Goal: Task Accomplishment & Management: Use online tool/utility

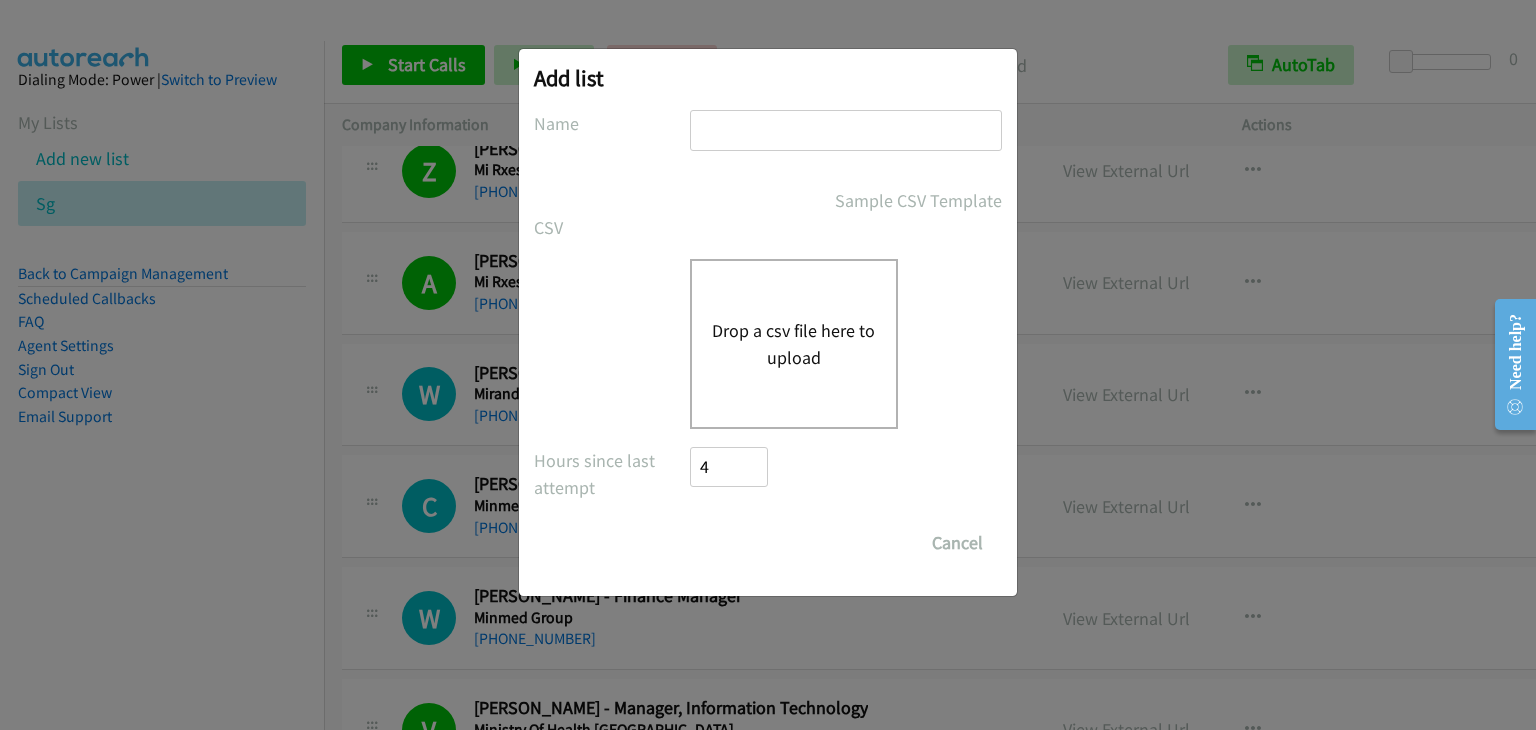
click at [717, 314] on div "Drop a csv file here to upload" at bounding box center [794, 344] width 208 height 170
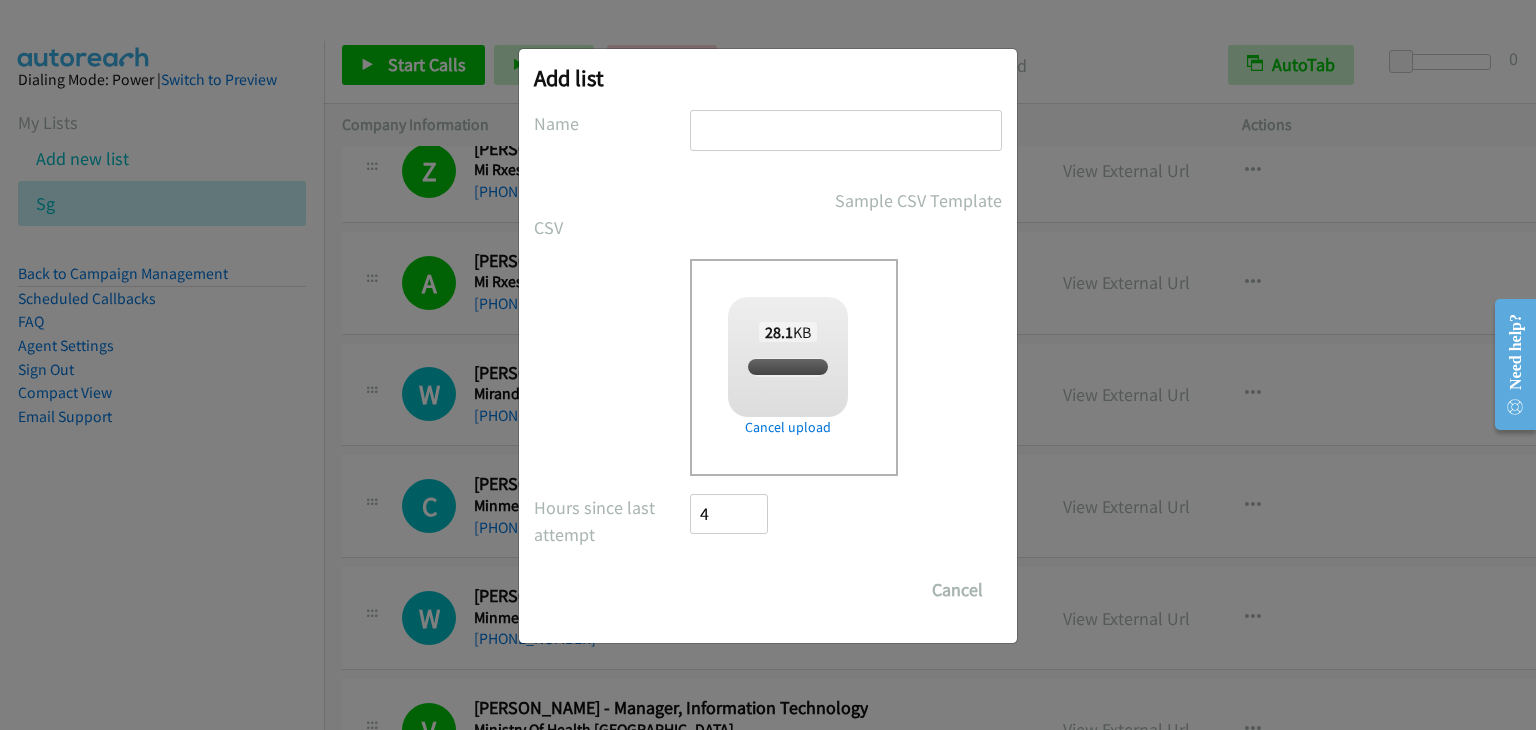
checkbox input "true"
click at [773, 117] on input "text" at bounding box center [846, 130] width 312 height 41
type input "aaa"
drag, startPoint x: 744, startPoint y: 584, endPoint x: 729, endPoint y: 307, distance: 277.3
click at [744, 584] on input "Save List" at bounding box center [742, 590] width 105 height 40
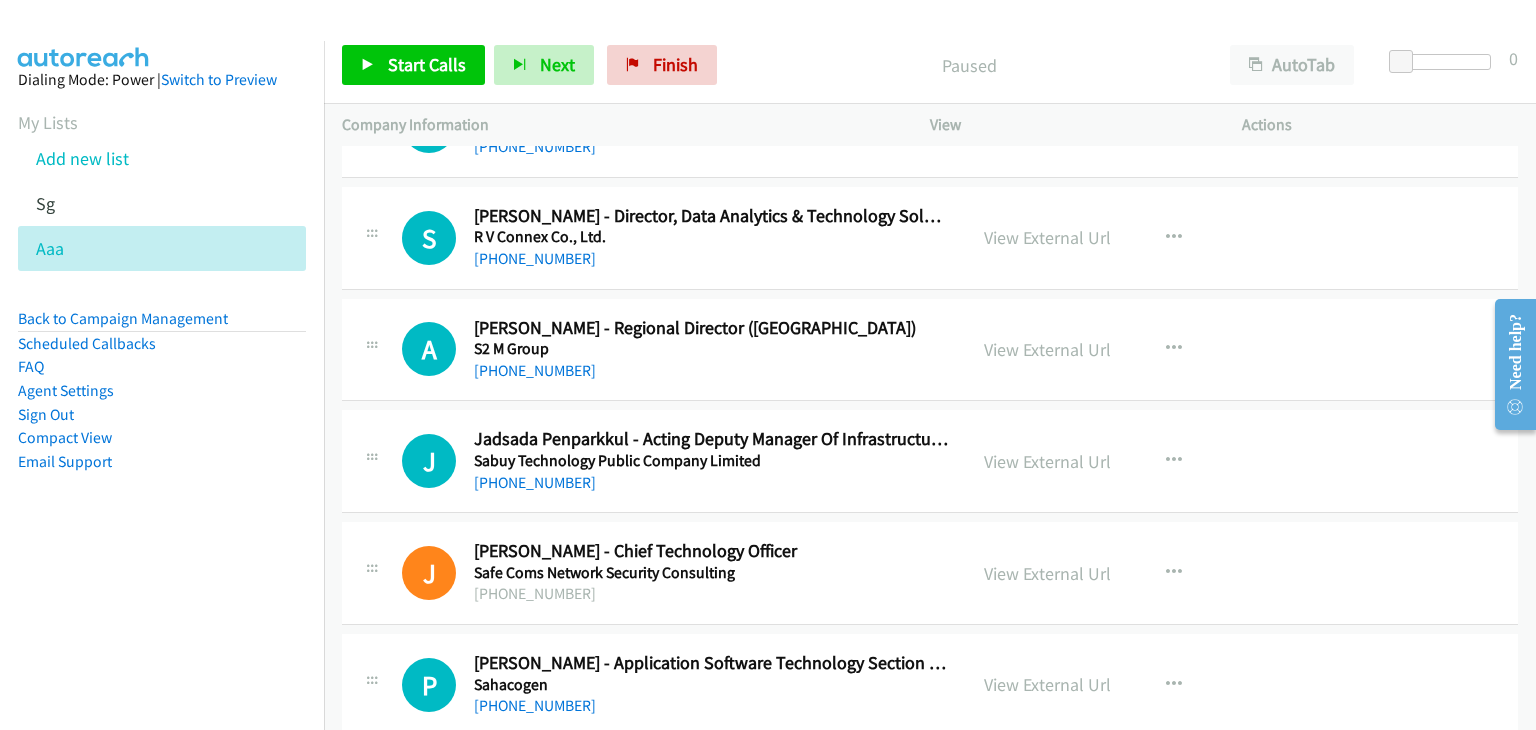
scroll to position [500, 0]
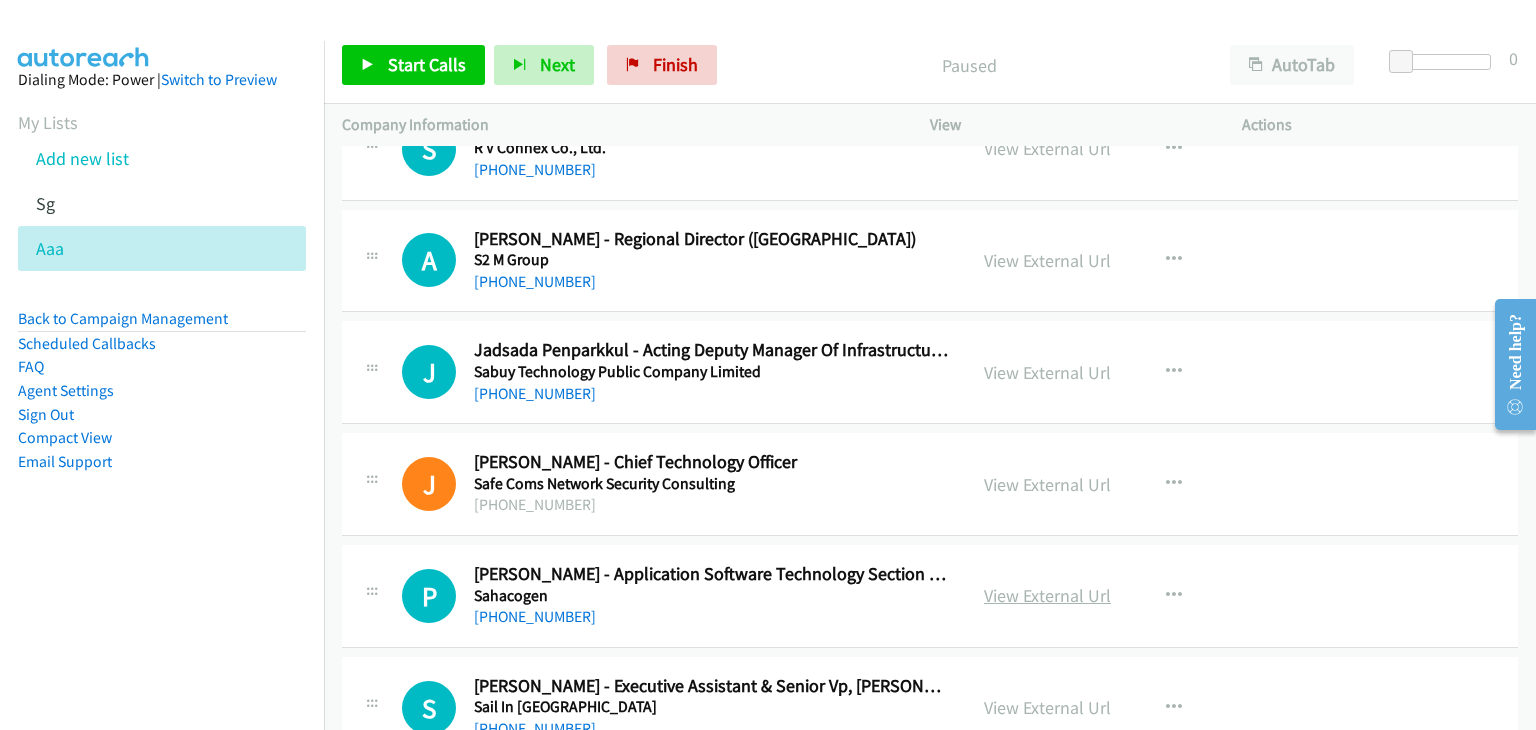
click at [1058, 596] on link "View External Url" at bounding box center [1047, 595] width 127 height 23
click at [36, 116] on link "My Lists" at bounding box center [48, 122] width 60 height 23
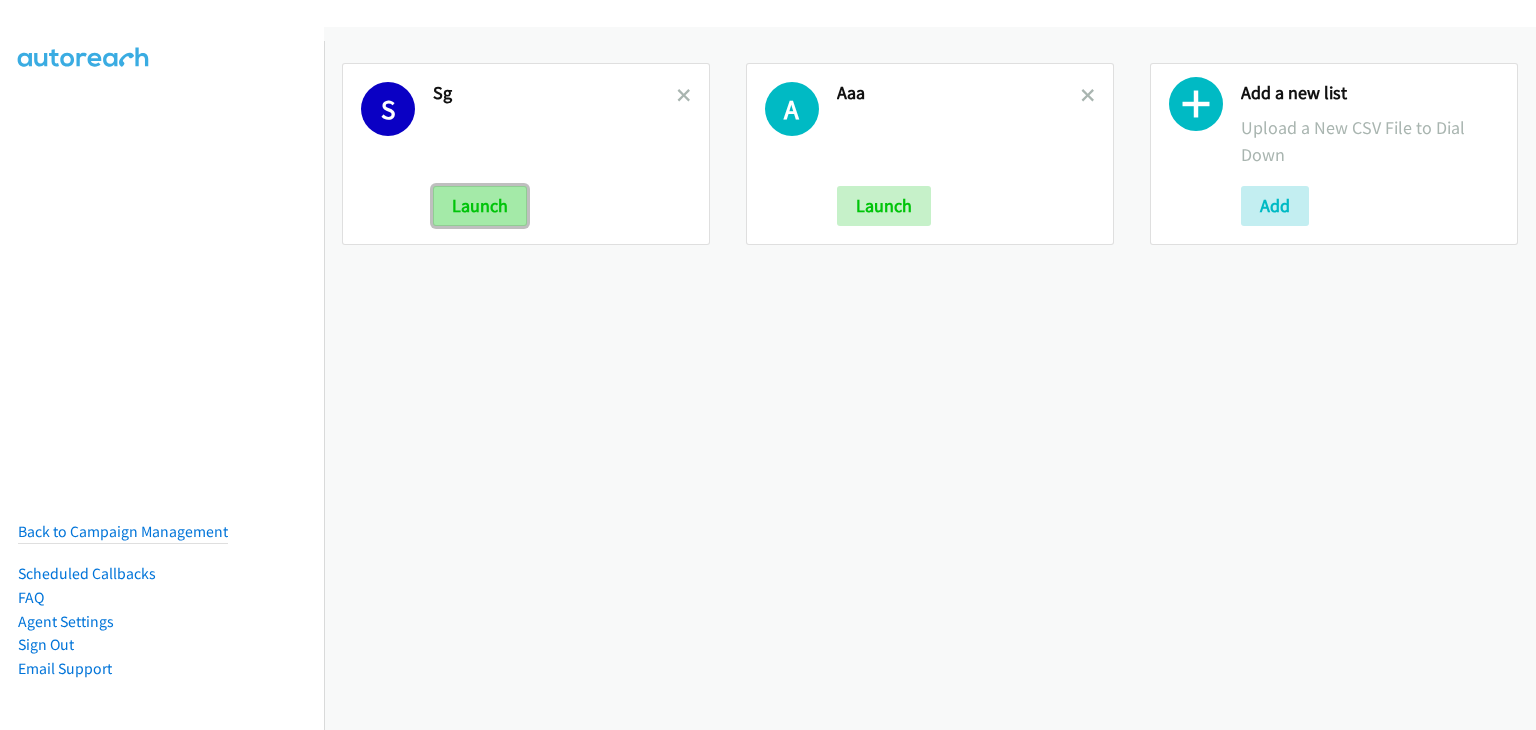
click at [476, 186] on button "Launch" at bounding box center [480, 206] width 94 height 40
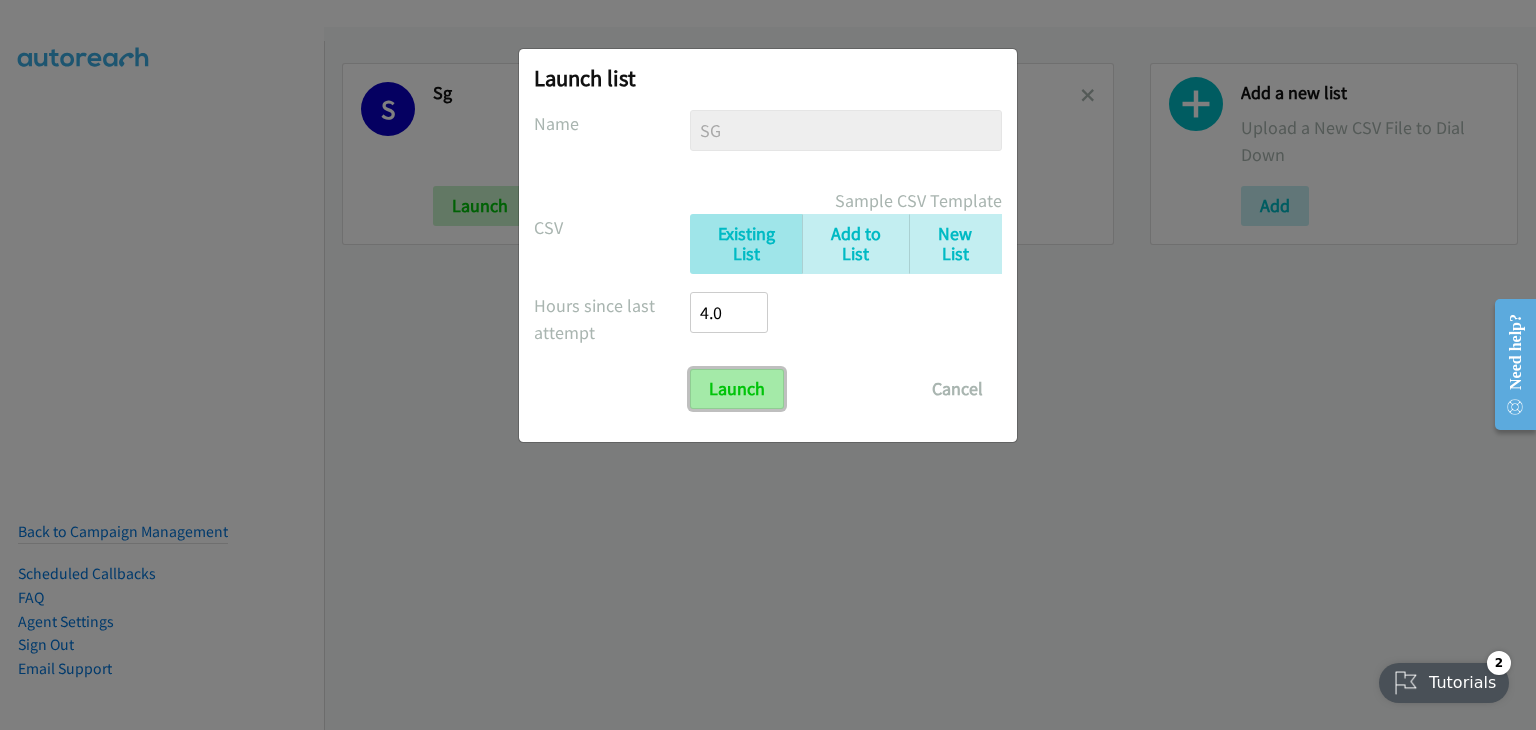
click at [748, 393] on input "Launch" at bounding box center [737, 389] width 94 height 40
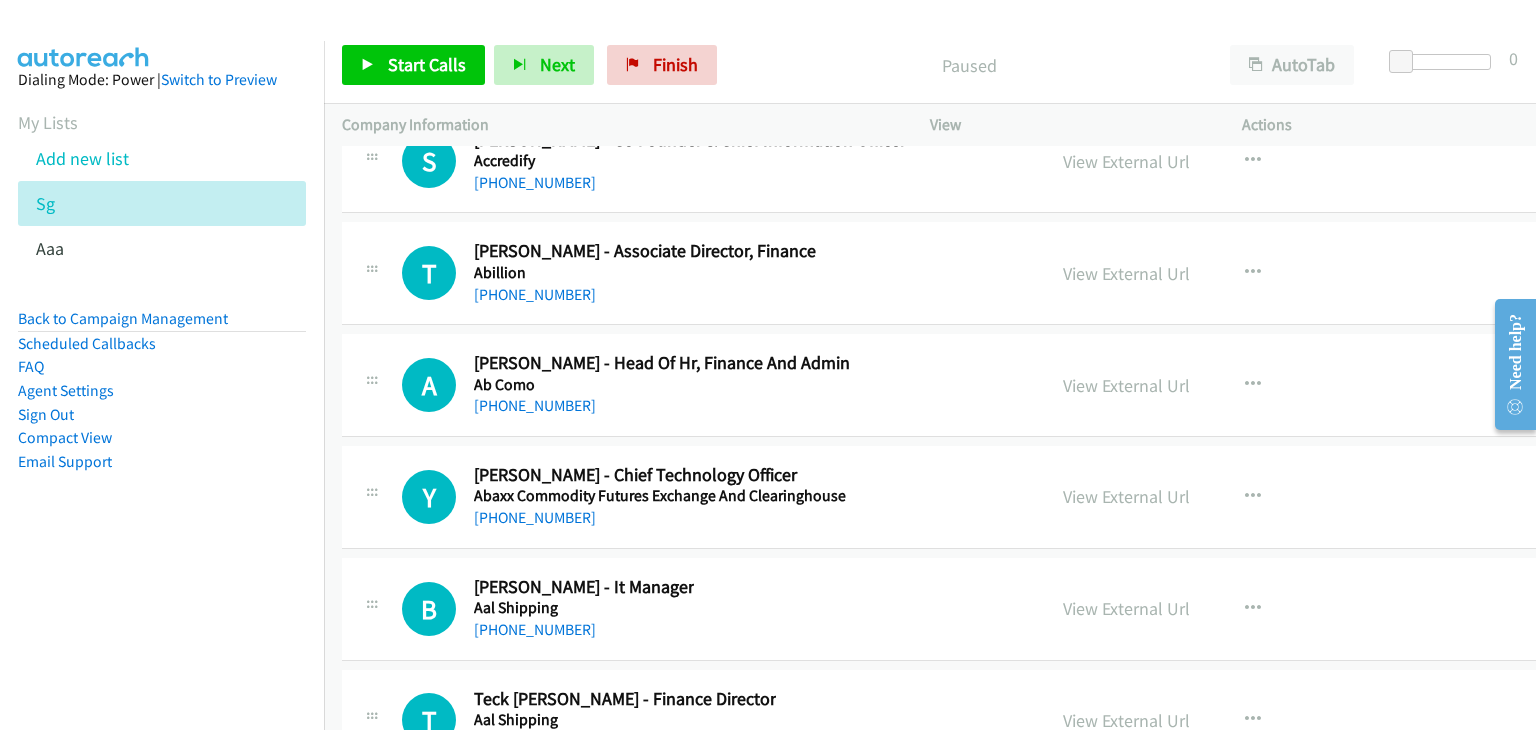
scroll to position [119918, 0]
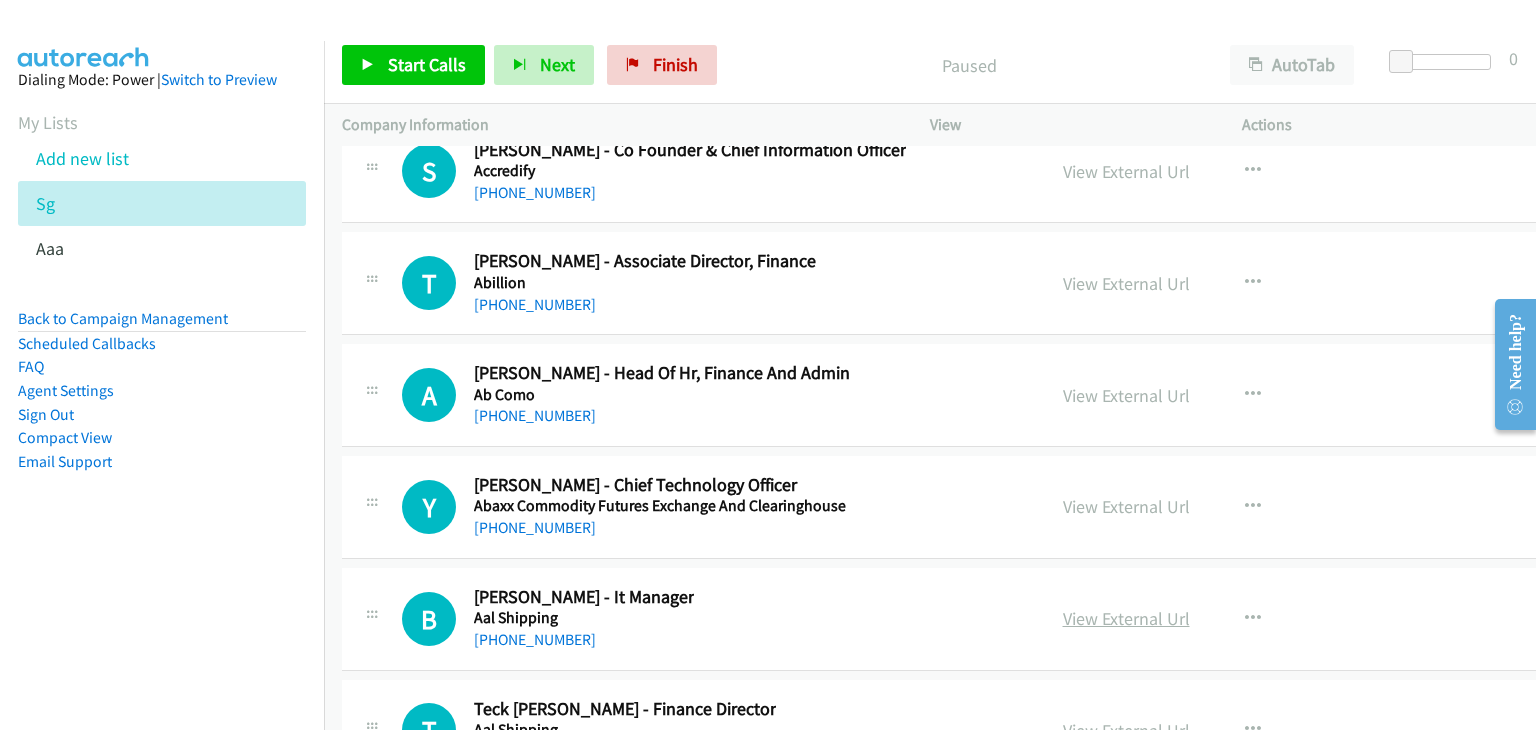
click at [1132, 607] on link "View External Url" at bounding box center [1126, 618] width 127 height 23
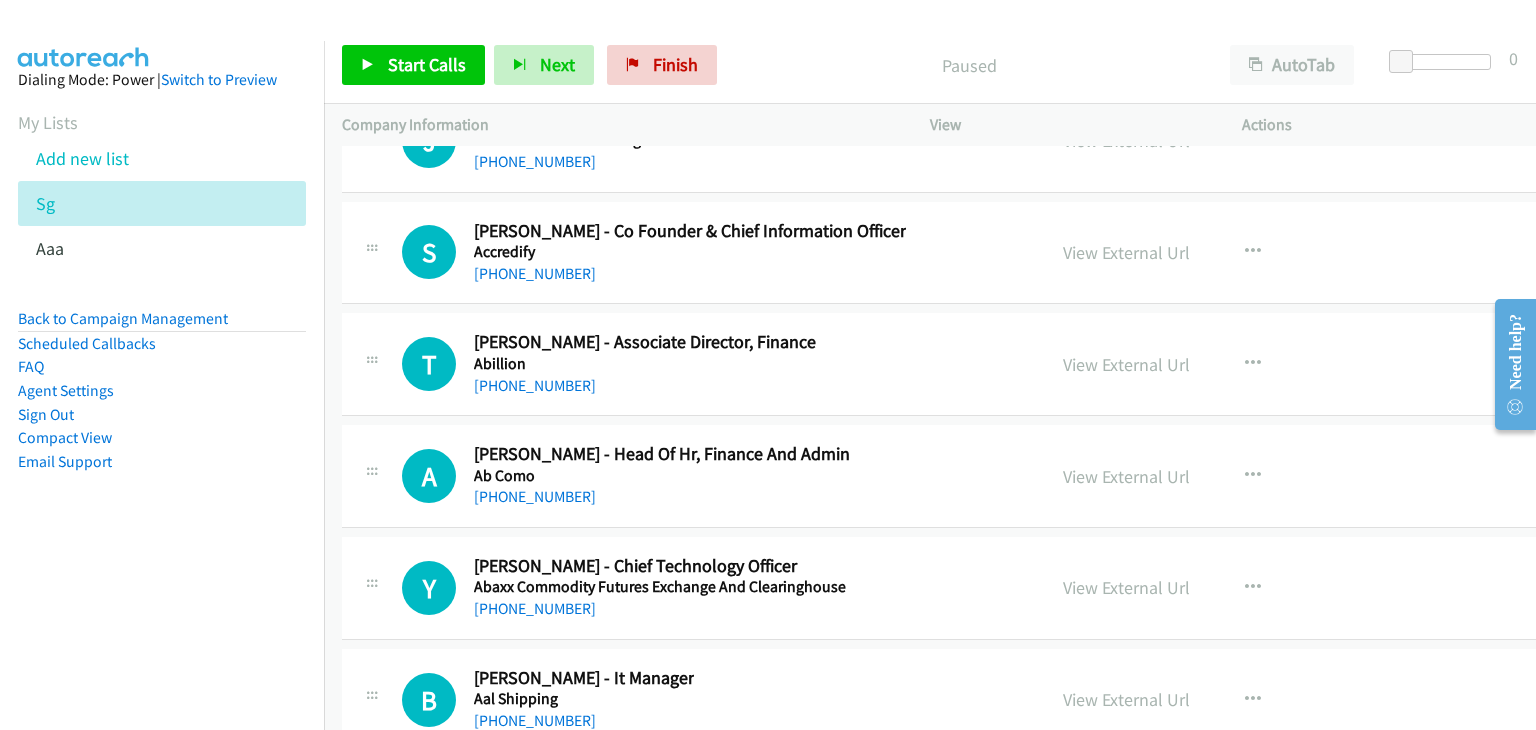
scroll to position [119818, 0]
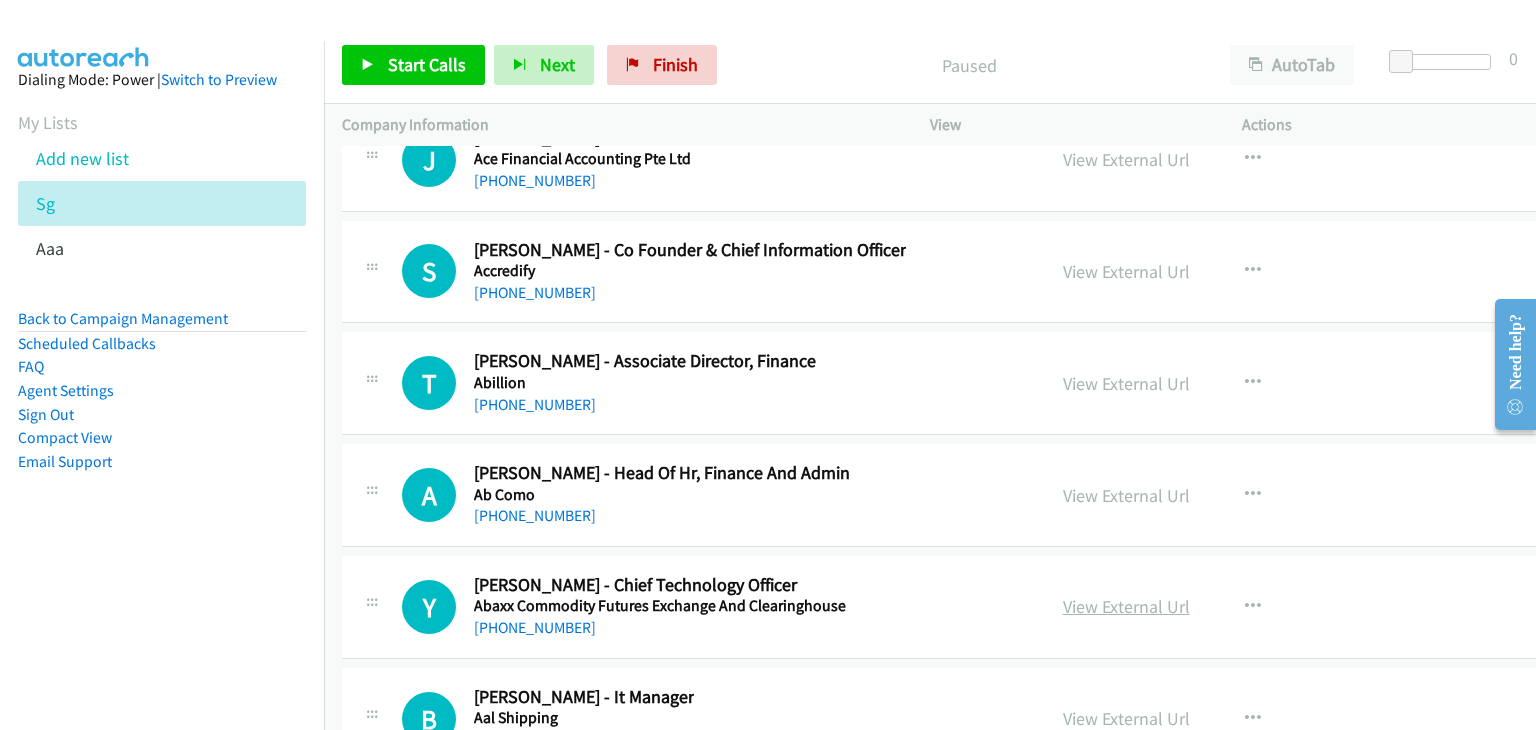
click at [1083, 595] on link "View External Url" at bounding box center [1126, 606] width 127 height 23
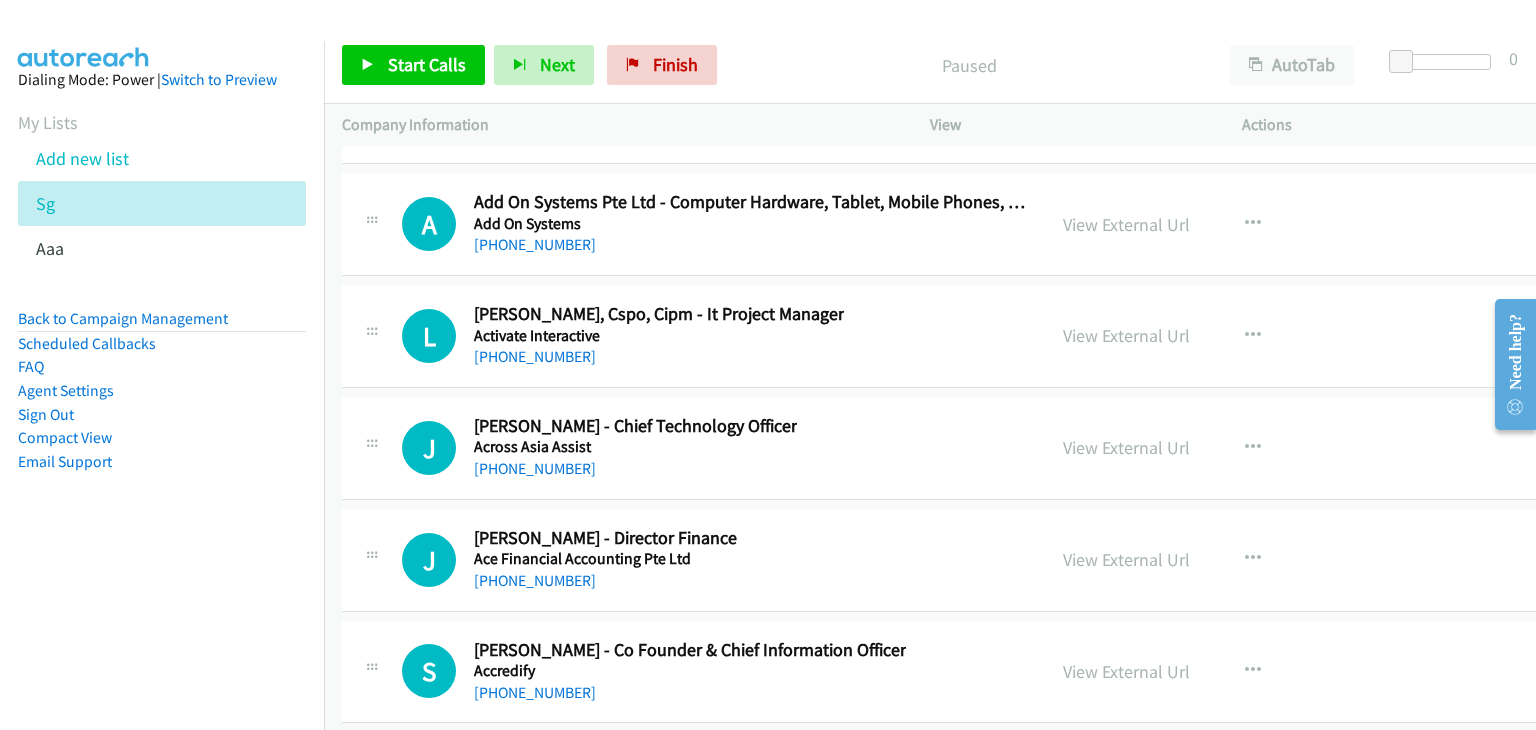
scroll to position [119318, 0]
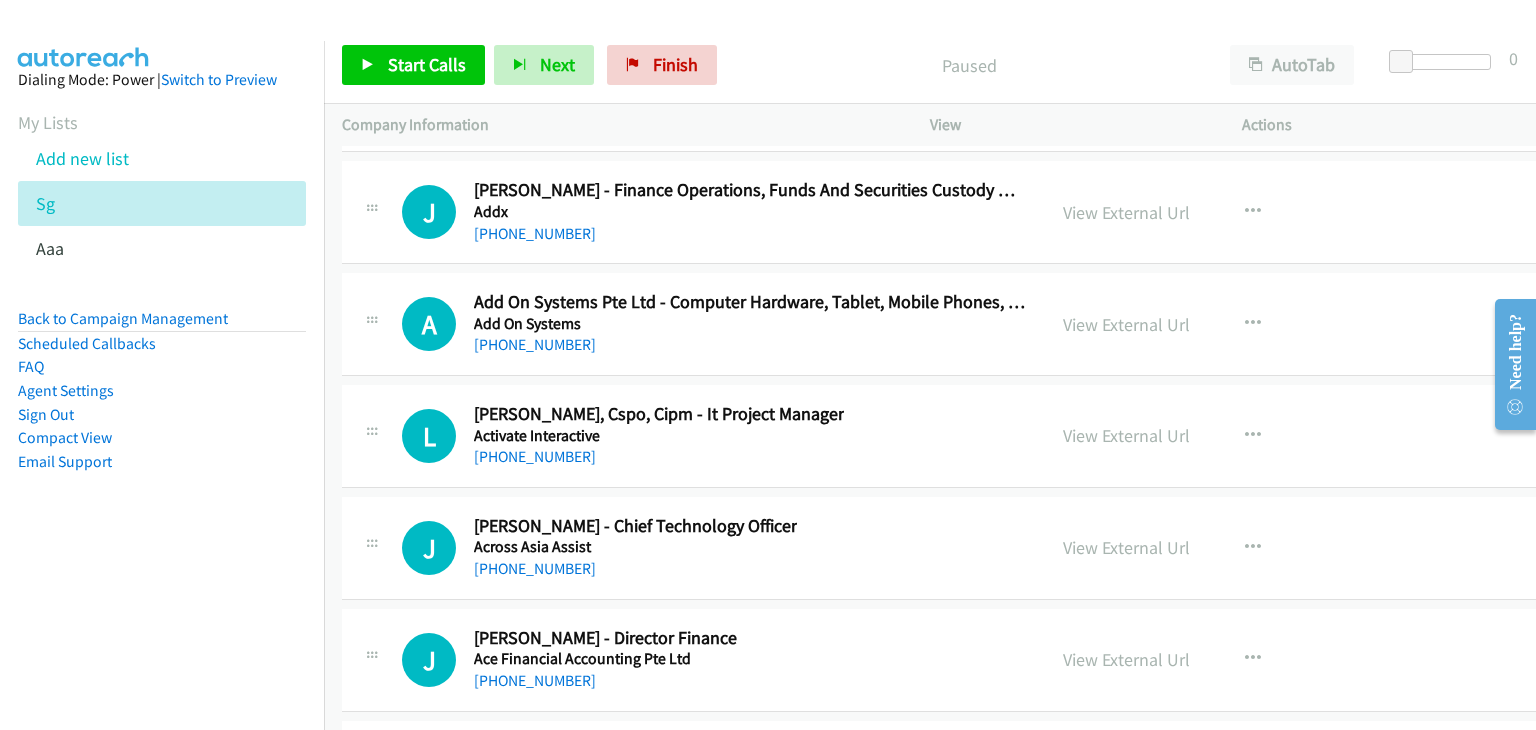
click at [1112, 536] on link "View External Url" at bounding box center [1126, 547] width 127 height 23
click at [1081, 424] on link "View External Url" at bounding box center [1126, 435] width 127 height 23
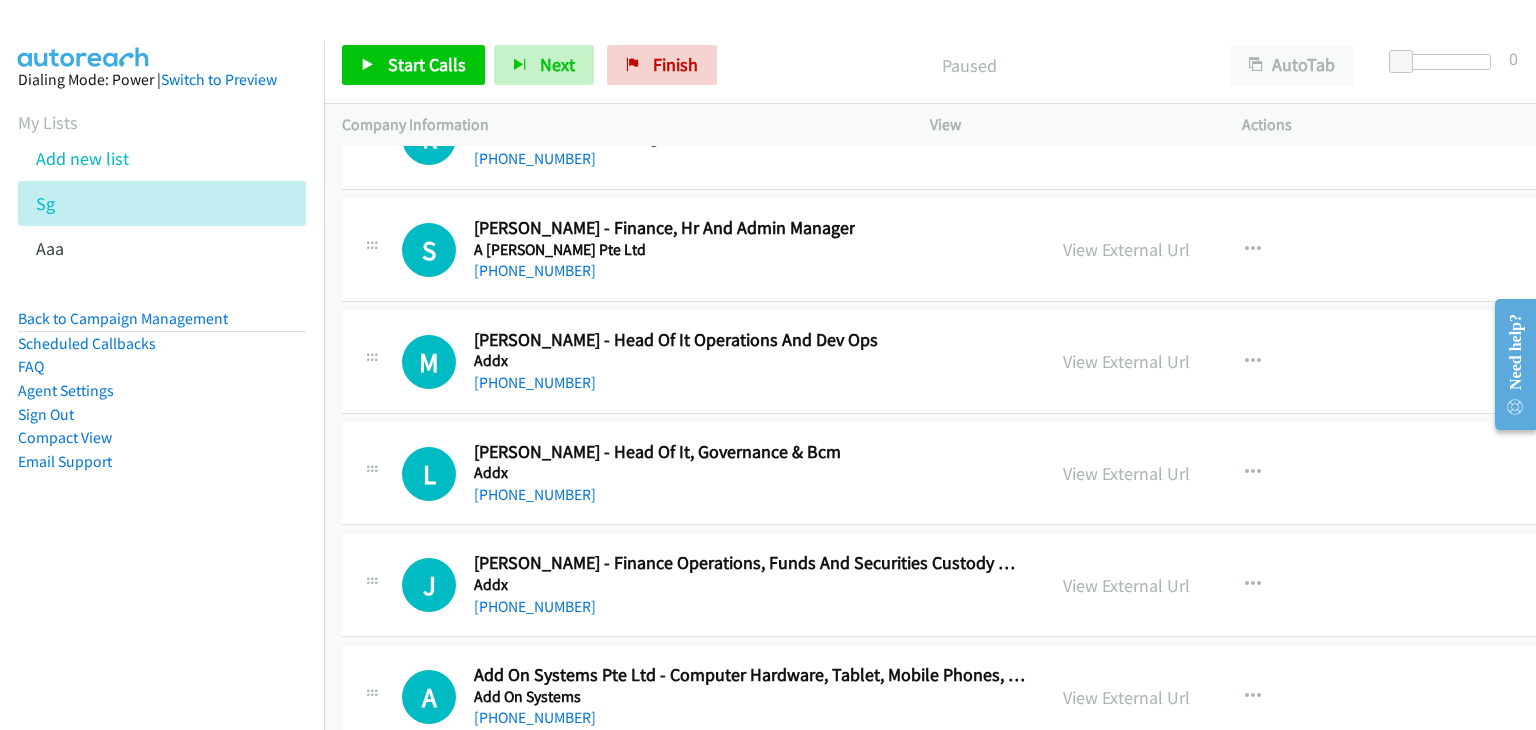
scroll to position [118919, 0]
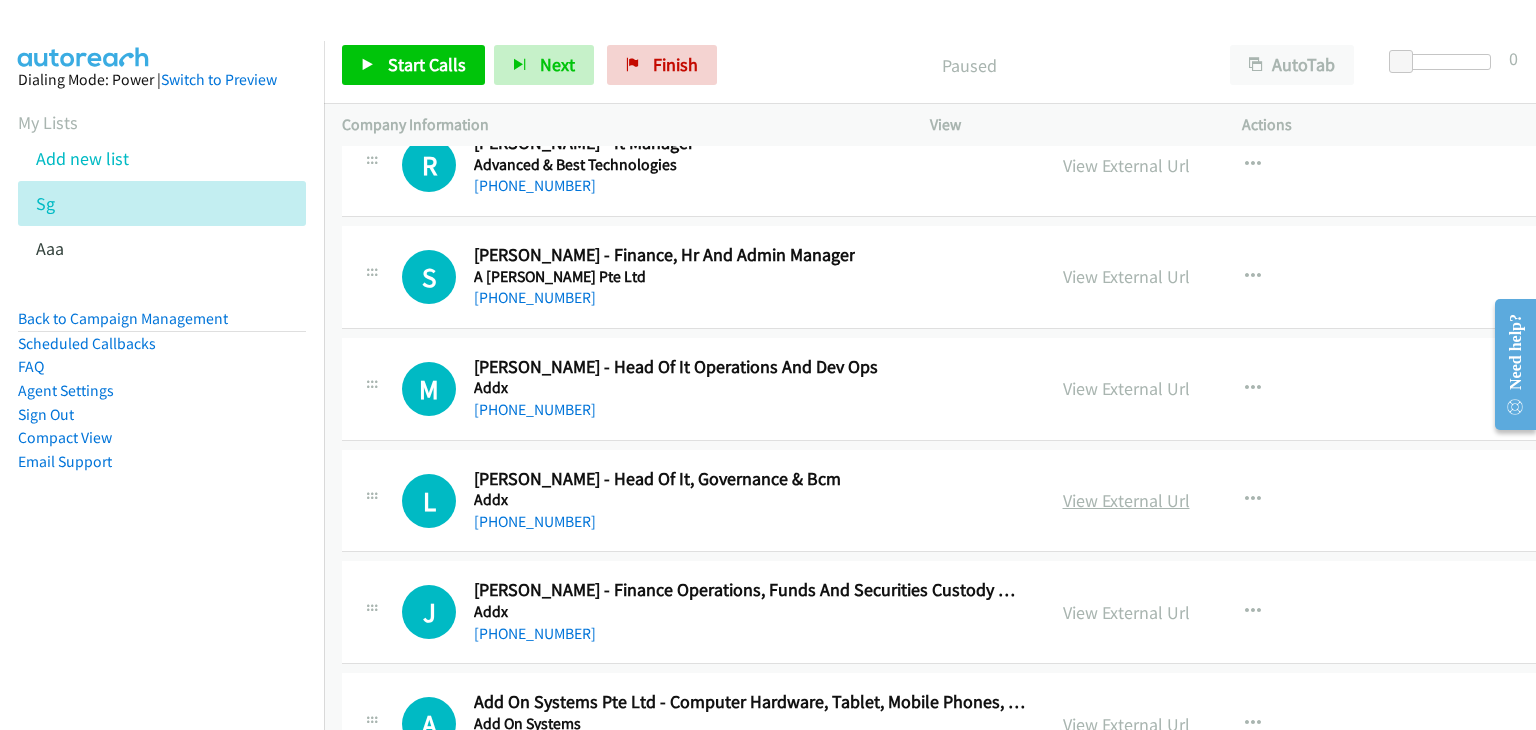
click at [1069, 489] on link "View External Url" at bounding box center [1126, 500] width 127 height 23
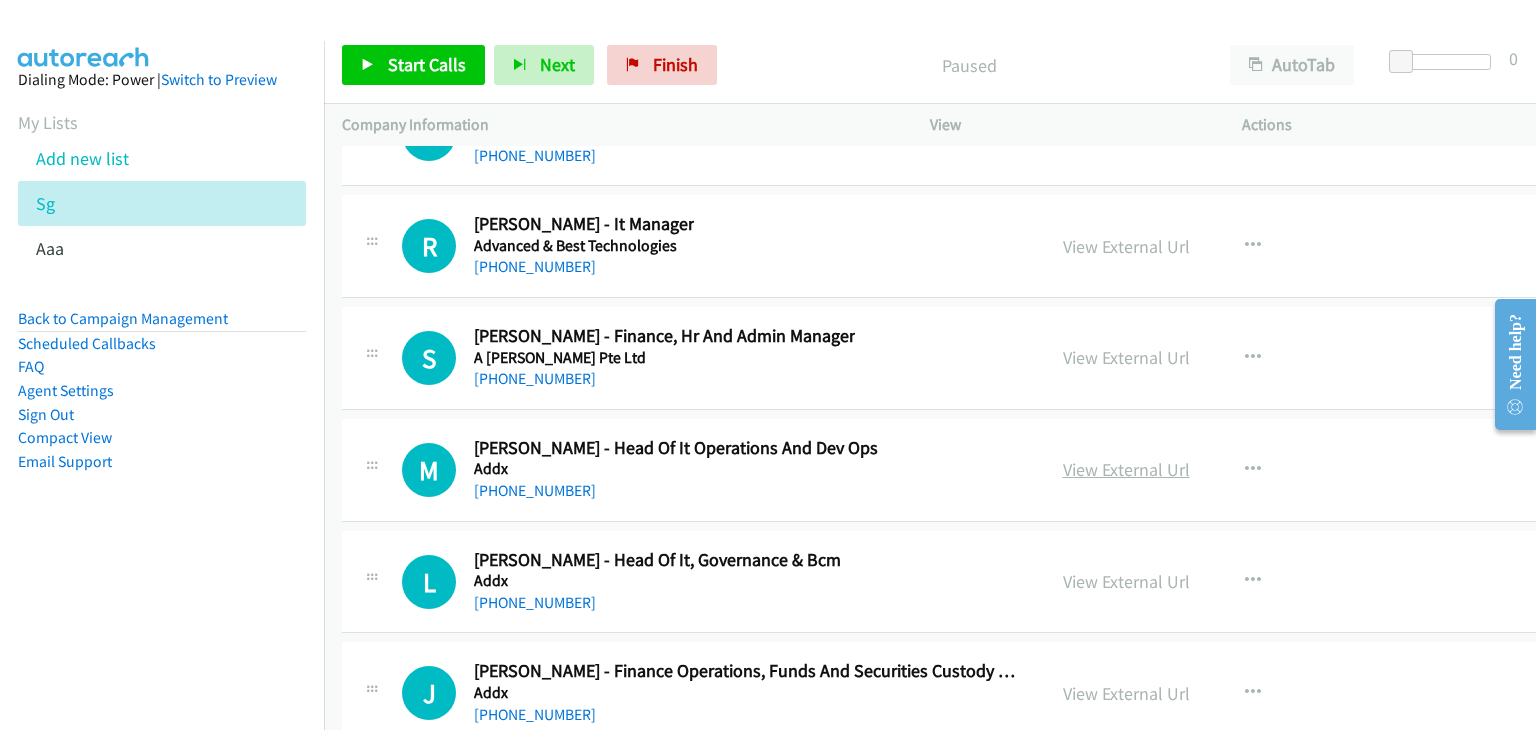
scroll to position [118819, 0]
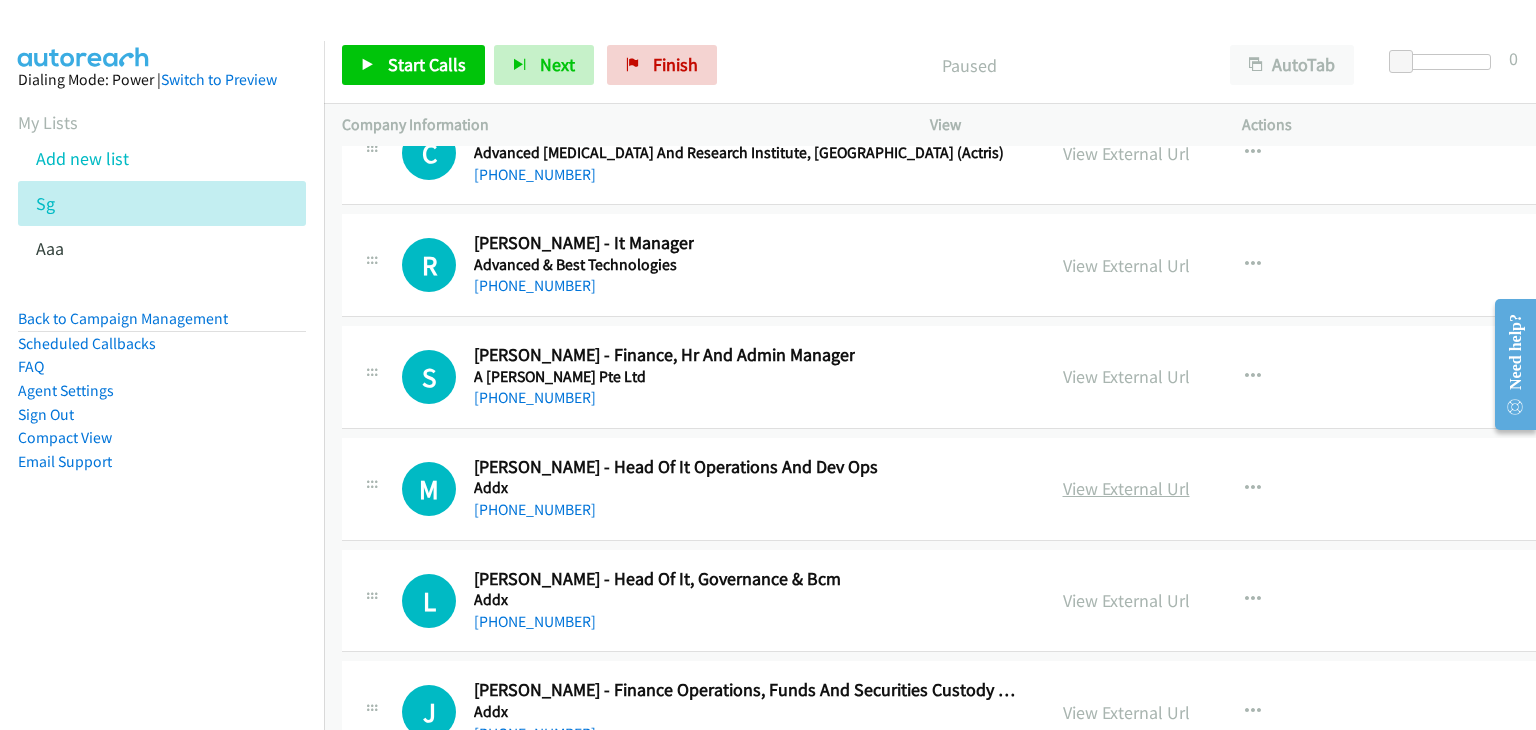
click at [1068, 477] on link "View External Url" at bounding box center [1126, 488] width 127 height 23
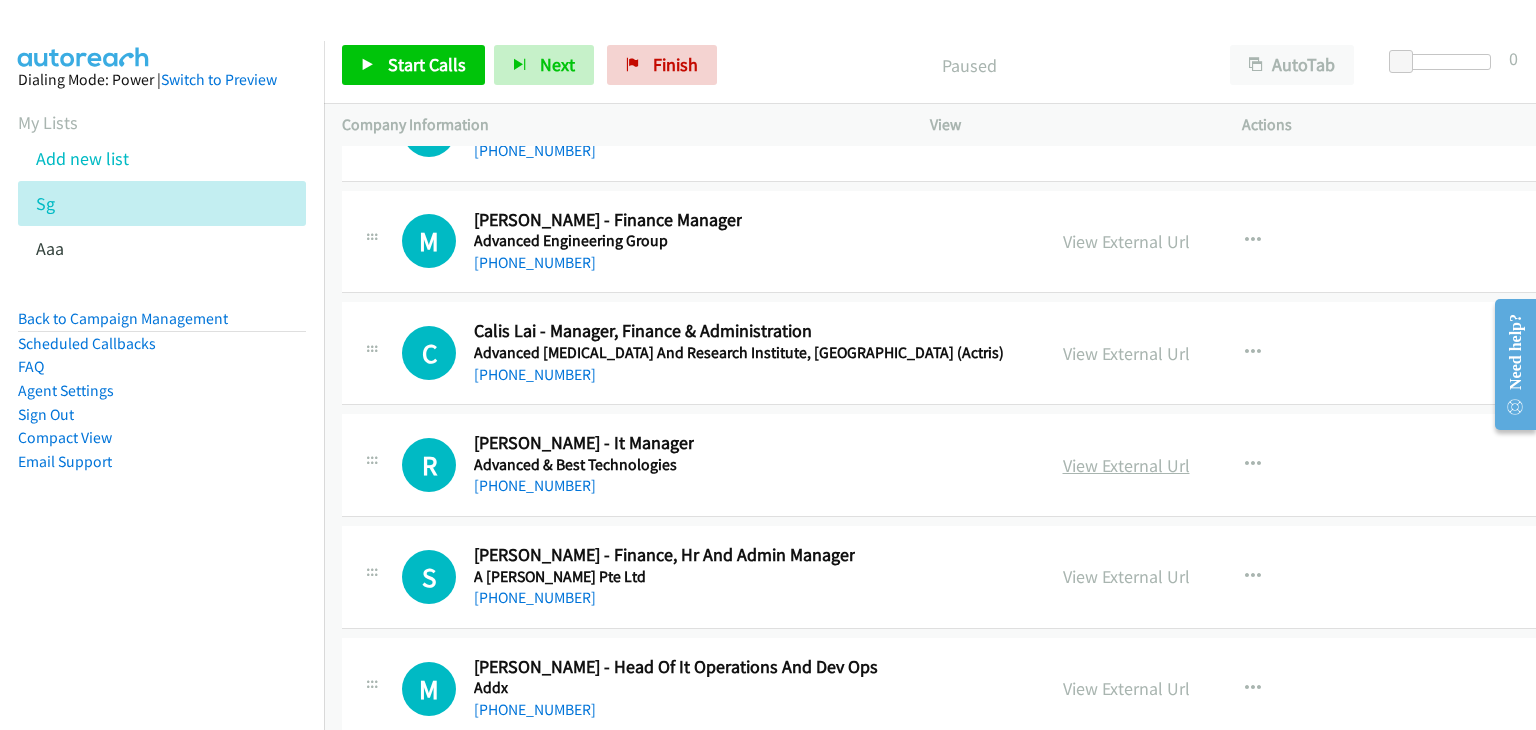
click at [1076, 454] on link "View External Url" at bounding box center [1126, 465] width 127 height 23
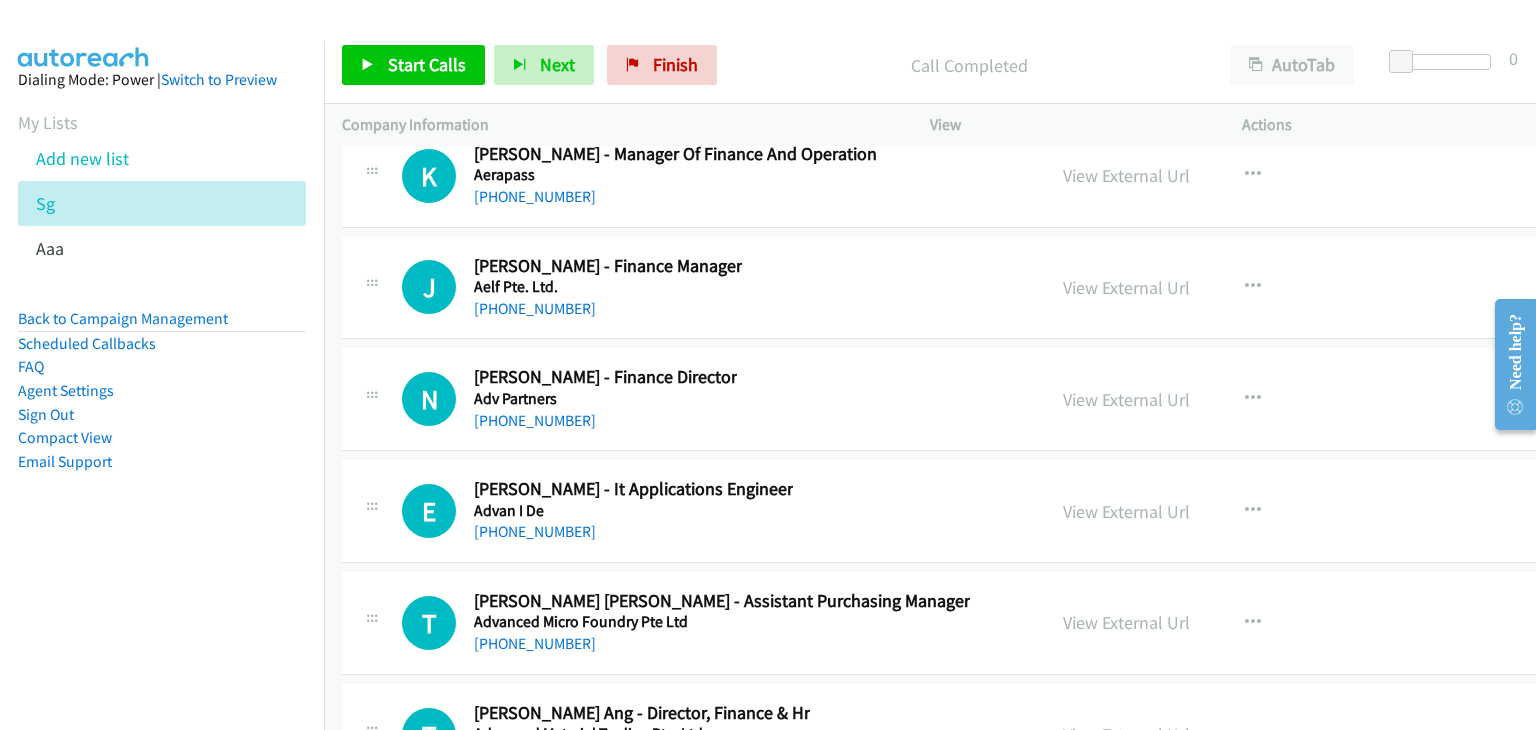
scroll to position [118019, 0]
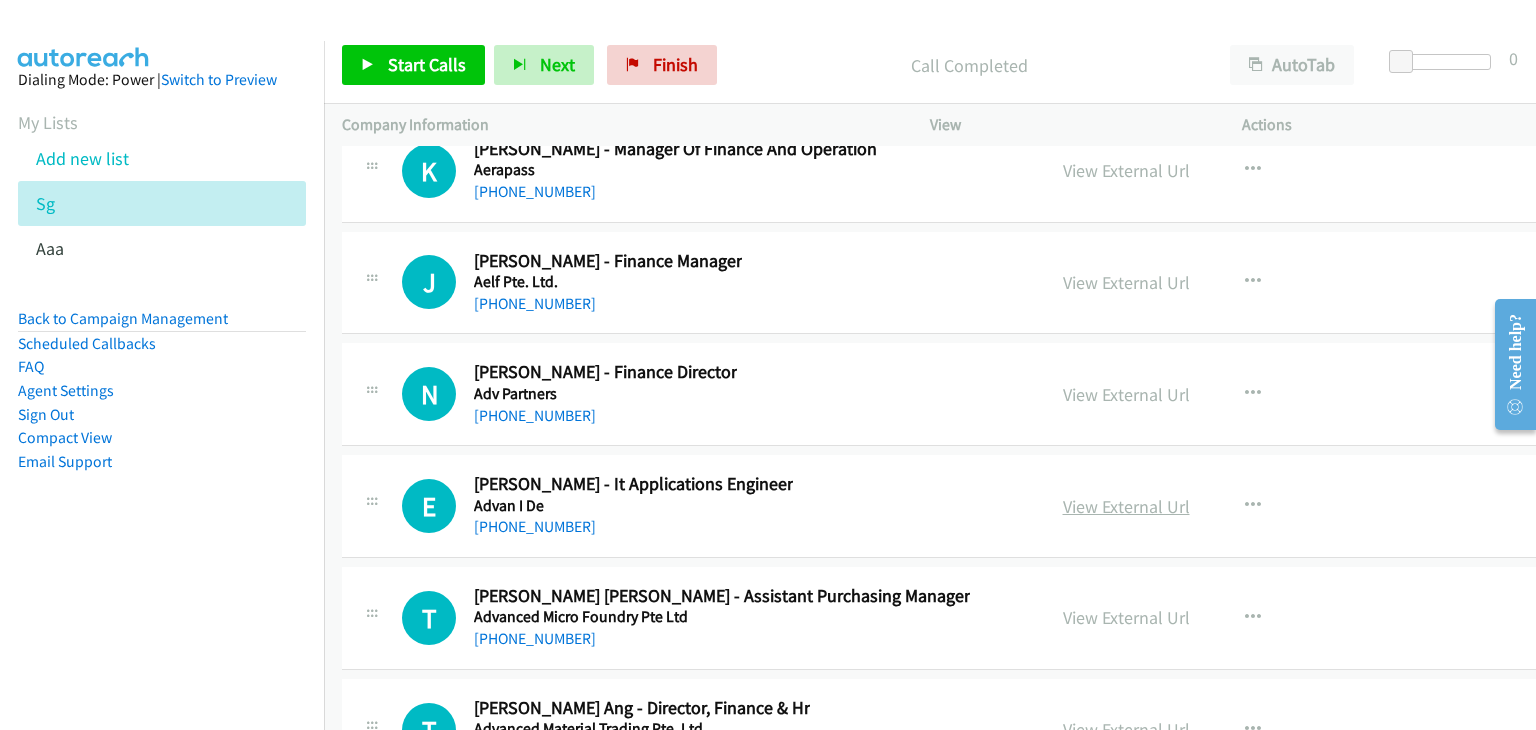
click at [1112, 495] on link "View External Url" at bounding box center [1126, 506] width 127 height 23
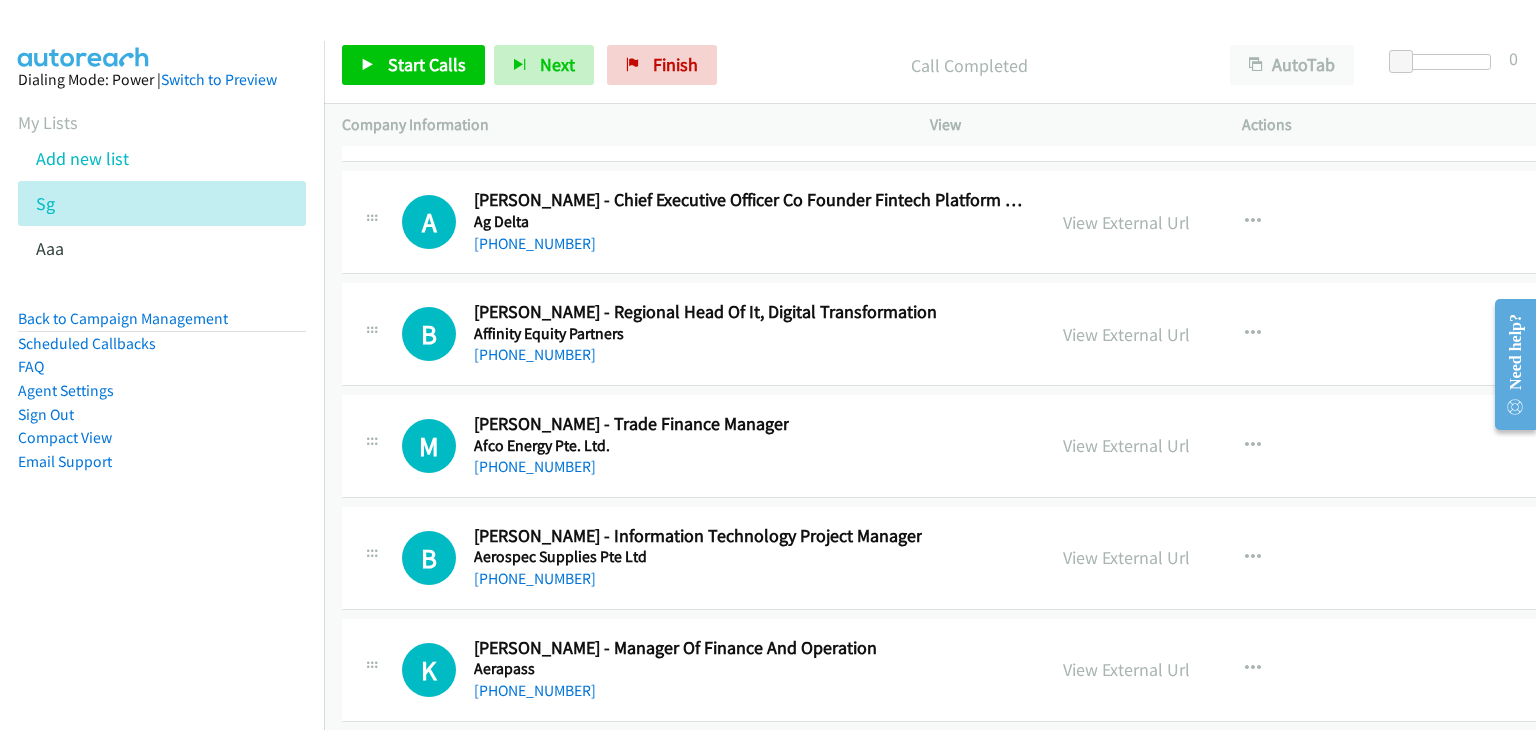
scroll to position [117519, 0]
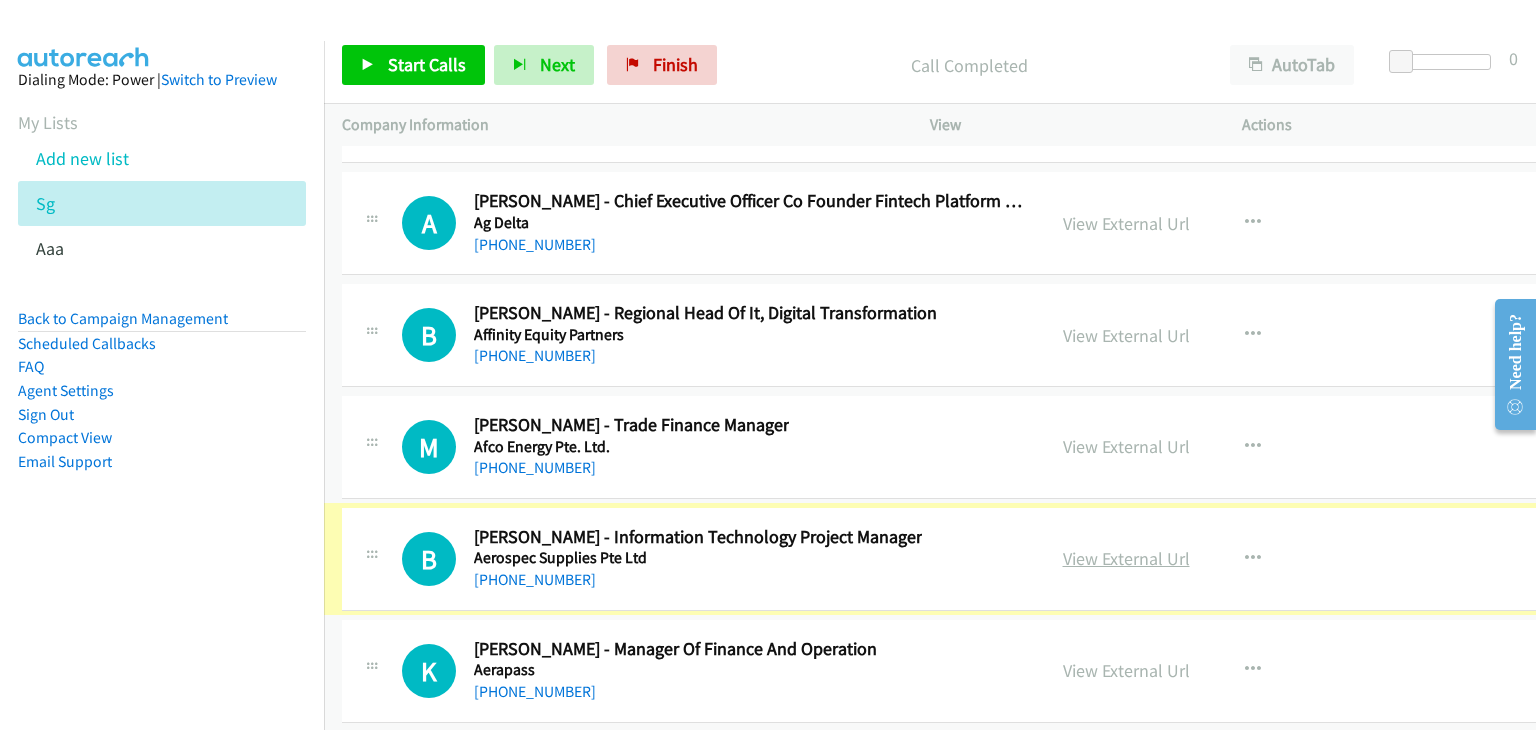
click at [1105, 547] on link "View External Url" at bounding box center [1126, 558] width 127 height 23
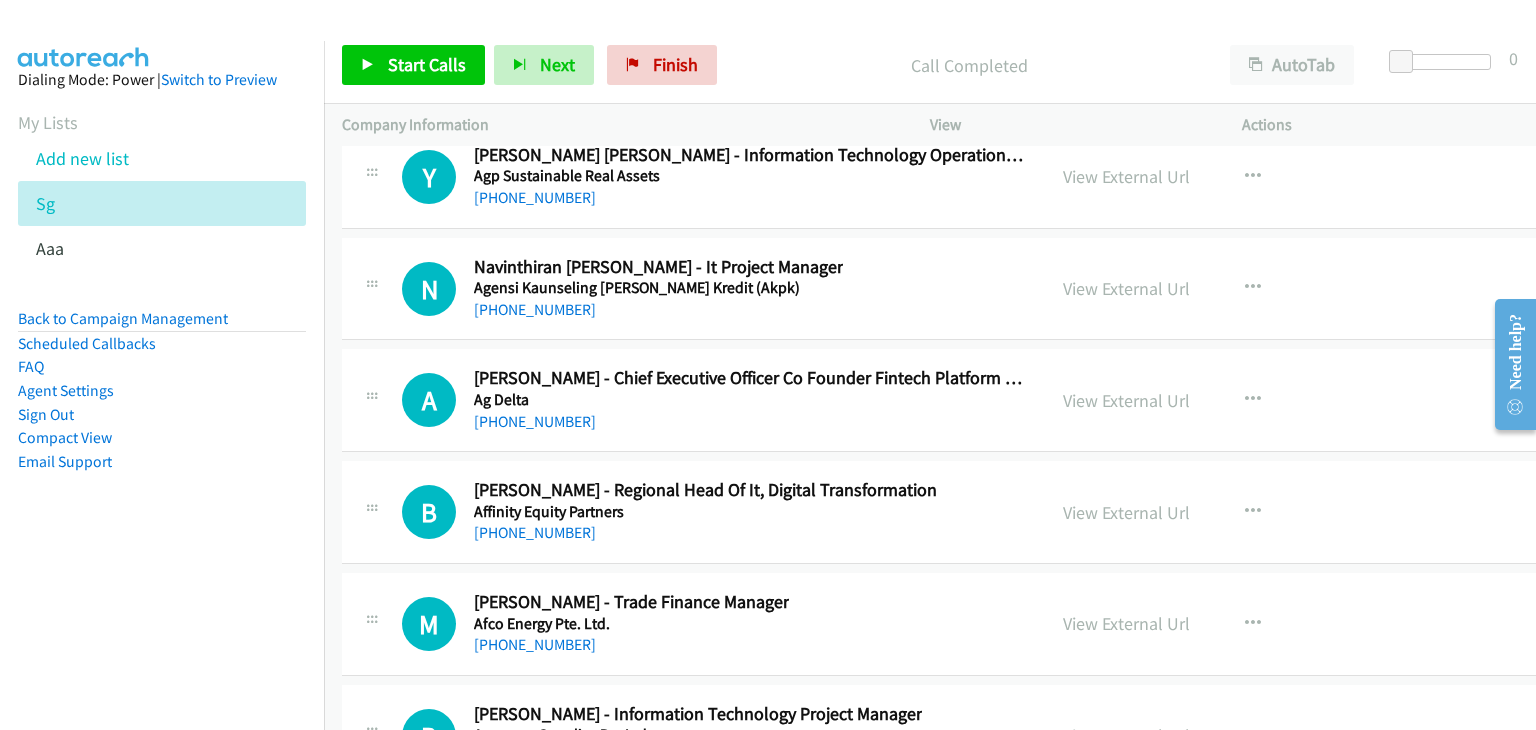
scroll to position [117319, 0]
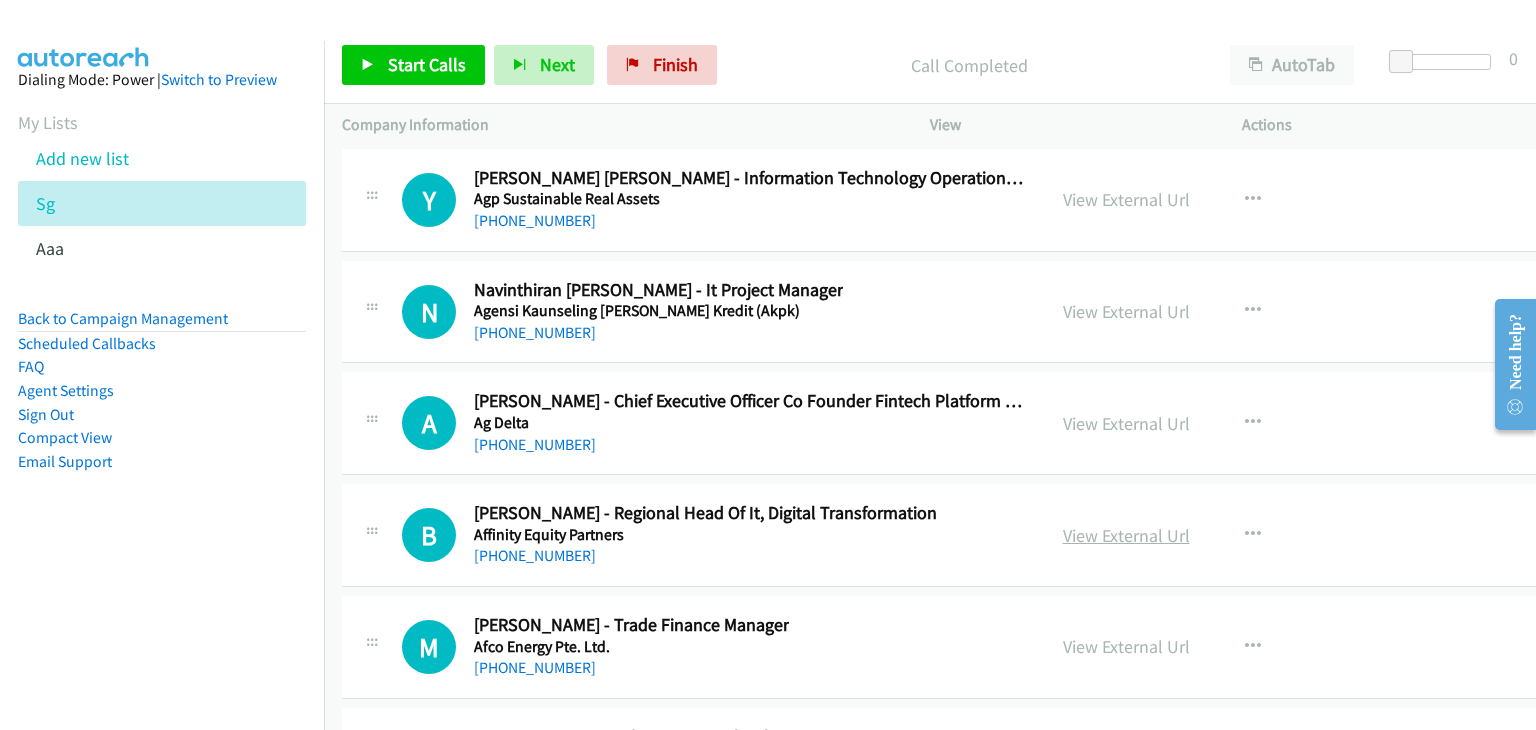
click at [1096, 524] on link "View External Url" at bounding box center [1126, 535] width 127 height 23
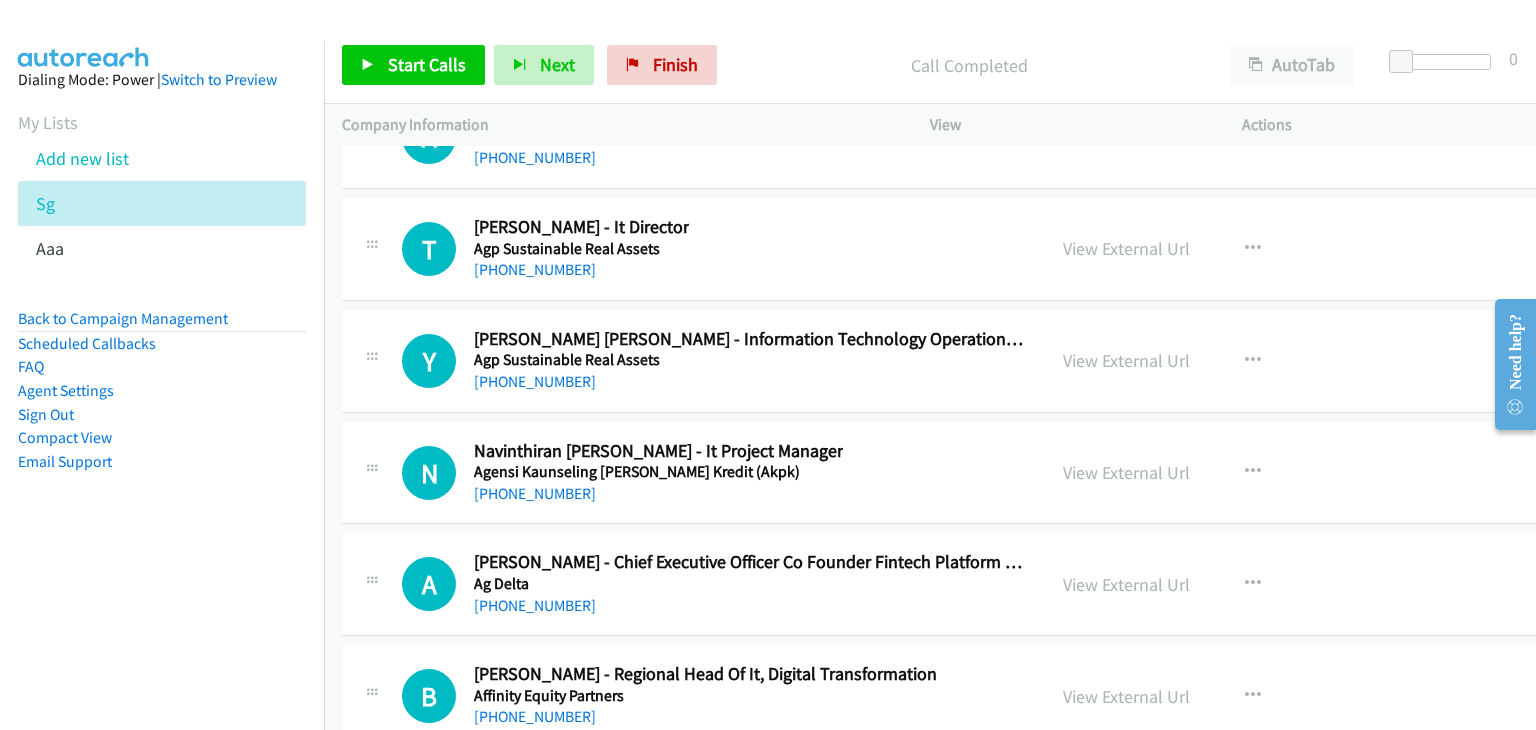
scroll to position [117119, 0]
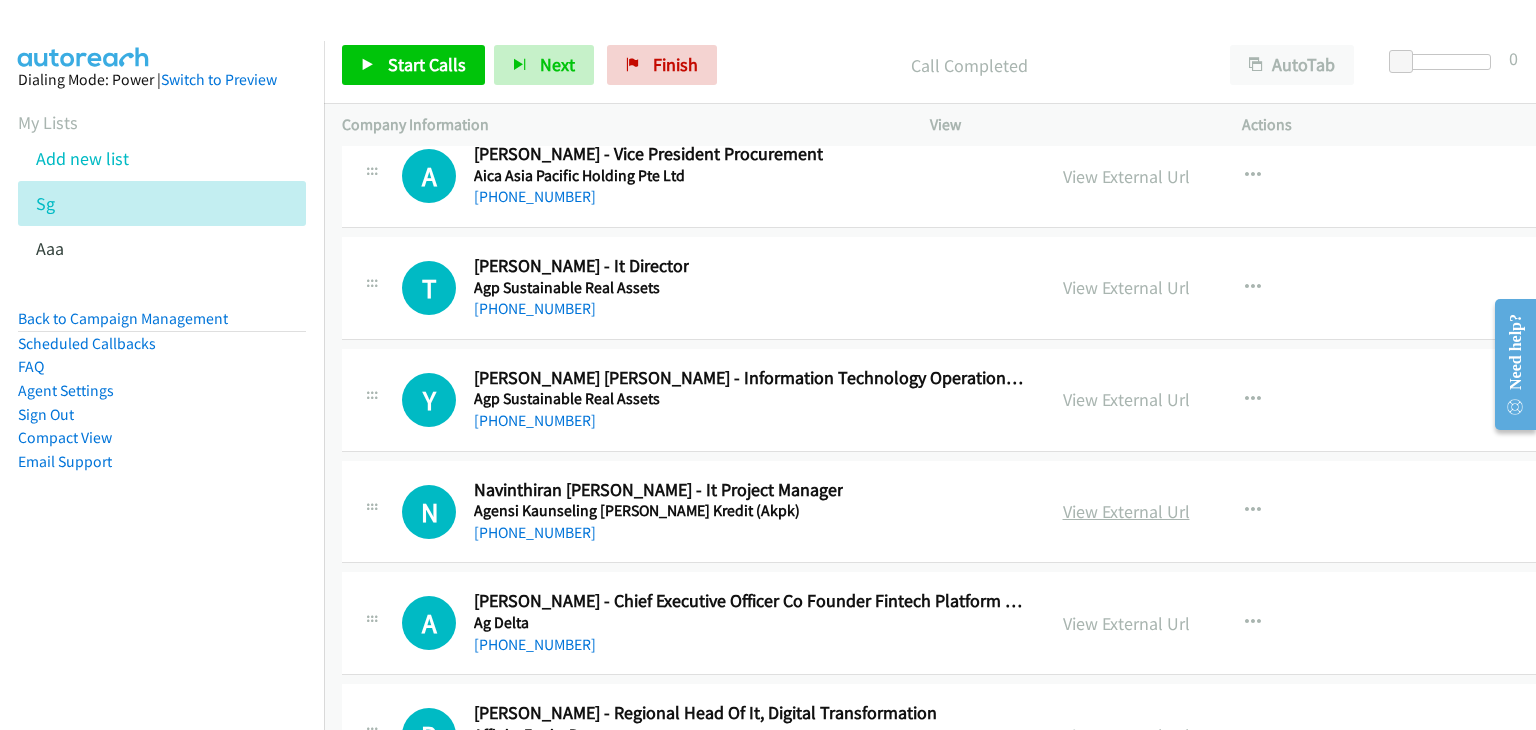
click at [1069, 500] on link "View External Url" at bounding box center [1126, 511] width 127 height 23
click at [1063, 388] on link "View External Url" at bounding box center [1126, 399] width 127 height 23
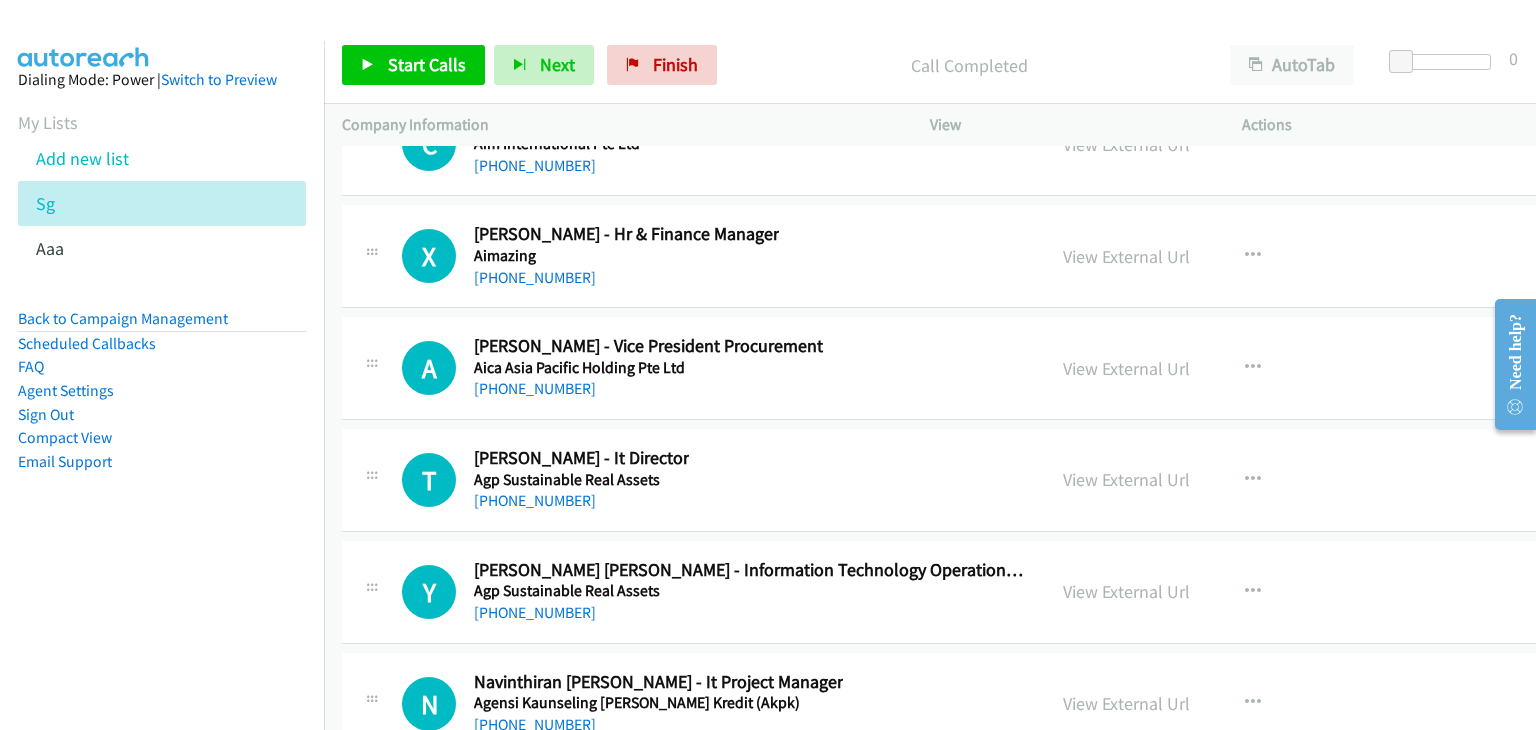
scroll to position [116919, 0]
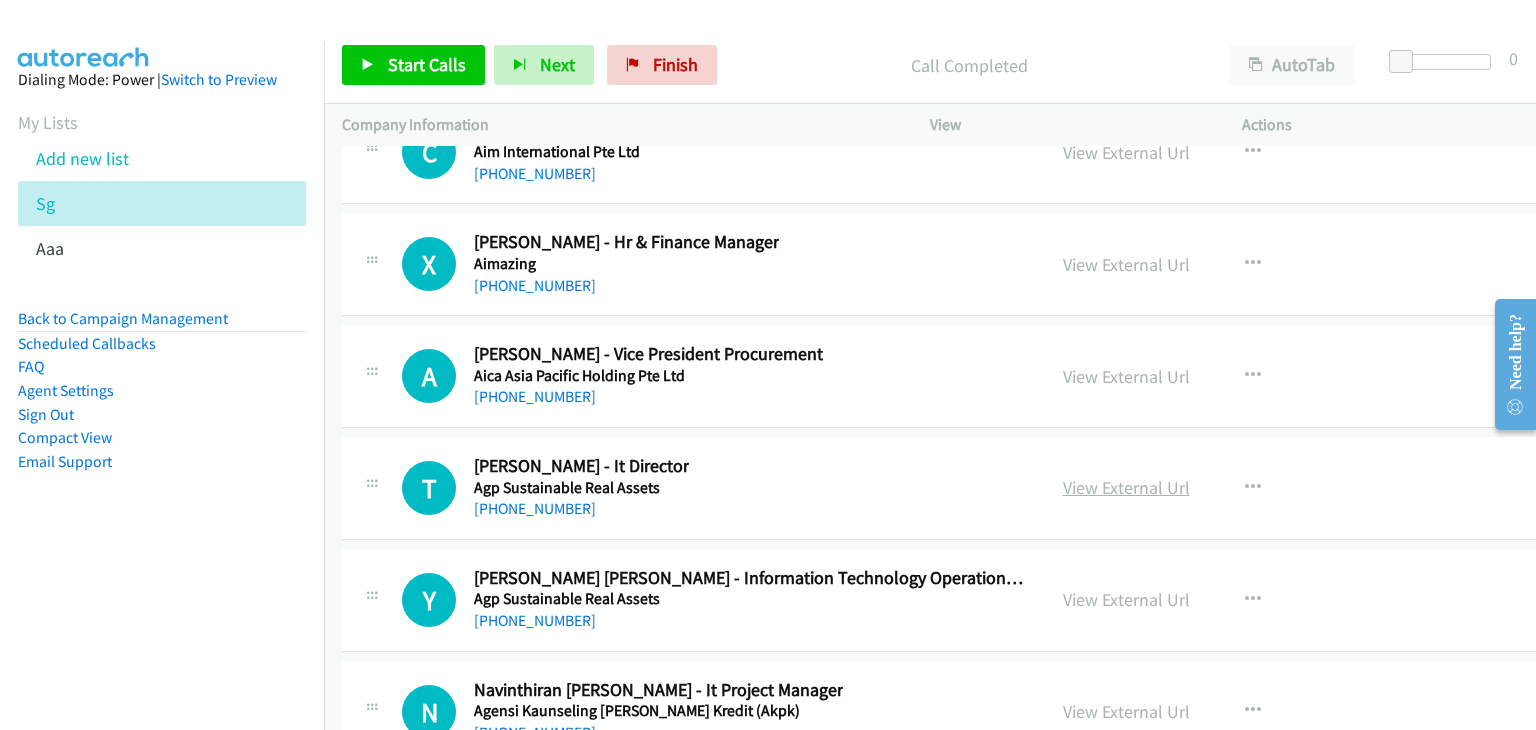
click at [1108, 476] on link "View External Url" at bounding box center [1126, 487] width 127 height 23
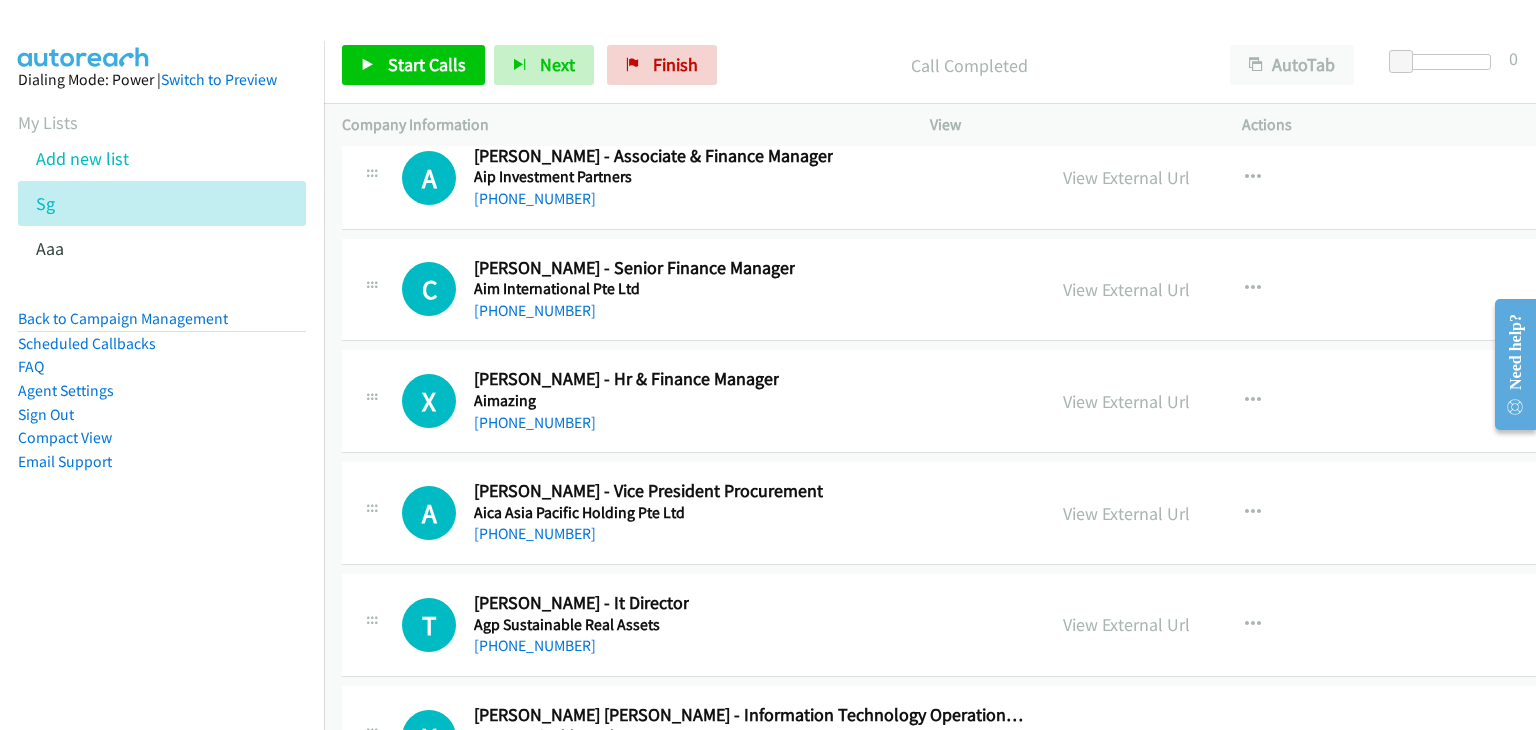
scroll to position [116719, 0]
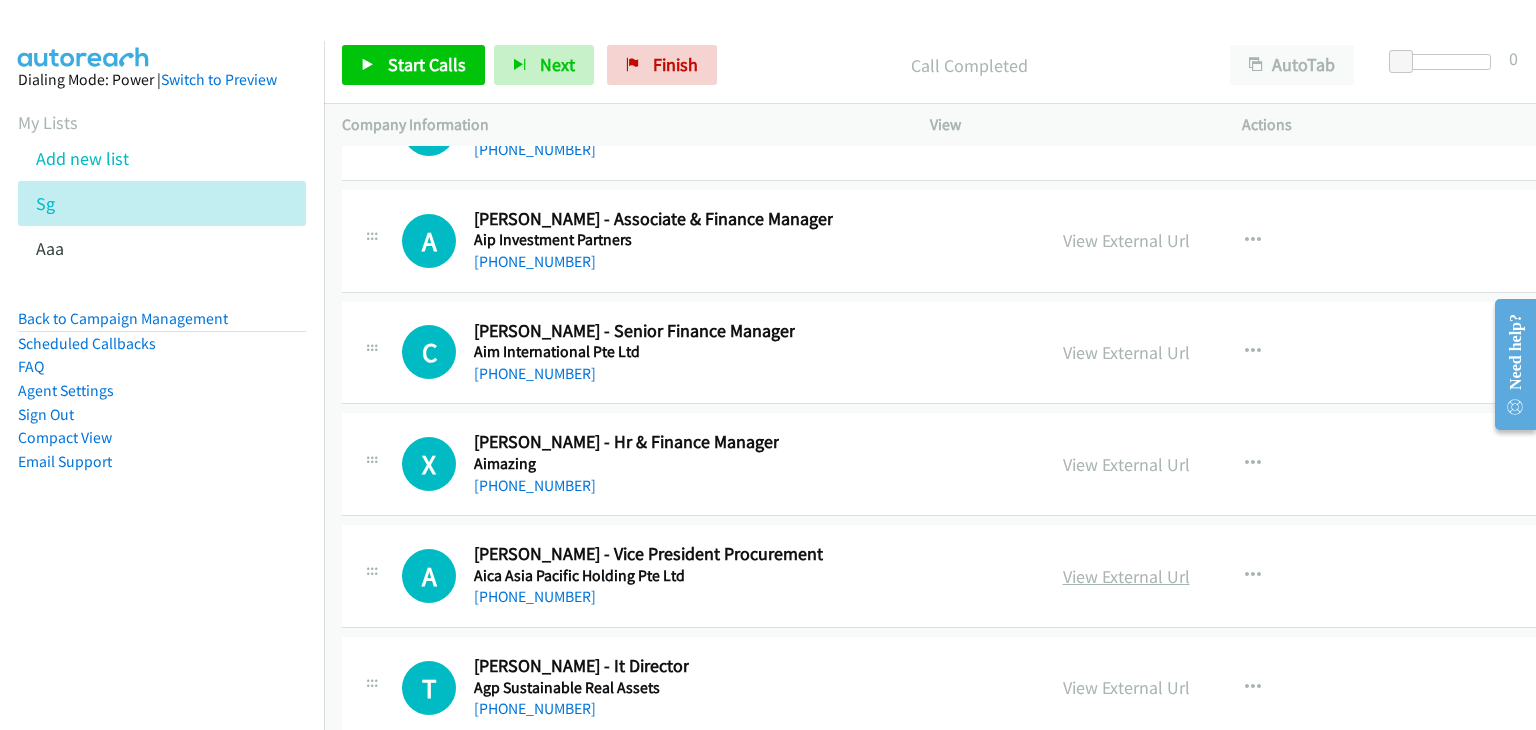
click at [1116, 565] on link "View External Url" at bounding box center [1126, 576] width 127 height 23
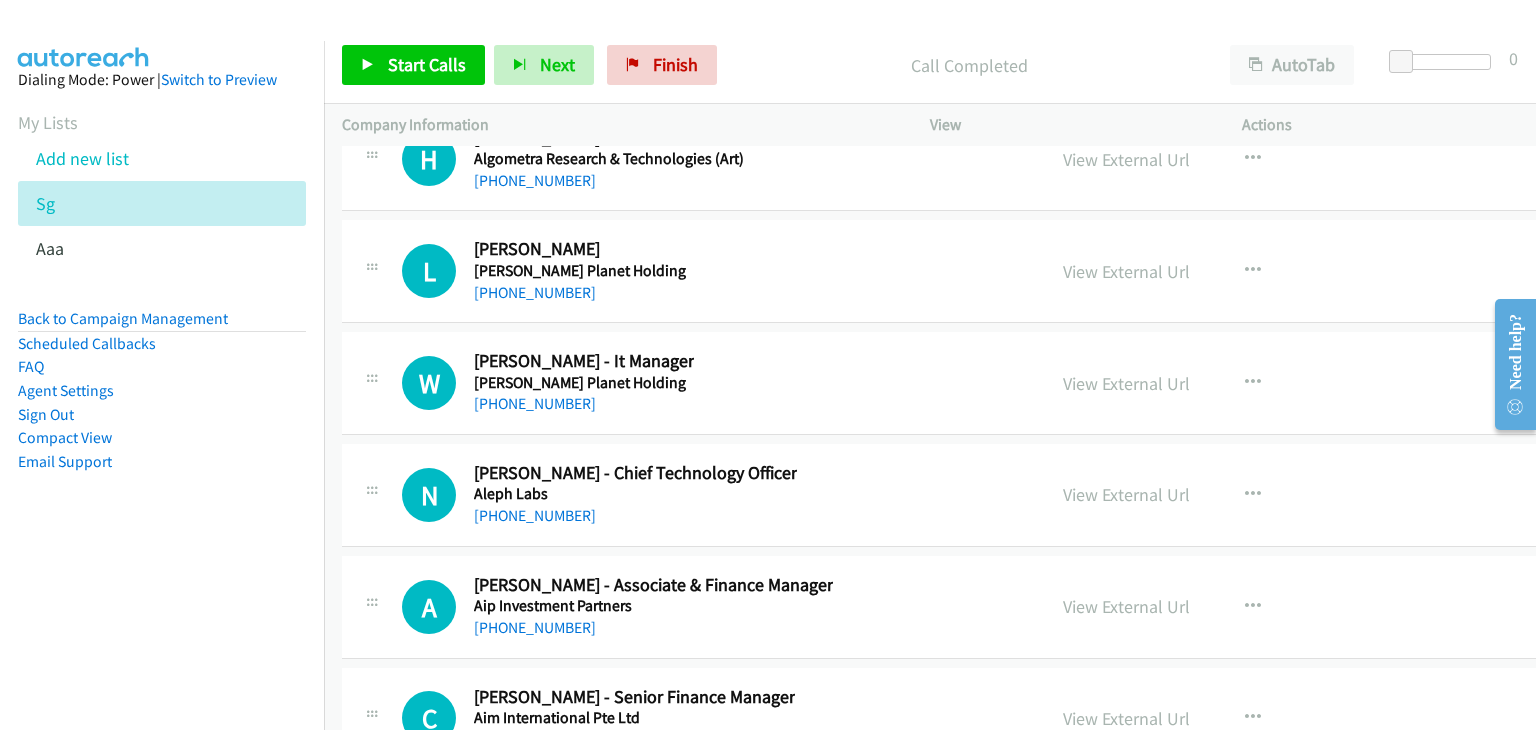
scroll to position [116319, 0]
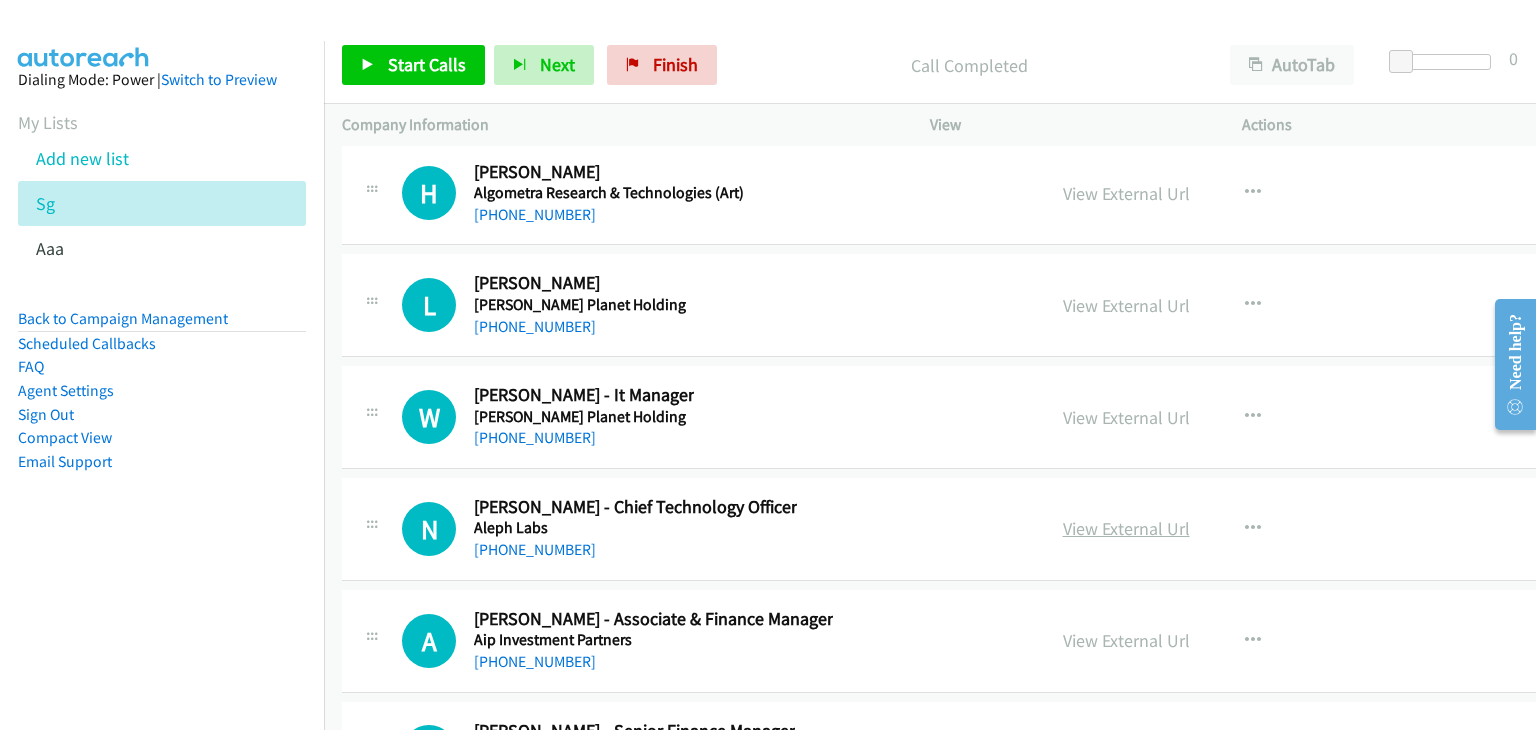
click at [1100, 517] on link "View External Url" at bounding box center [1126, 528] width 127 height 23
click at [1067, 406] on link "View External Url" at bounding box center [1126, 417] width 127 height 23
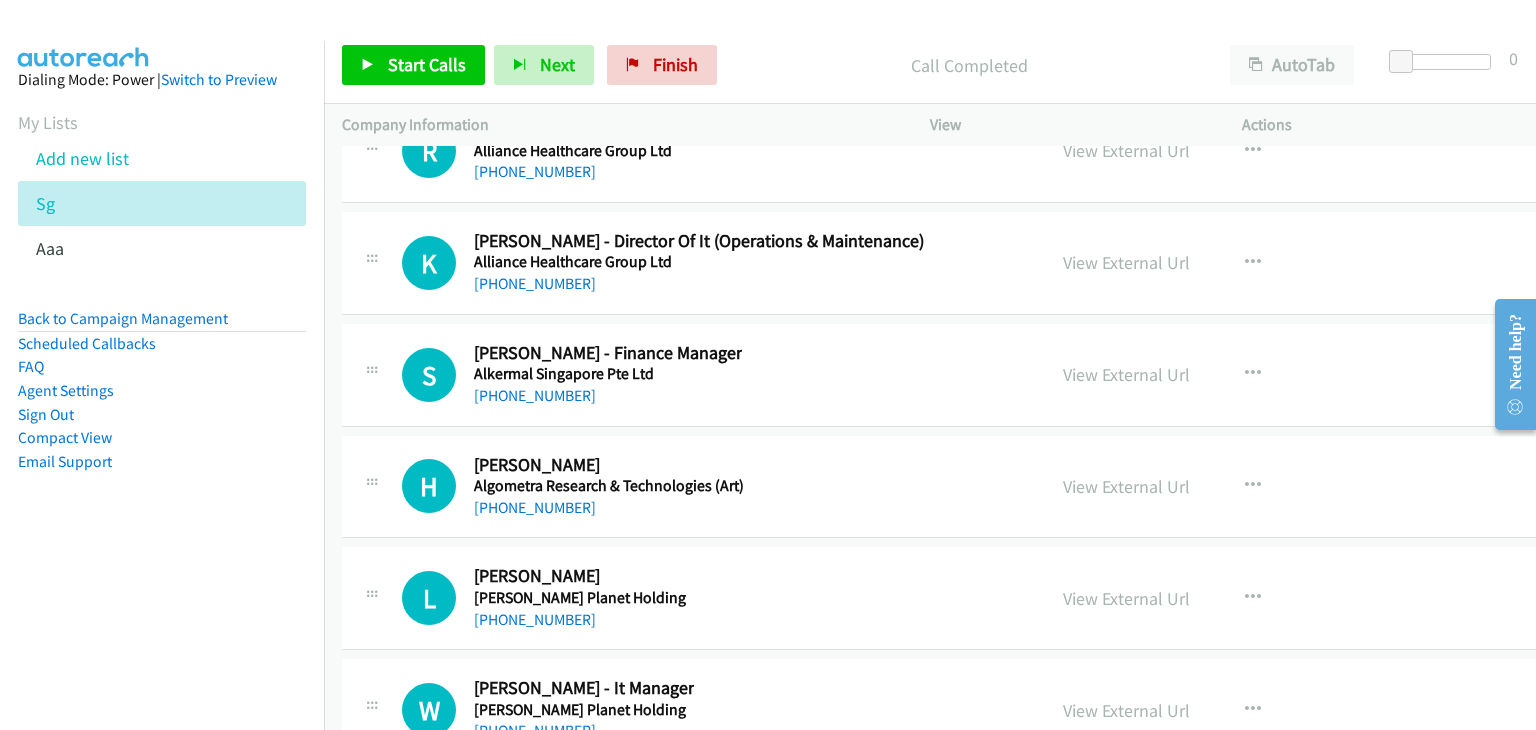
scroll to position [116020, 0]
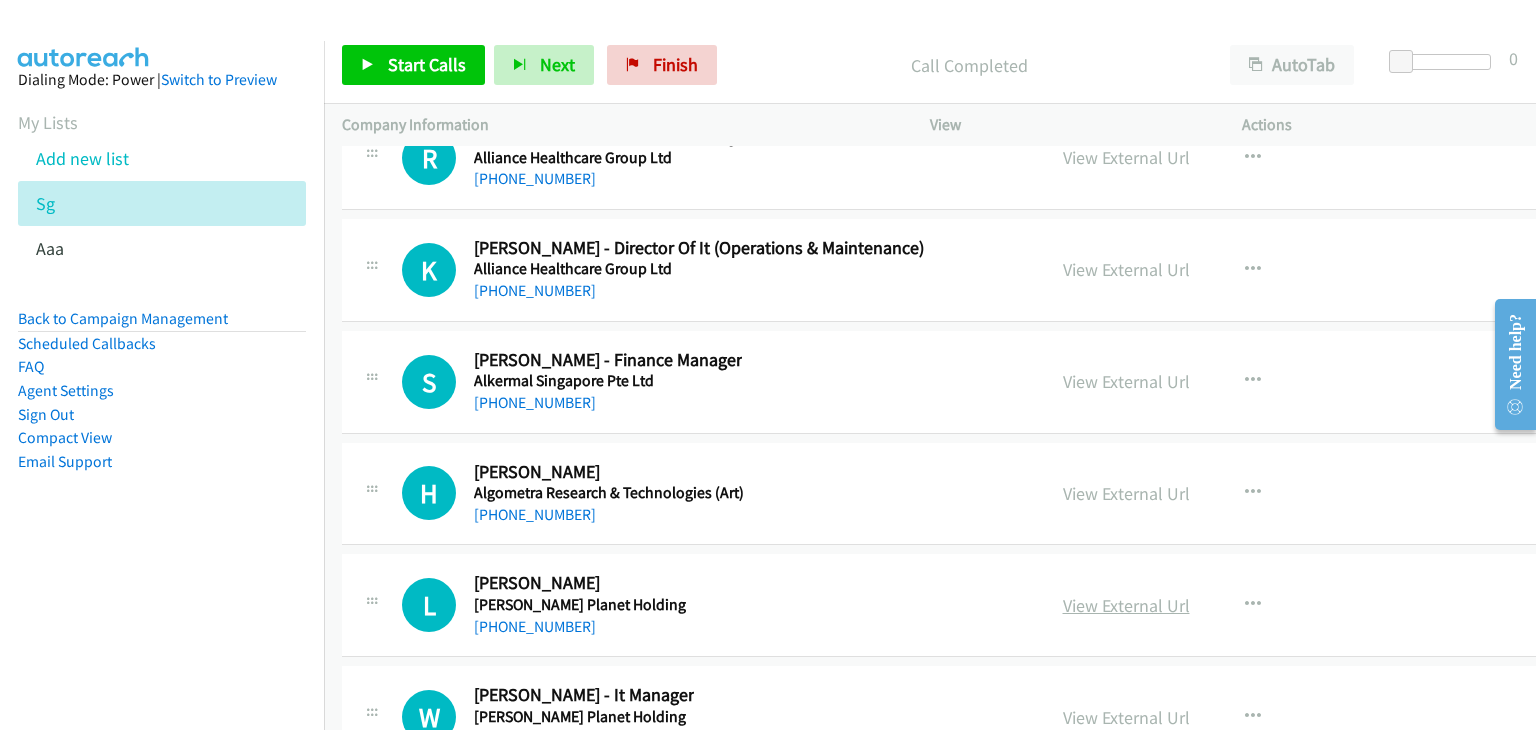
click at [1088, 594] on link "View External Url" at bounding box center [1126, 605] width 127 height 23
click at [1099, 482] on link "View External Url" at bounding box center [1126, 493] width 127 height 23
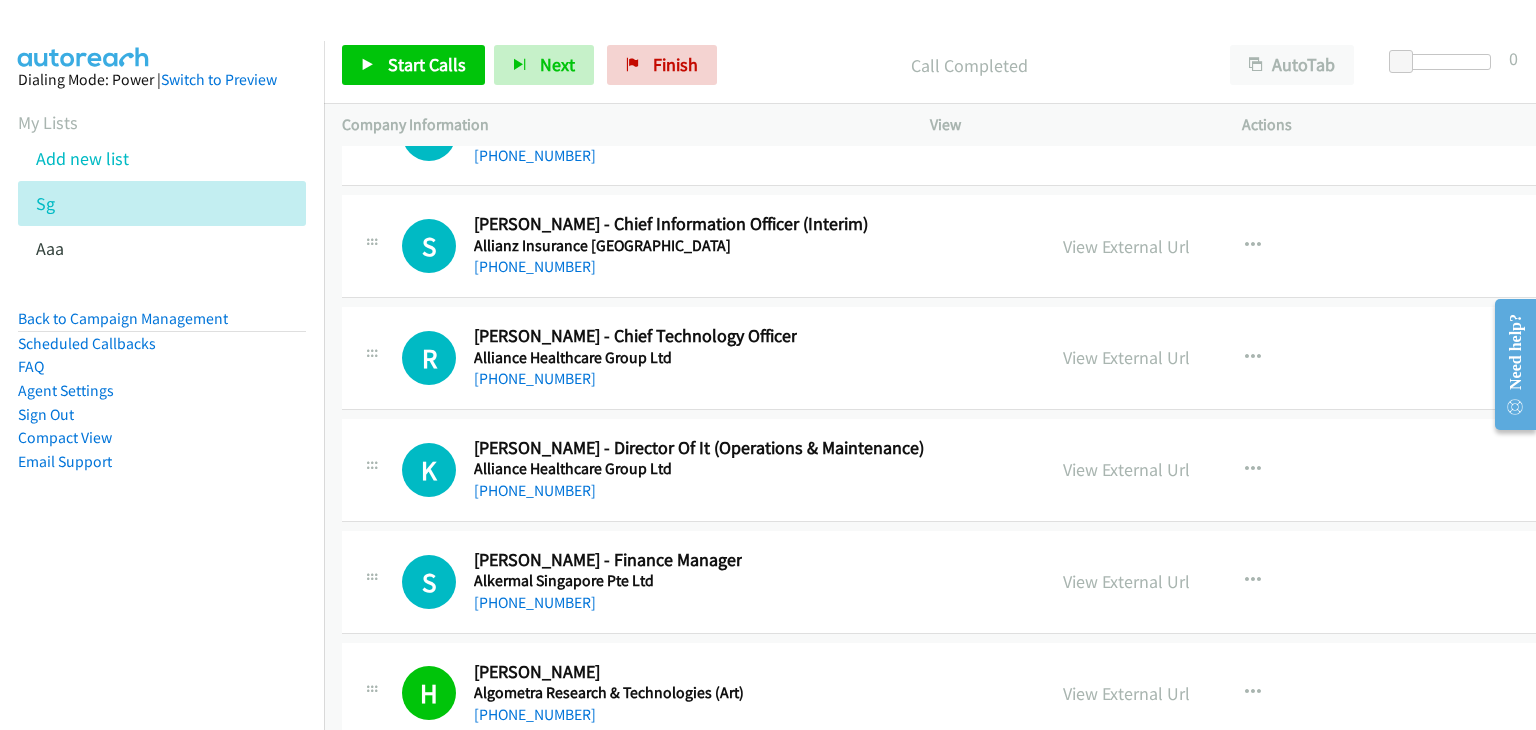
scroll to position [115720, 0]
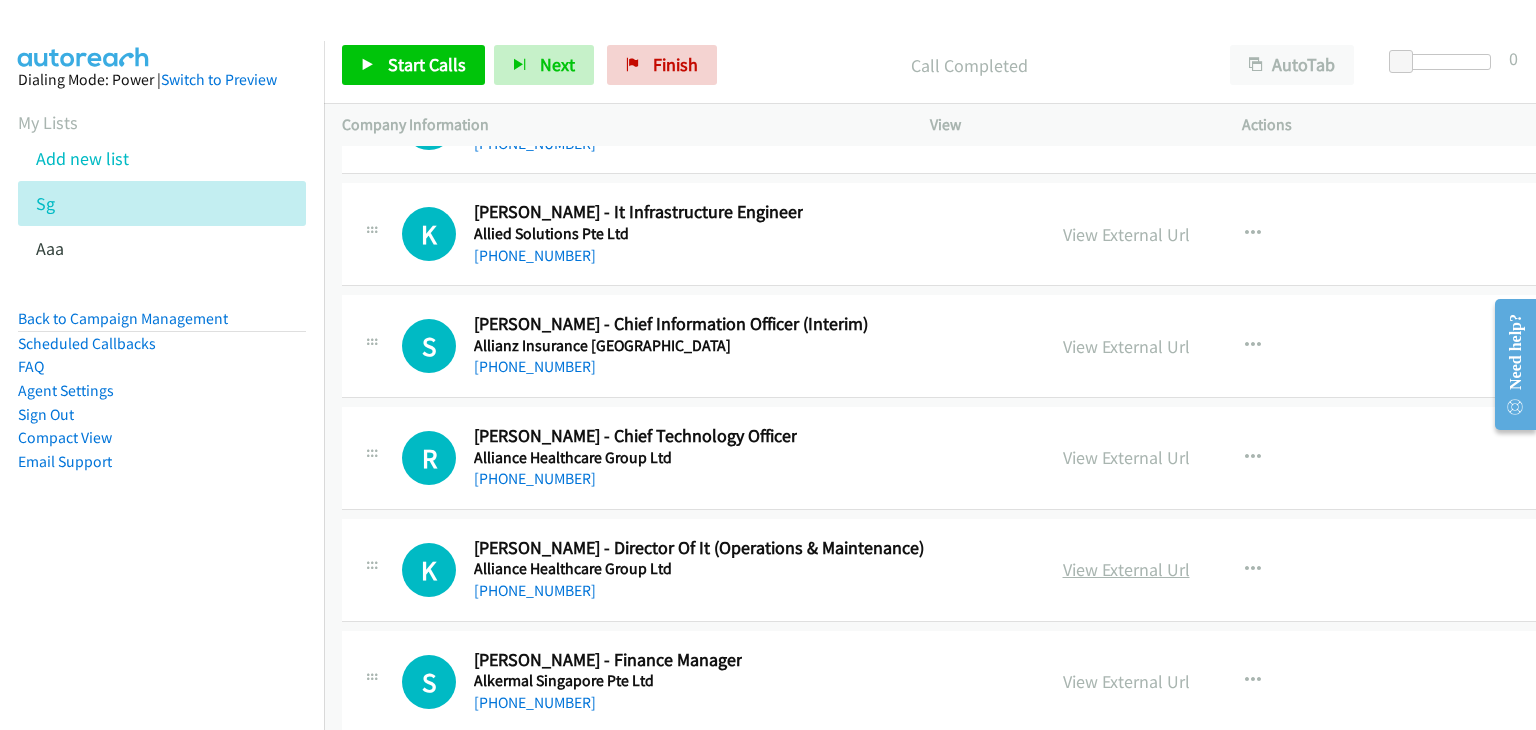
click at [1105, 558] on link "View External Url" at bounding box center [1126, 569] width 127 height 23
click at [1111, 446] on link "View External Url" at bounding box center [1126, 457] width 127 height 23
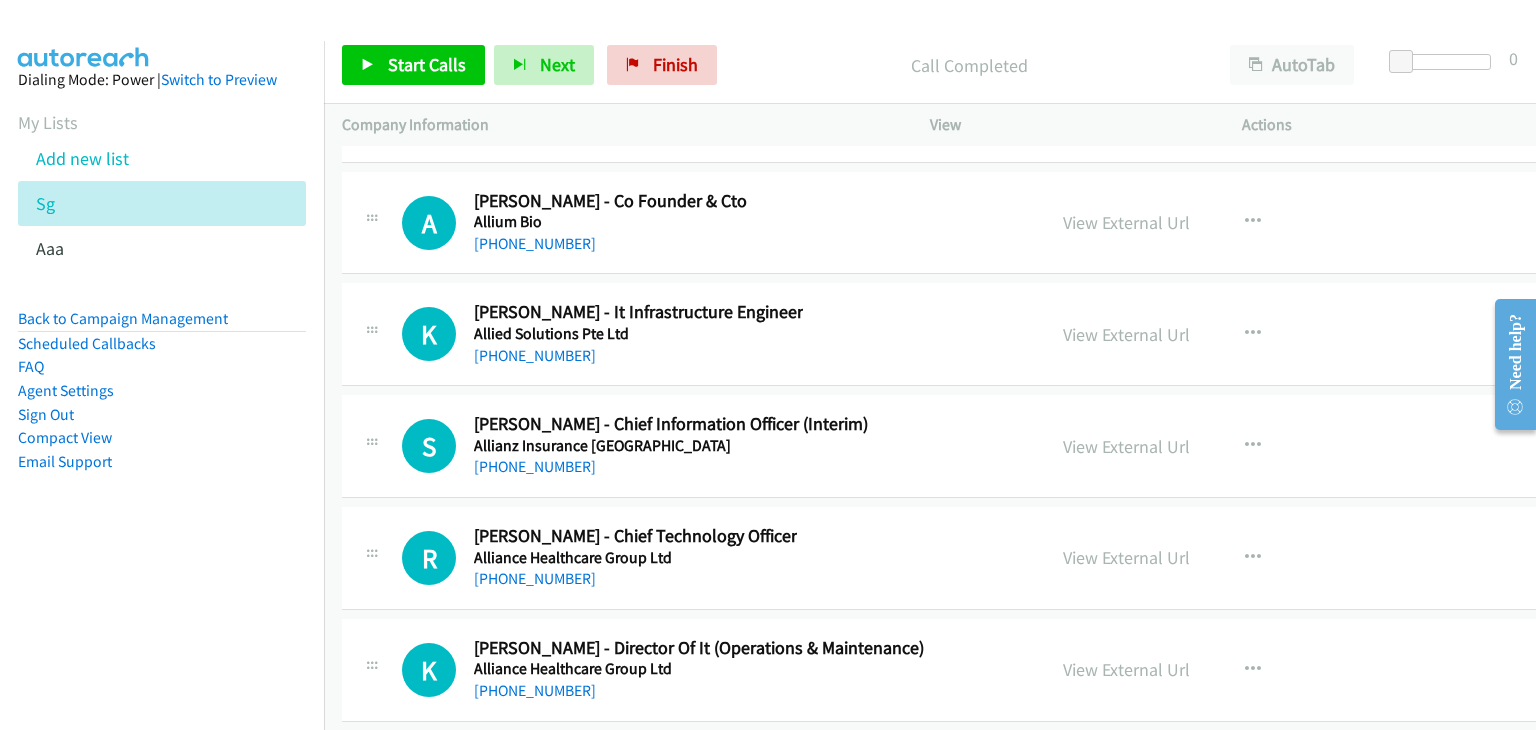
scroll to position [115420, 0]
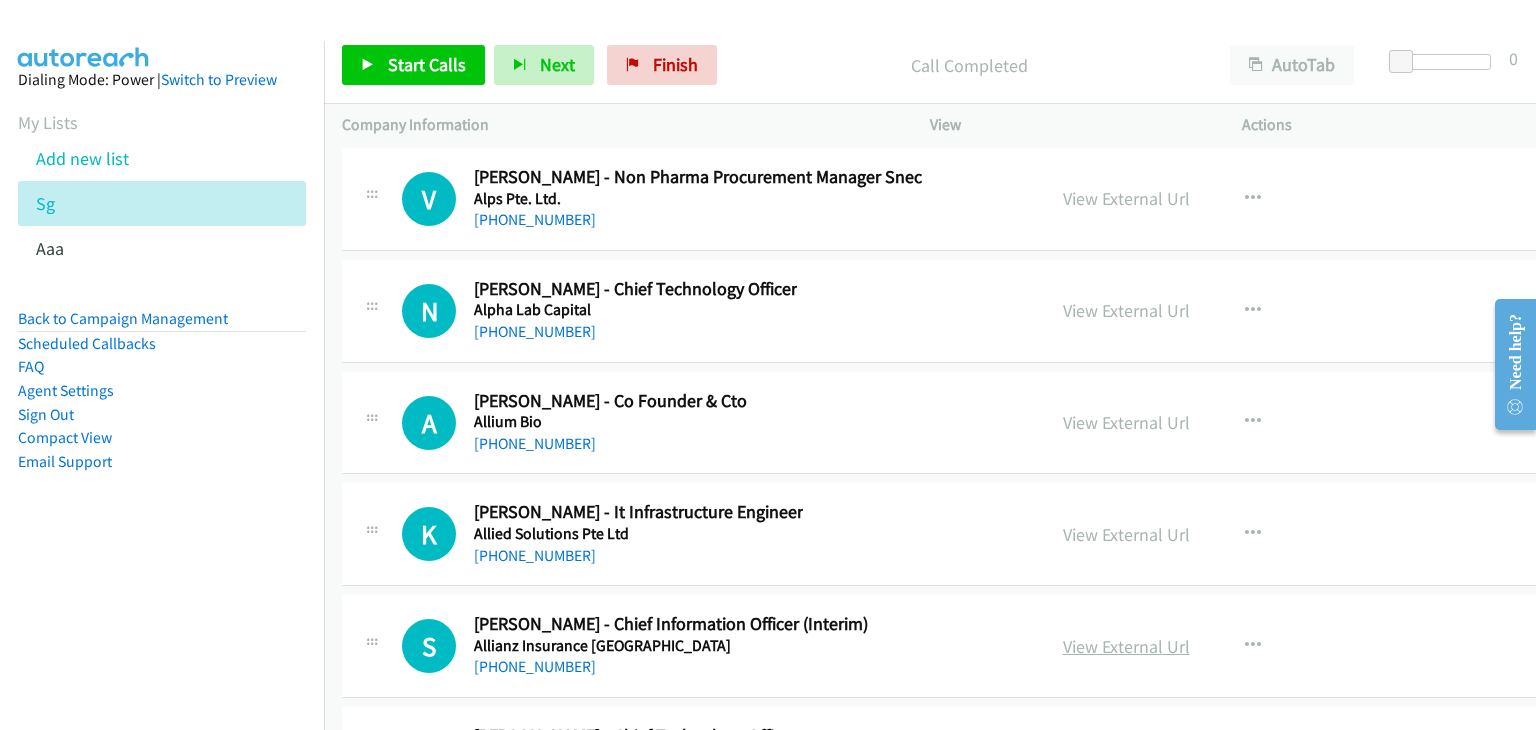
click at [1082, 635] on link "View External Url" at bounding box center [1126, 646] width 127 height 23
click at [1127, 523] on link "View External Url" at bounding box center [1126, 534] width 127 height 23
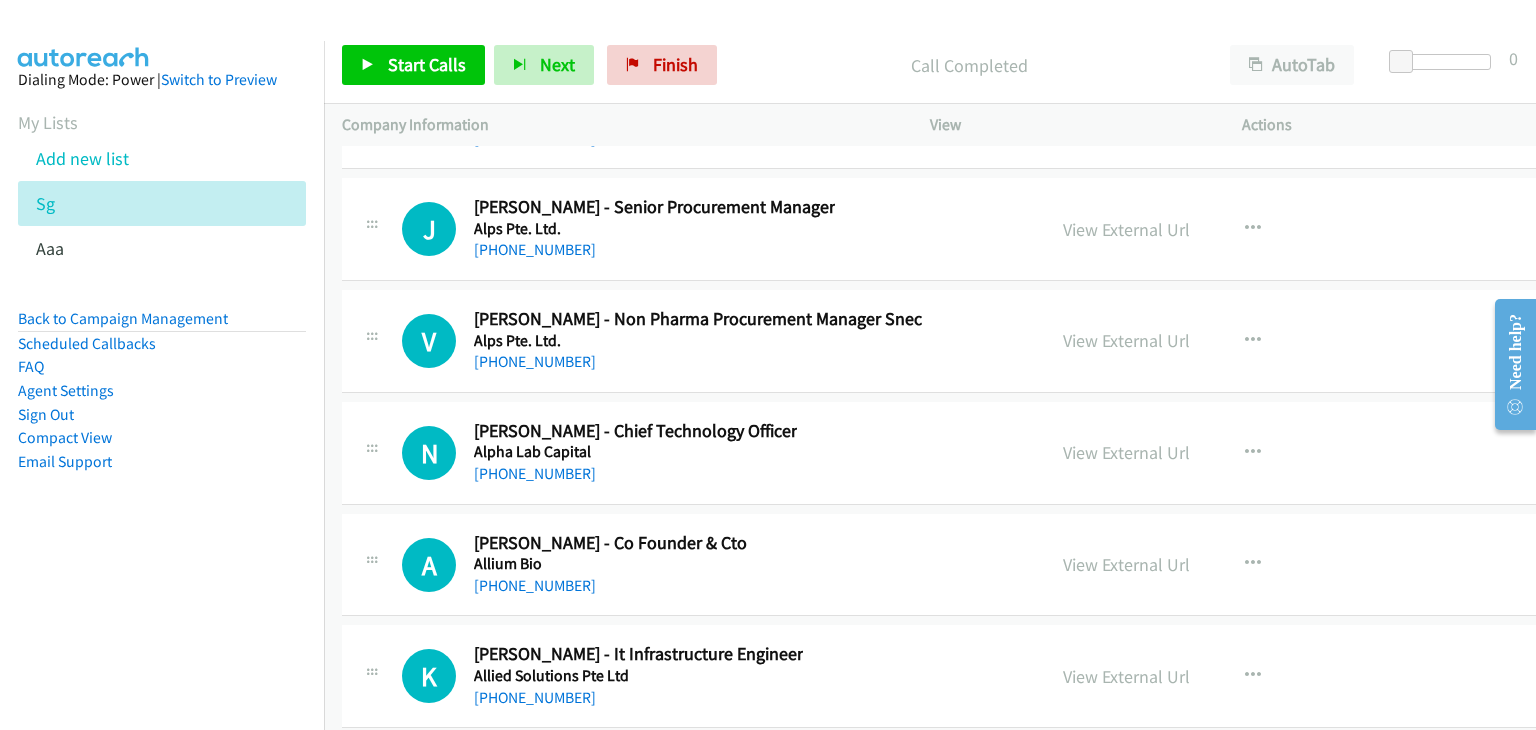
scroll to position [115220, 0]
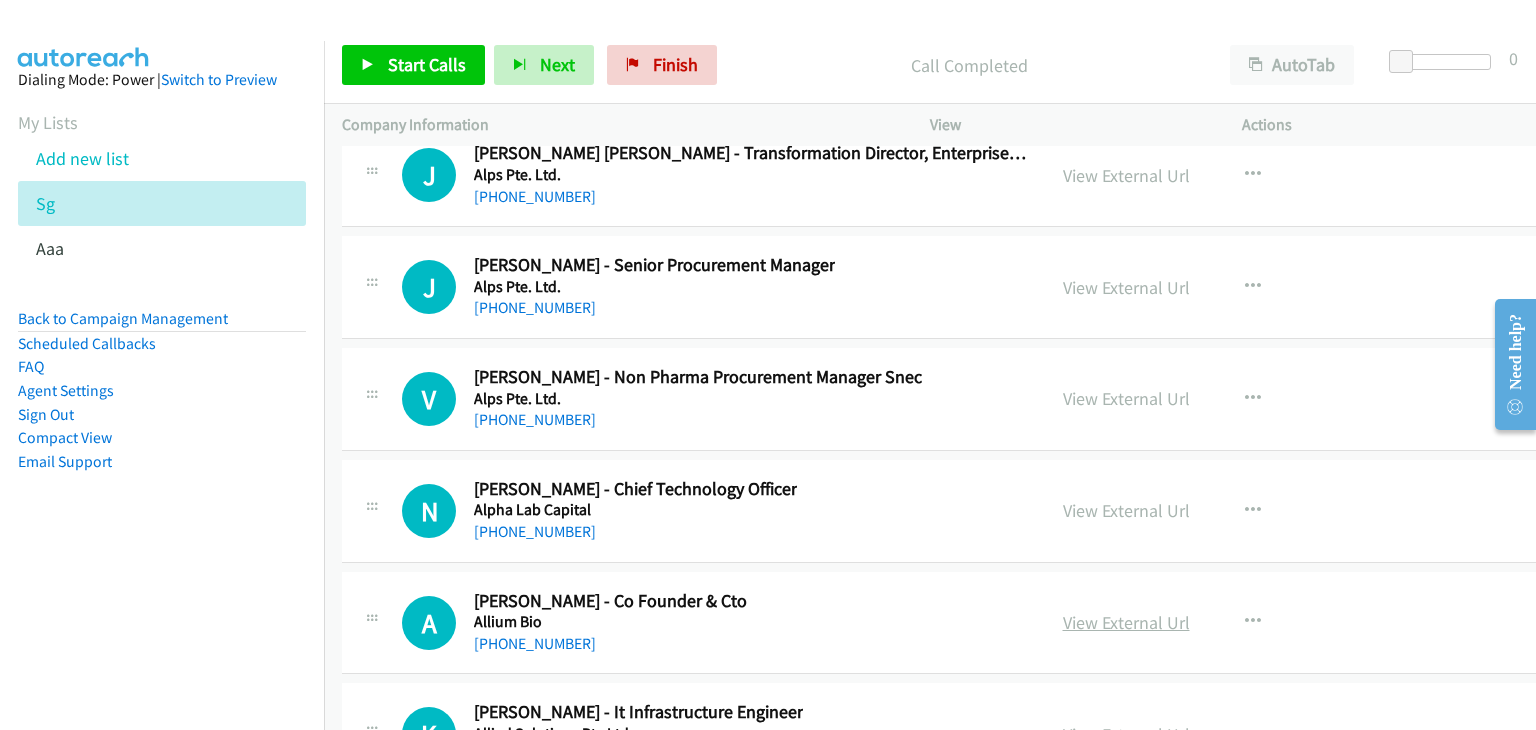
click at [1103, 611] on link "View External Url" at bounding box center [1126, 622] width 127 height 23
click at [1086, 499] on link "View External Url" at bounding box center [1126, 510] width 127 height 23
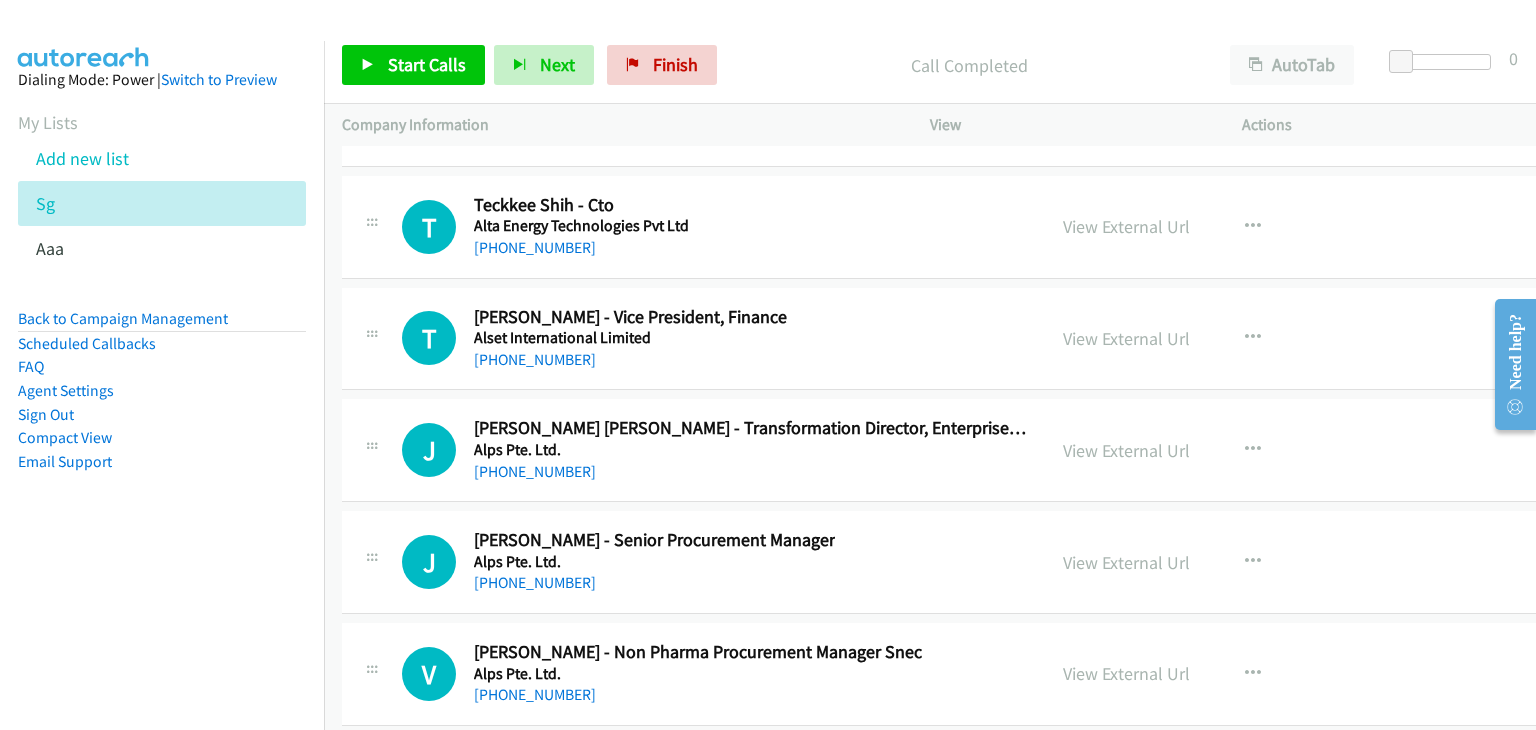
scroll to position [114920, 0]
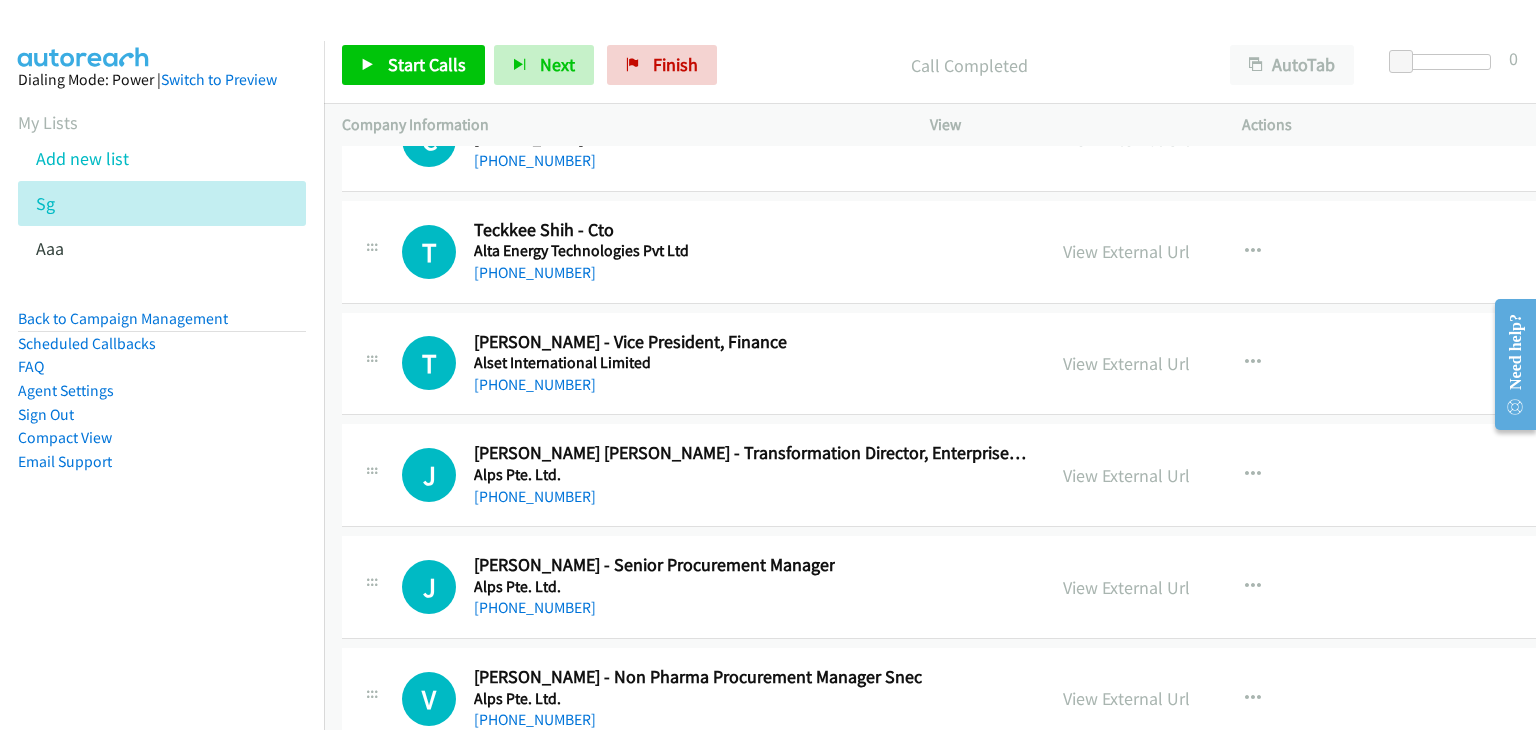
drag, startPoint x: 1124, startPoint y: 381, endPoint x: 1104, endPoint y: 397, distance: 25.6
click at [1112, 576] on link "View External Url" at bounding box center [1126, 587] width 127 height 23
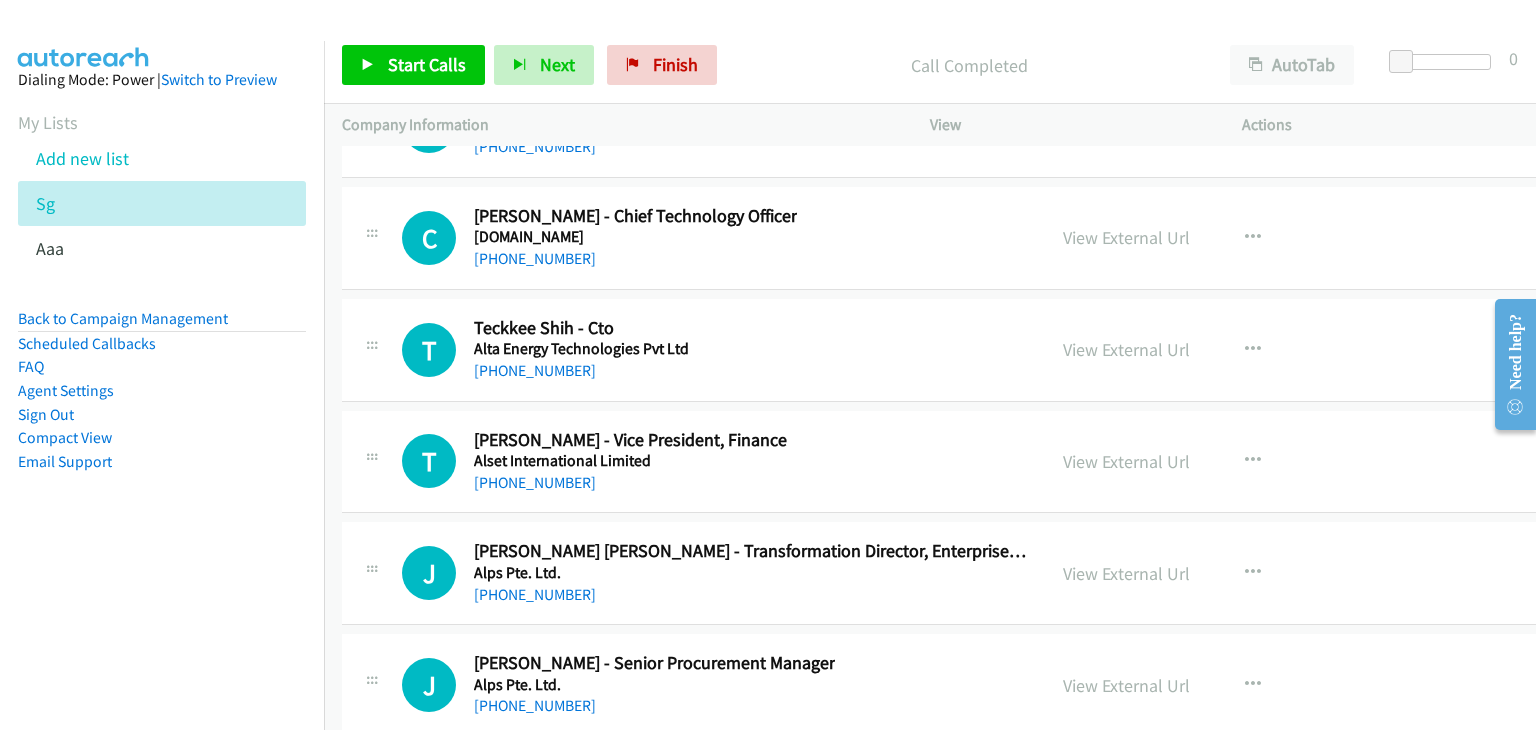
scroll to position [114820, 0]
click at [1092, 564] on link "View External Url" at bounding box center [1126, 575] width 127 height 23
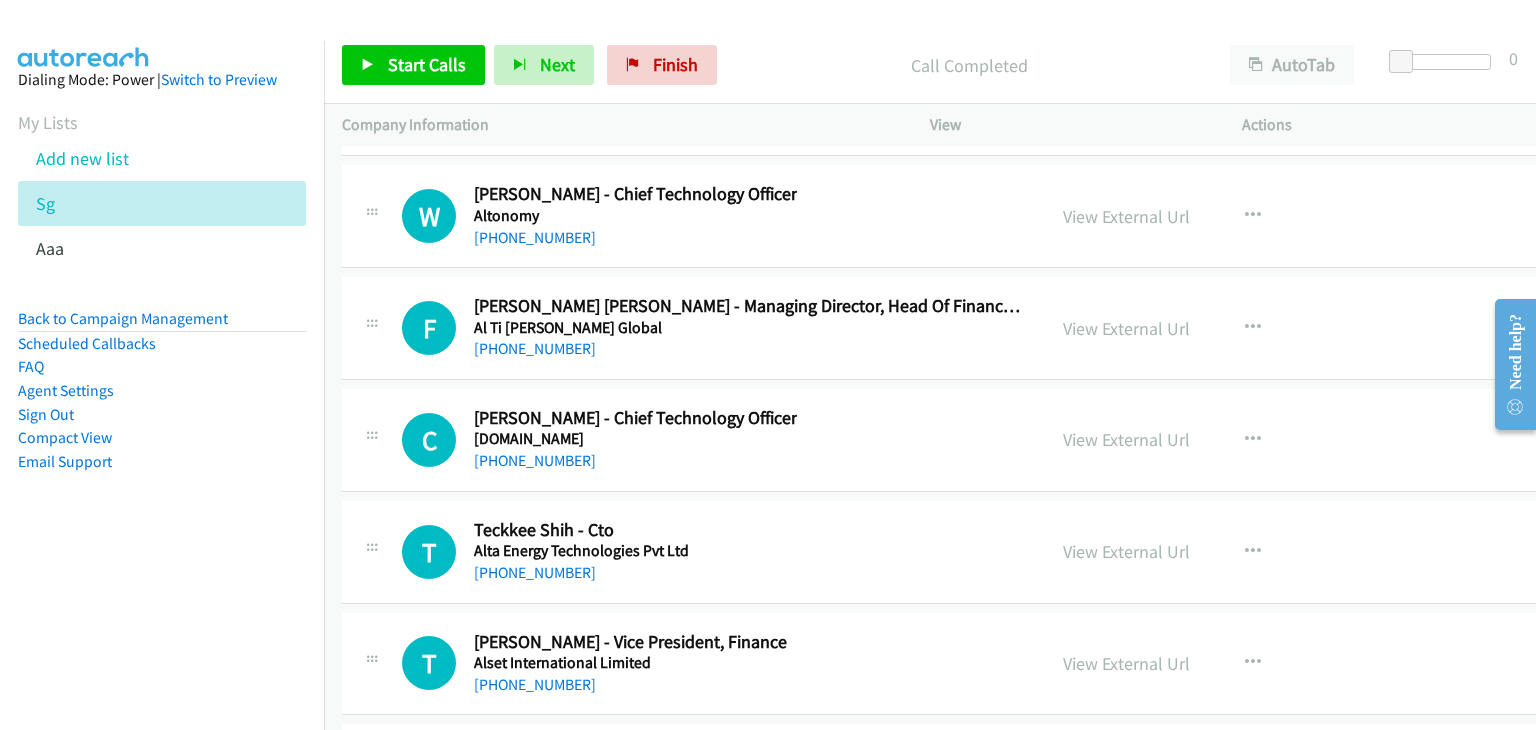
scroll to position [114520, 0]
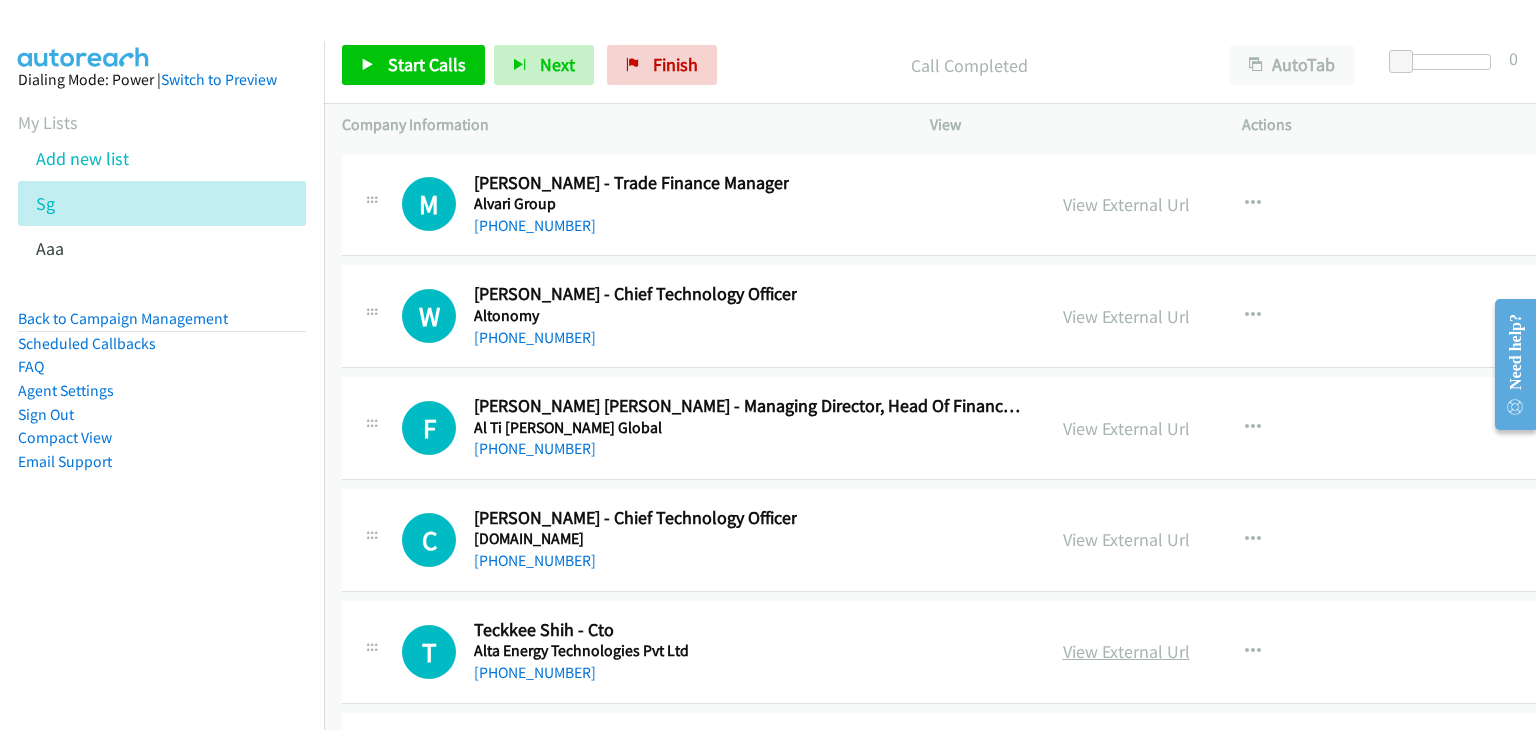
click at [1086, 640] on link "View External Url" at bounding box center [1126, 651] width 127 height 23
click at [1063, 528] on link "View External Url" at bounding box center [1126, 539] width 127 height 23
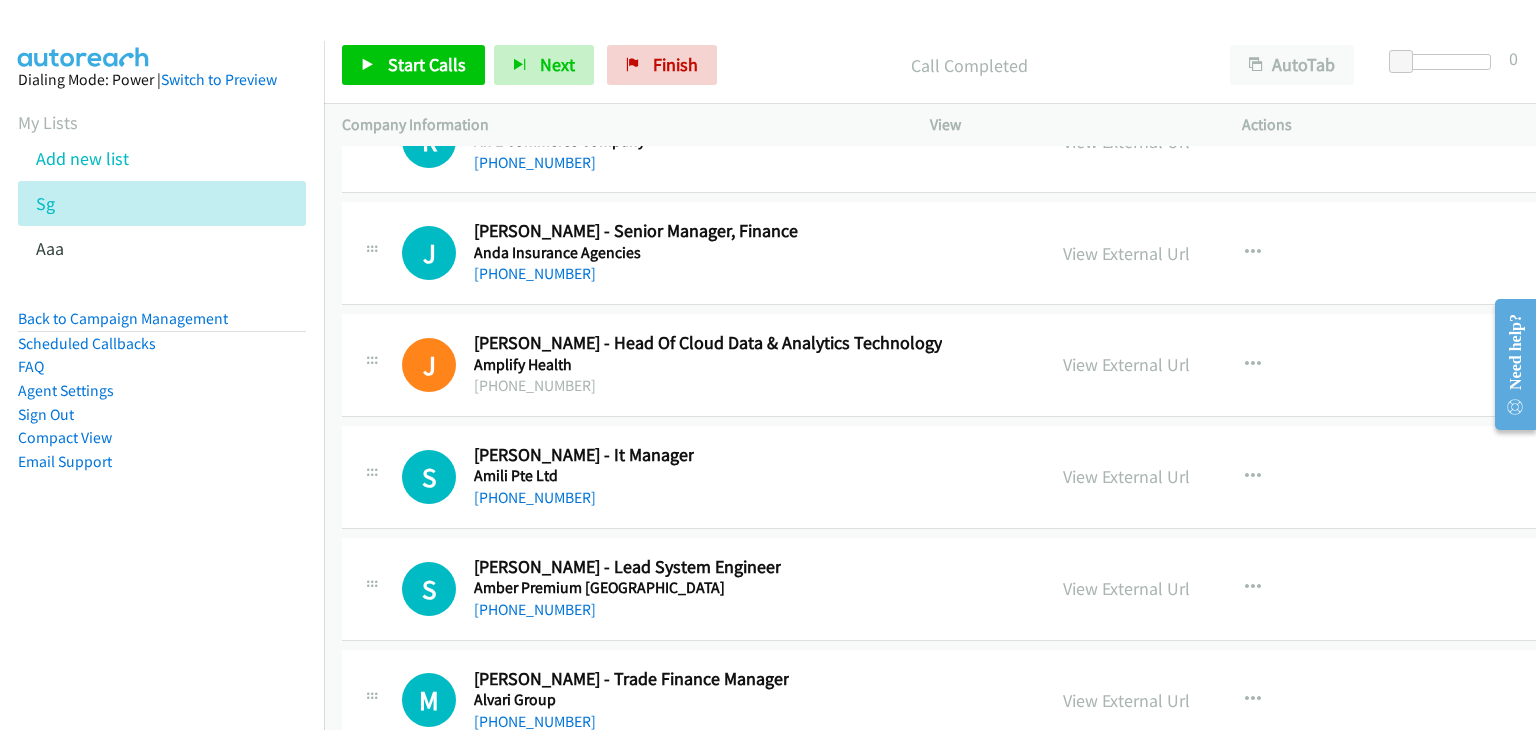
scroll to position [114020, 0]
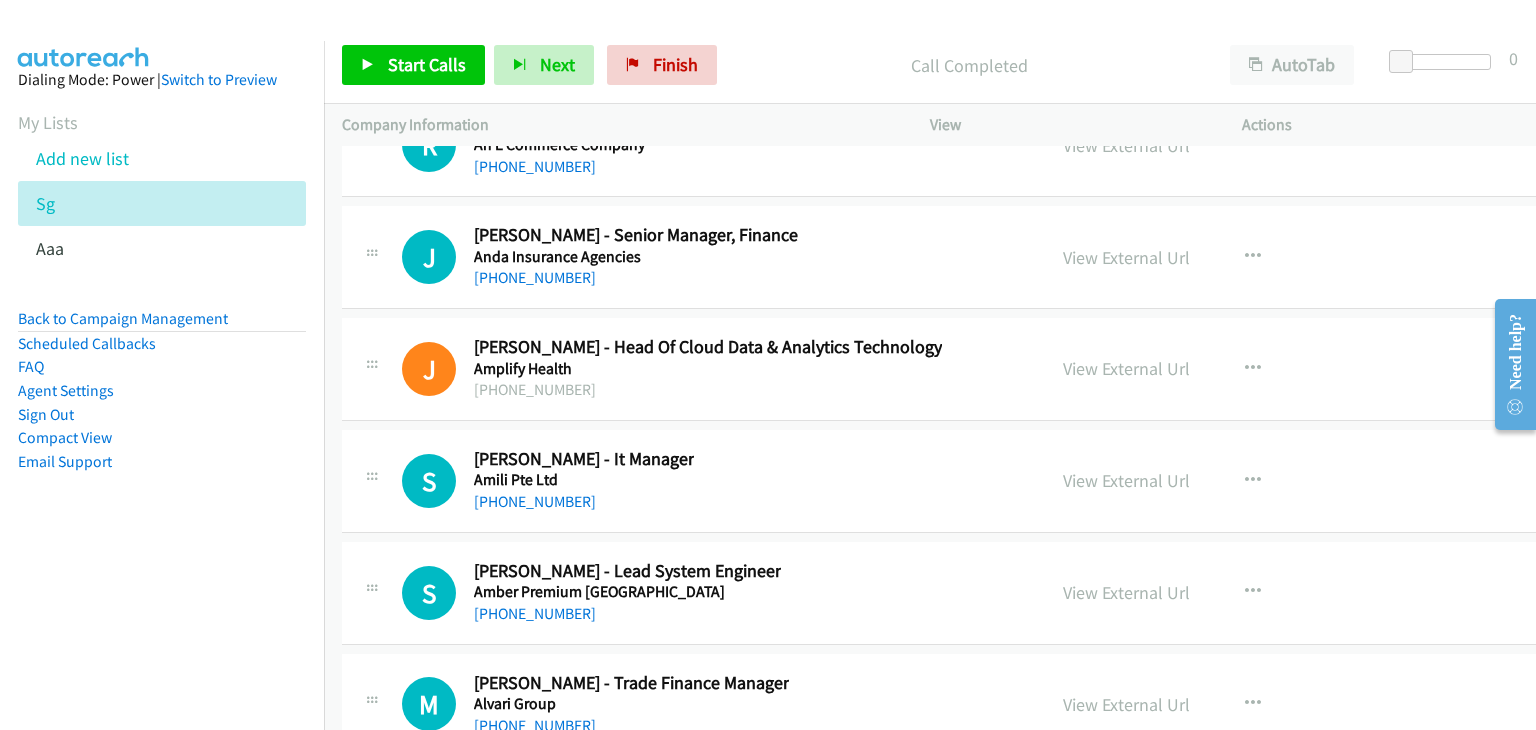
click at [1107, 469] on link "View External Url" at bounding box center [1126, 480] width 127 height 23
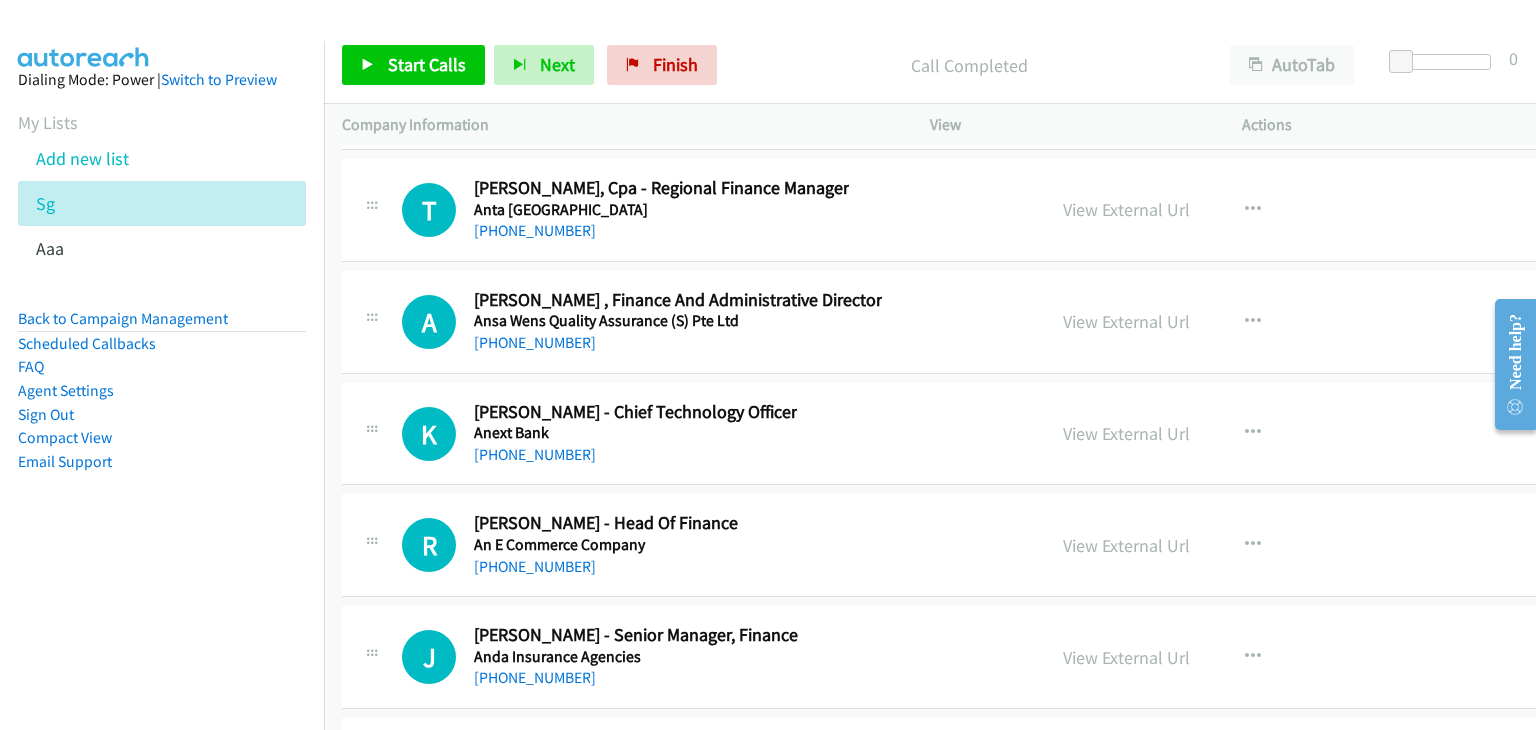
scroll to position [113420, 0]
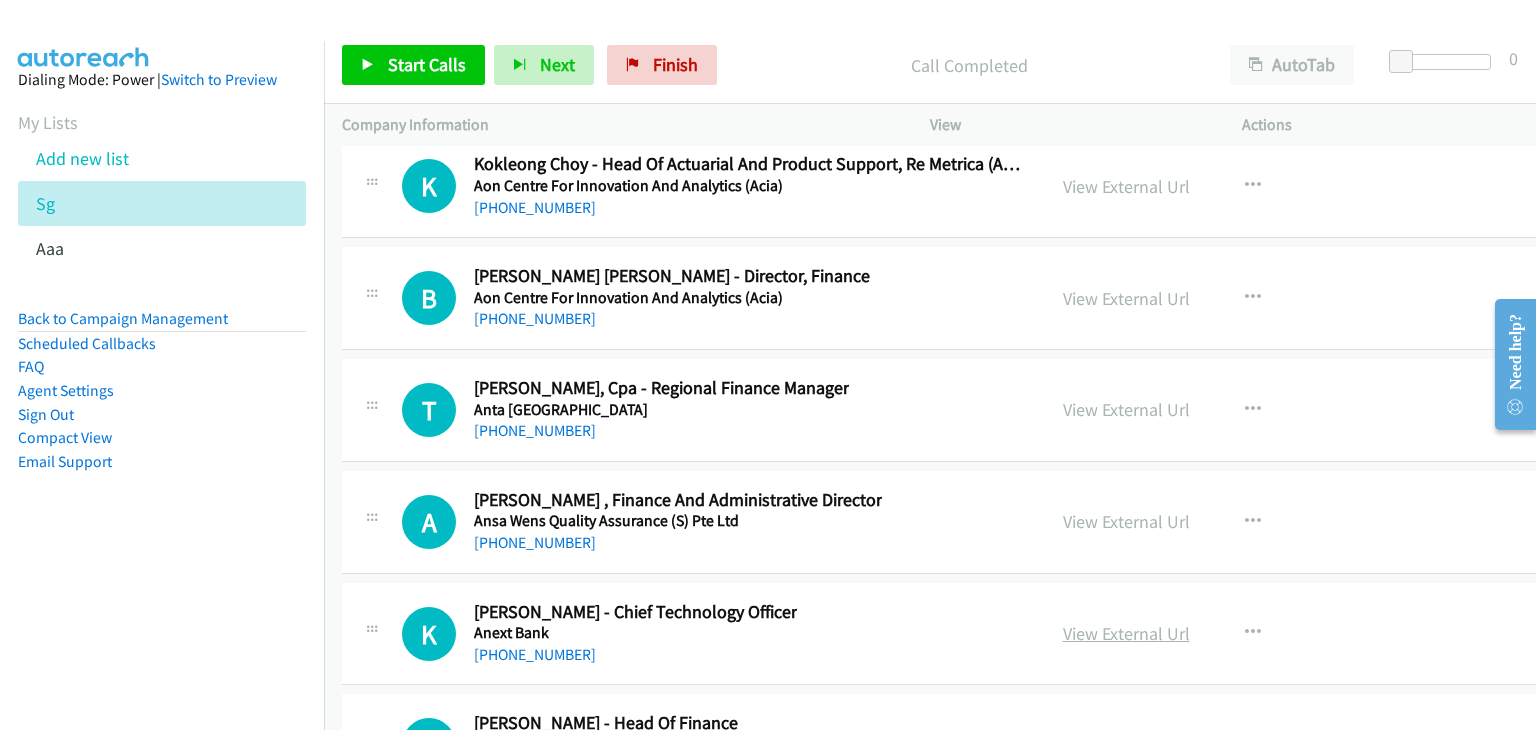
click at [1096, 622] on link "View External Url" at bounding box center [1126, 633] width 127 height 23
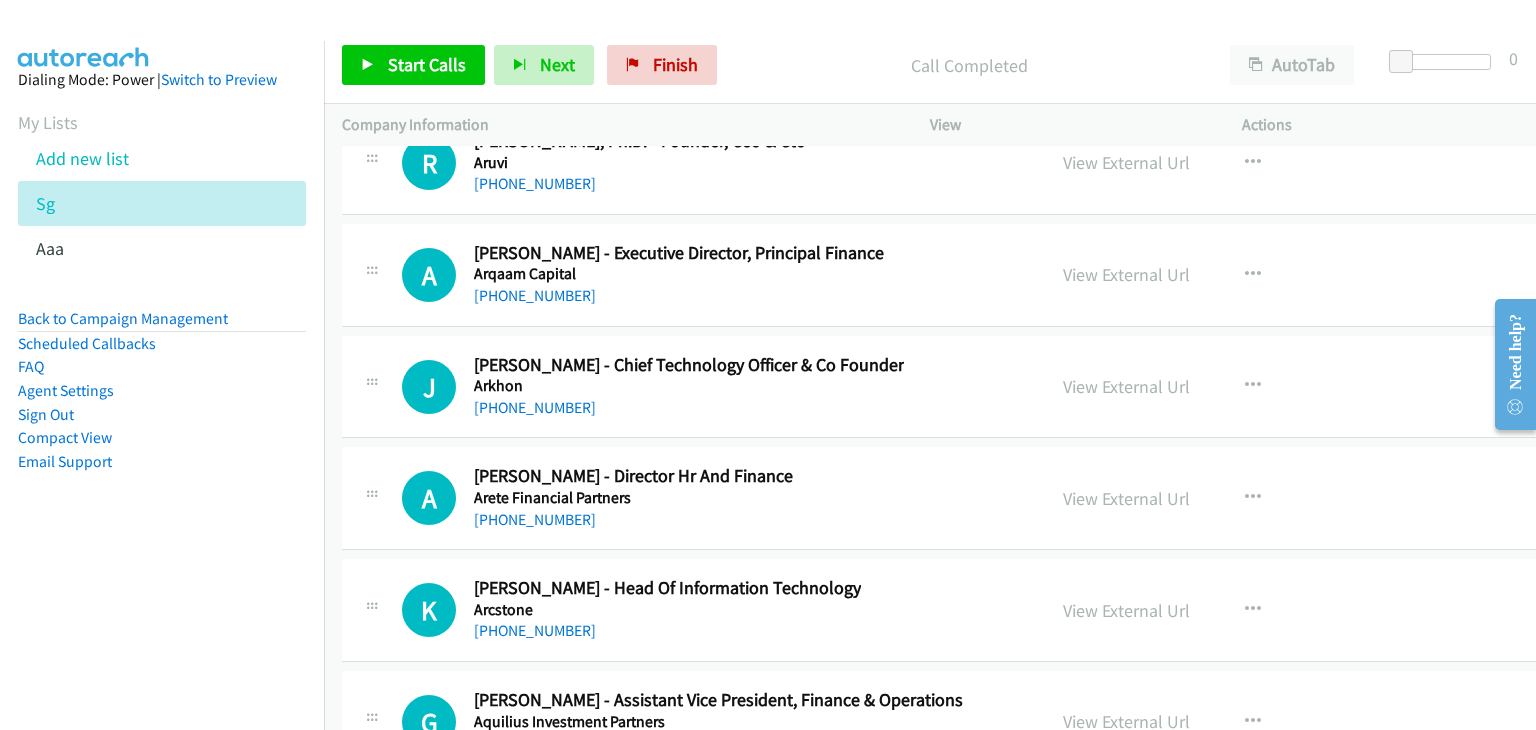
scroll to position [111821, 0]
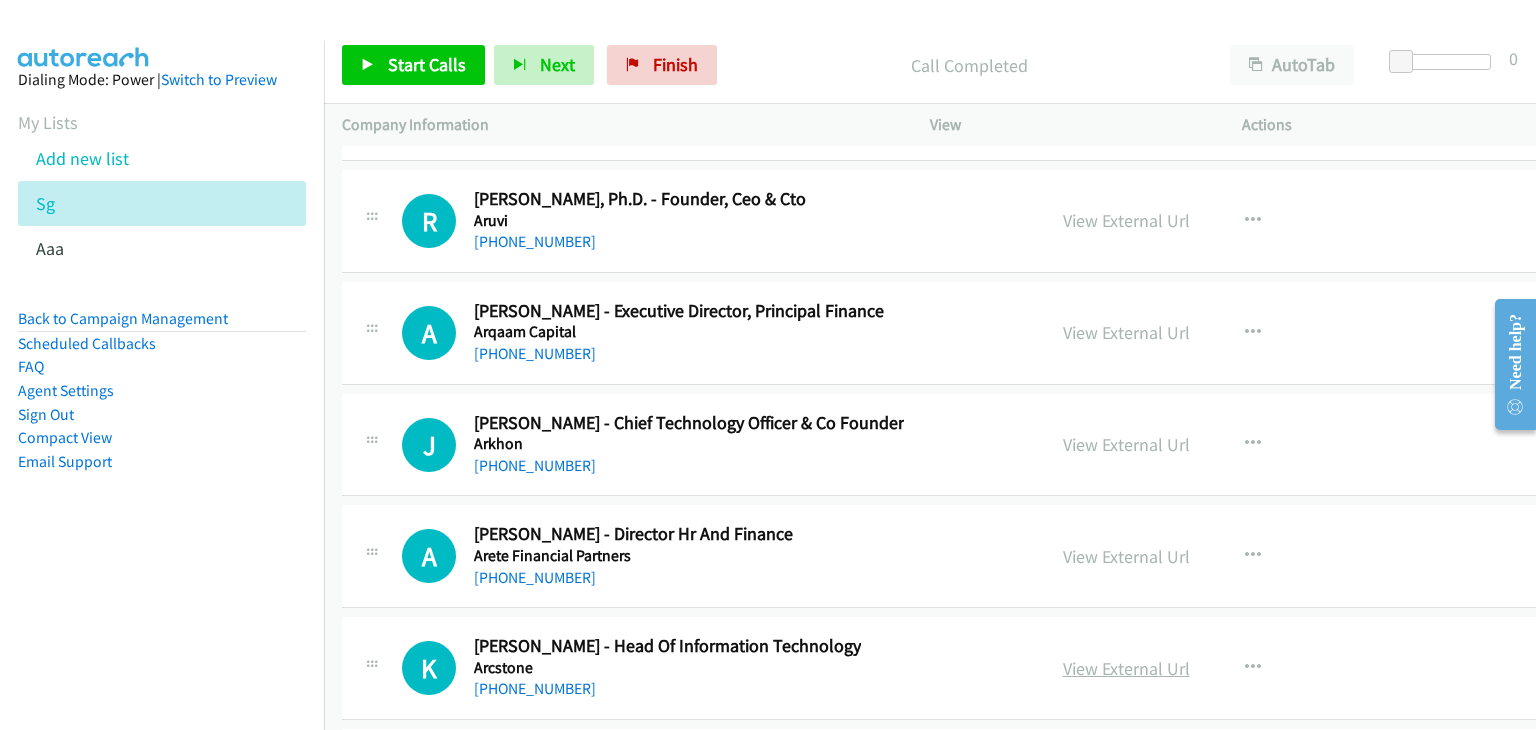
click at [1108, 657] on link "View External Url" at bounding box center [1126, 668] width 127 height 23
click at [1072, 433] on link "View External Url" at bounding box center [1126, 444] width 127 height 23
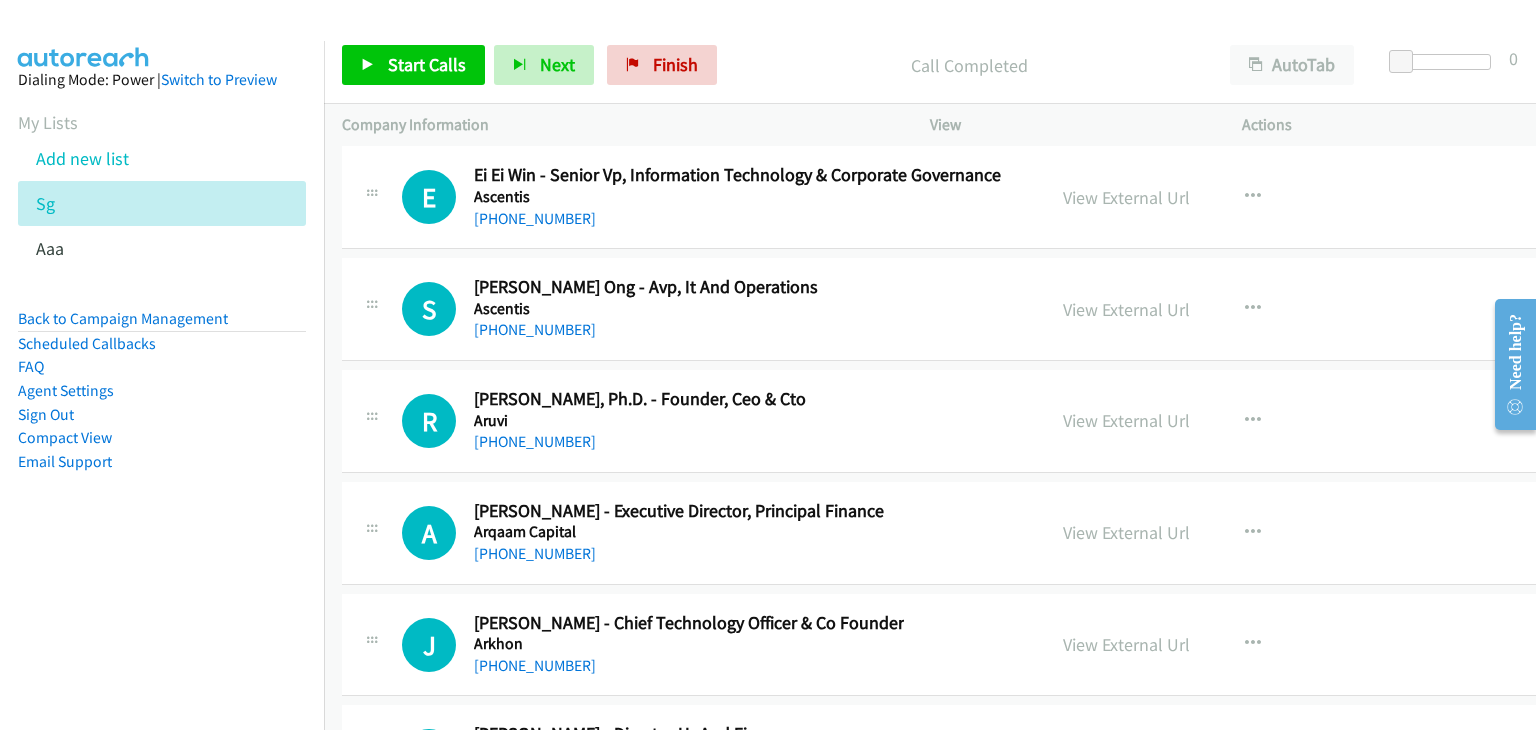
scroll to position [111421, 0]
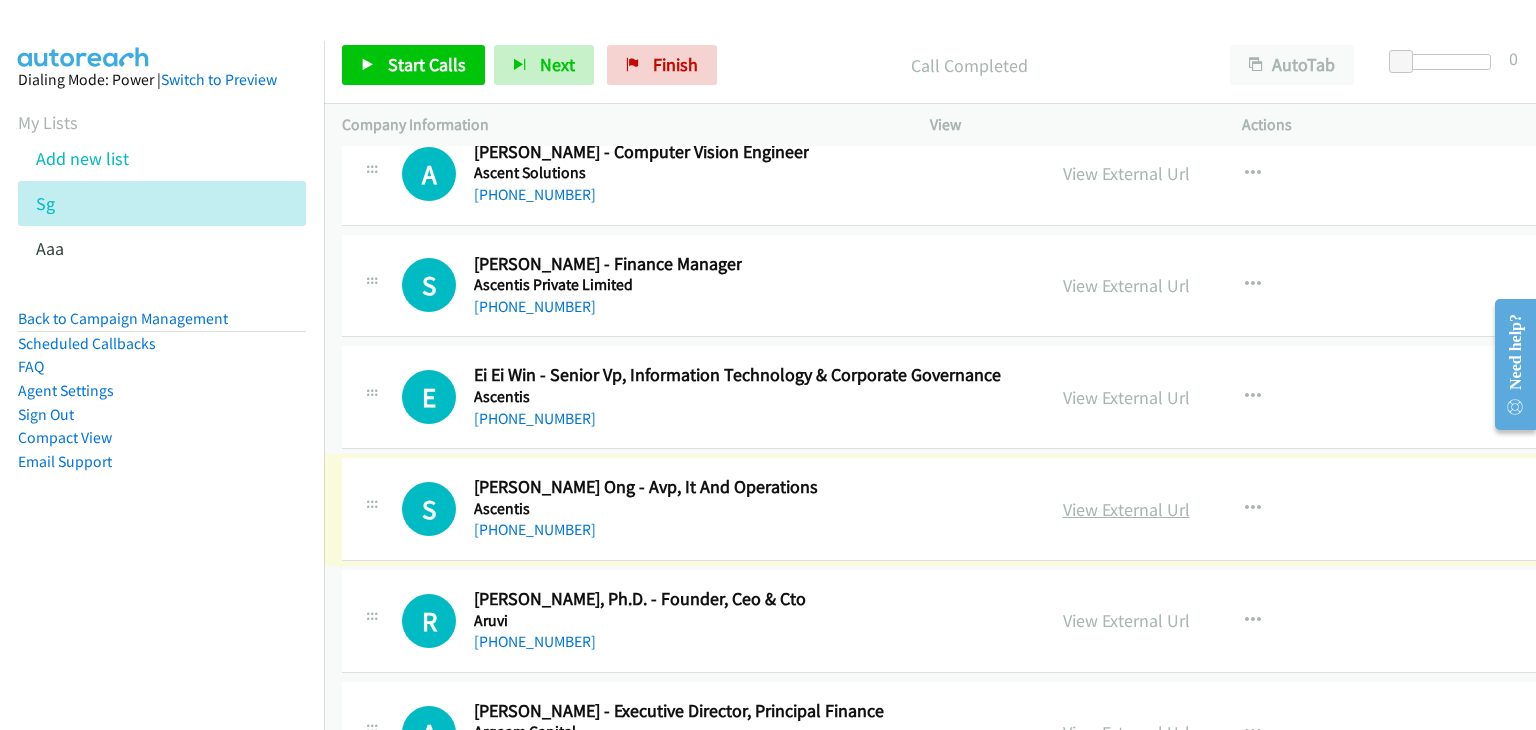
click at [1087, 498] on link "View External Url" at bounding box center [1126, 509] width 127 height 23
click at [1108, 386] on link "View External Url" at bounding box center [1126, 397] width 127 height 23
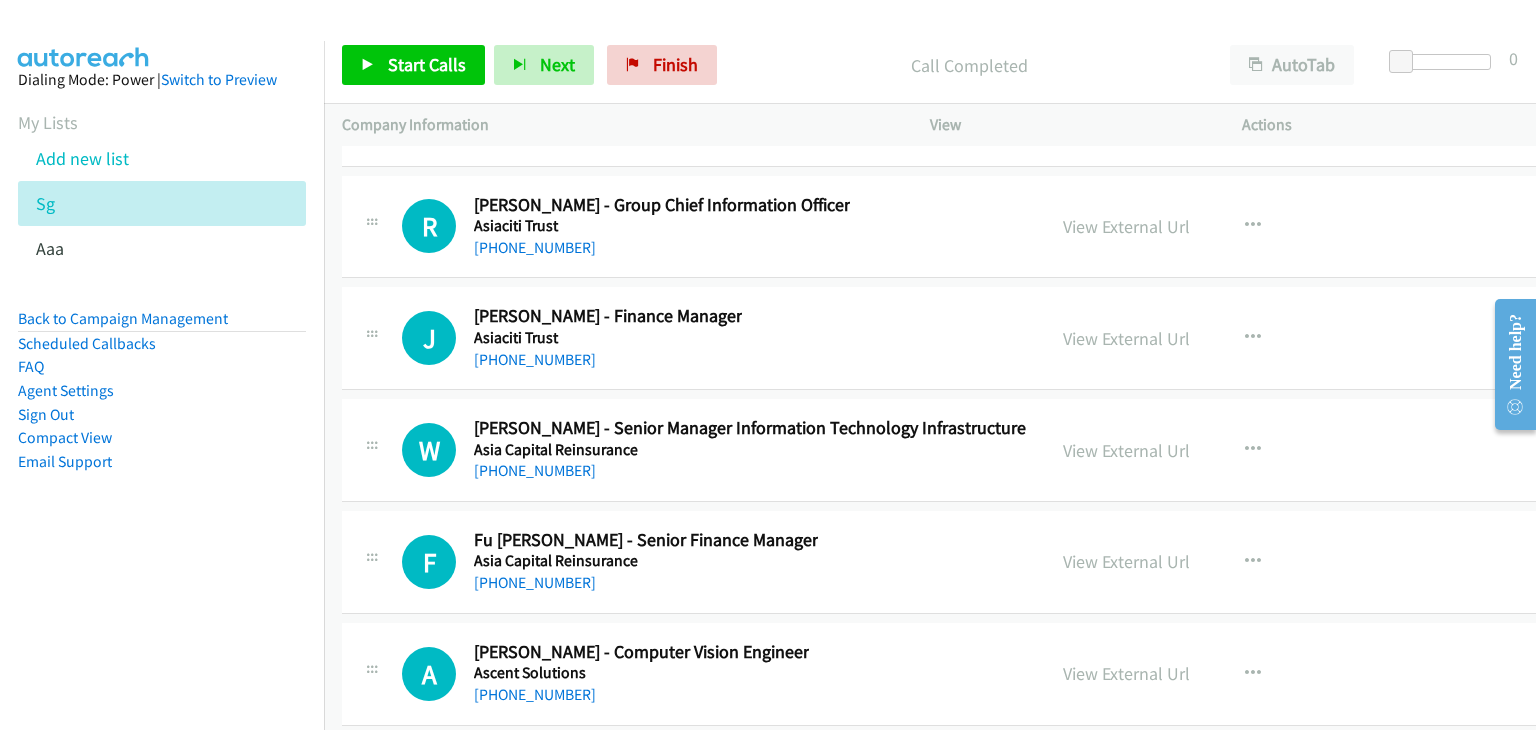
scroll to position [110821, 0]
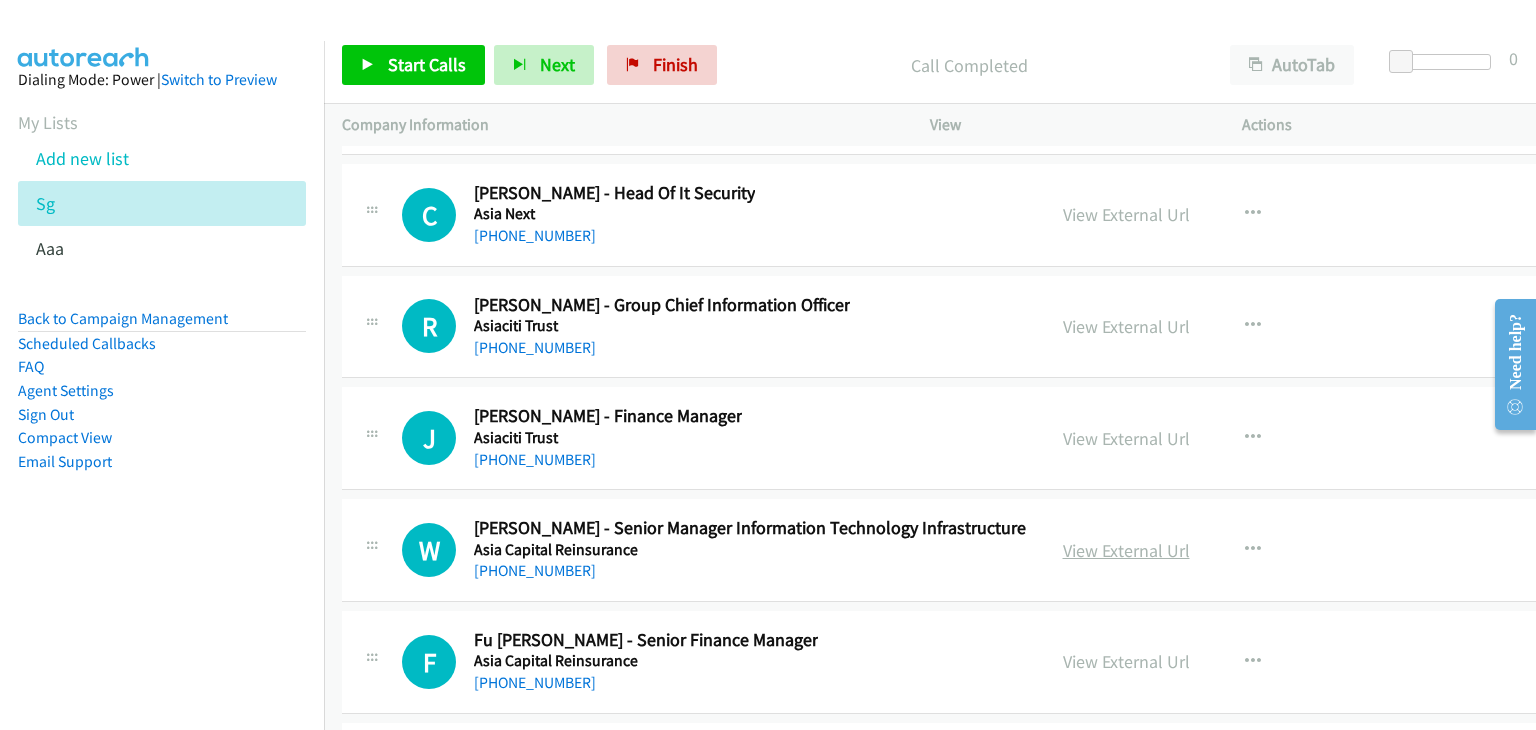
drag, startPoint x: 1080, startPoint y: 349, endPoint x: 1120, endPoint y: 356, distance: 40.6
click at [1120, 539] on link "View External Url" at bounding box center [1126, 550] width 127 height 23
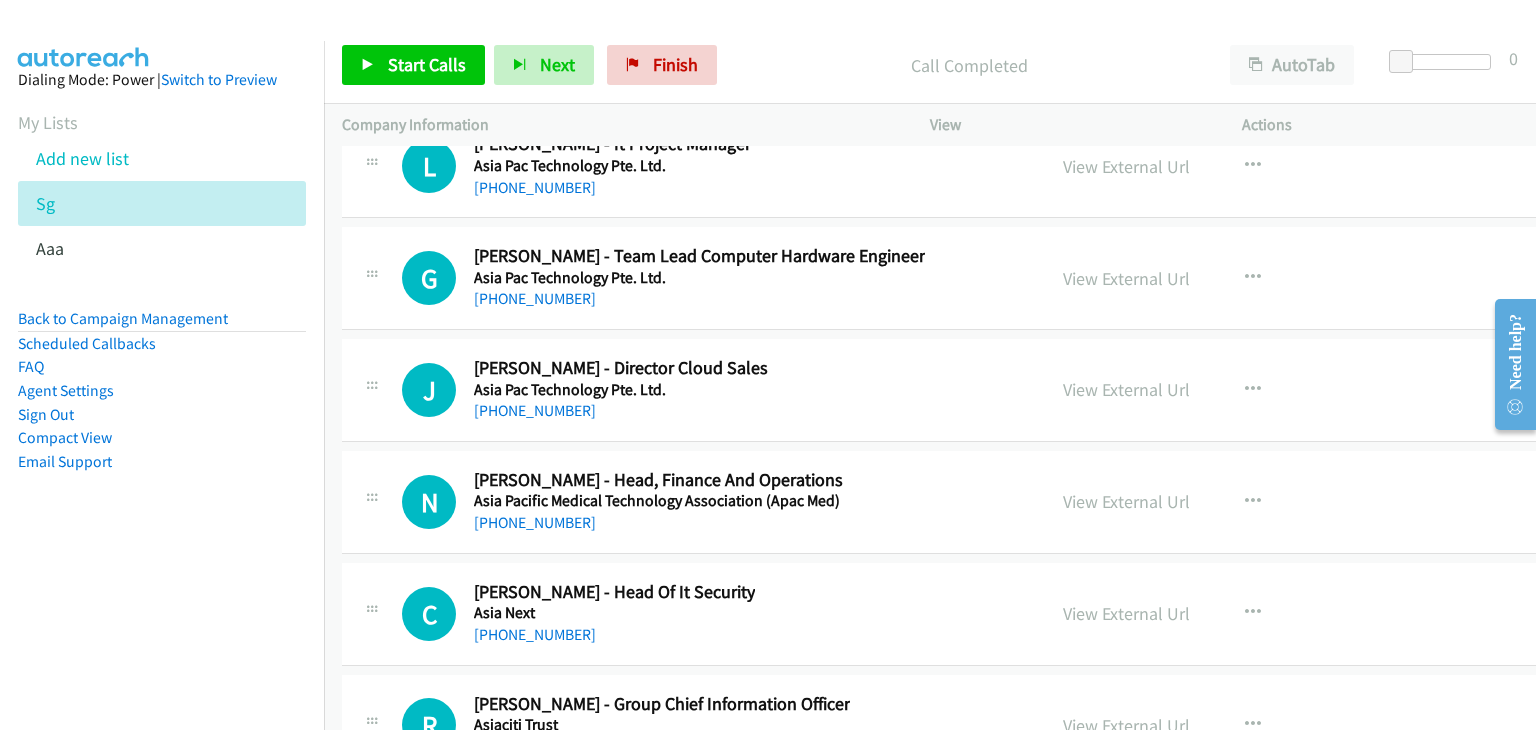
scroll to position [110421, 0]
click at [1109, 603] on link "View External Url" at bounding box center [1126, 614] width 127 height 23
click at [60, 129] on link "My Lists" at bounding box center [48, 122] width 60 height 23
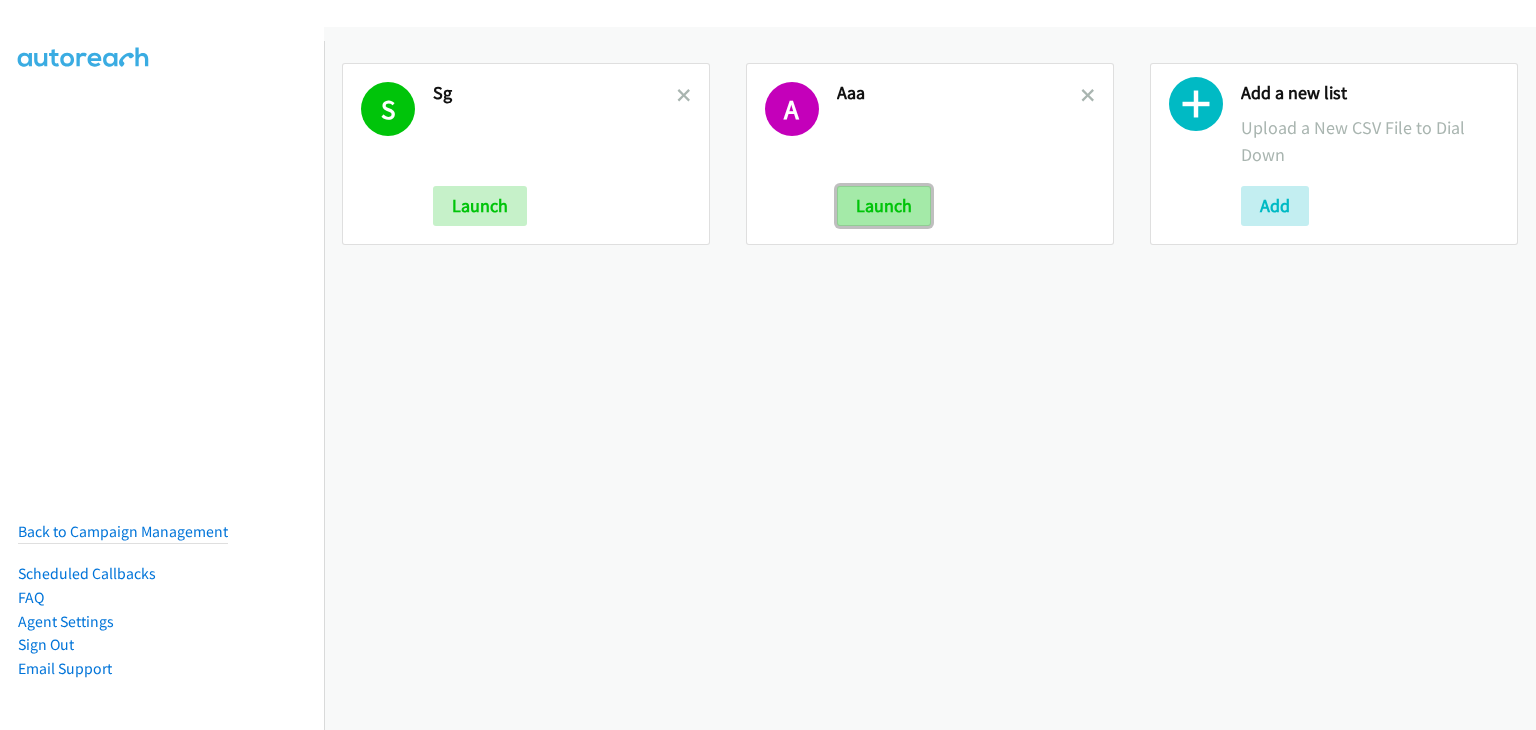
click at [884, 207] on button "Launch" at bounding box center [884, 206] width 94 height 40
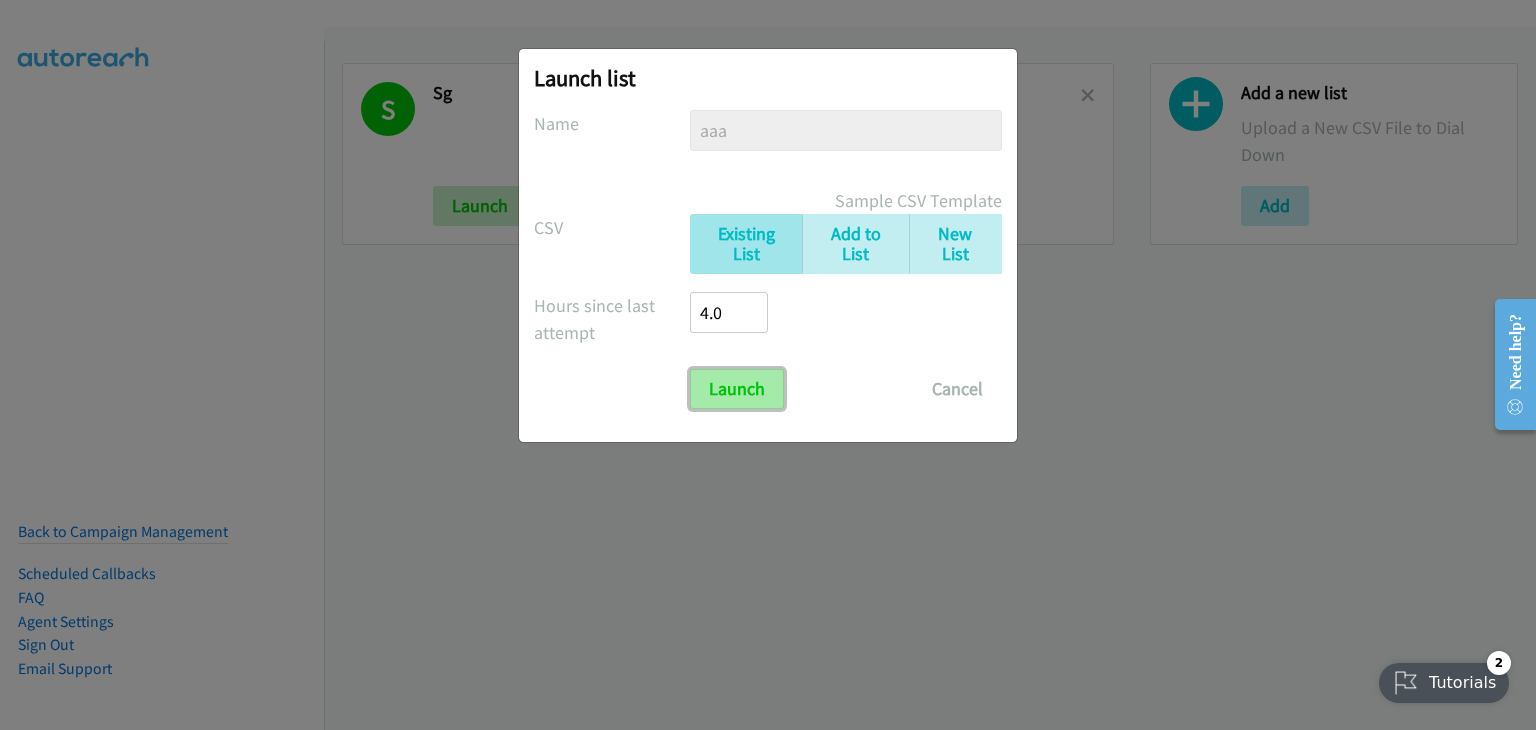
click at [732, 381] on input "Launch" at bounding box center [737, 389] width 94 height 40
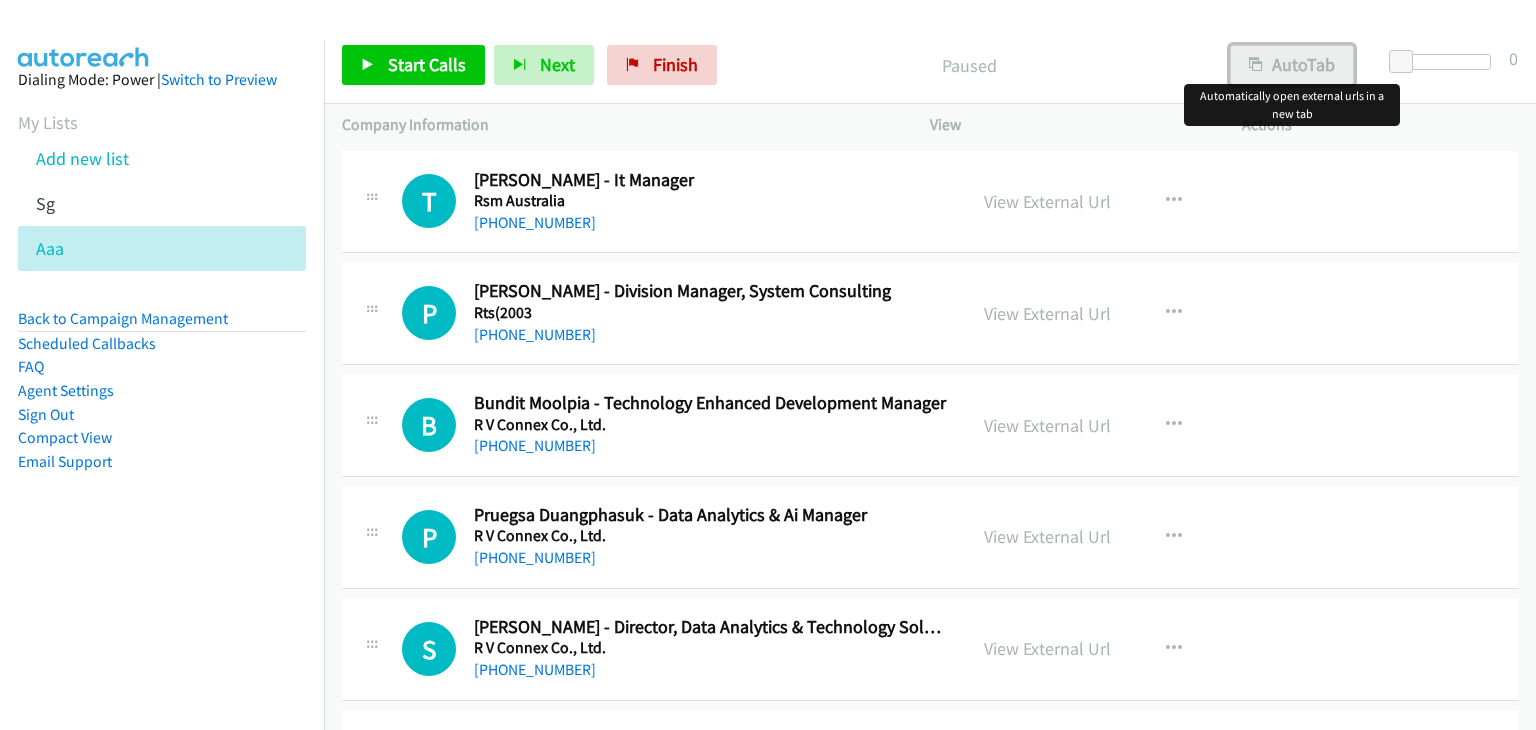
click at [1275, 64] on button "AutoTab" at bounding box center [1292, 65] width 124 height 40
click at [1064, 200] on link "View External Url" at bounding box center [1047, 201] width 127 height 23
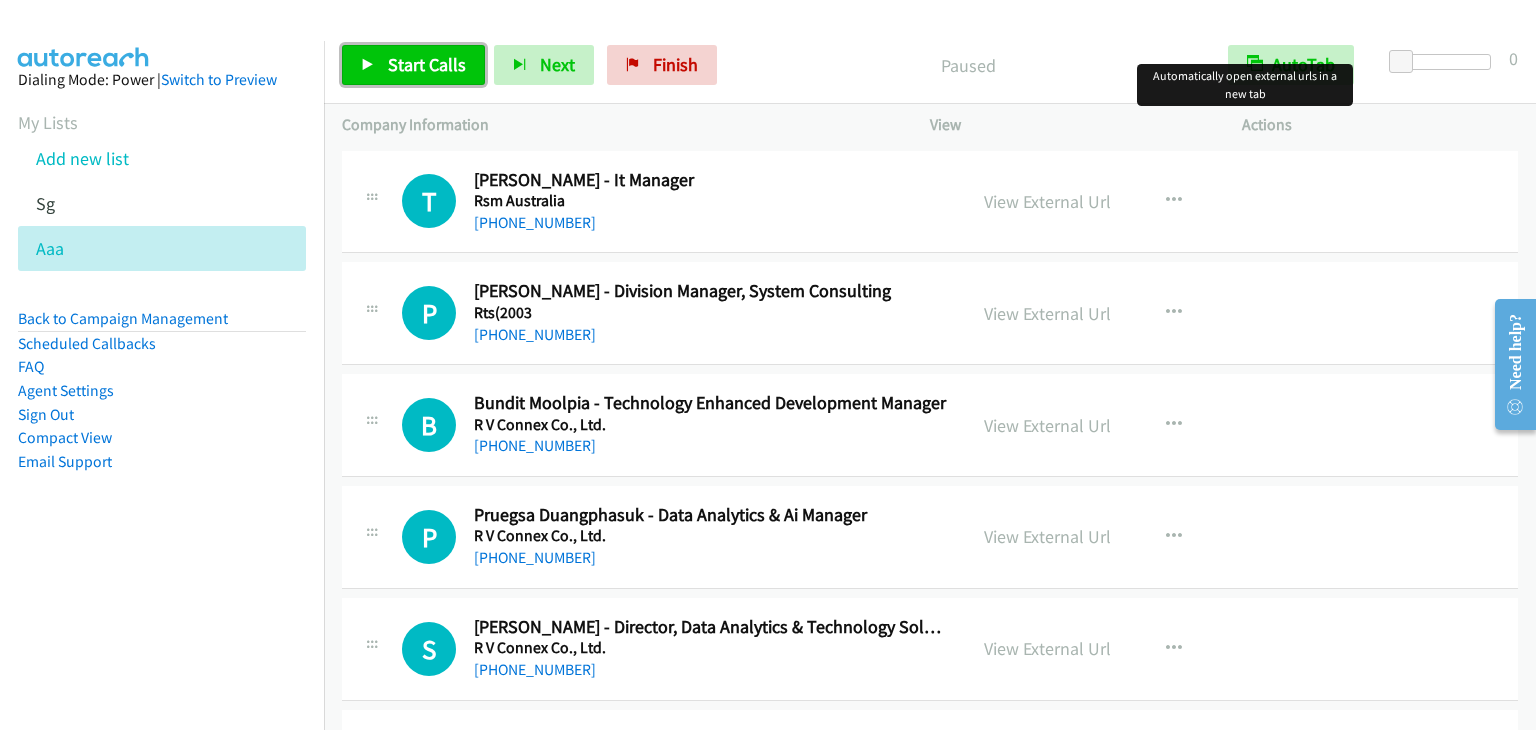
click at [429, 66] on span "Start Calls" at bounding box center [427, 64] width 78 height 23
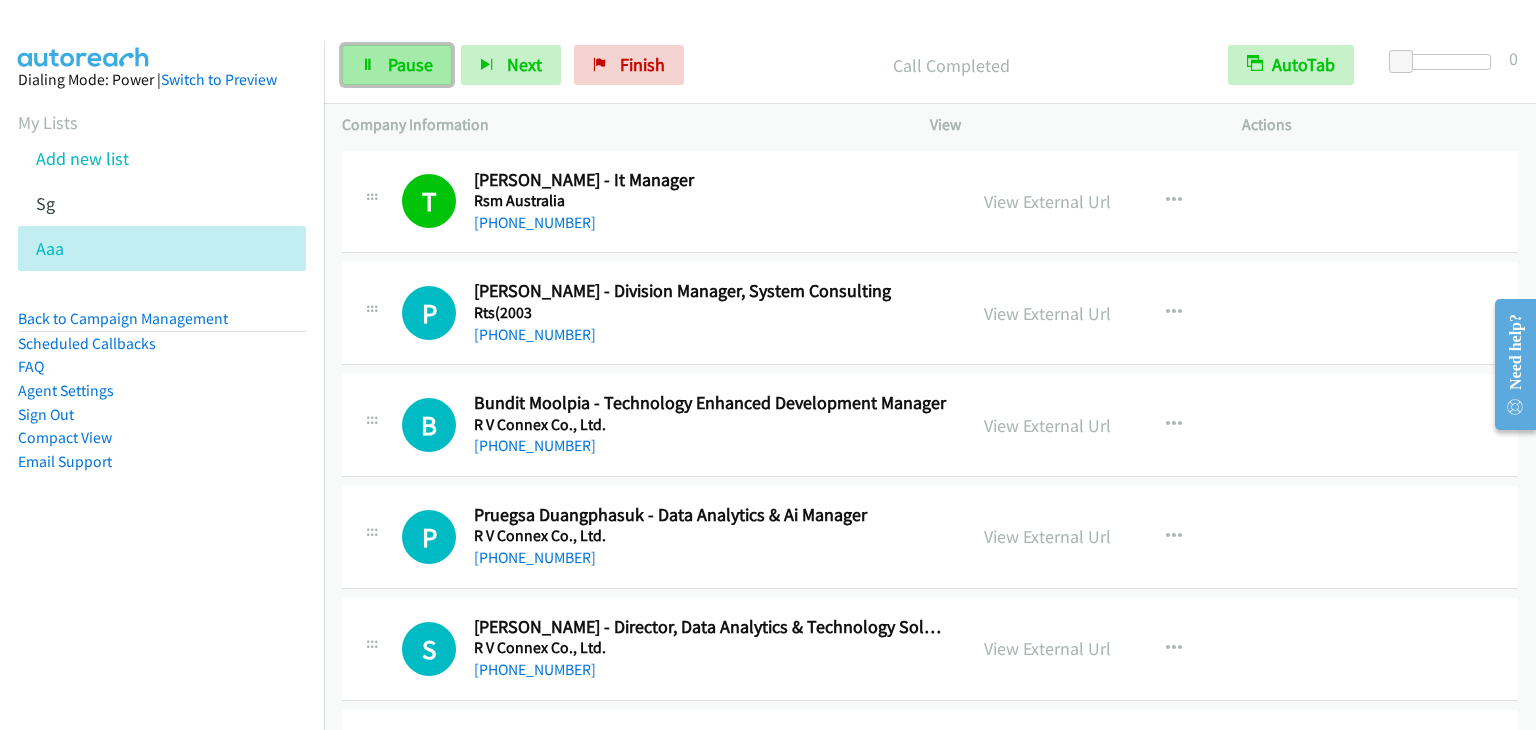
click at [400, 69] on span "Pause" at bounding box center [410, 64] width 45 height 23
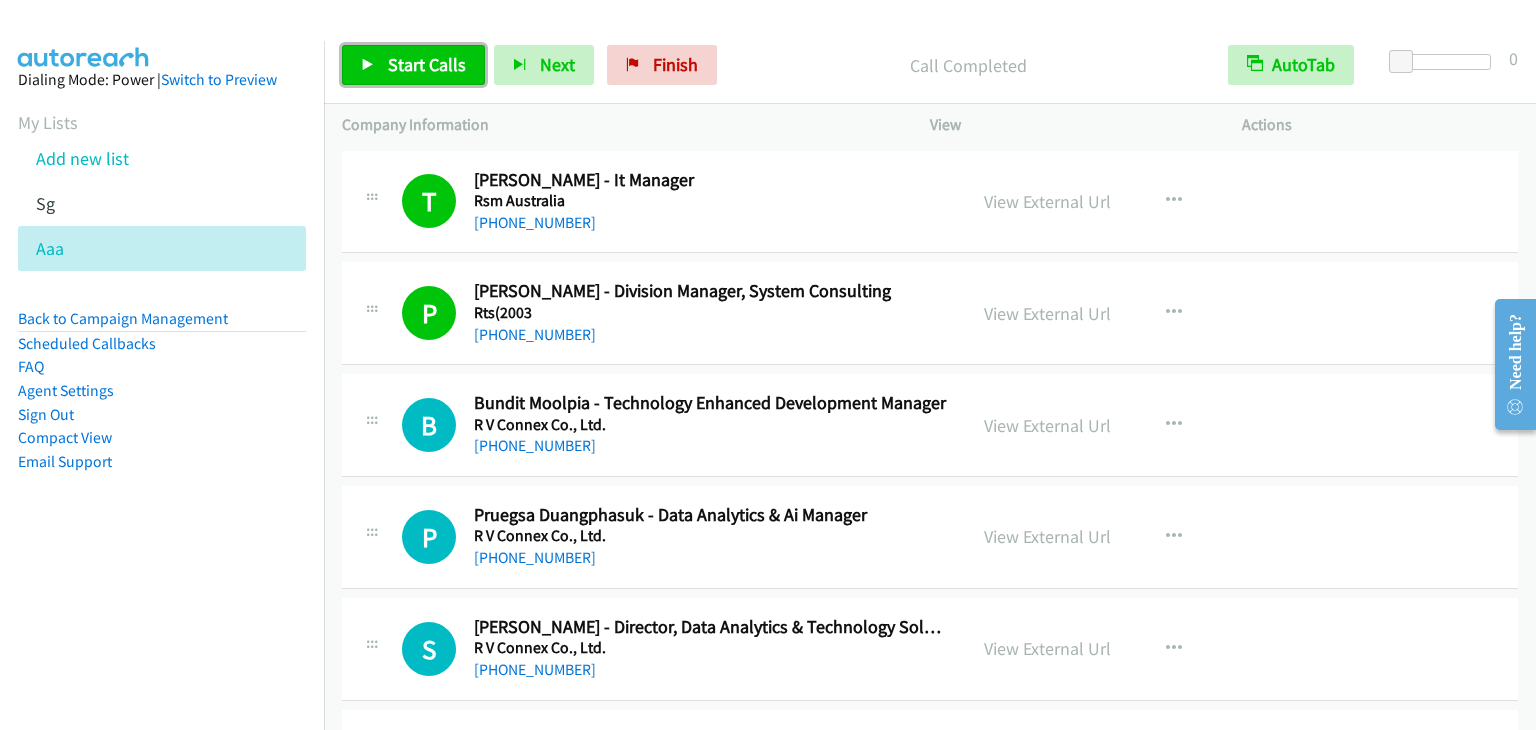
click at [408, 68] on span "Start Calls" at bounding box center [427, 64] width 78 height 23
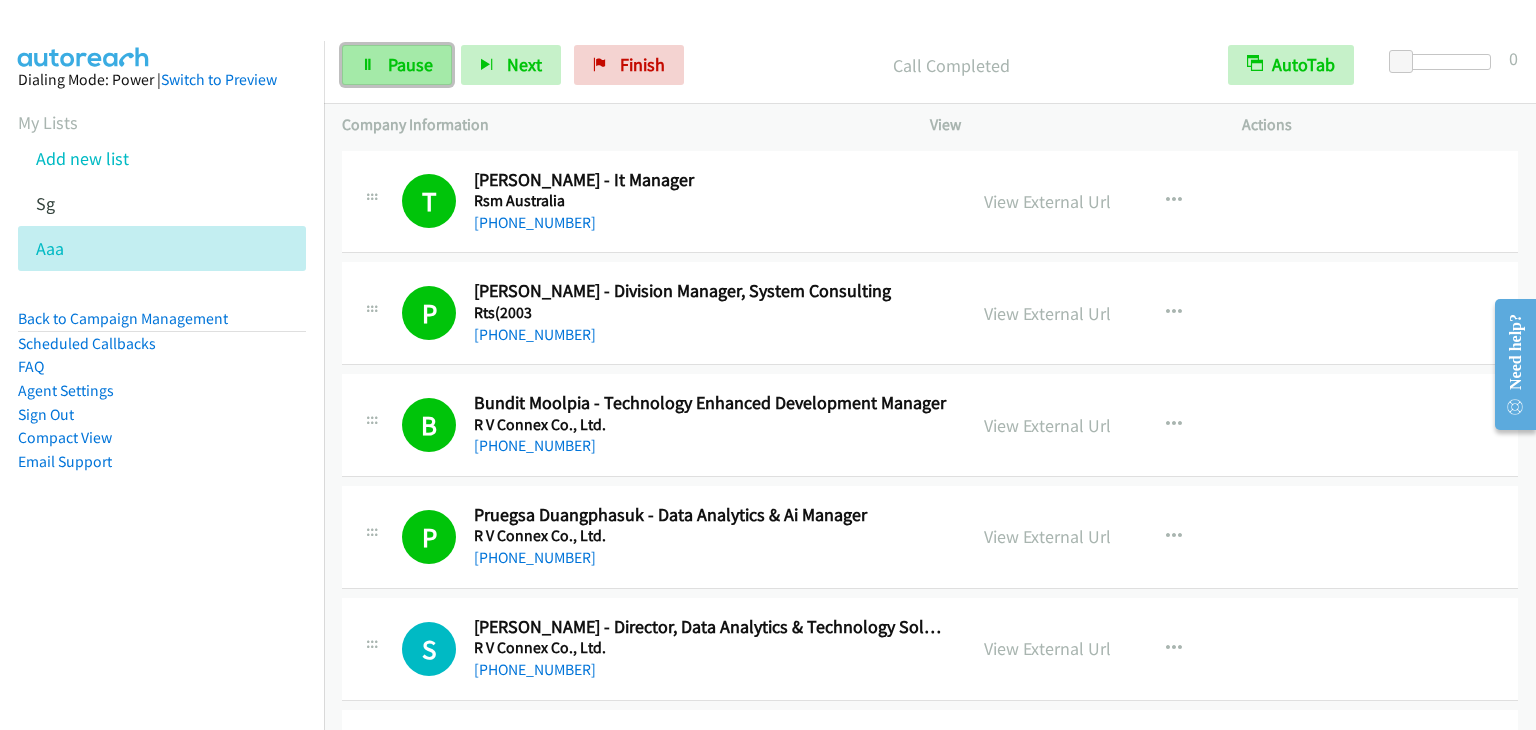
click at [403, 65] on span "Pause" at bounding box center [410, 64] width 45 height 23
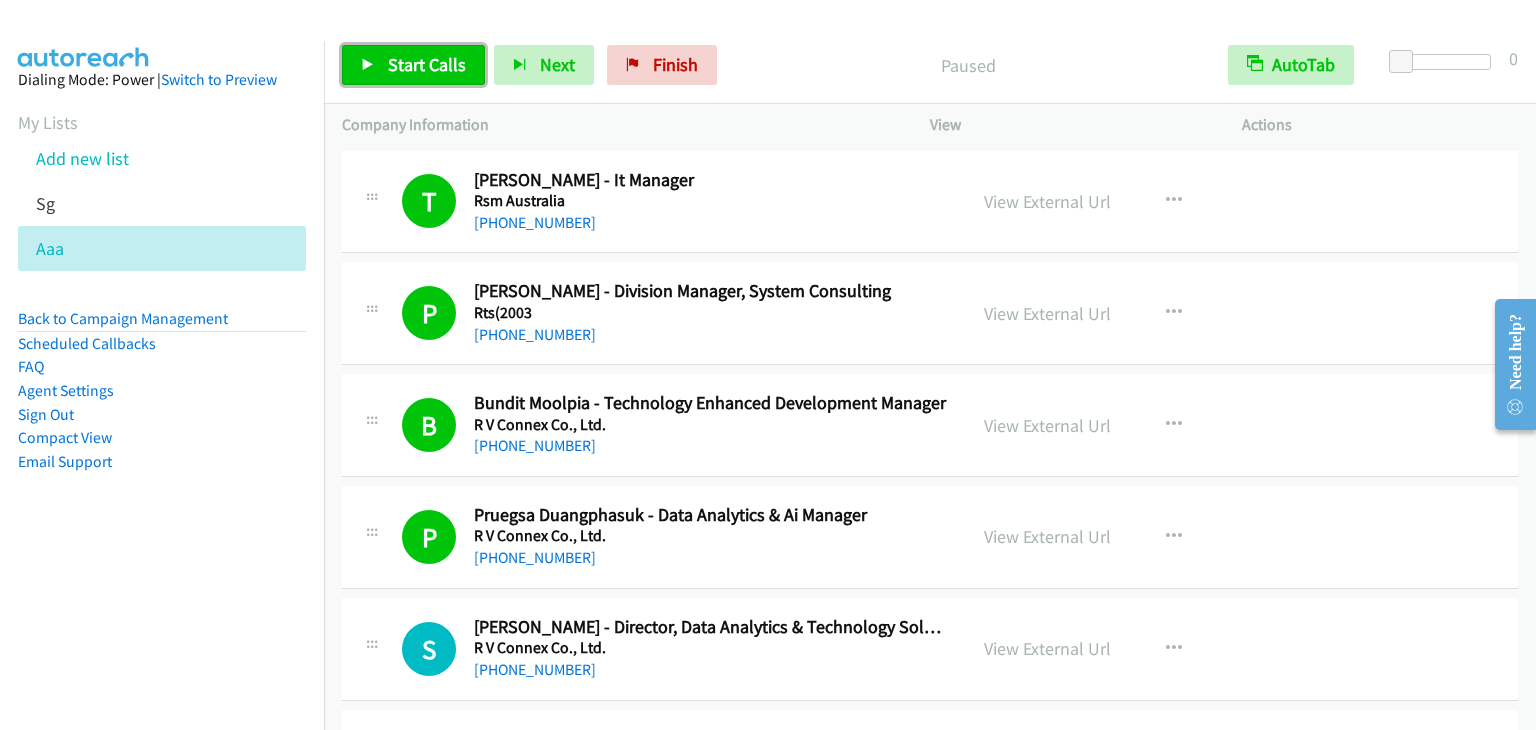
click at [403, 65] on span "Start Calls" at bounding box center [427, 64] width 78 height 23
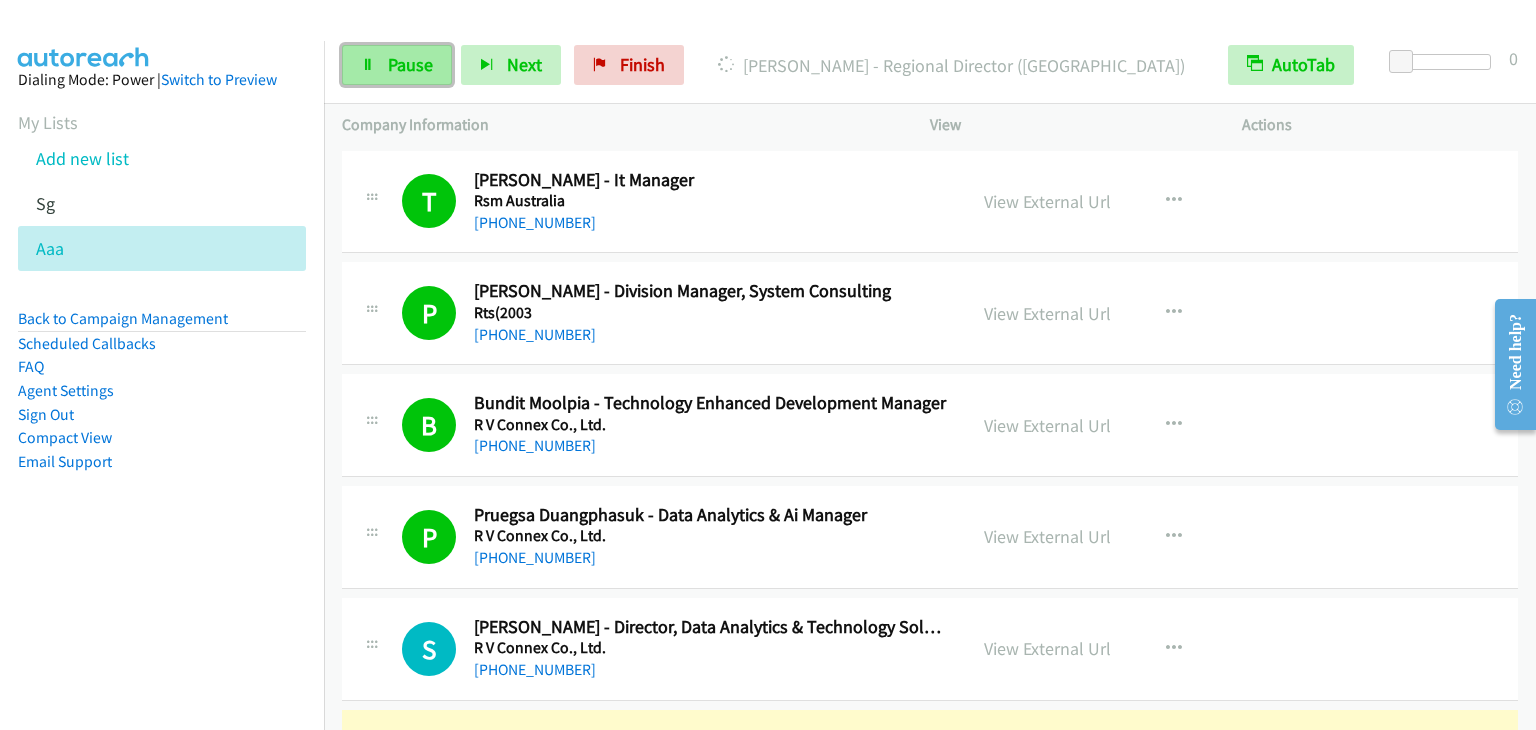
click at [416, 57] on span "Pause" at bounding box center [410, 64] width 45 height 23
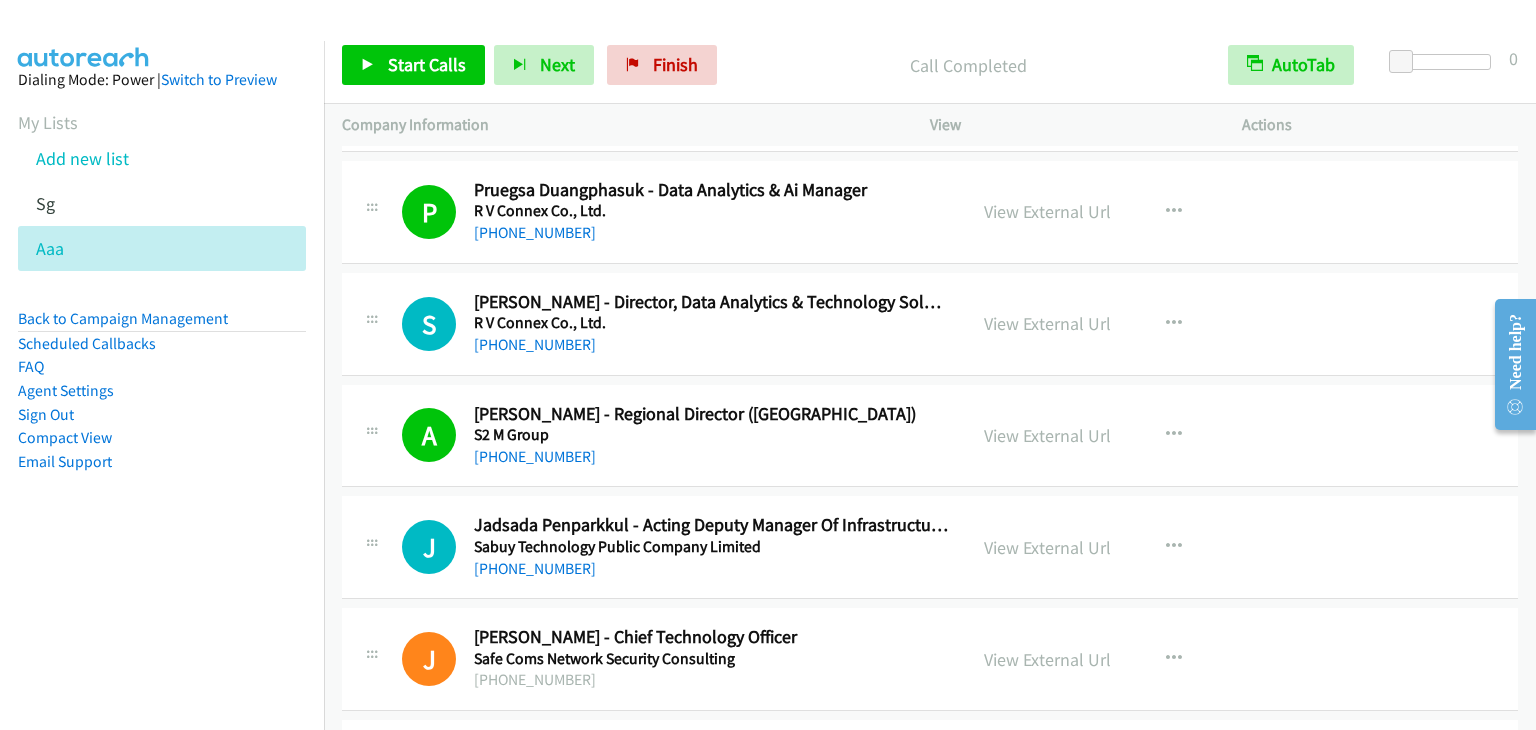
scroll to position [400, 0]
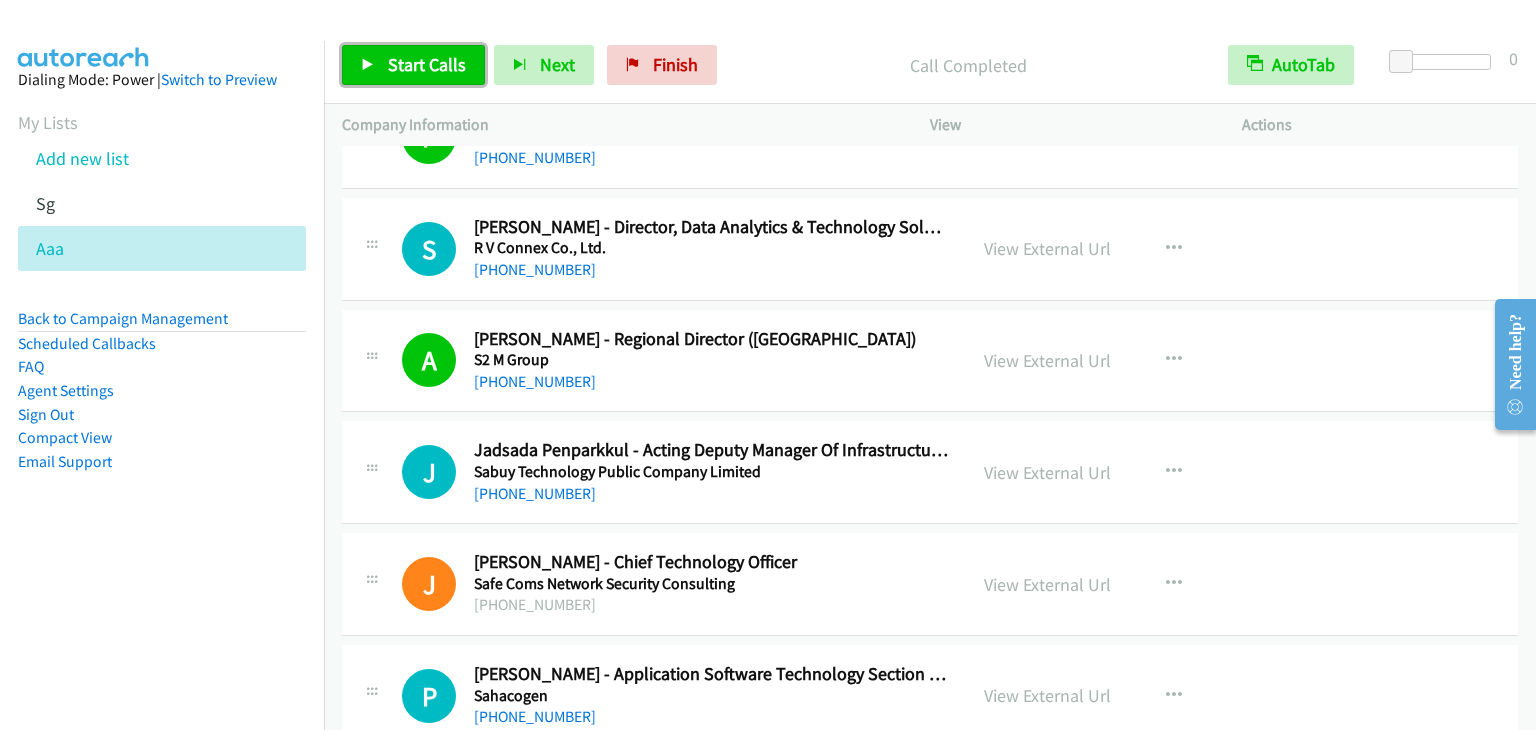
click at [432, 62] on span "Start Calls" at bounding box center [427, 64] width 78 height 23
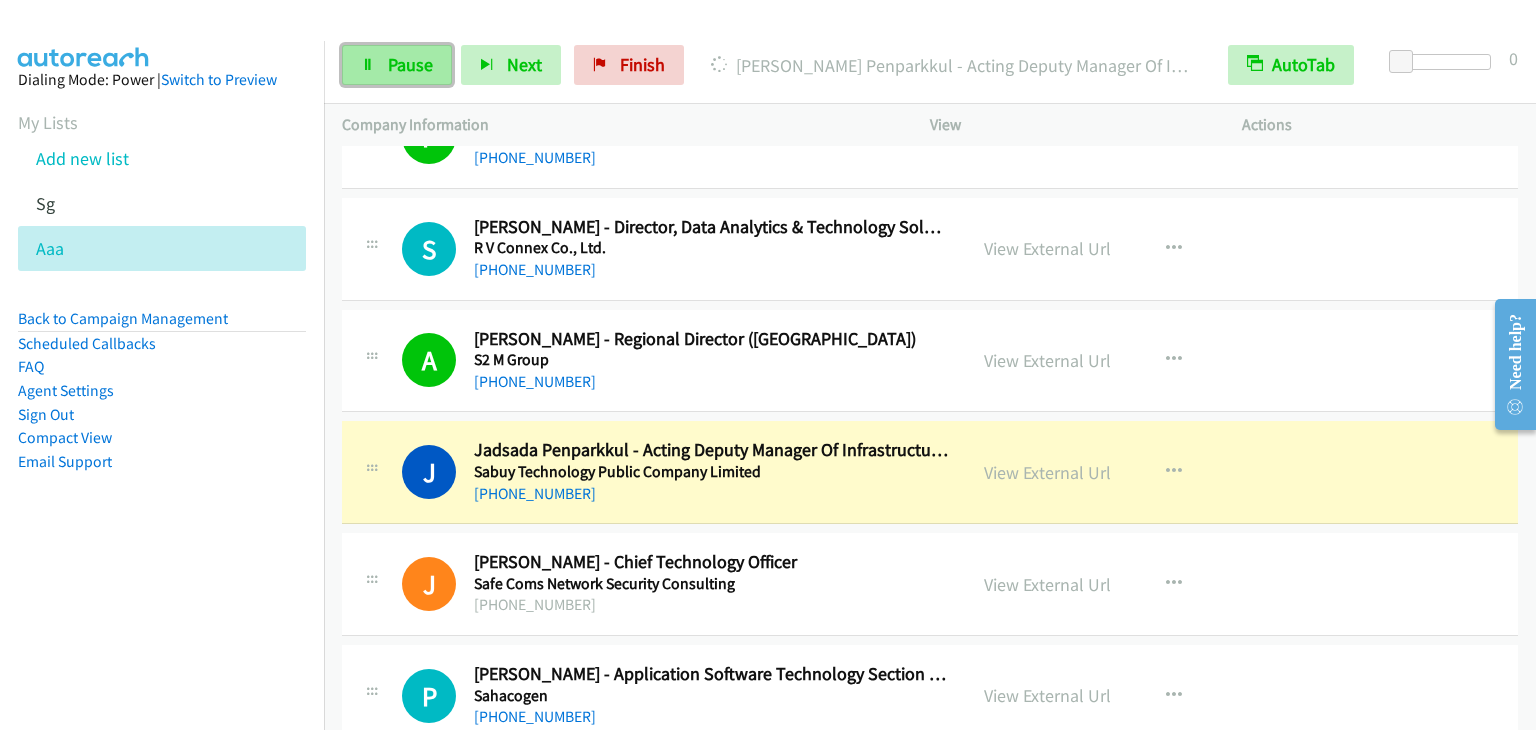
click at [407, 65] on span "Pause" at bounding box center [410, 64] width 45 height 23
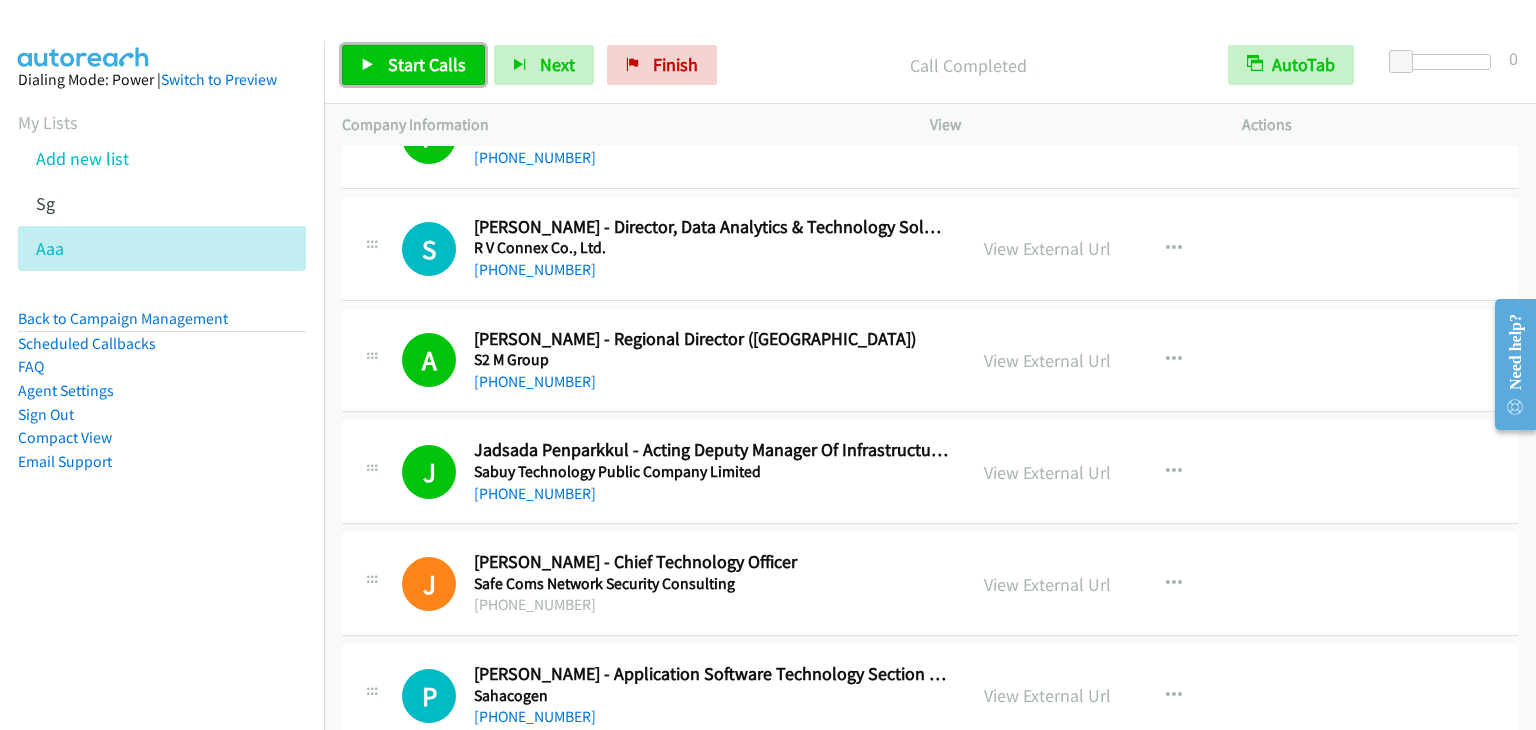
click at [429, 70] on span "Start Calls" at bounding box center [427, 64] width 78 height 23
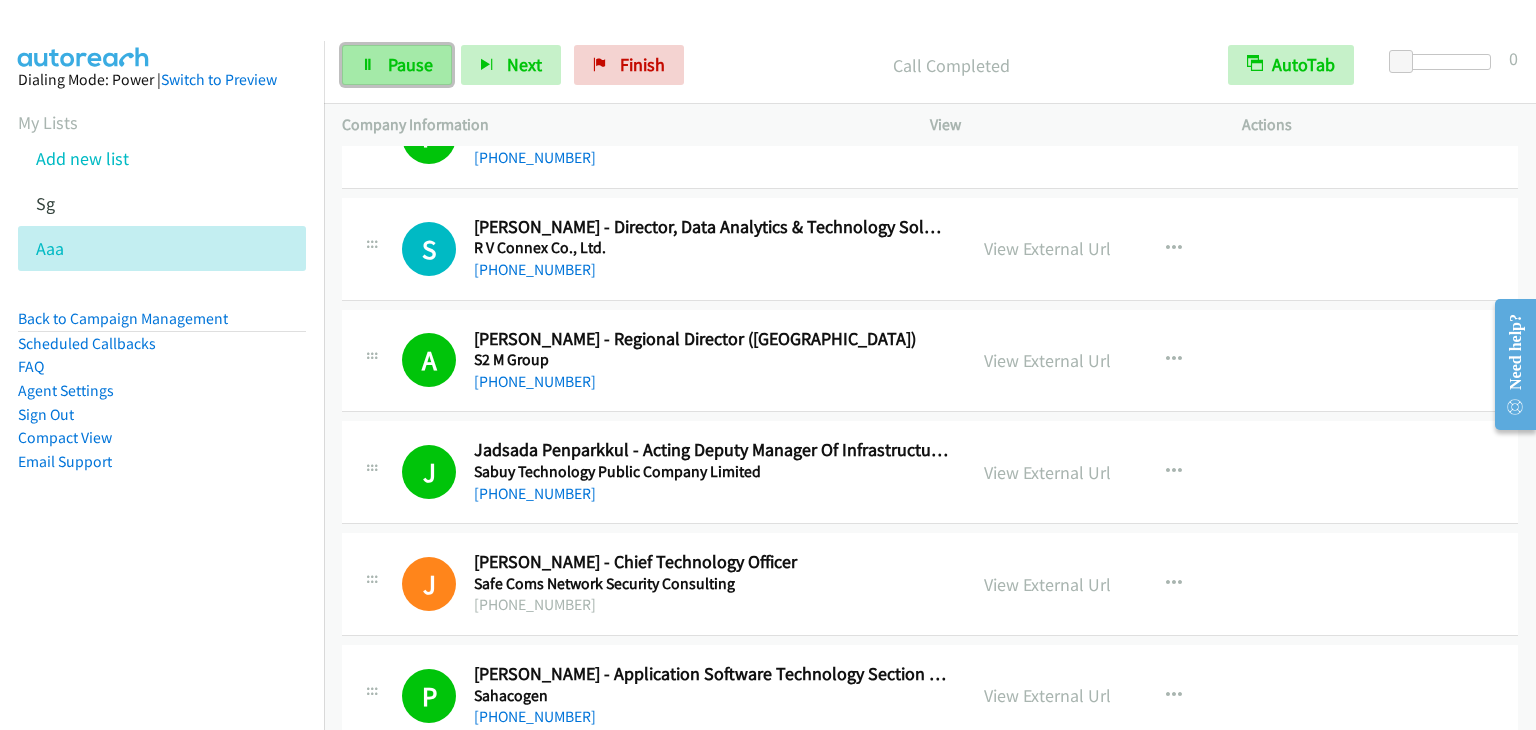
click at [405, 50] on link "Pause" at bounding box center [397, 65] width 110 height 40
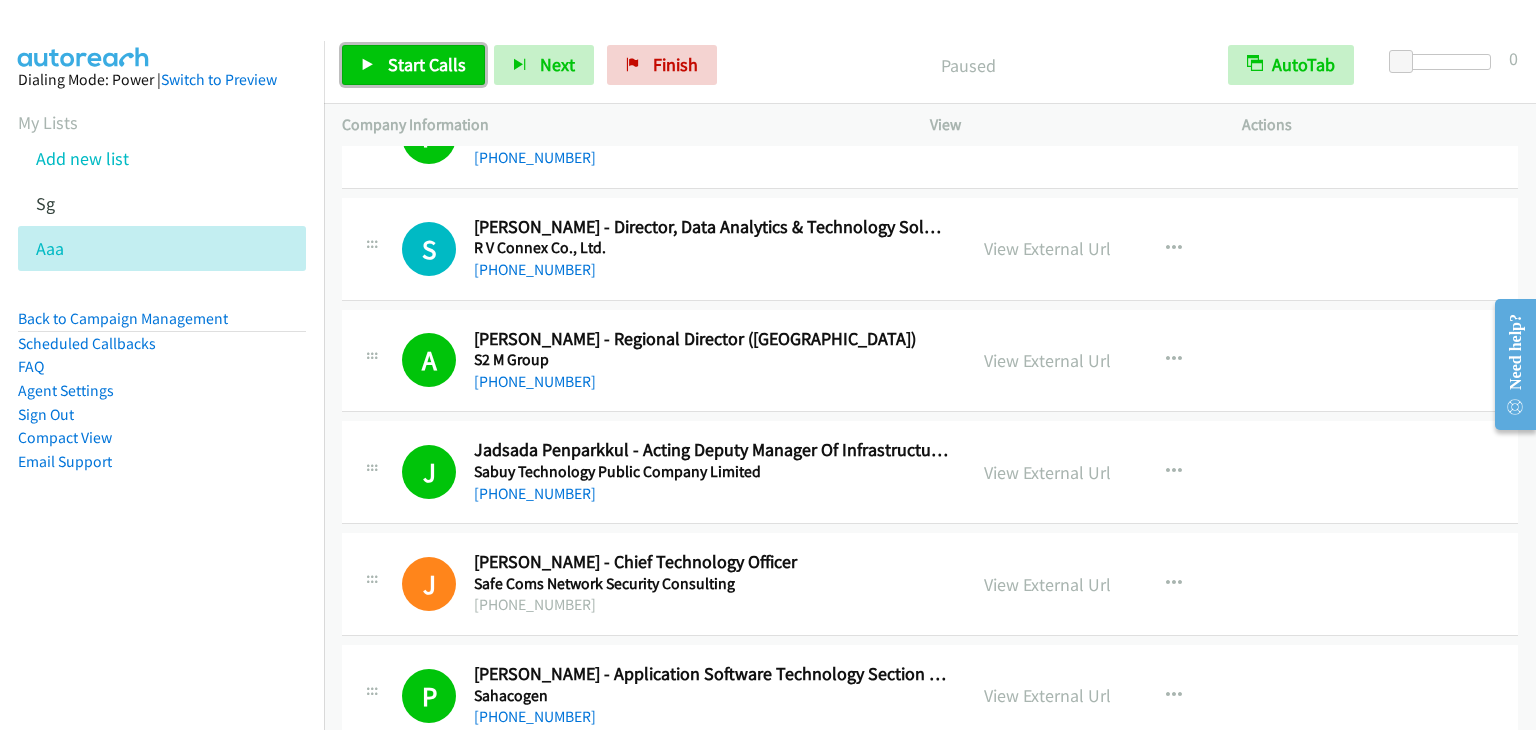
click at [428, 66] on span "Start Calls" at bounding box center [427, 64] width 78 height 23
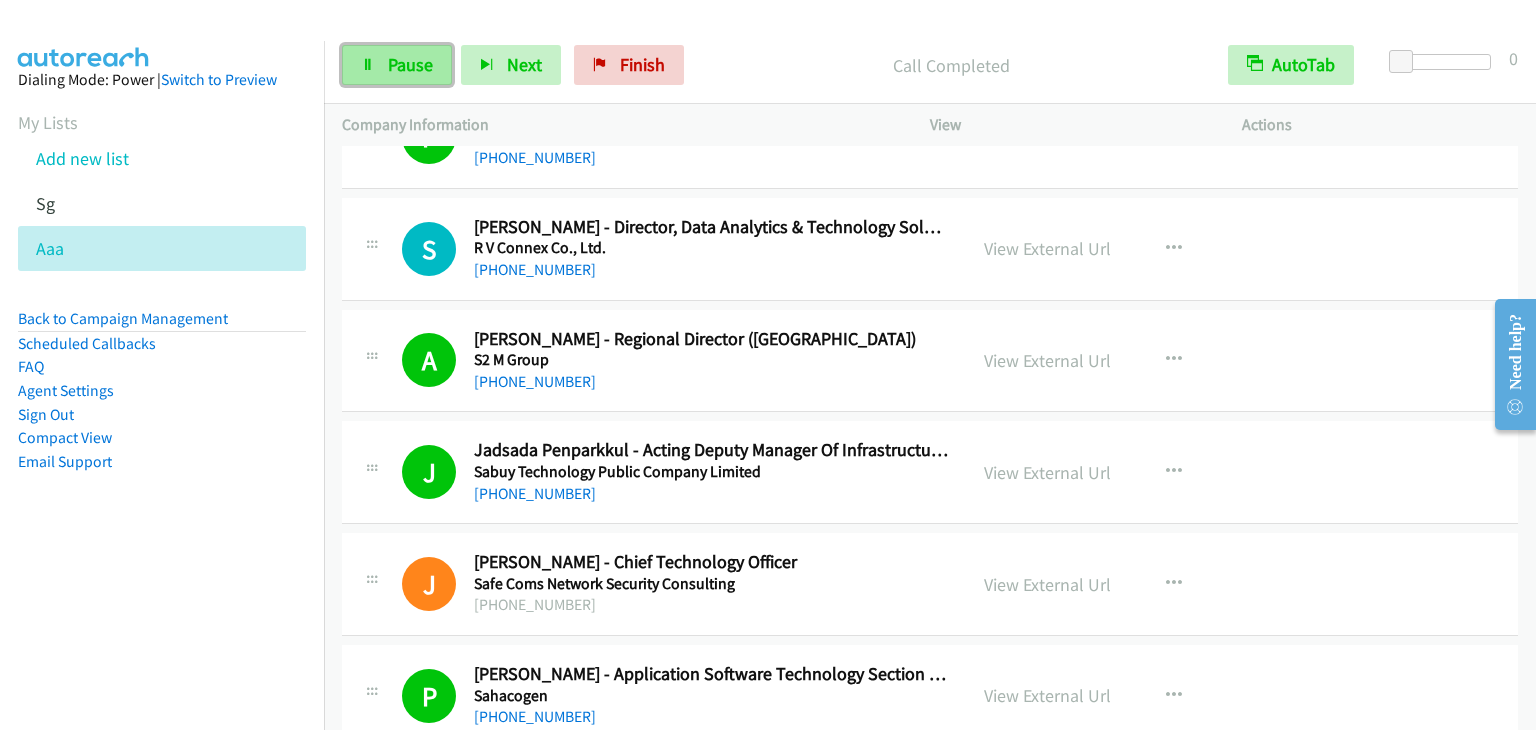
click at [407, 55] on span "Pause" at bounding box center [410, 64] width 45 height 23
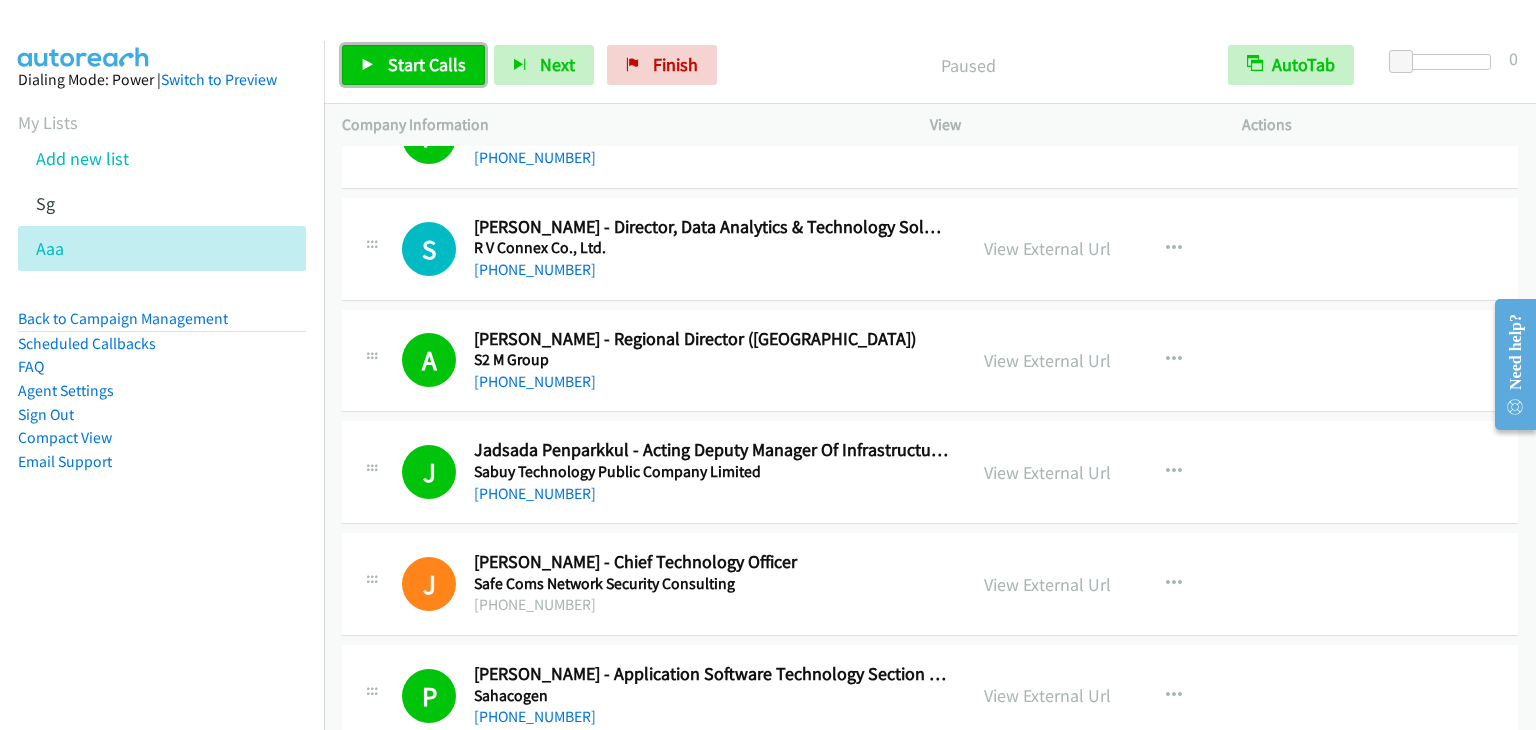
click at [428, 58] on span "Start Calls" at bounding box center [427, 64] width 78 height 23
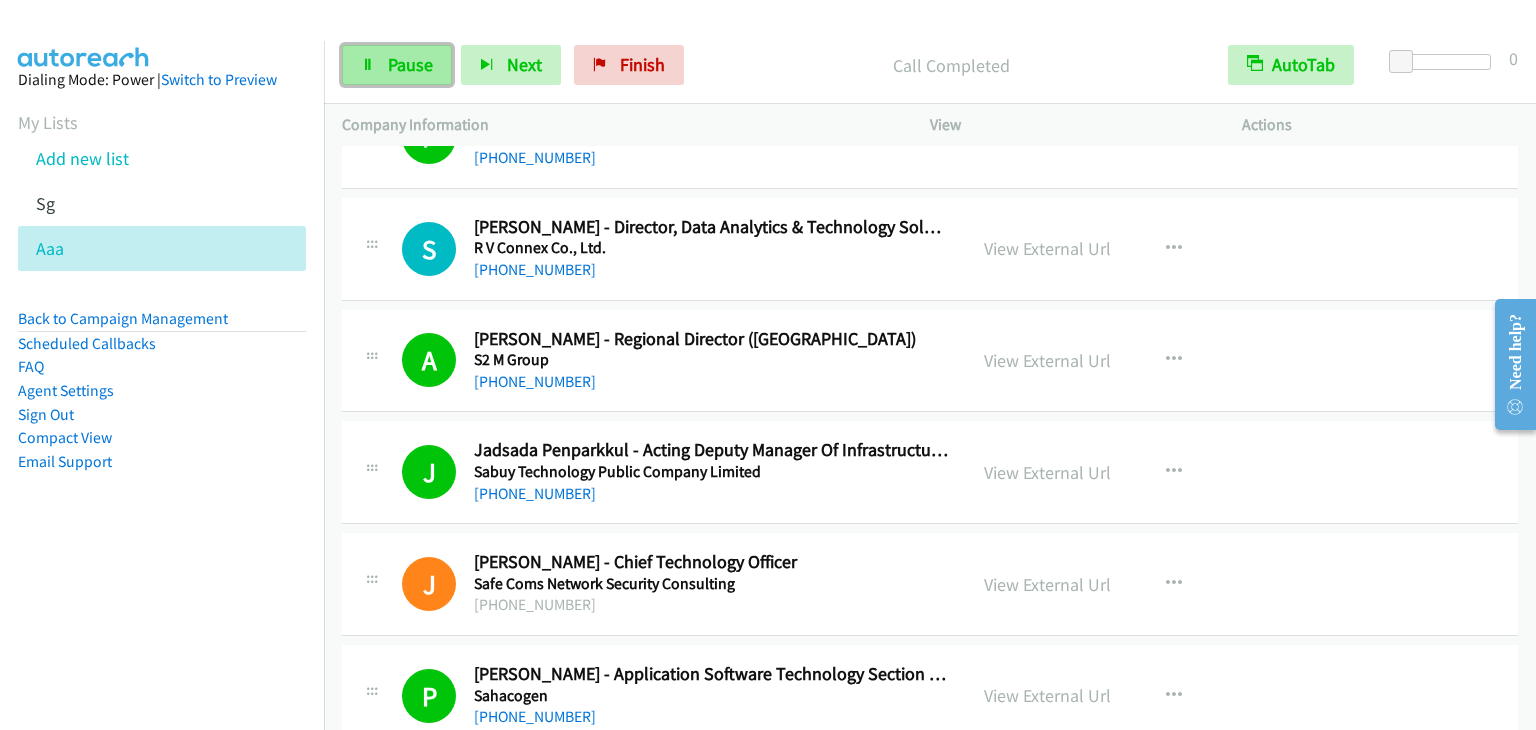
click at [379, 51] on link "Pause" at bounding box center [397, 65] width 110 height 40
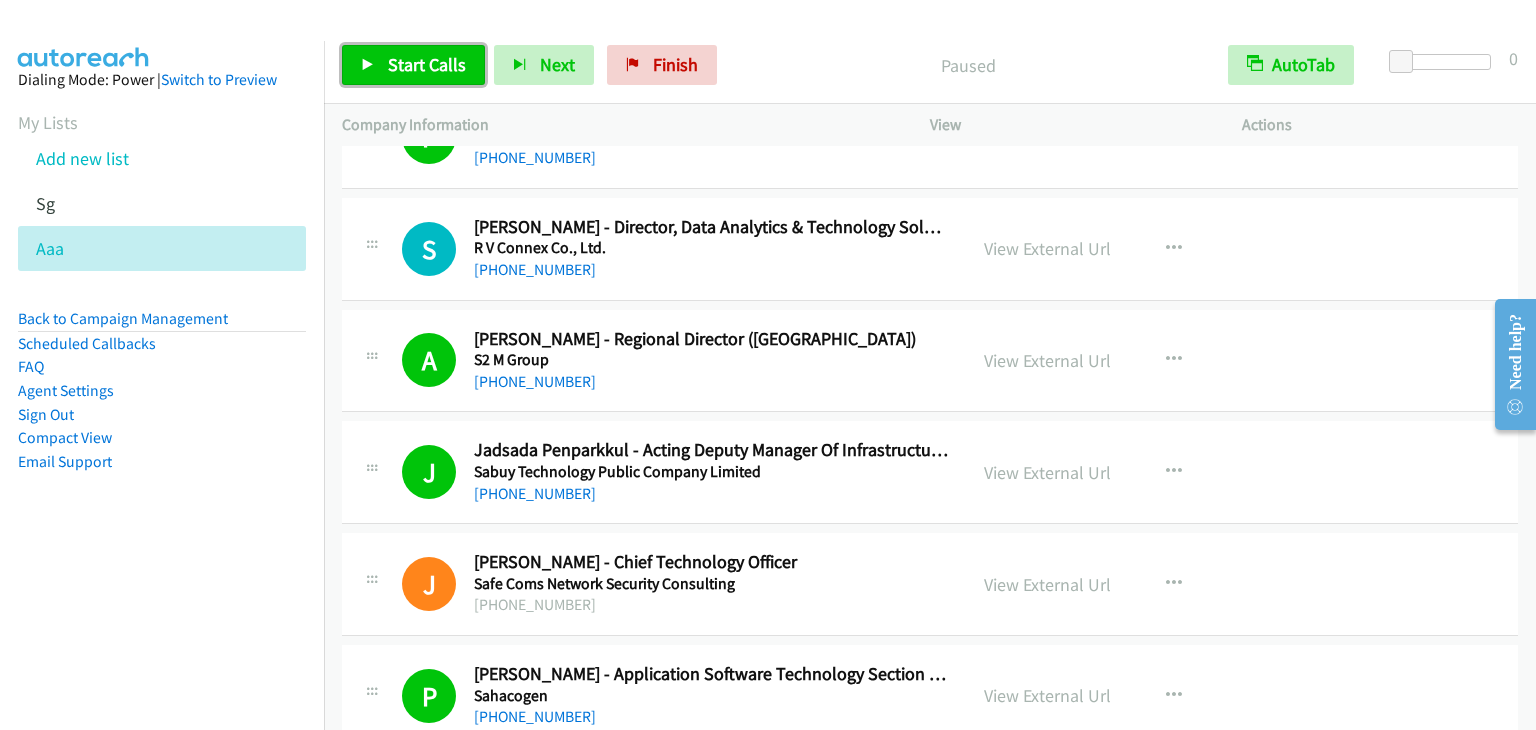
click at [379, 51] on link "Start Calls" at bounding box center [413, 65] width 143 height 40
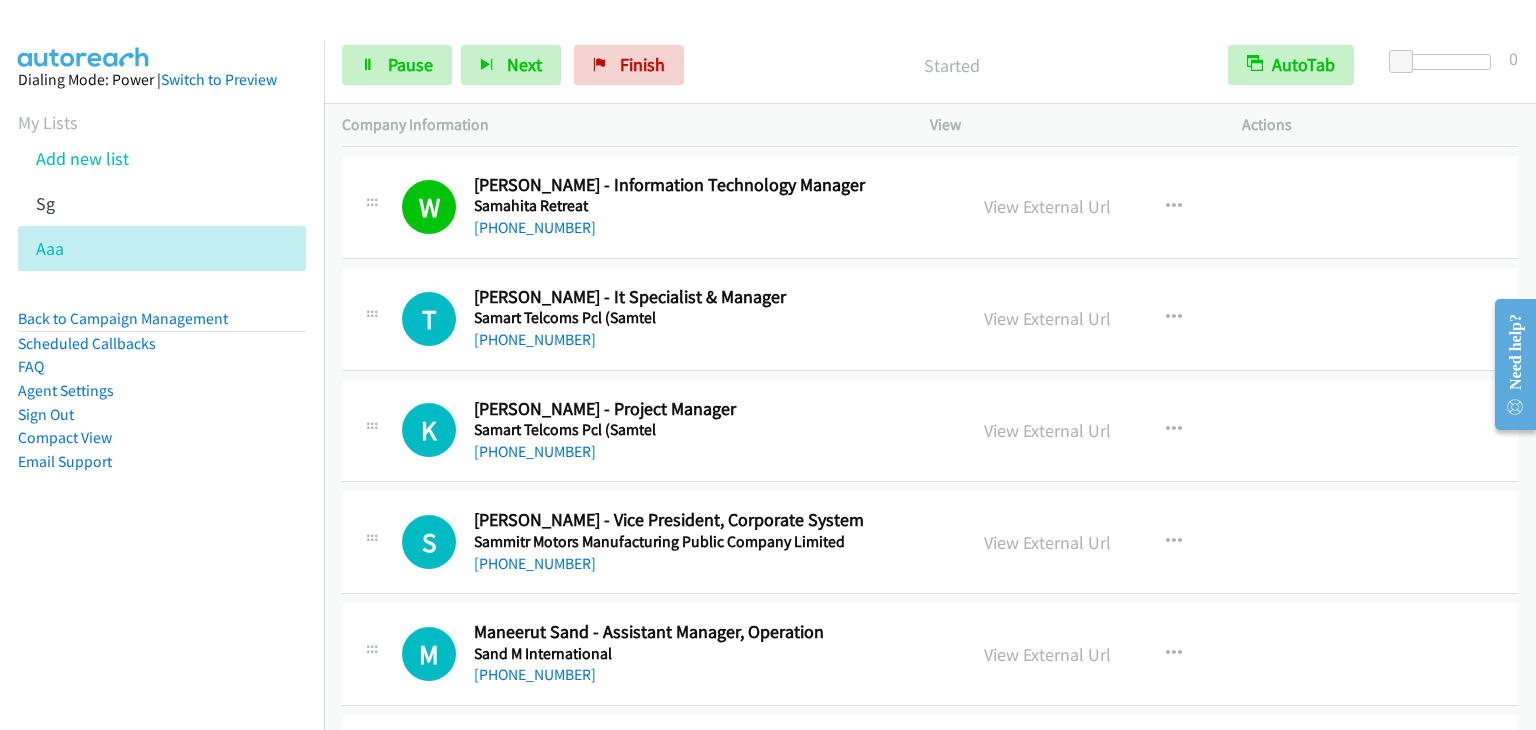
scroll to position [1799, 0]
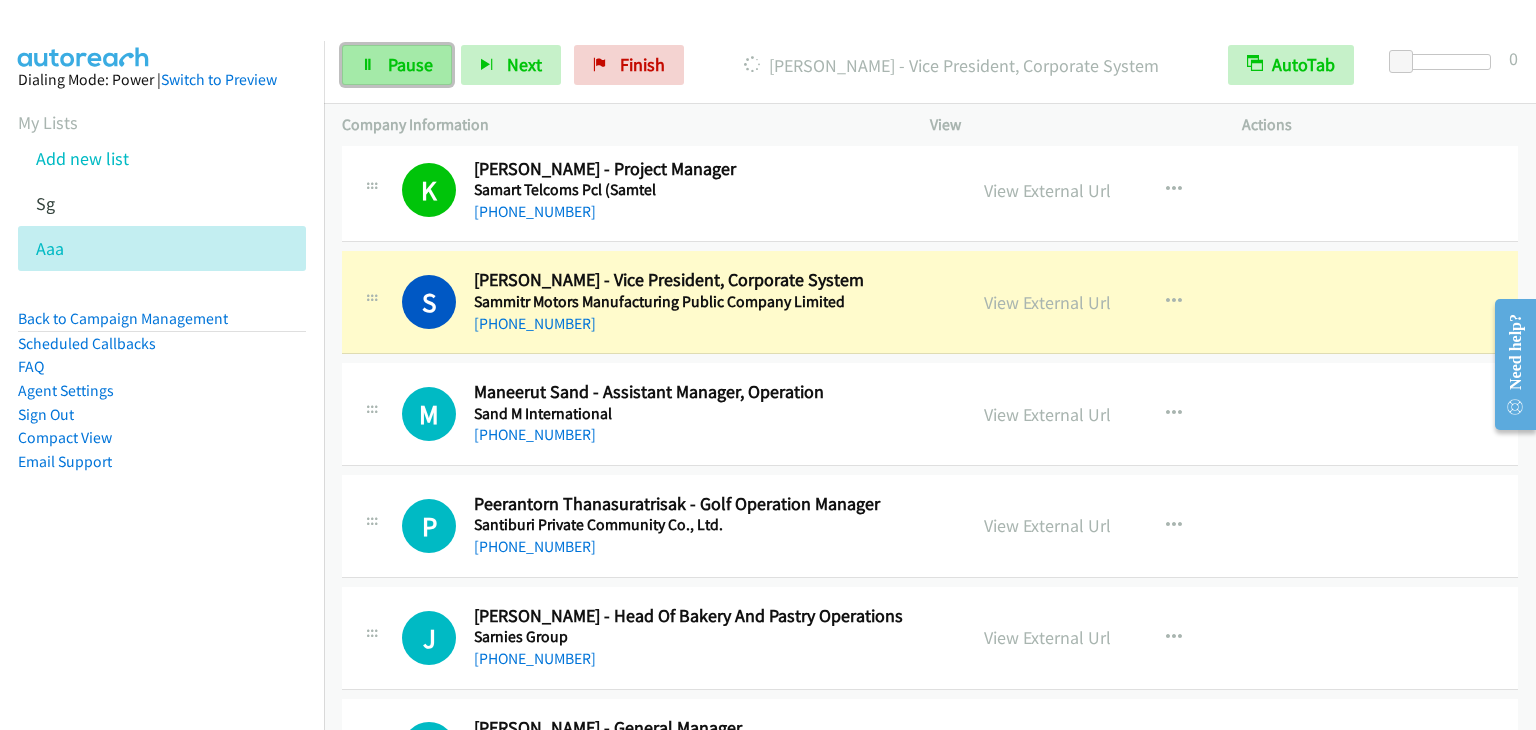
click at [395, 66] on span "Pause" at bounding box center [410, 64] width 45 height 23
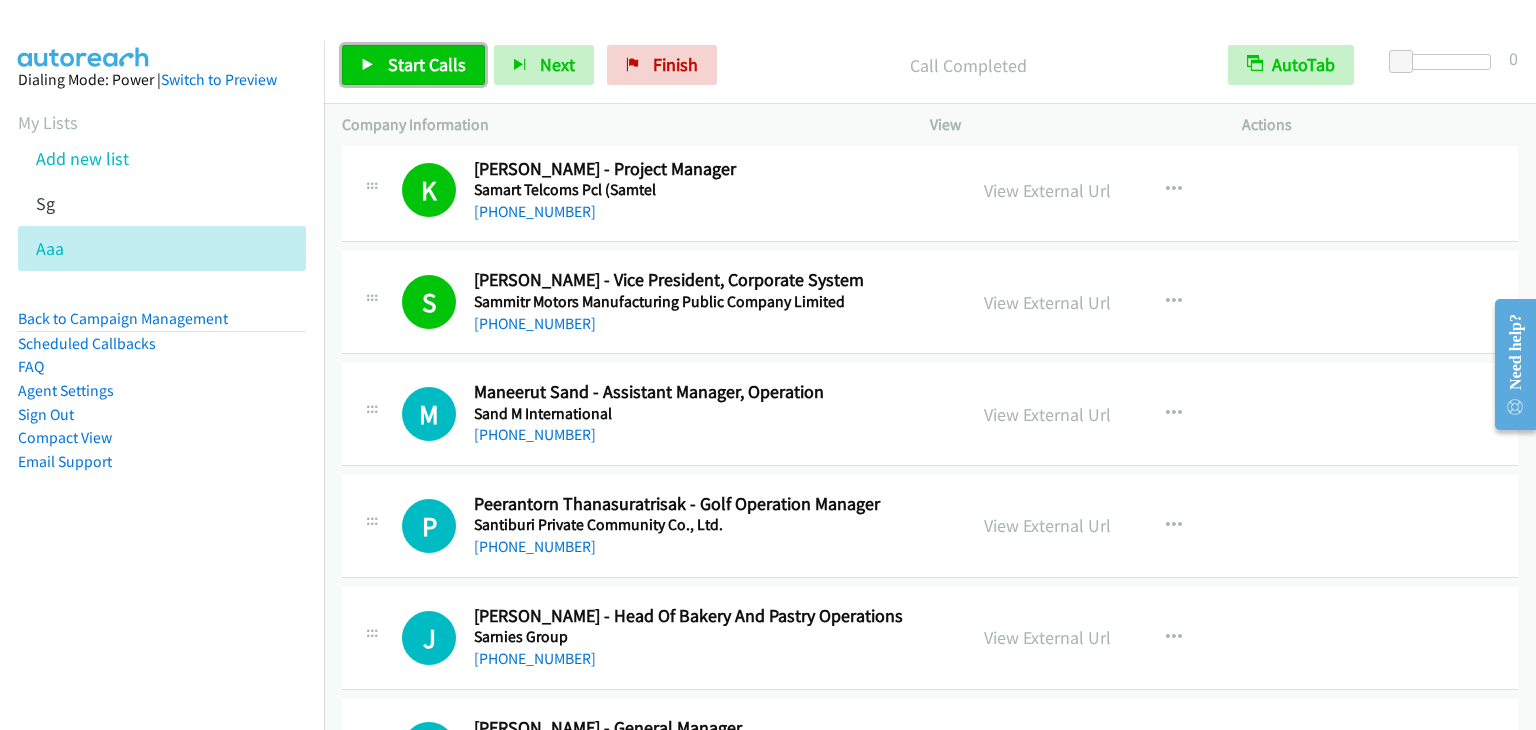
click at [424, 71] on span "Start Calls" at bounding box center [427, 64] width 78 height 23
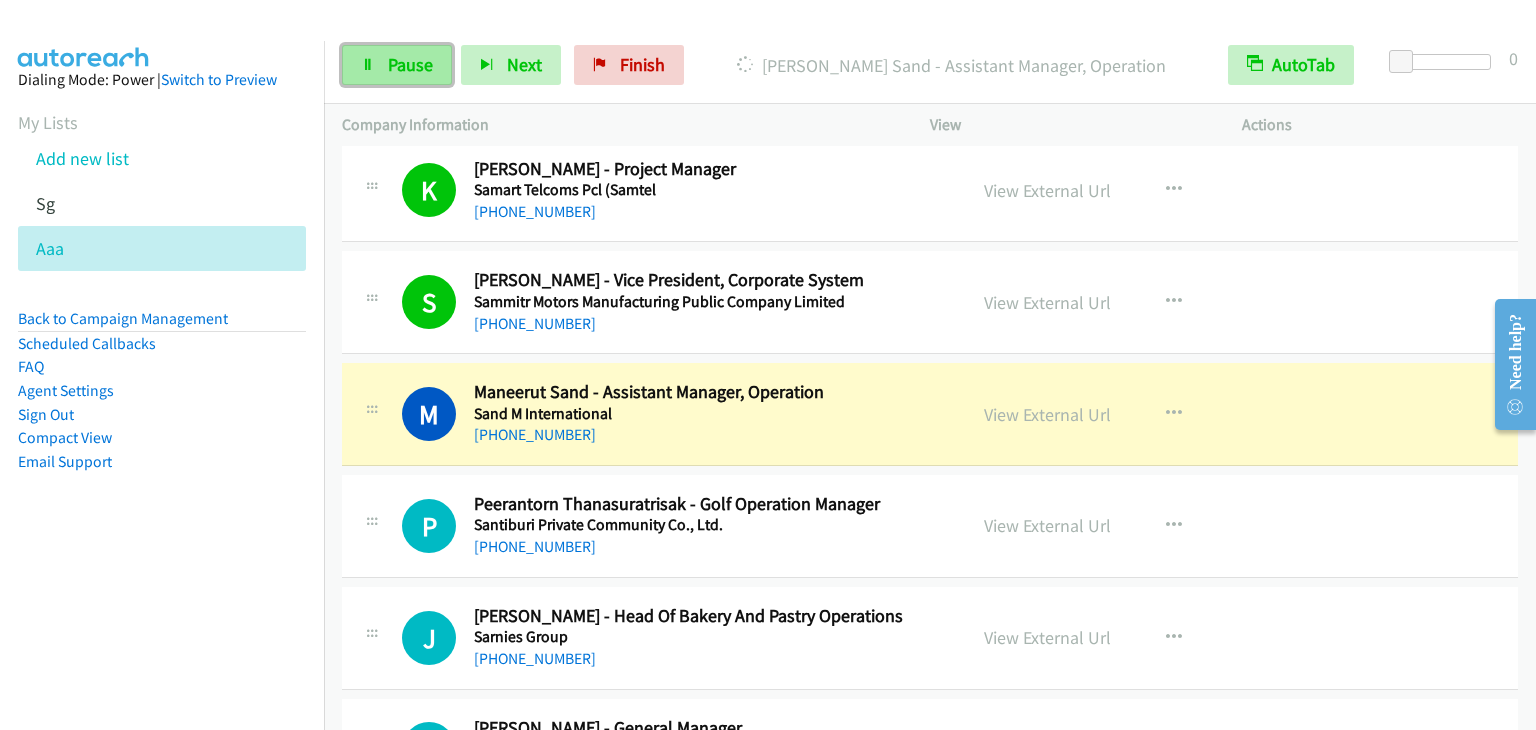
click at [430, 61] on span "Pause" at bounding box center [410, 64] width 45 height 23
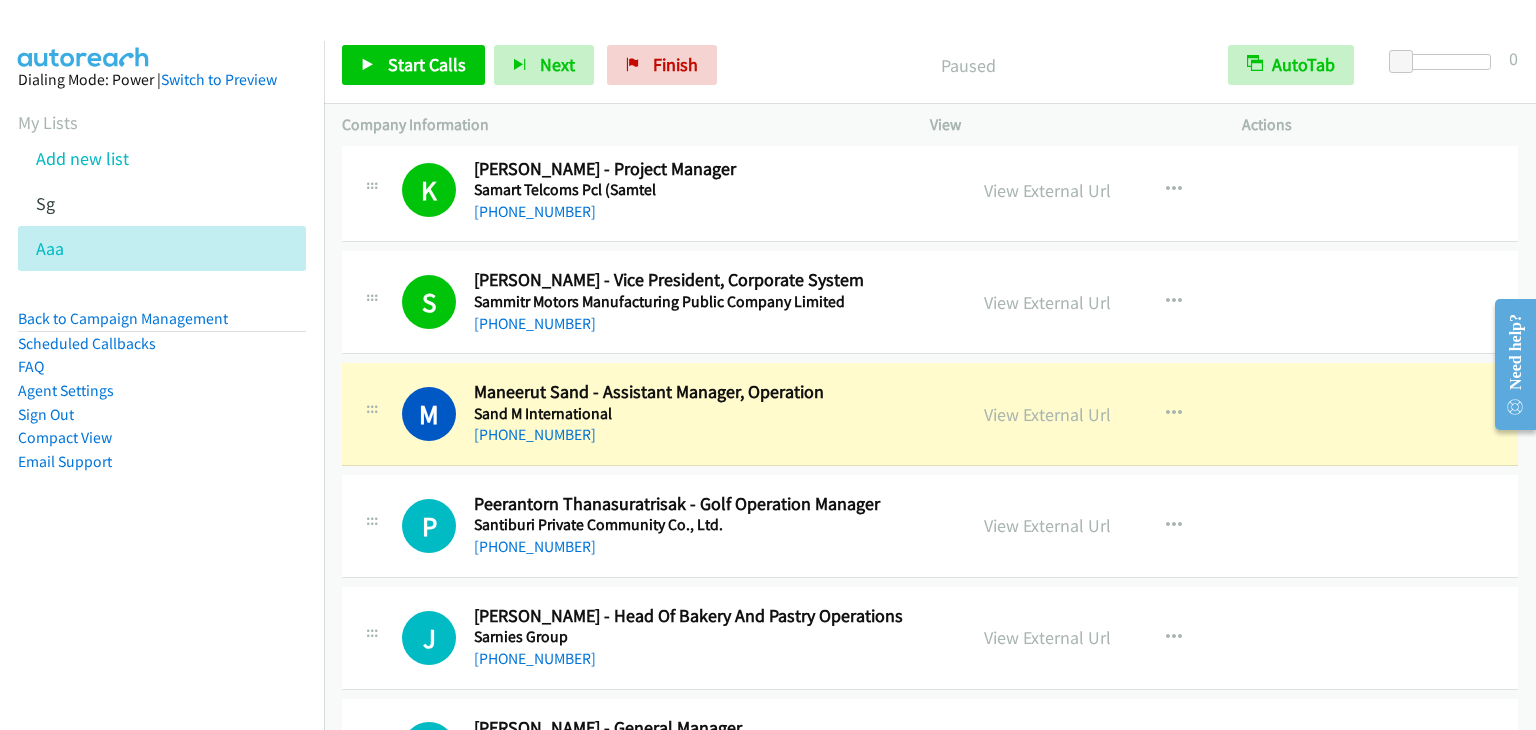
click at [186, 566] on nav "Dialing Mode: Power | Switch to Preview My Lists Add new list Sg Aaa Back to Ca…" at bounding box center [162, 406] width 325 height 730
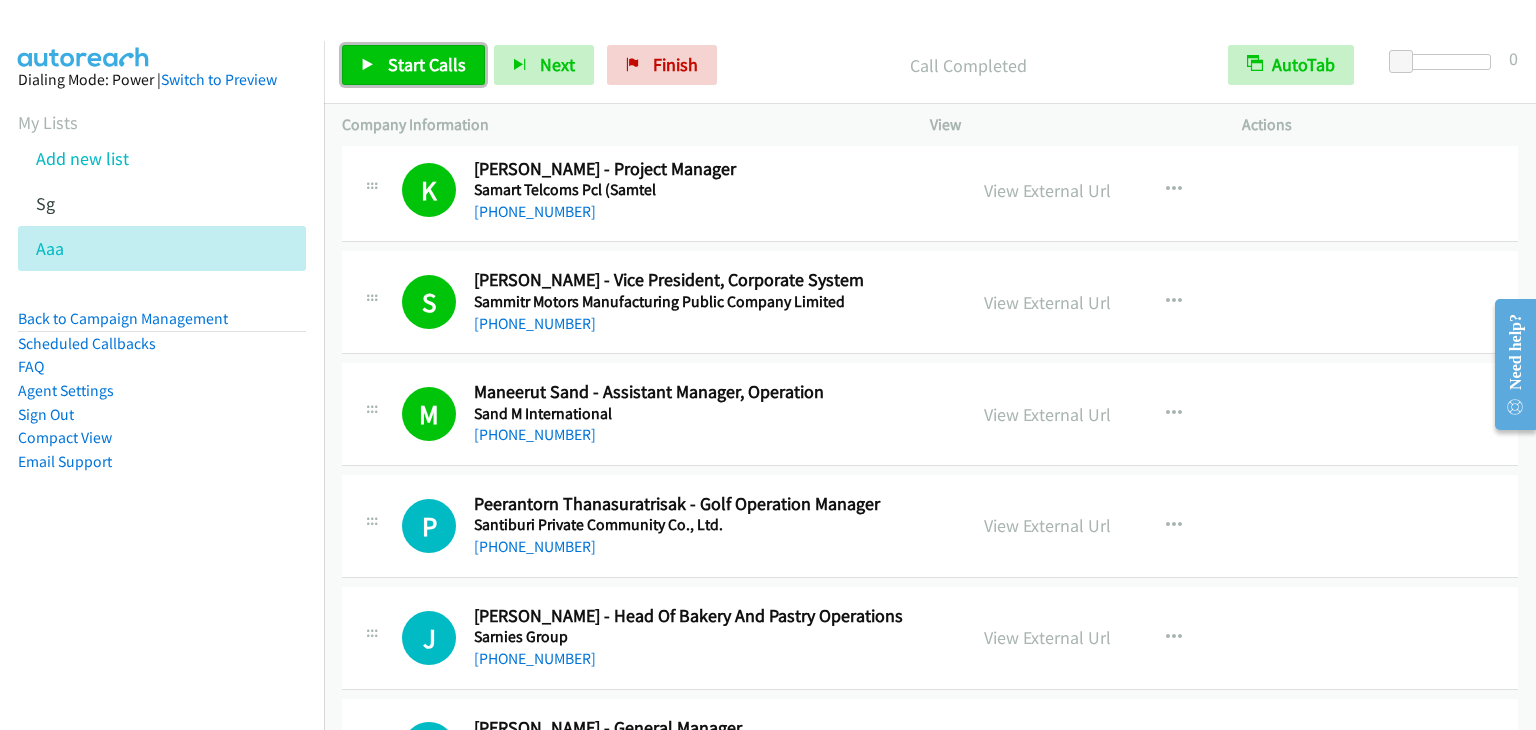
click at [385, 81] on link "Start Calls" at bounding box center [413, 65] width 143 height 40
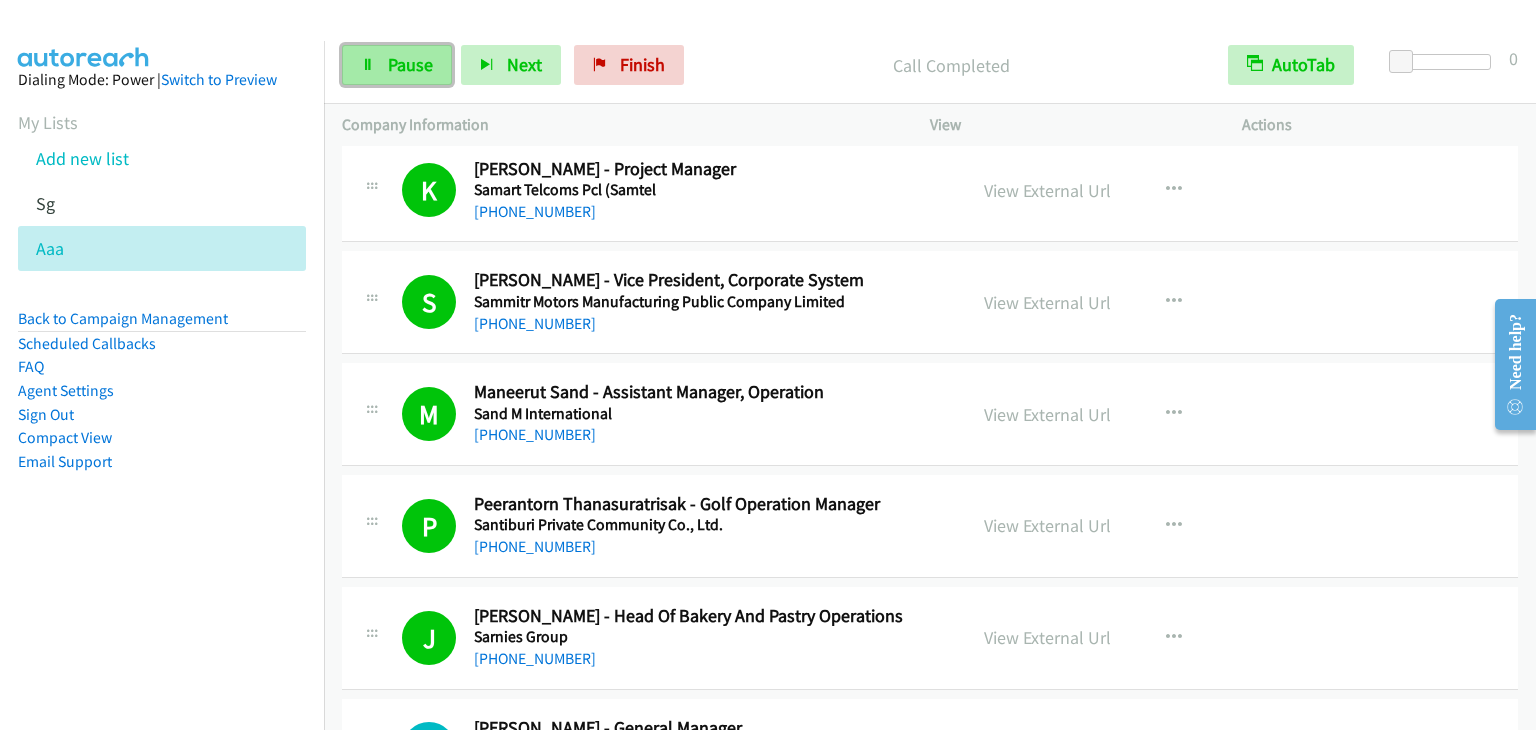
click at [427, 63] on span "Pause" at bounding box center [410, 64] width 45 height 23
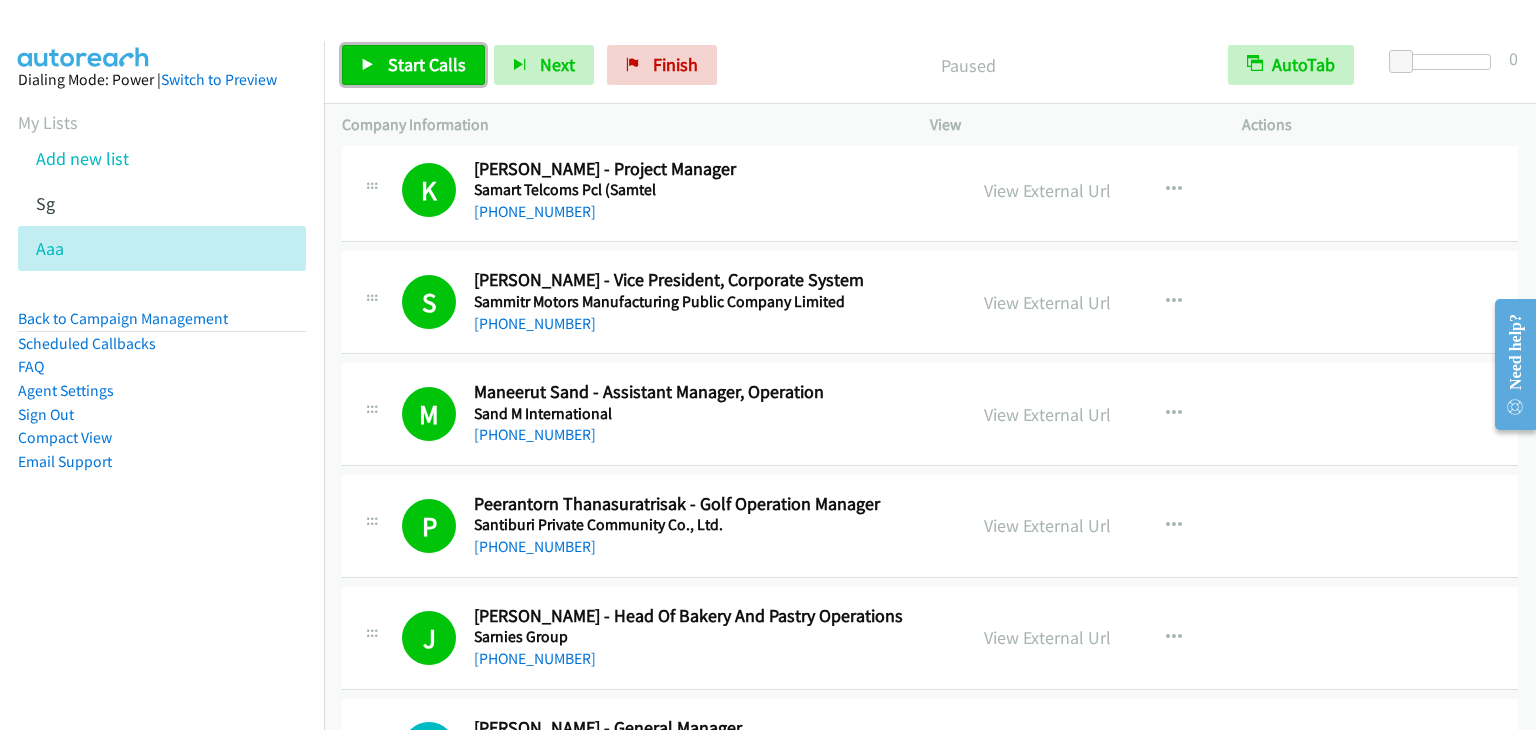
click at [427, 63] on span "Start Calls" at bounding box center [427, 64] width 78 height 23
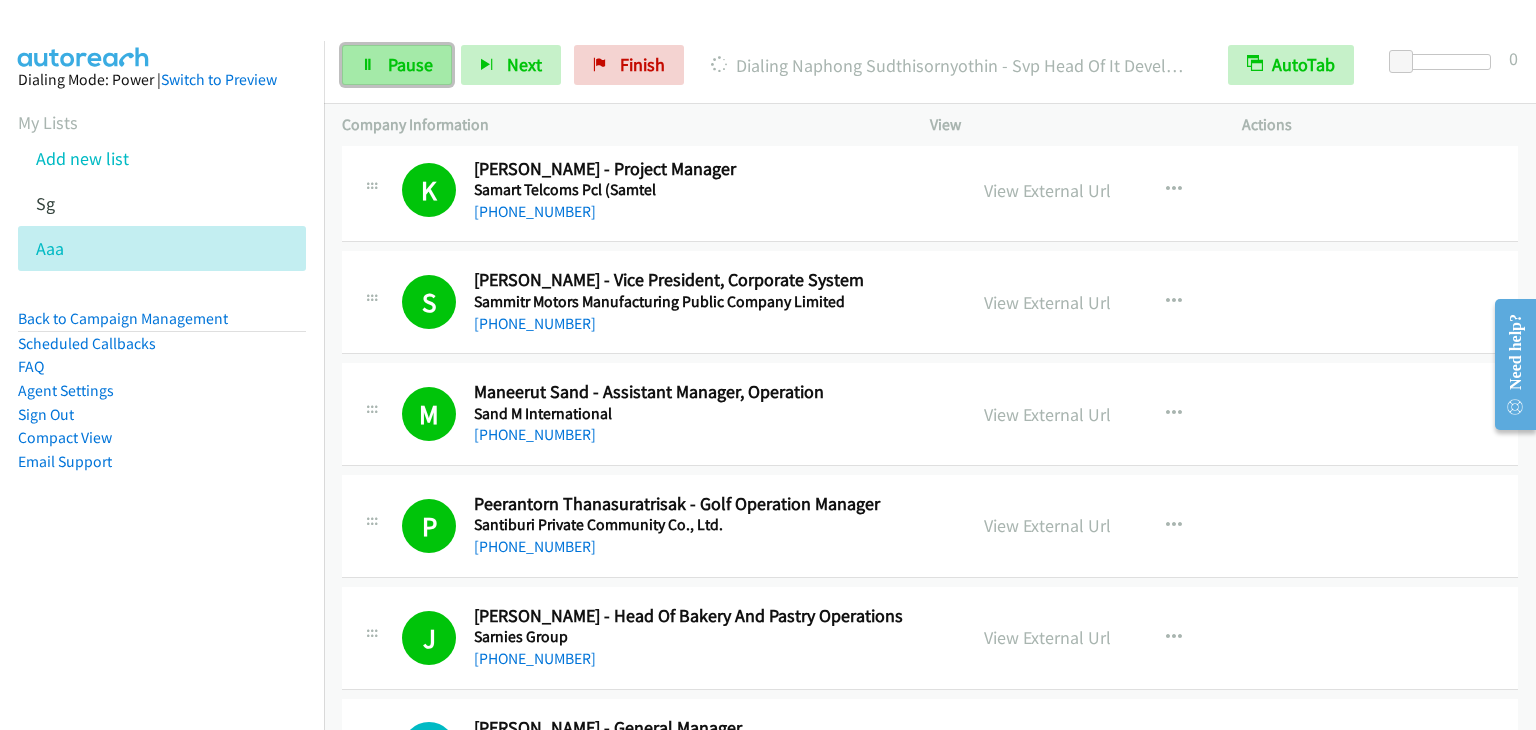
click at [408, 65] on span "Pause" at bounding box center [410, 64] width 45 height 23
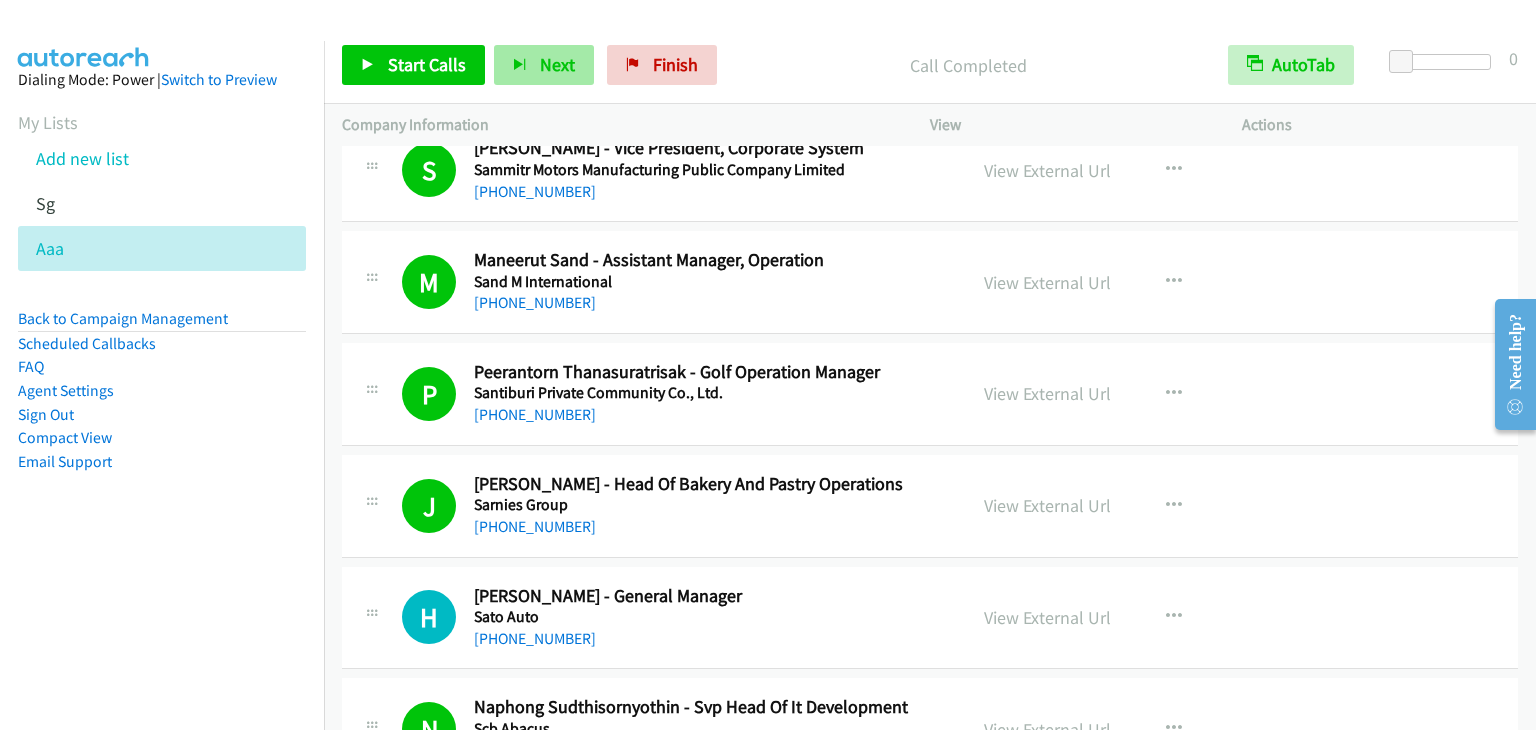
scroll to position [1899, 0]
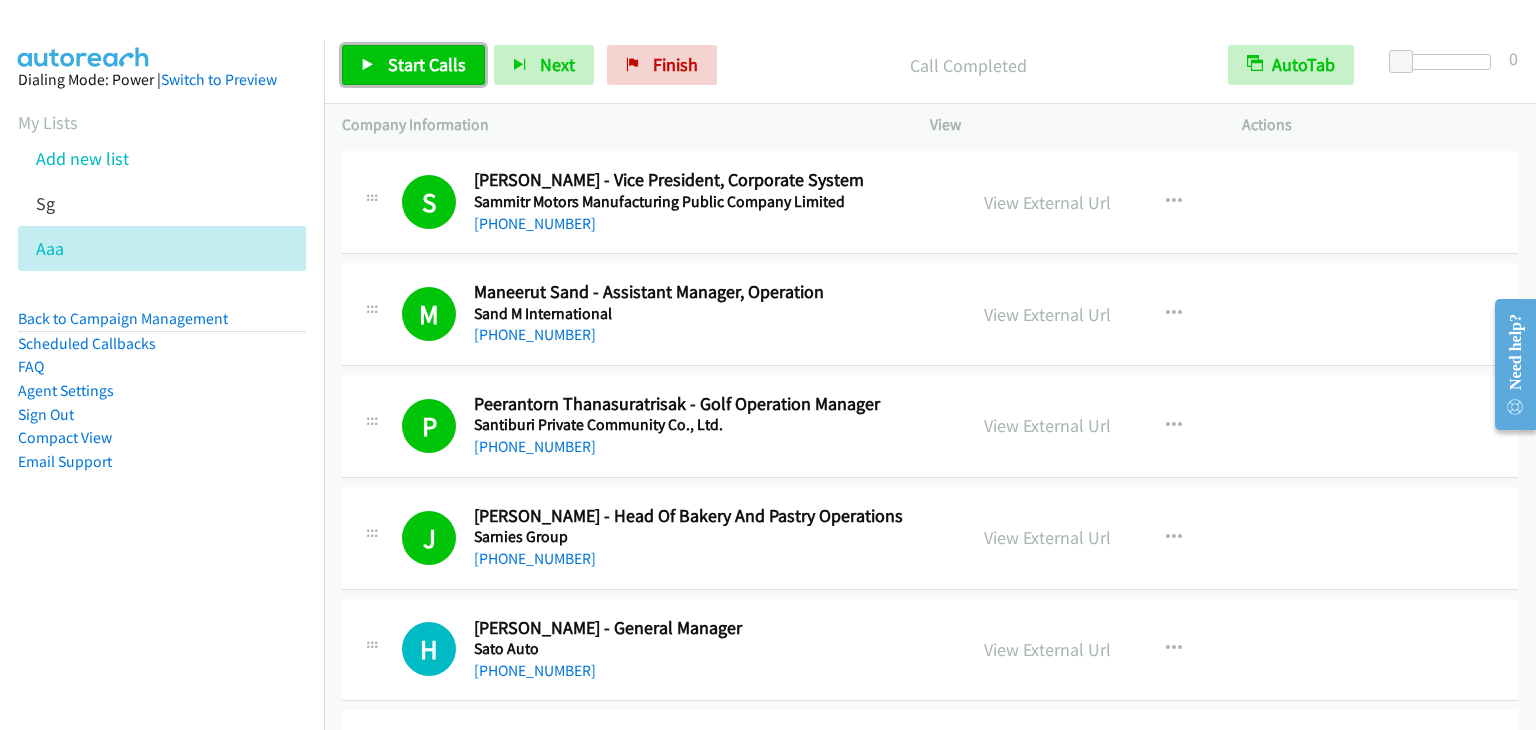
click at [398, 61] on span "Start Calls" at bounding box center [427, 64] width 78 height 23
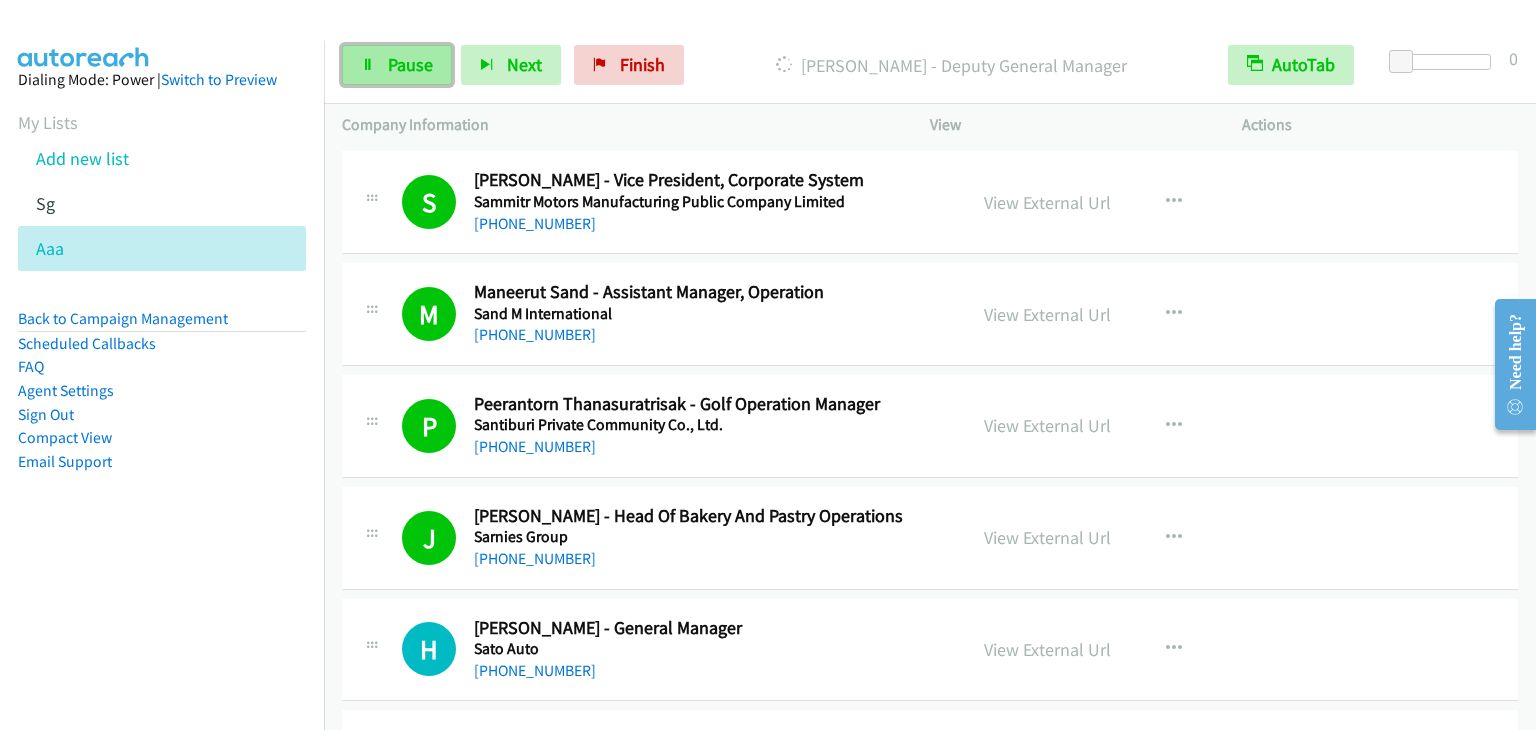
click at [413, 61] on span "Pause" at bounding box center [410, 64] width 45 height 23
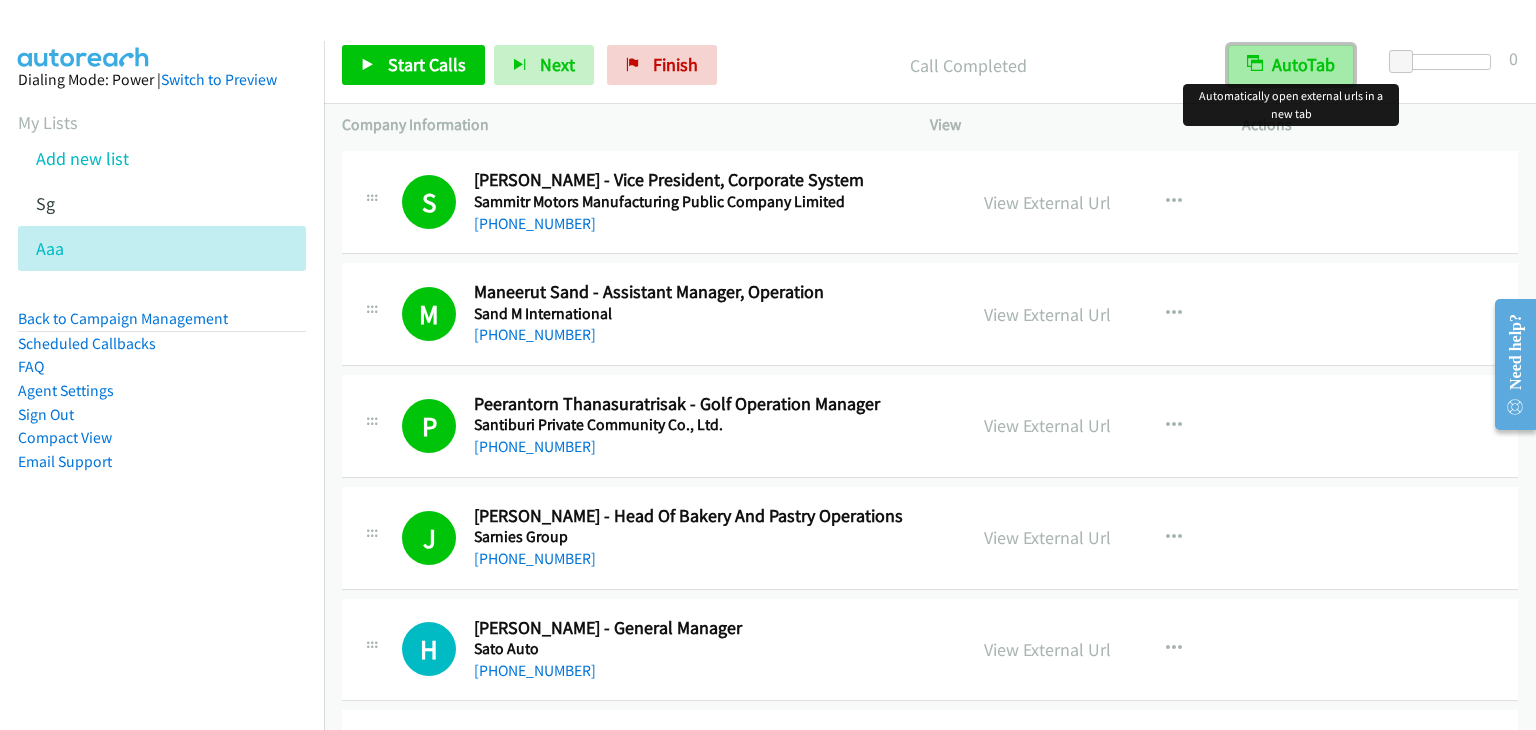
click at [1288, 71] on button "AutoTab" at bounding box center [1291, 65] width 126 height 40
click at [1322, 81] on button "AutoTab" at bounding box center [1292, 65] width 124 height 40
click at [432, 61] on span "Start Calls" at bounding box center [427, 64] width 78 height 23
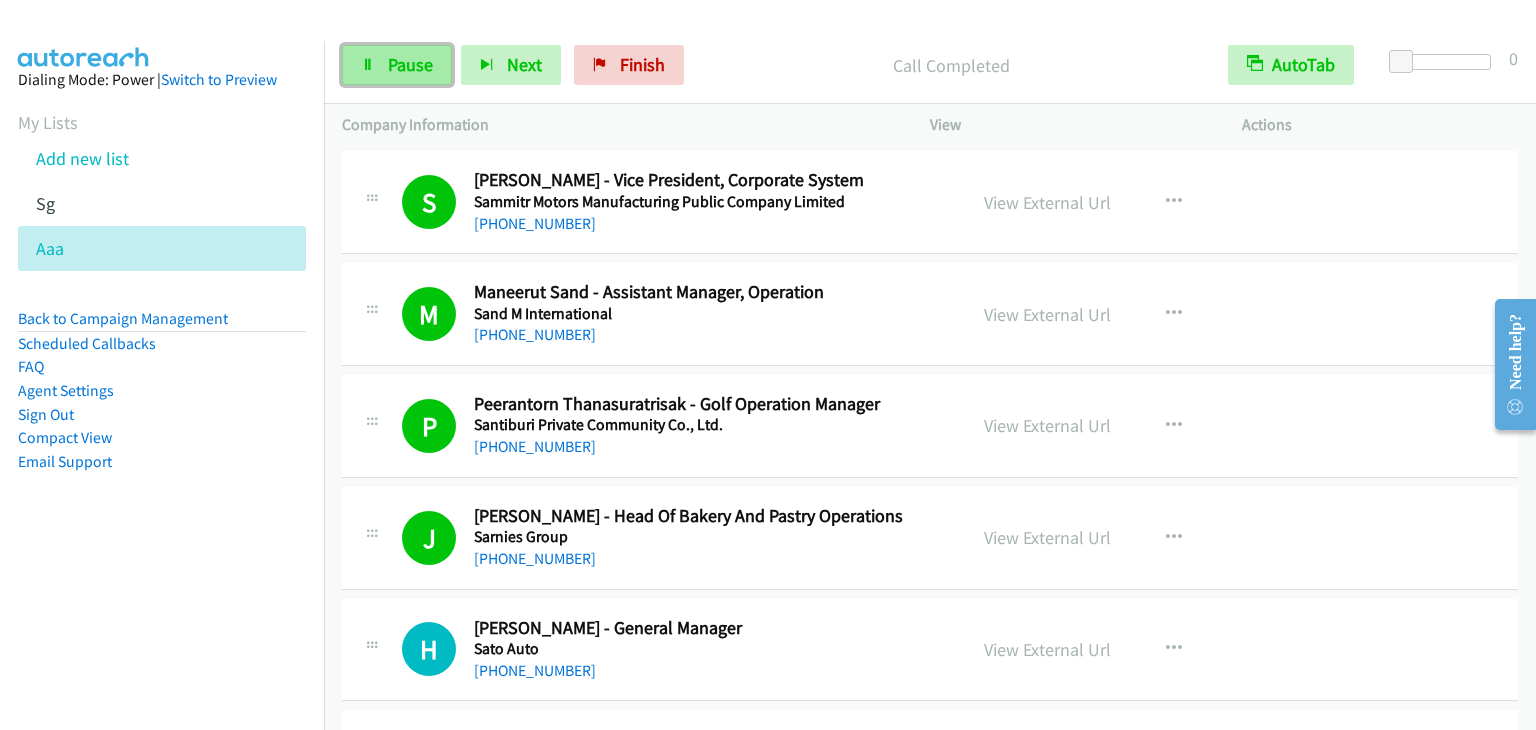
click at [416, 70] on span "Pause" at bounding box center [410, 64] width 45 height 23
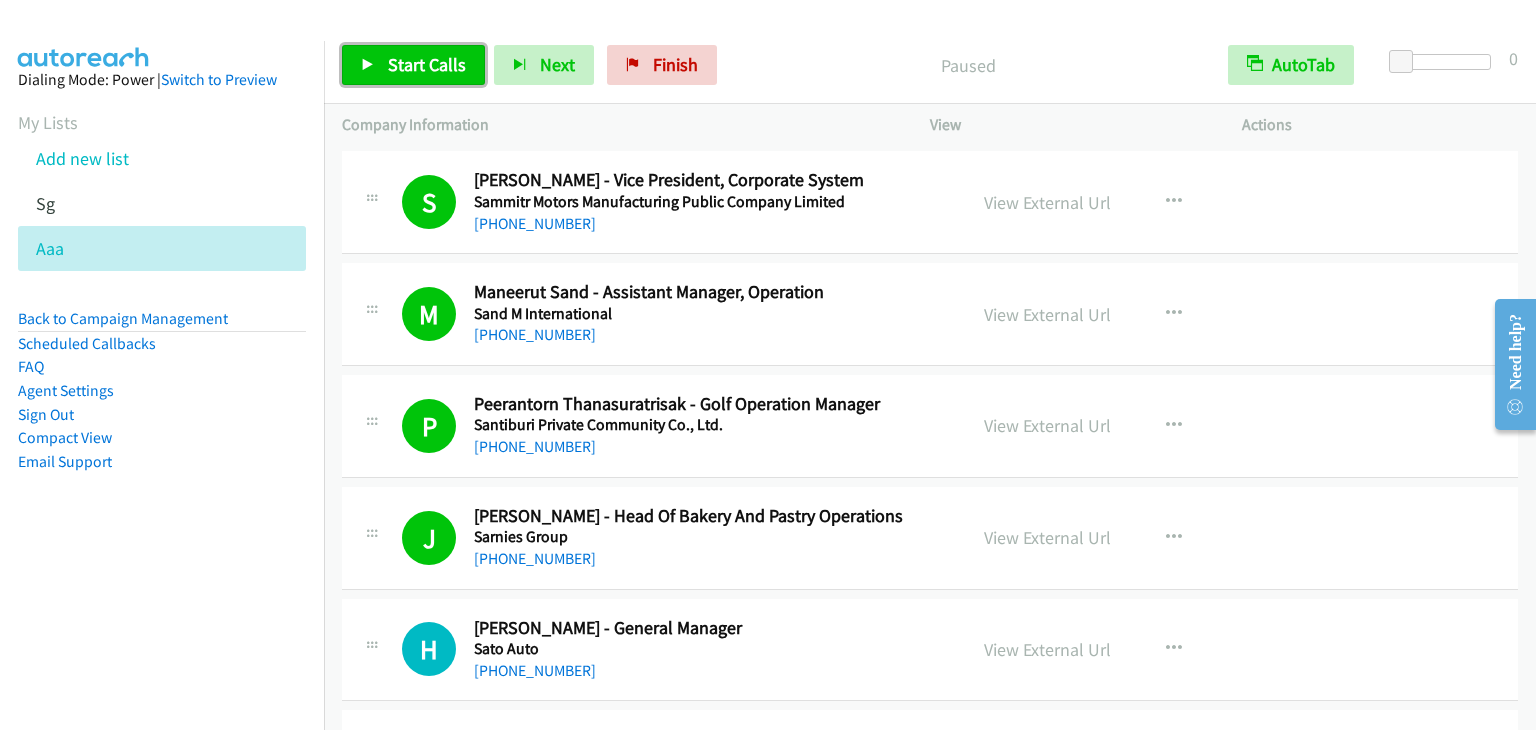
click at [416, 70] on span "Start Calls" at bounding box center [427, 64] width 78 height 23
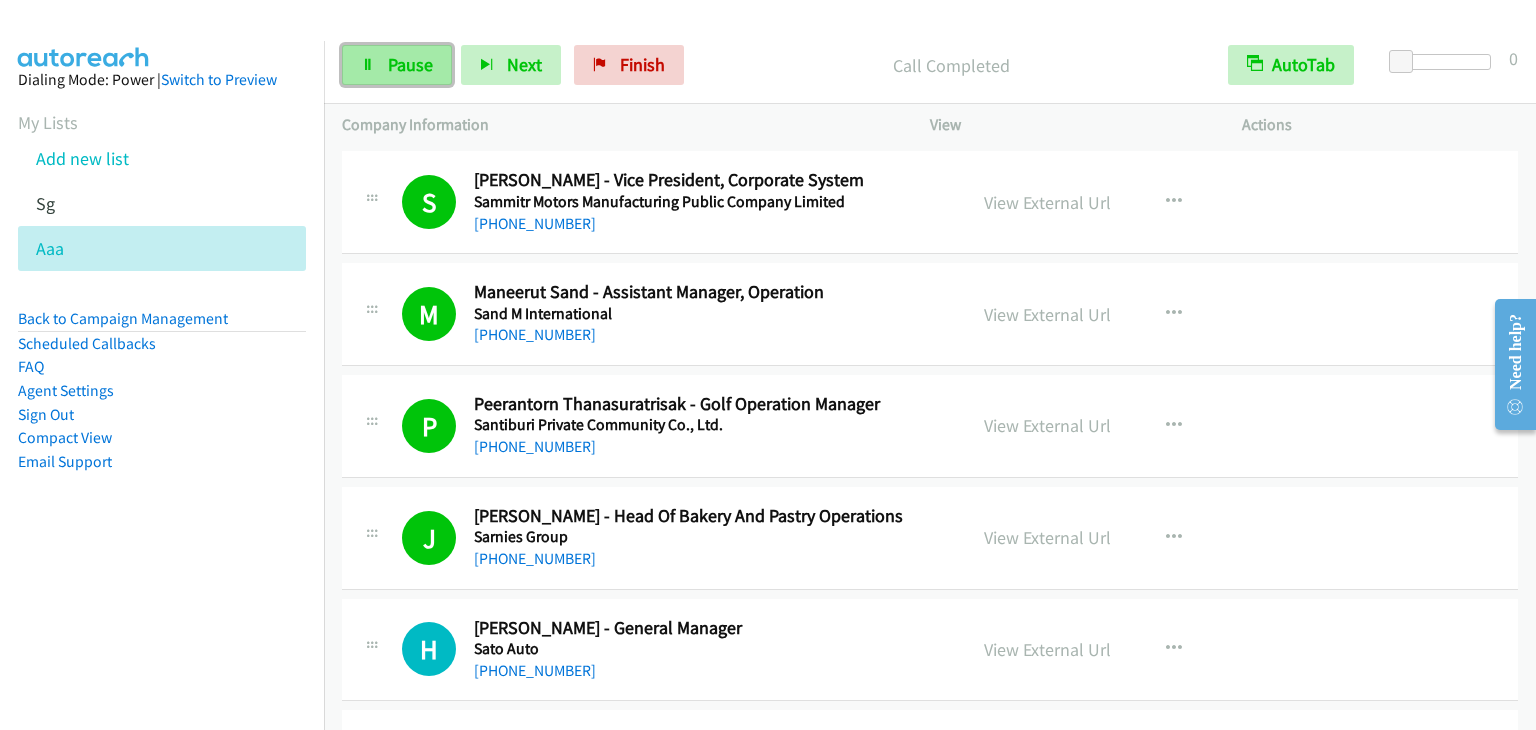
click at [419, 66] on span "Pause" at bounding box center [410, 64] width 45 height 23
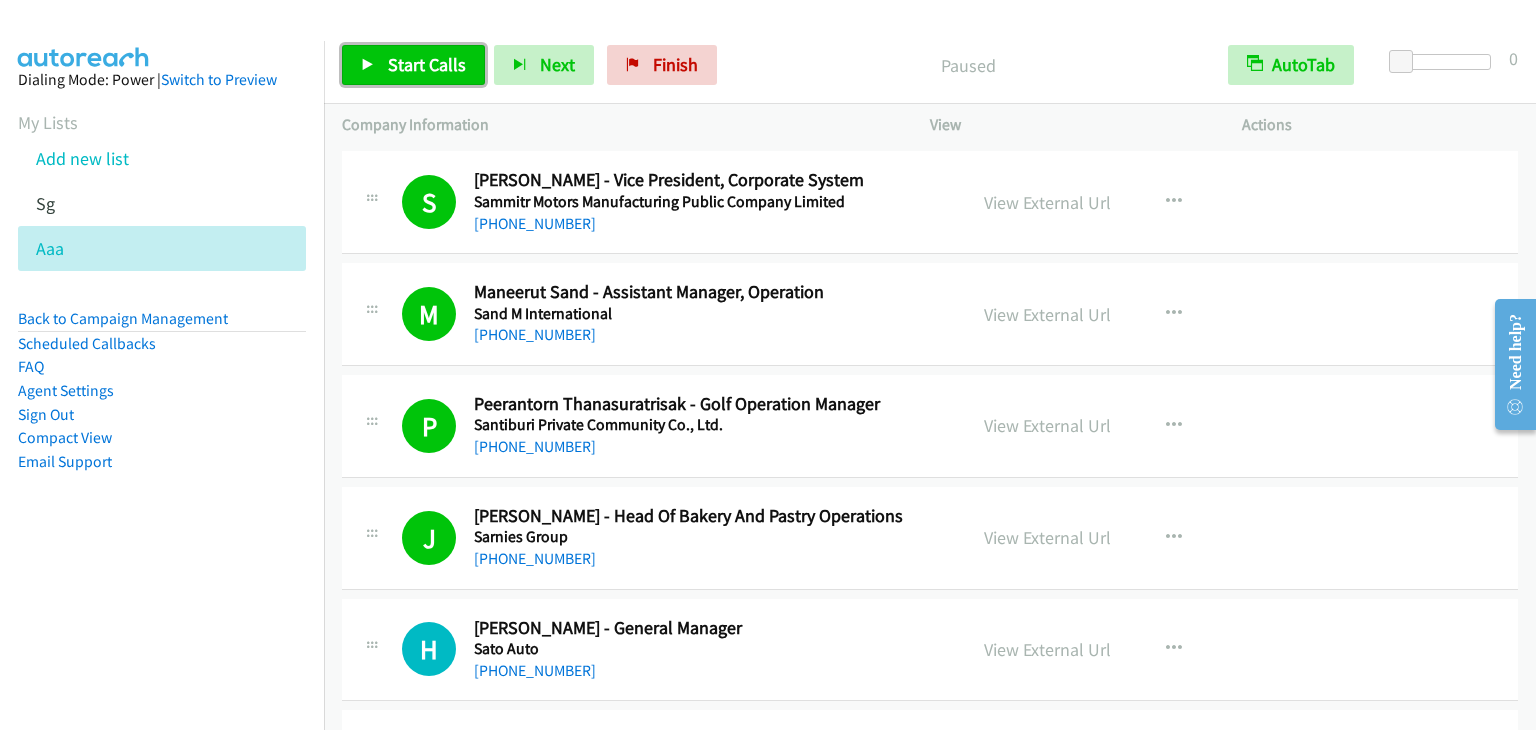
click at [419, 66] on span "Start Calls" at bounding box center [427, 64] width 78 height 23
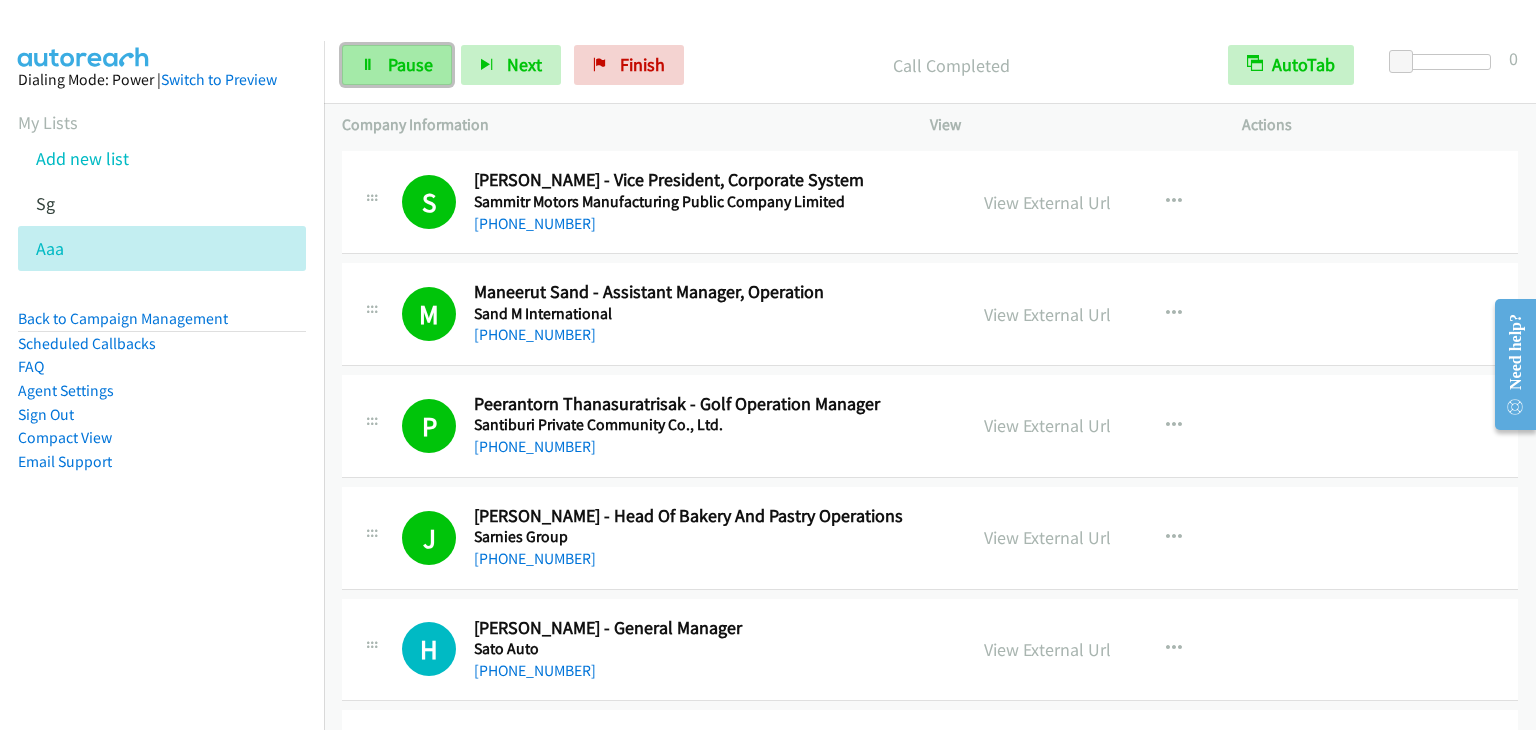
click at [392, 57] on span "Pause" at bounding box center [410, 64] width 45 height 23
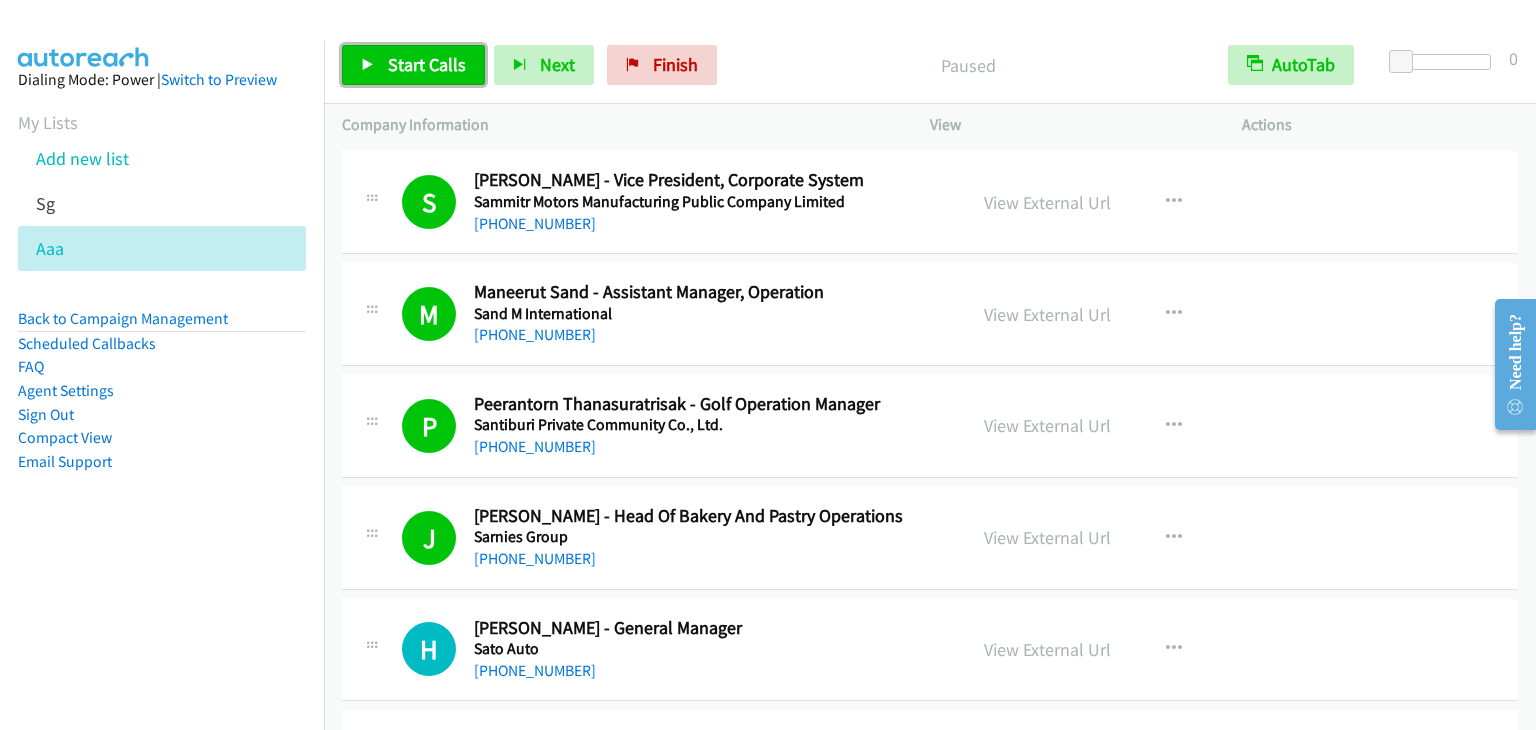
click at [392, 57] on span "Start Calls" at bounding box center [427, 64] width 78 height 23
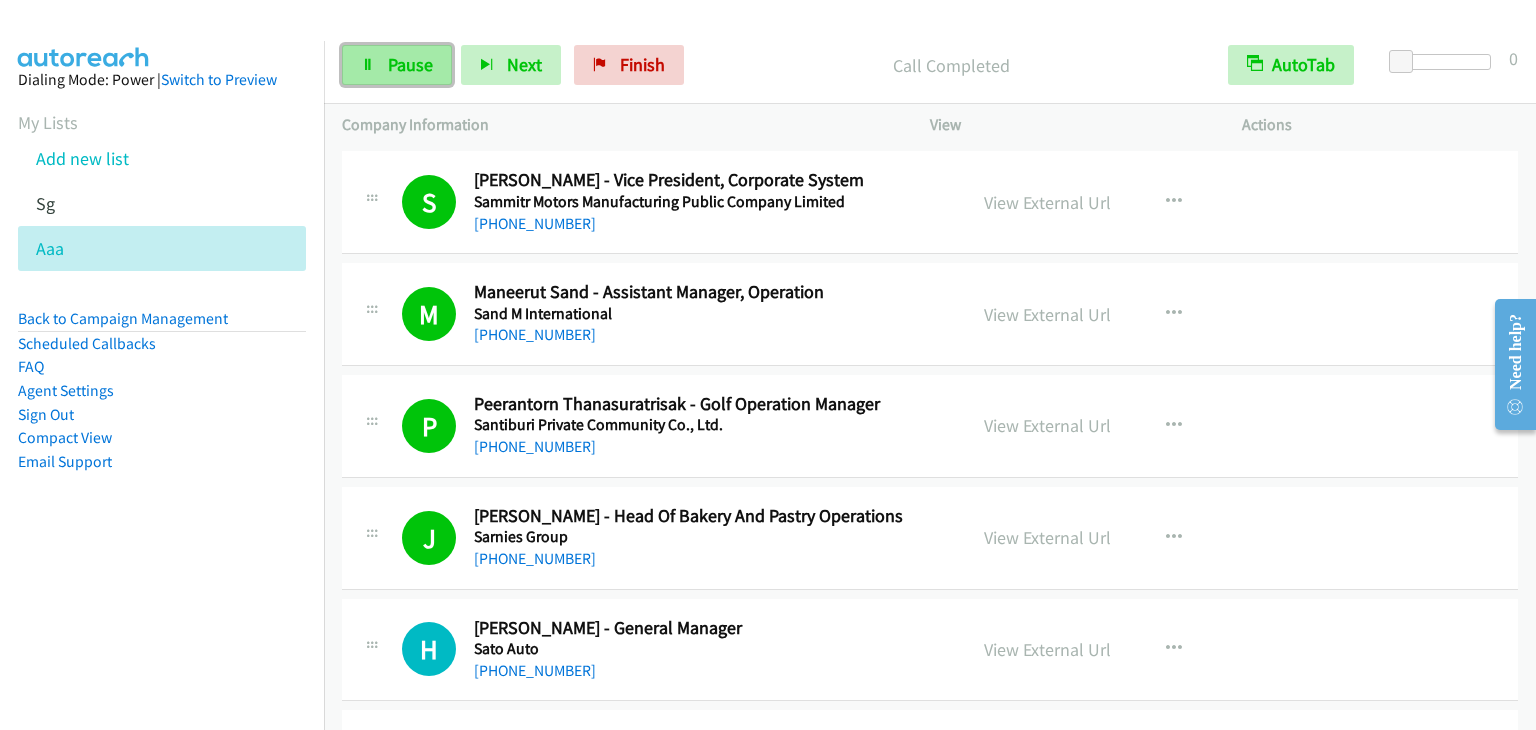
click at [392, 56] on span "Pause" at bounding box center [410, 64] width 45 height 23
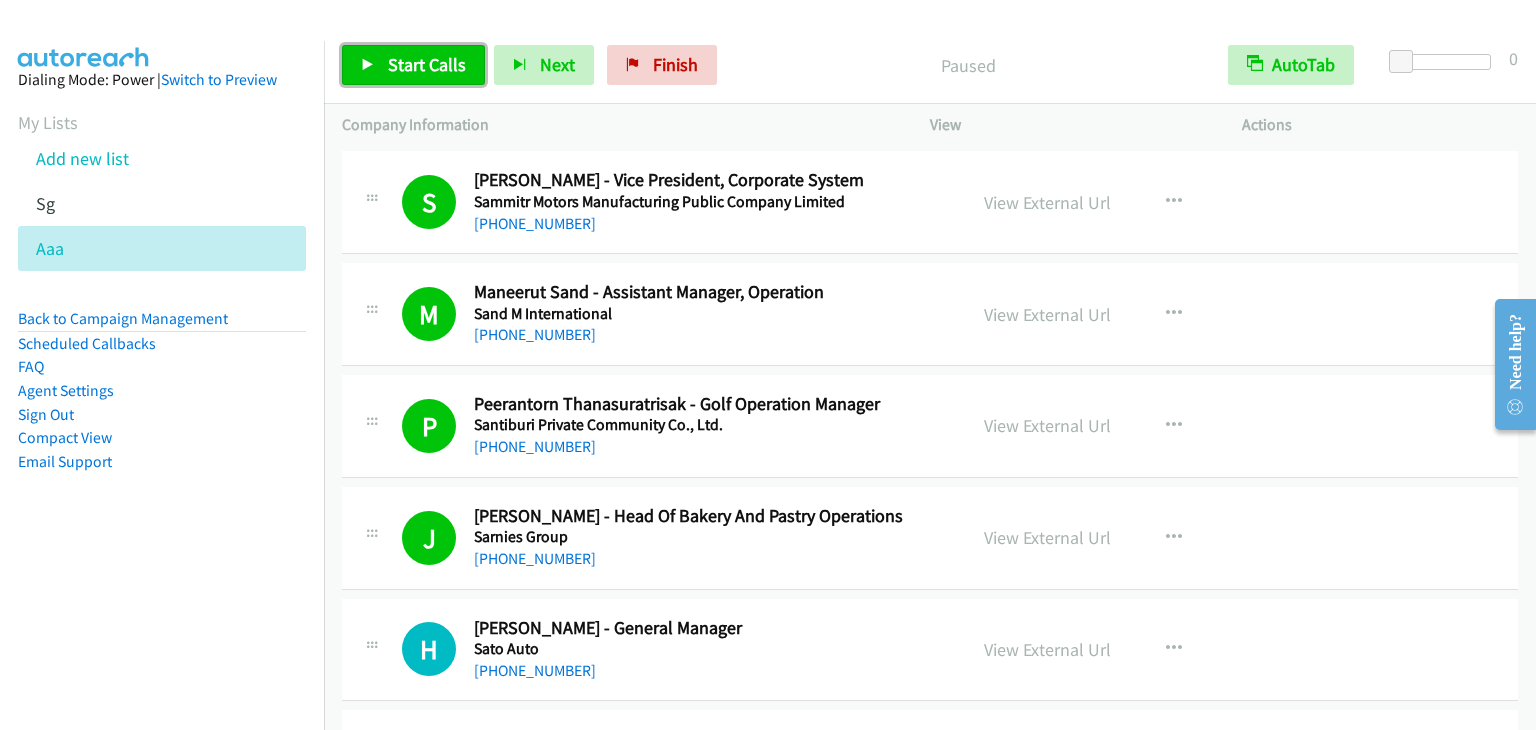
click at [392, 56] on span "Start Calls" at bounding box center [427, 64] width 78 height 23
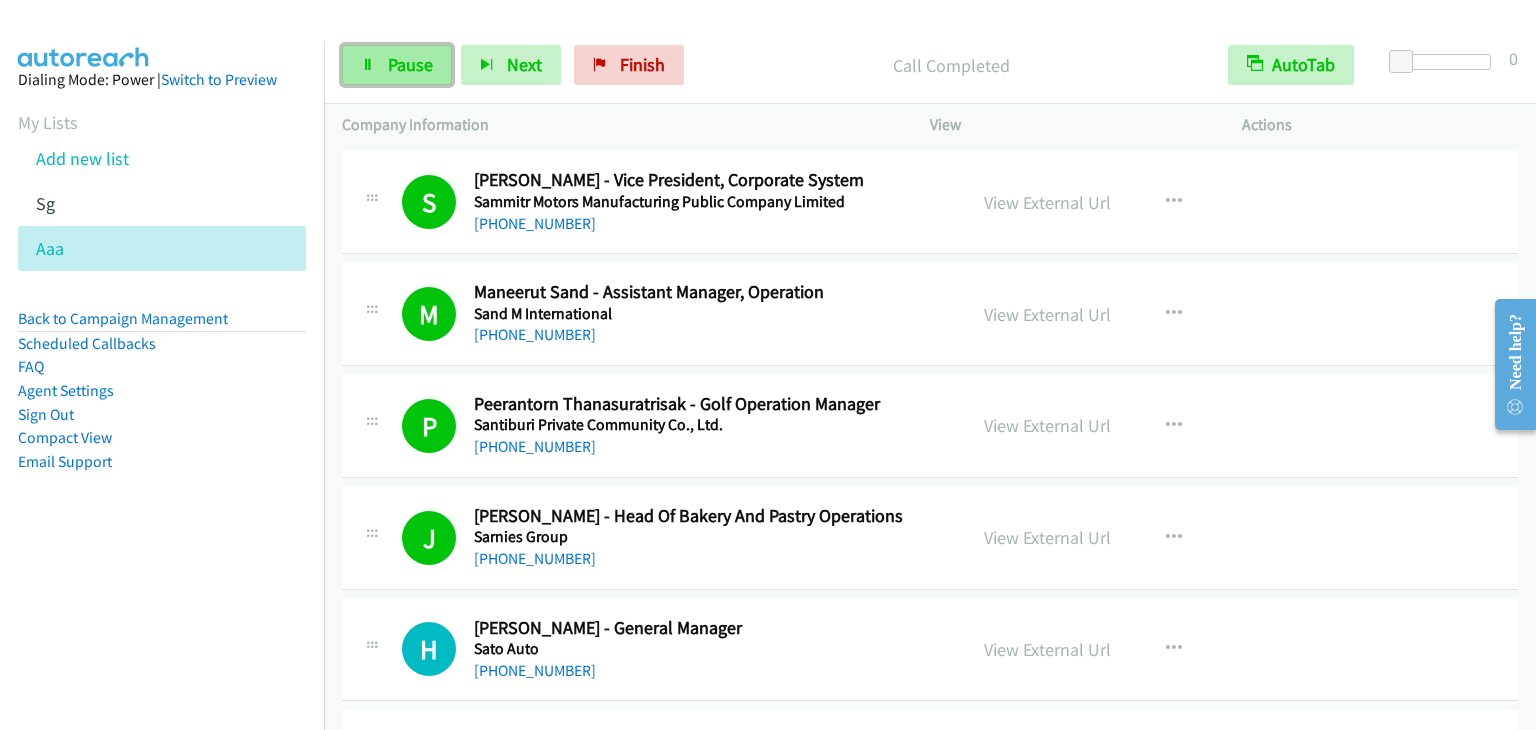
click at [392, 53] on span "Pause" at bounding box center [410, 64] width 45 height 23
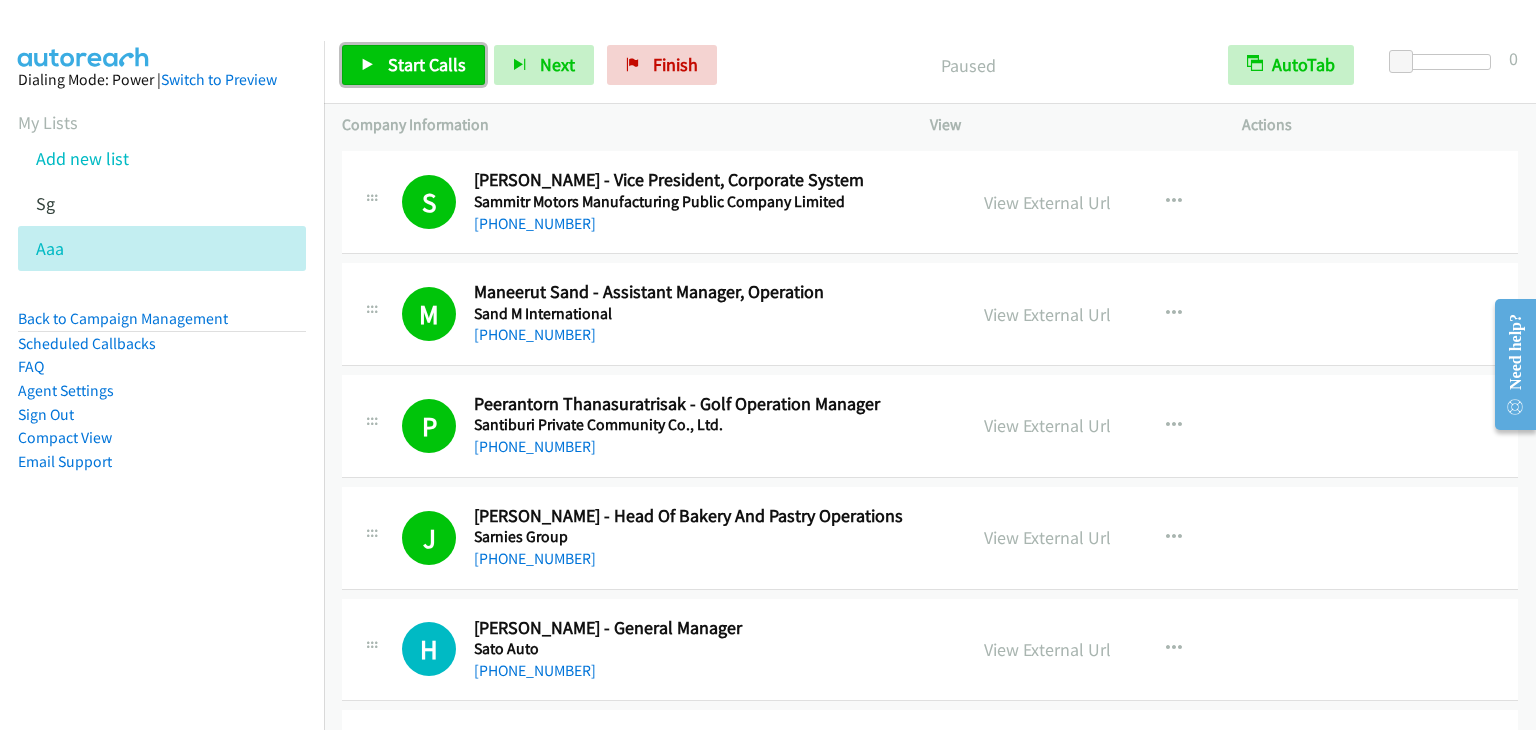
click at [392, 53] on span "Start Calls" at bounding box center [427, 64] width 78 height 23
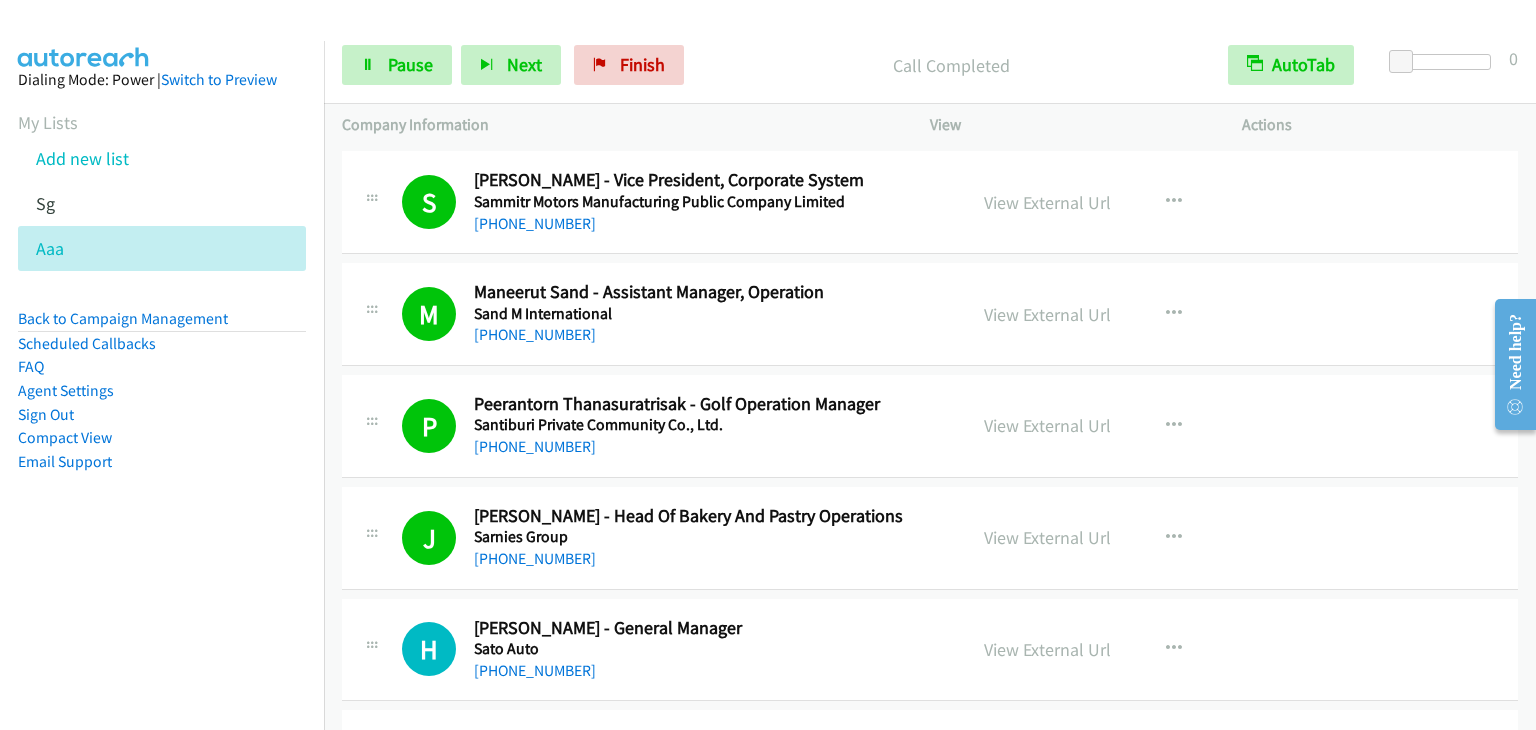
click at [816, 54] on p "Call Completed" at bounding box center [951, 65] width 481 height 27
click at [416, 65] on span "Pause" at bounding box center [410, 64] width 45 height 23
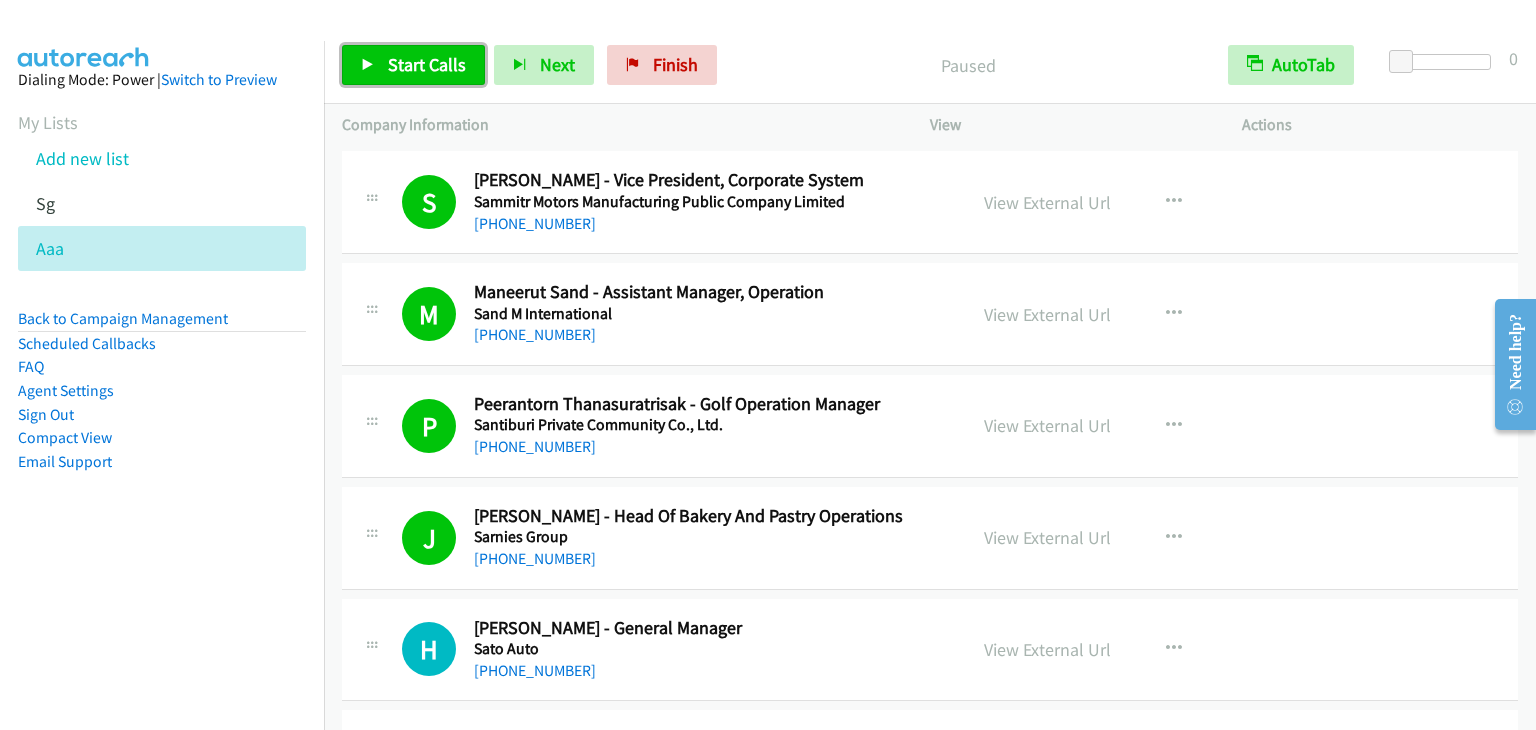
click at [416, 65] on span "Start Calls" at bounding box center [427, 64] width 78 height 23
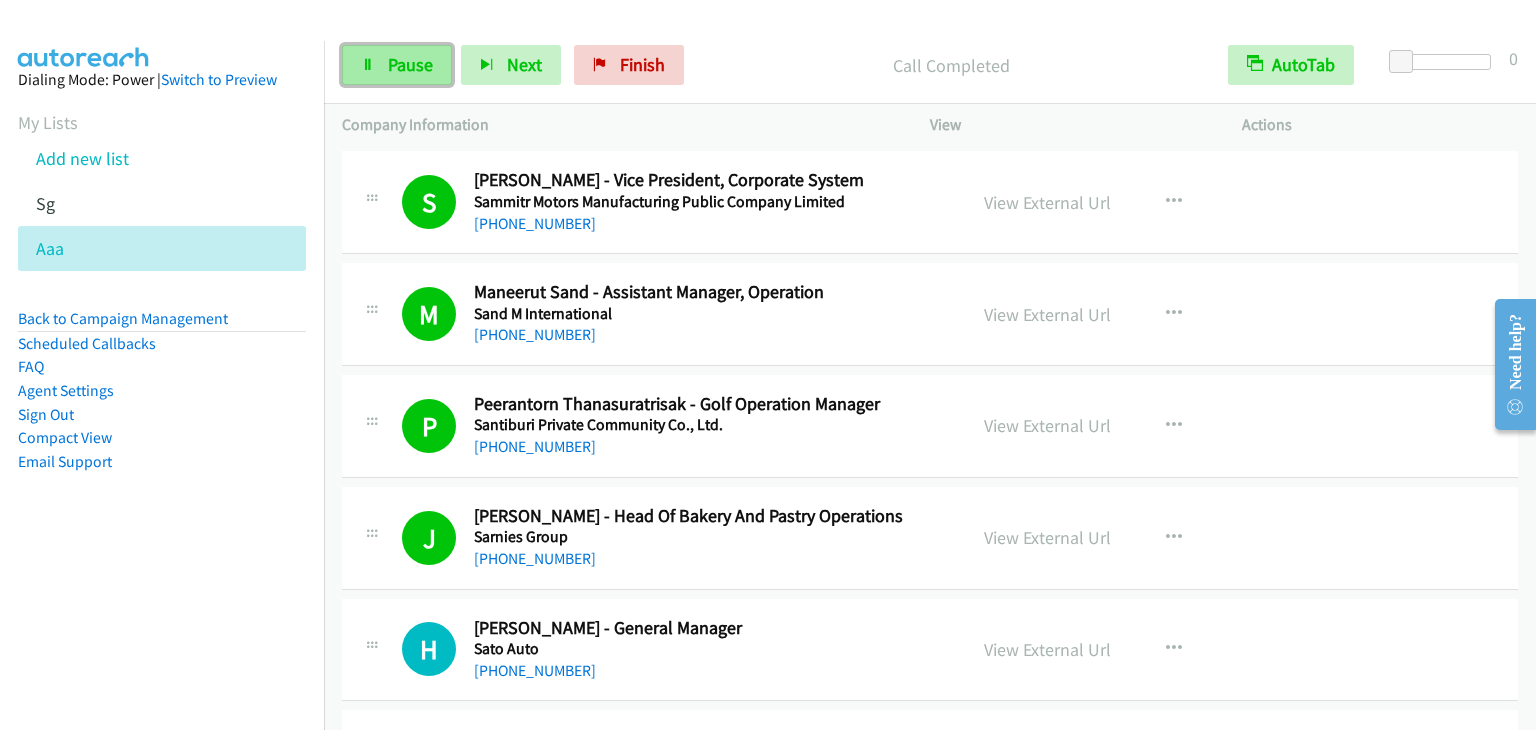
click at [418, 59] on span "Pause" at bounding box center [410, 64] width 45 height 23
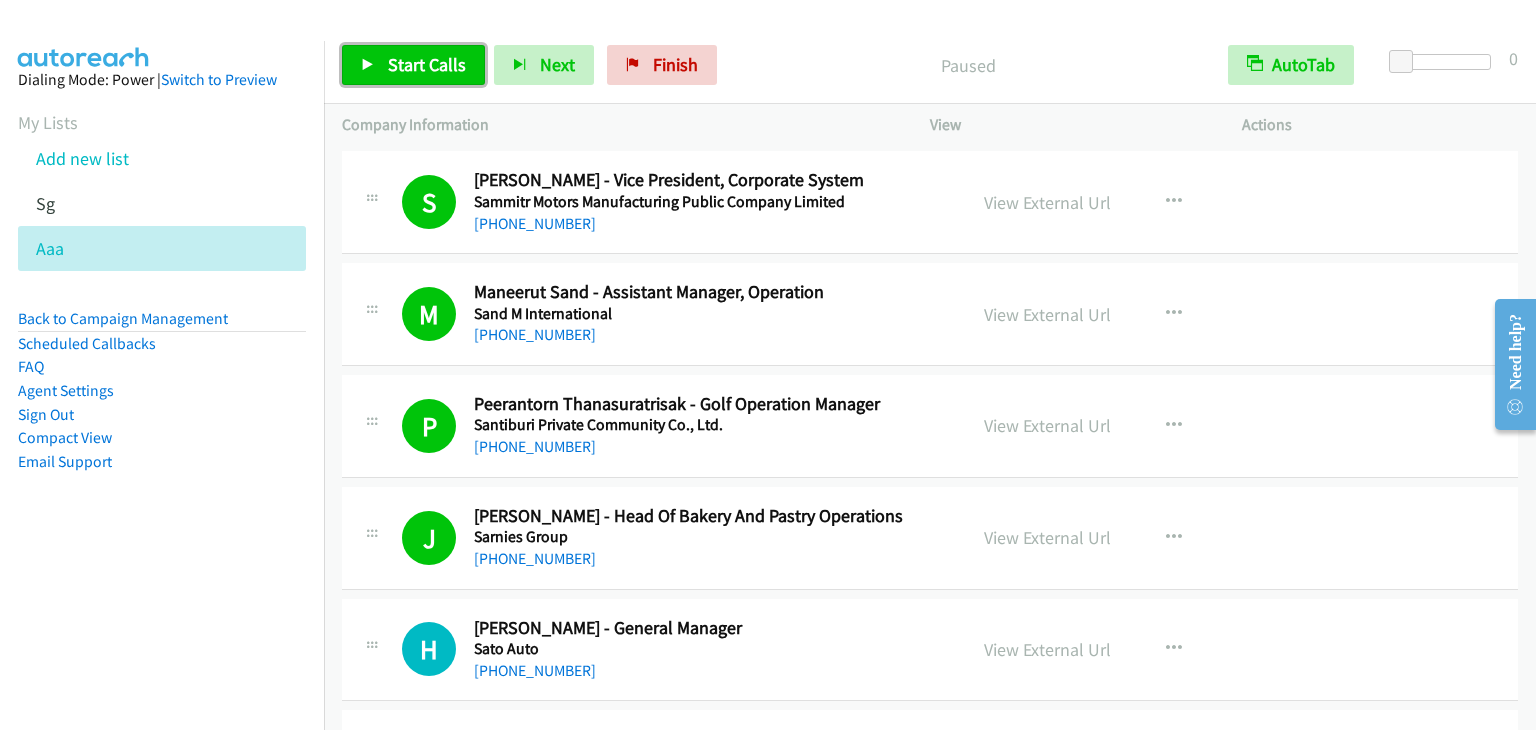
click at [418, 59] on span "Start Calls" at bounding box center [427, 64] width 78 height 23
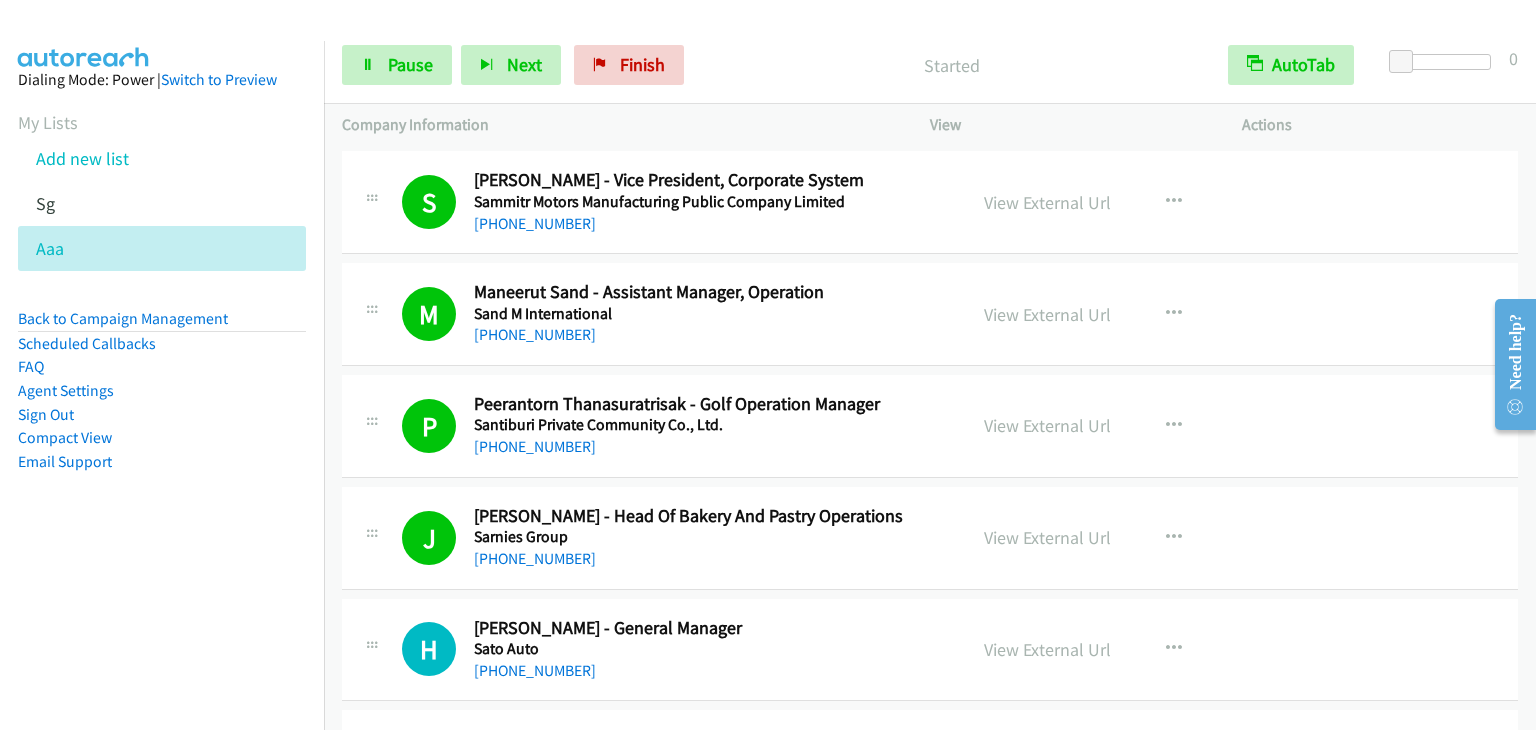
click at [819, 53] on p "Started" at bounding box center [951, 65] width 481 height 27
click at [415, 72] on span "Pause" at bounding box center [410, 64] width 45 height 23
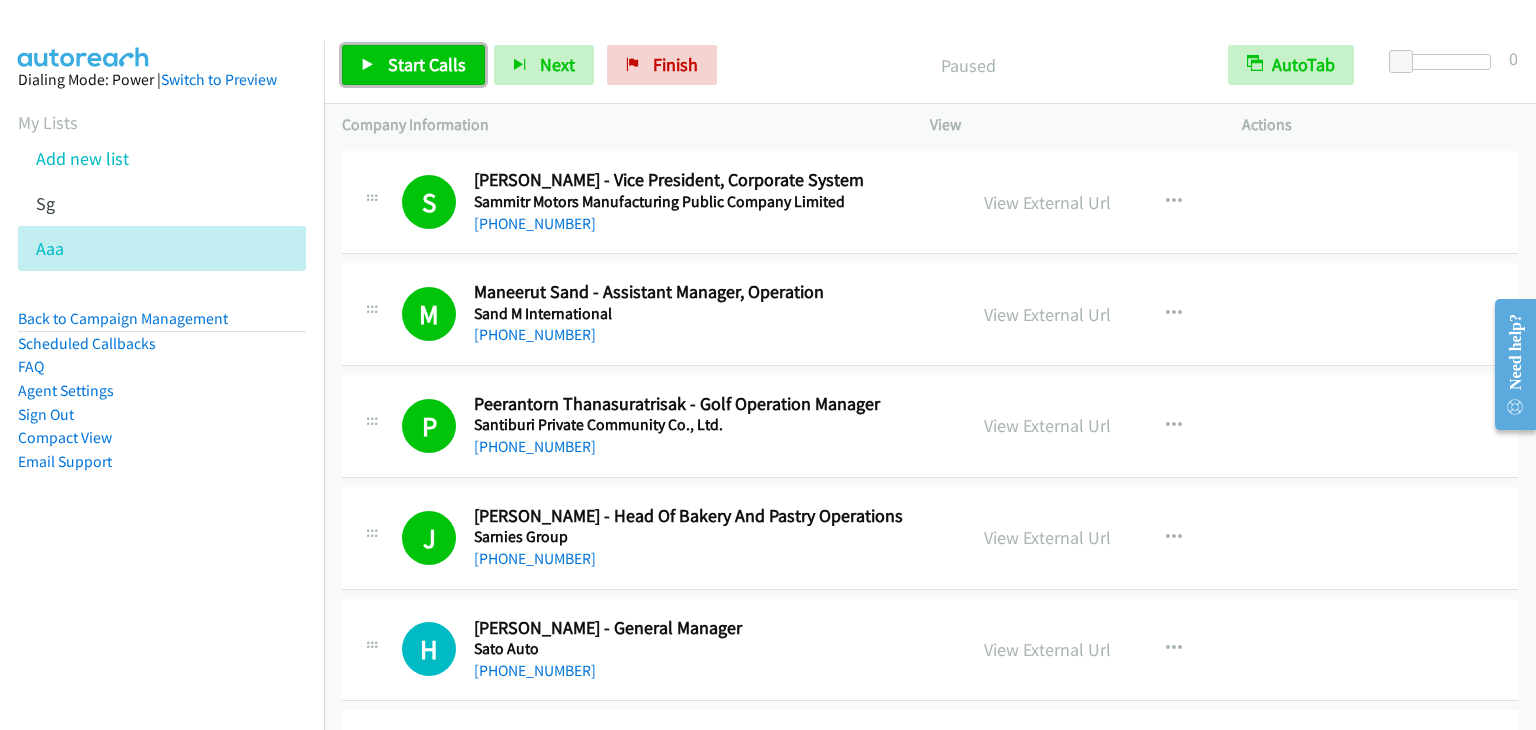
click at [426, 61] on span "Start Calls" at bounding box center [427, 64] width 78 height 23
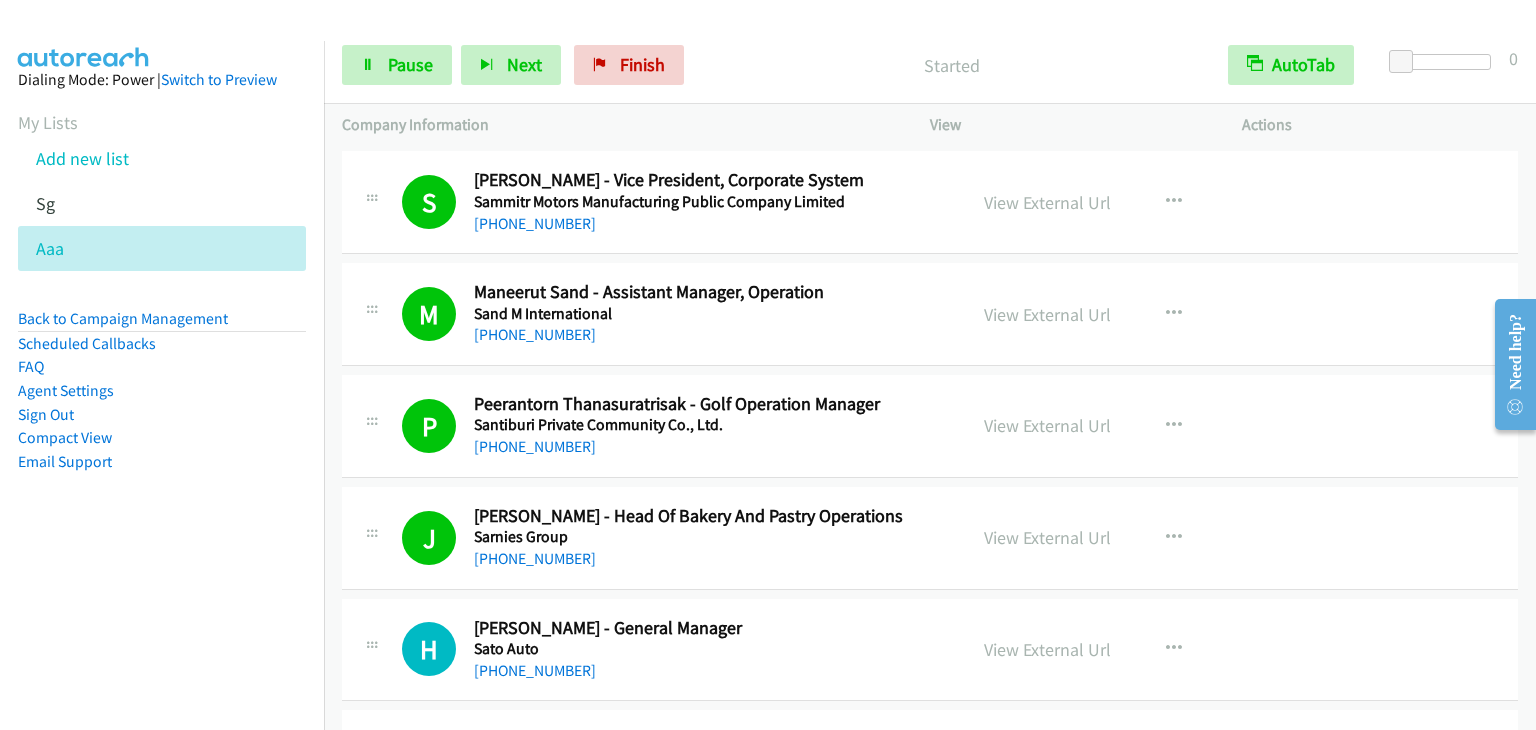
click at [844, 80] on div "Started" at bounding box center [951, 65] width 517 height 40
click at [409, 59] on span "Pause" at bounding box center [410, 64] width 45 height 23
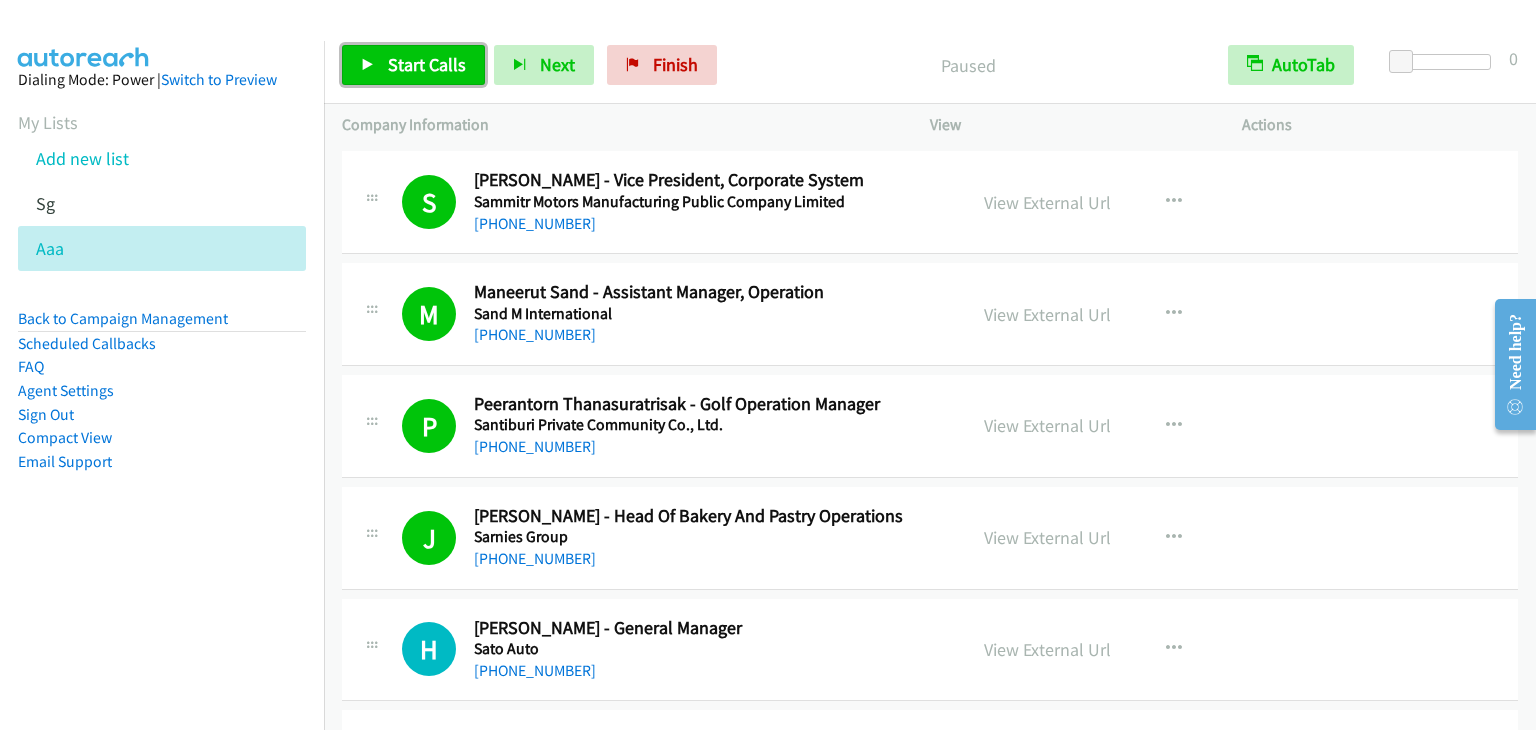
click at [459, 59] on span "Start Calls" at bounding box center [427, 64] width 78 height 23
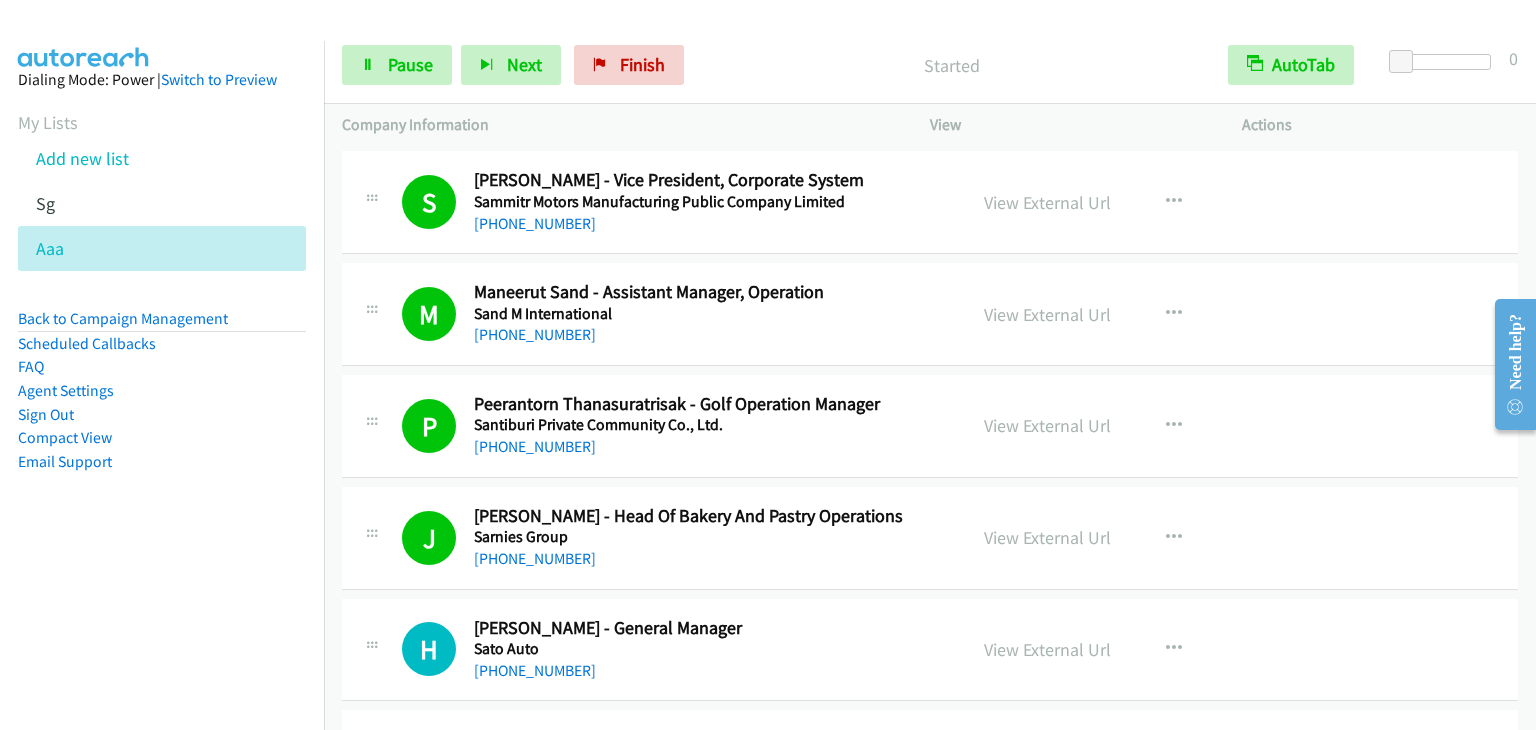
click at [808, 58] on p "Started" at bounding box center [951, 65] width 481 height 27
click at [421, 58] on span "Pause" at bounding box center [410, 64] width 45 height 23
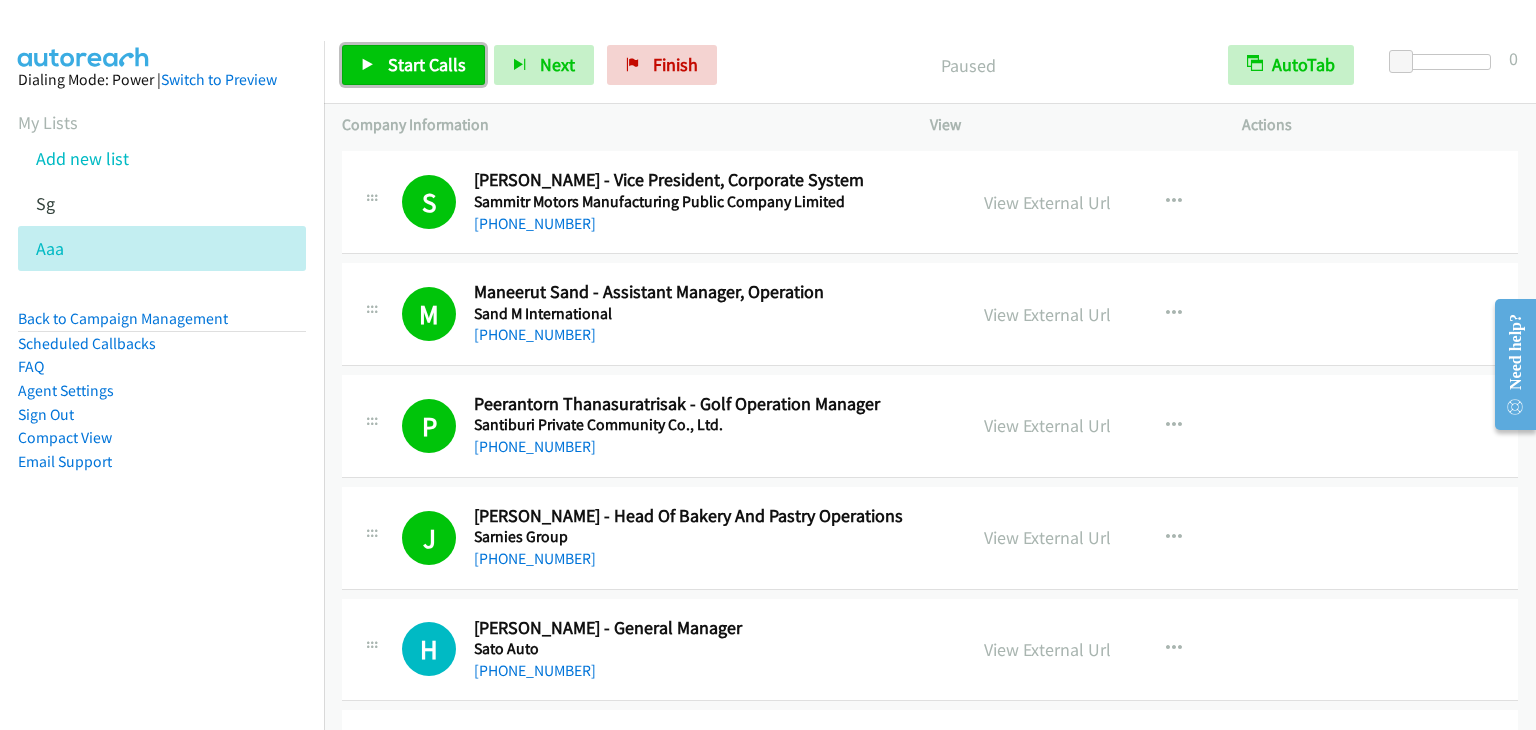
click at [441, 55] on span "Start Calls" at bounding box center [427, 64] width 78 height 23
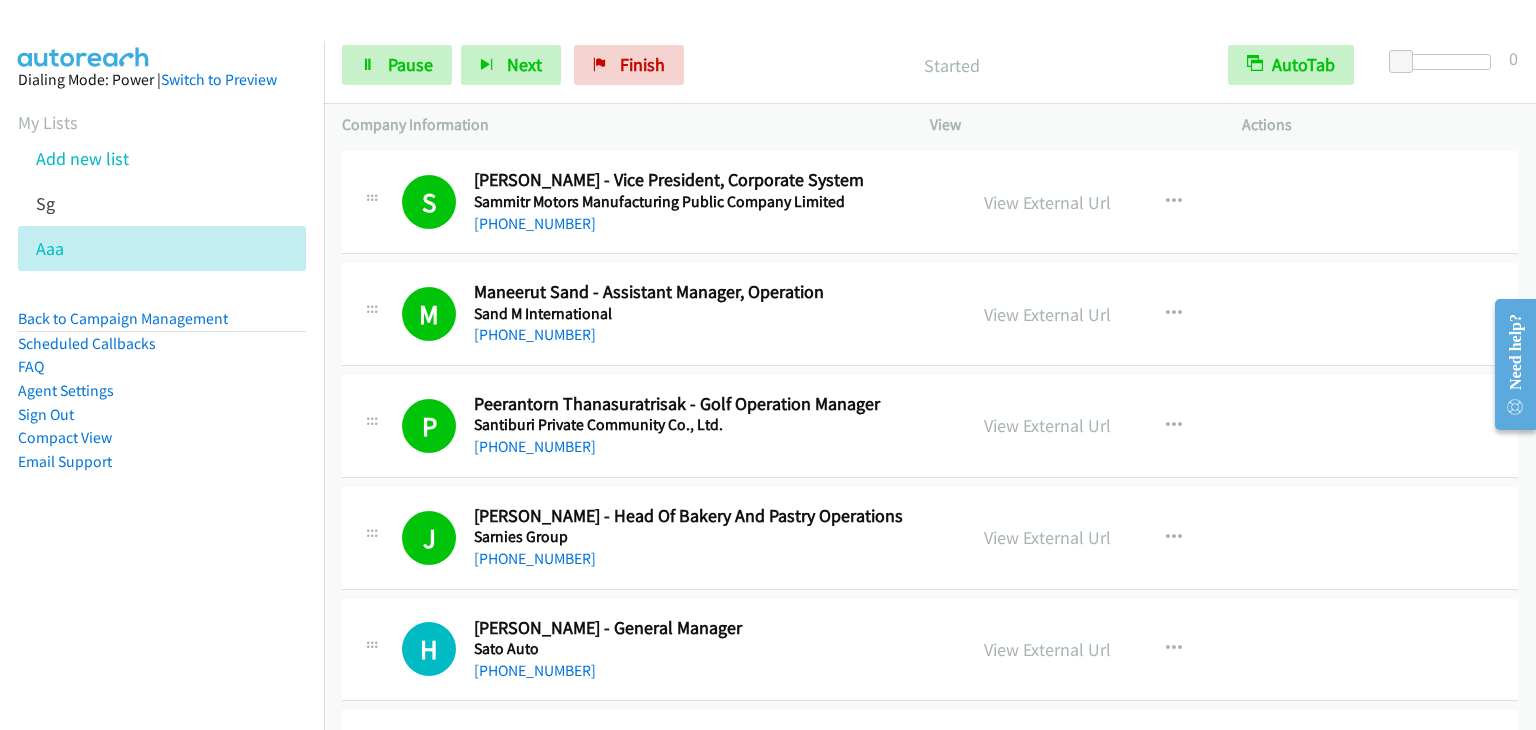
click at [895, 40] on div "Start Calls Pause Next Finish Started AutoTab AutoTab 0" at bounding box center [930, 65] width 1212 height 77
click at [388, 61] on span "Pause" at bounding box center [410, 64] width 45 height 23
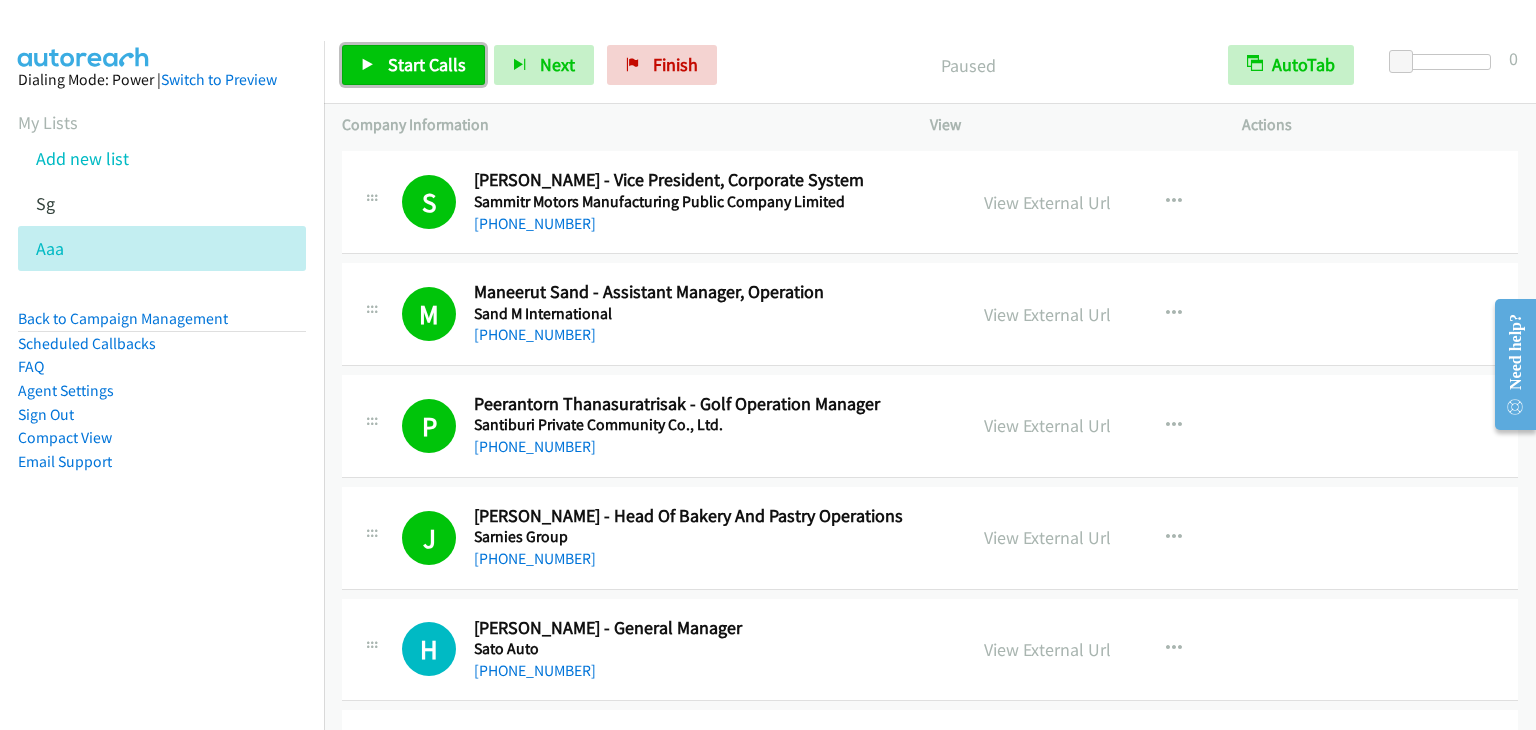
click at [427, 61] on span "Start Calls" at bounding box center [427, 64] width 78 height 23
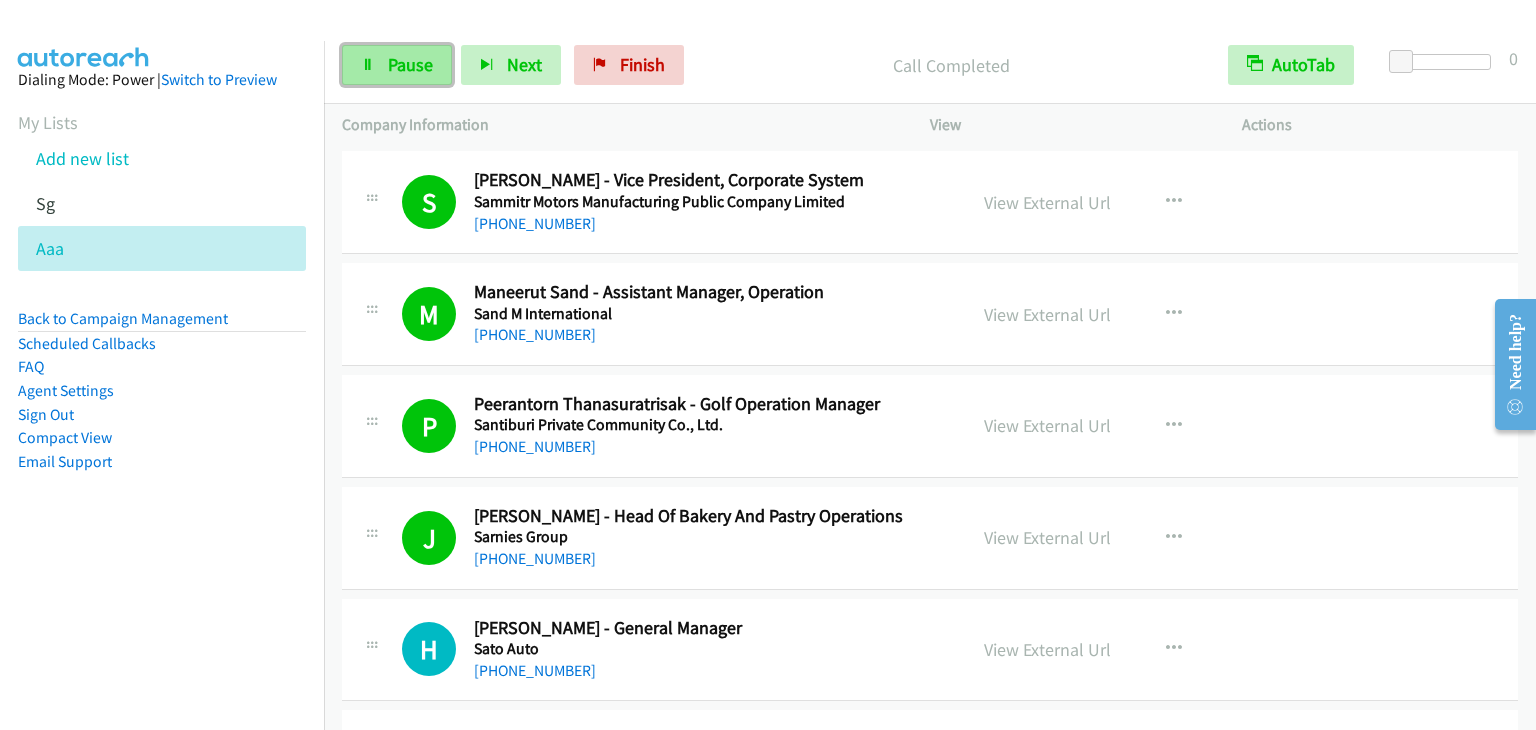
click at [416, 73] on span "Pause" at bounding box center [410, 64] width 45 height 23
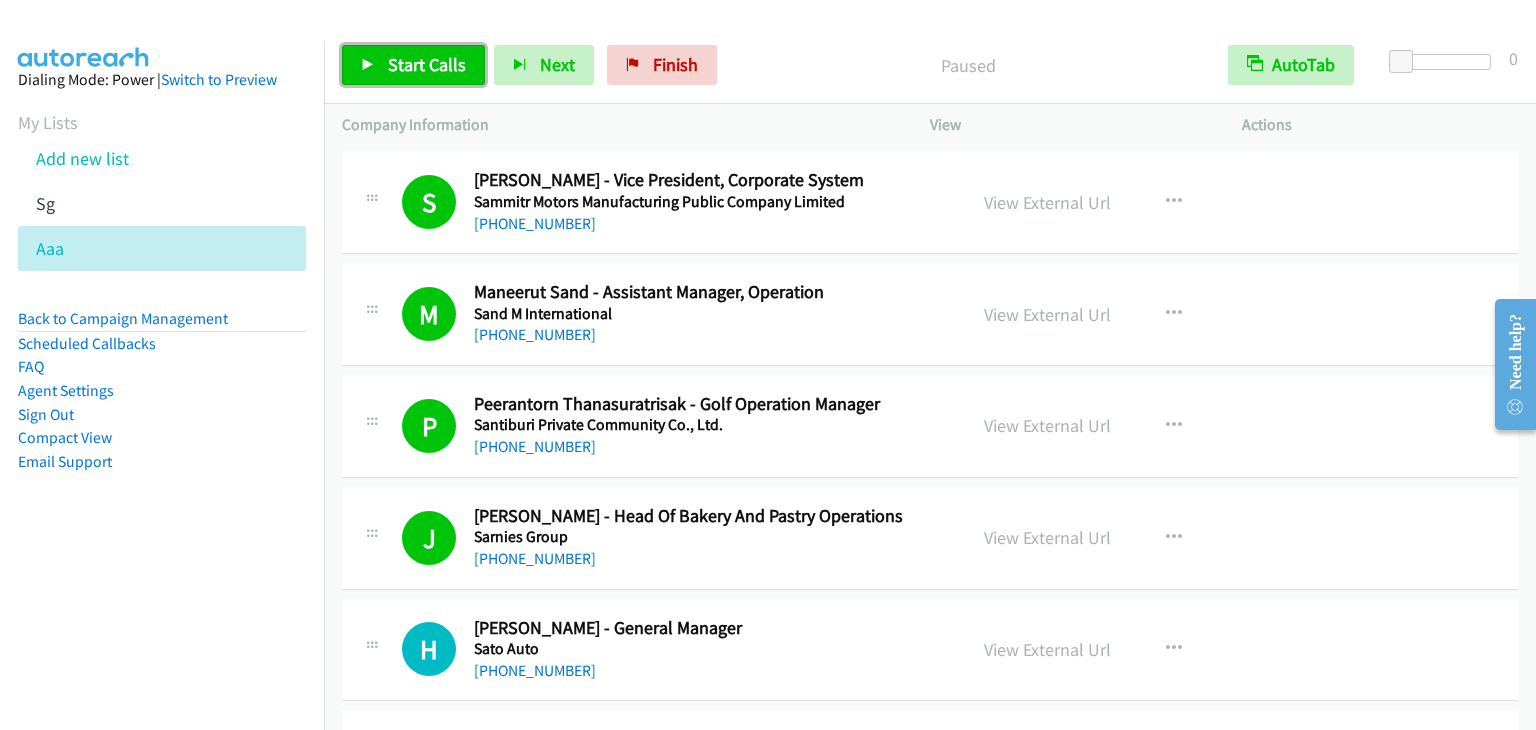
click at [416, 63] on span "Start Calls" at bounding box center [427, 64] width 78 height 23
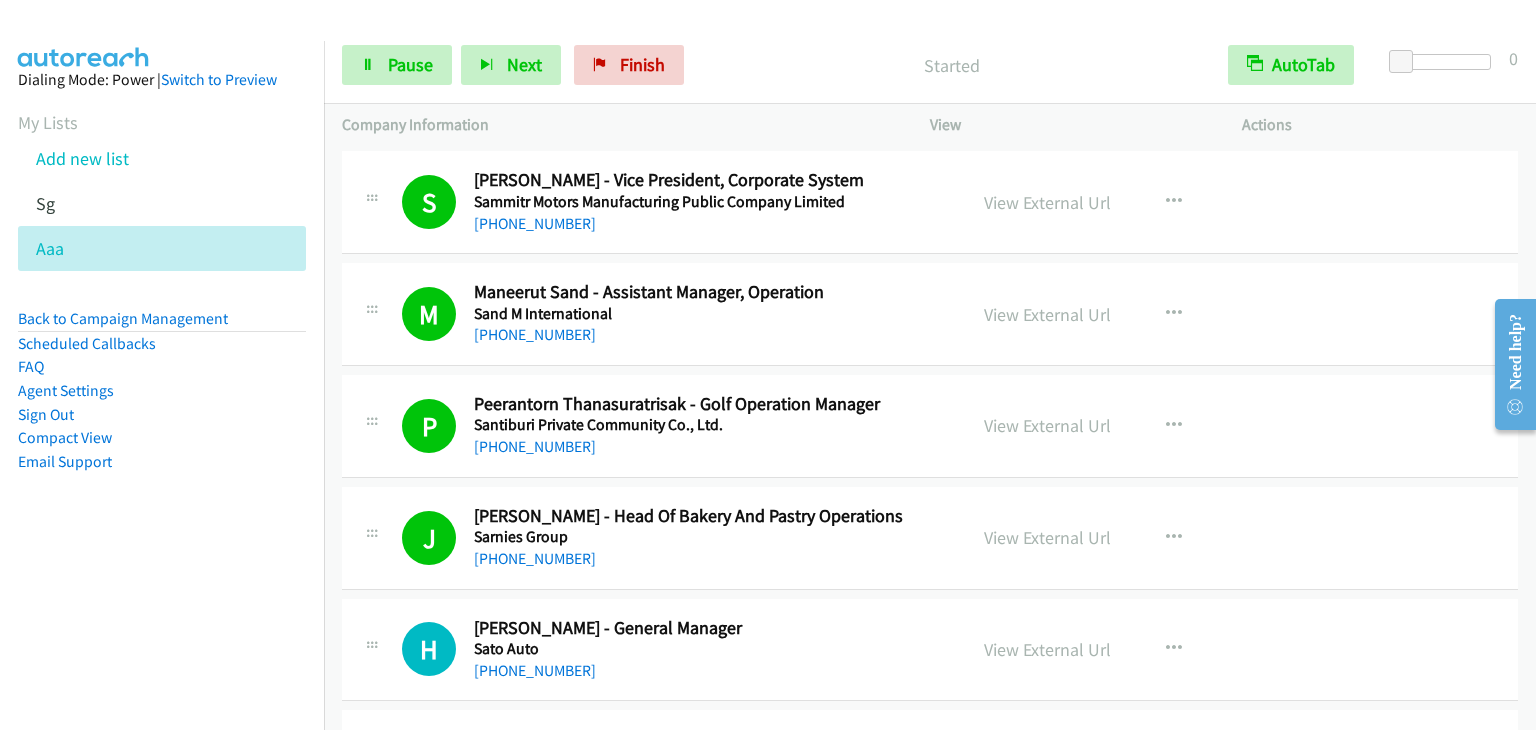
click at [860, 54] on p "Started" at bounding box center [951, 65] width 481 height 27
click at [784, 62] on p "Call Completed" at bounding box center [951, 65] width 481 height 27
click at [400, 59] on span "Pause" at bounding box center [410, 64] width 45 height 23
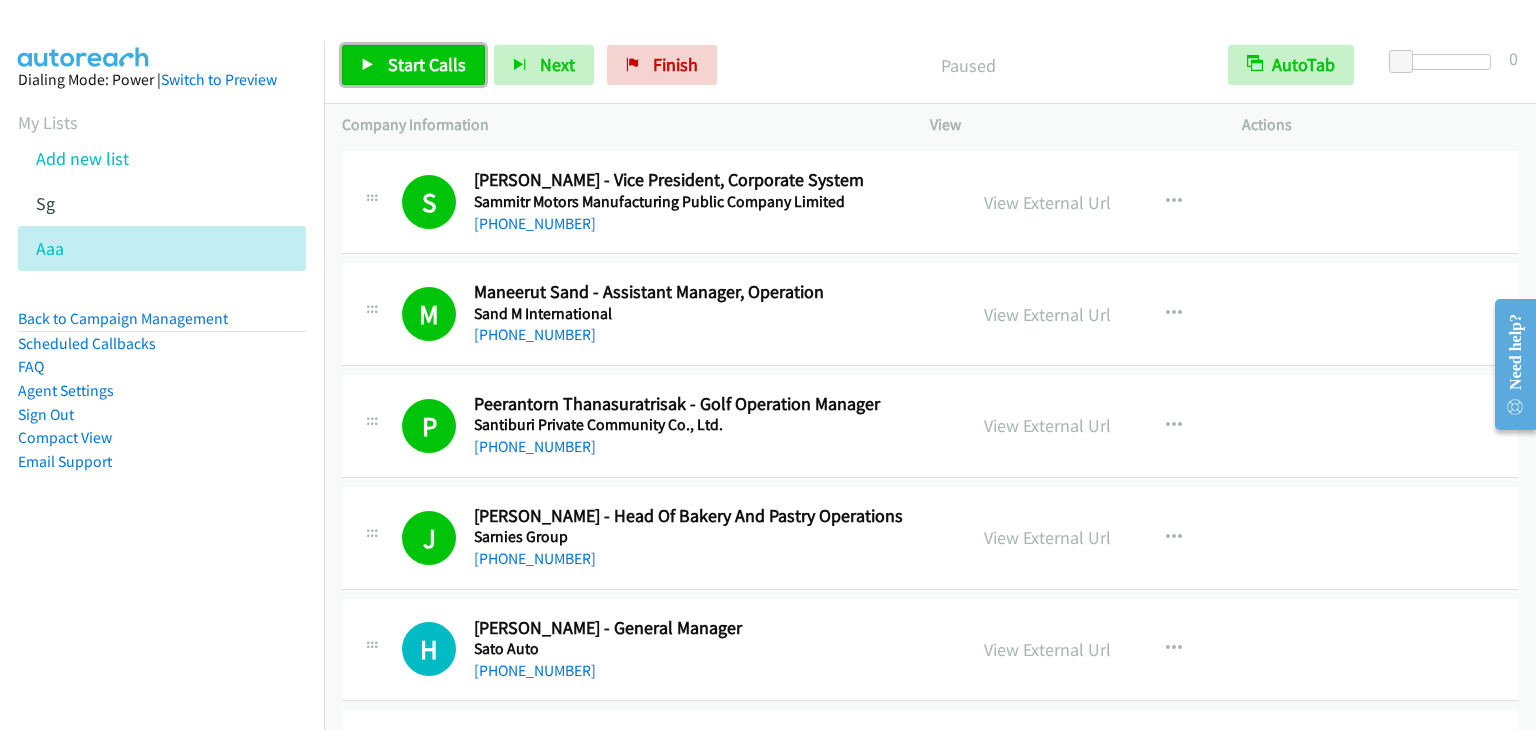
drag, startPoint x: 398, startPoint y: 57, endPoint x: 771, endPoint y: 45, distance: 373.1
click at [400, 57] on span "Start Calls" at bounding box center [427, 64] width 78 height 23
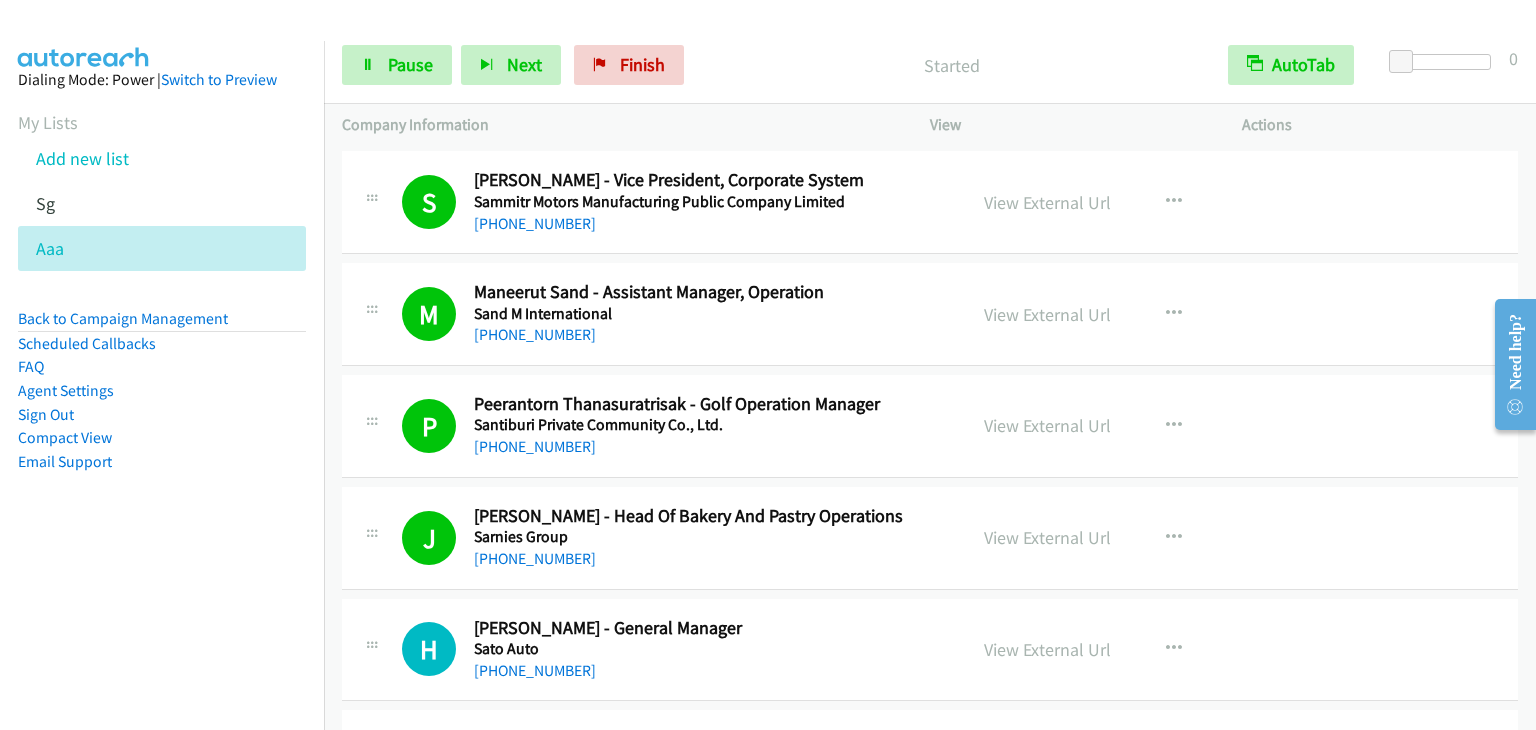
click at [836, 49] on div "Started" at bounding box center [951, 65] width 517 height 40
click at [388, 59] on span "Pause" at bounding box center [410, 64] width 45 height 23
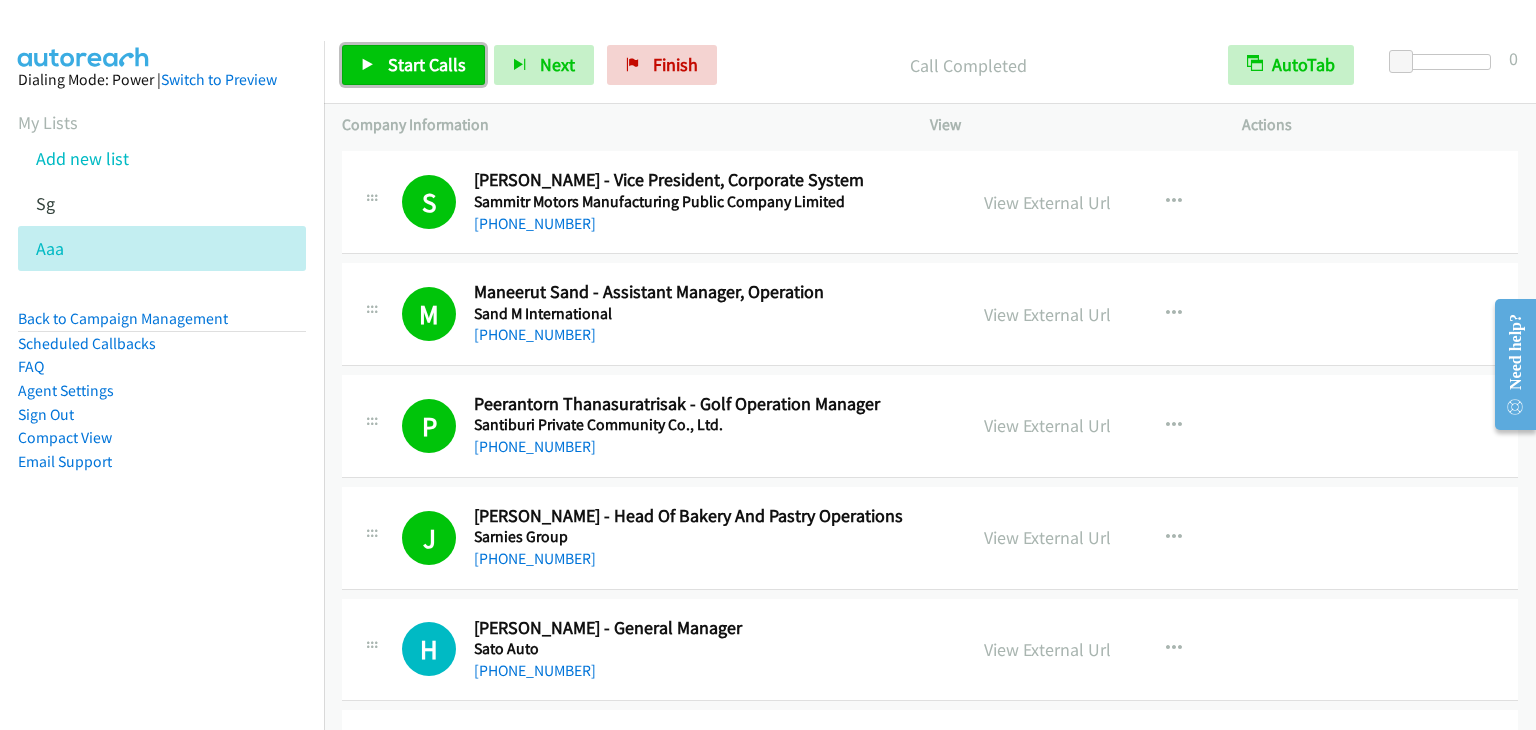
click at [431, 64] on span "Start Calls" at bounding box center [427, 64] width 78 height 23
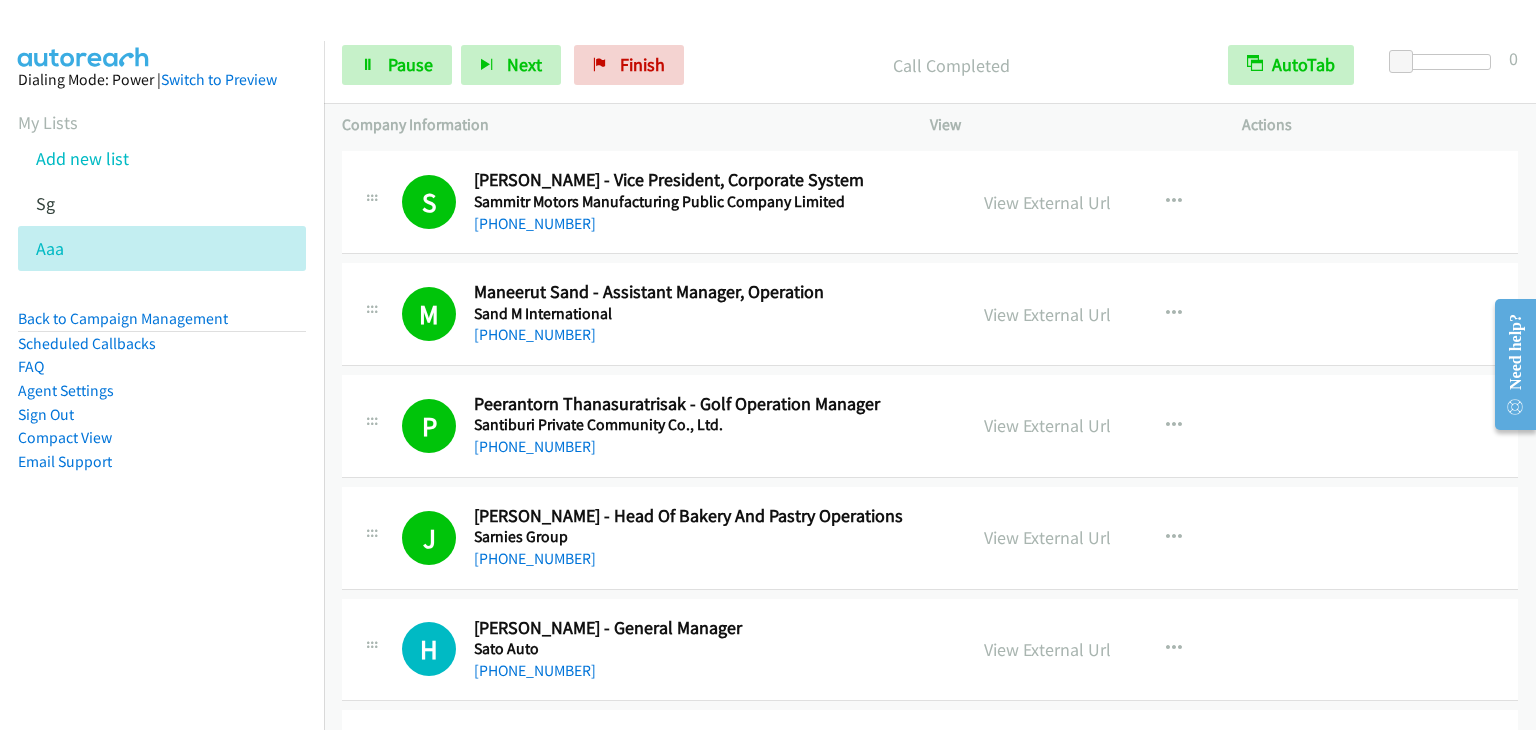
click at [384, 43] on div "Start Calls Pause Next Finish Call Completed AutoTab AutoTab 0" at bounding box center [930, 65] width 1212 height 77
click at [393, 61] on span "Pause" at bounding box center [410, 64] width 45 height 23
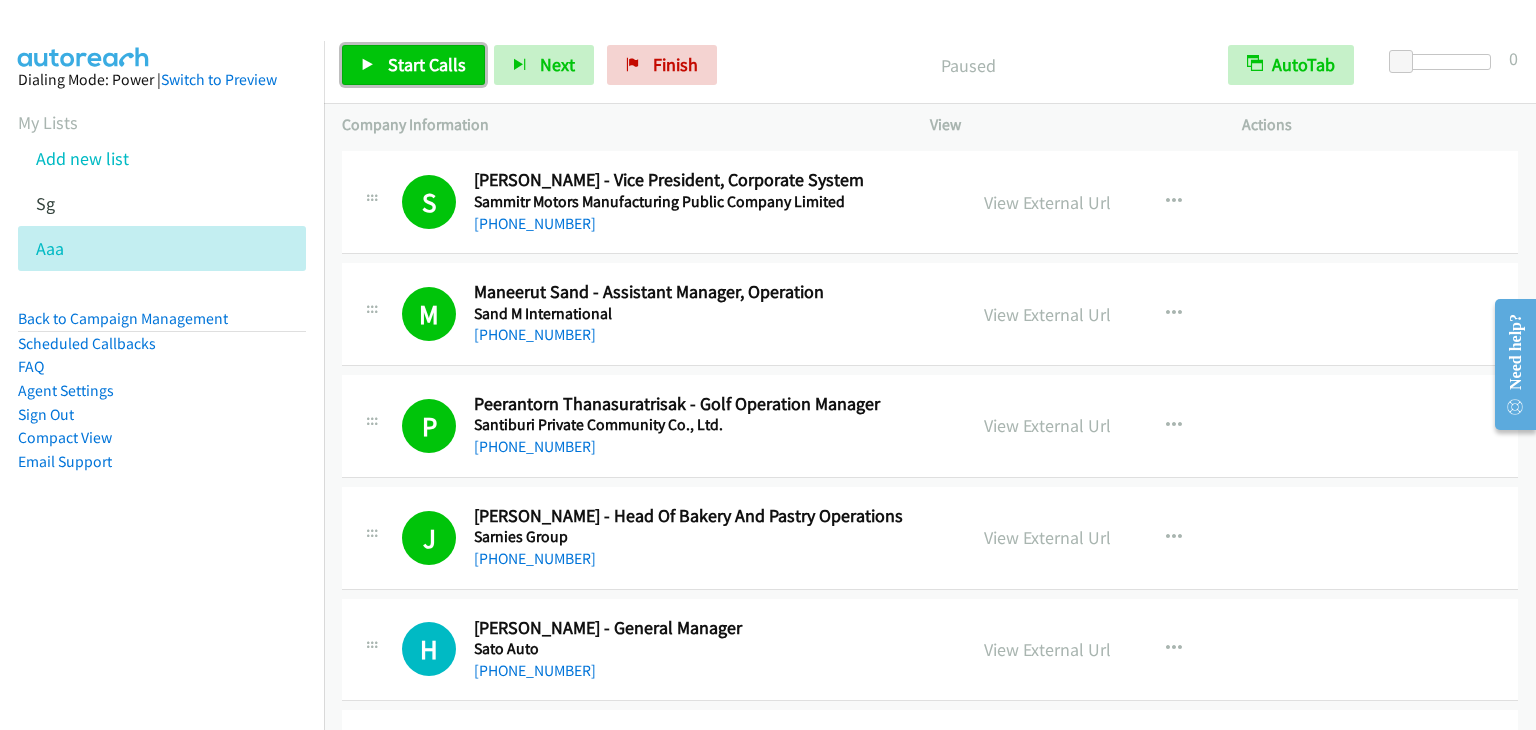
click at [393, 61] on span "Start Calls" at bounding box center [427, 64] width 78 height 23
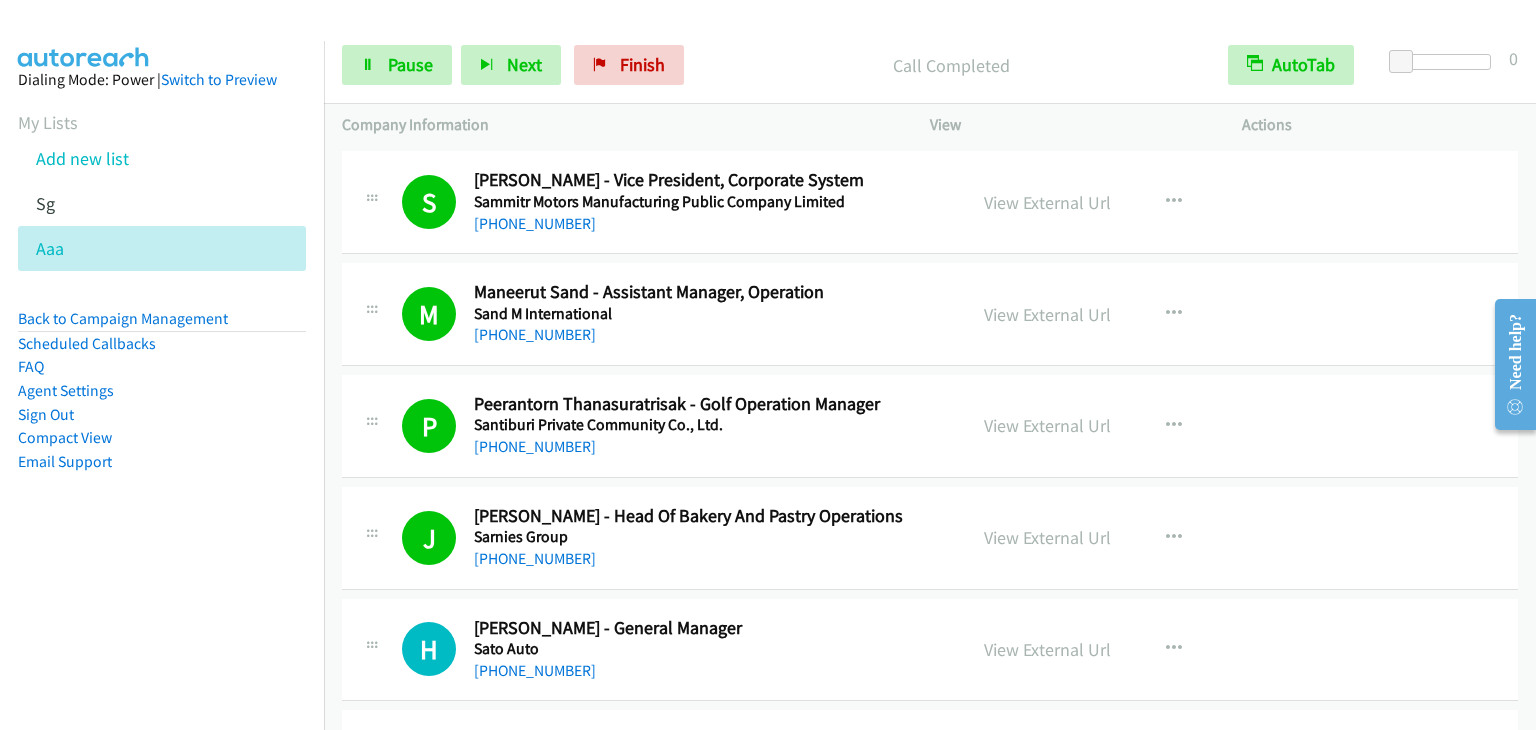
click at [776, 41] on div "Start Calls Pause Next Finish Call Completed AutoTab AutoTab 0" at bounding box center [930, 65] width 1212 height 77
click at [423, 69] on span "Pause" at bounding box center [410, 64] width 45 height 23
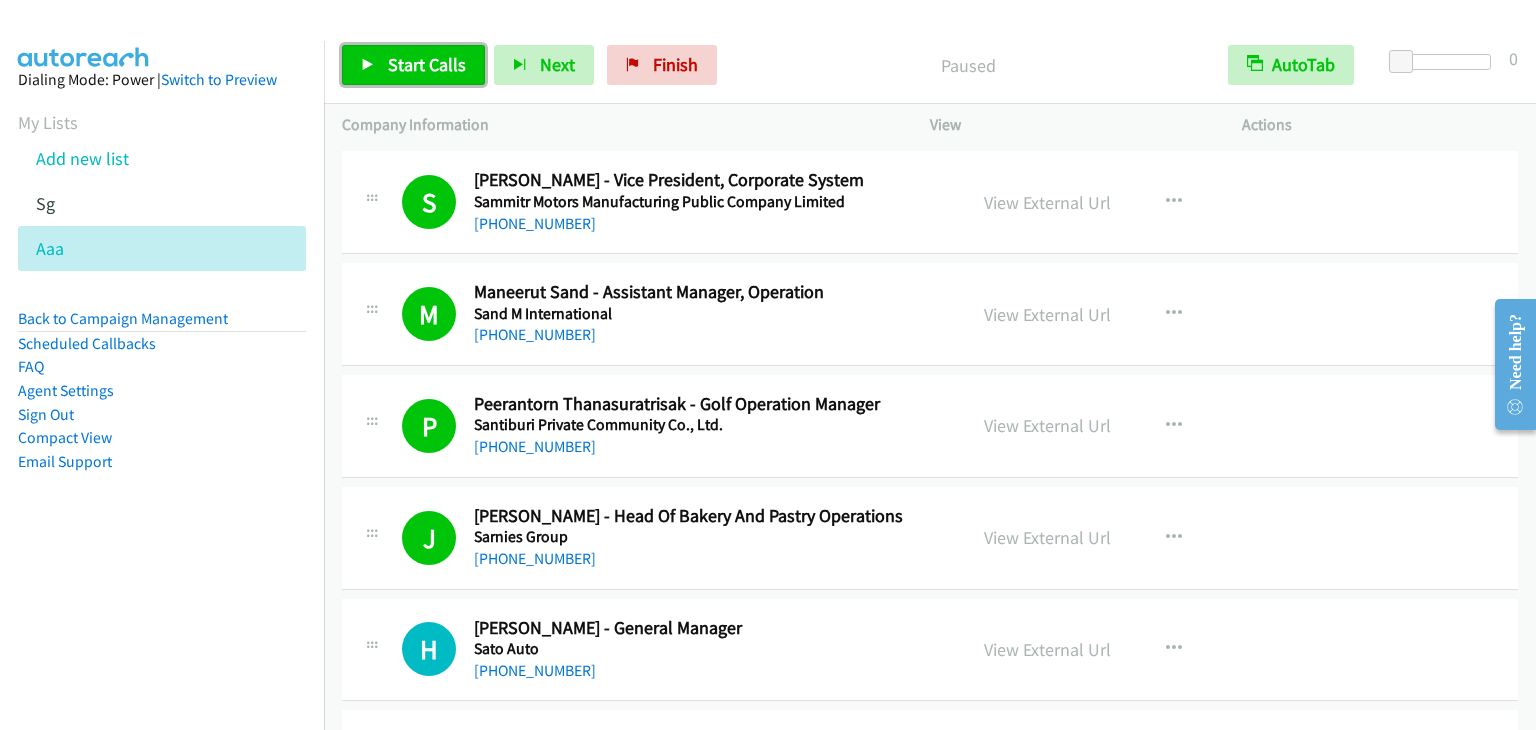
click at [427, 56] on span "Start Calls" at bounding box center [427, 64] width 78 height 23
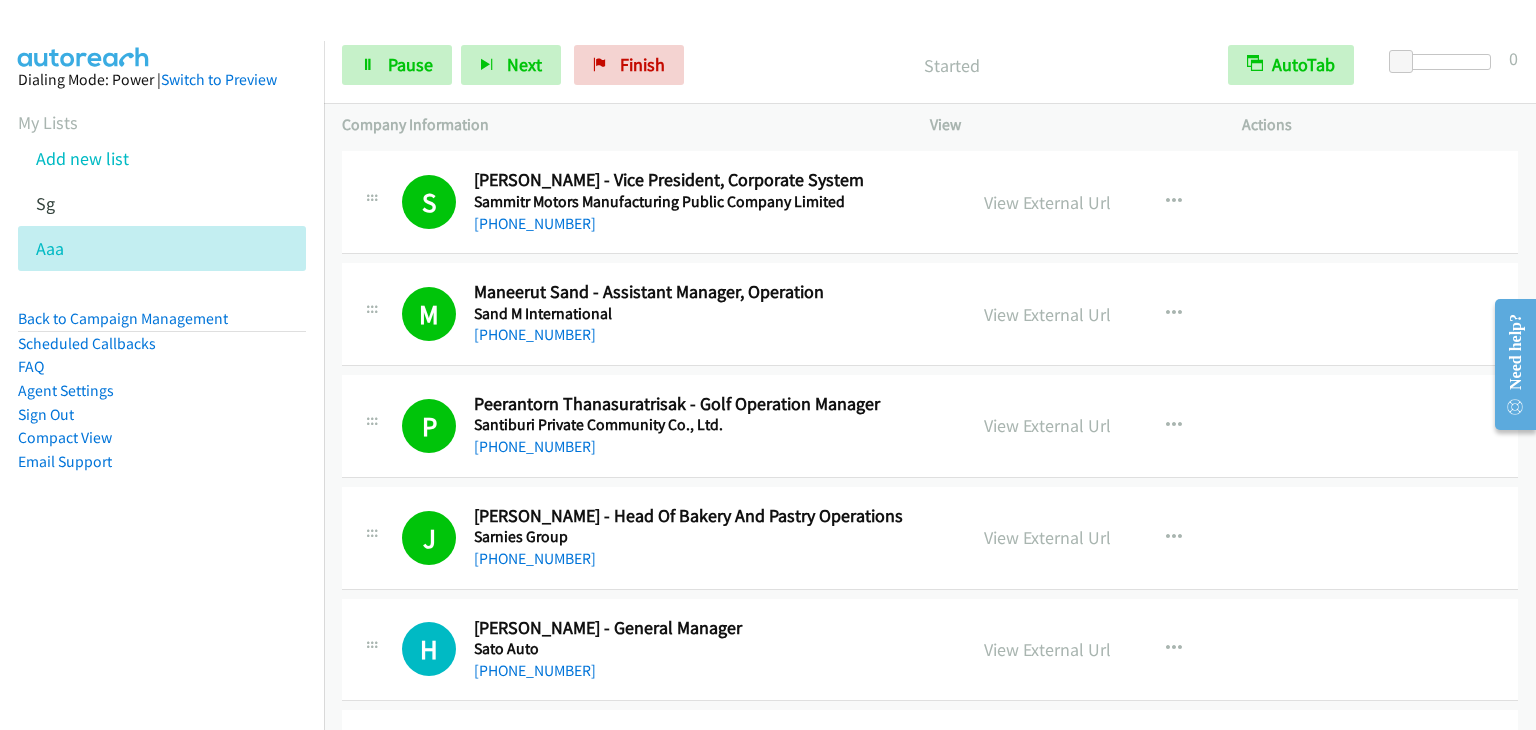
click at [830, 50] on div "Started" at bounding box center [951, 65] width 517 height 40
click at [428, 58] on span "Pause" at bounding box center [410, 64] width 45 height 23
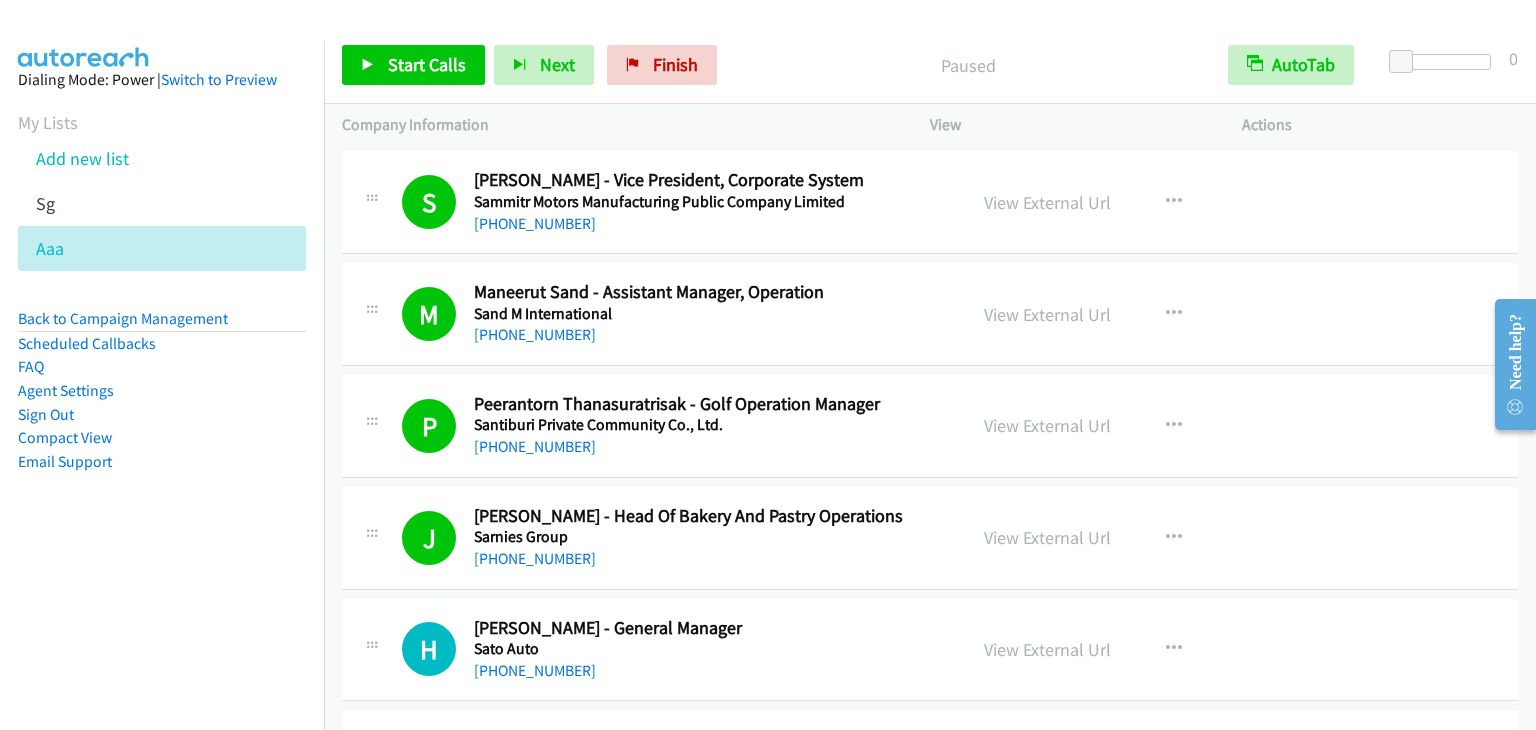
click at [825, 65] on p "Paused" at bounding box center [968, 65] width 448 height 27
click at [426, 63] on span "Start Calls" at bounding box center [427, 64] width 78 height 23
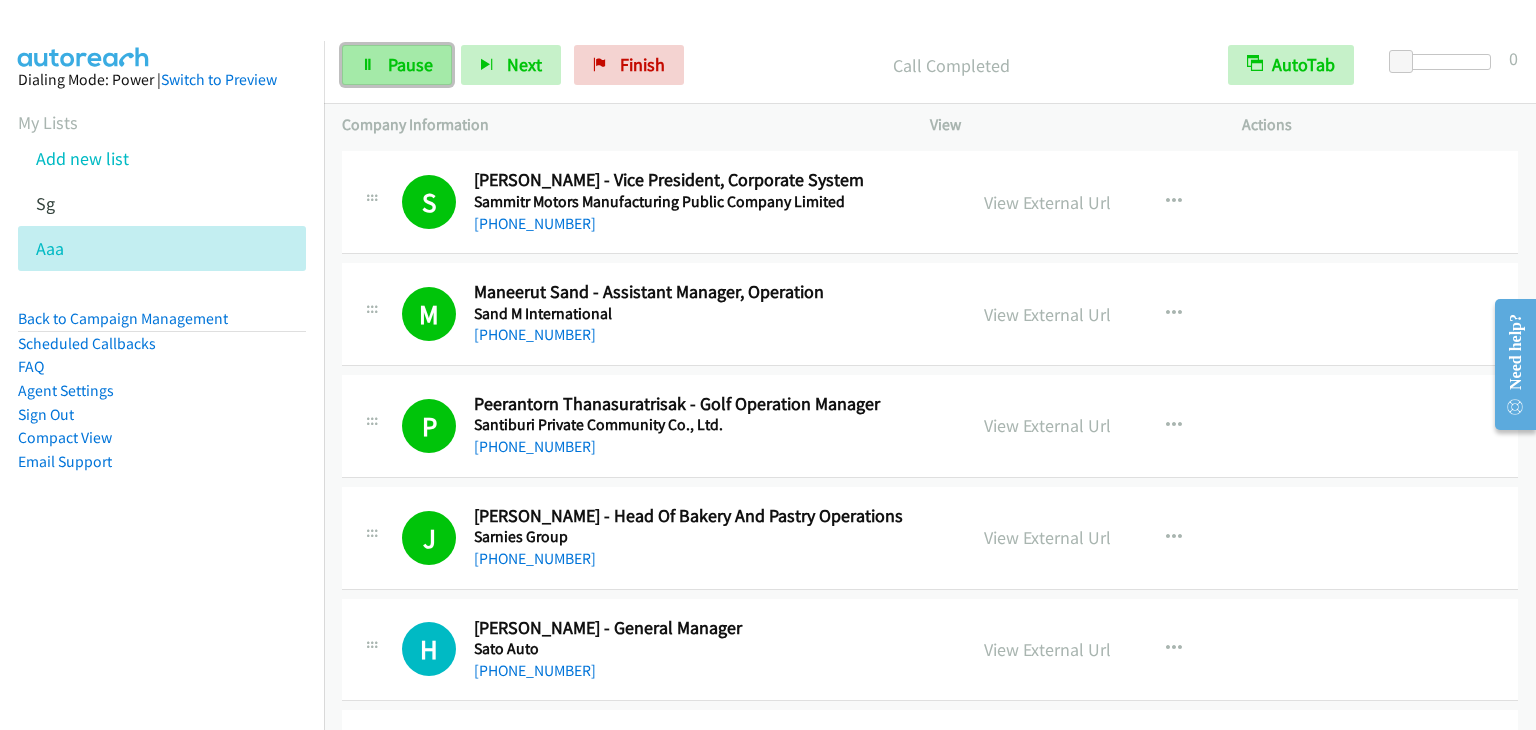
click at [392, 49] on link "Pause" at bounding box center [397, 65] width 110 height 40
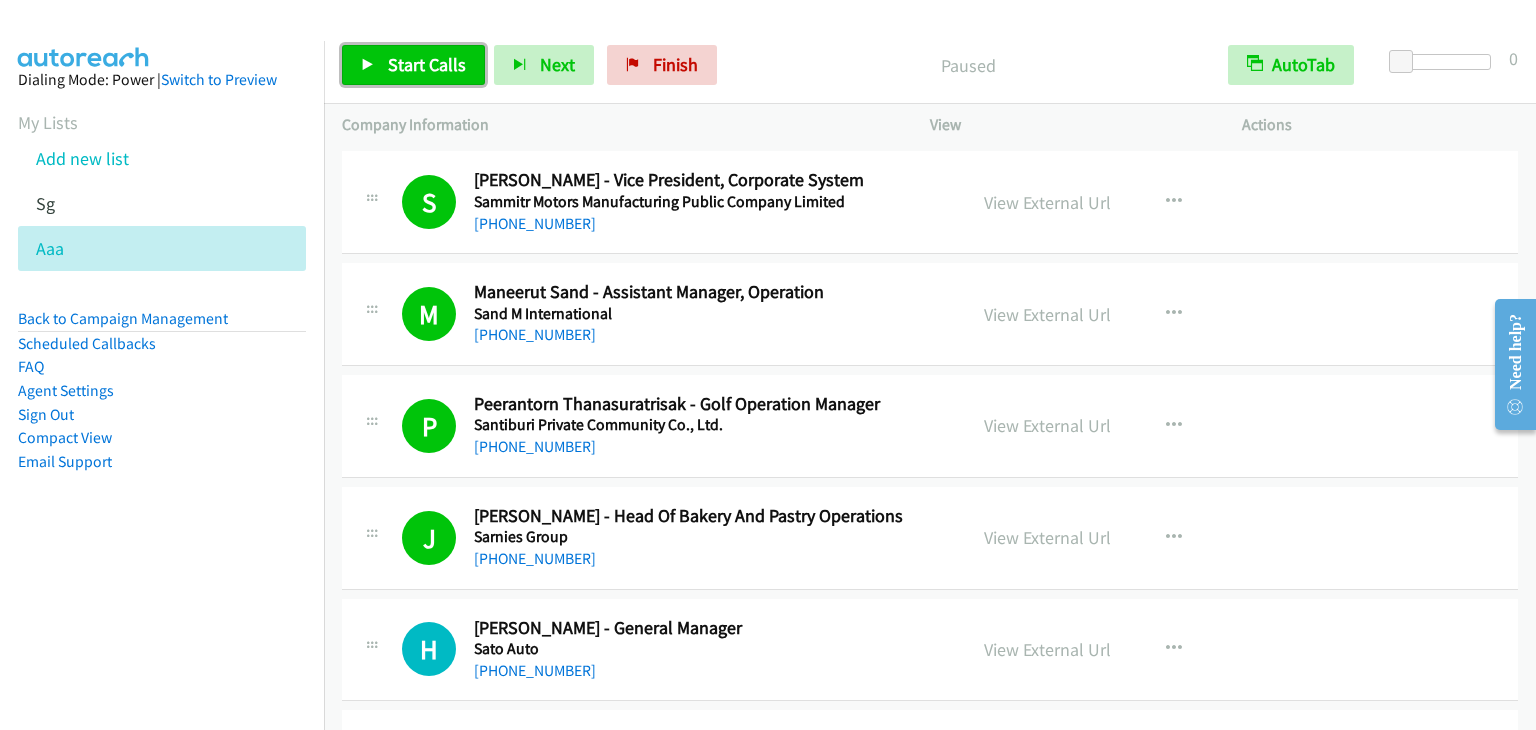
click at [400, 59] on span "Start Calls" at bounding box center [427, 64] width 78 height 23
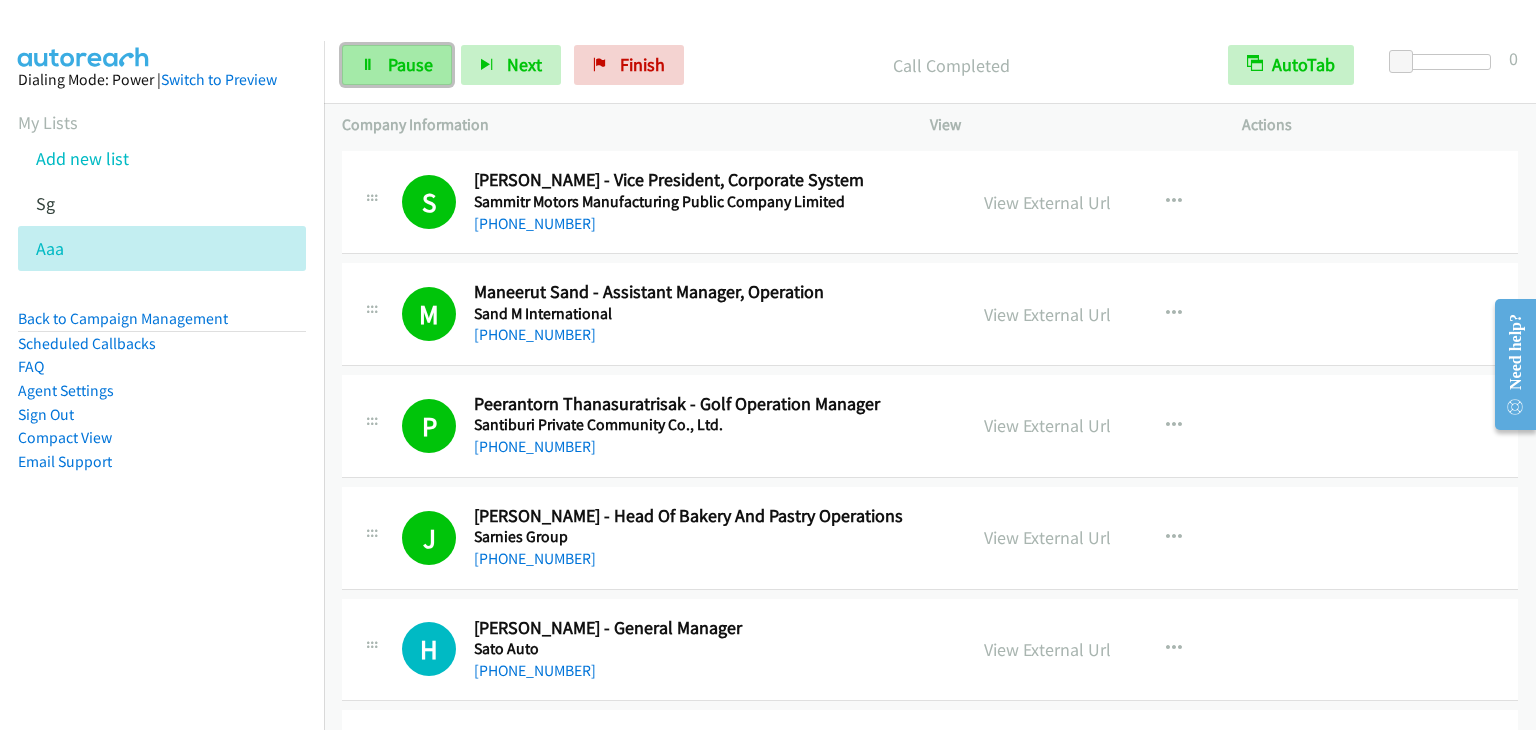
click at [394, 69] on span "Pause" at bounding box center [410, 64] width 45 height 23
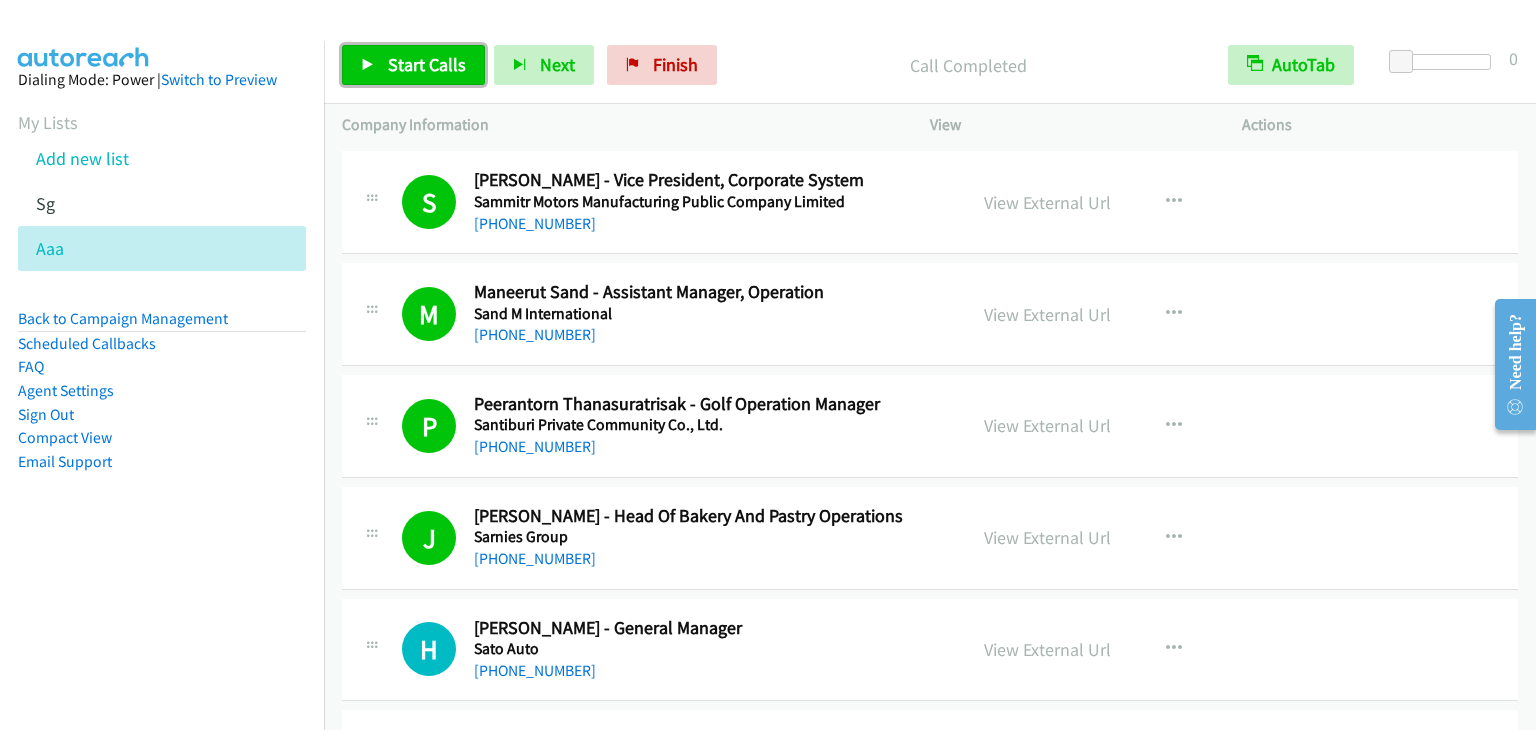
click at [388, 53] on span "Start Calls" at bounding box center [427, 64] width 78 height 23
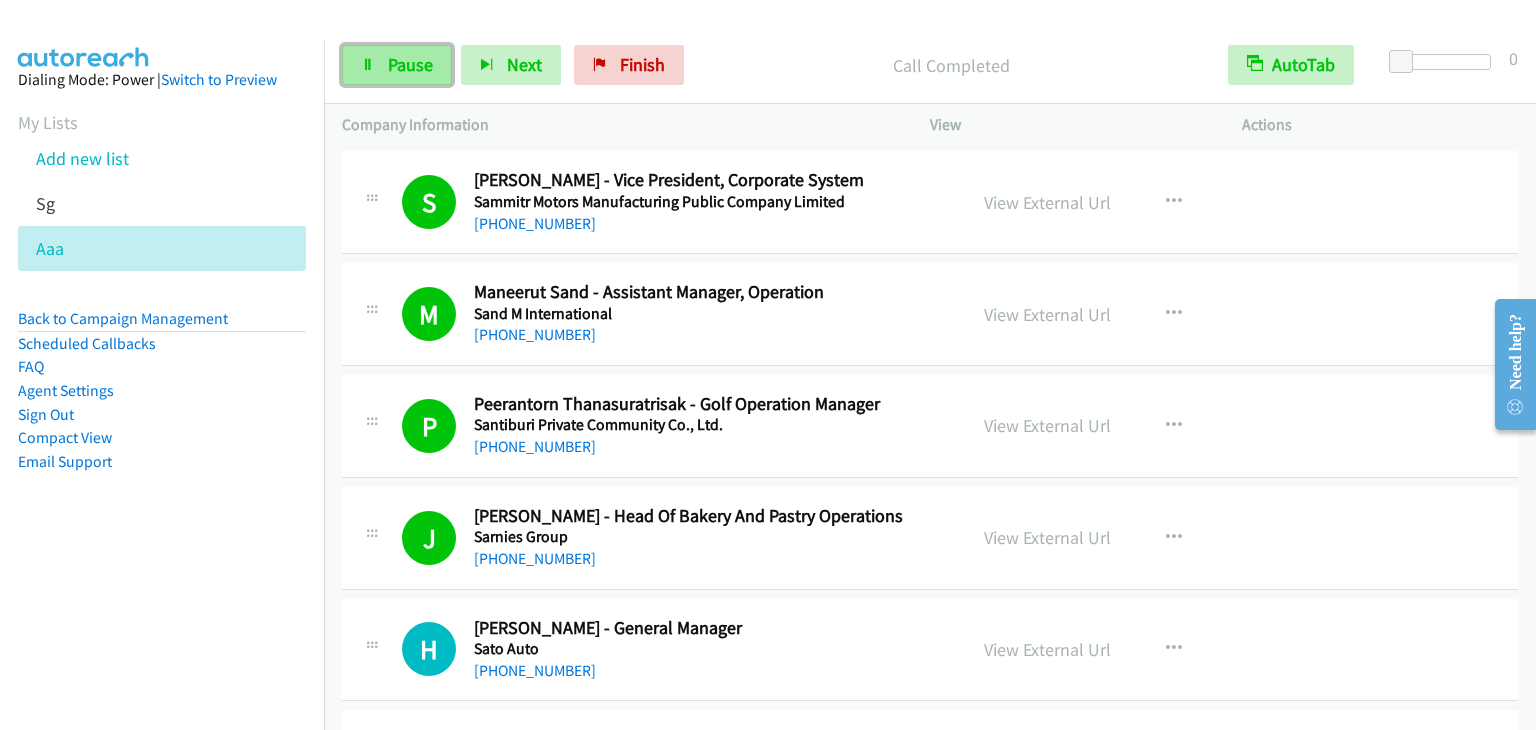
click at [373, 59] on icon at bounding box center [368, 66] width 14 height 14
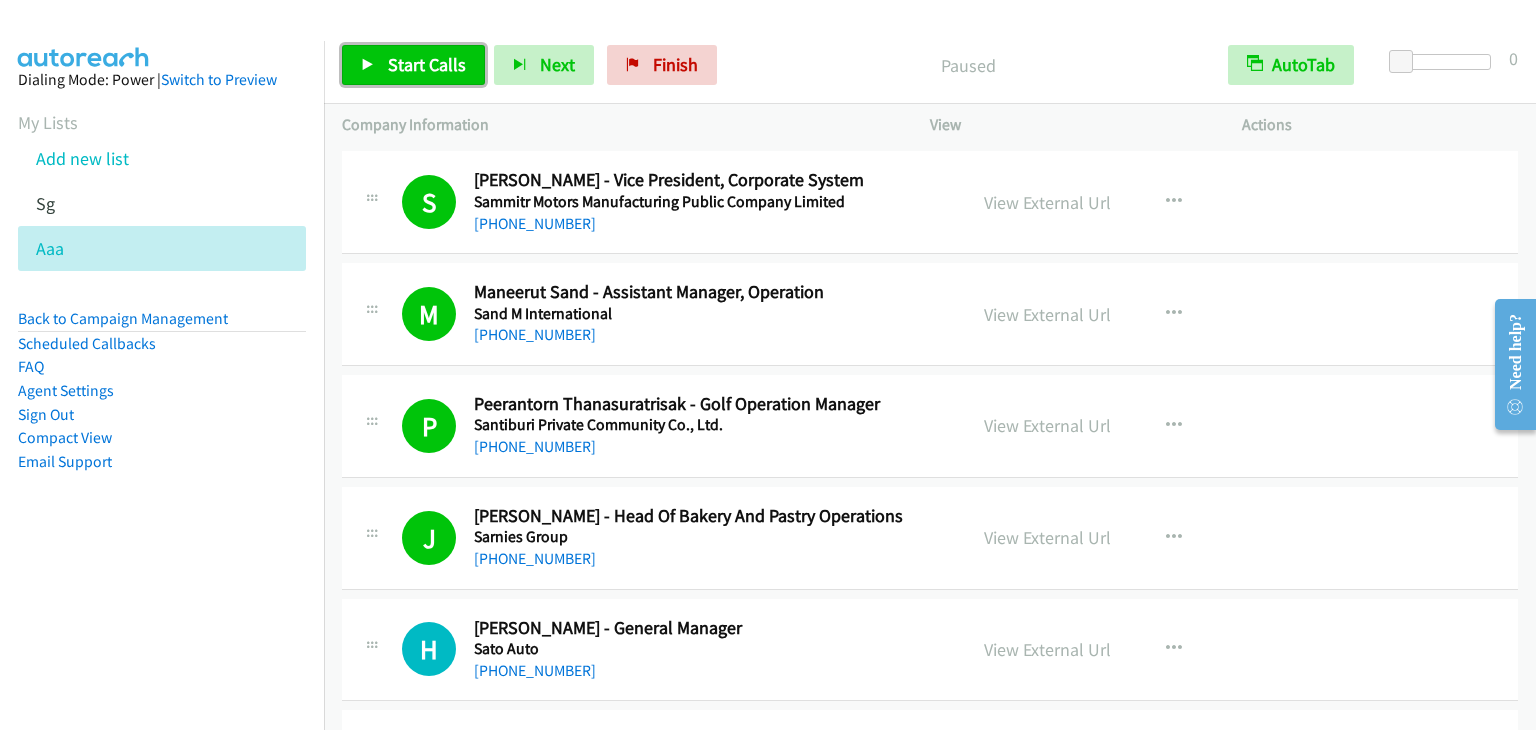
drag, startPoint x: 443, startPoint y: 65, endPoint x: 460, endPoint y: 65, distance: 17.0
click at [442, 65] on span "Start Calls" at bounding box center [427, 64] width 78 height 23
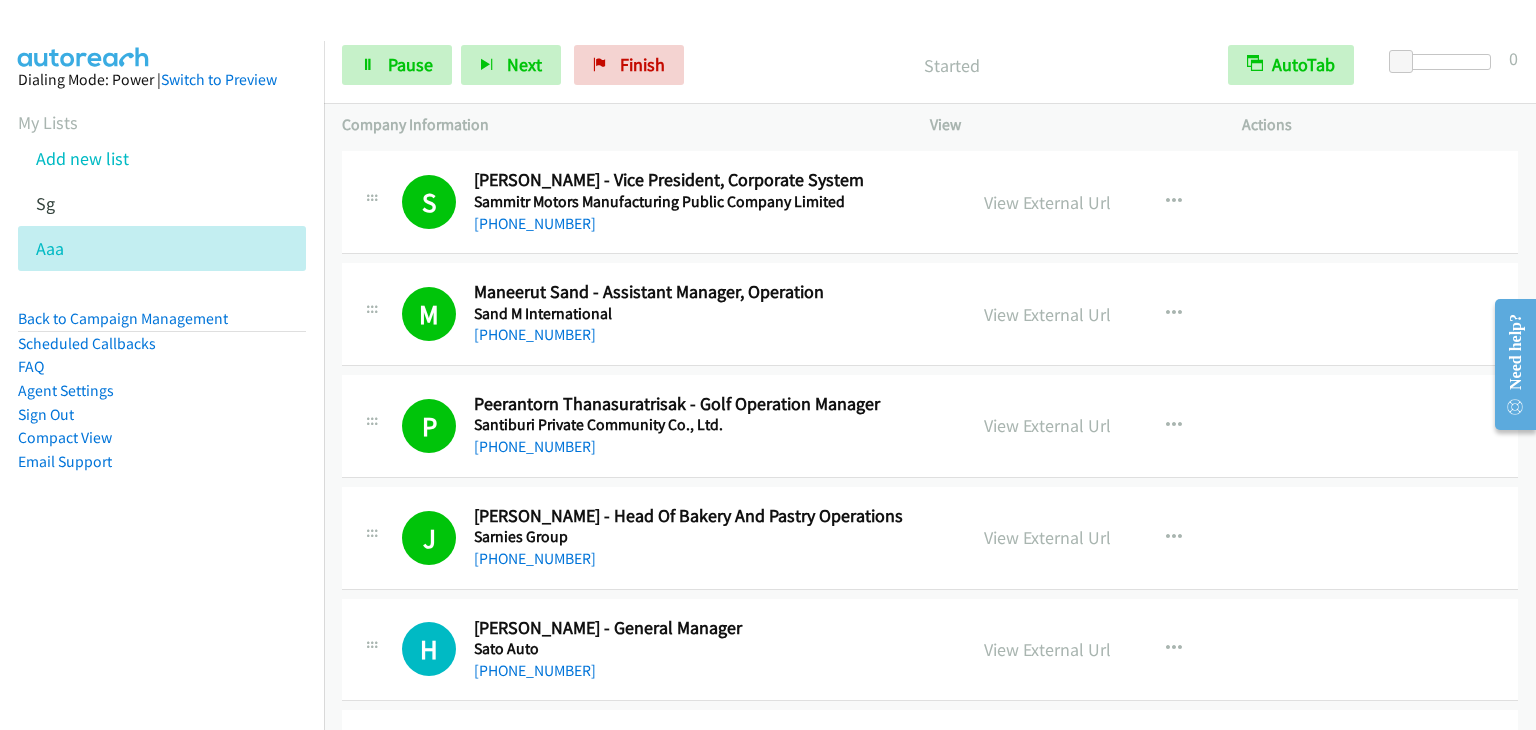
click at [804, 64] on p "Started" at bounding box center [951, 65] width 481 height 27
click at [392, 73] on span "Pause" at bounding box center [410, 64] width 45 height 23
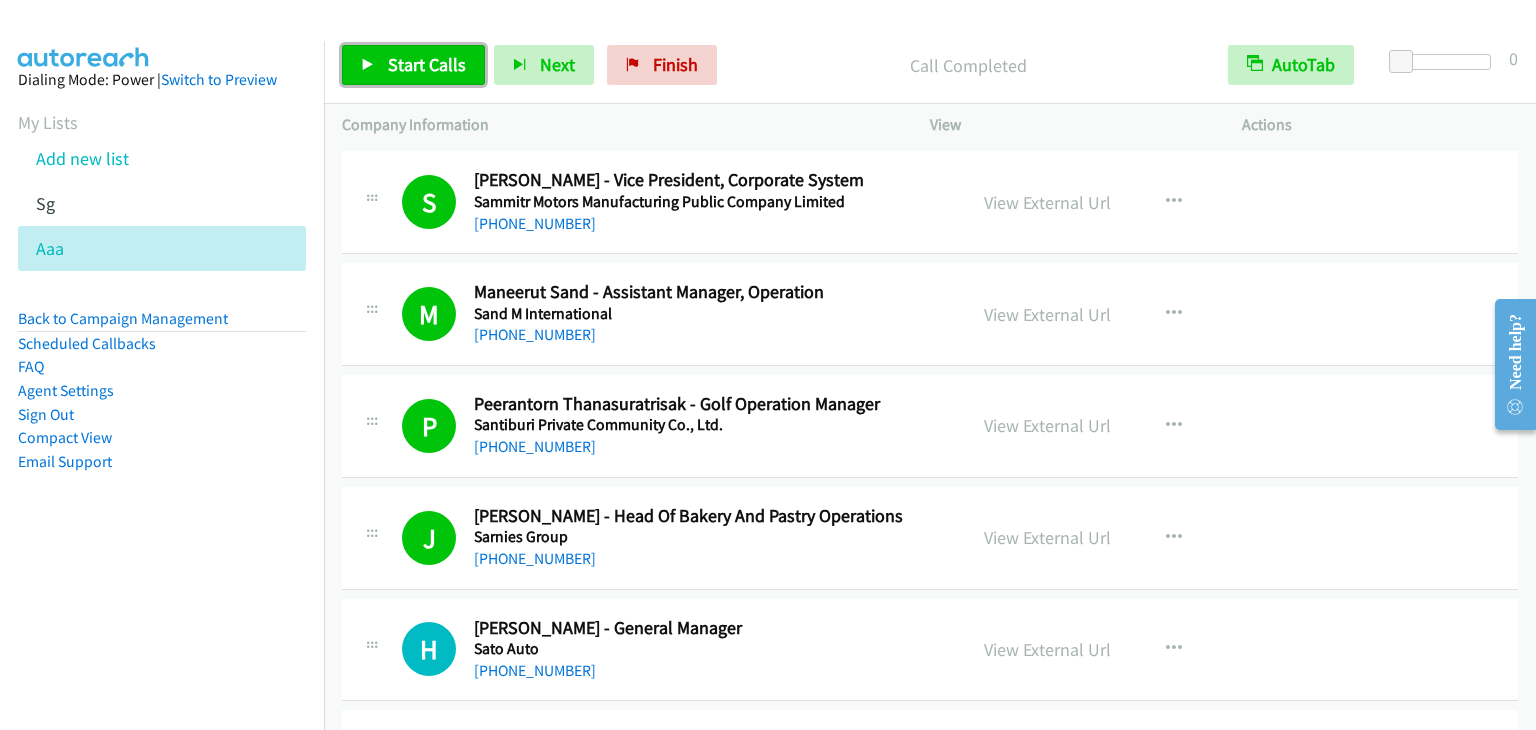
click at [429, 73] on span "Start Calls" at bounding box center [427, 64] width 78 height 23
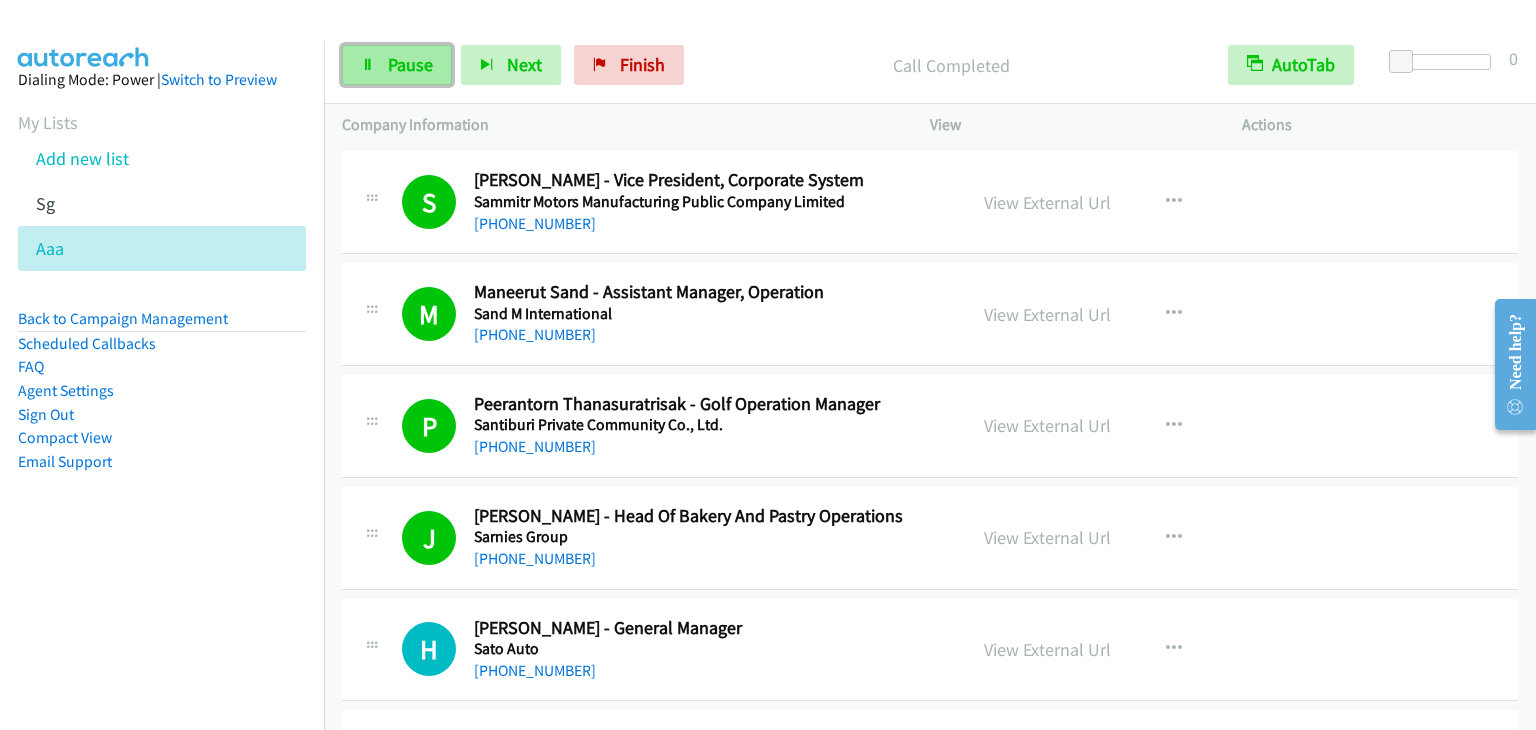
click at [394, 49] on link "Pause" at bounding box center [397, 65] width 110 height 40
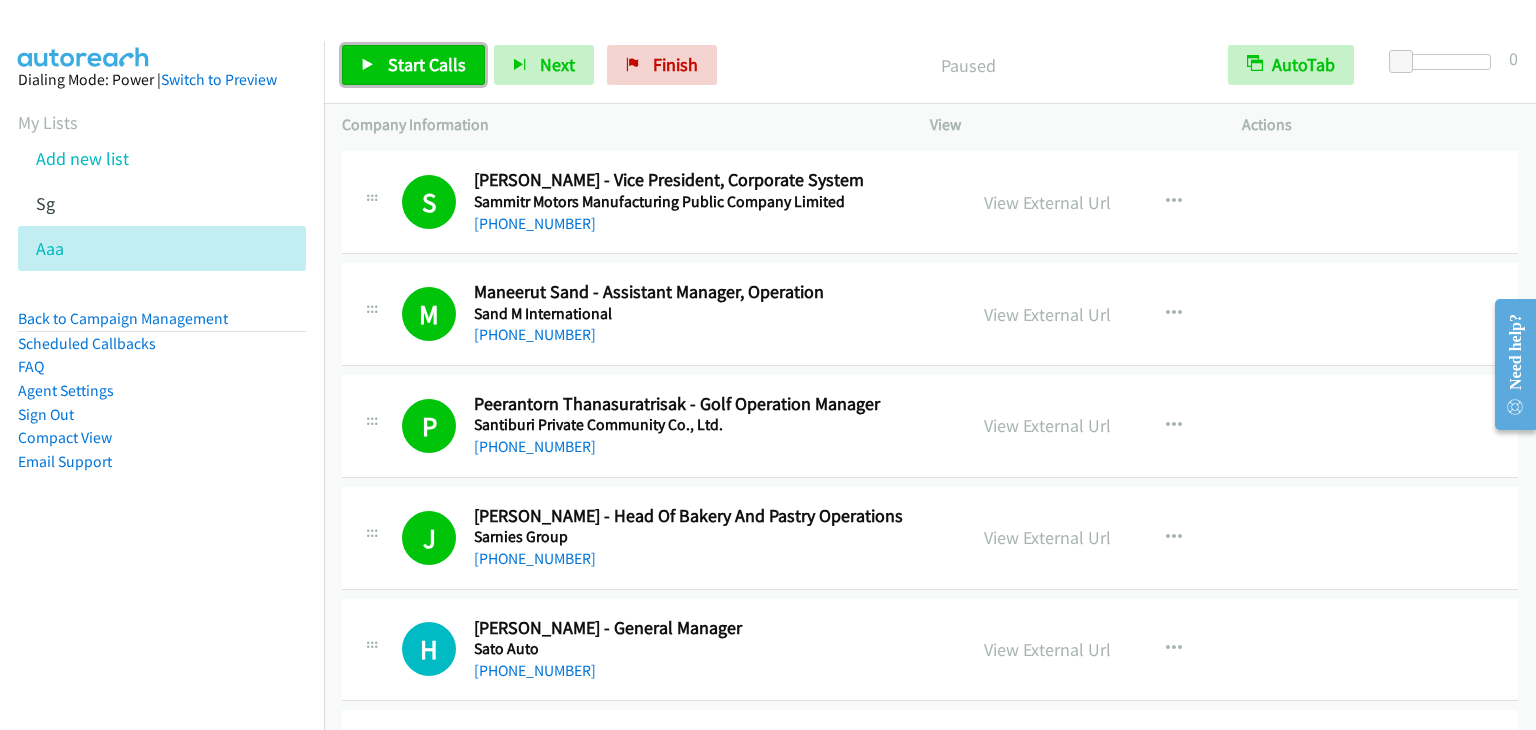
click at [406, 66] on span "Start Calls" at bounding box center [427, 64] width 78 height 23
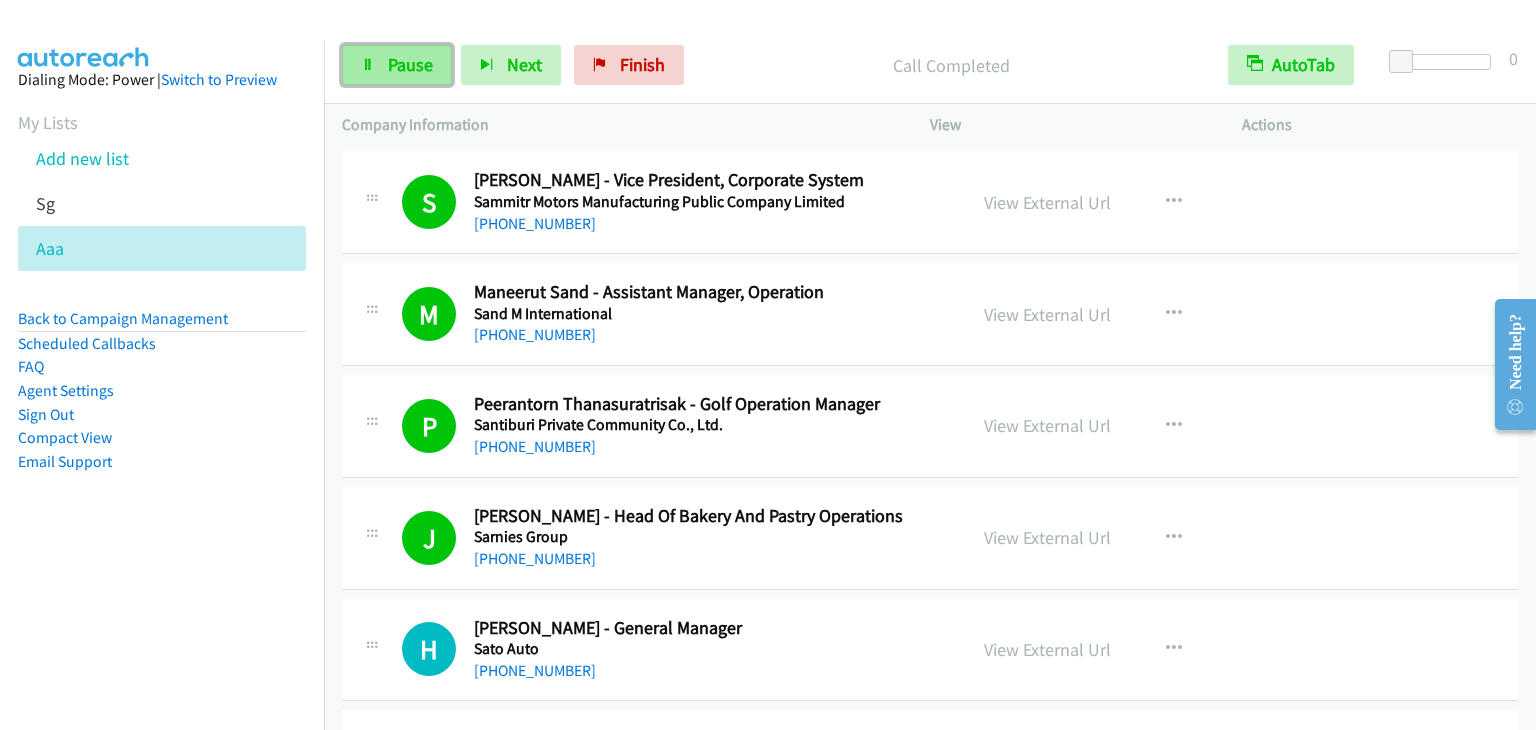
click at [400, 65] on span "Pause" at bounding box center [410, 64] width 45 height 23
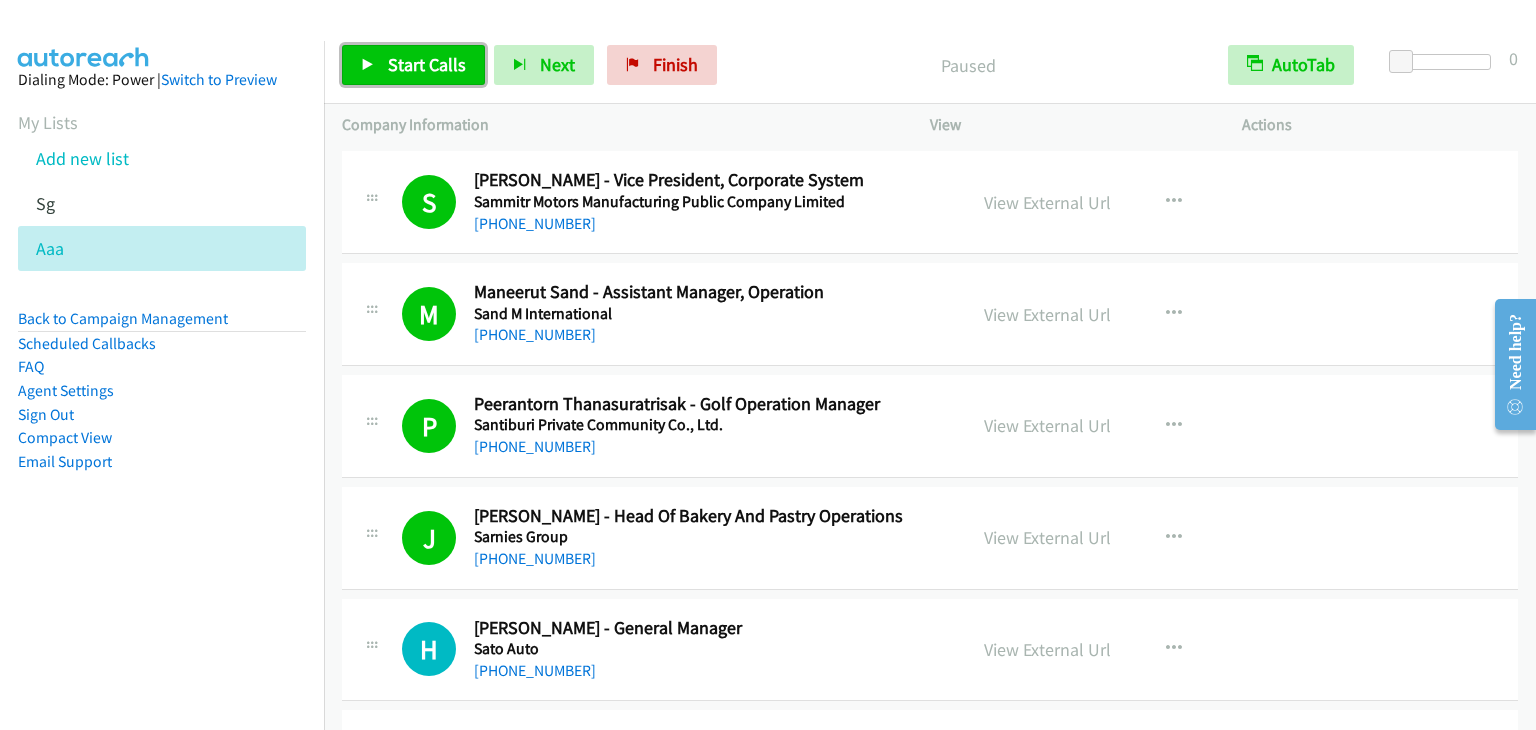
click at [411, 73] on span "Start Calls" at bounding box center [427, 64] width 78 height 23
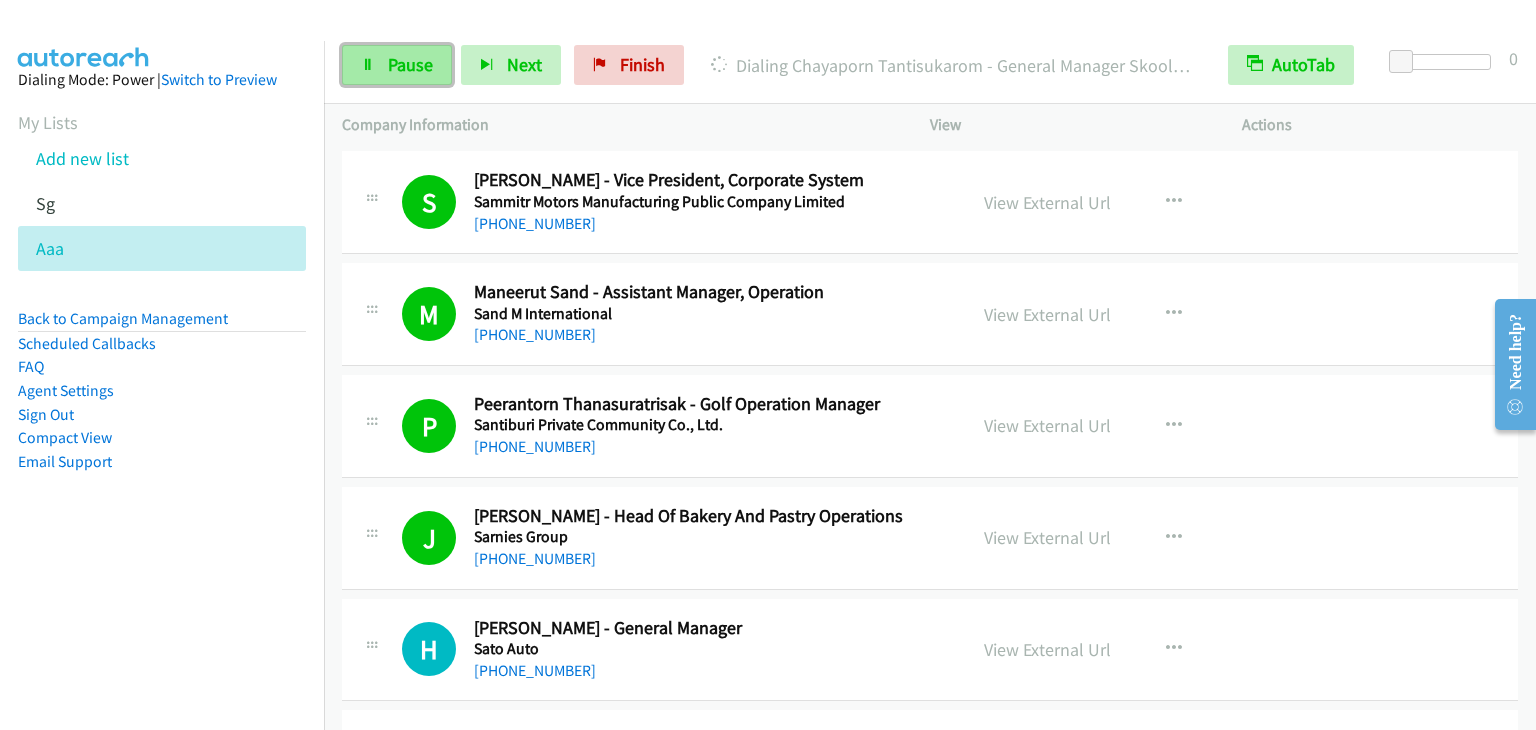
click at [393, 66] on span "Pause" at bounding box center [410, 64] width 45 height 23
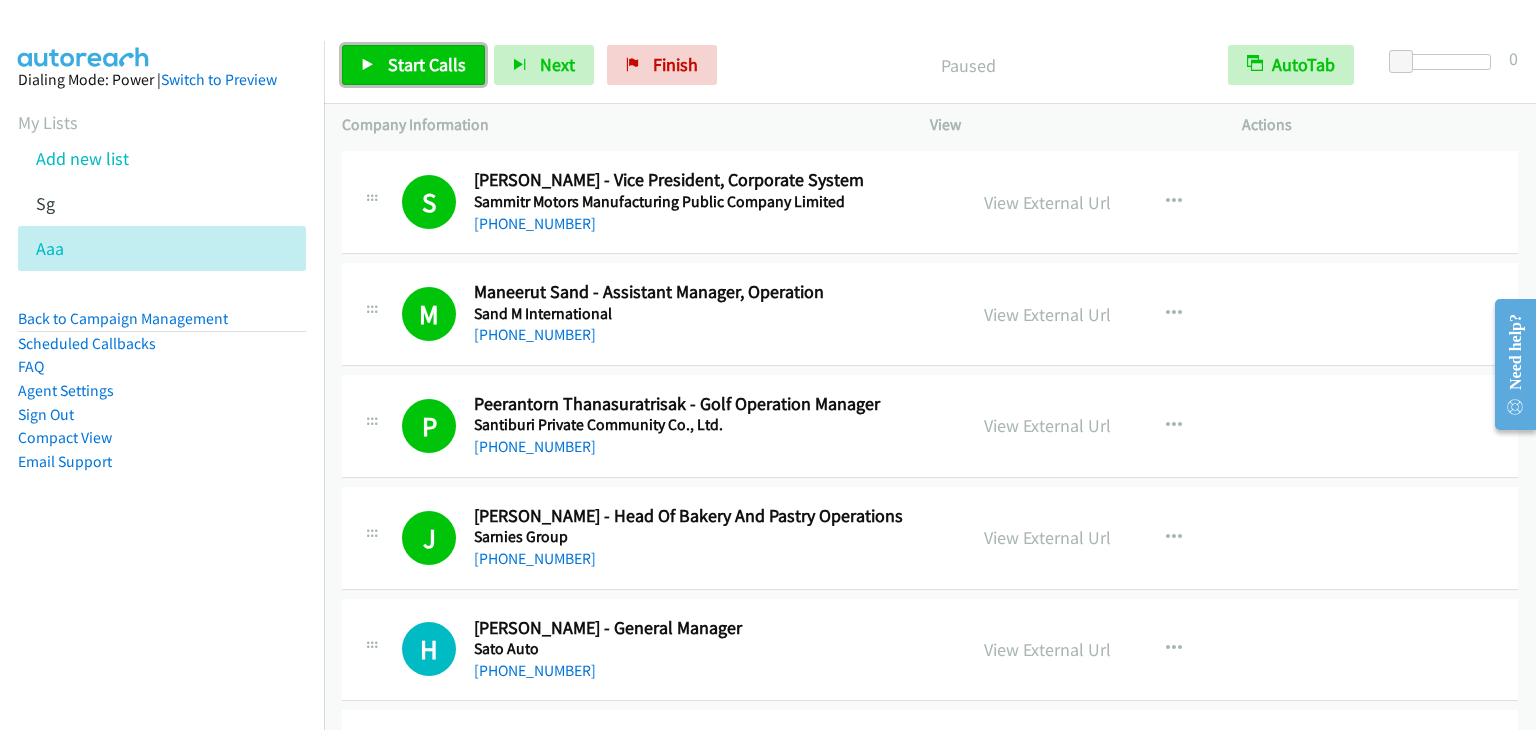
click at [398, 73] on span "Start Calls" at bounding box center [427, 64] width 78 height 23
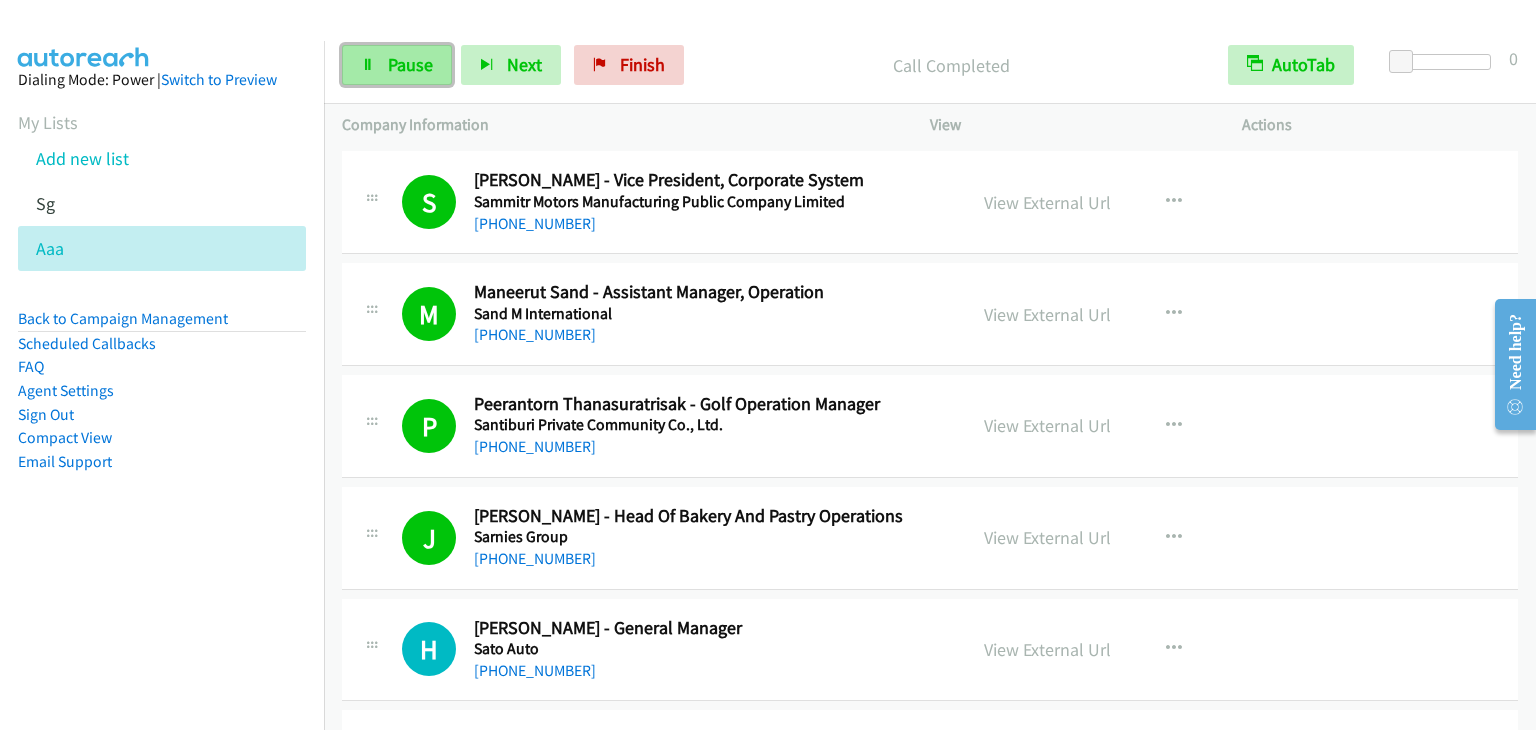
click at [404, 56] on span "Pause" at bounding box center [410, 64] width 45 height 23
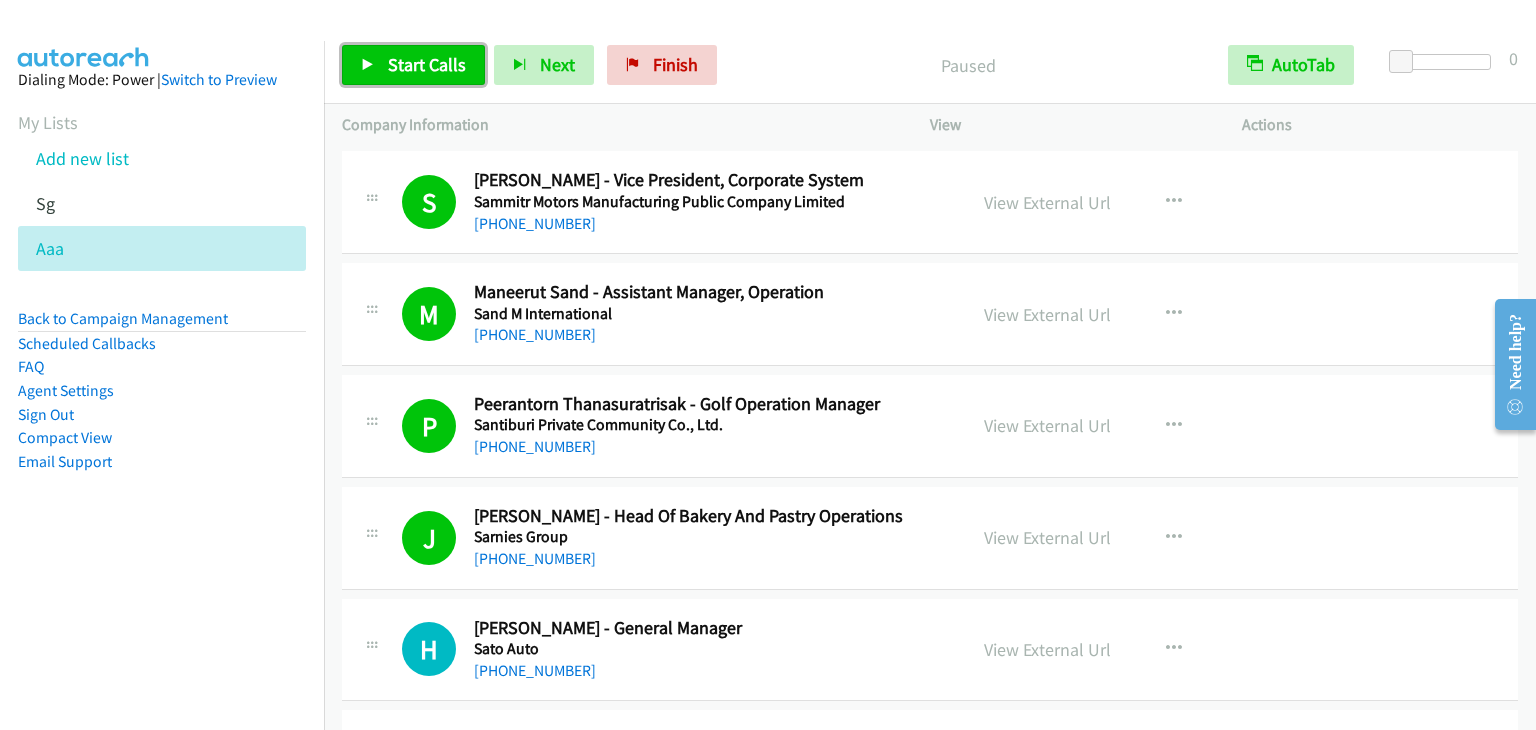
click at [393, 61] on span "Start Calls" at bounding box center [427, 64] width 78 height 23
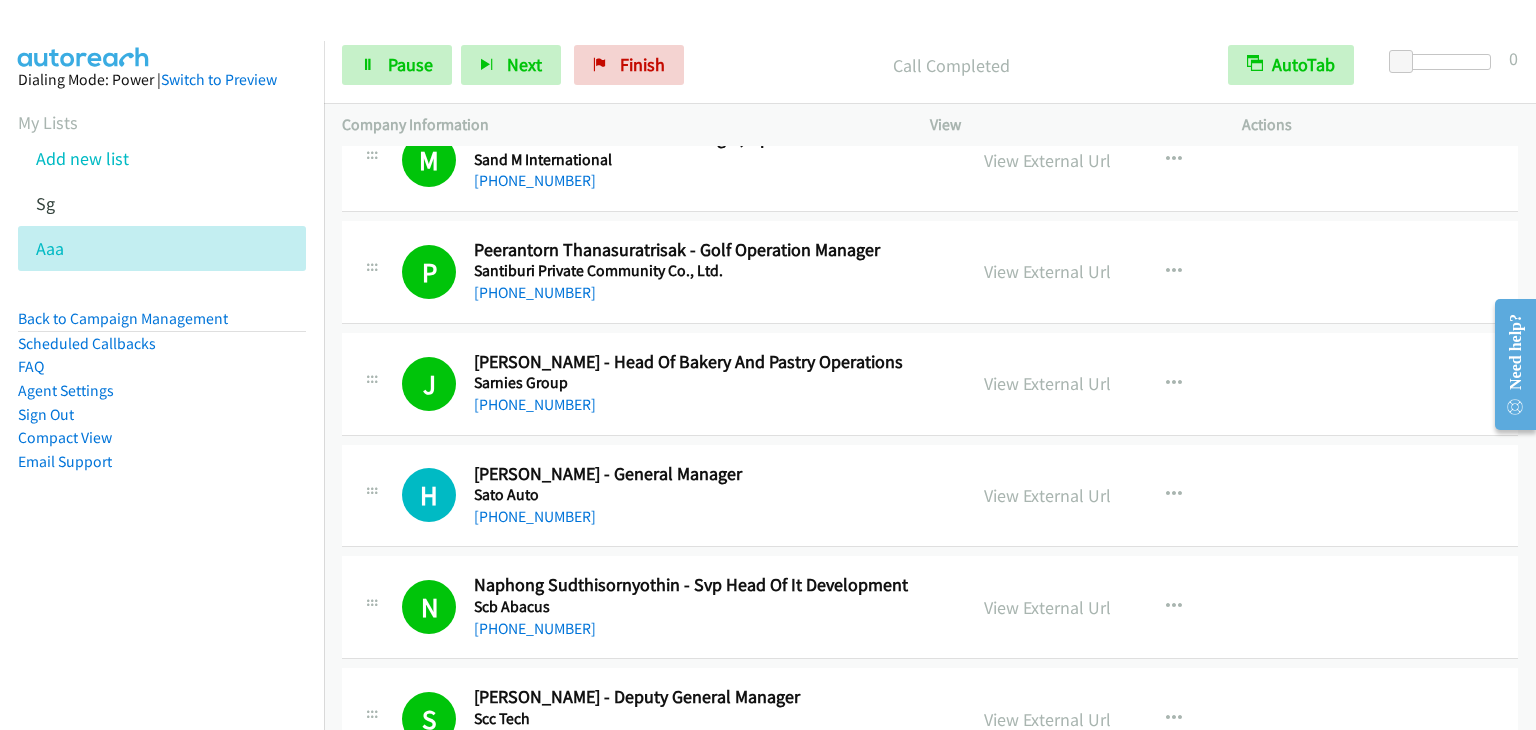
scroll to position [2099, 0]
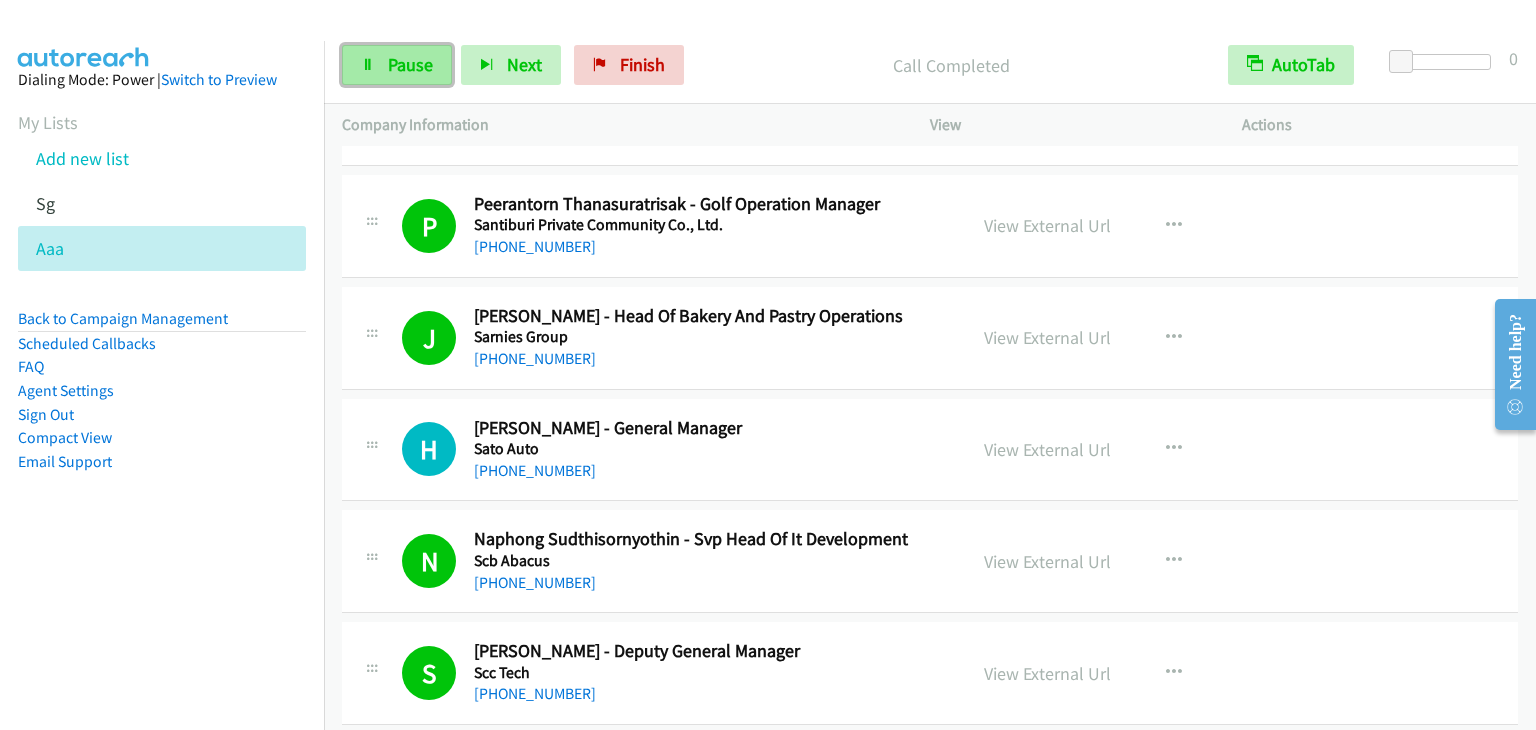
click at [432, 67] on link "Pause" at bounding box center [397, 65] width 110 height 40
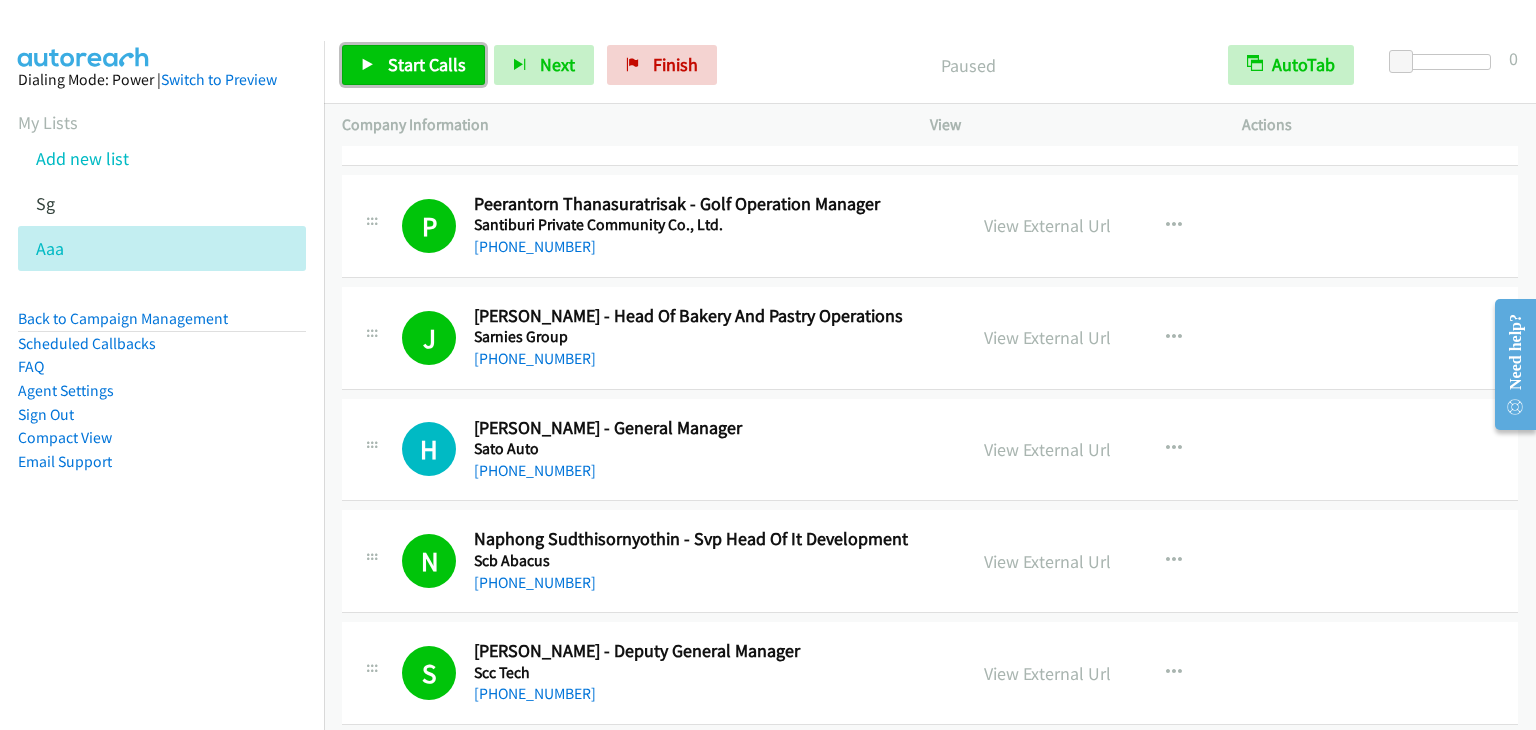
click at [432, 67] on span "Start Calls" at bounding box center [427, 64] width 78 height 23
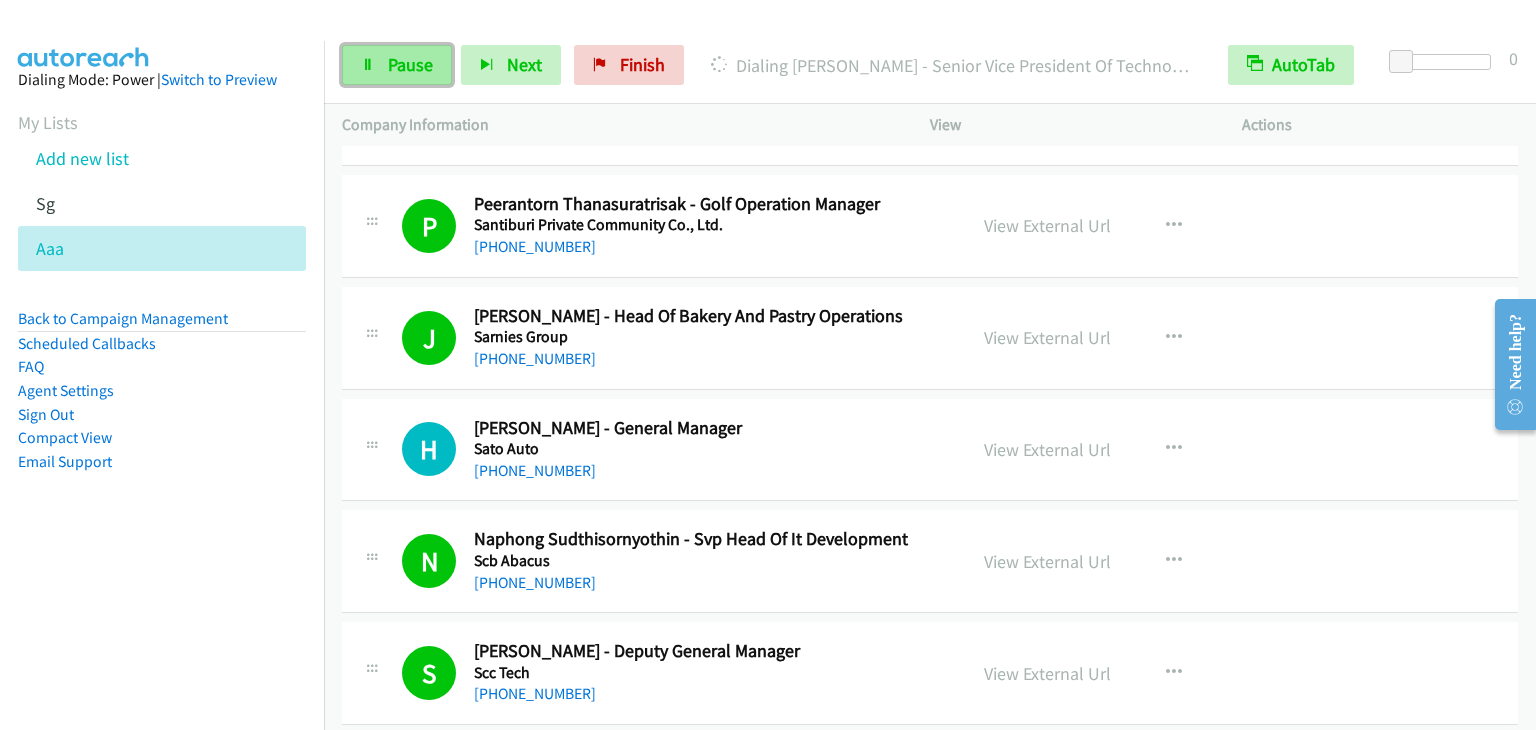
click at [389, 57] on span "Pause" at bounding box center [410, 64] width 45 height 23
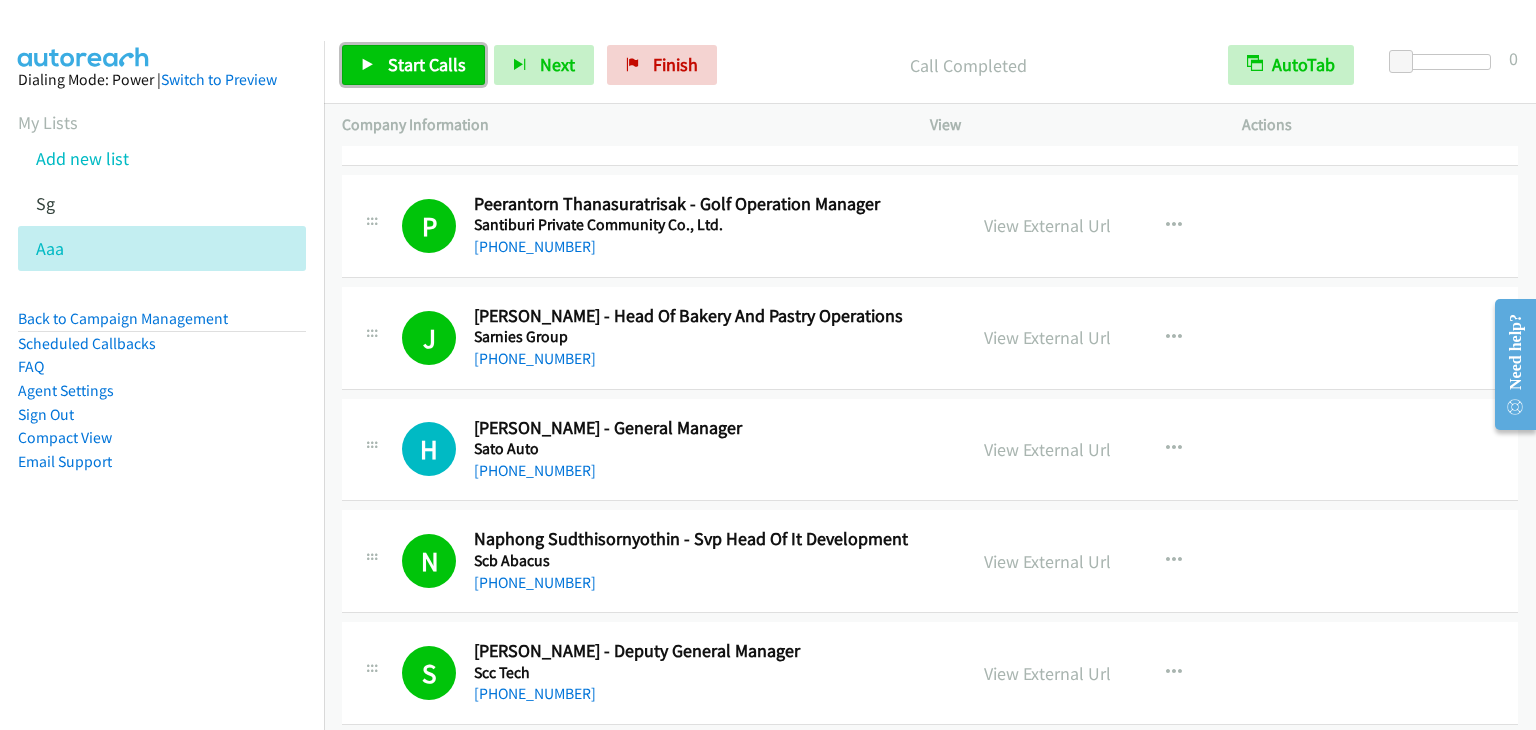
click at [415, 60] on span "Start Calls" at bounding box center [427, 64] width 78 height 23
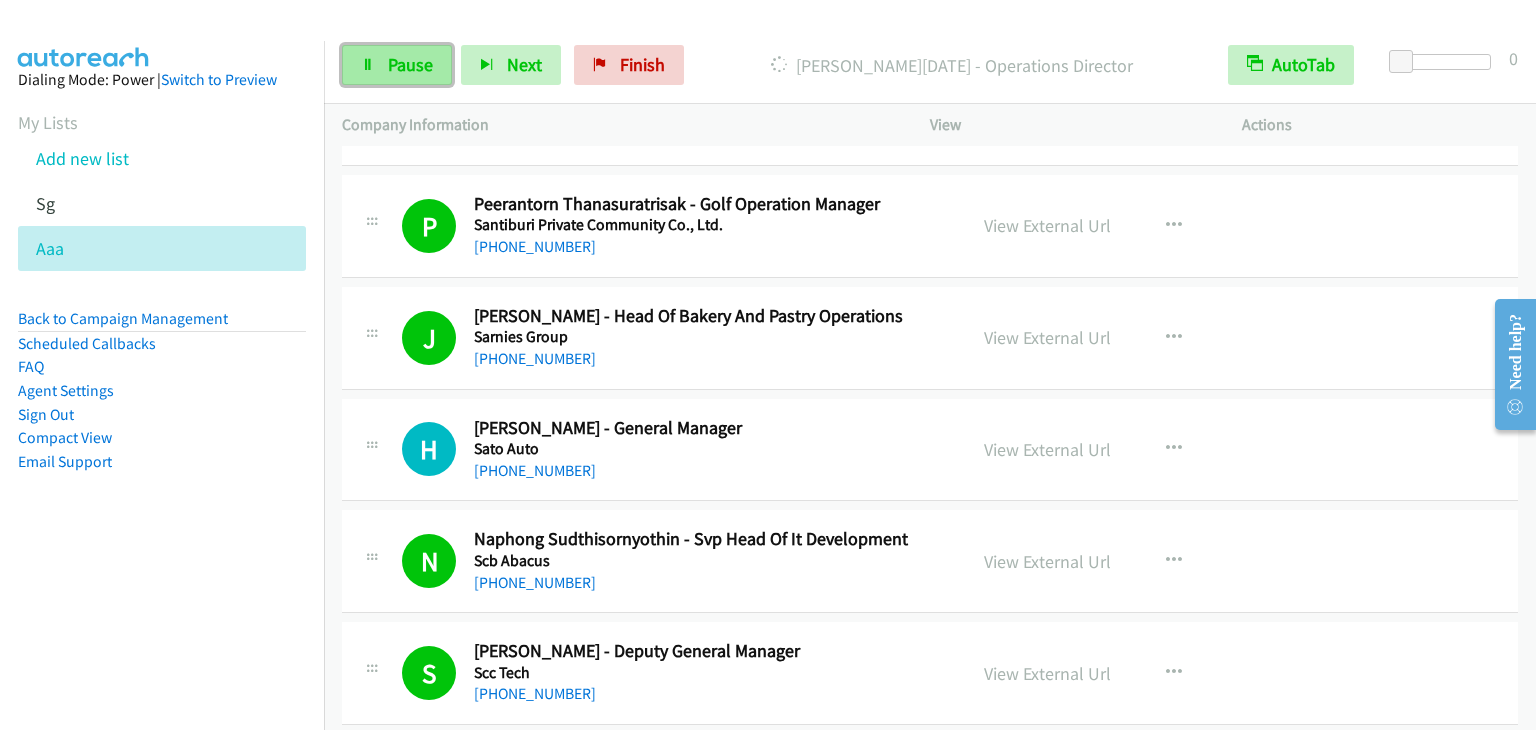
click at [410, 69] on span "Pause" at bounding box center [410, 64] width 45 height 23
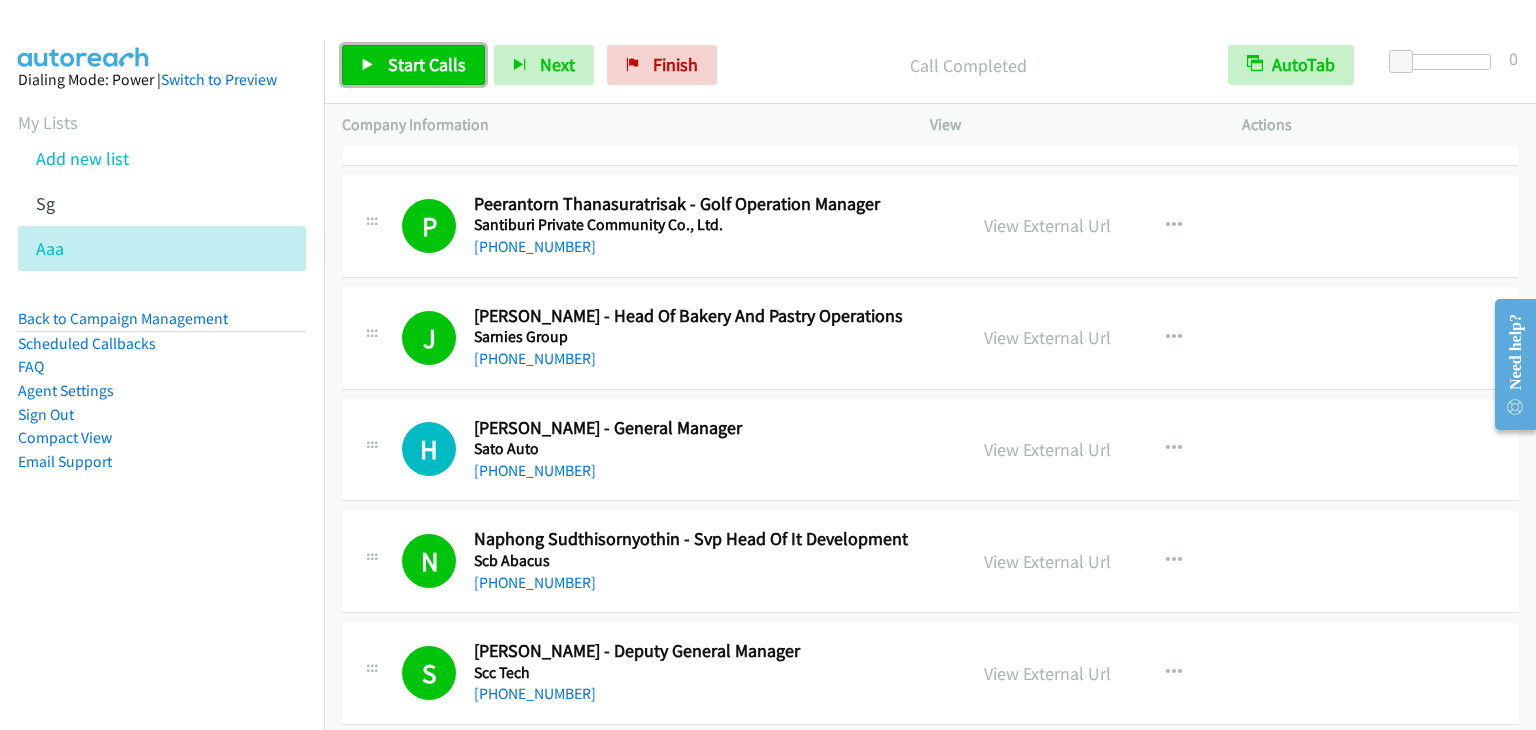
click at [408, 57] on span "Start Calls" at bounding box center [427, 64] width 78 height 23
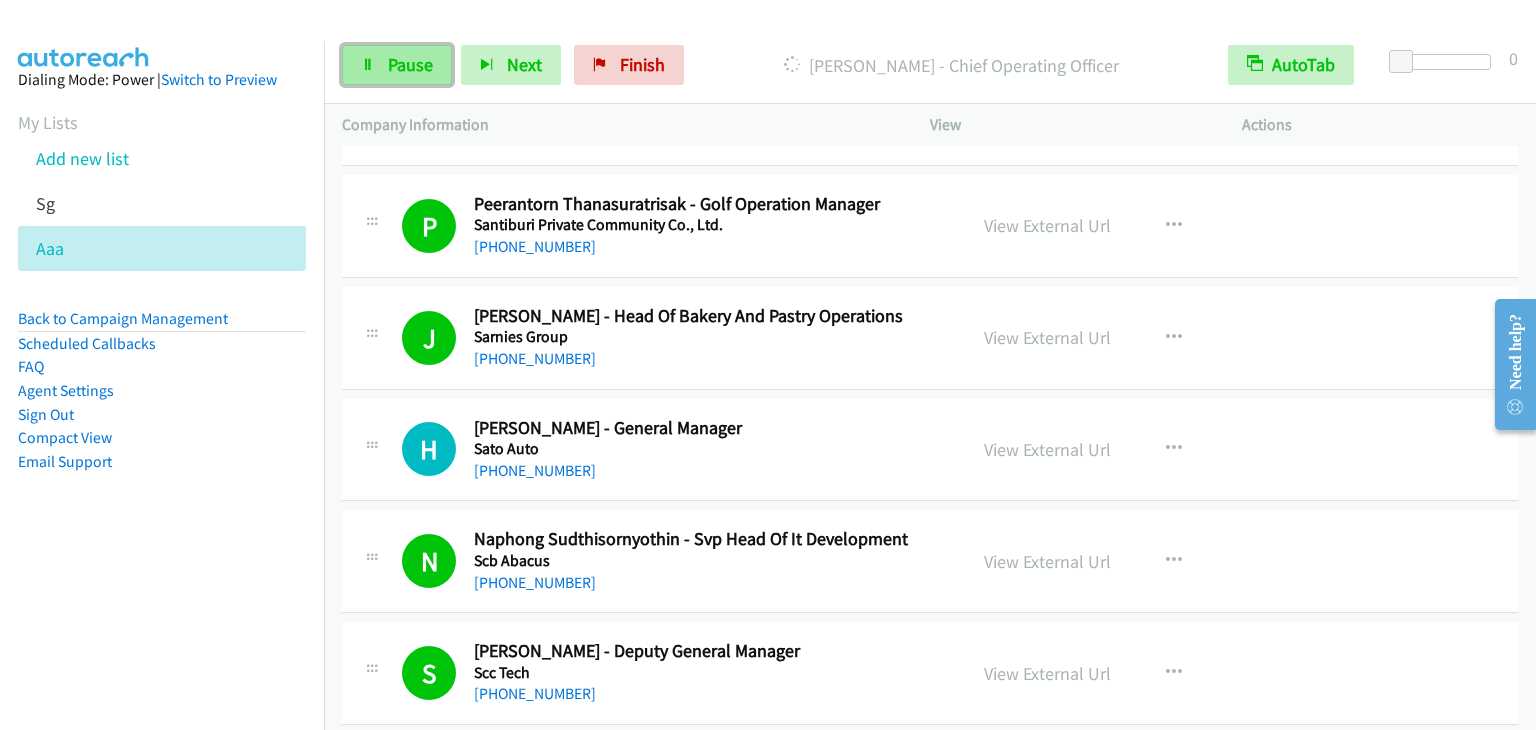
click at [379, 61] on link "Pause" at bounding box center [397, 65] width 110 height 40
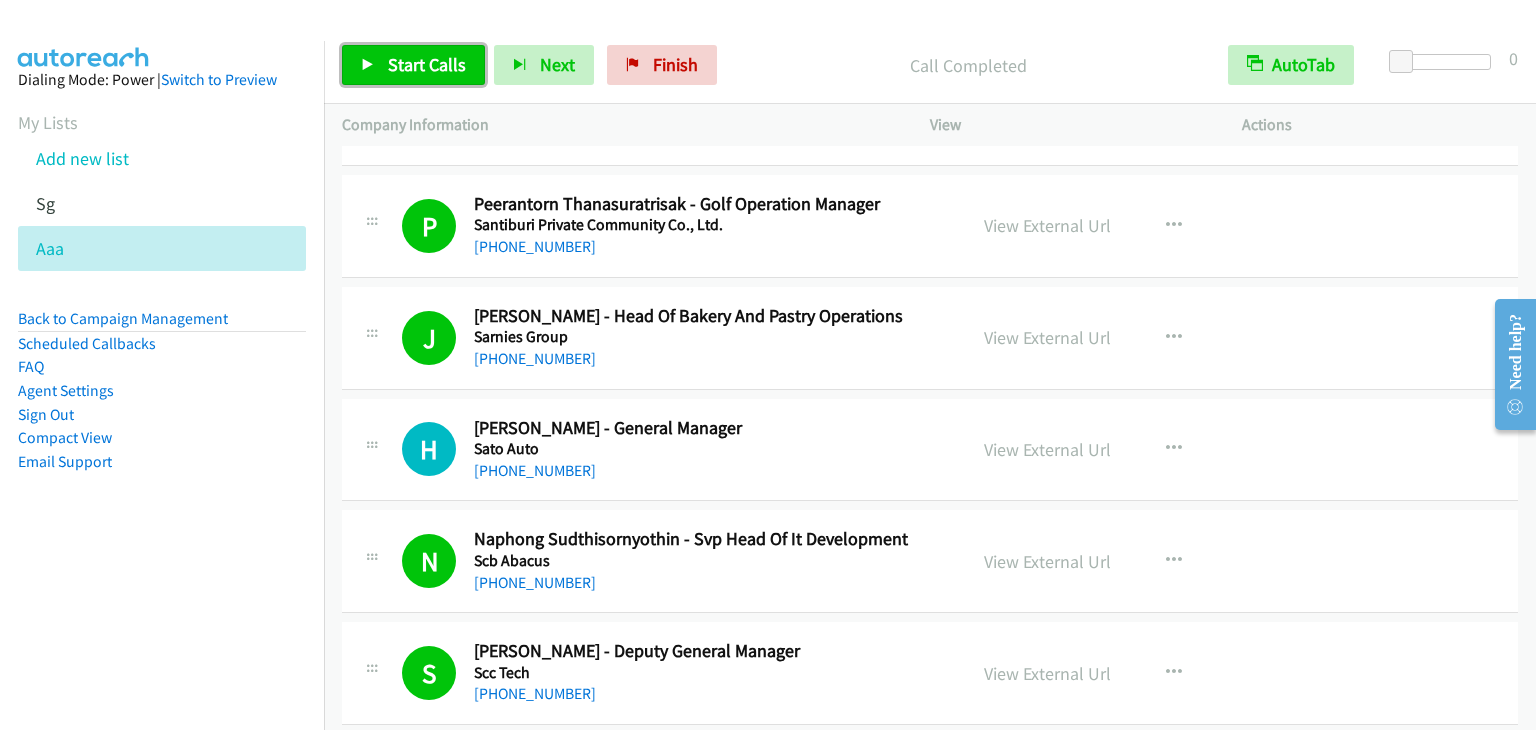
click at [450, 61] on span "Start Calls" at bounding box center [427, 64] width 78 height 23
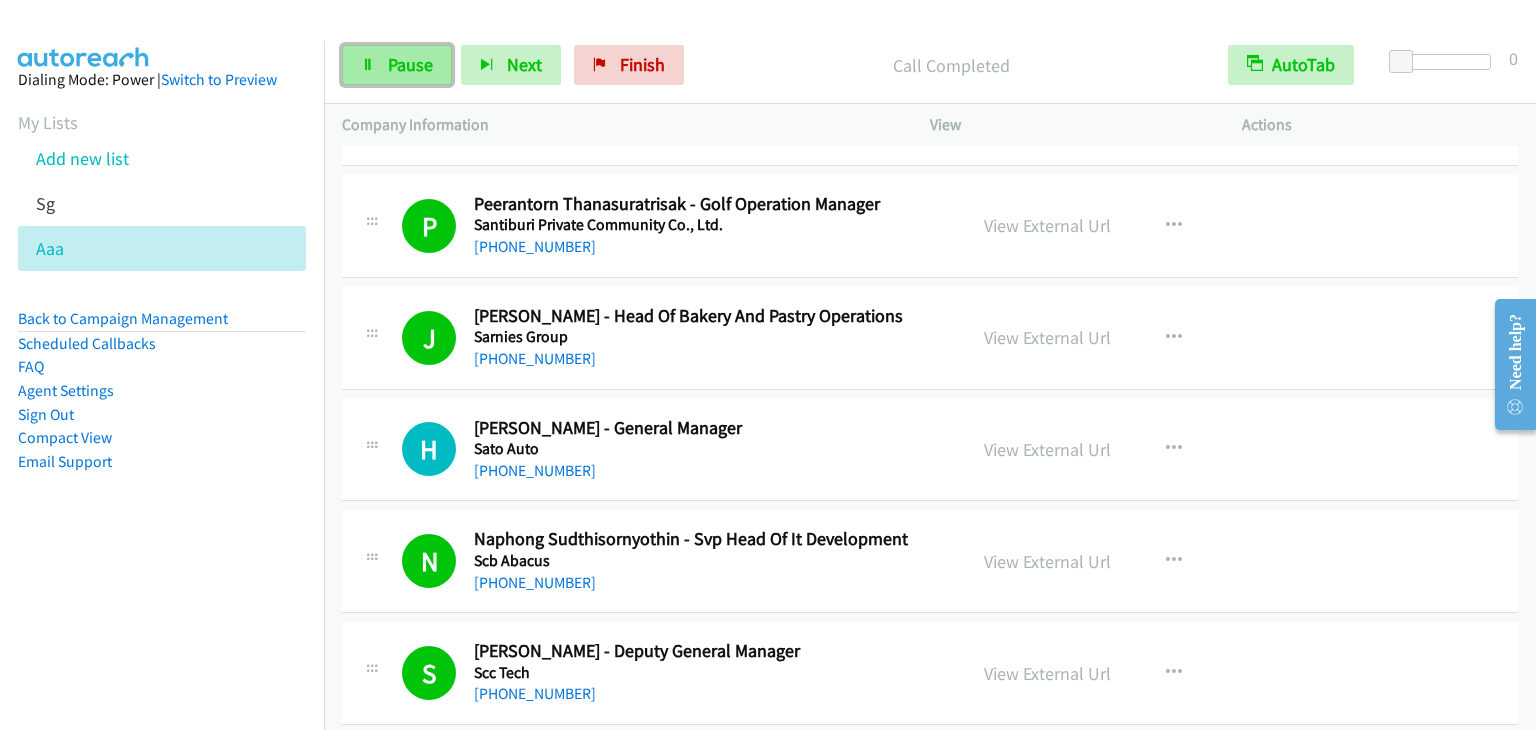
click at [419, 60] on span "Pause" at bounding box center [410, 64] width 45 height 23
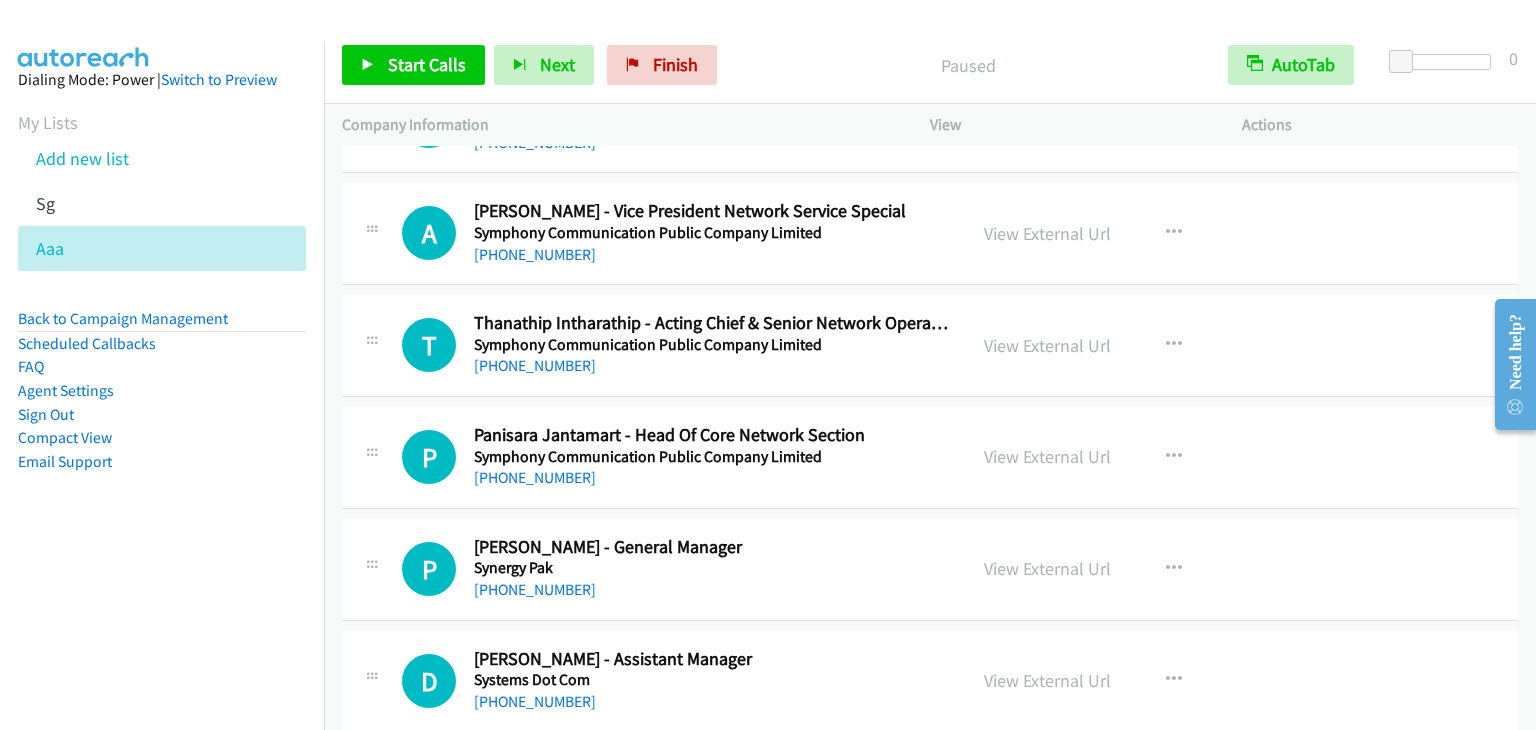
scroll to position [15079, 0]
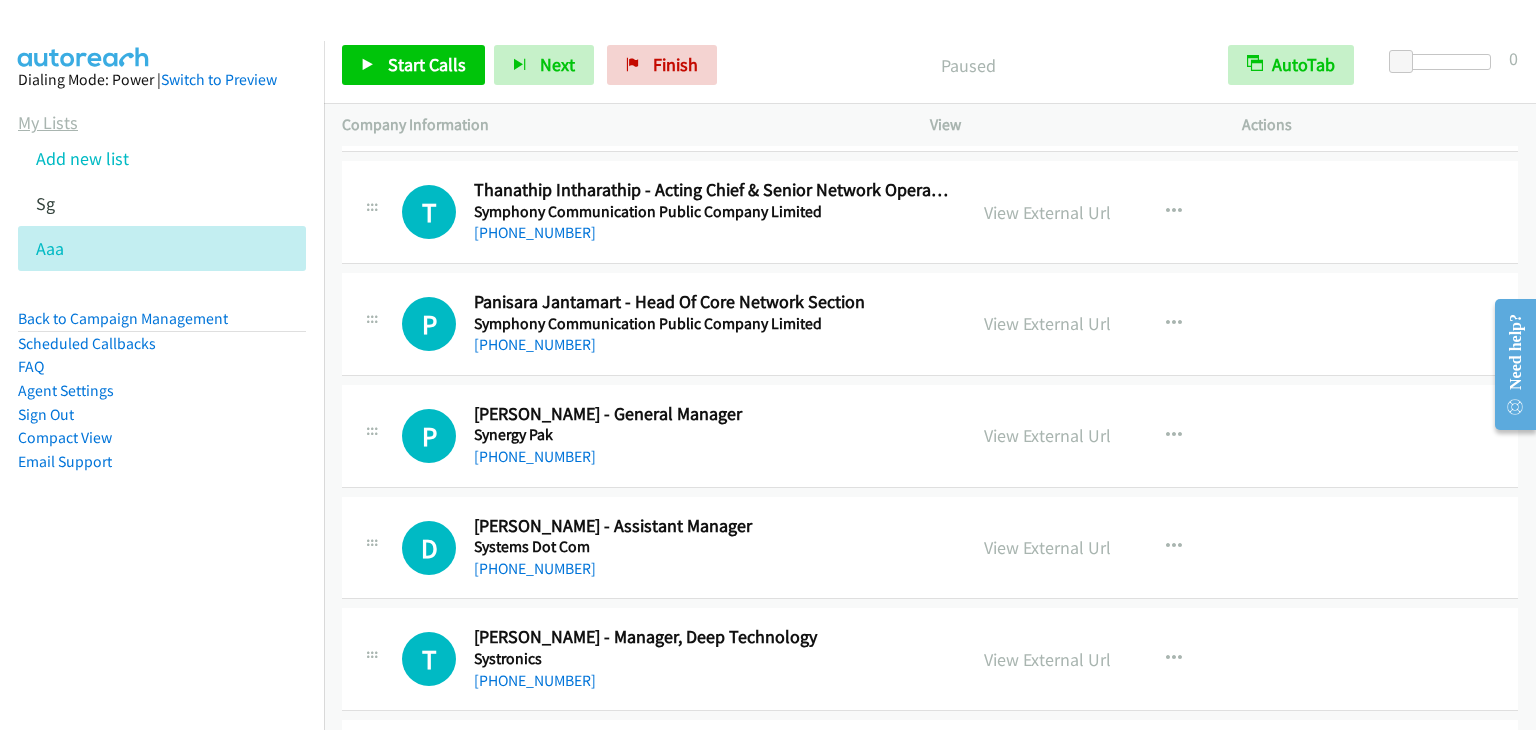
click at [53, 123] on link "My Lists" at bounding box center [48, 122] width 60 height 23
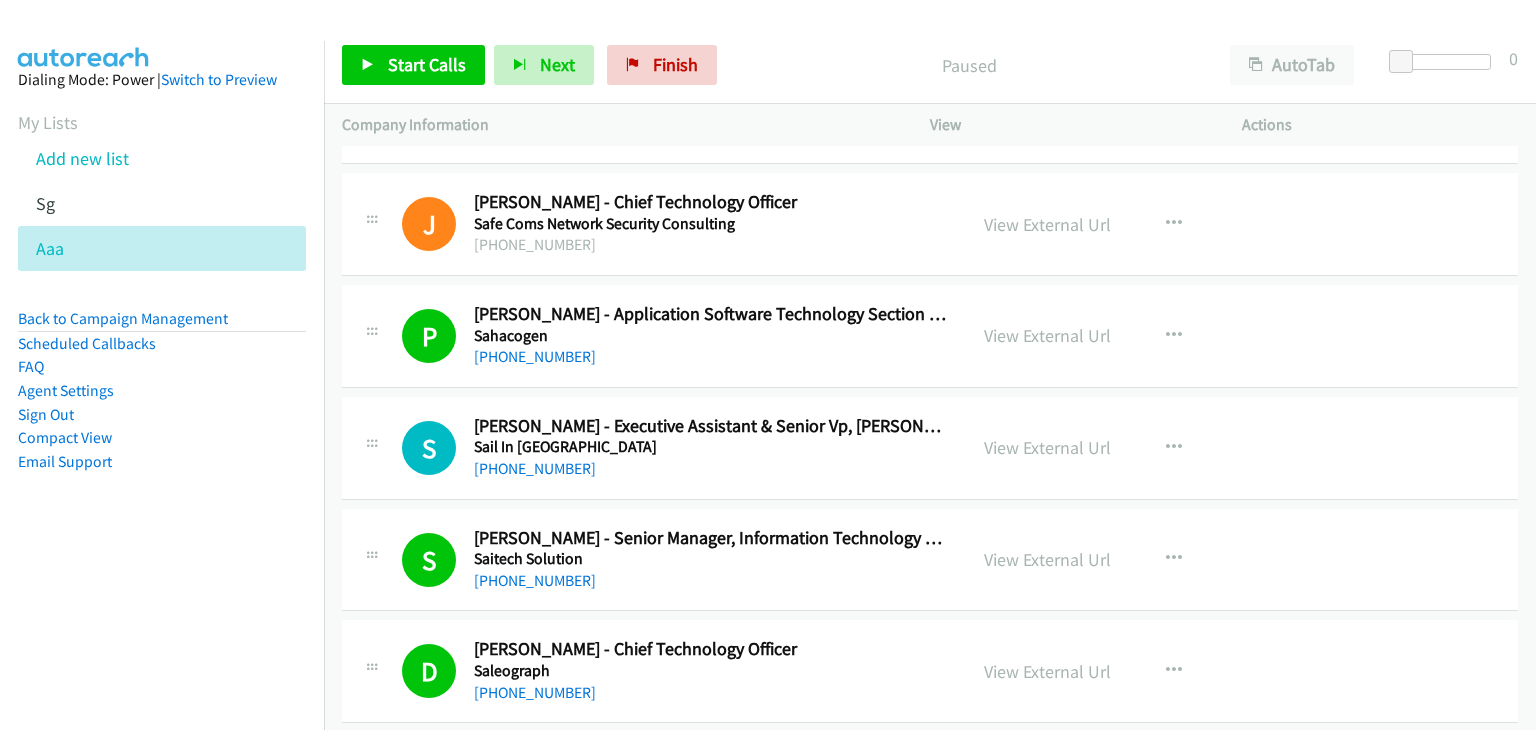
scroll to position [800, 0]
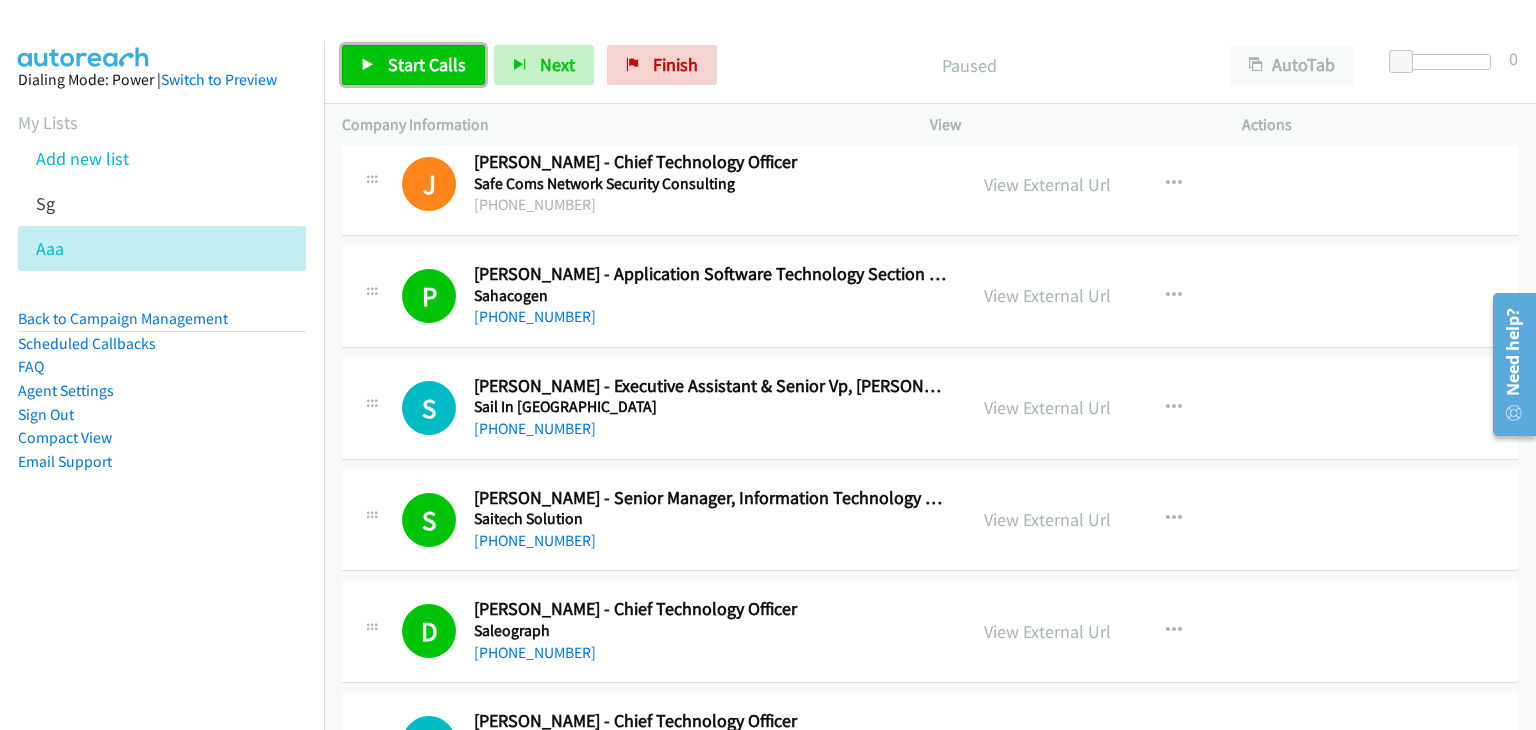
click at [414, 58] on span "Start Calls" at bounding box center [427, 64] width 78 height 23
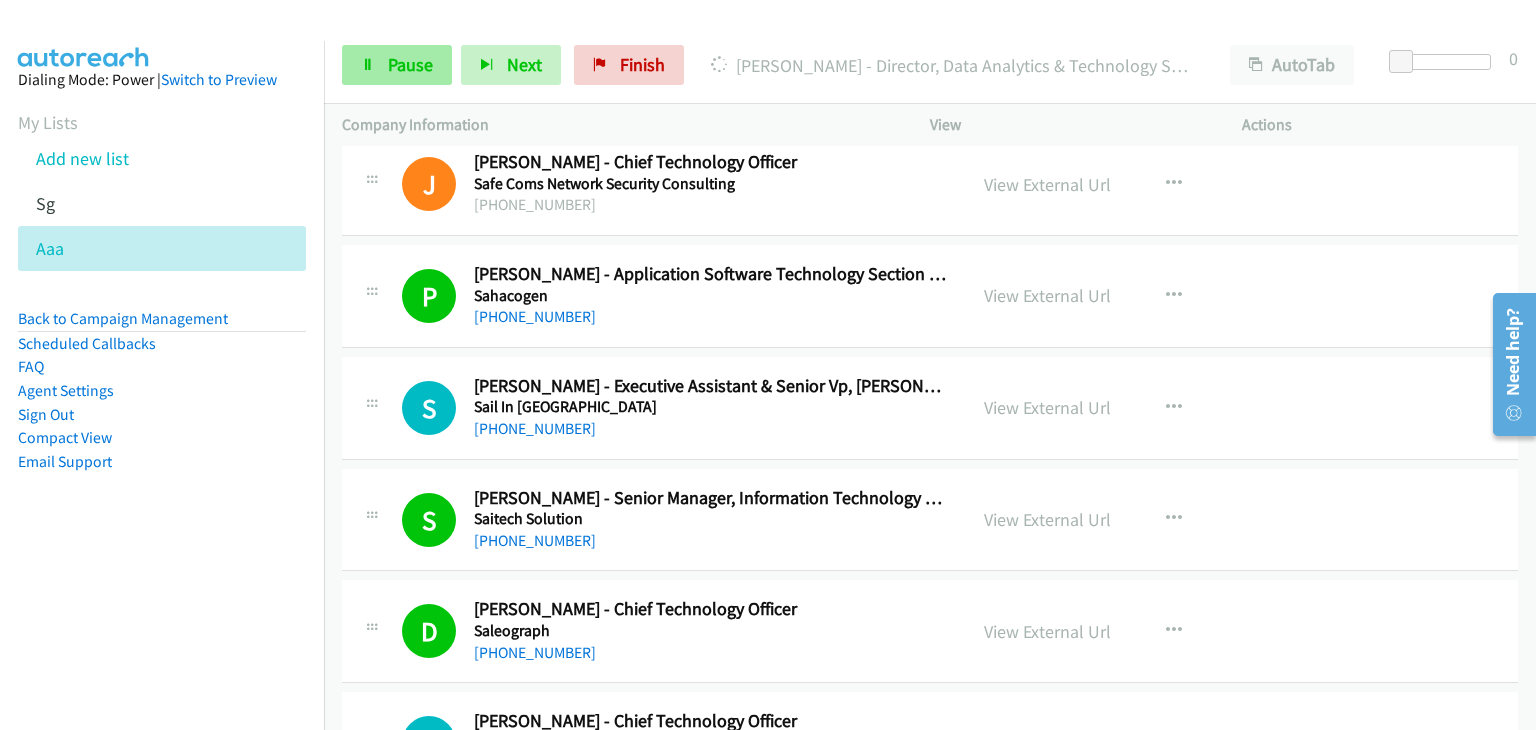
drag, startPoint x: 202, startPoint y: 21, endPoint x: 388, endPoint y: 61, distance: 190.2
click at [213, 21] on div at bounding box center [759, 38] width 1518 height 77
click at [401, 66] on span "Pause" at bounding box center [410, 64] width 45 height 23
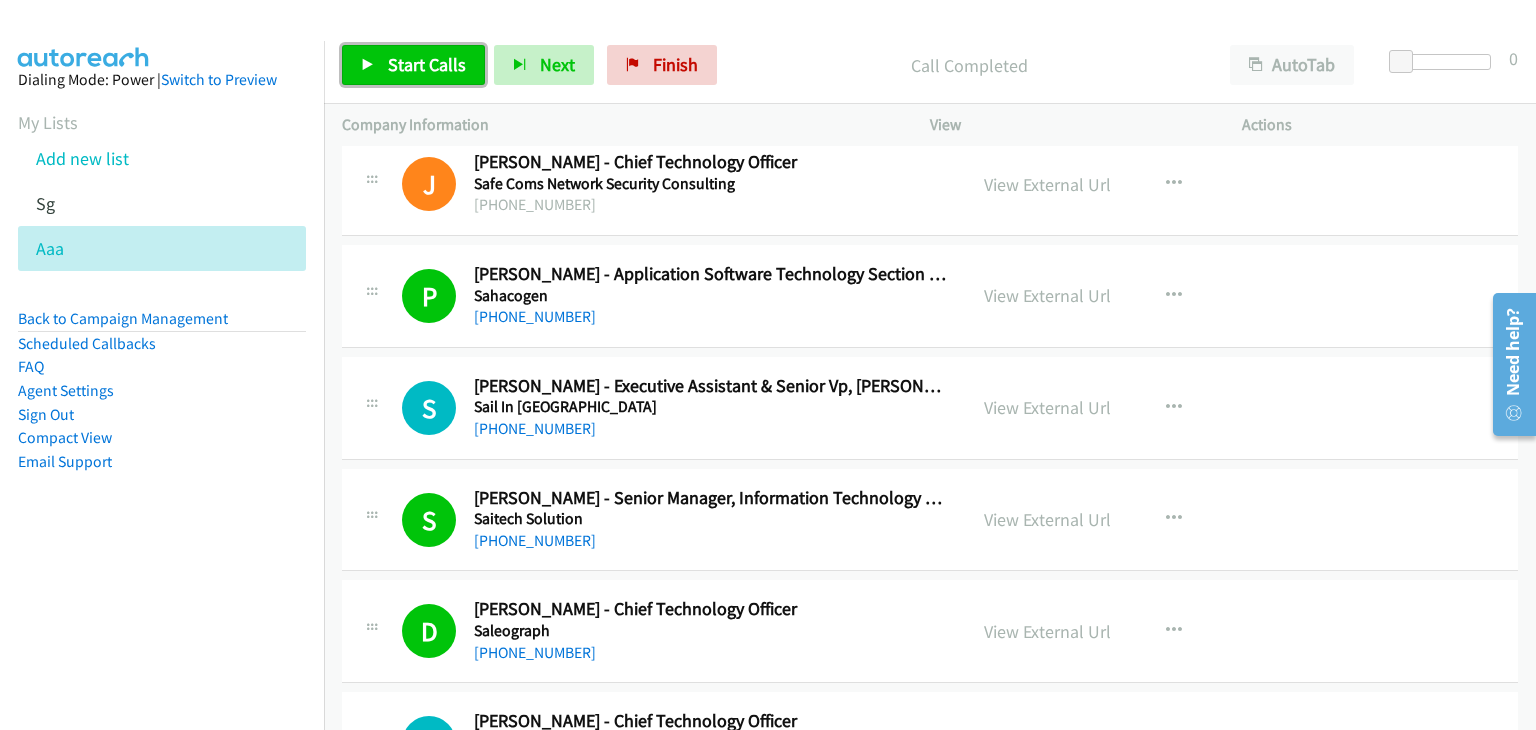
click at [406, 70] on span "Start Calls" at bounding box center [427, 64] width 78 height 23
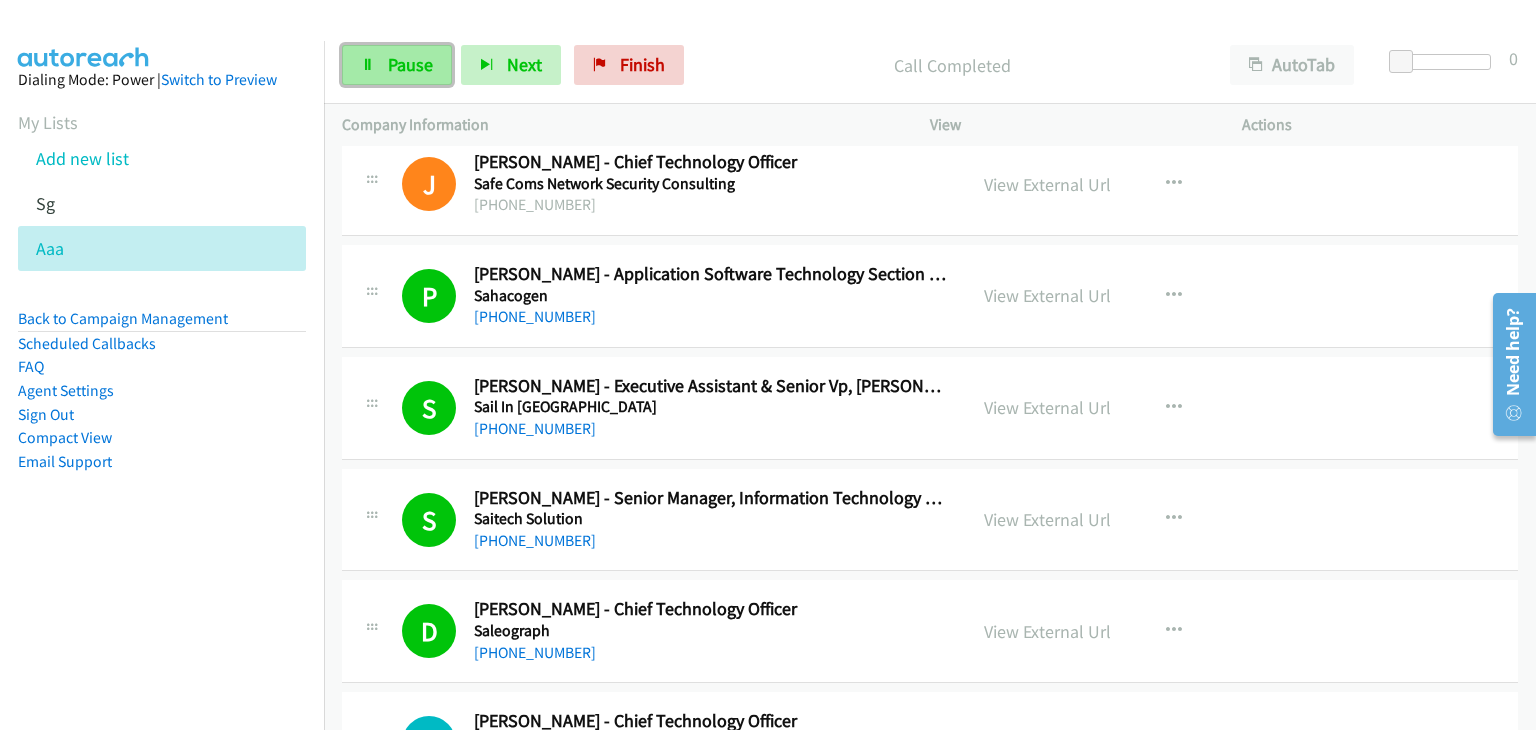
click at [413, 52] on link "Pause" at bounding box center [397, 65] width 110 height 40
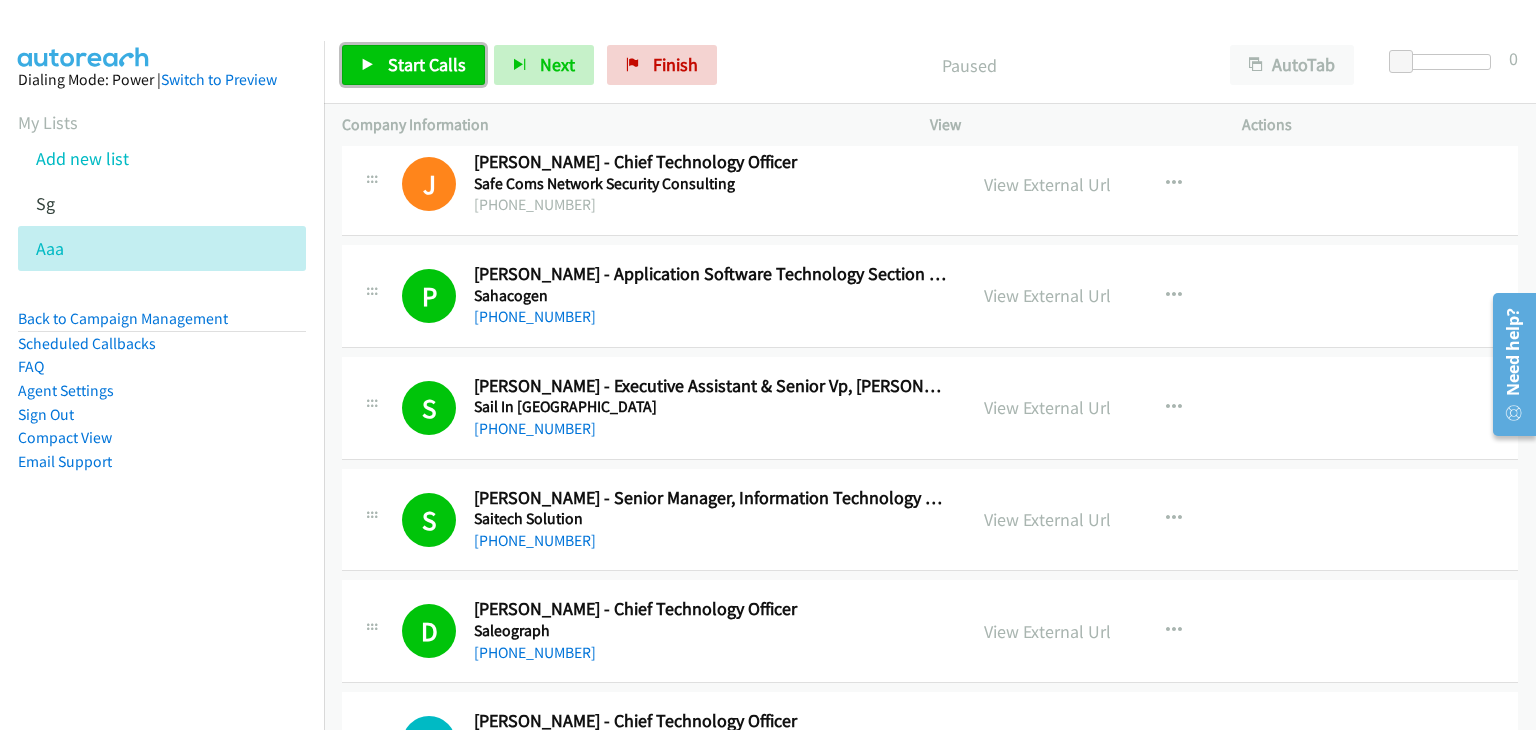
click at [357, 60] on link "Start Calls" at bounding box center [413, 65] width 143 height 40
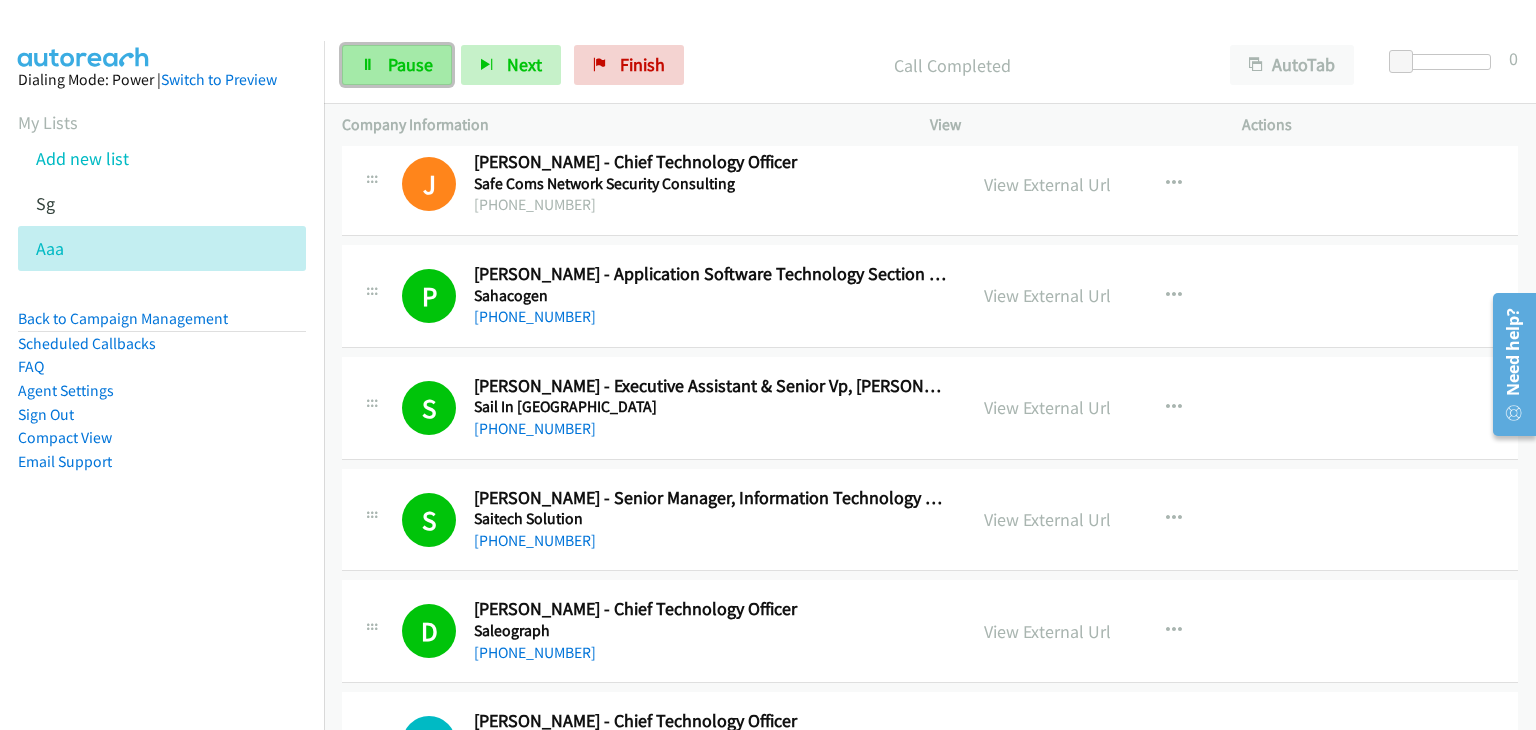
click at [412, 65] on span "Pause" at bounding box center [410, 64] width 45 height 23
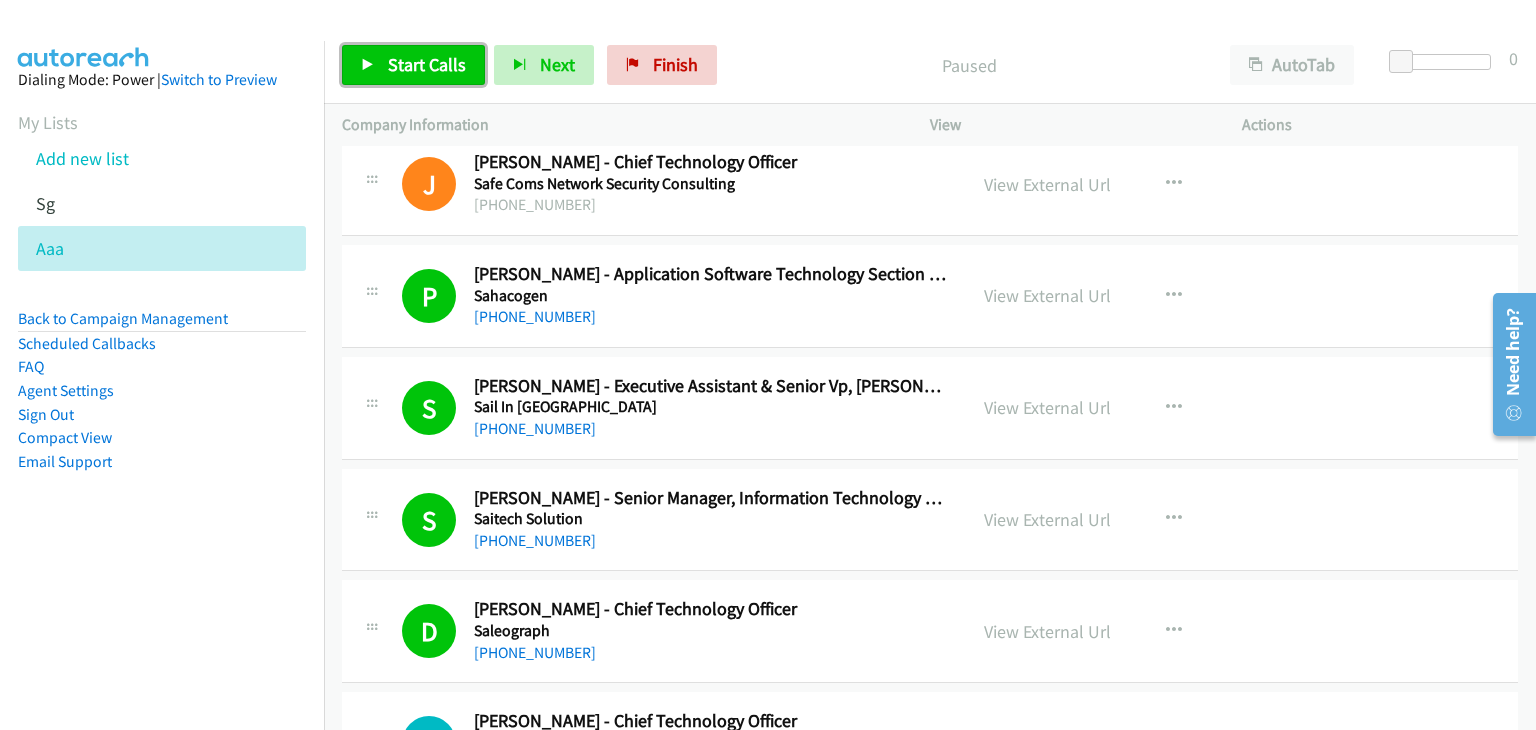
click at [412, 65] on span "Start Calls" at bounding box center [427, 64] width 78 height 23
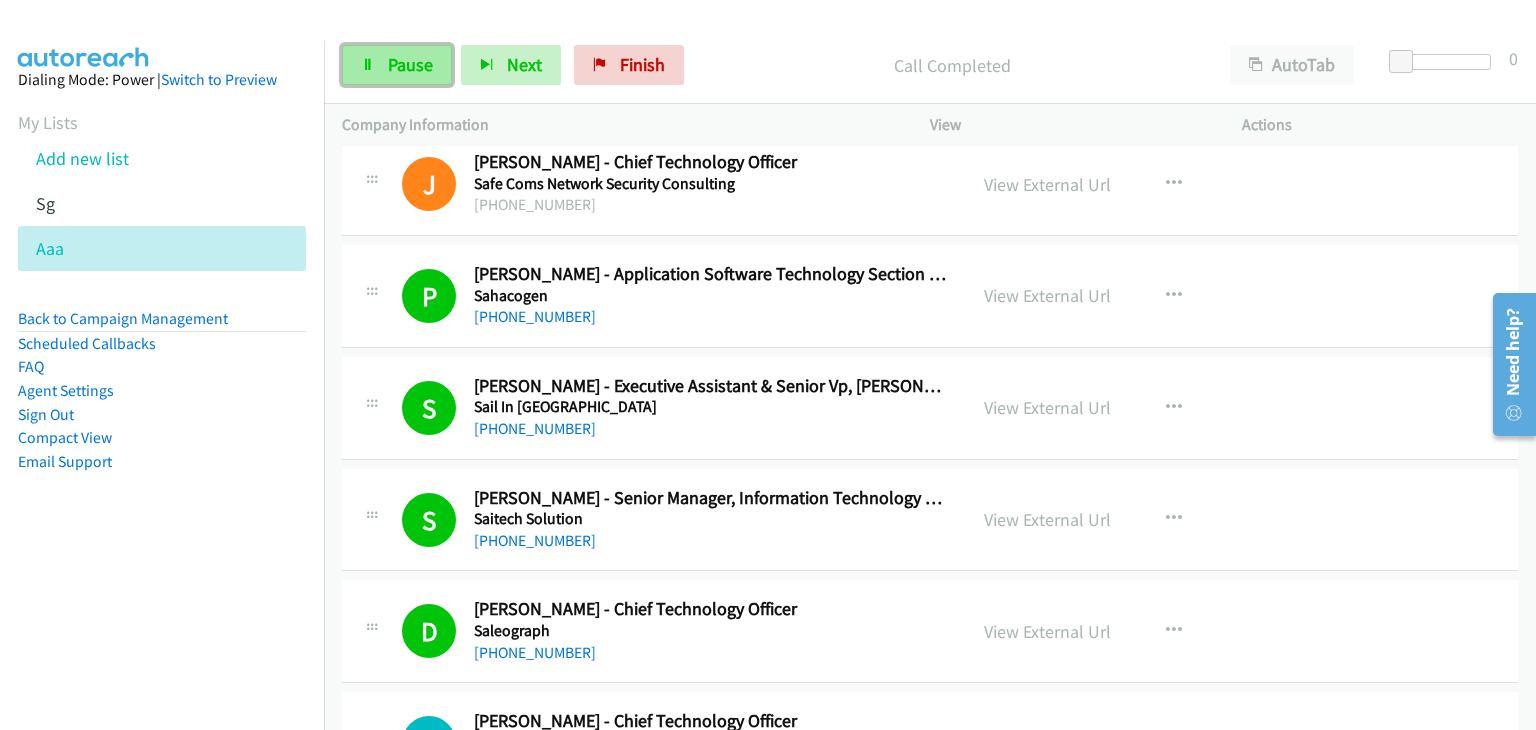
click at [380, 53] on link "Pause" at bounding box center [397, 65] width 110 height 40
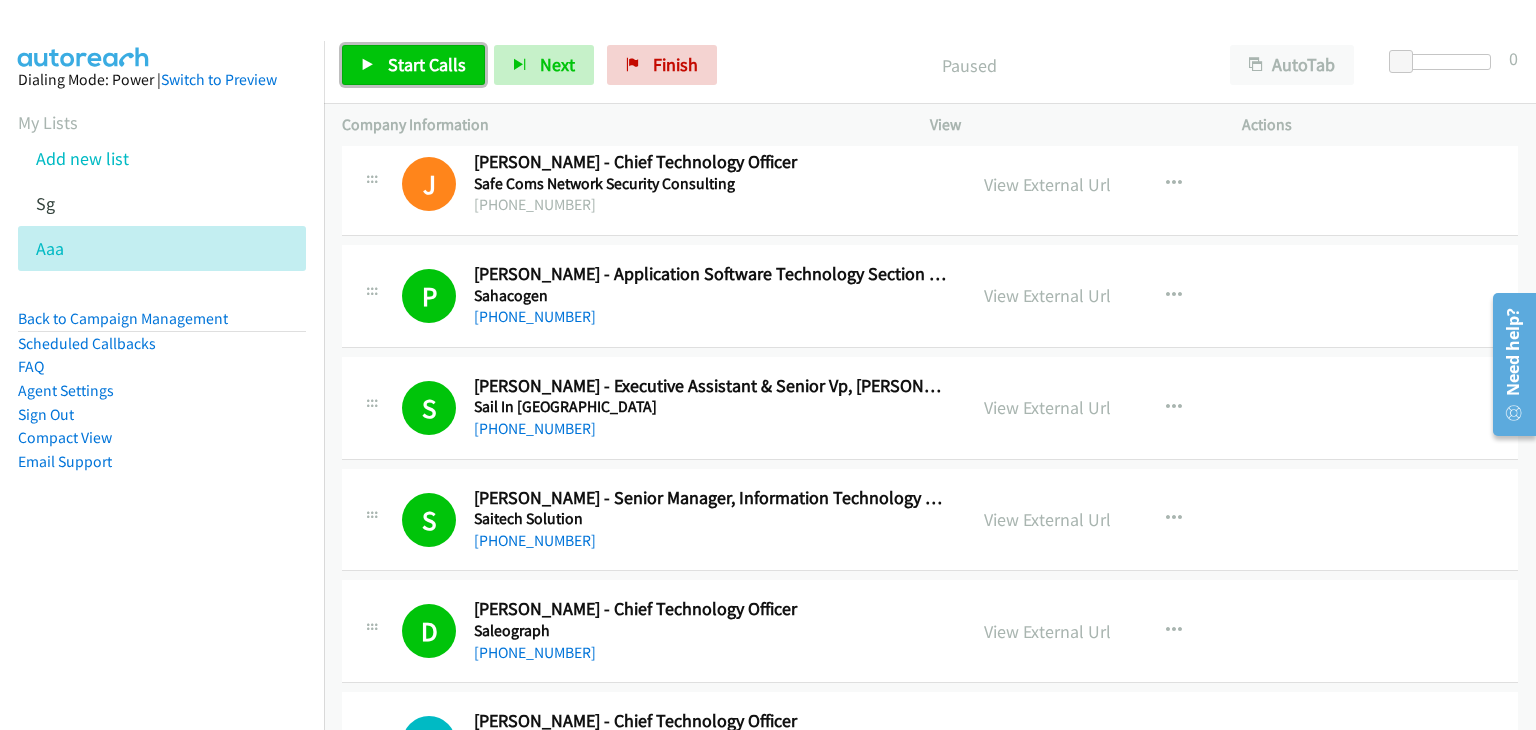
click at [429, 56] on span "Start Calls" at bounding box center [427, 64] width 78 height 23
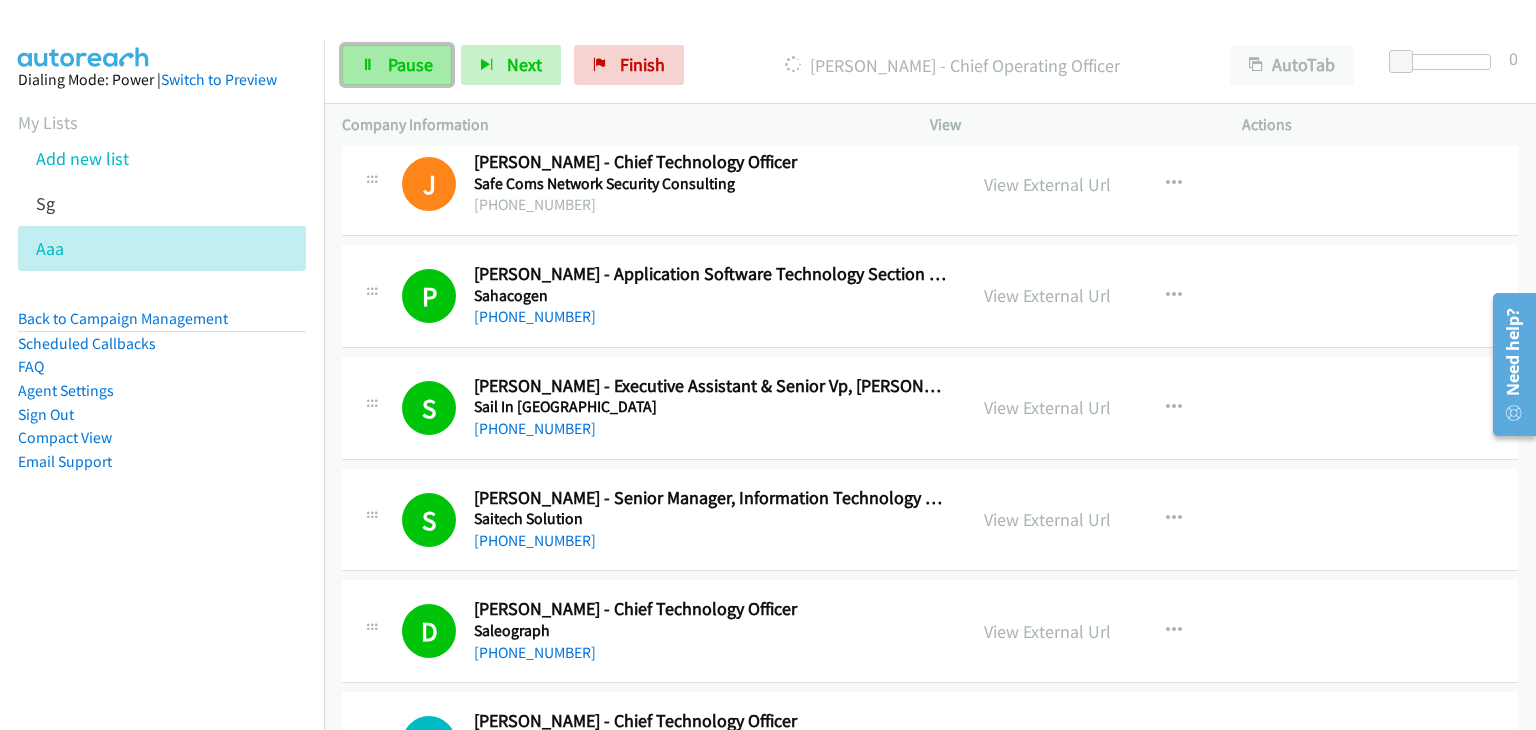
click at [425, 66] on span "Pause" at bounding box center [410, 64] width 45 height 23
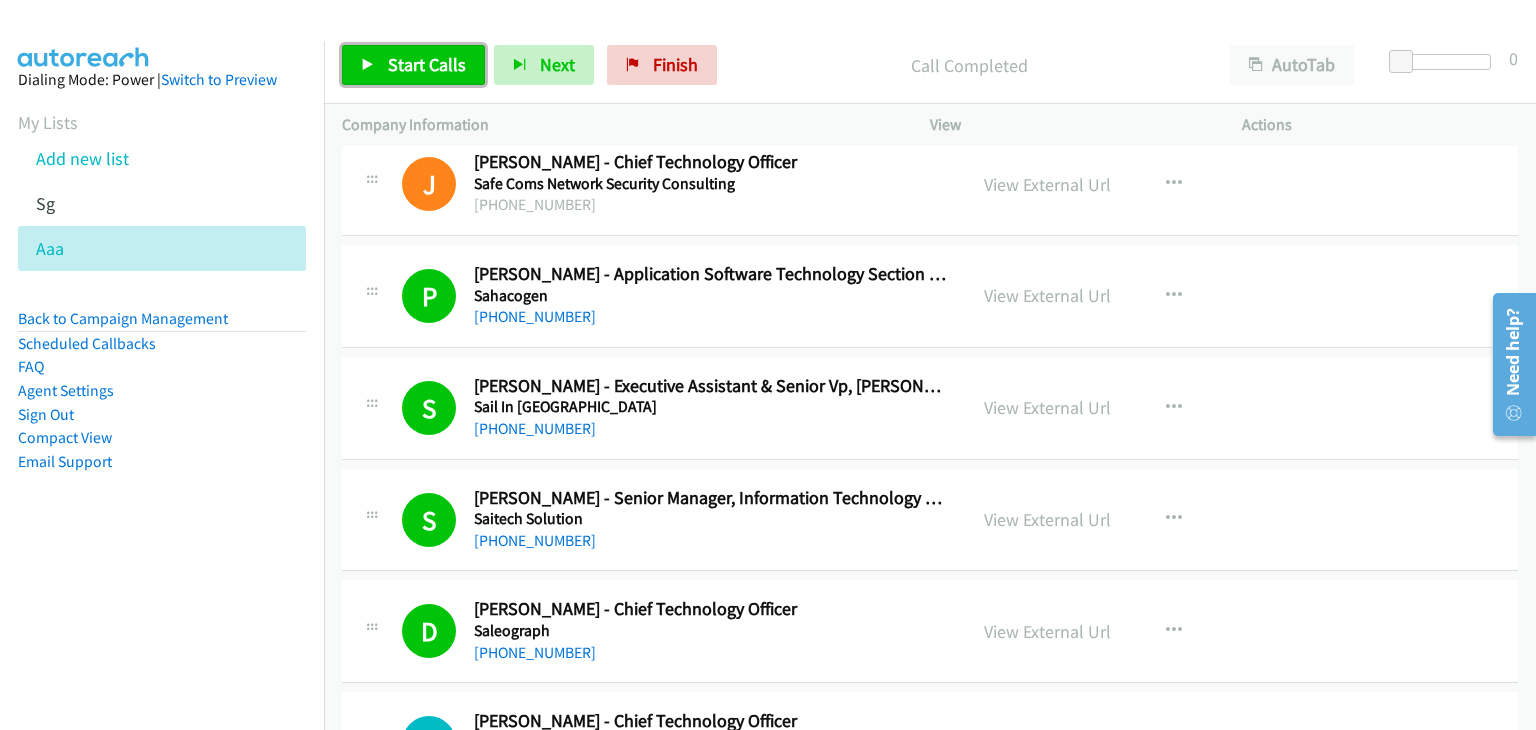
click at [424, 59] on span "Start Calls" at bounding box center [427, 64] width 78 height 23
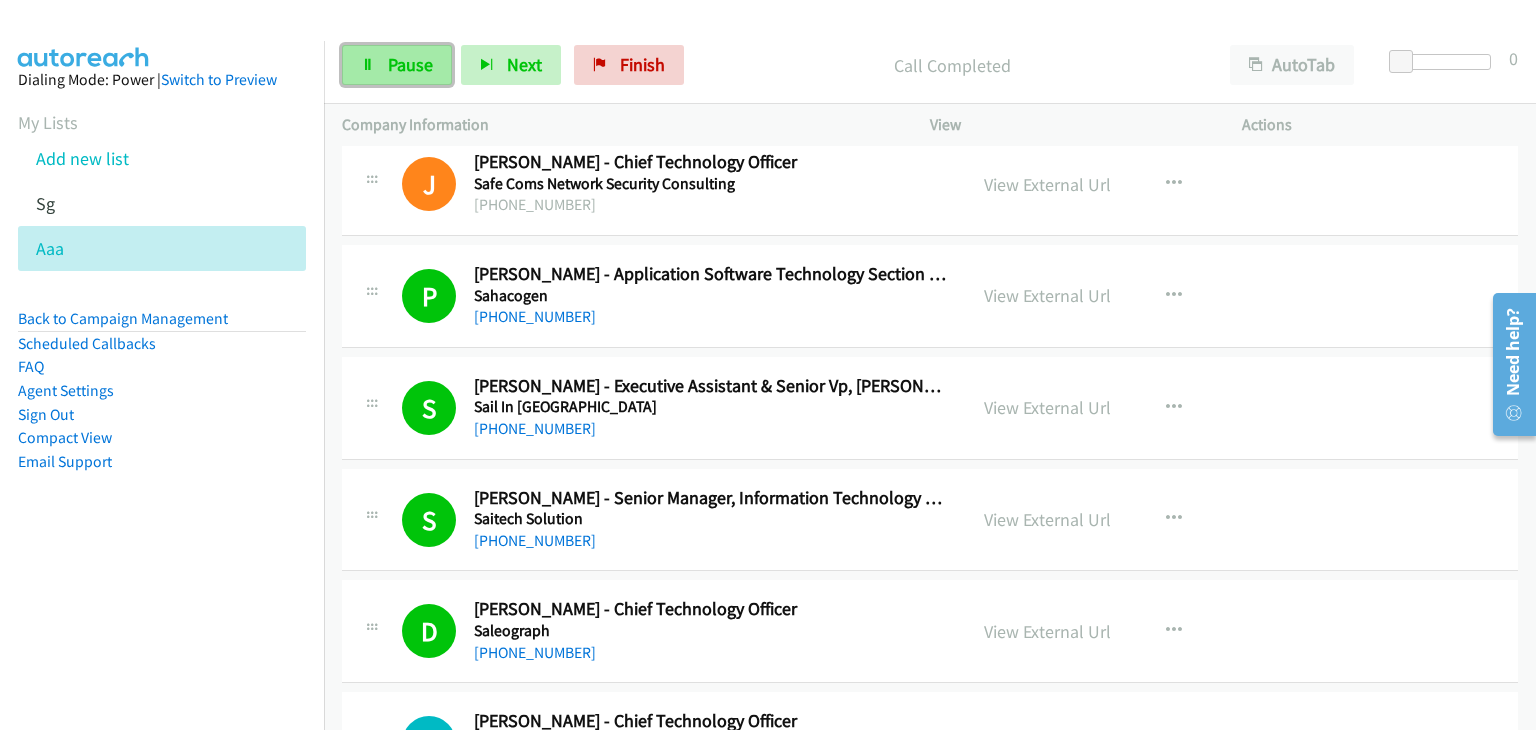
click at [406, 71] on span "Pause" at bounding box center [410, 64] width 45 height 23
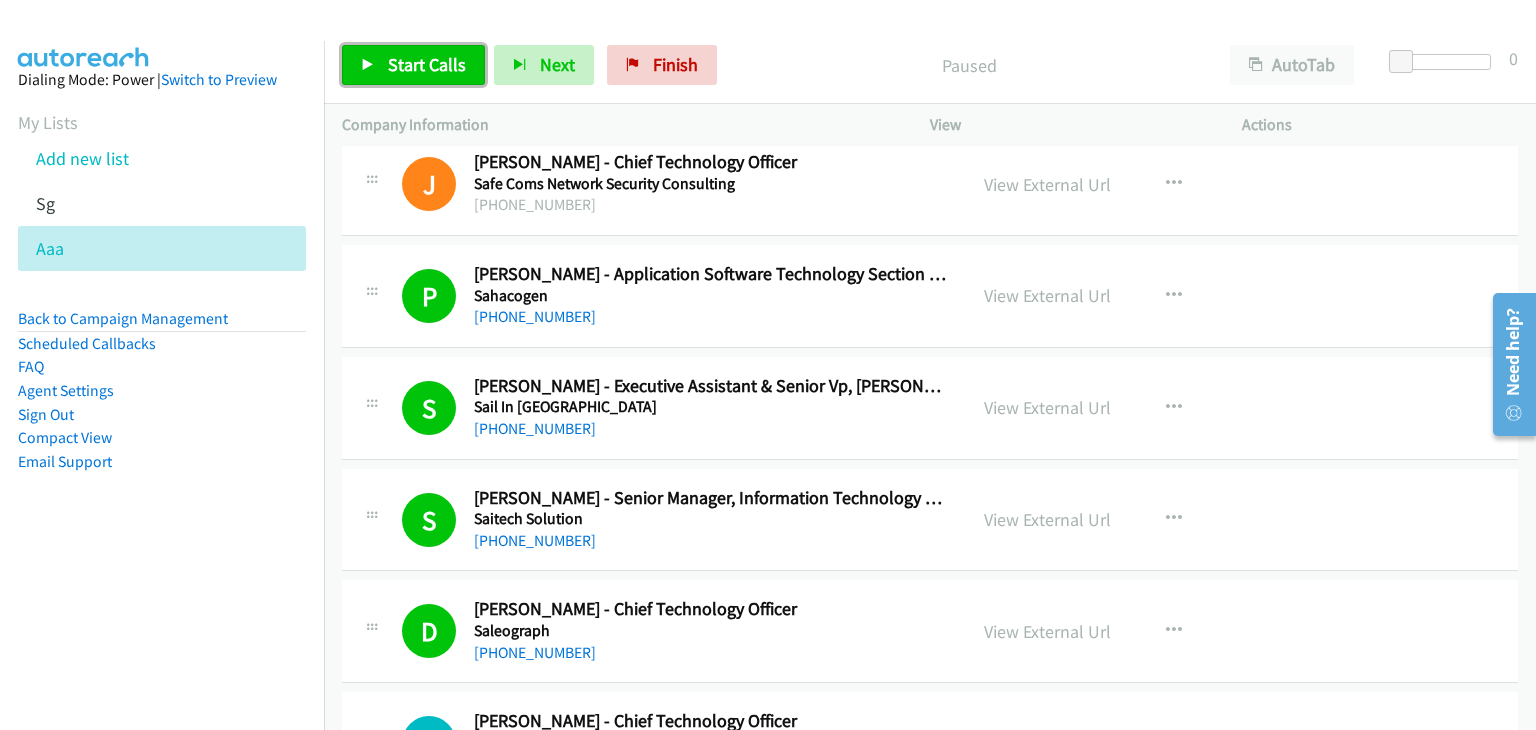
click at [455, 65] on span "Start Calls" at bounding box center [427, 64] width 78 height 23
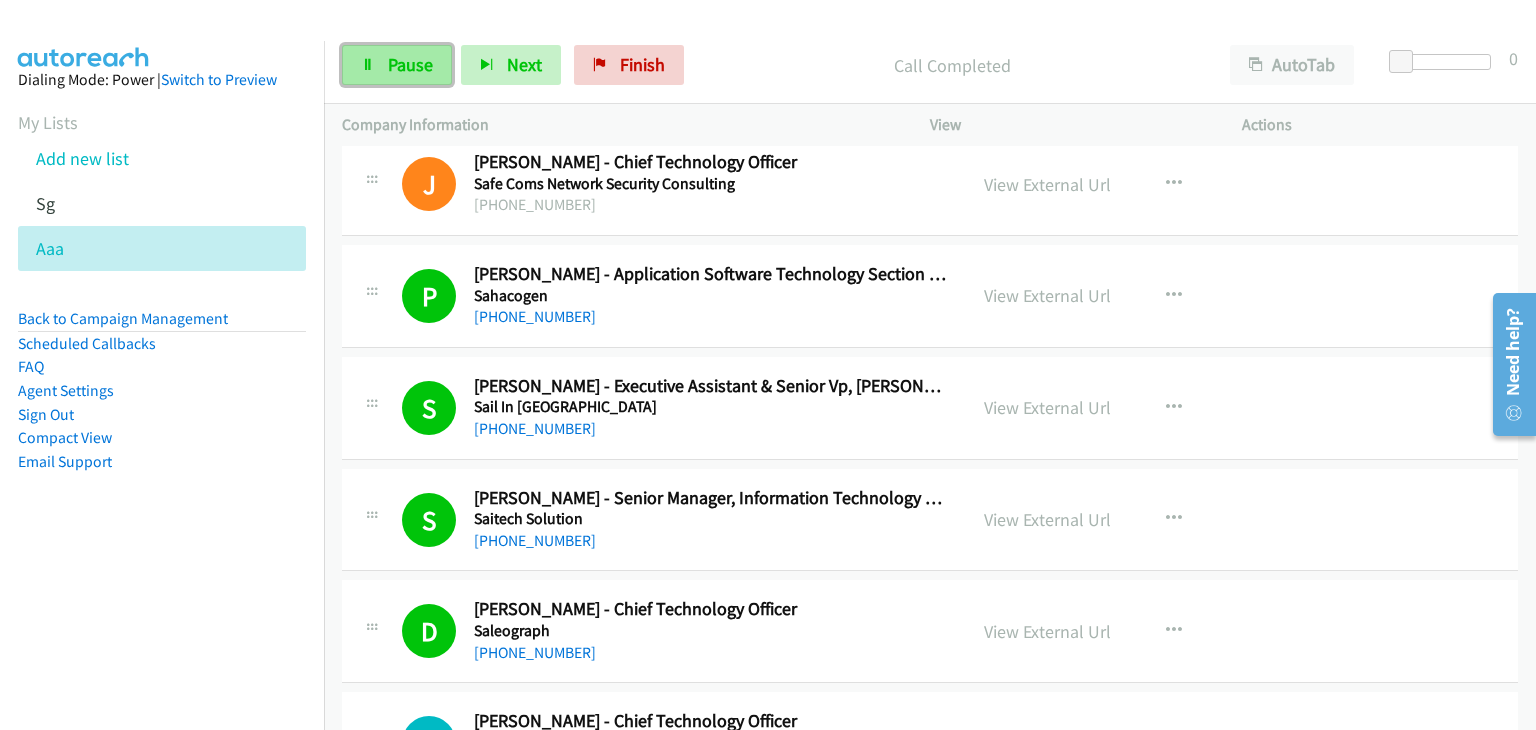
click at [422, 65] on span "Pause" at bounding box center [410, 64] width 45 height 23
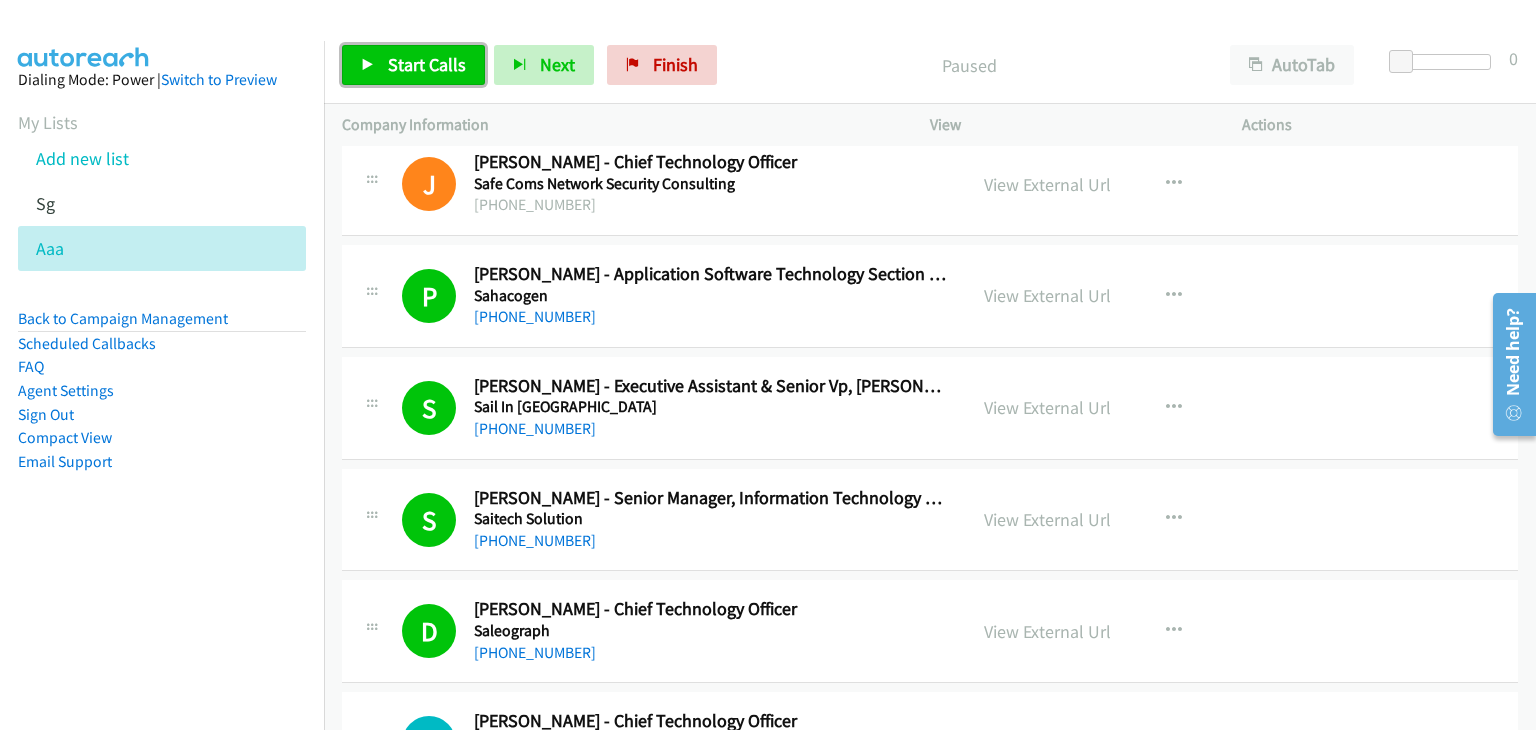
click at [424, 63] on span "Start Calls" at bounding box center [427, 64] width 78 height 23
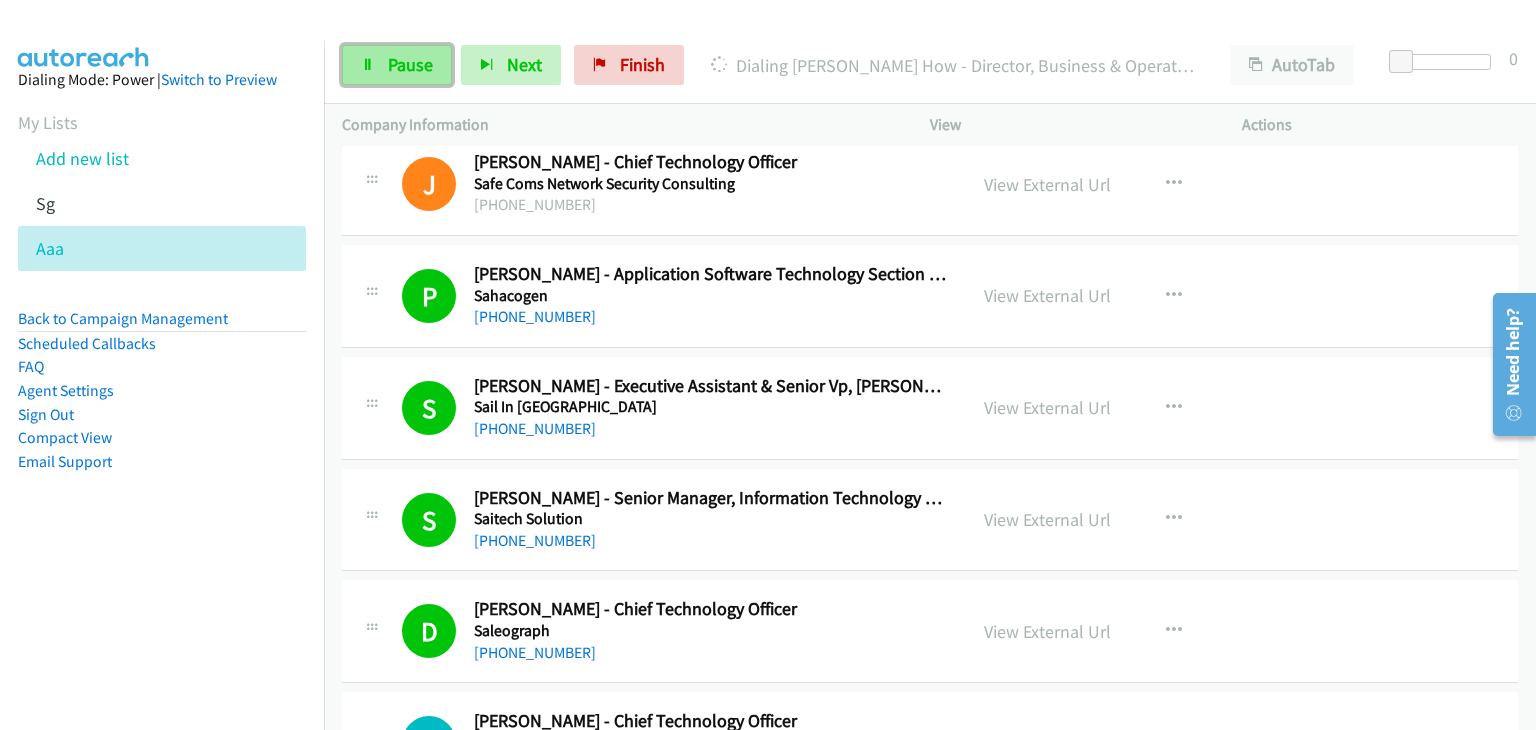
click at [392, 74] on span "Pause" at bounding box center [410, 64] width 45 height 23
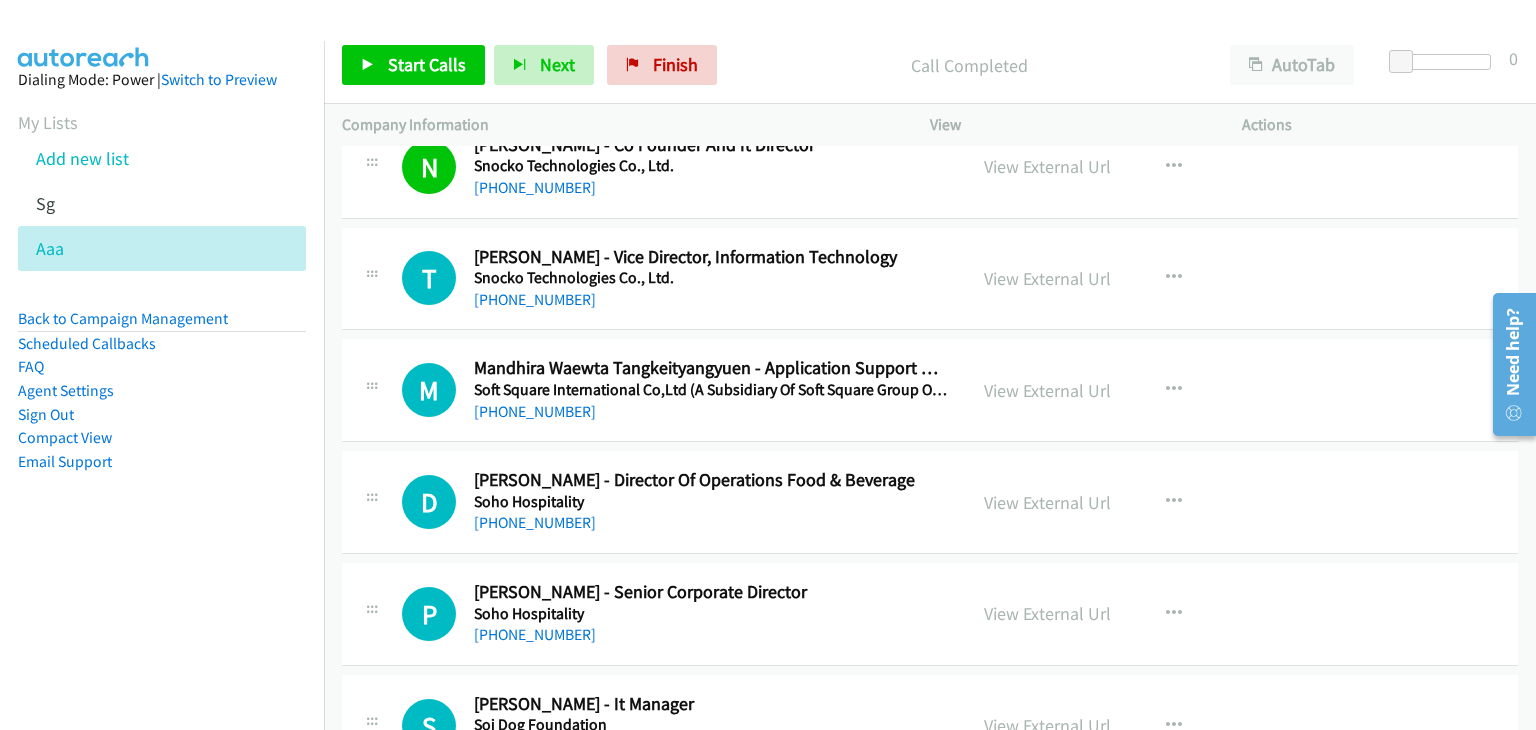
scroll to position [8997, 0]
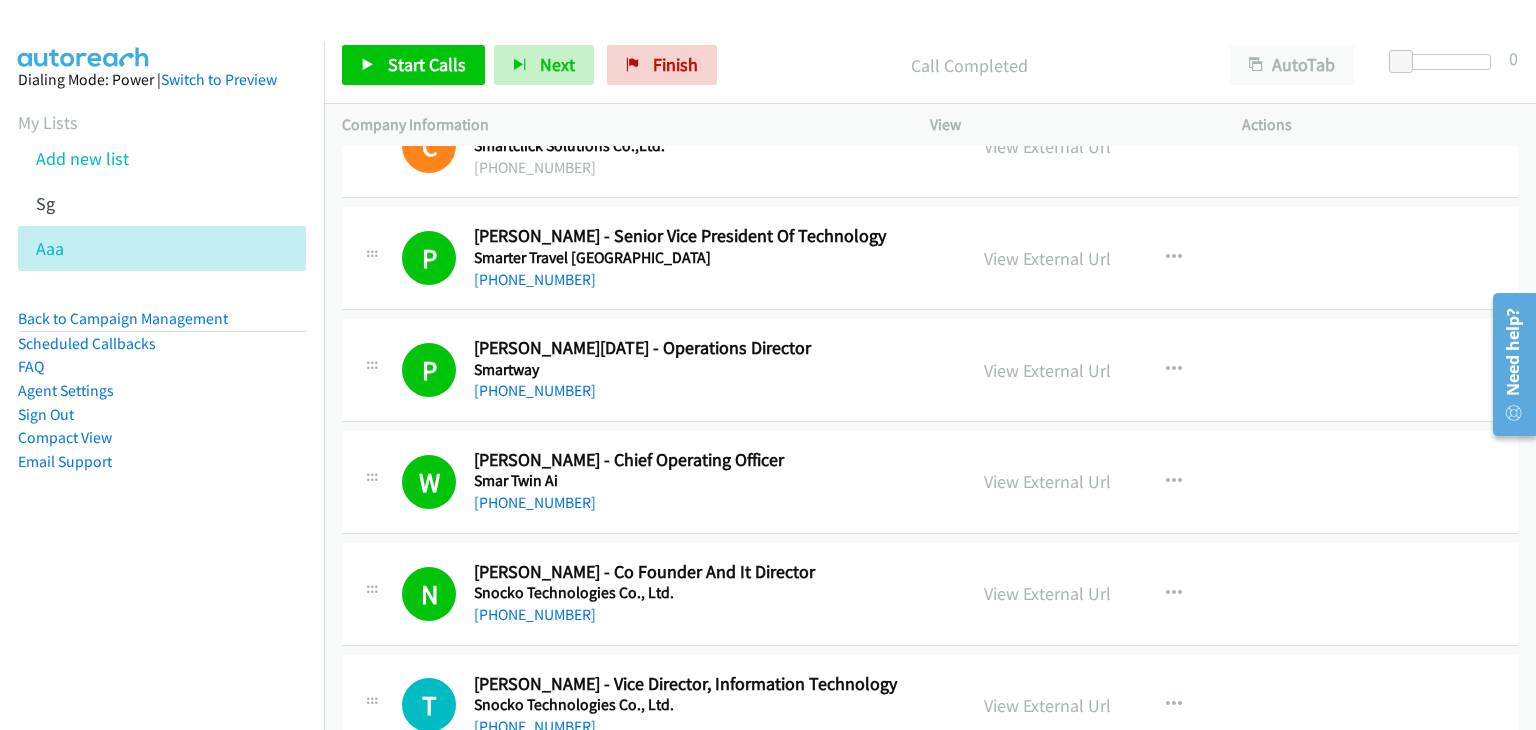
drag, startPoint x: 1532, startPoint y: 193, endPoint x: 27, endPoint y: 148, distance: 1505.2
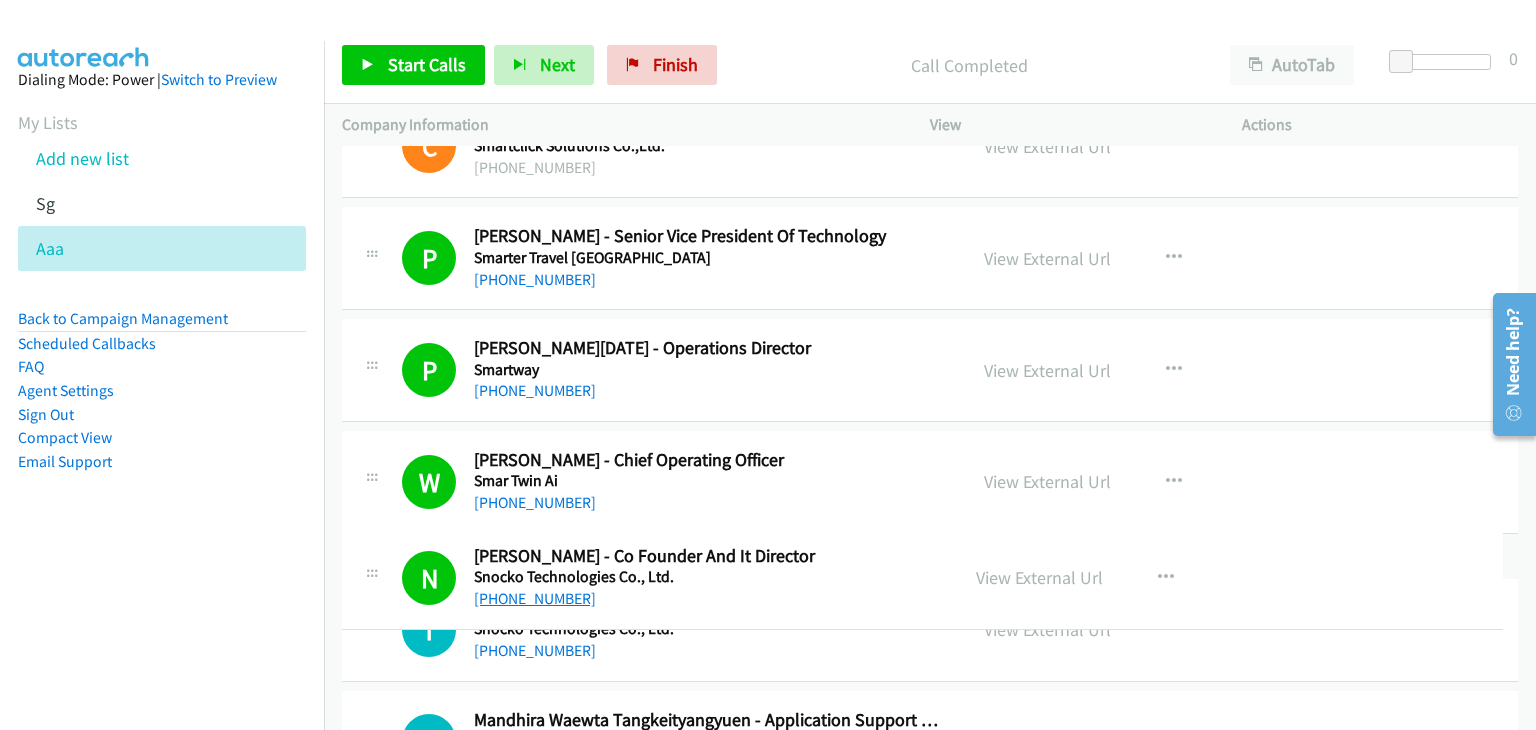
drag, startPoint x: 579, startPoint y: 595, endPoint x: 546, endPoint y: 596, distance: 33.0
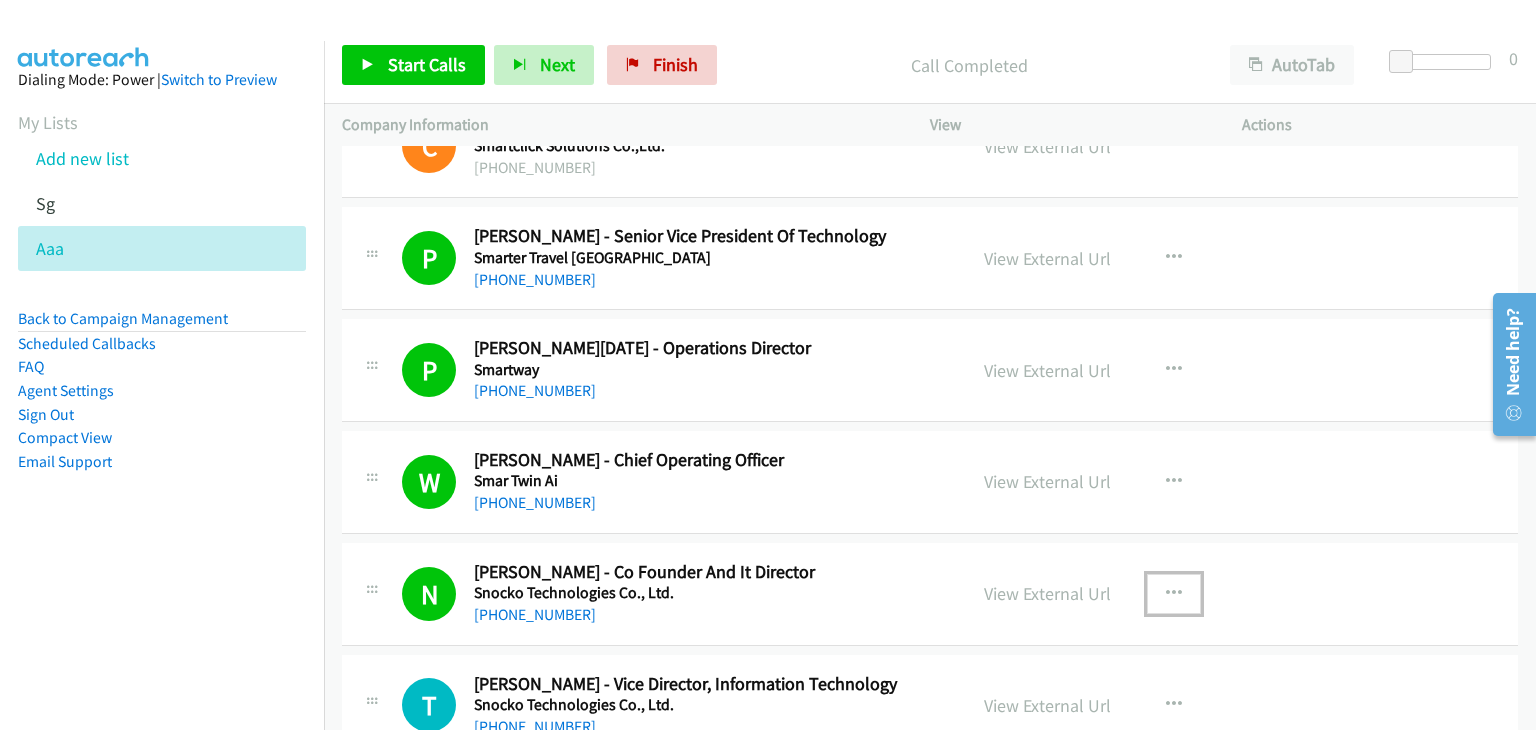
click at [1166, 586] on icon "button" at bounding box center [1174, 594] width 16 height 16
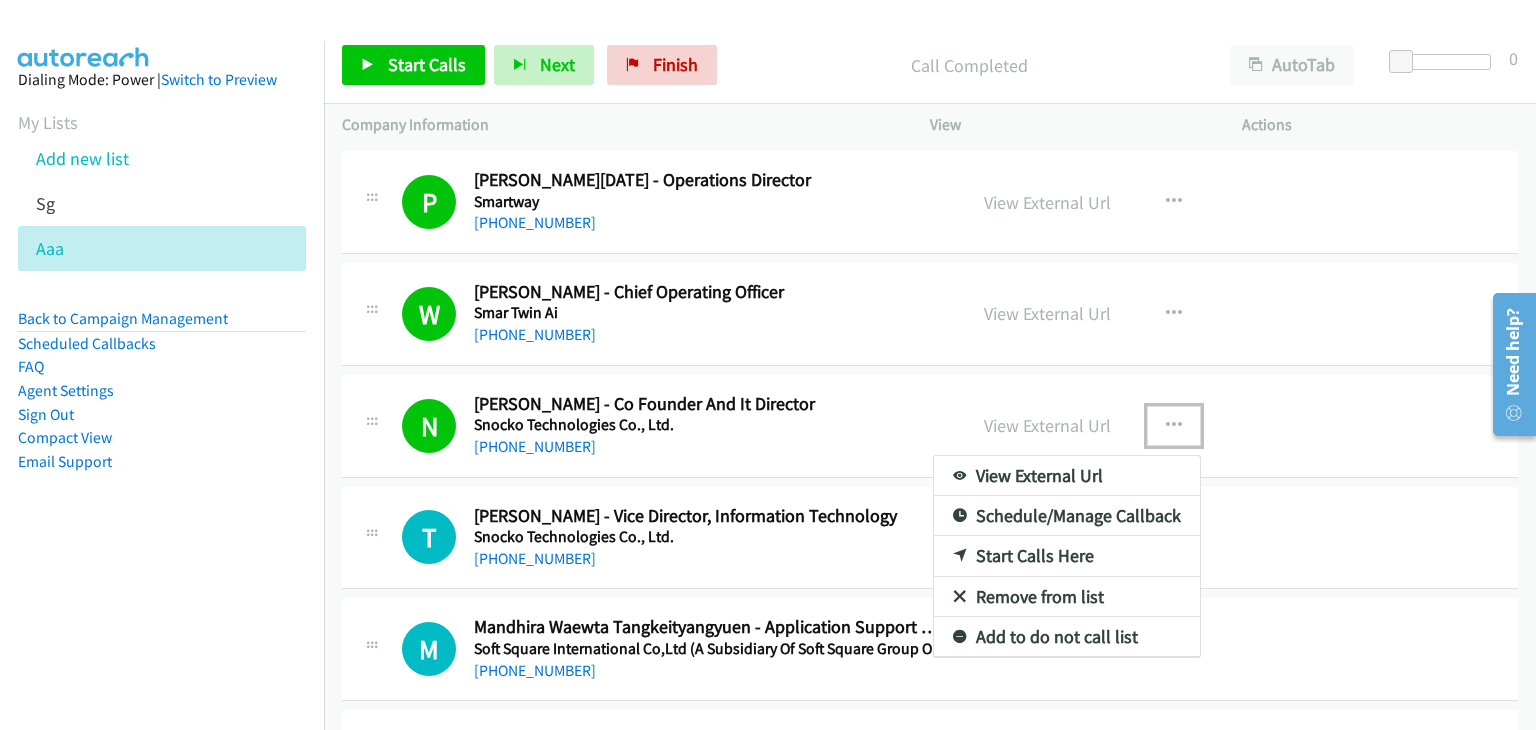
scroll to position [9197, 0]
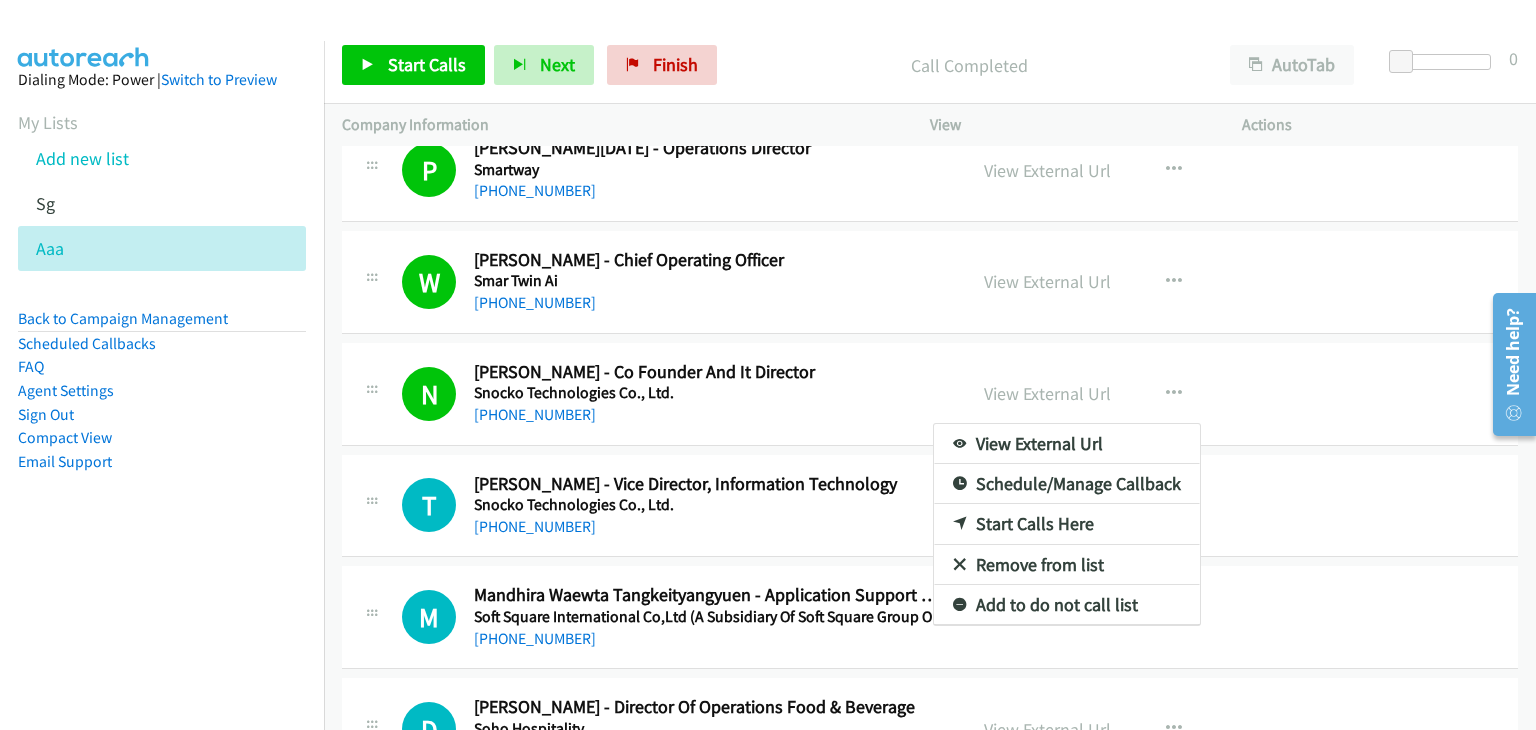
click at [158, 622] on nav "Dialing Mode: Power | Switch to Preview My Lists Add new list Sg Aaa Back to Ca…" at bounding box center [162, 406] width 325 height 730
click at [1041, 424] on link "View External Url" at bounding box center [1067, 444] width 266 height 40
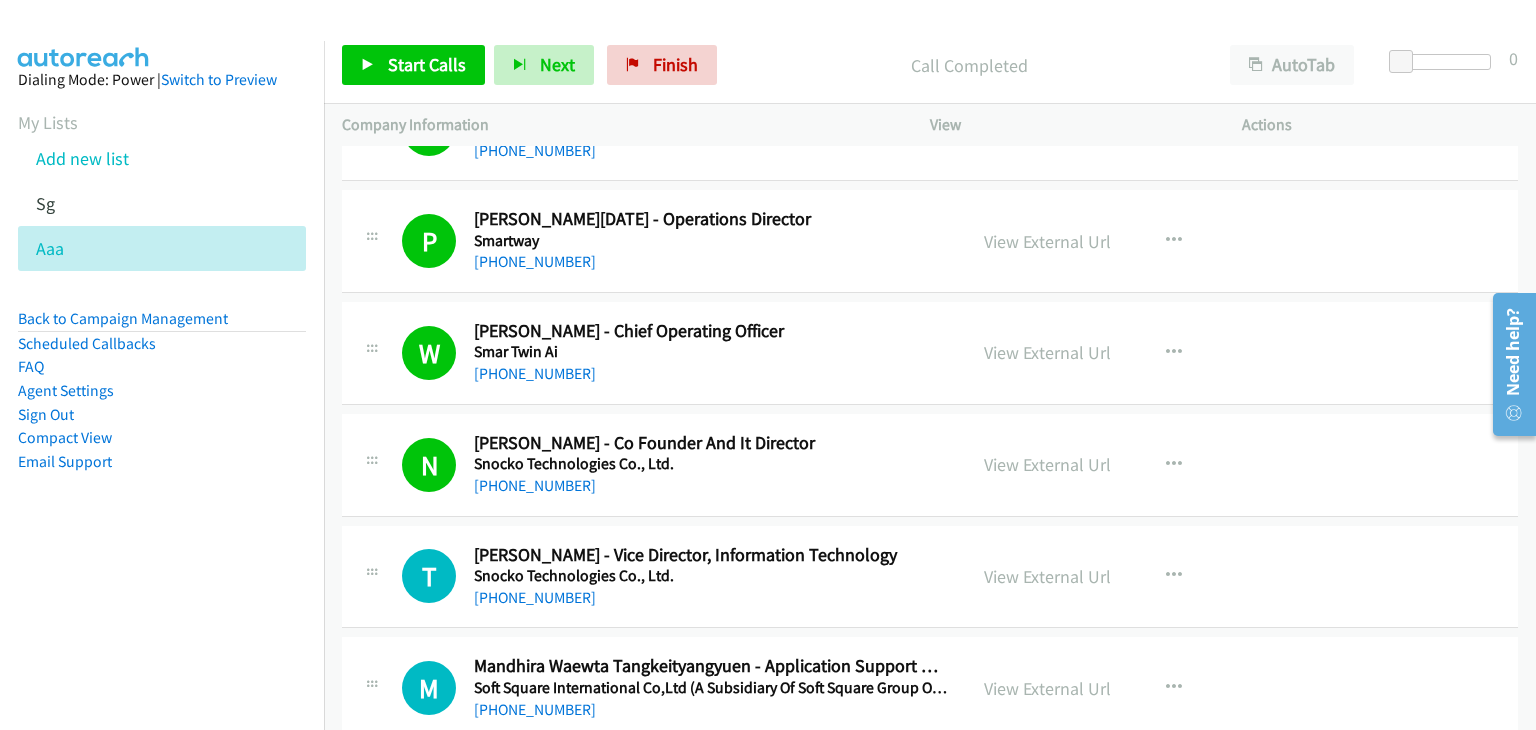
scroll to position [8997, 0]
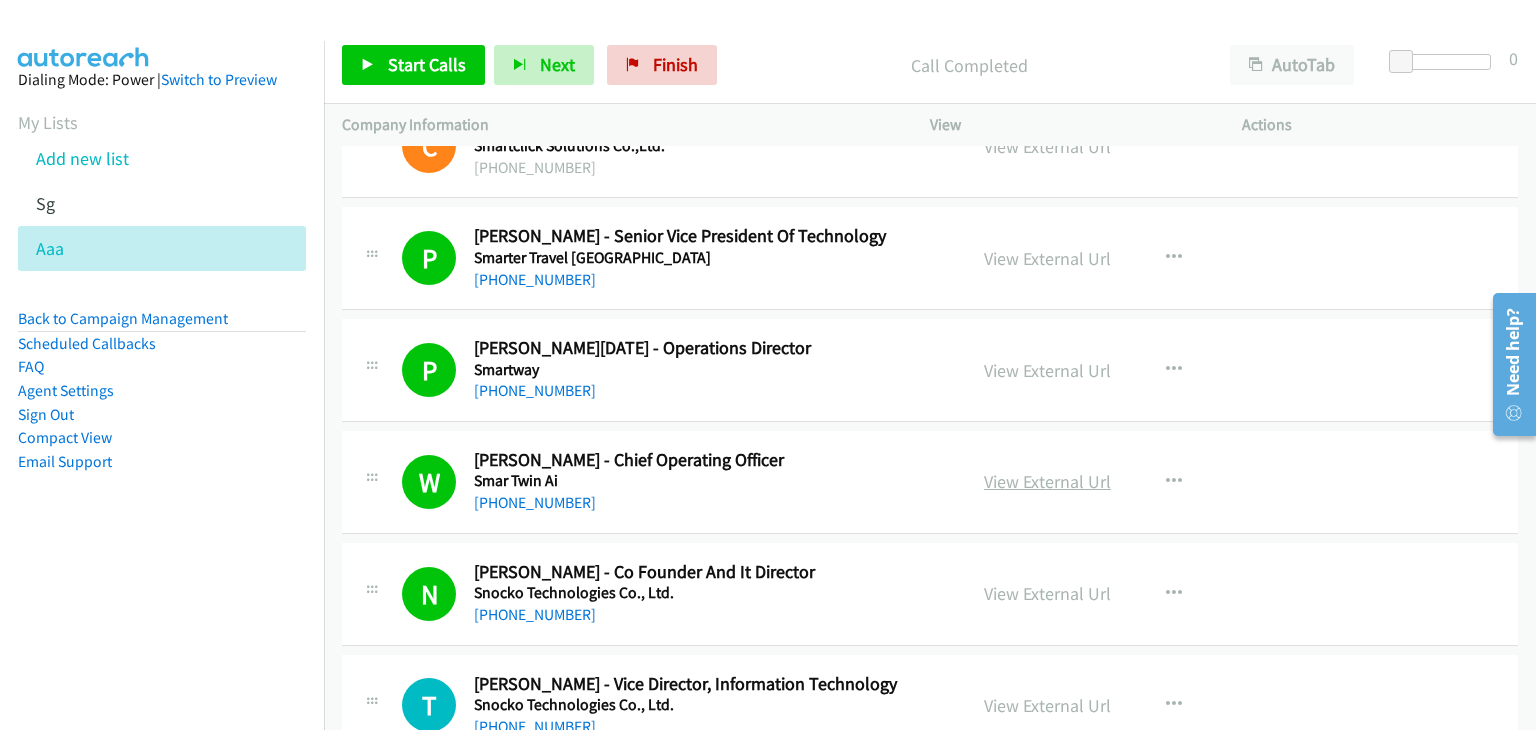
click at [1033, 470] on link "View External Url" at bounding box center [1047, 481] width 127 height 23
click at [1017, 248] on link "View External Url" at bounding box center [1047, 258] width 127 height 23
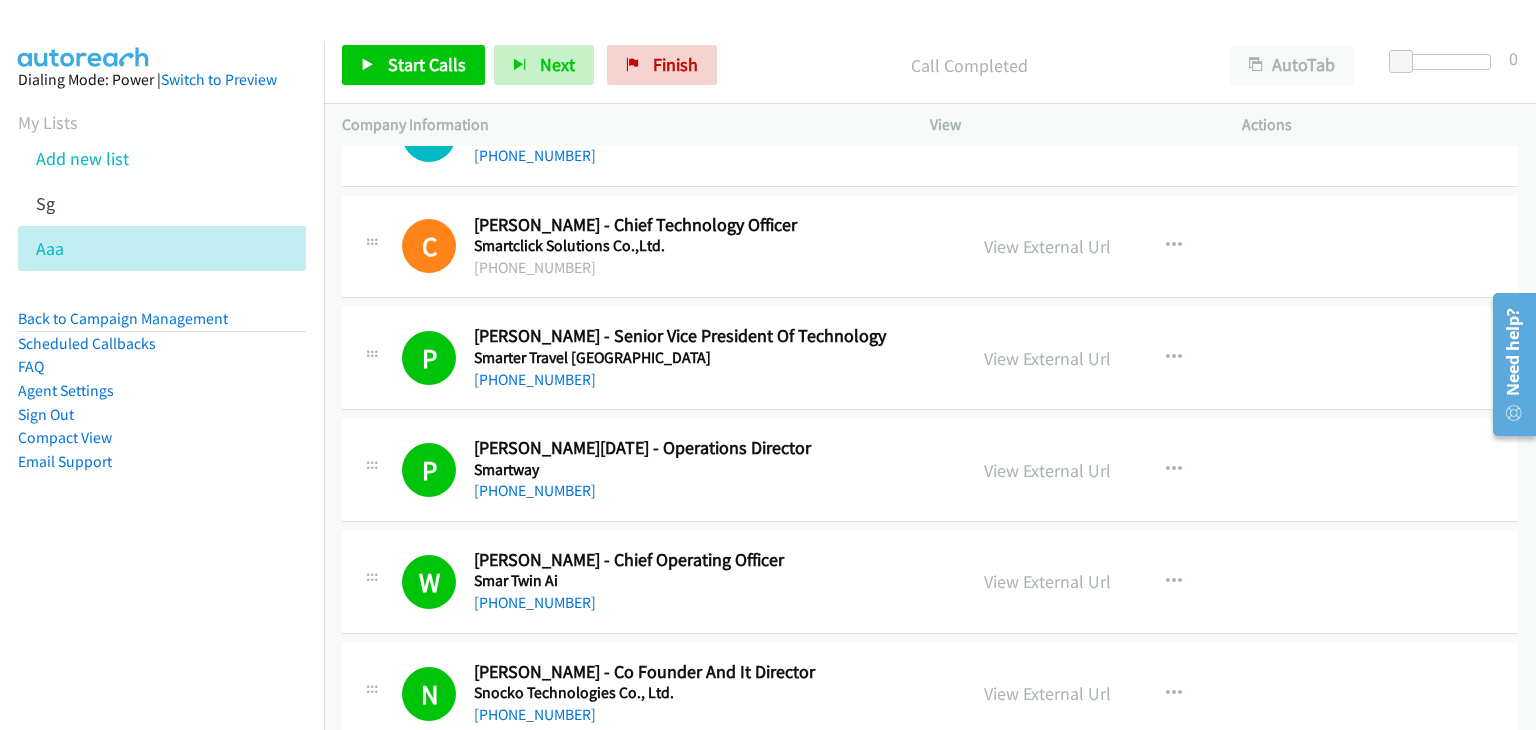
scroll to position [8897, 0]
click at [1038, 347] on link "View External Url" at bounding box center [1047, 358] width 127 height 23
click at [1004, 235] on link "View External Url" at bounding box center [1047, 246] width 127 height 23
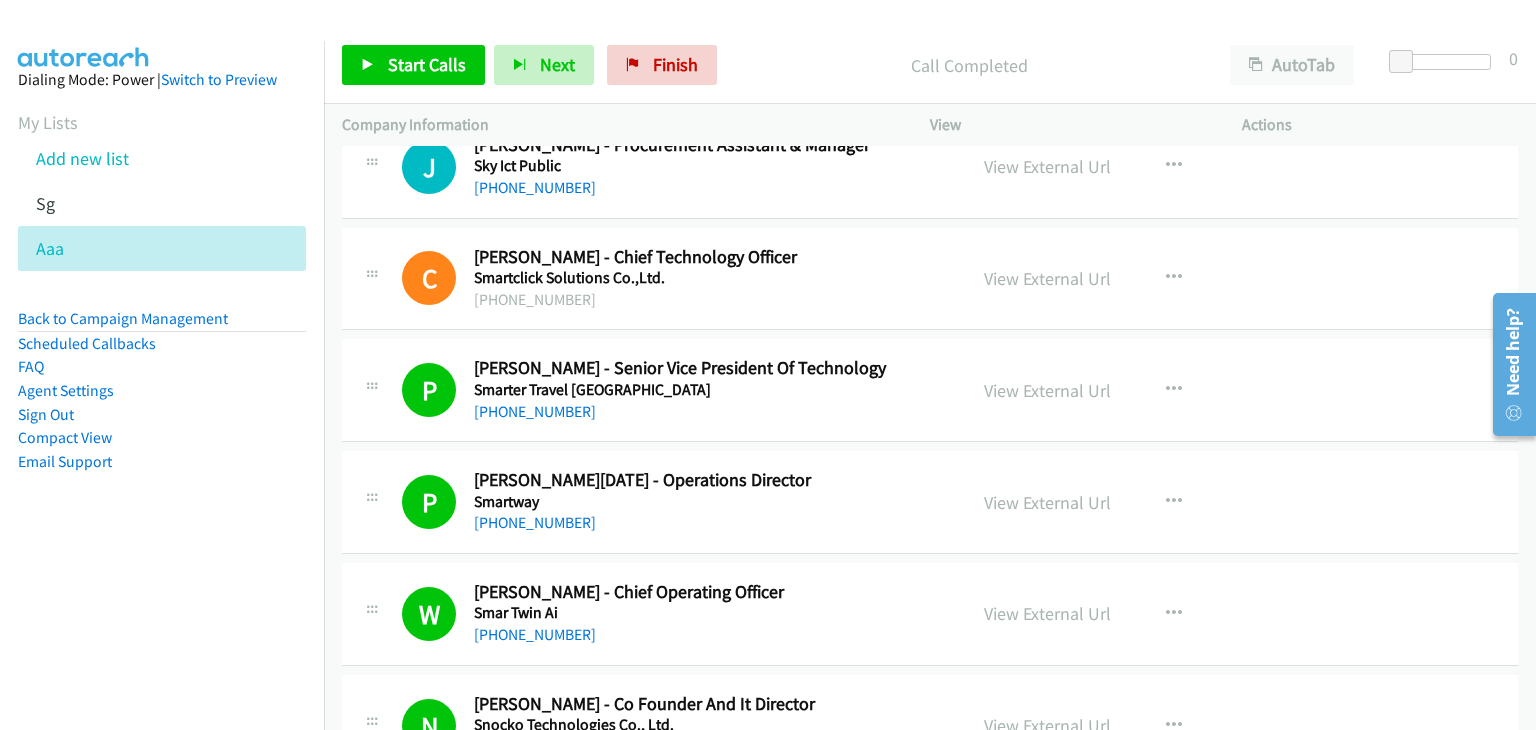
scroll to position [8797, 0]
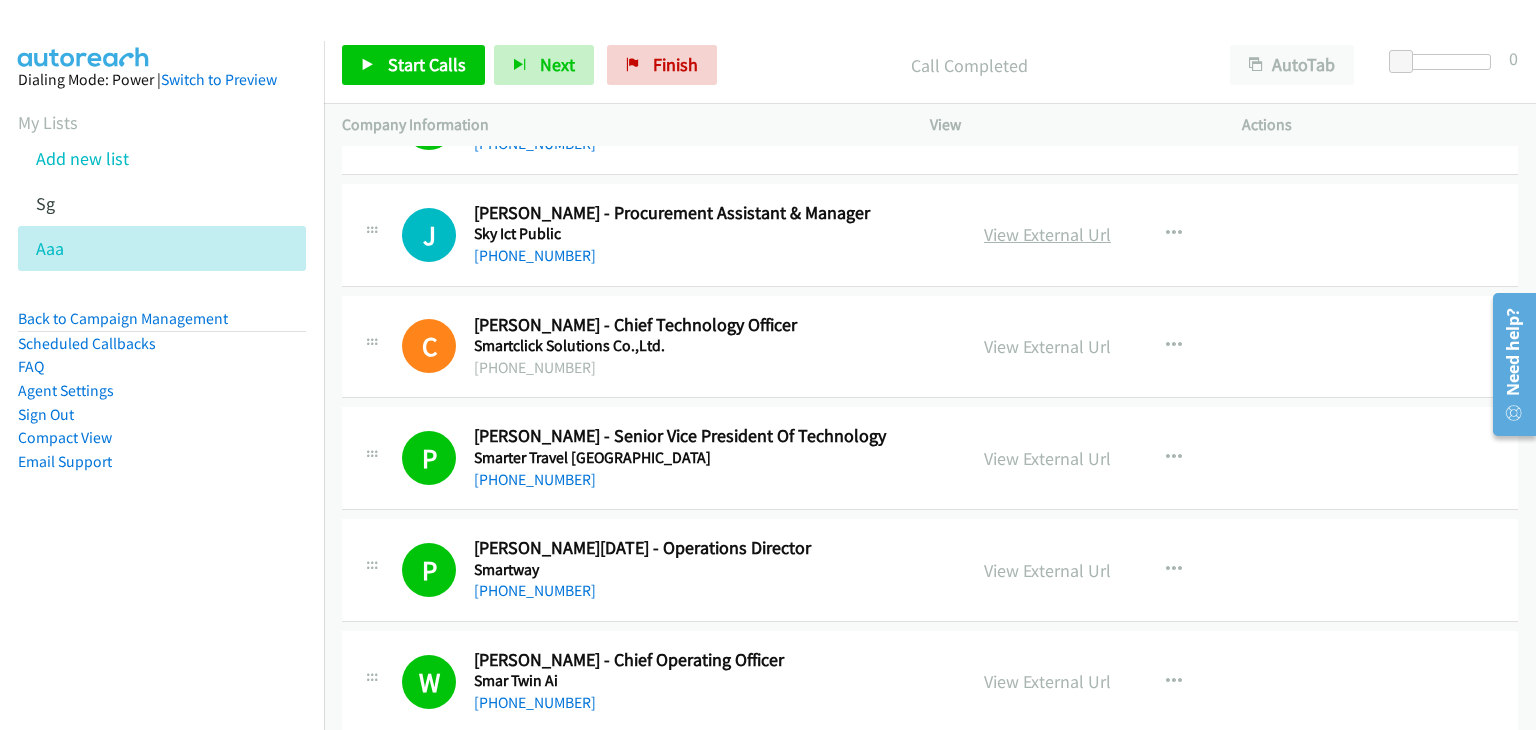
click at [1055, 223] on link "View External Url" at bounding box center [1047, 234] width 127 height 23
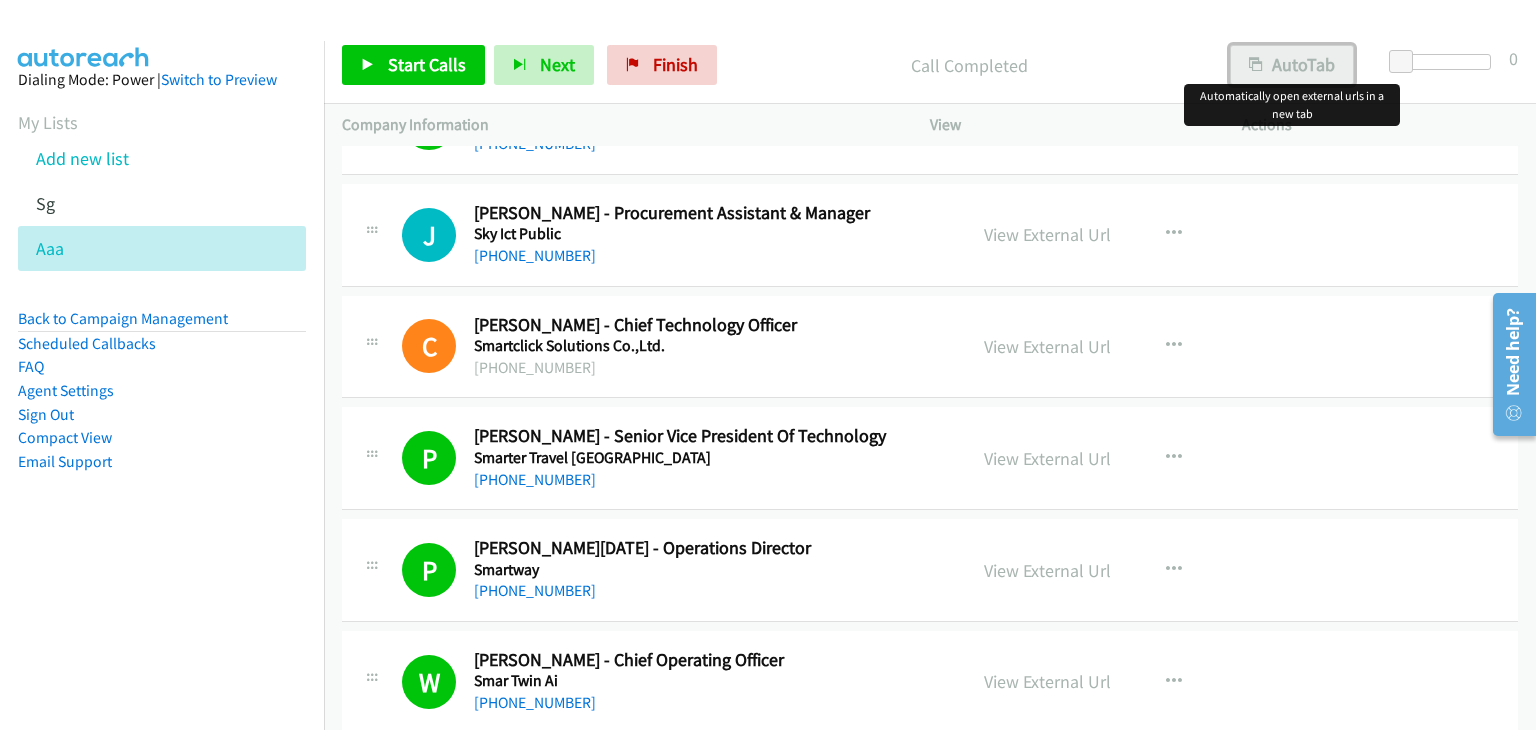
click at [1296, 54] on button "AutoTab" at bounding box center [1292, 65] width 124 height 40
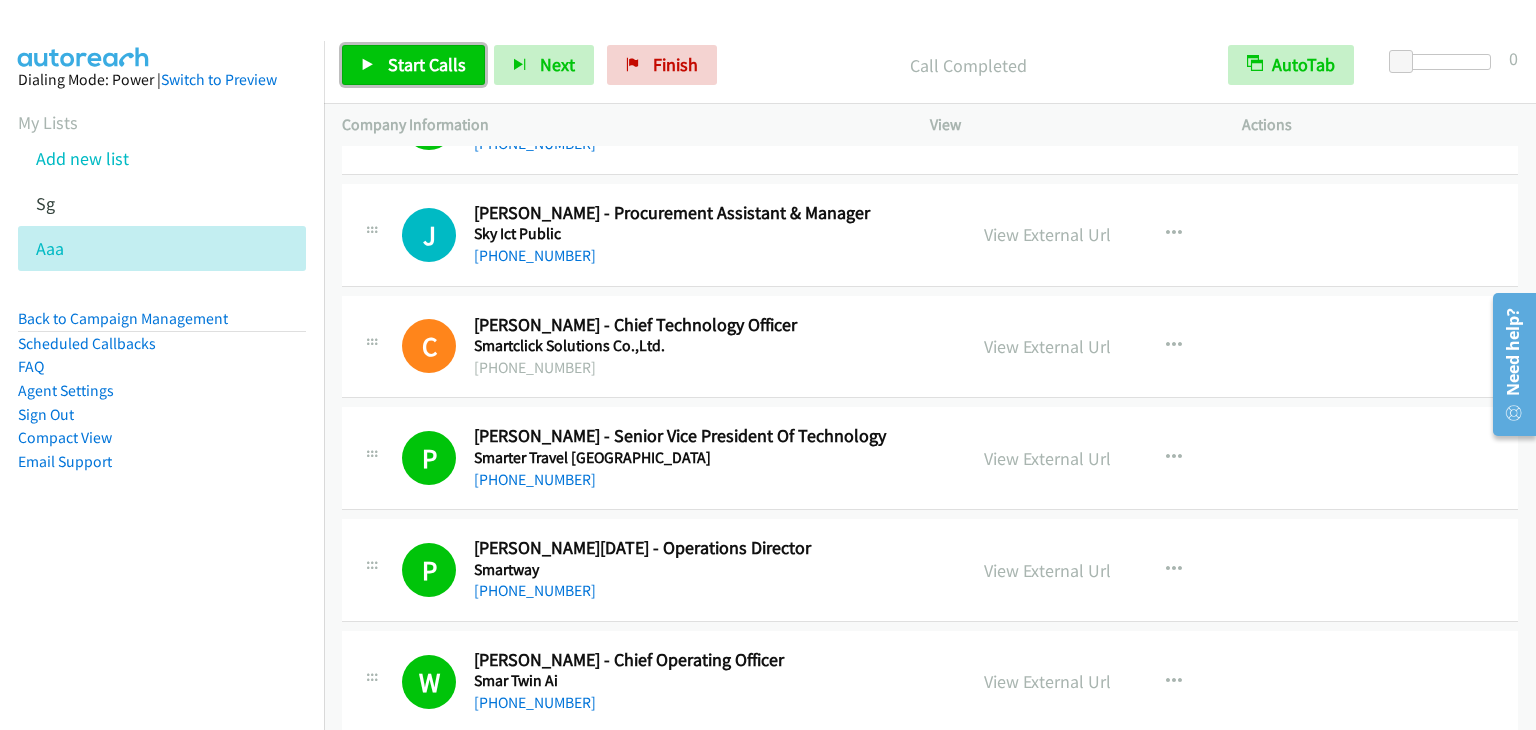
click at [432, 61] on span "Start Calls" at bounding box center [427, 64] width 78 height 23
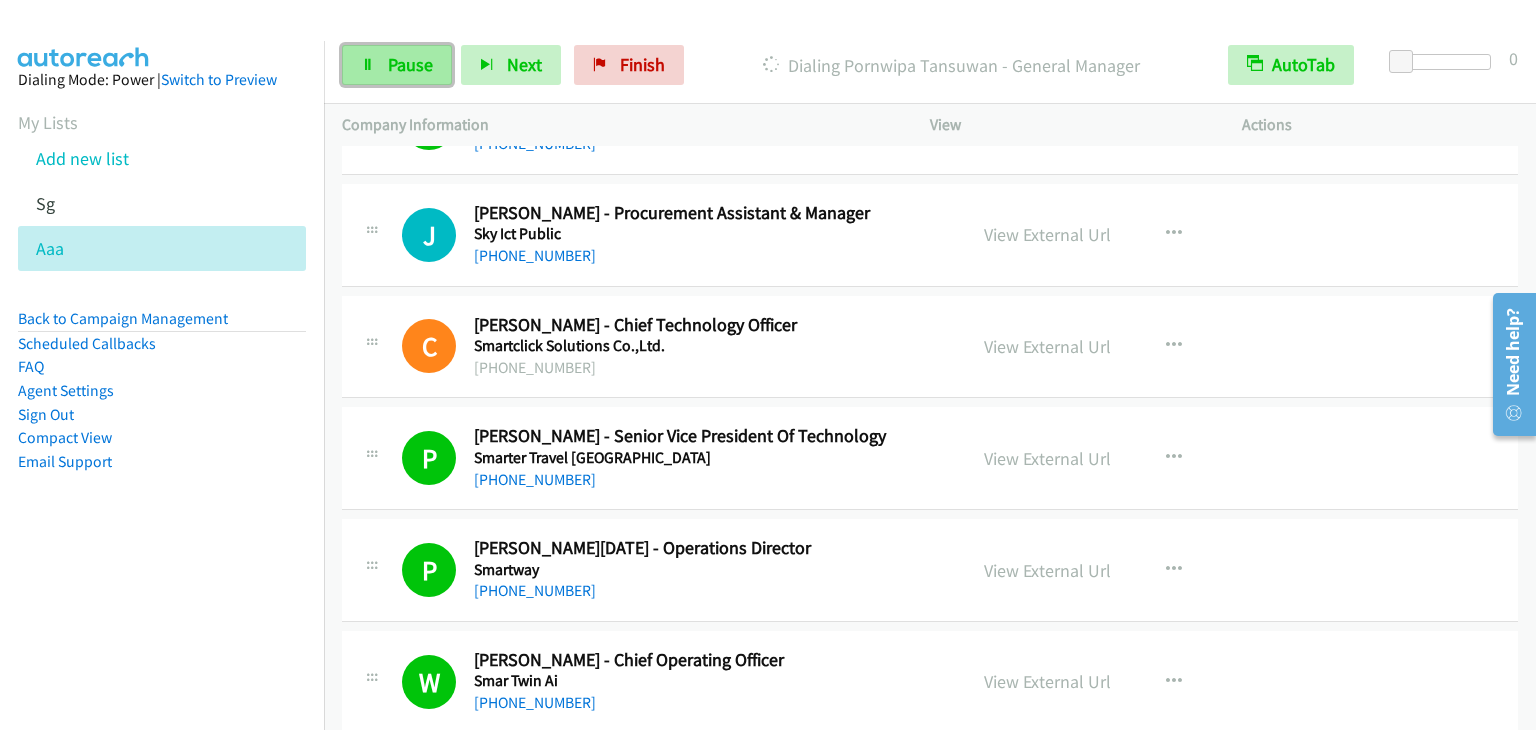
click at [376, 58] on link "Pause" at bounding box center [397, 65] width 110 height 40
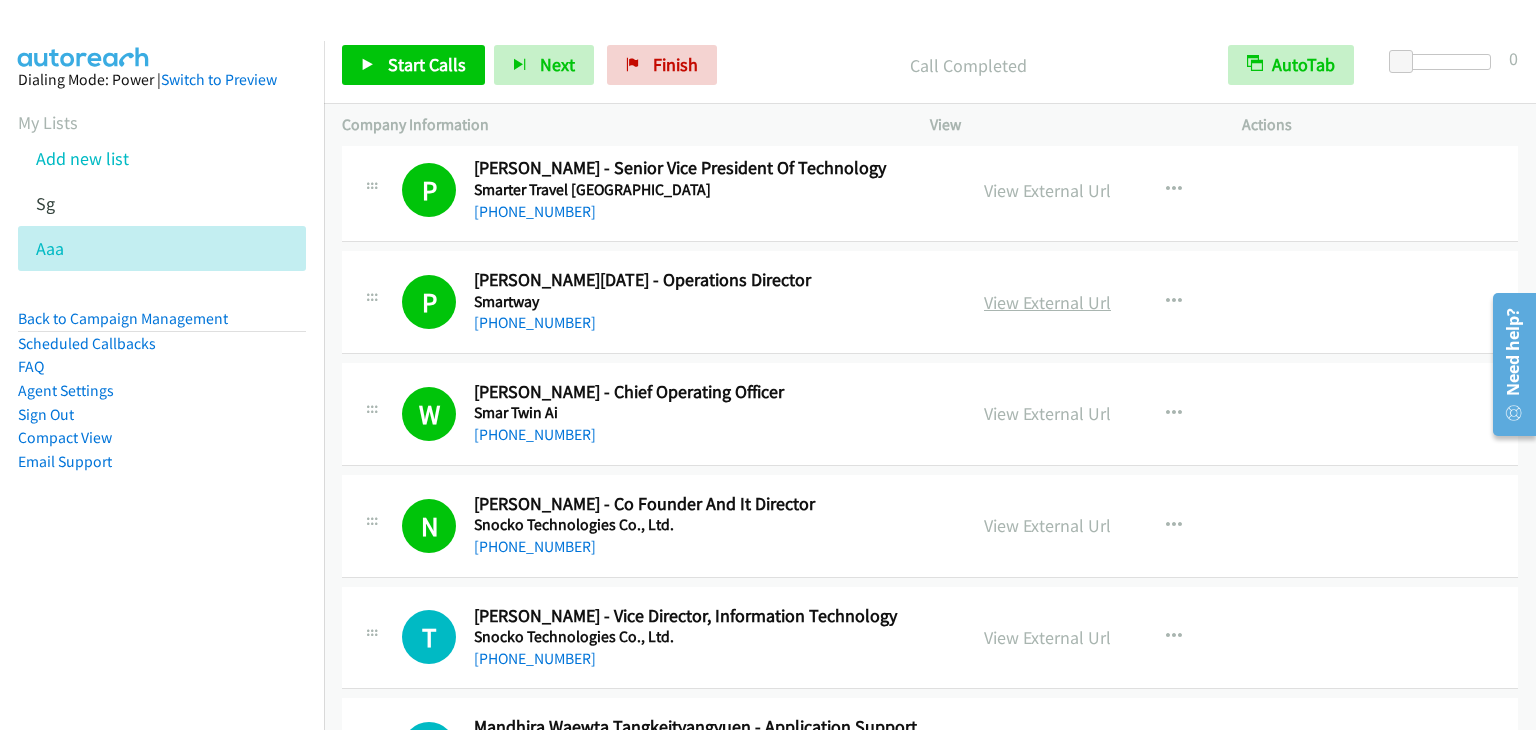
scroll to position [8997, 0]
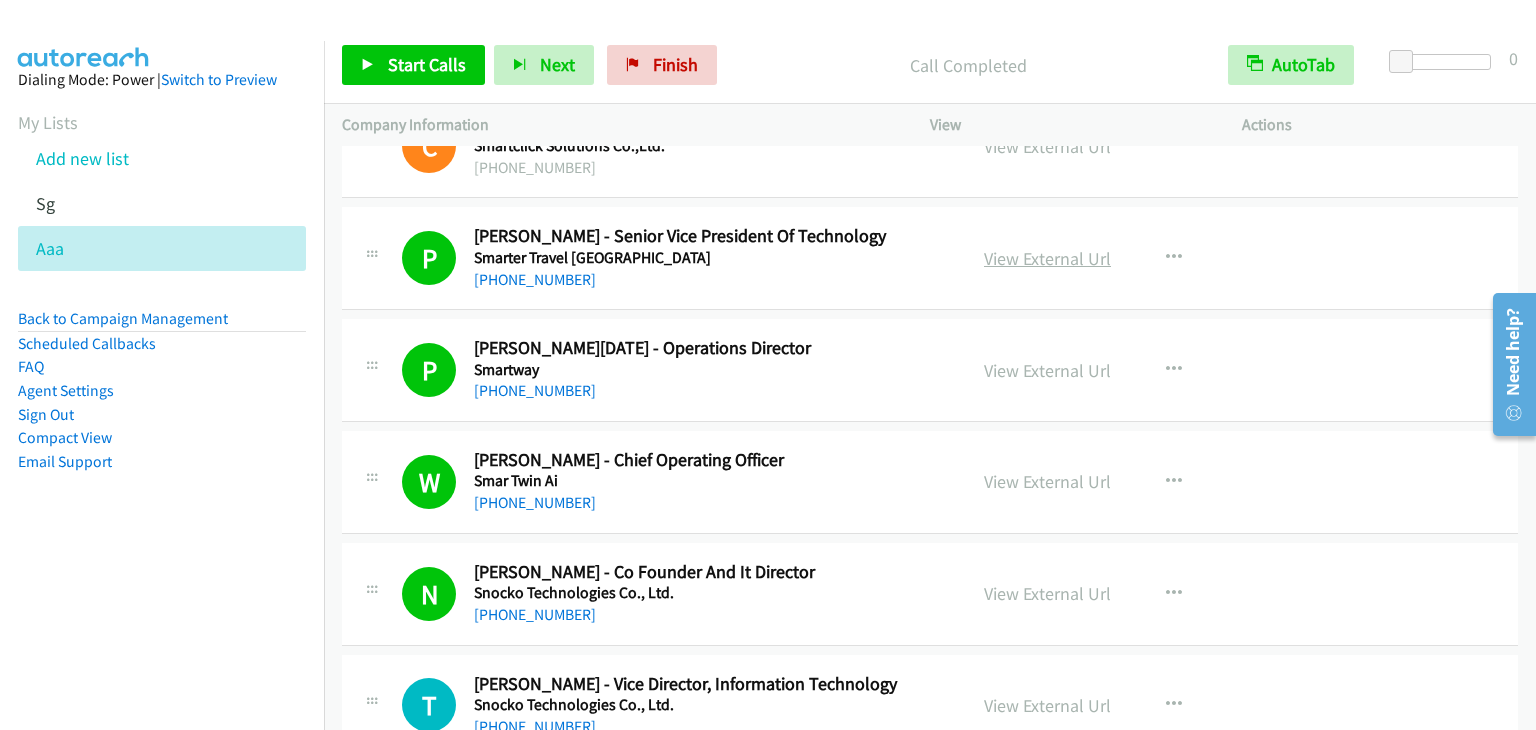
click at [1053, 247] on link "View External Url" at bounding box center [1047, 258] width 127 height 23
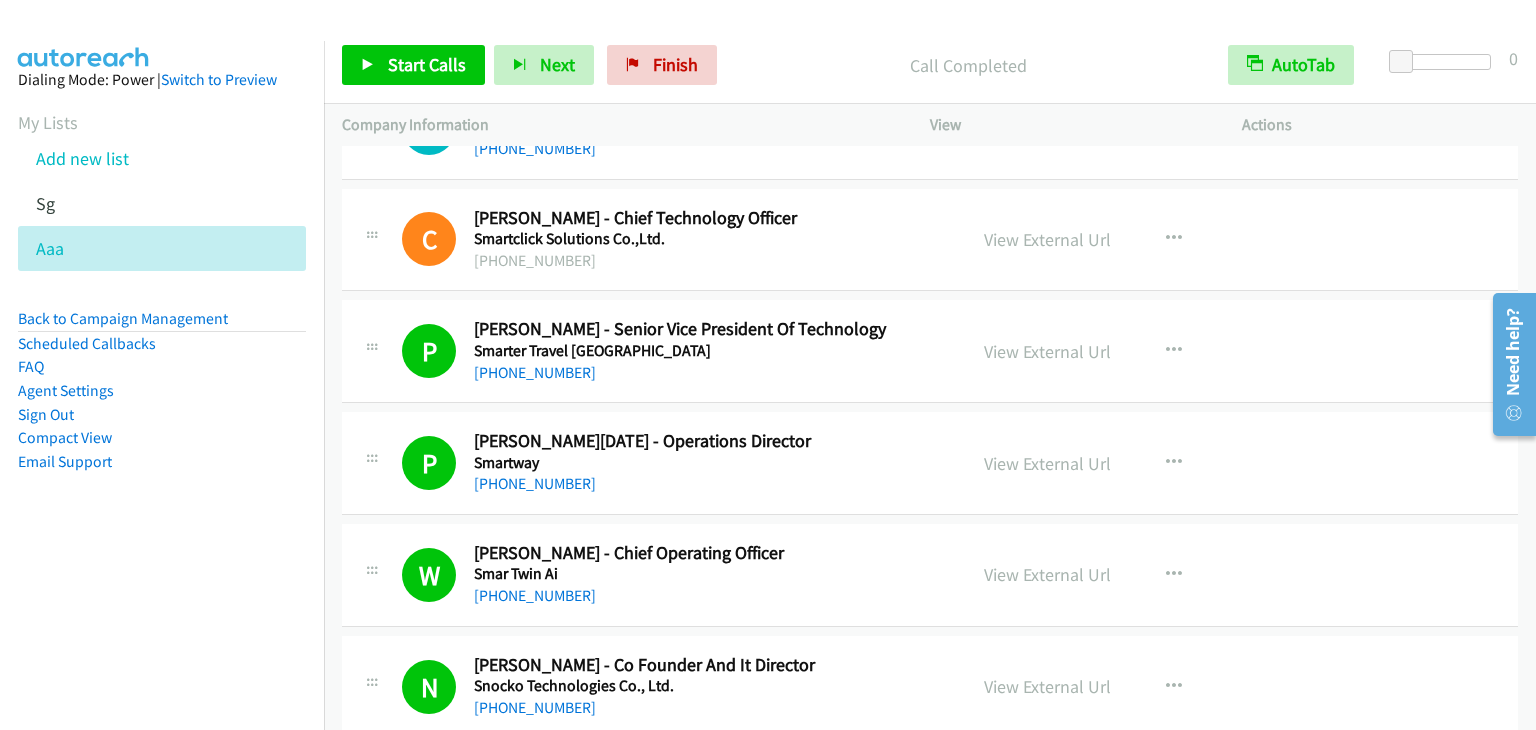
scroll to position [8897, 0]
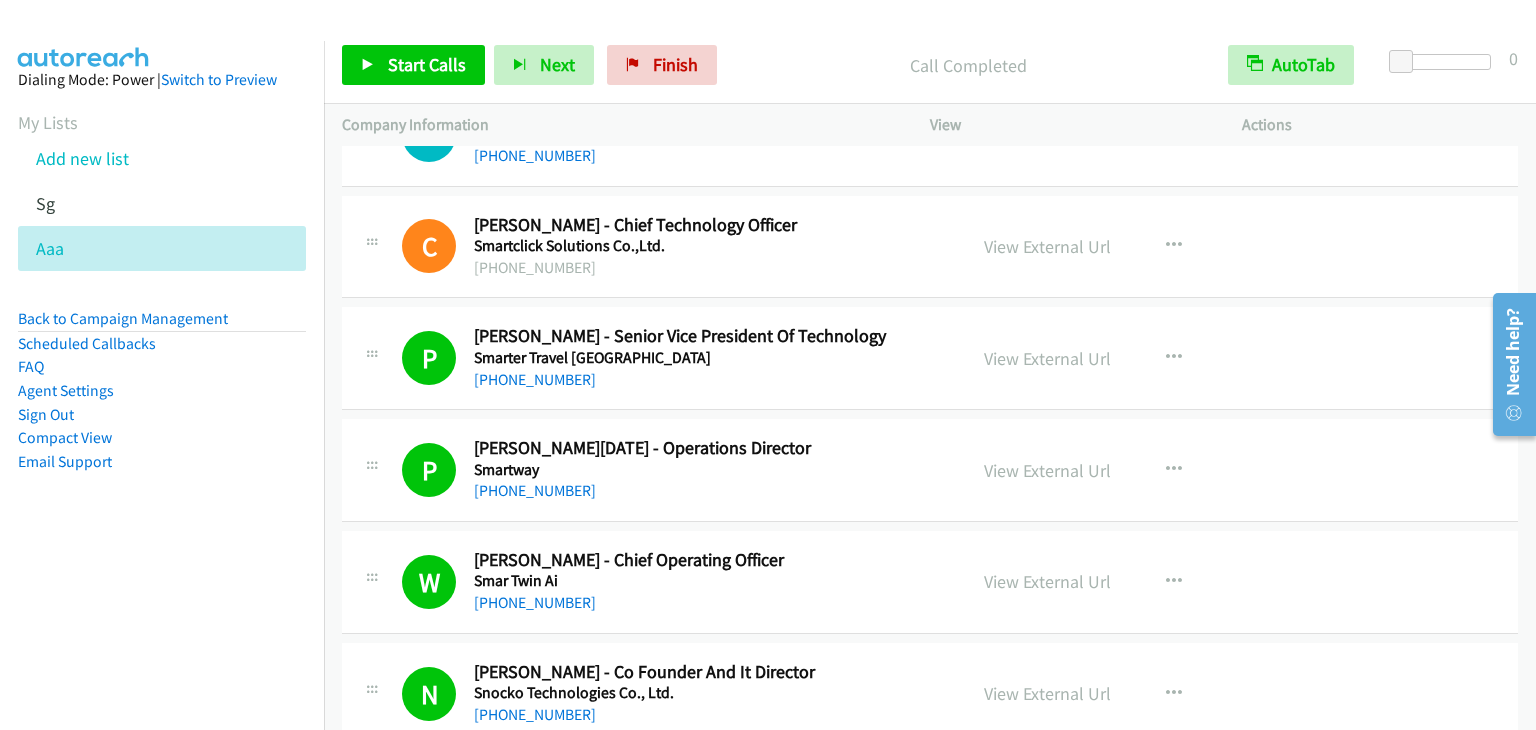
click at [215, 521] on aside "Dialing Mode: Power | Switch to Preview My Lists Add new list Sg Aaa Back to Ca…" at bounding box center [162, 302] width 324 height 523
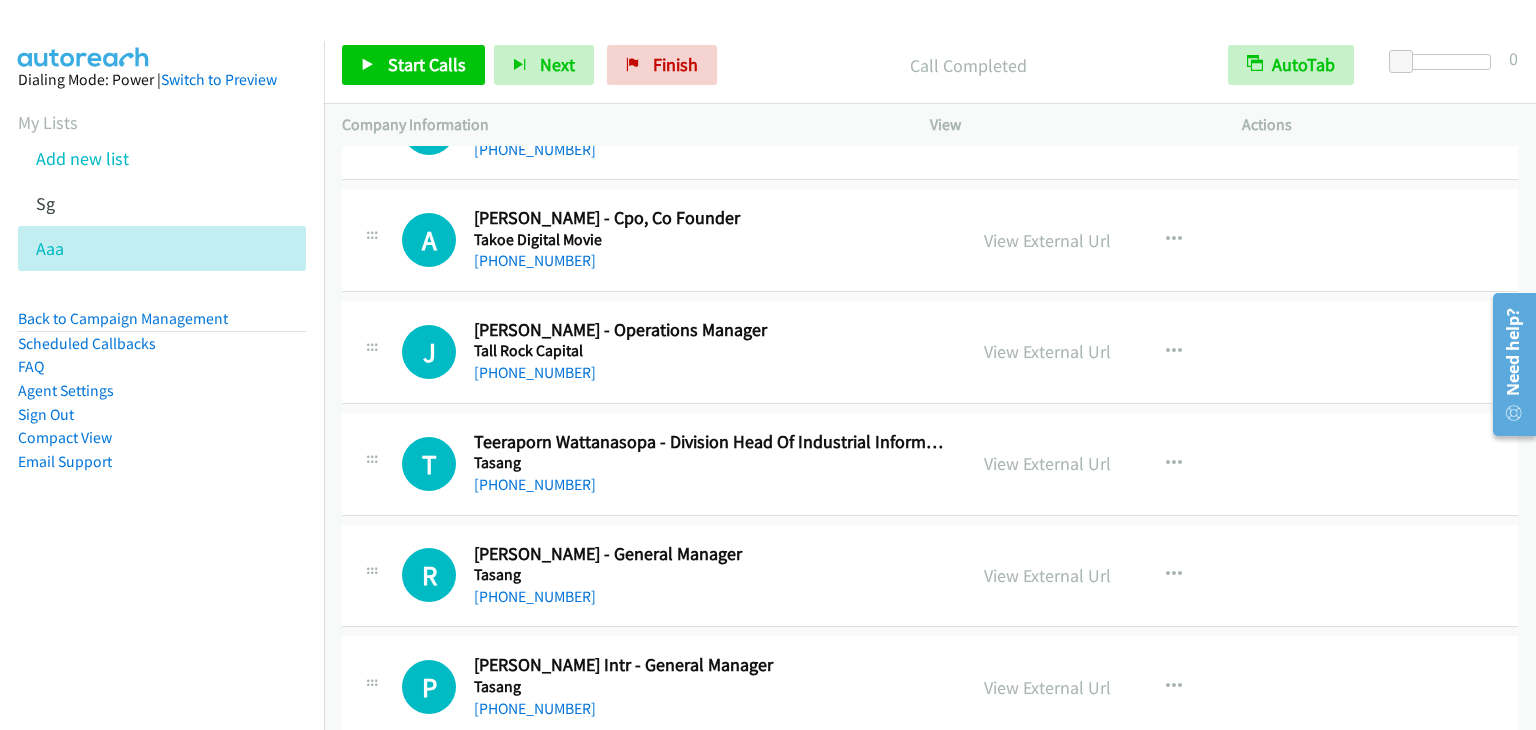
scroll to position [15800, 0]
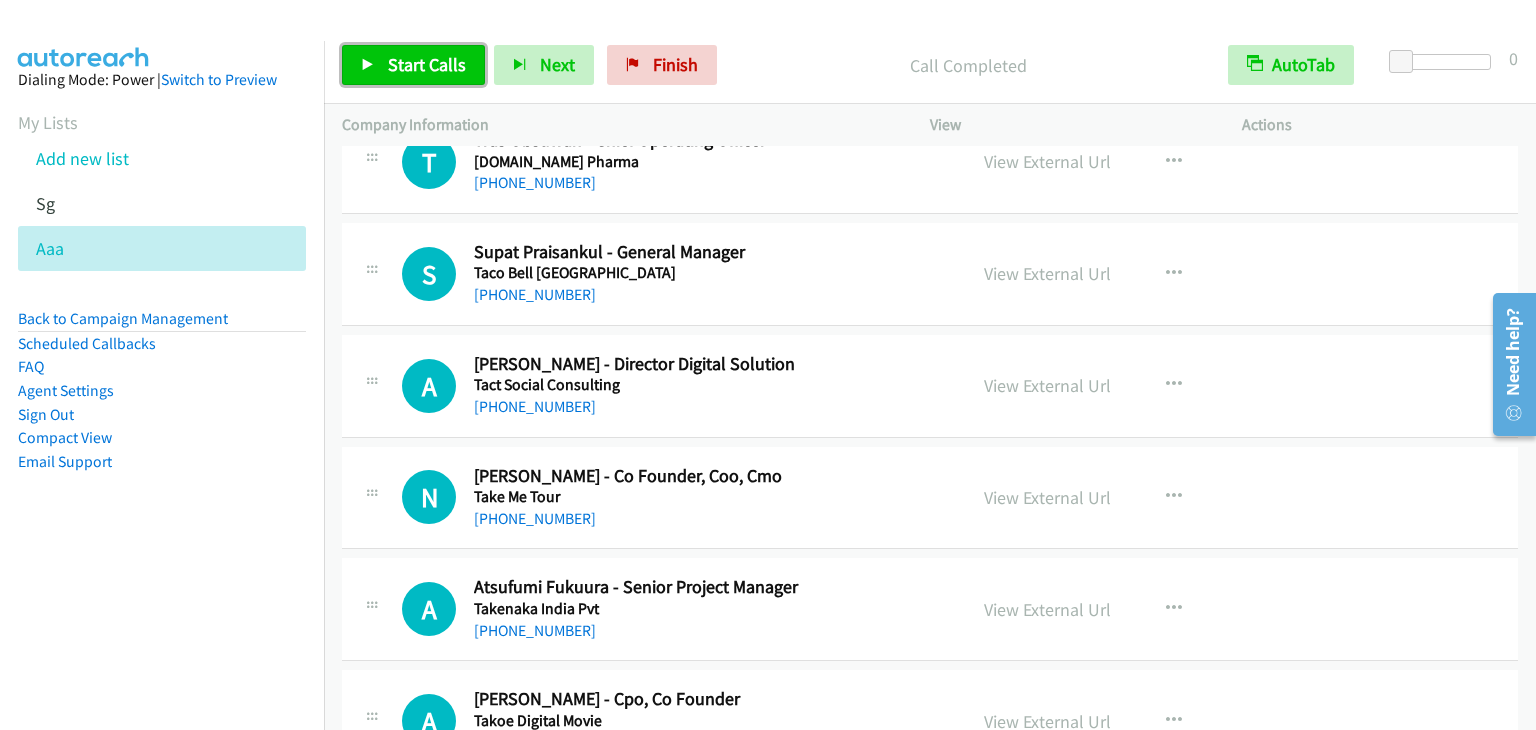
click at [379, 46] on link "Start Calls" at bounding box center [413, 65] width 143 height 40
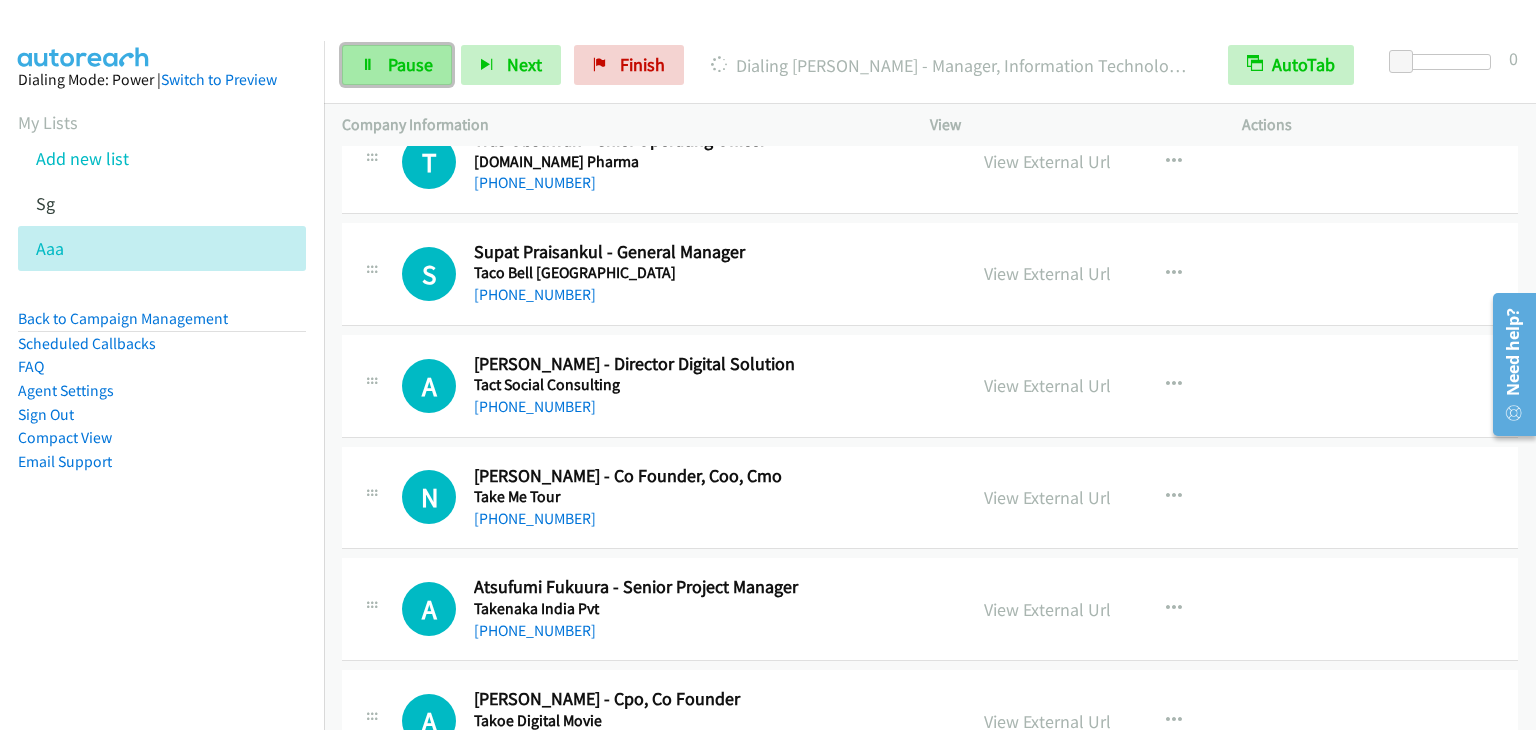
click at [378, 58] on link "Pause" at bounding box center [397, 65] width 110 height 40
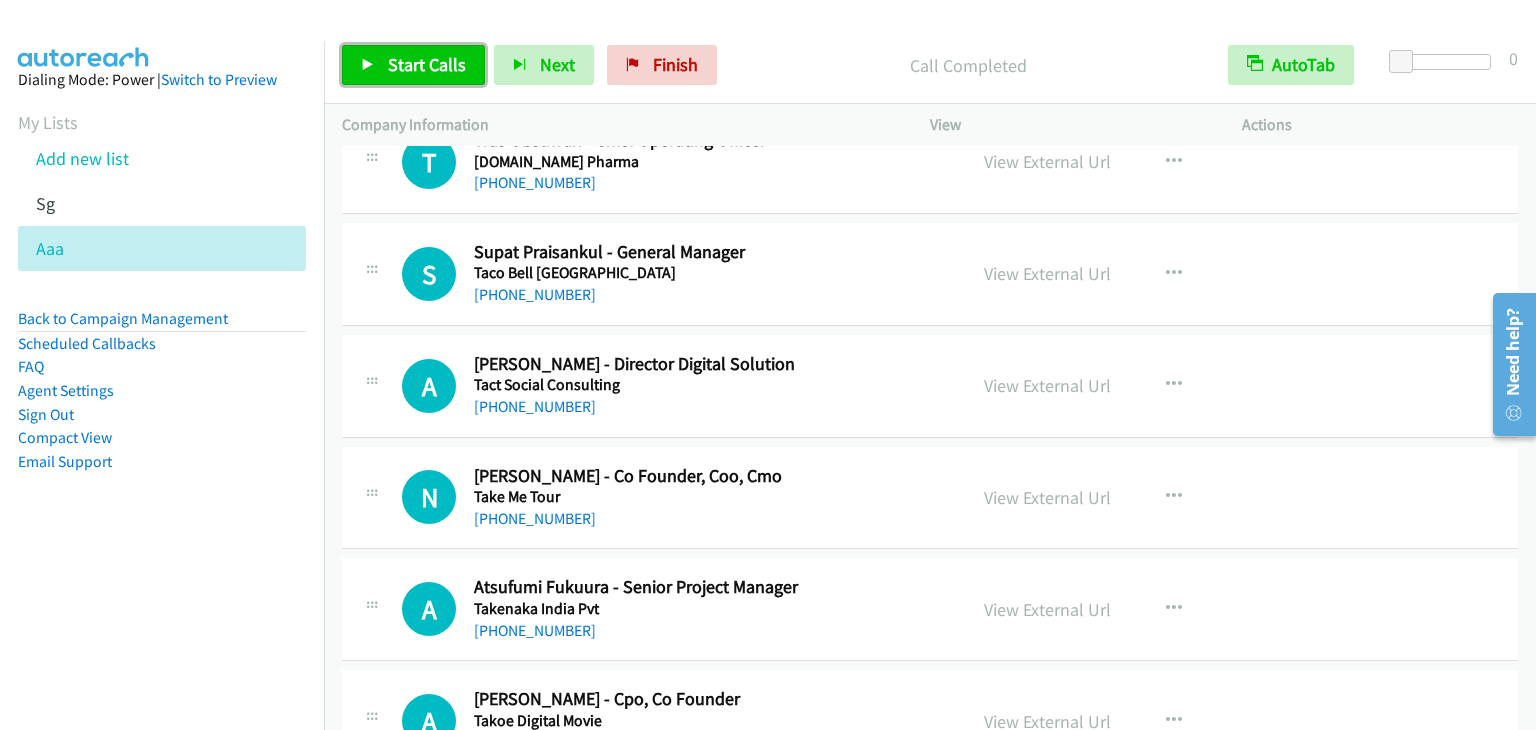
click at [385, 72] on link "Start Calls" at bounding box center [413, 65] width 143 height 40
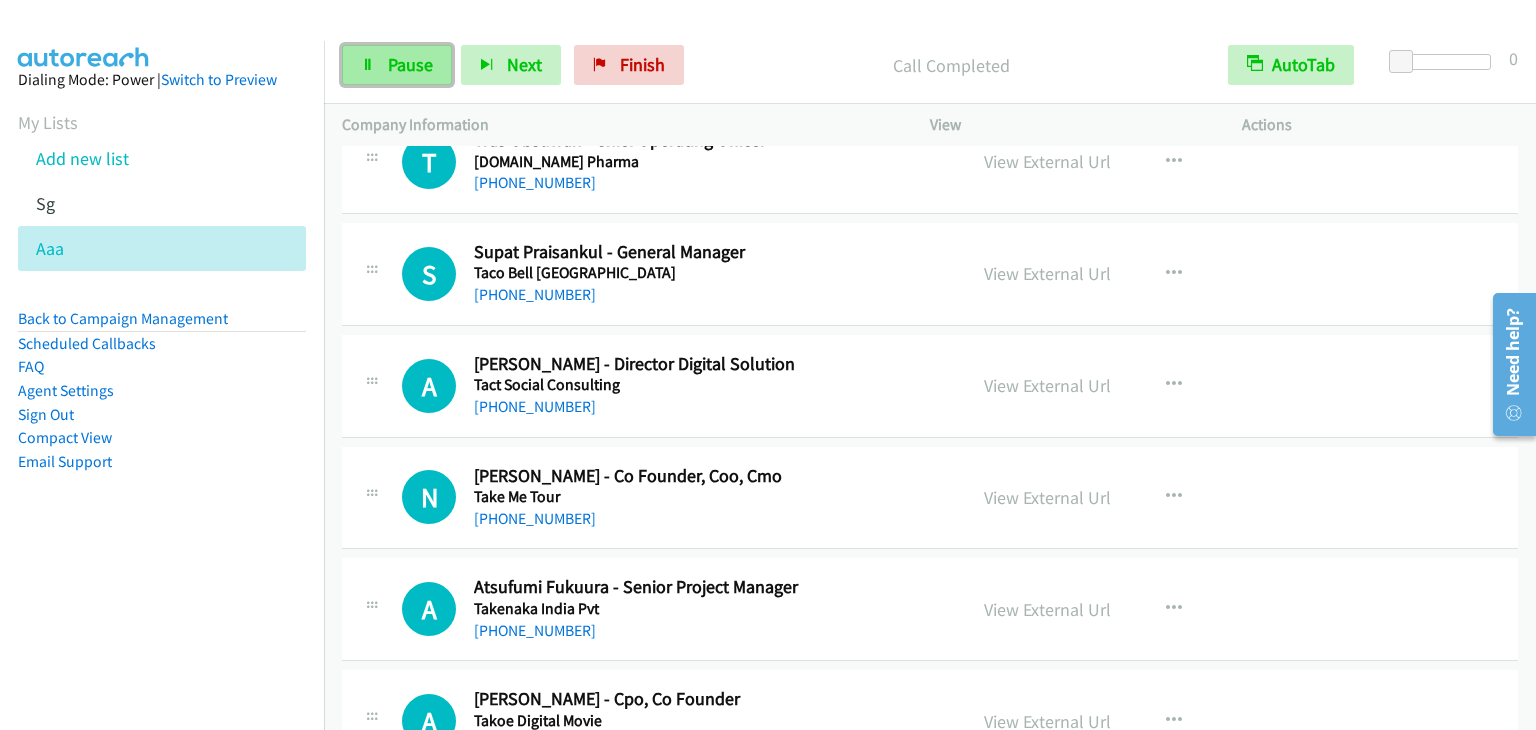
click at [392, 83] on link "Pause" at bounding box center [397, 65] width 110 height 40
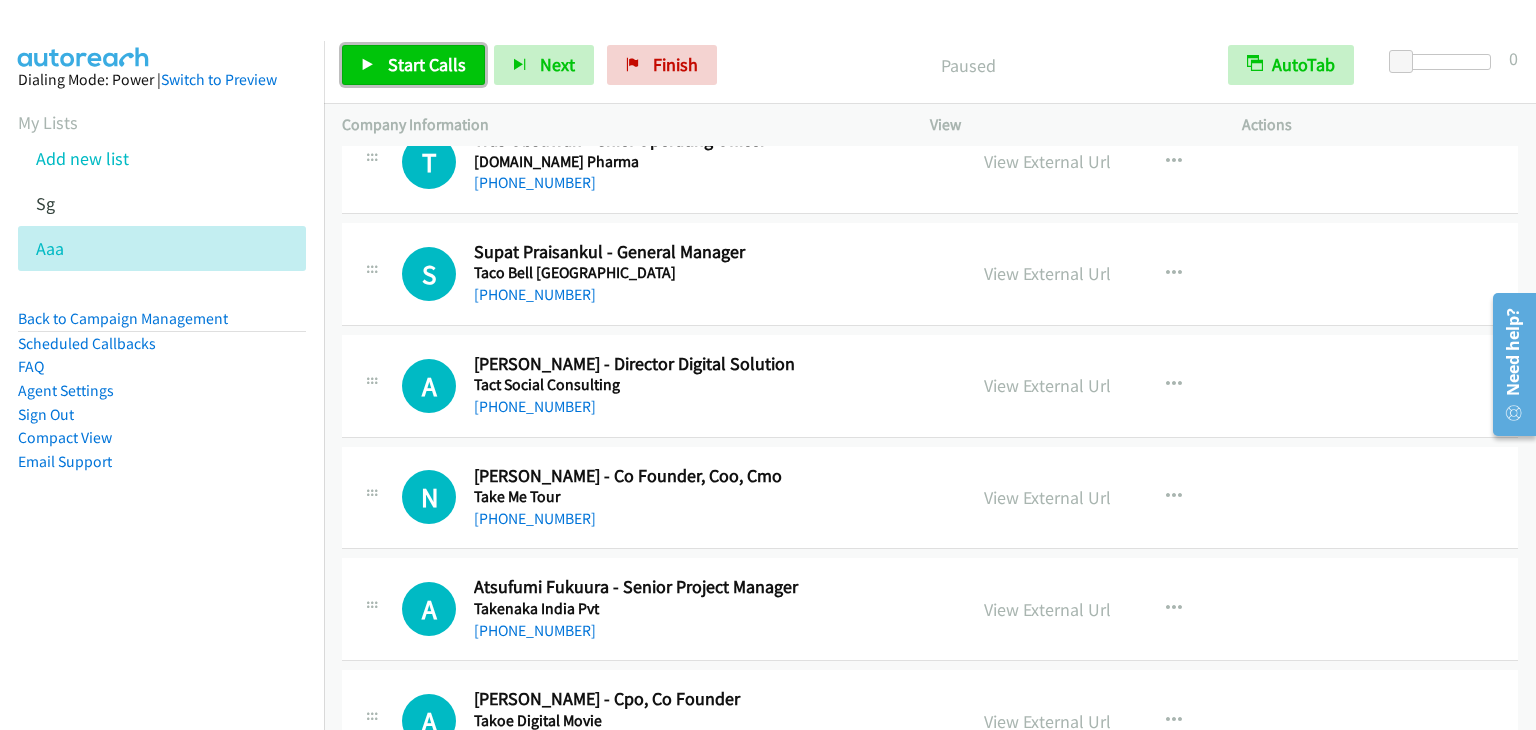
click at [408, 77] on link "Start Calls" at bounding box center [413, 65] width 143 height 40
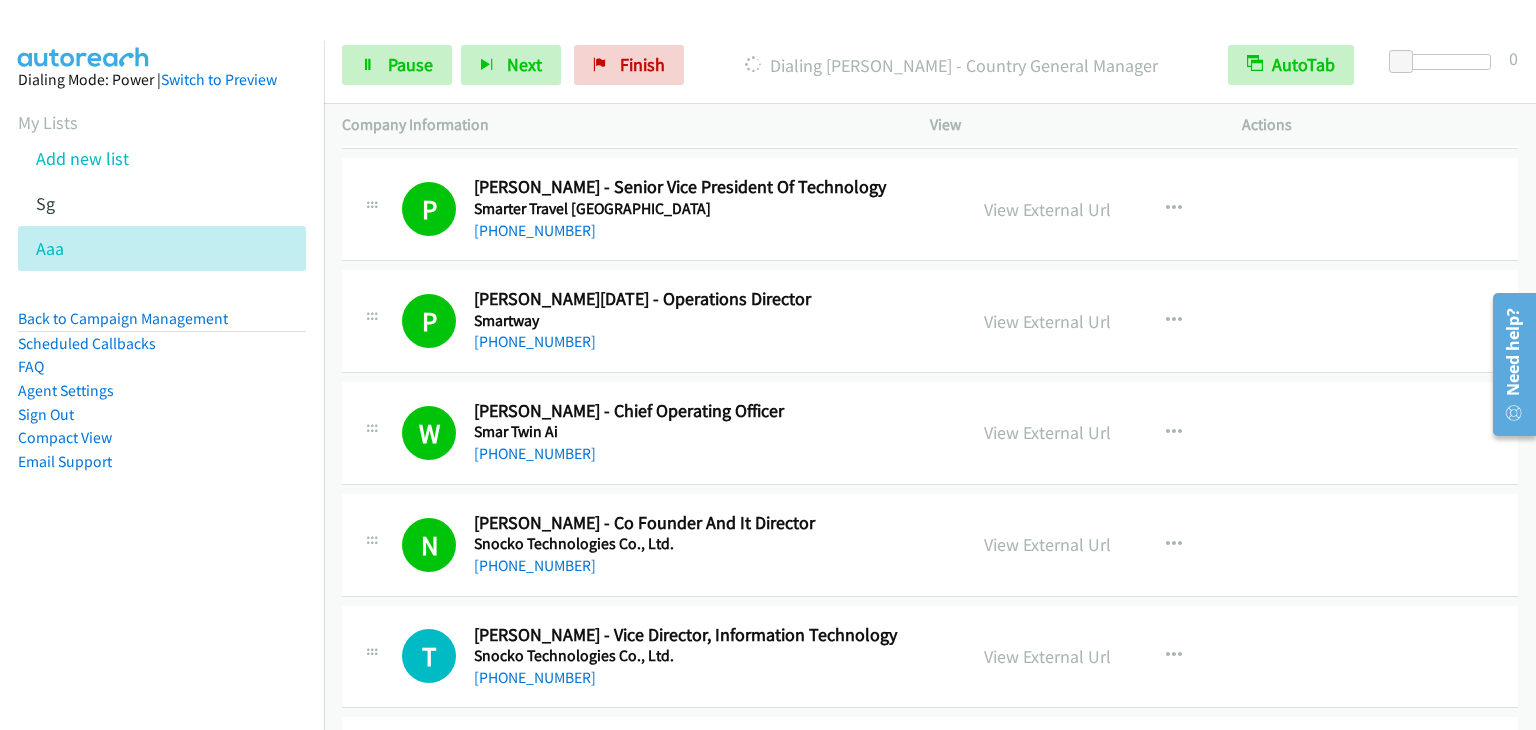
scroll to position [9102, 0]
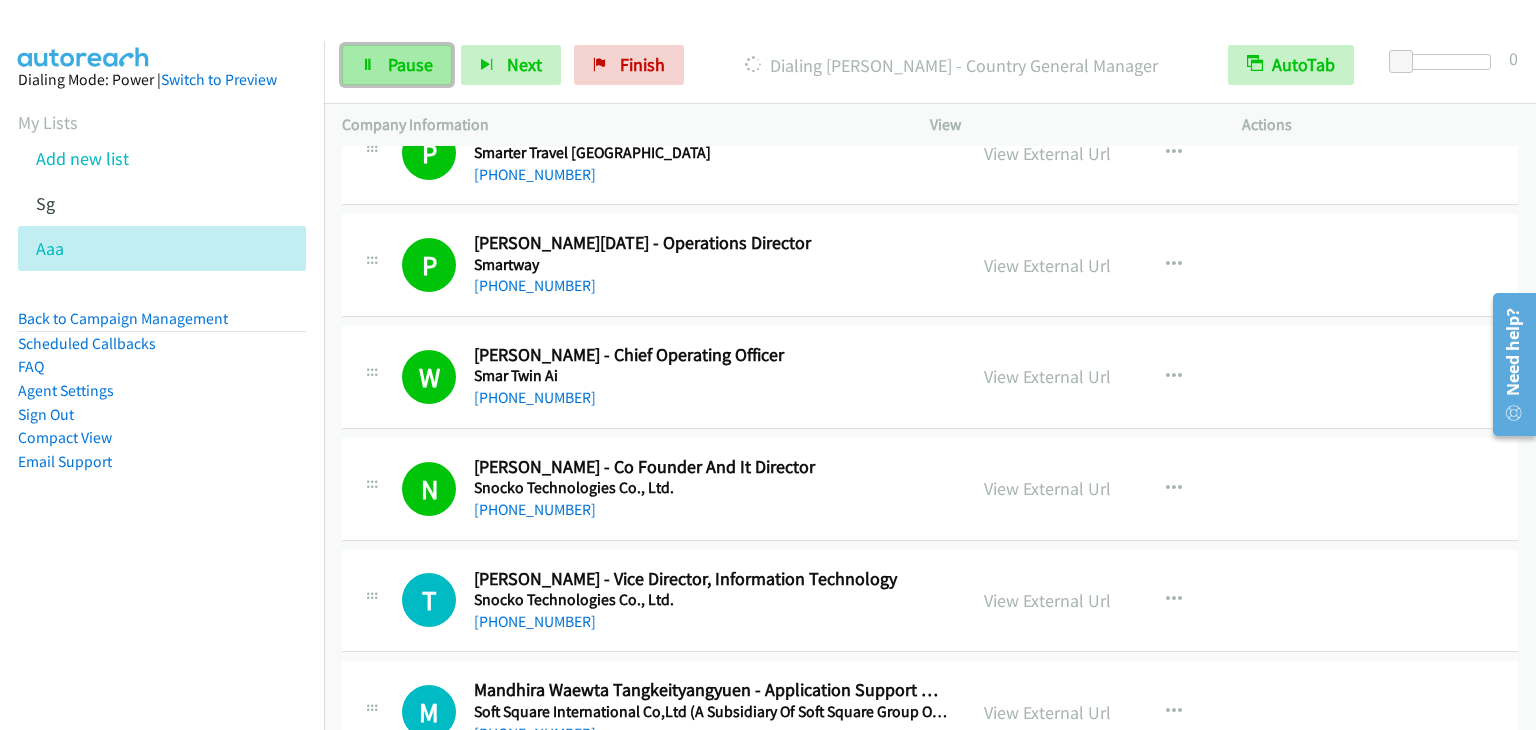
click at [440, 69] on link "Pause" at bounding box center [397, 65] width 110 height 40
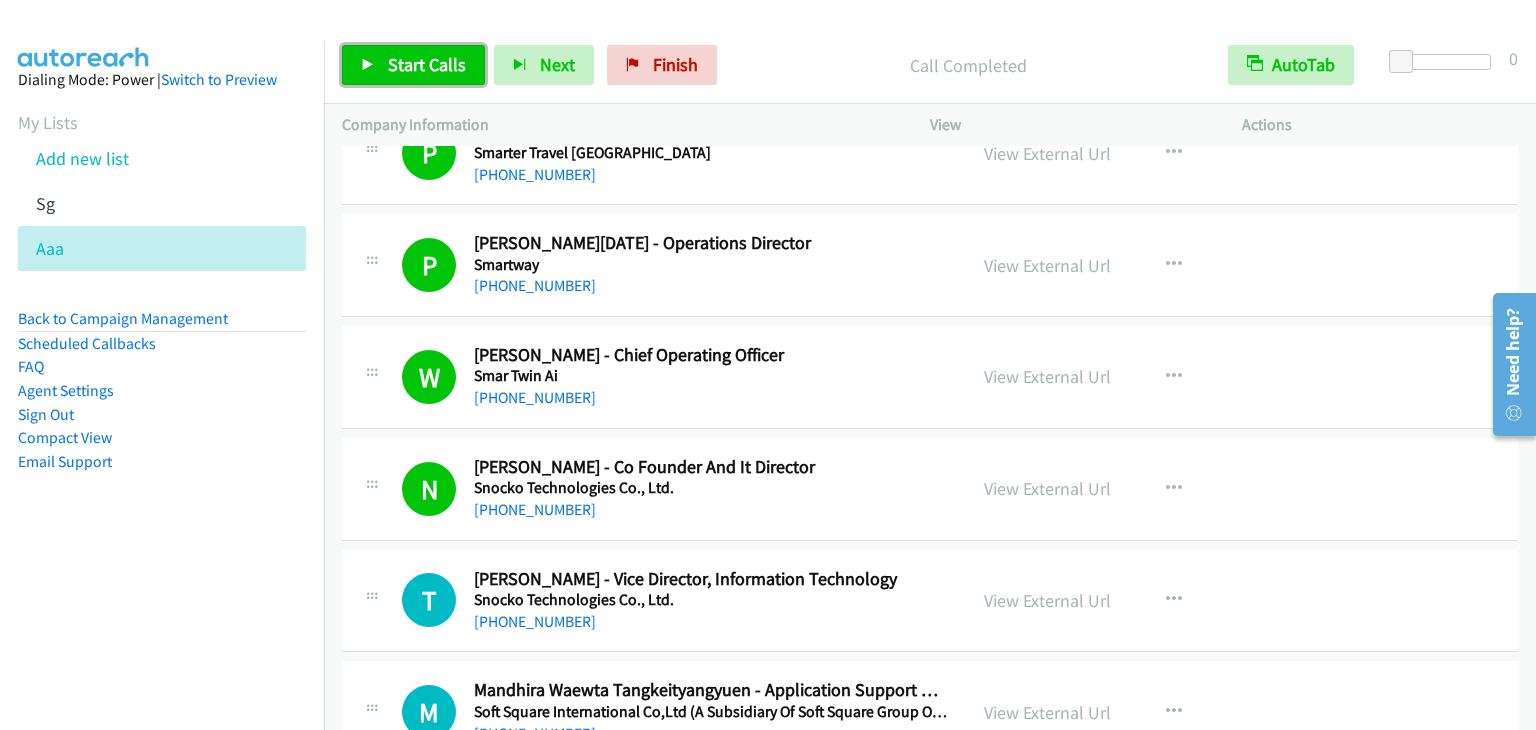
click at [388, 62] on span "Start Calls" at bounding box center [427, 64] width 78 height 23
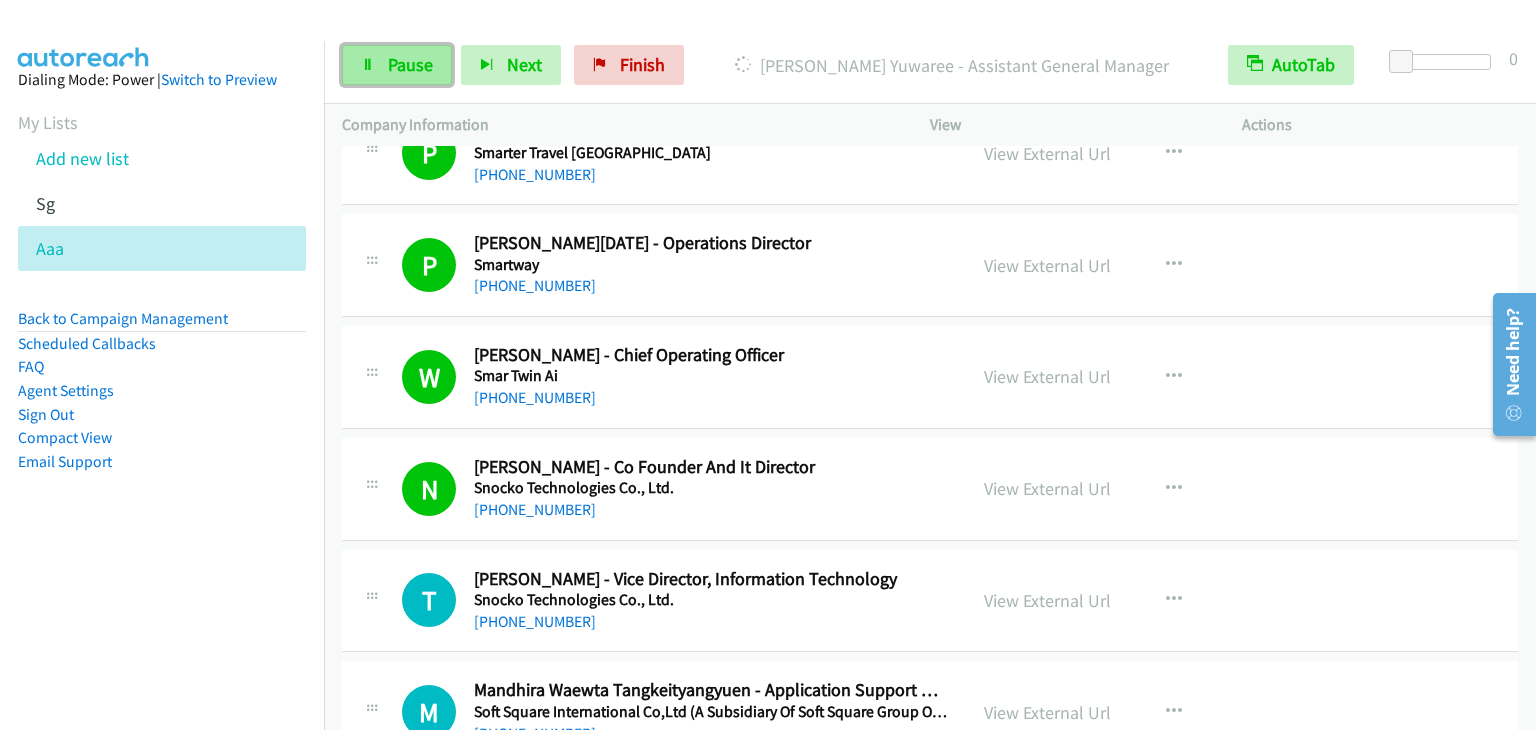
click at [401, 69] on span "Pause" at bounding box center [410, 64] width 45 height 23
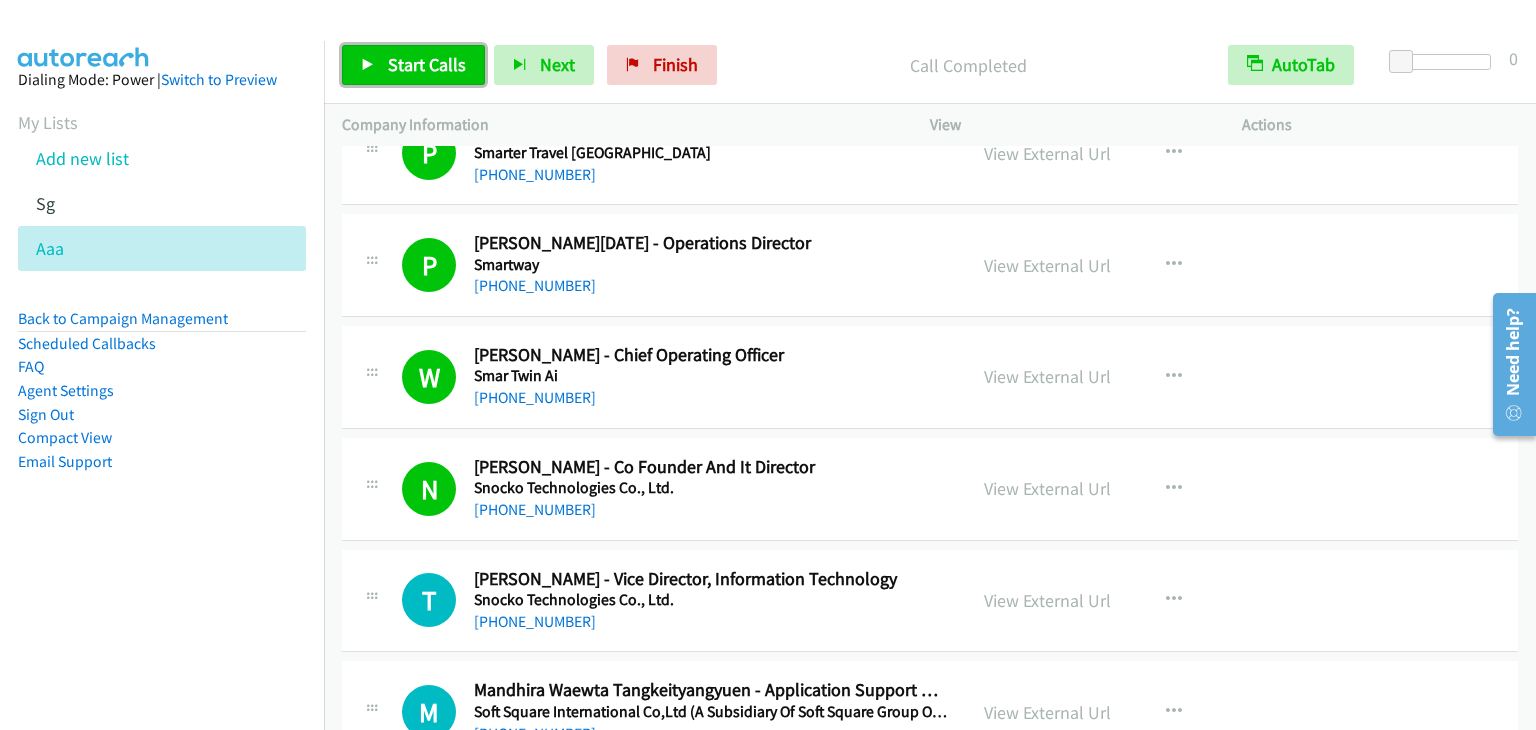
click at [411, 63] on span "Start Calls" at bounding box center [427, 64] width 78 height 23
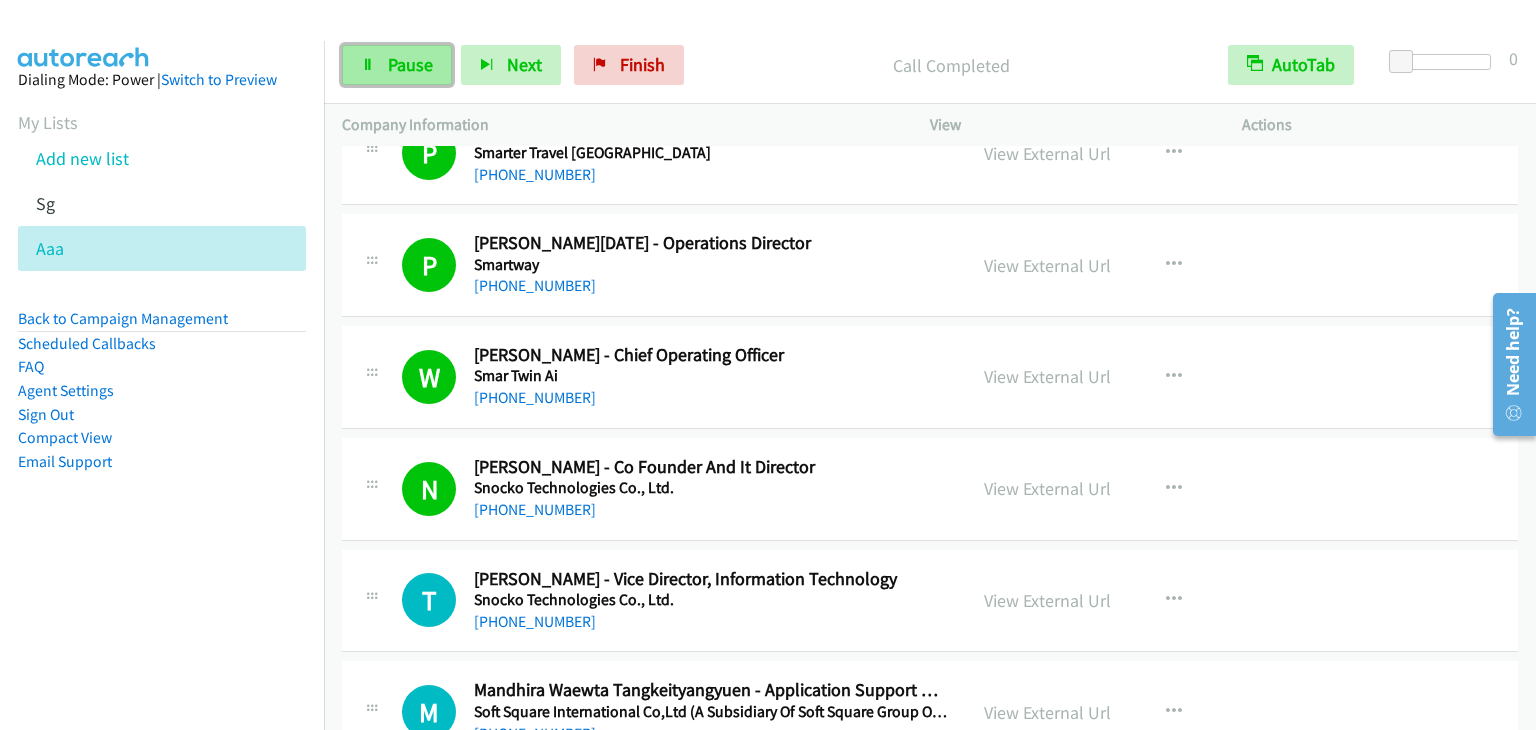
click at [405, 65] on span "Pause" at bounding box center [410, 64] width 45 height 23
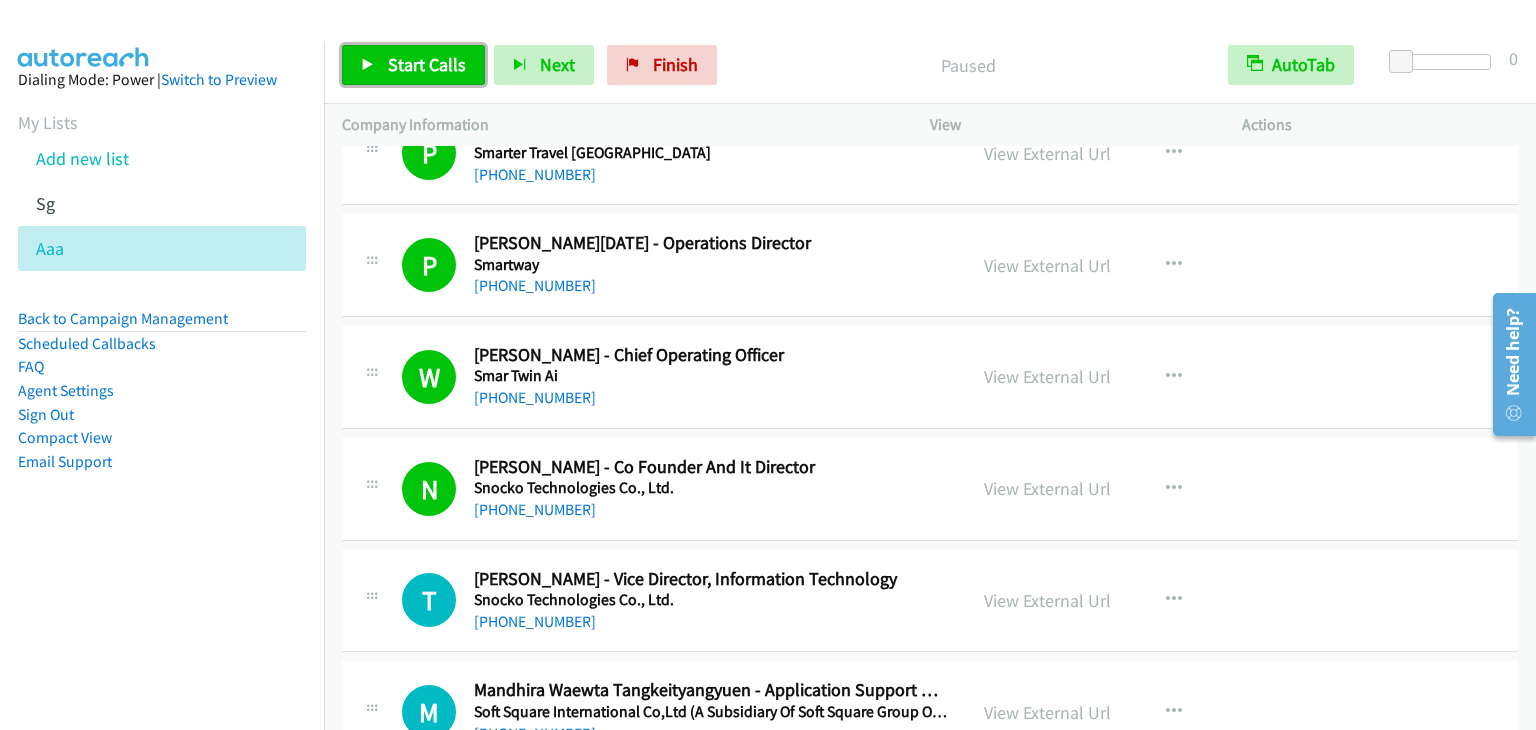
click at [434, 63] on span "Start Calls" at bounding box center [427, 64] width 78 height 23
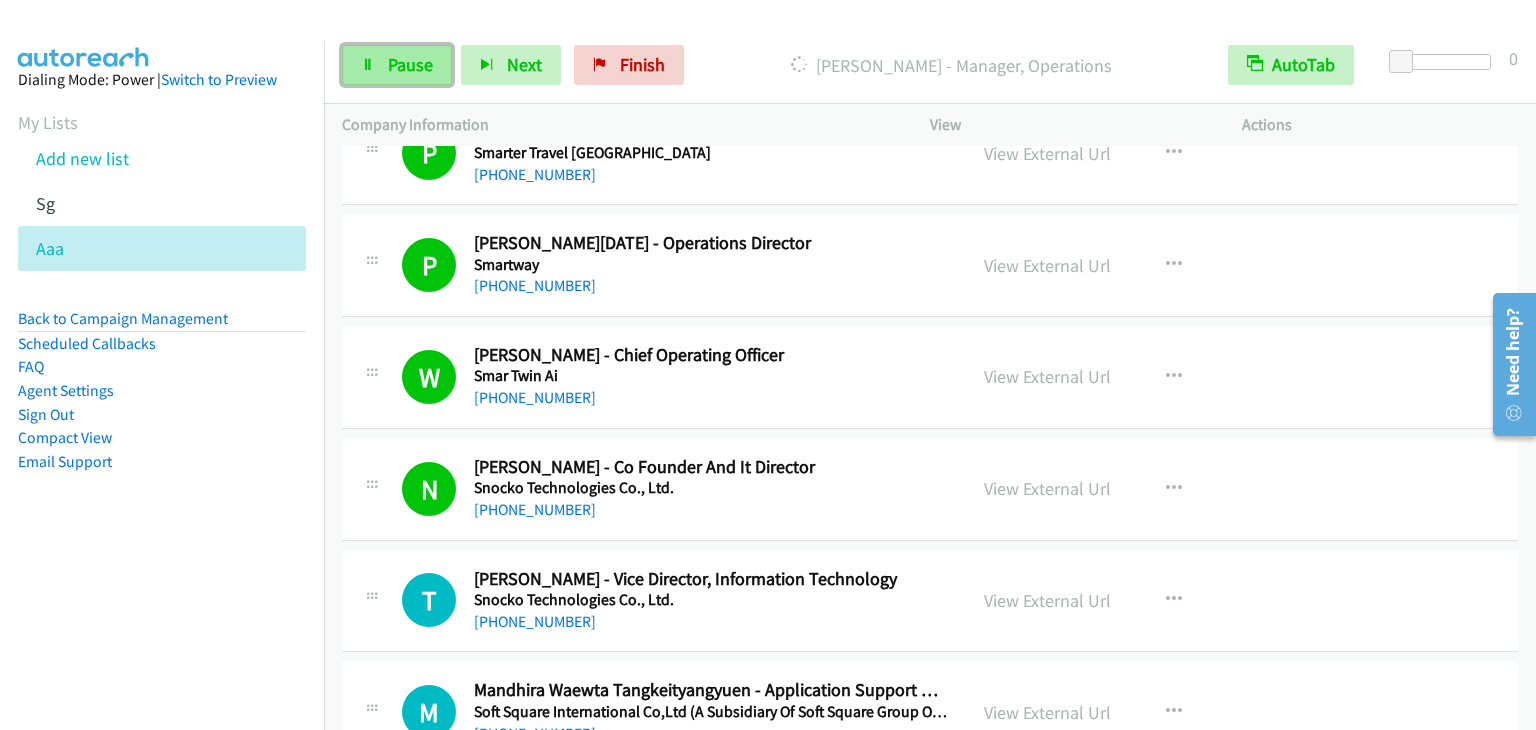
click at [403, 64] on span "Pause" at bounding box center [410, 64] width 45 height 23
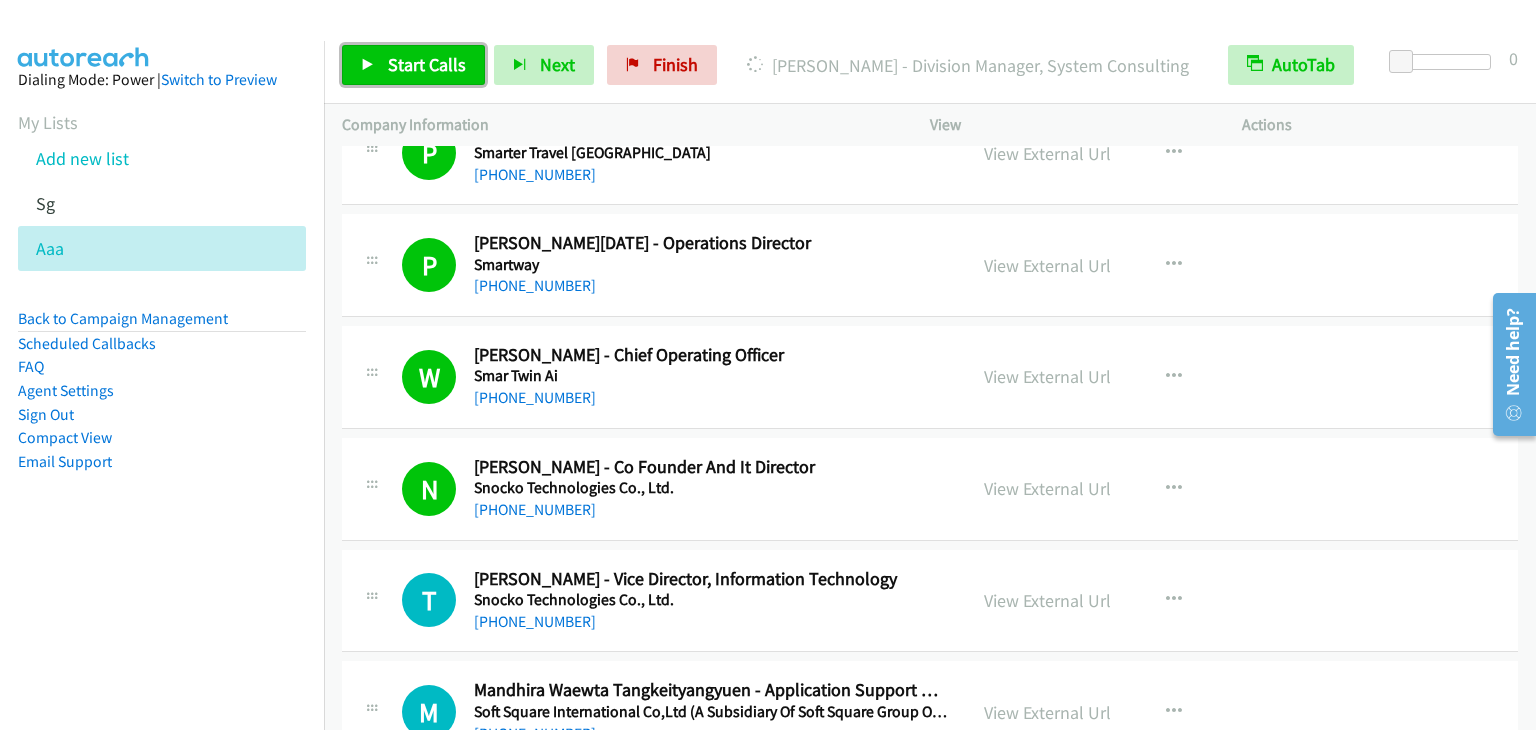
click at [412, 80] on link "Start Calls" at bounding box center [413, 65] width 143 height 40
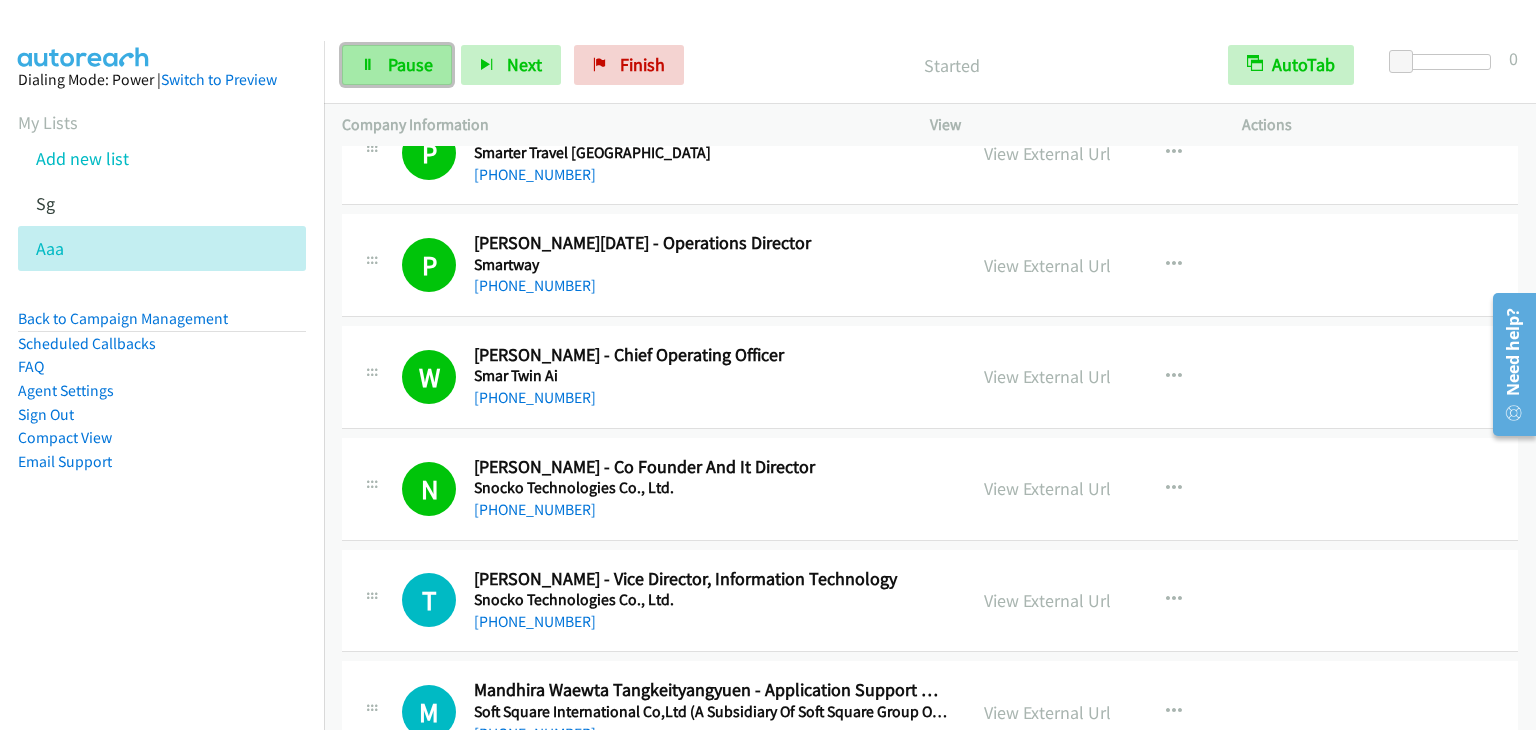
click at [437, 56] on link "Pause" at bounding box center [397, 65] width 110 height 40
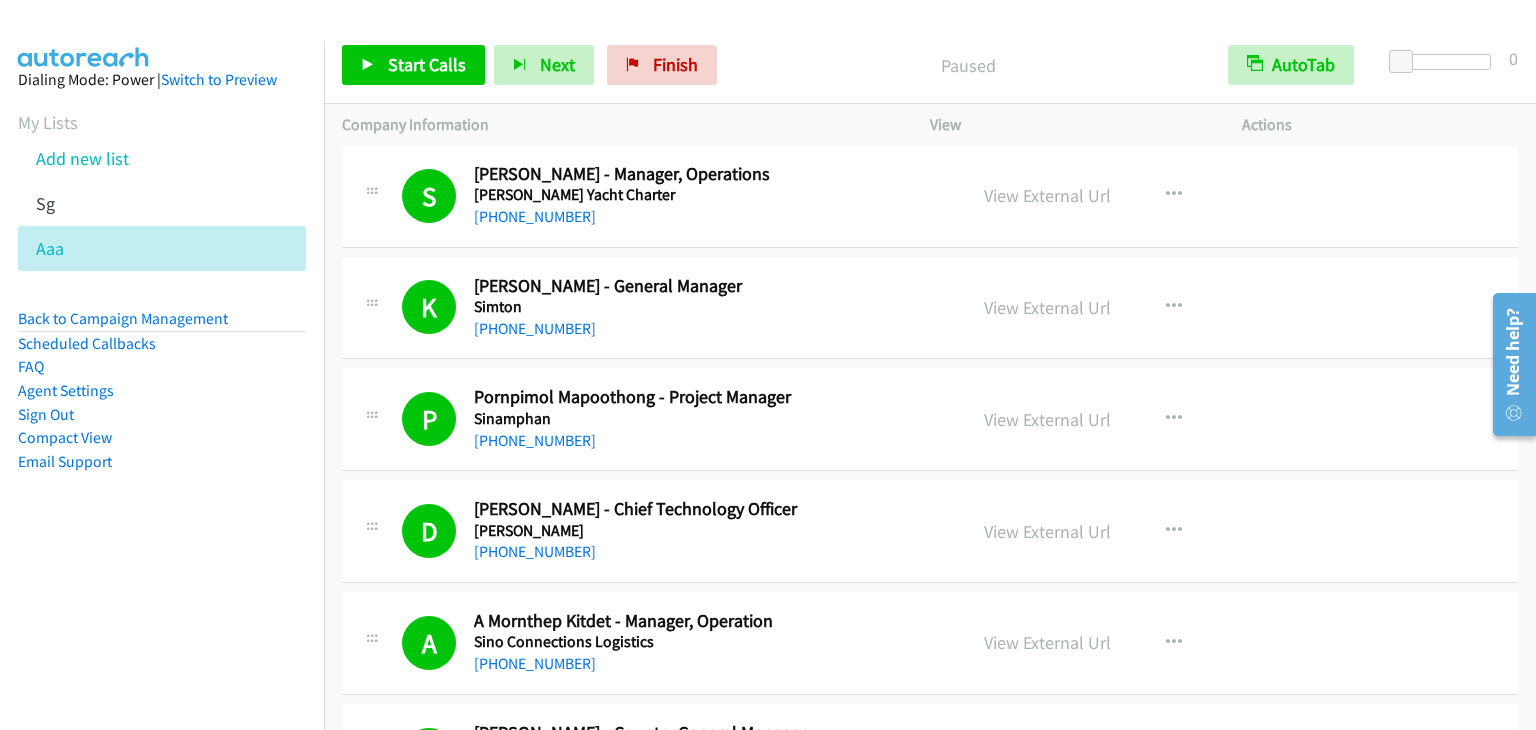
scroll to position [7208, 0]
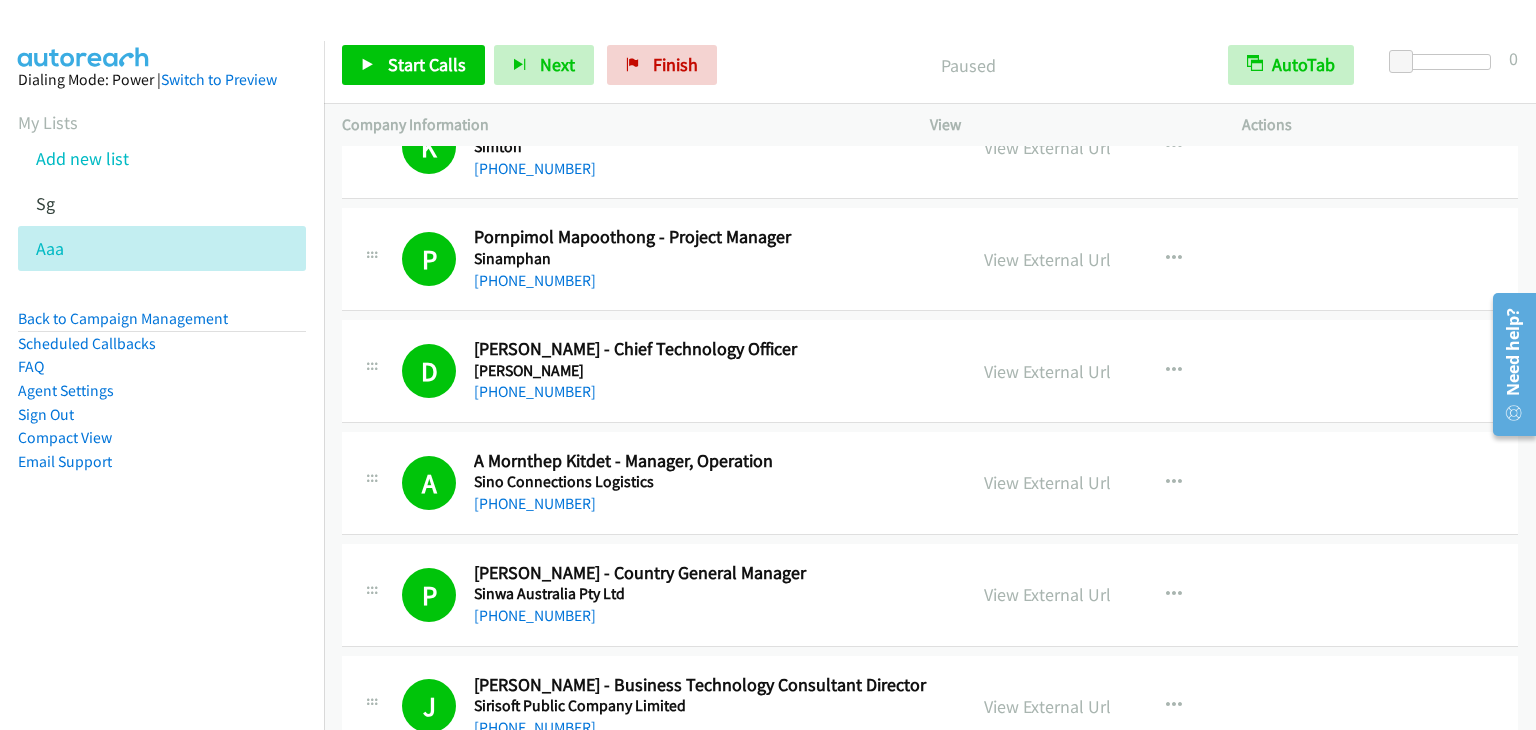
drag, startPoint x: 1532, startPoint y: 168, endPoint x: 47, endPoint y: 98, distance: 1486.2
click at [434, 58] on span "Start Calls" at bounding box center [427, 64] width 78 height 23
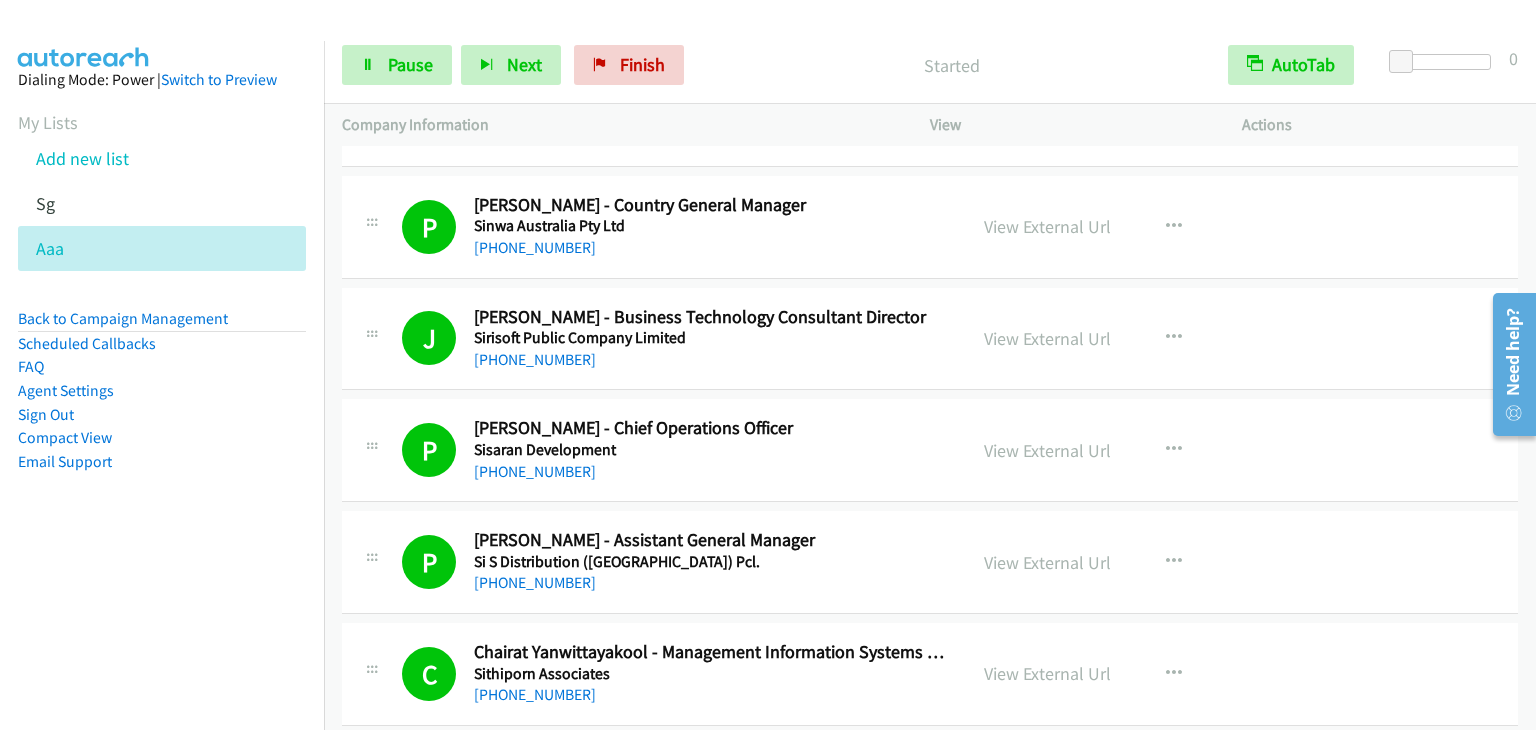
scroll to position [7608, 0]
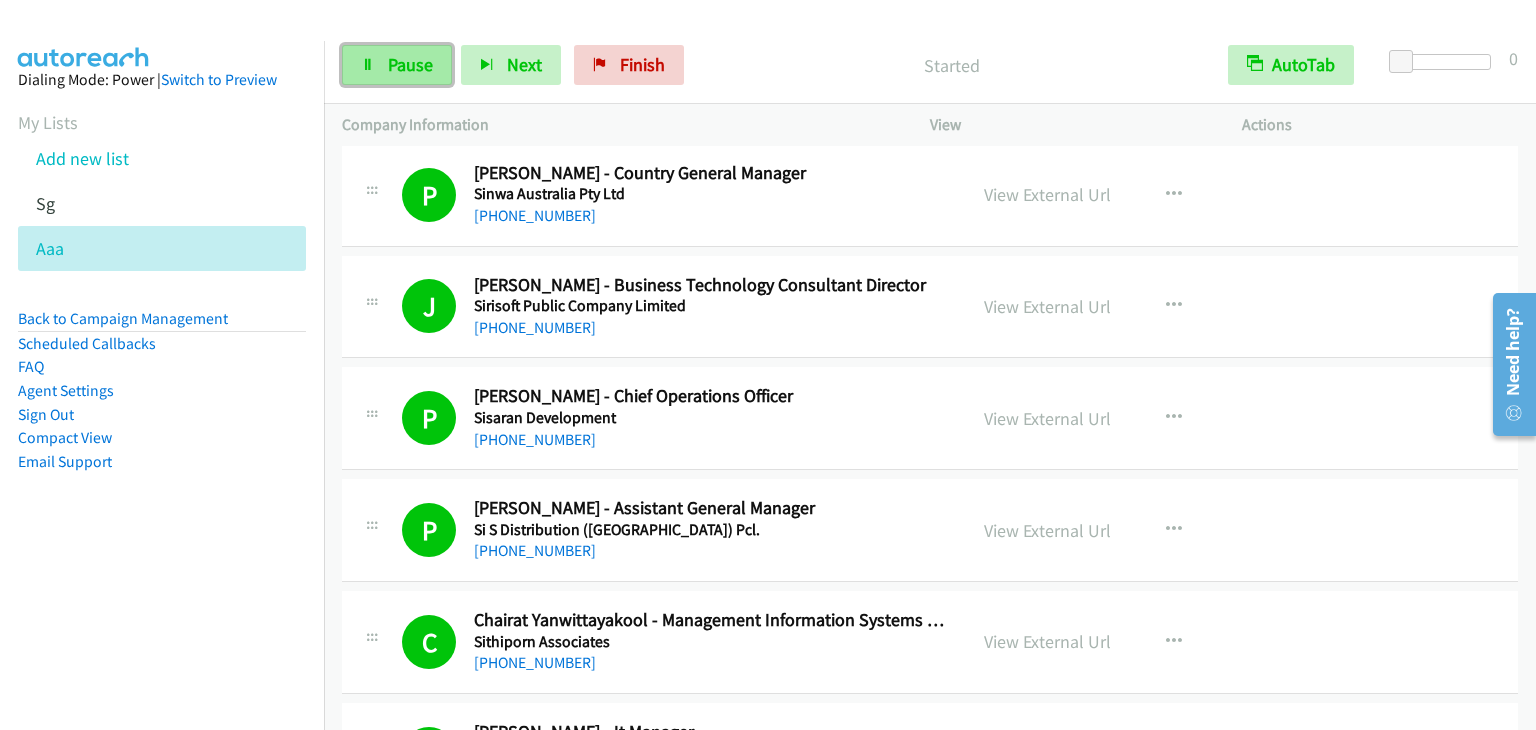
click at [419, 66] on span "Pause" at bounding box center [410, 64] width 45 height 23
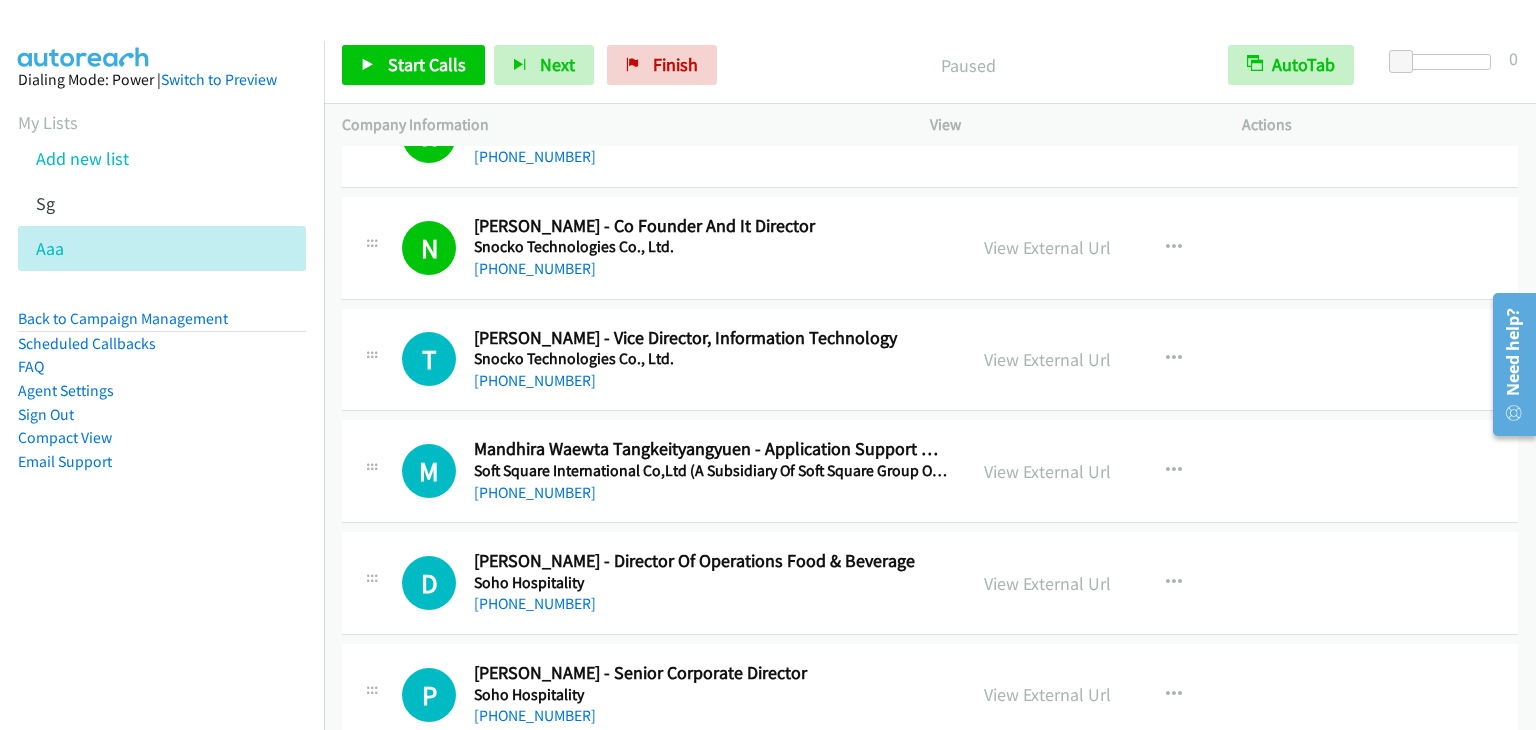
scroll to position [9307, 0]
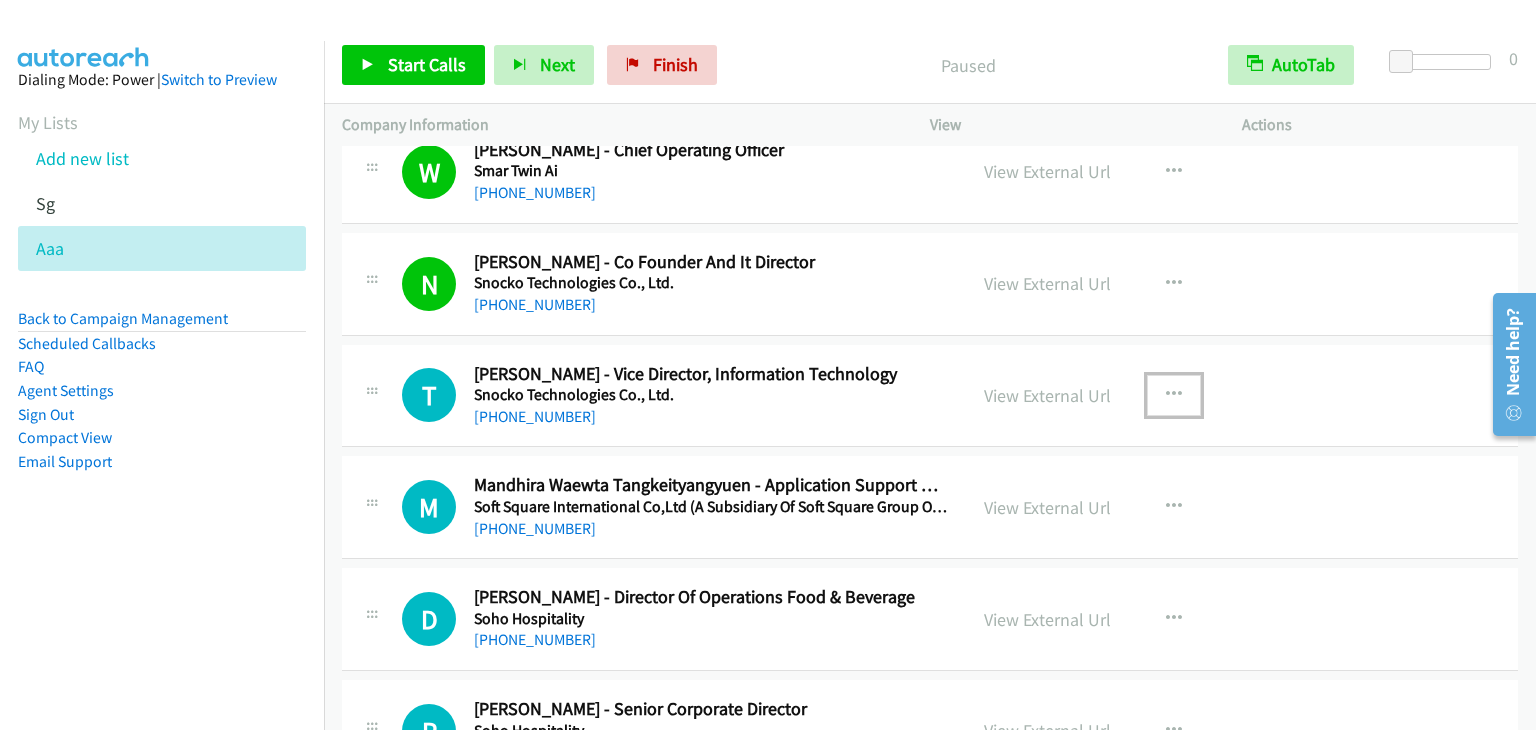
drag, startPoint x: 1163, startPoint y: 377, endPoint x: 1172, endPoint y: 402, distance: 26.6
click at [1166, 387] on icon "button" at bounding box center [1174, 395] width 16 height 16
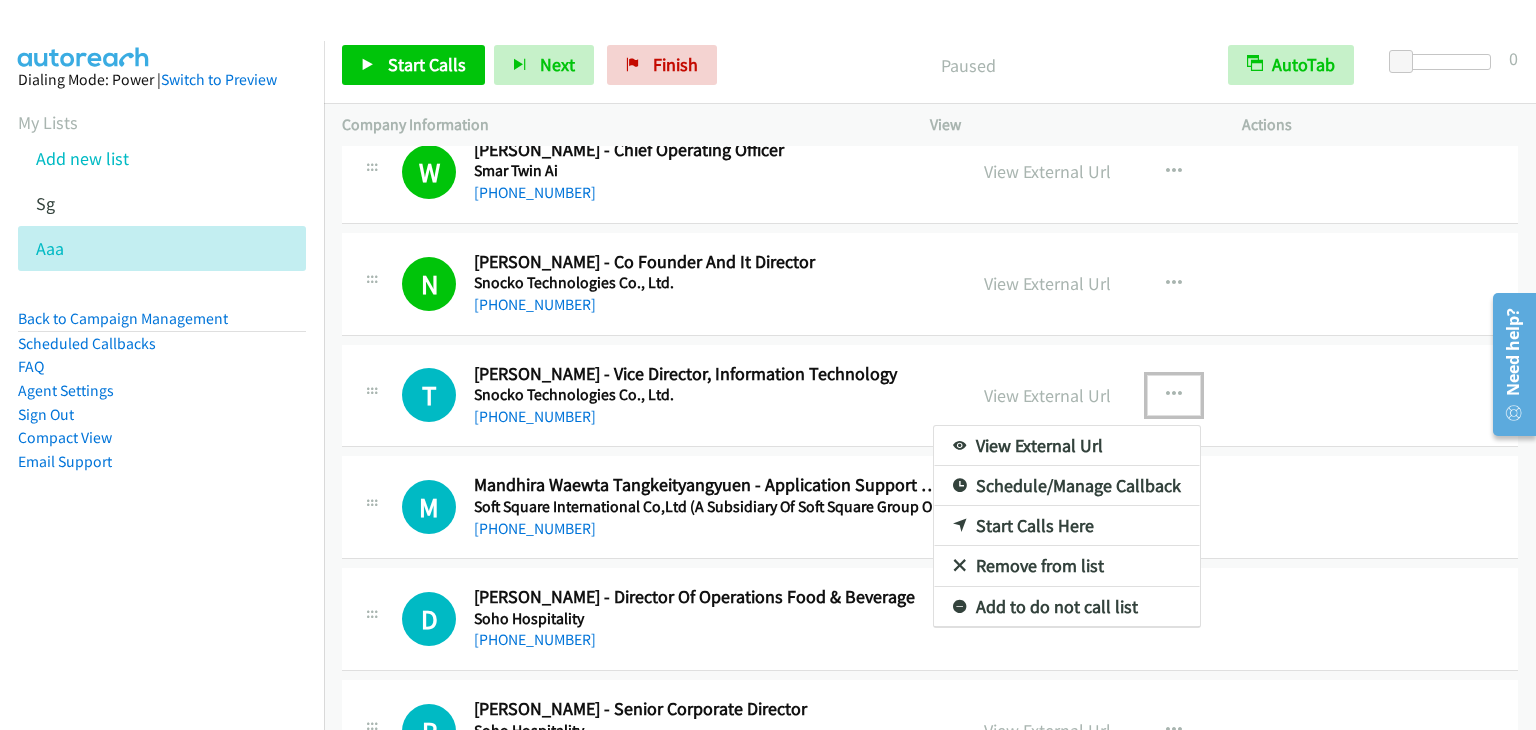
click at [1044, 506] on link "Start Calls Here" at bounding box center [1067, 526] width 266 height 40
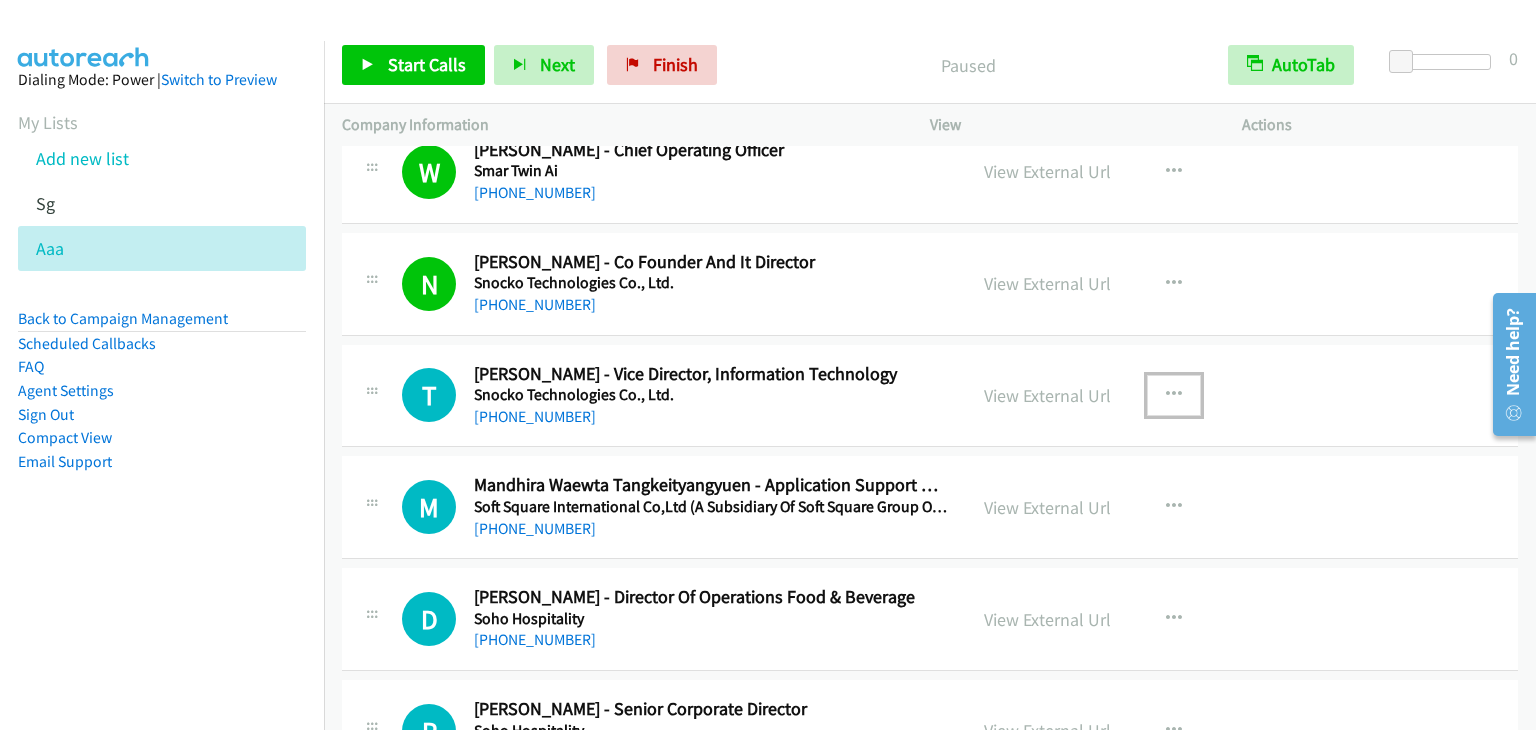
click at [1166, 387] on icon "button" at bounding box center [1174, 395] width 16 height 16
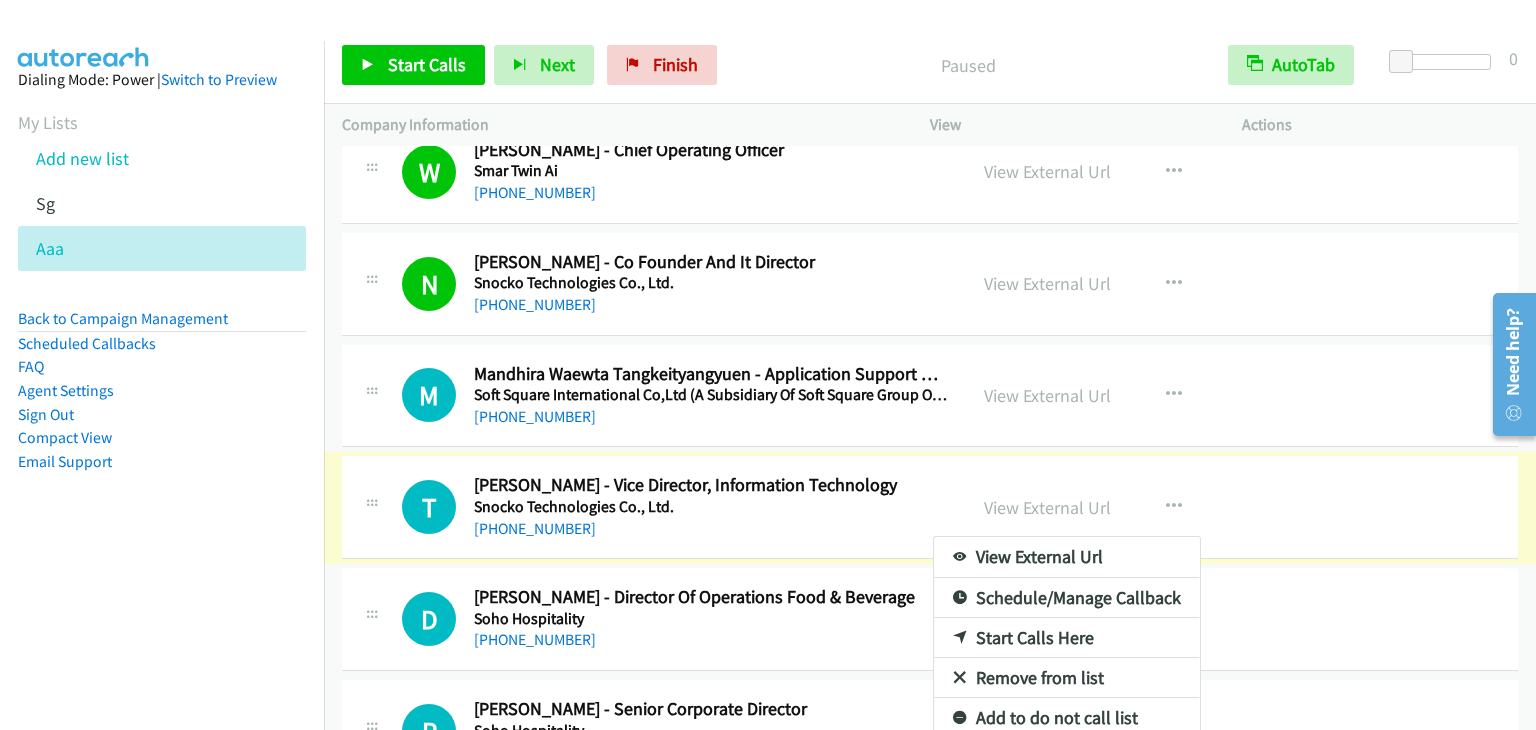
click at [1163, 373] on div at bounding box center [768, 365] width 1536 height 730
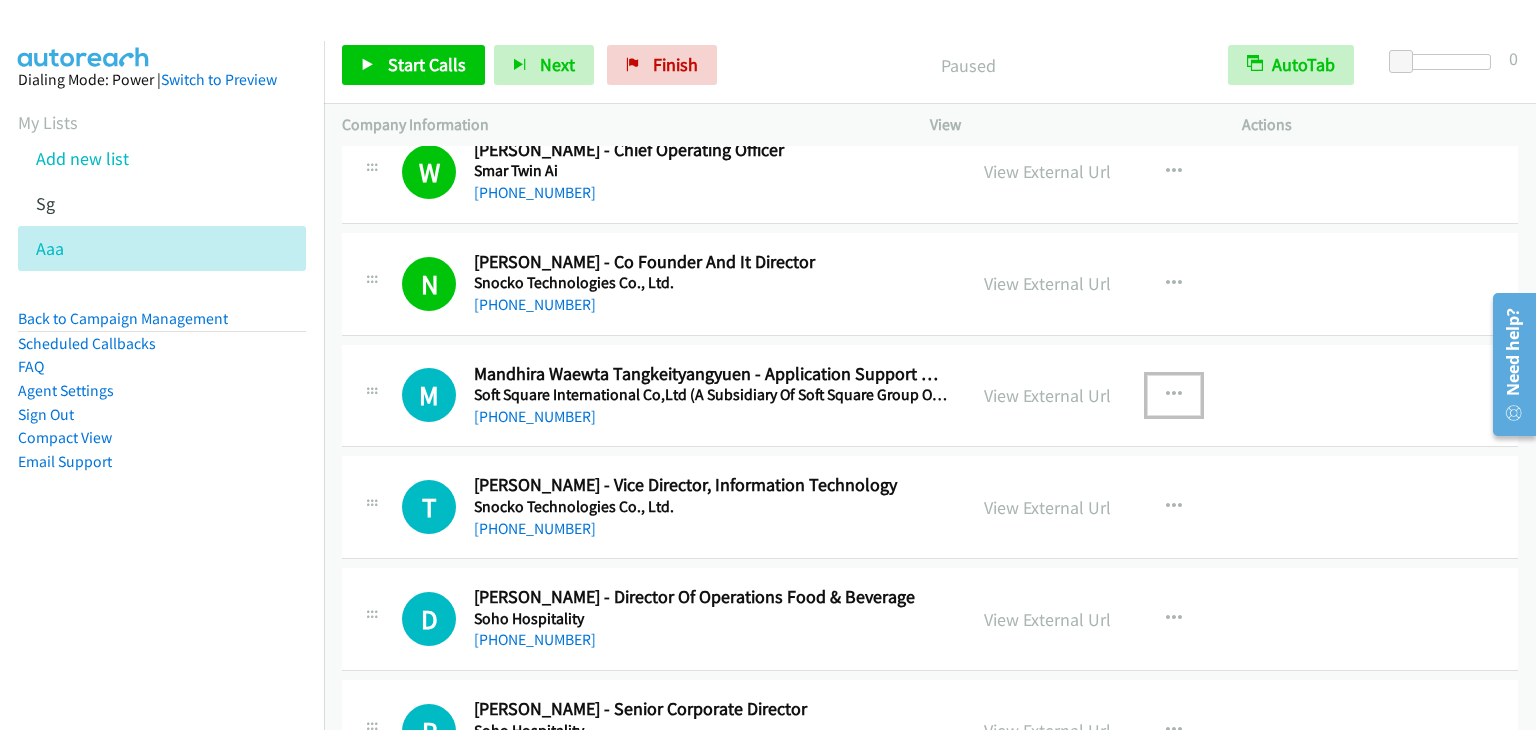
drag, startPoint x: 1168, startPoint y: 371, endPoint x: 1167, endPoint y: 389, distance: 18.0
click at [1168, 387] on icon "button" at bounding box center [1174, 395] width 16 height 16
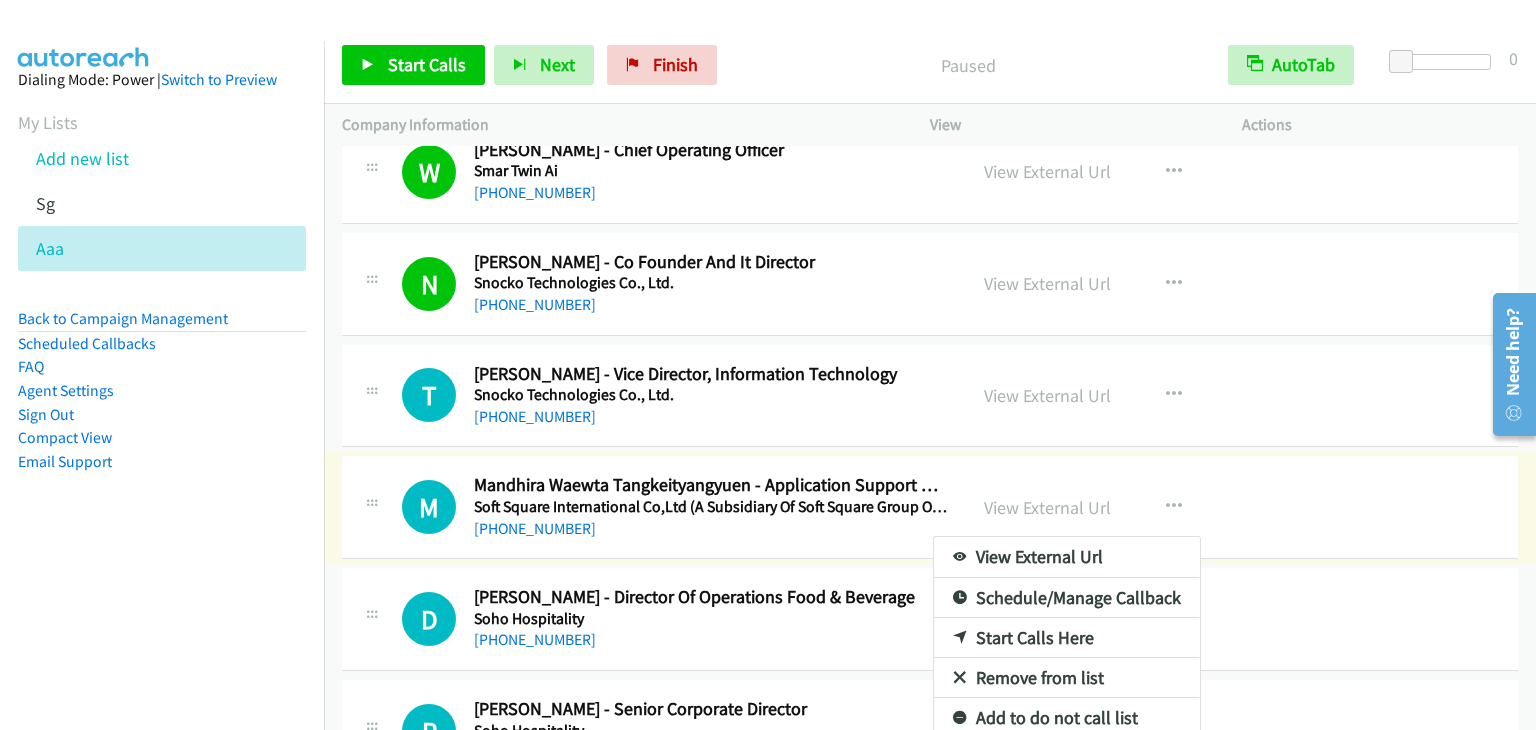
click at [436, 63] on div at bounding box center [768, 365] width 1536 height 730
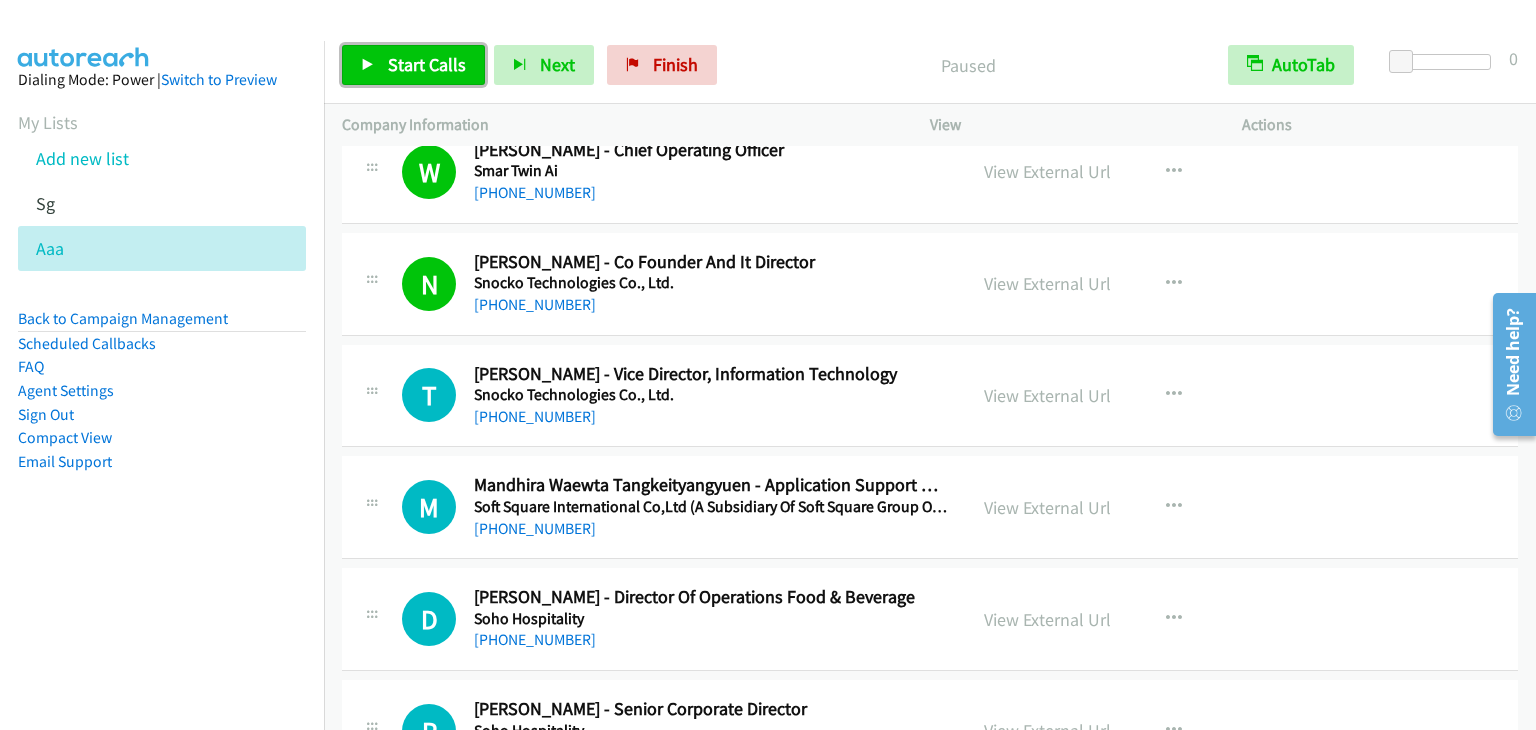
click at [374, 65] on link "Start Calls" at bounding box center [413, 65] width 143 height 40
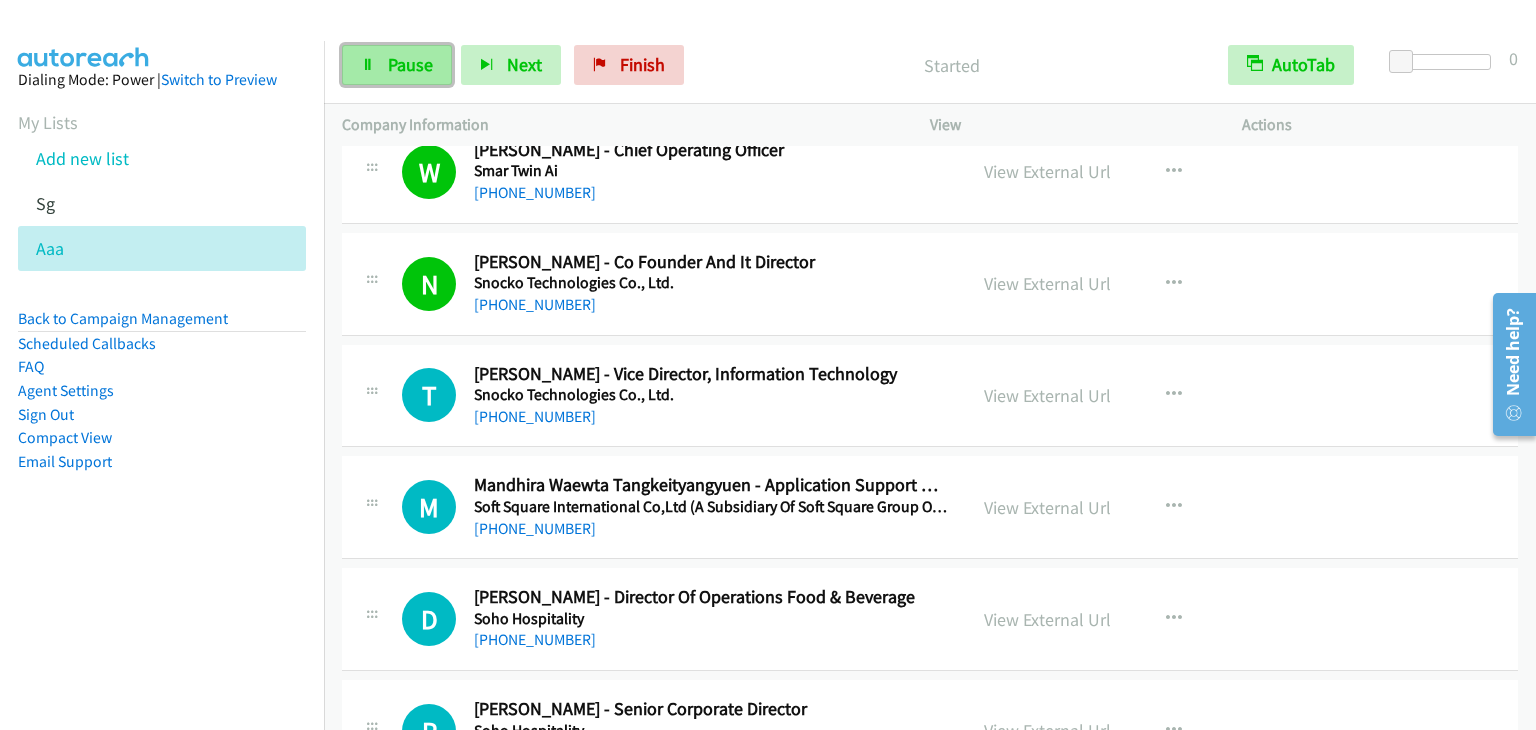
click at [388, 76] on link "Pause" at bounding box center [397, 65] width 110 height 40
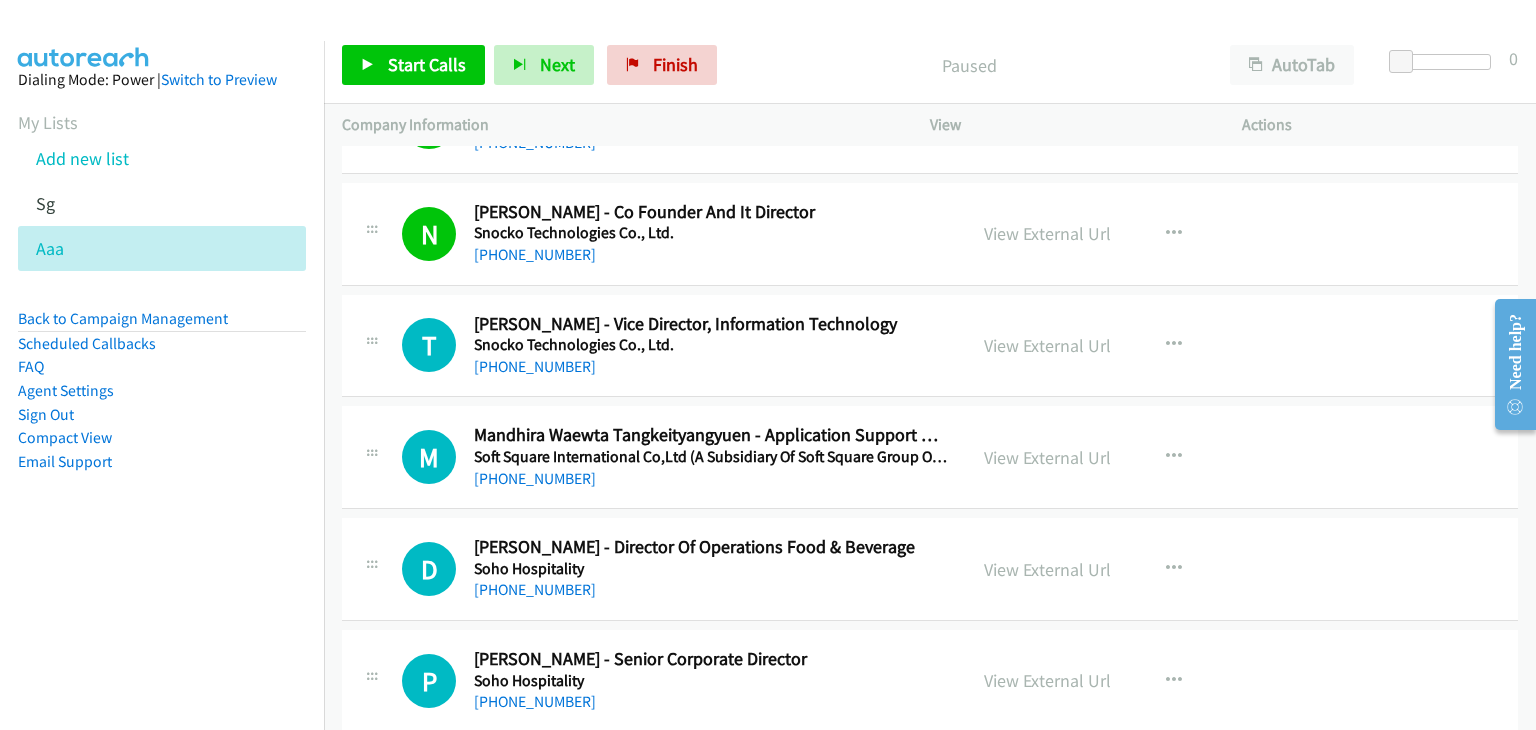
scroll to position [9037, 0]
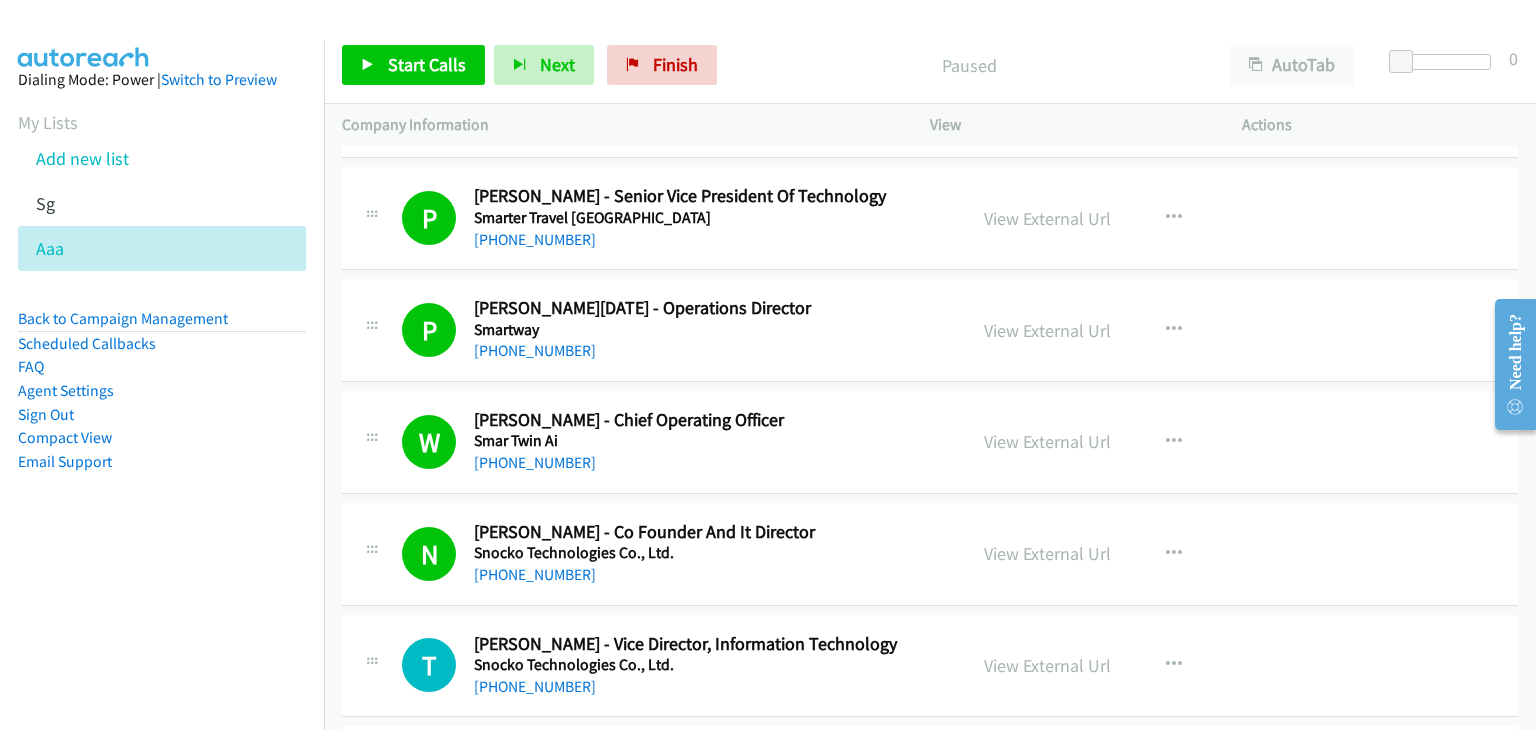
drag, startPoint x: 1532, startPoint y: 189, endPoint x: 1, endPoint y: 156, distance: 1530.9
click at [1166, 546] on icon "button" at bounding box center [1174, 554] width 16 height 16
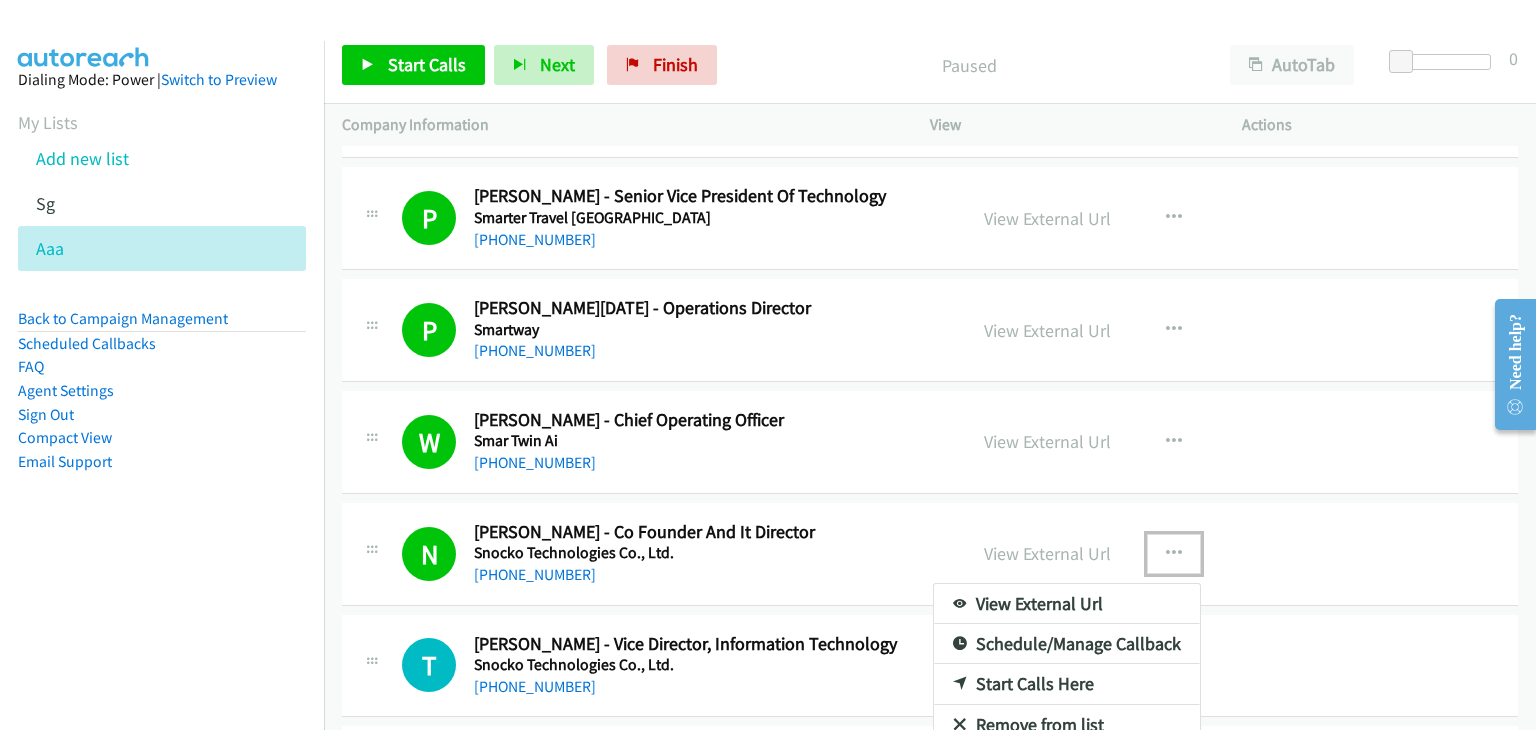
click at [1012, 664] on link "Start Calls Here" at bounding box center [1067, 684] width 266 height 40
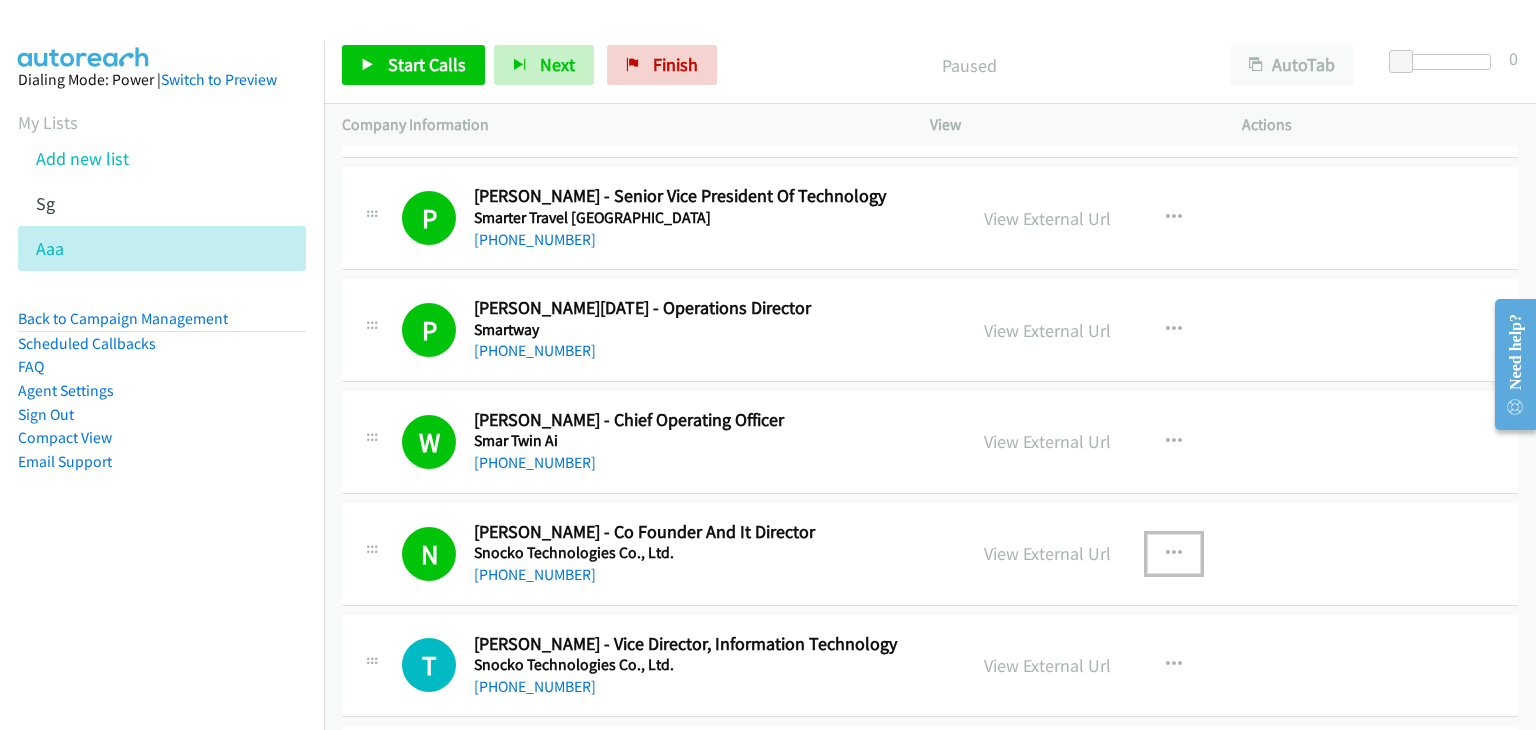
click at [1166, 546] on icon "button" at bounding box center [1174, 554] width 16 height 16
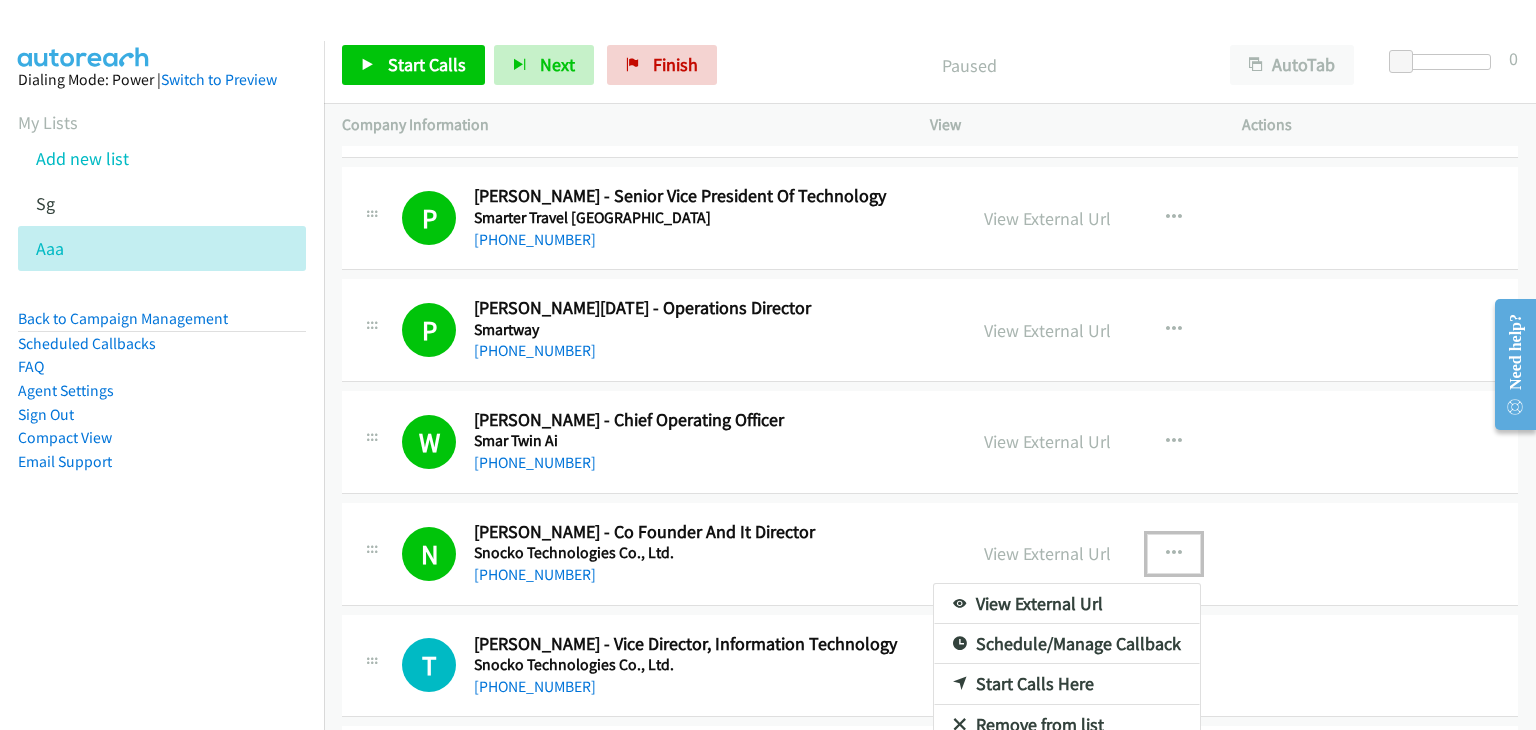
click at [1042, 664] on link "Start Calls Here" at bounding box center [1067, 684] width 266 height 40
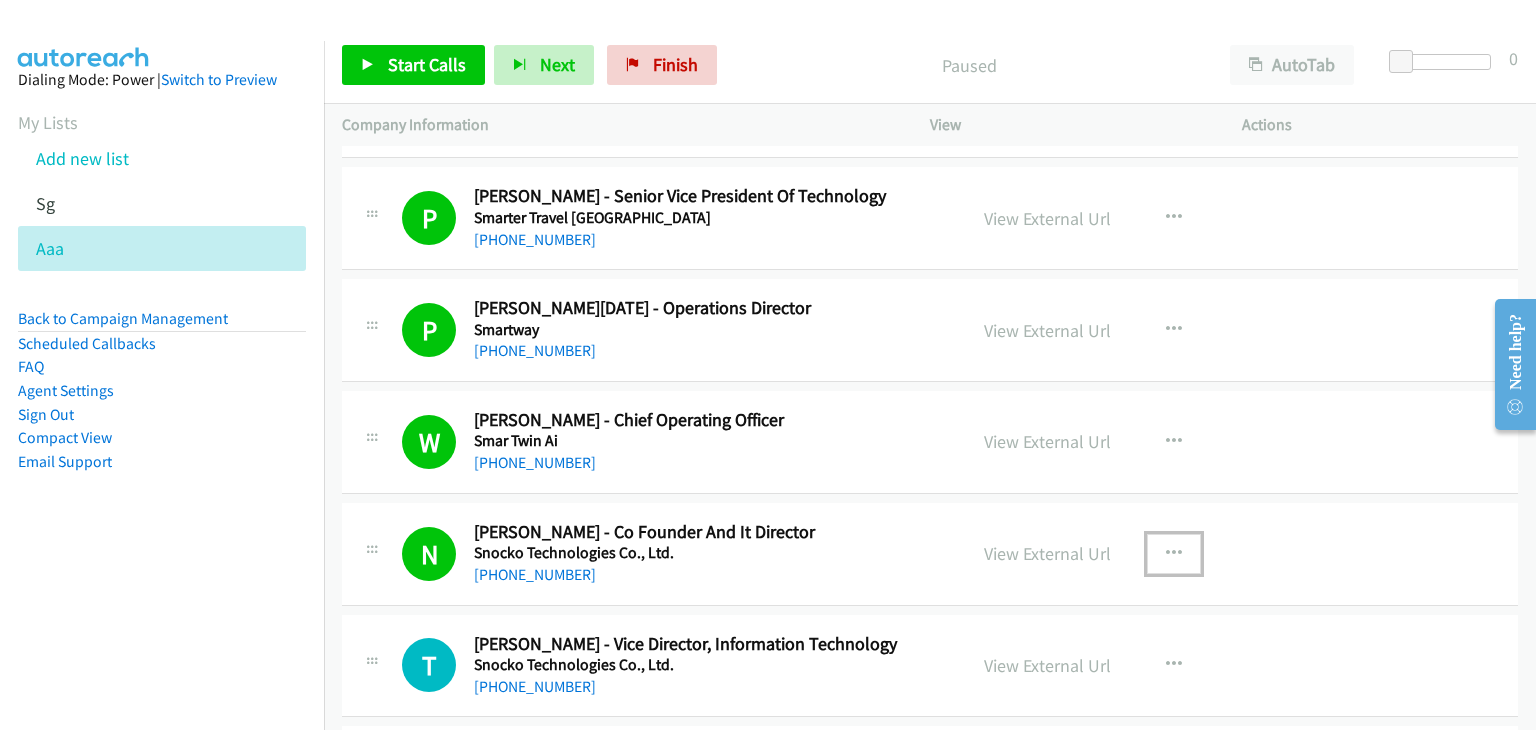
click at [1166, 546] on icon "button" at bounding box center [1174, 554] width 16 height 16
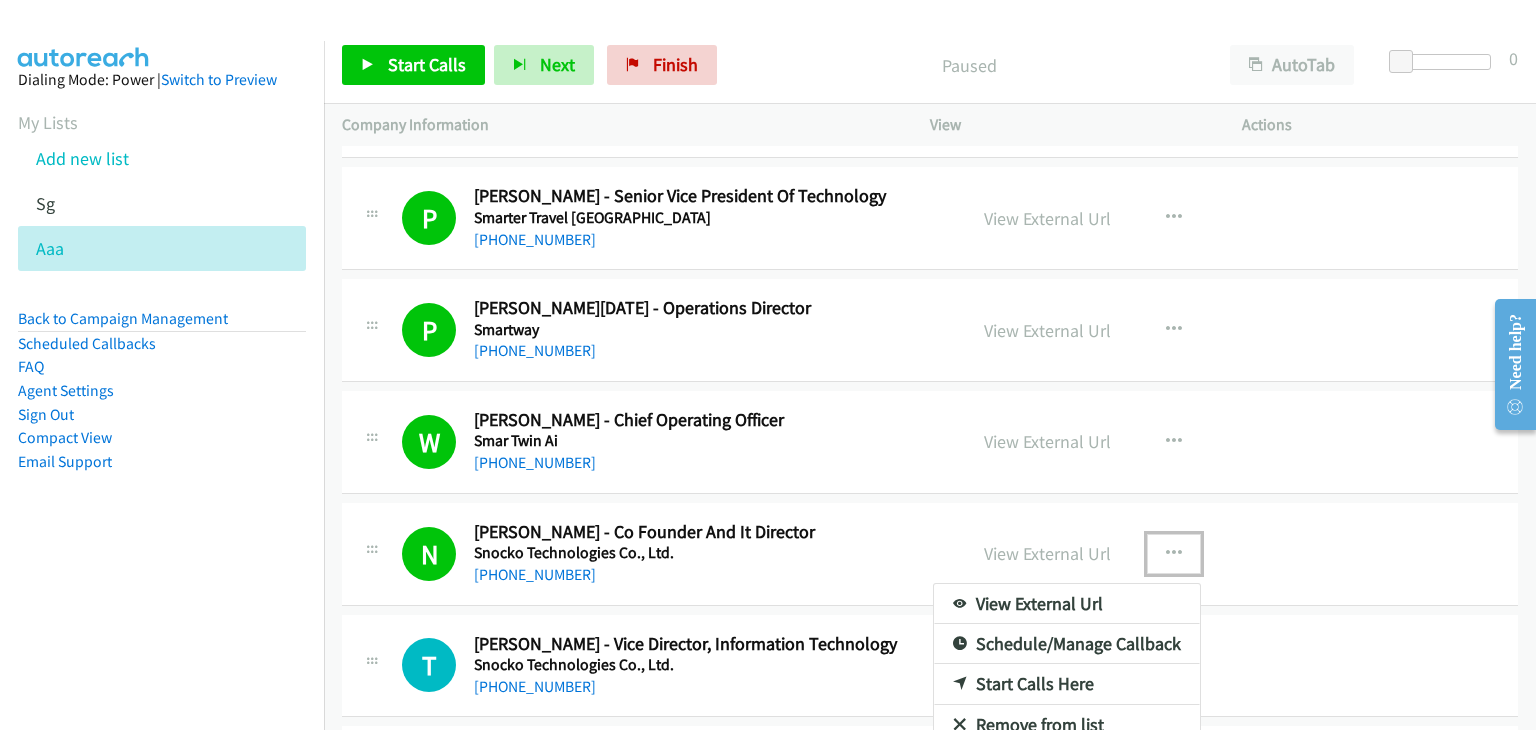
click at [1046, 664] on link "Start Calls Here" at bounding box center [1067, 684] width 266 height 40
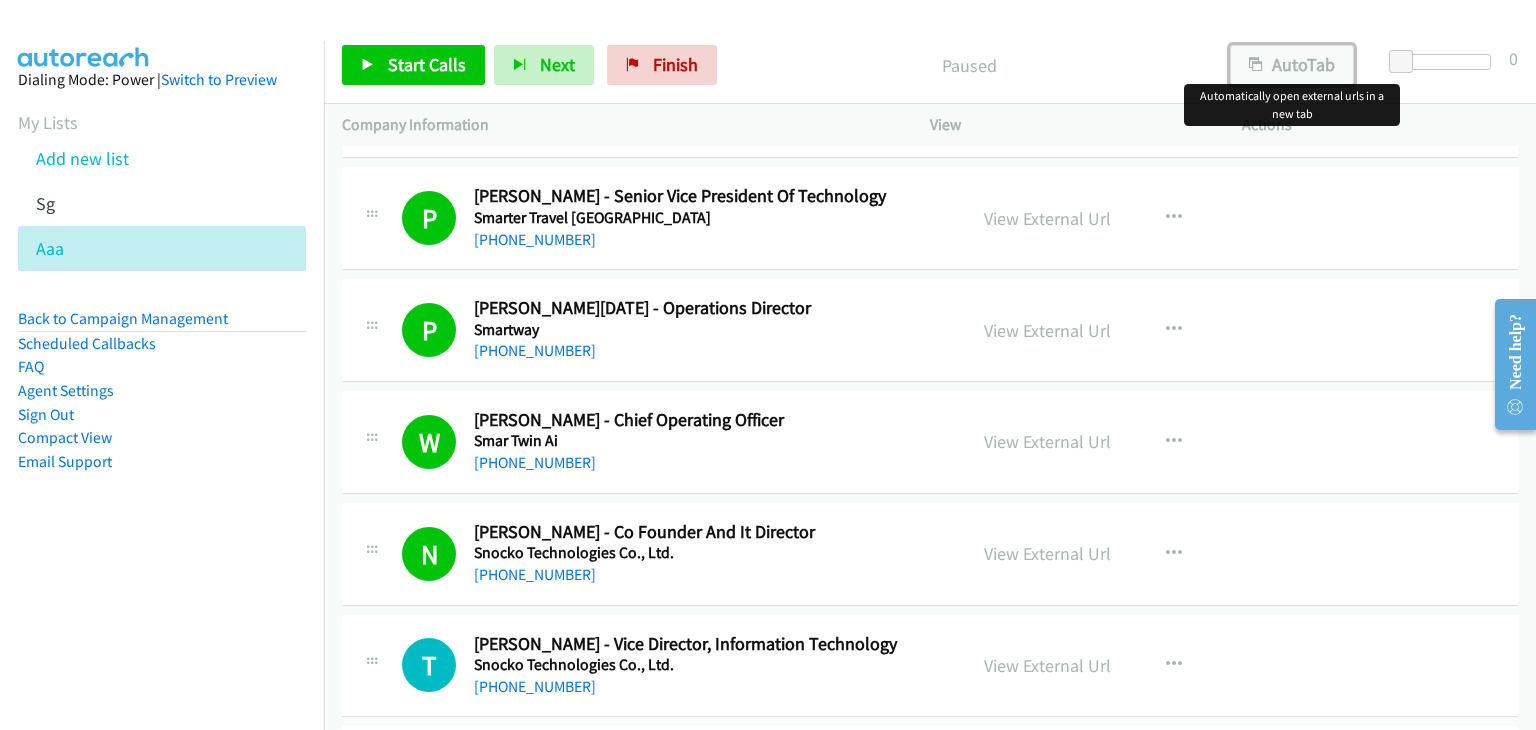
click at [1306, 69] on button "AutoTab" at bounding box center [1292, 65] width 124 height 40
click at [444, 65] on span "Start Calls" at bounding box center [427, 64] width 78 height 23
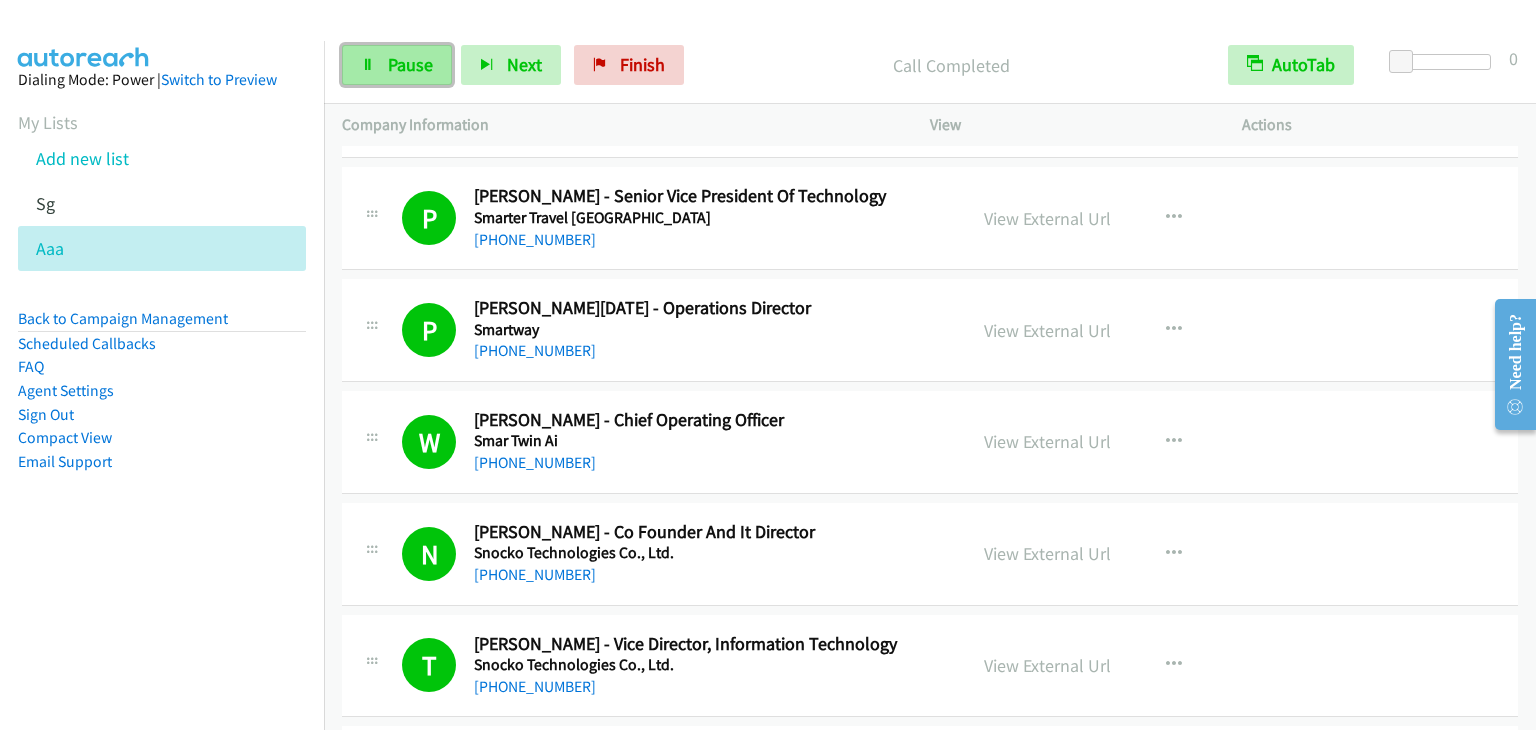
click at [411, 67] on span "Pause" at bounding box center [410, 64] width 45 height 23
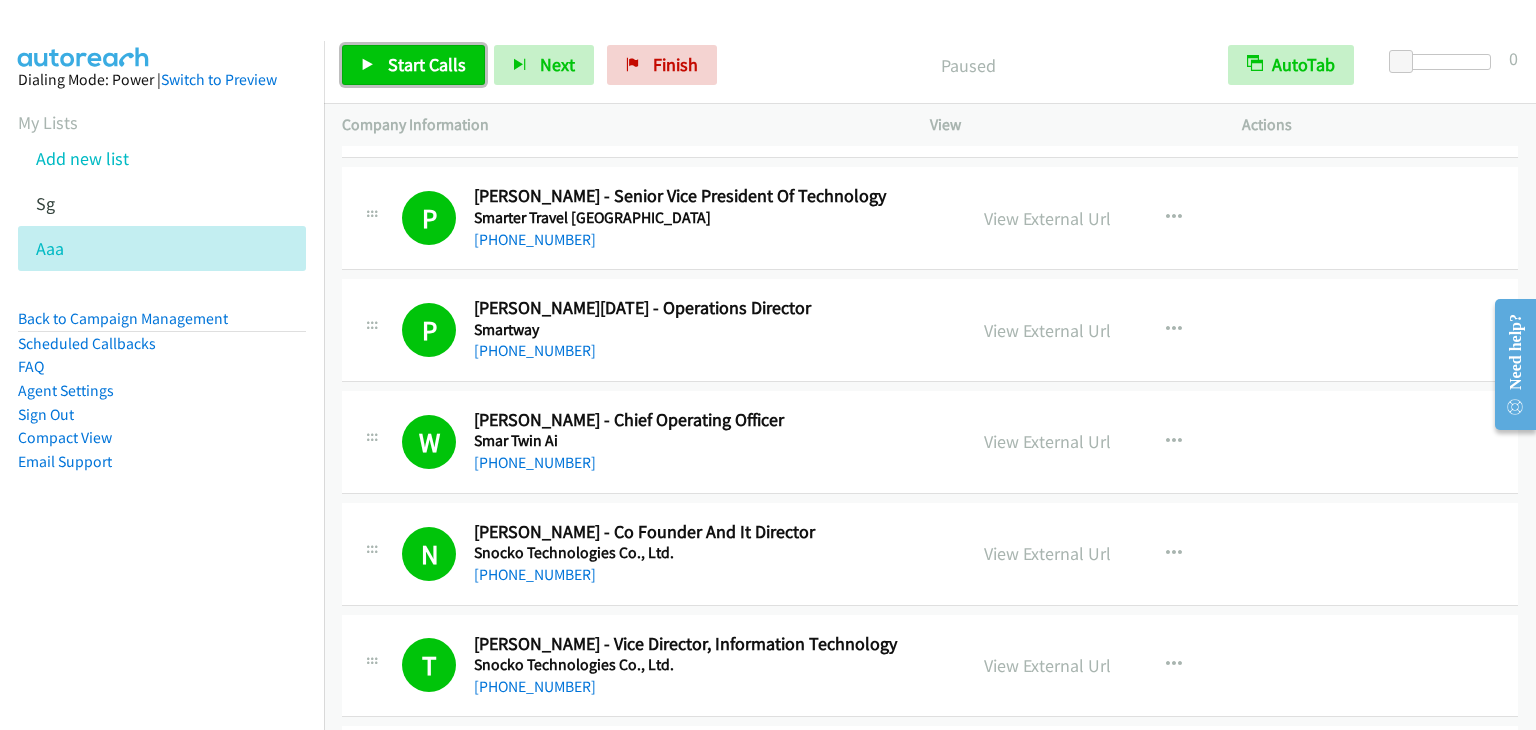
click at [418, 68] on span "Start Calls" at bounding box center [427, 64] width 78 height 23
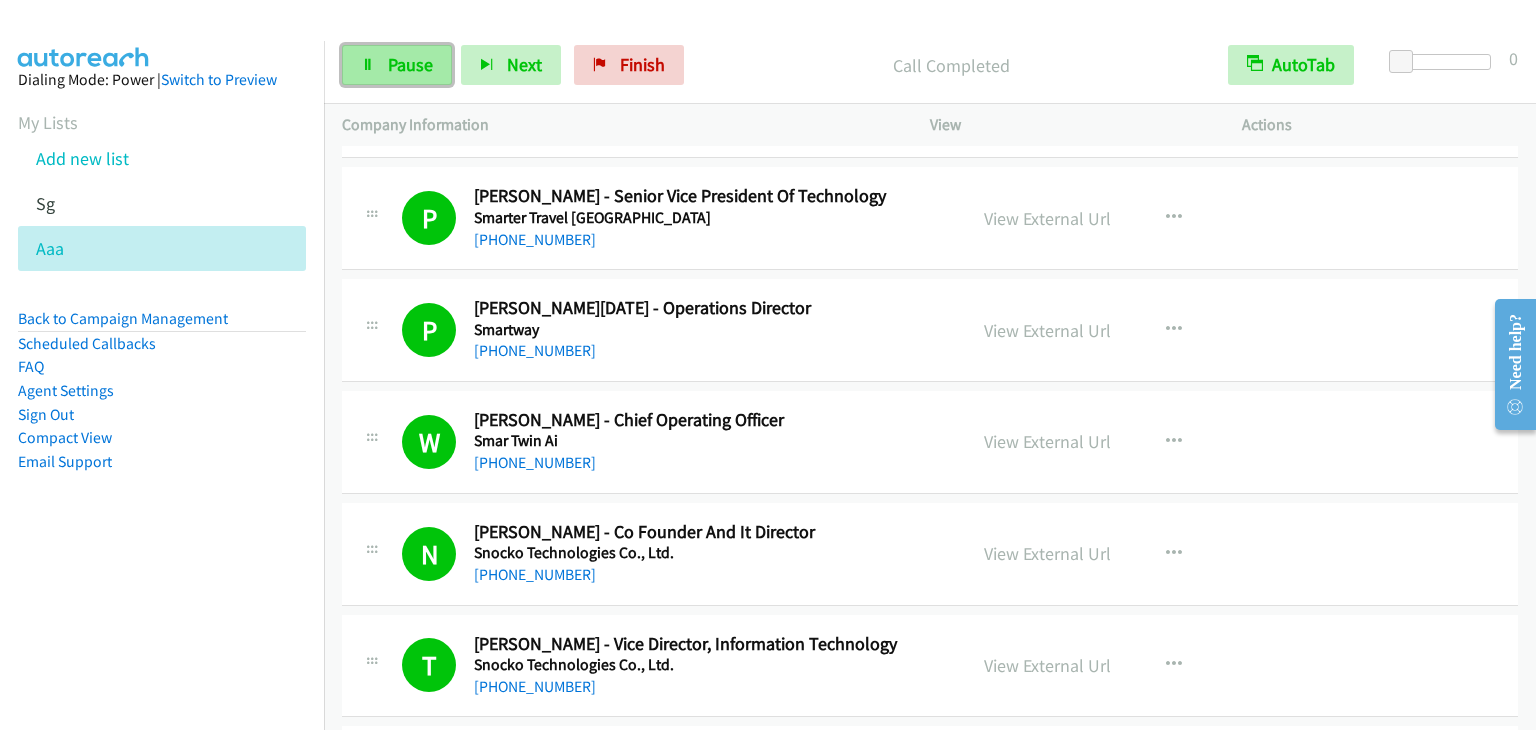
click at [365, 61] on icon at bounding box center [368, 66] width 14 height 14
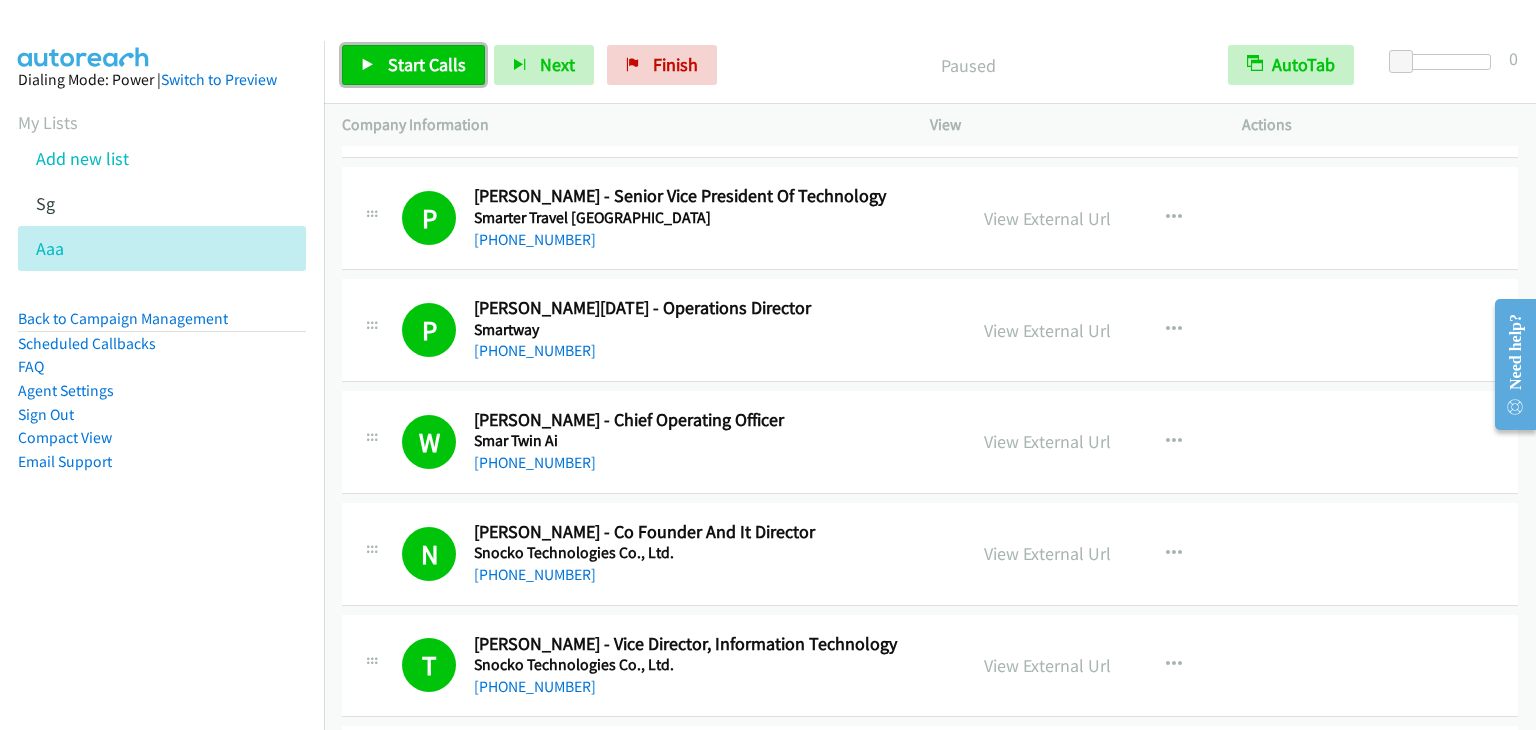
click at [405, 61] on span "Start Calls" at bounding box center [427, 64] width 78 height 23
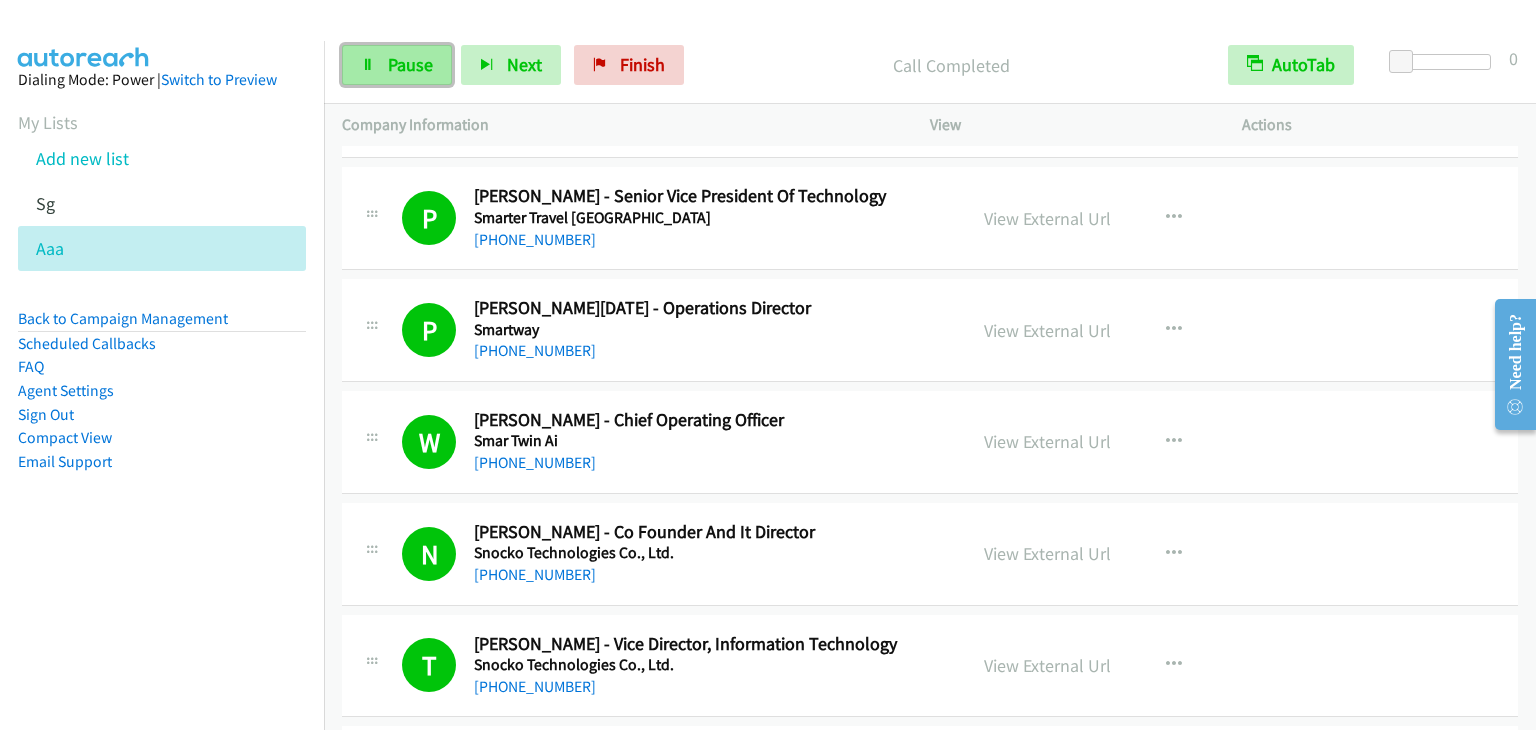
click at [404, 74] on span "Pause" at bounding box center [410, 64] width 45 height 23
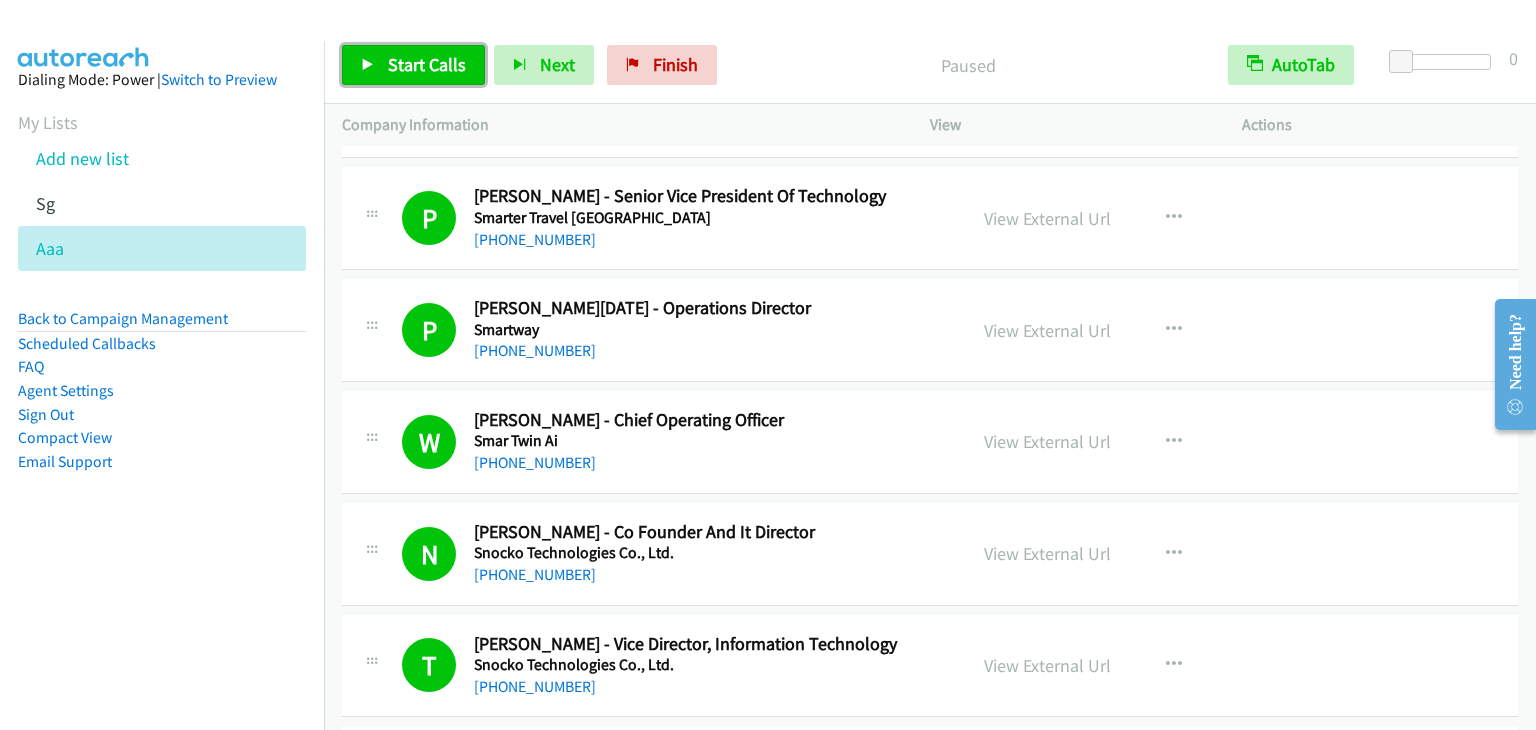
click at [438, 72] on span "Start Calls" at bounding box center [427, 64] width 78 height 23
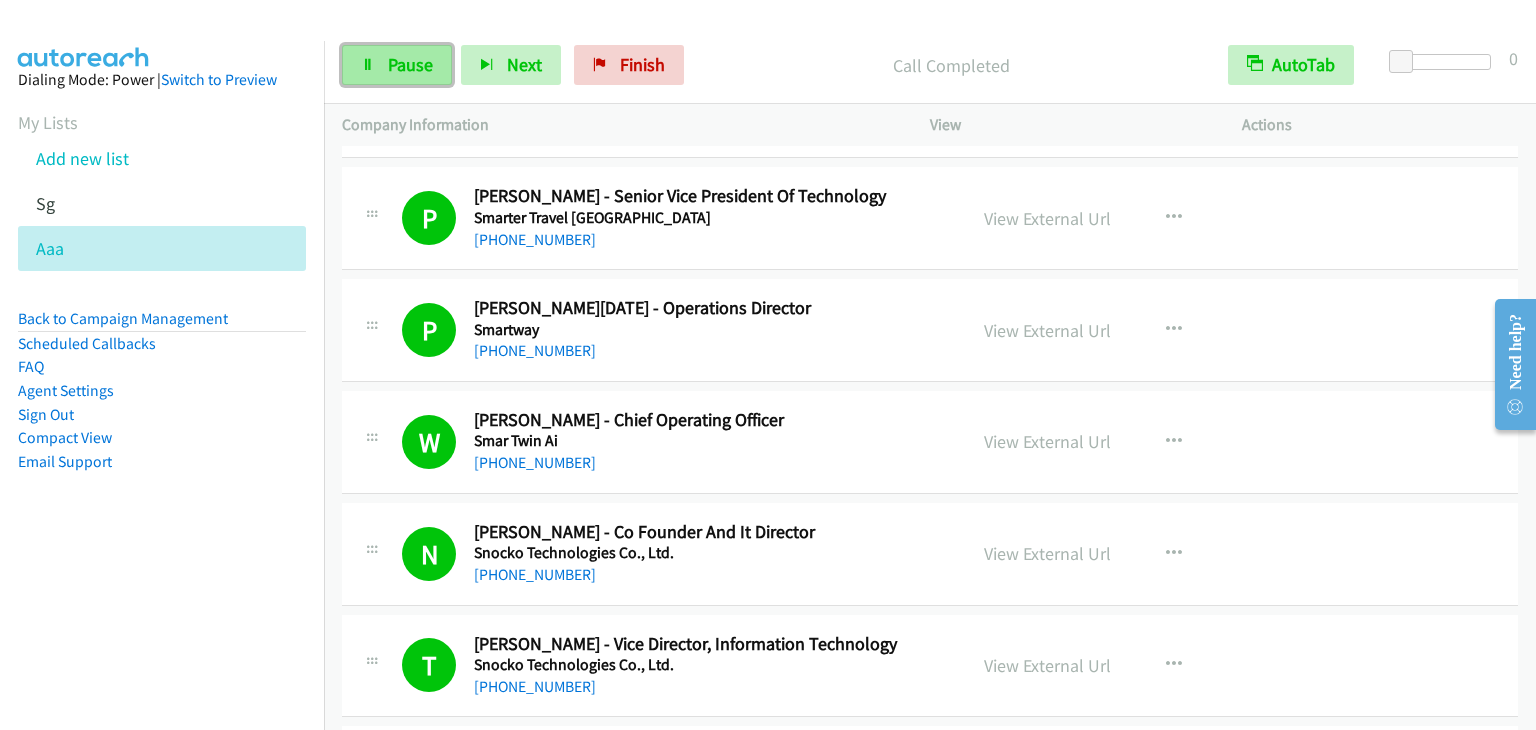
click at [397, 64] on span "Pause" at bounding box center [410, 64] width 45 height 23
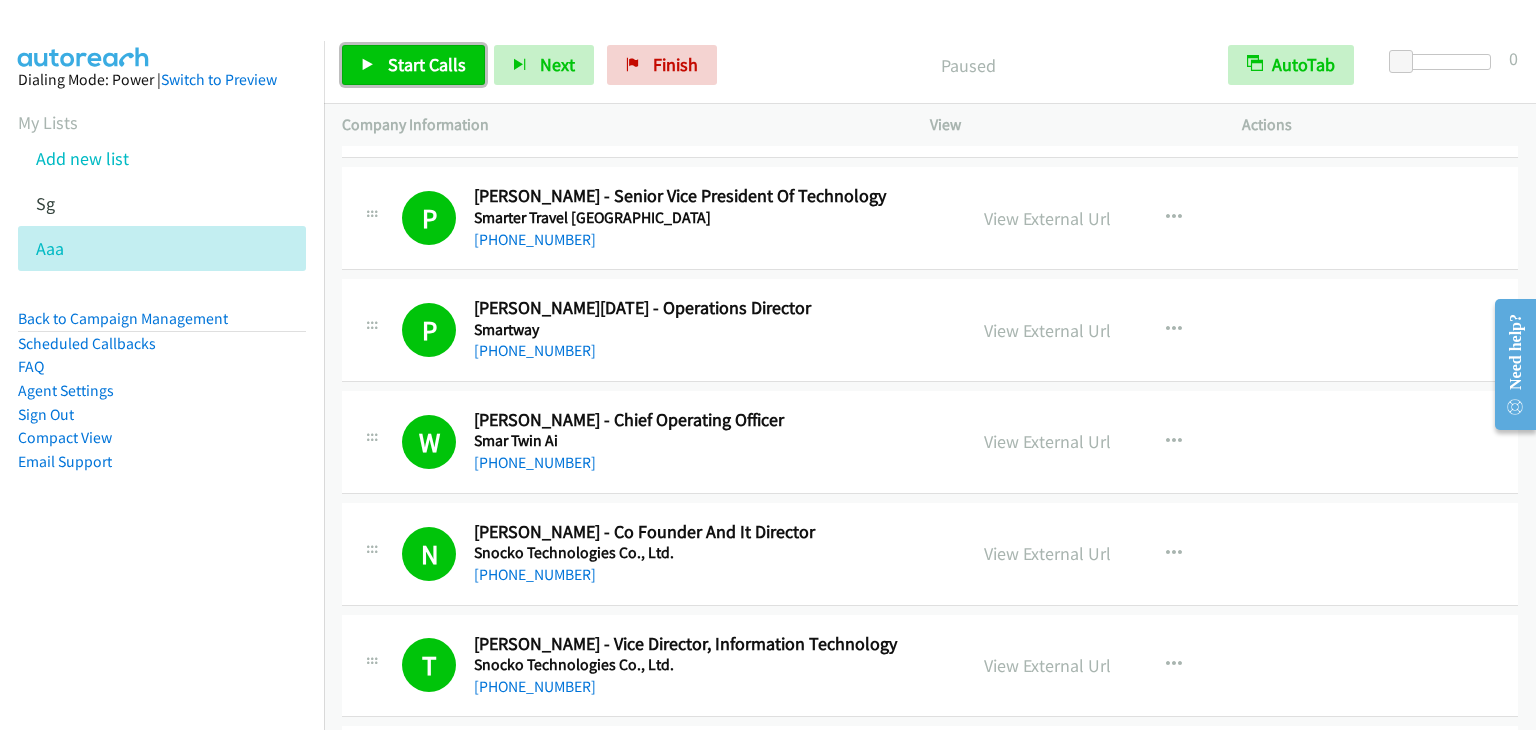
click at [397, 64] on span "Start Calls" at bounding box center [427, 64] width 78 height 23
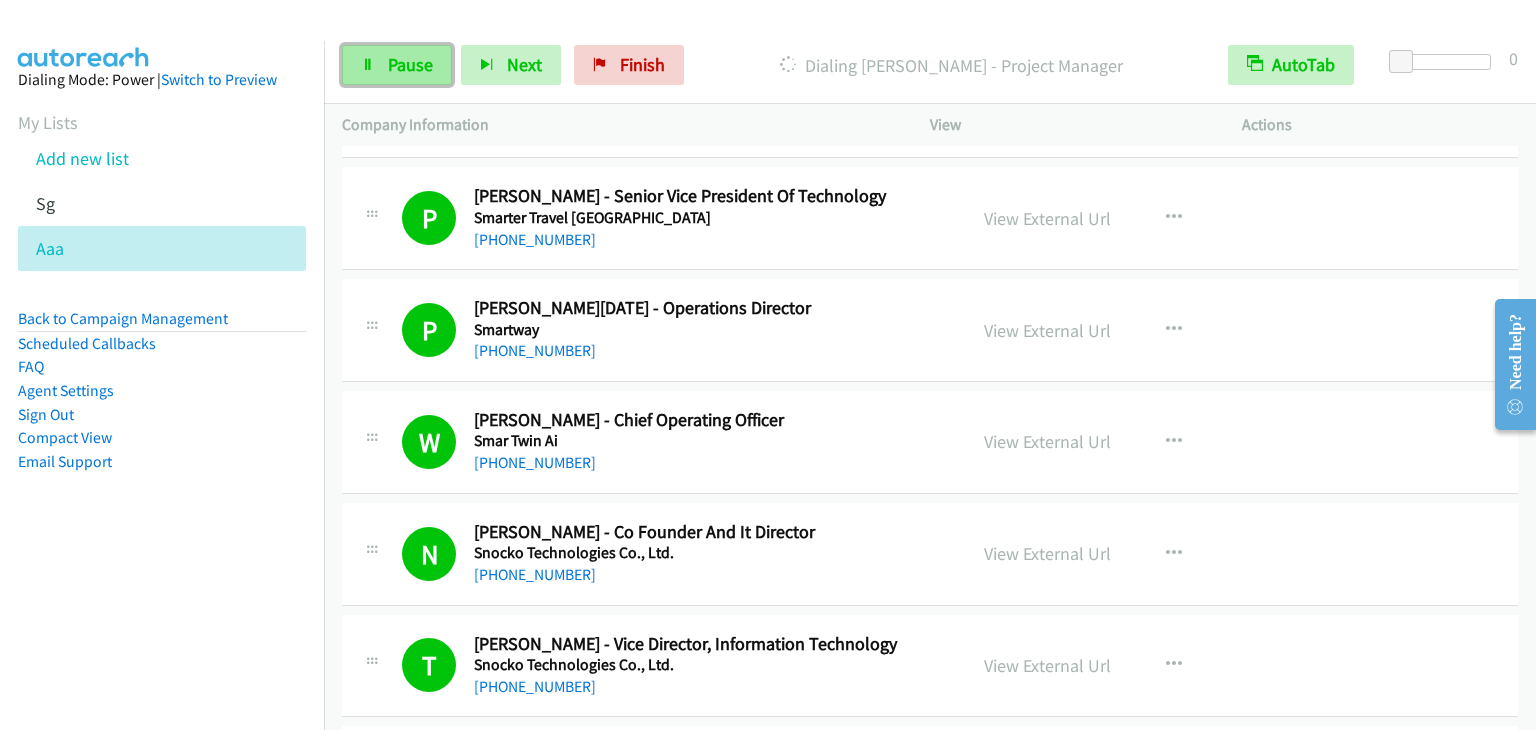
click at [385, 69] on link "Pause" at bounding box center [397, 65] width 110 height 40
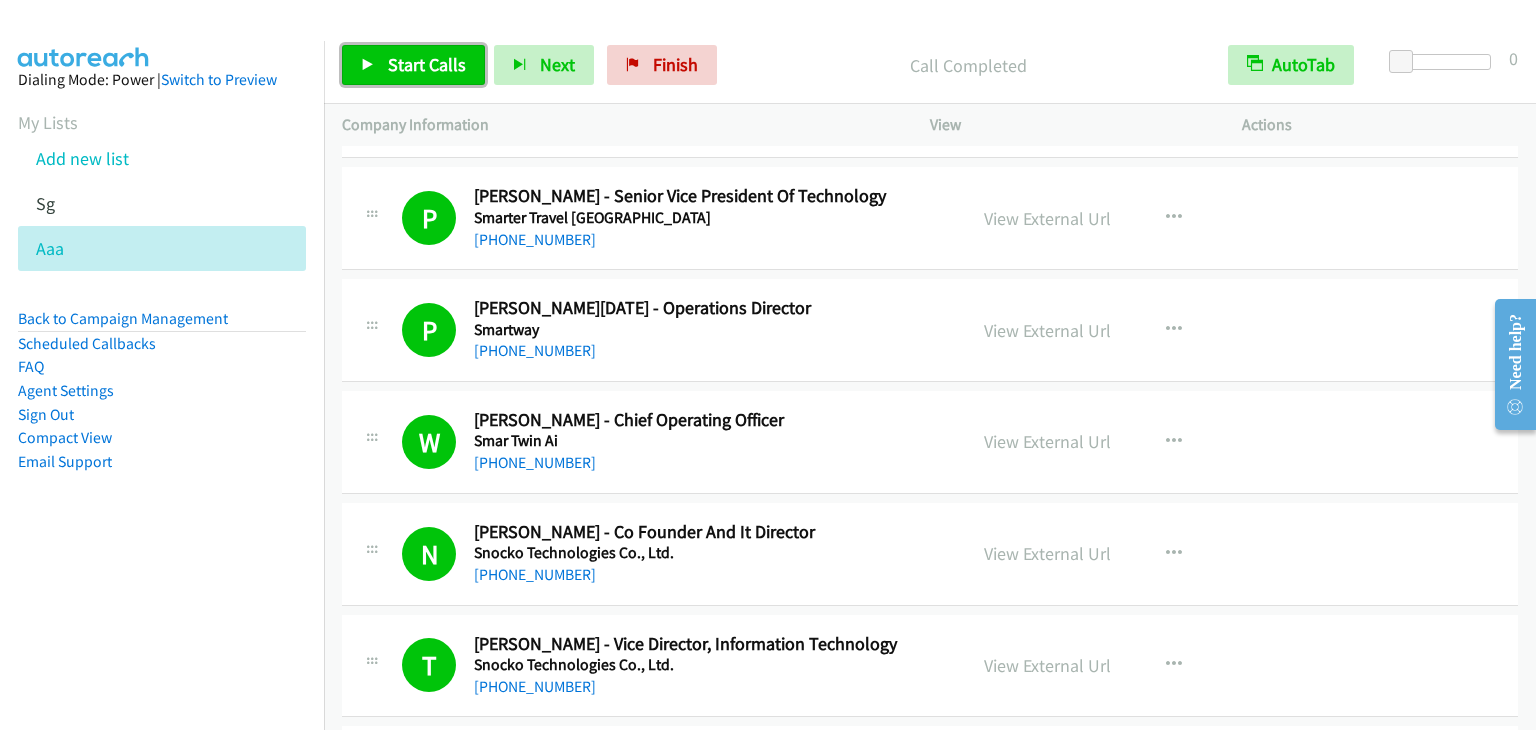
click at [429, 61] on span "Start Calls" at bounding box center [427, 64] width 78 height 23
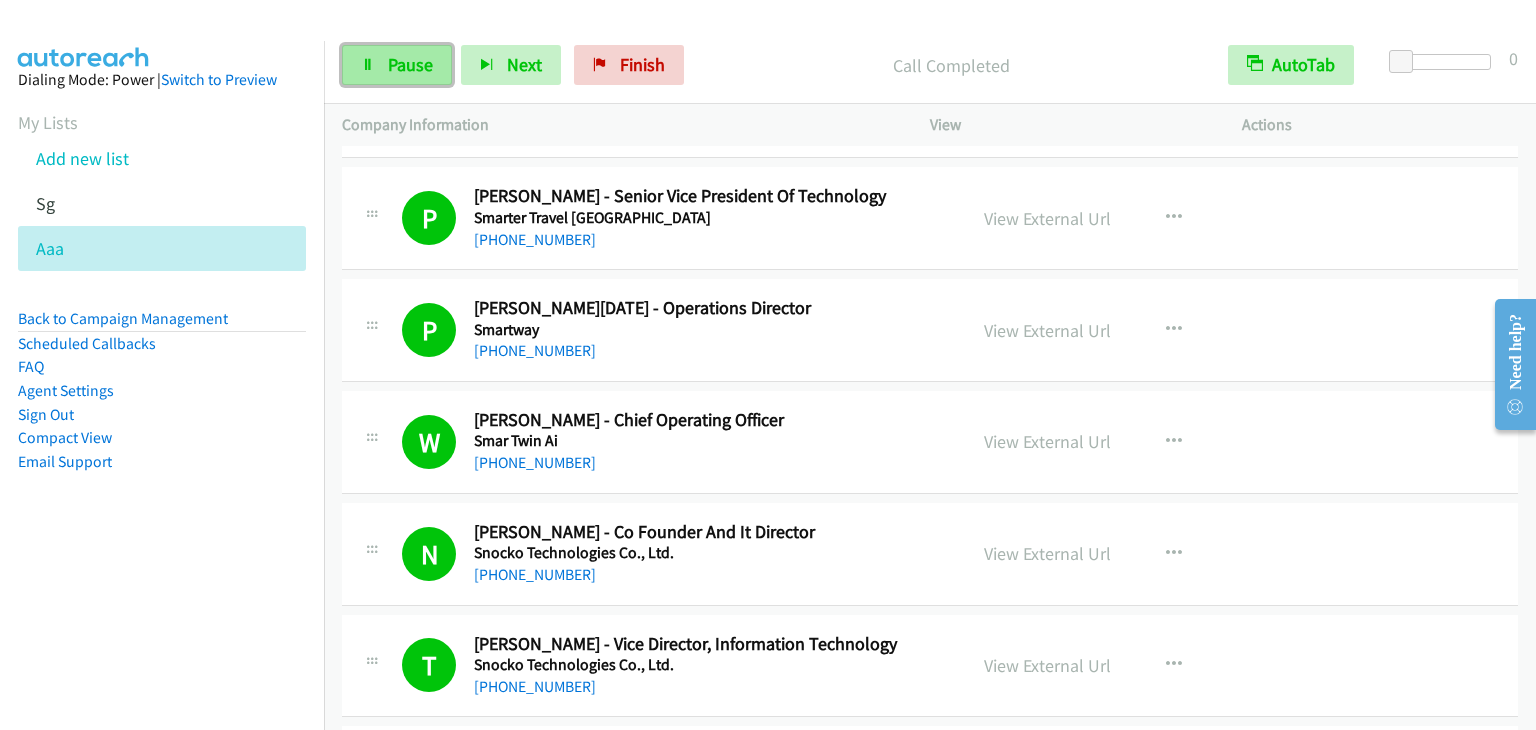
click at [417, 66] on span "Pause" at bounding box center [410, 64] width 45 height 23
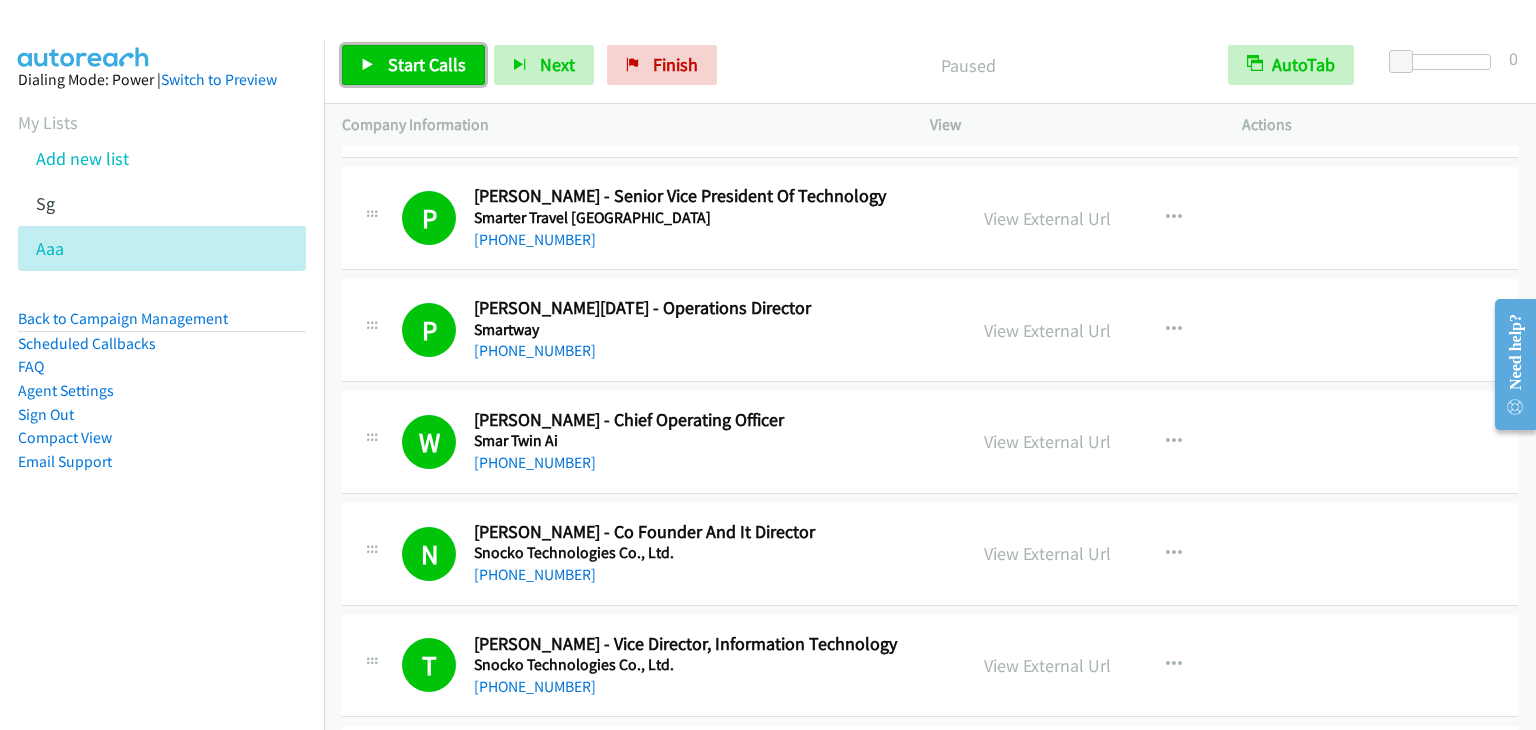
click at [413, 70] on span "Start Calls" at bounding box center [427, 64] width 78 height 23
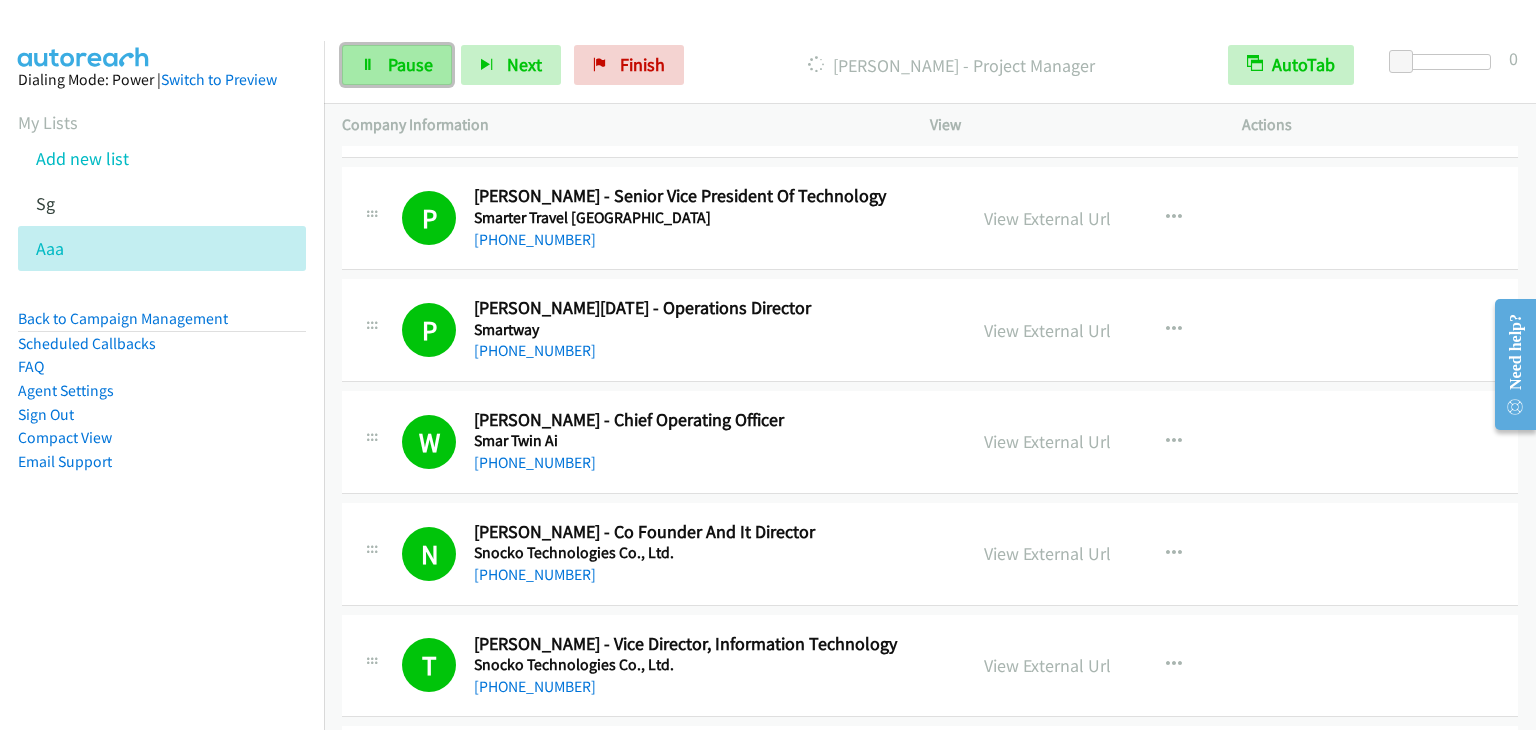
click at [385, 68] on link "Pause" at bounding box center [397, 65] width 110 height 40
click at [396, 65] on span "Pause" at bounding box center [410, 64] width 45 height 23
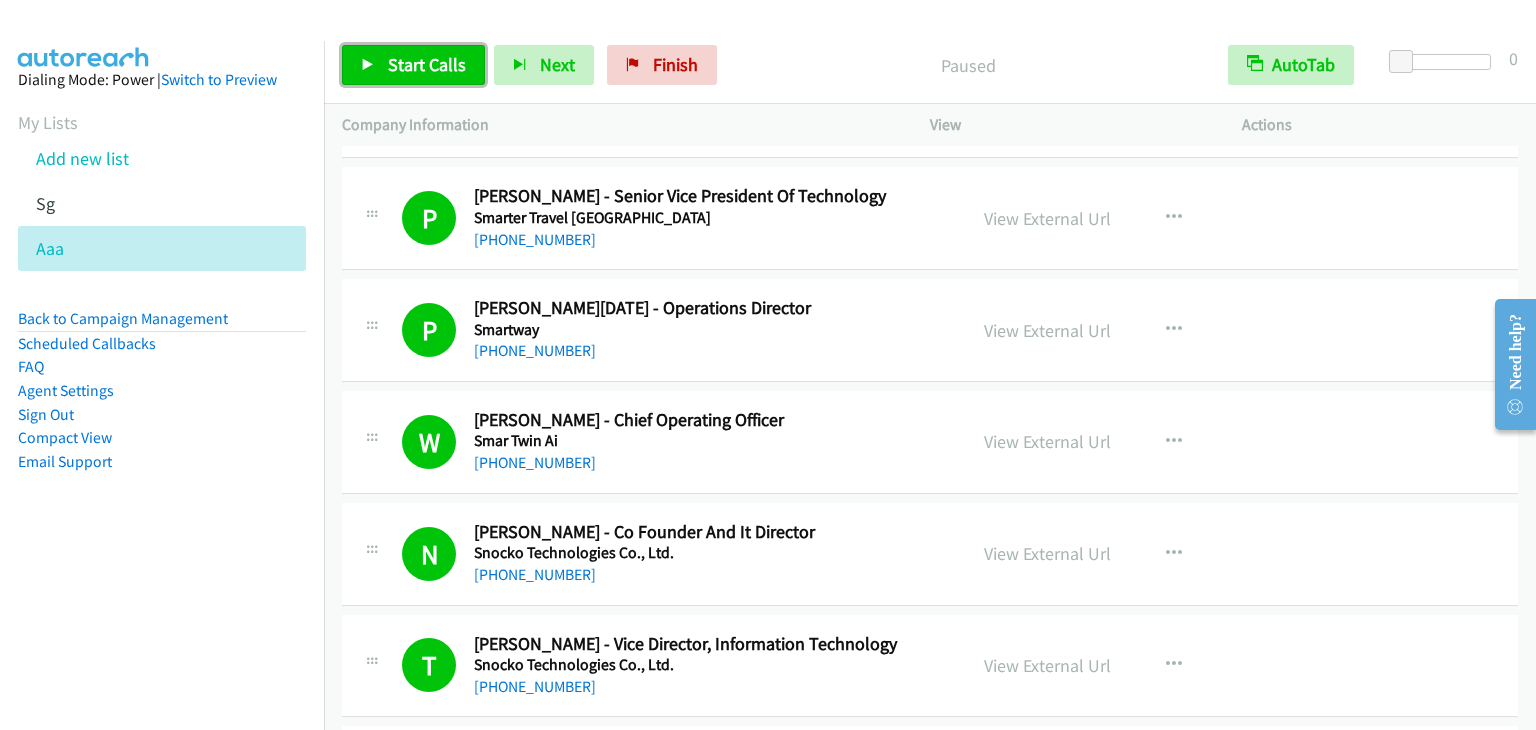
click at [415, 58] on span "Start Calls" at bounding box center [427, 64] width 78 height 23
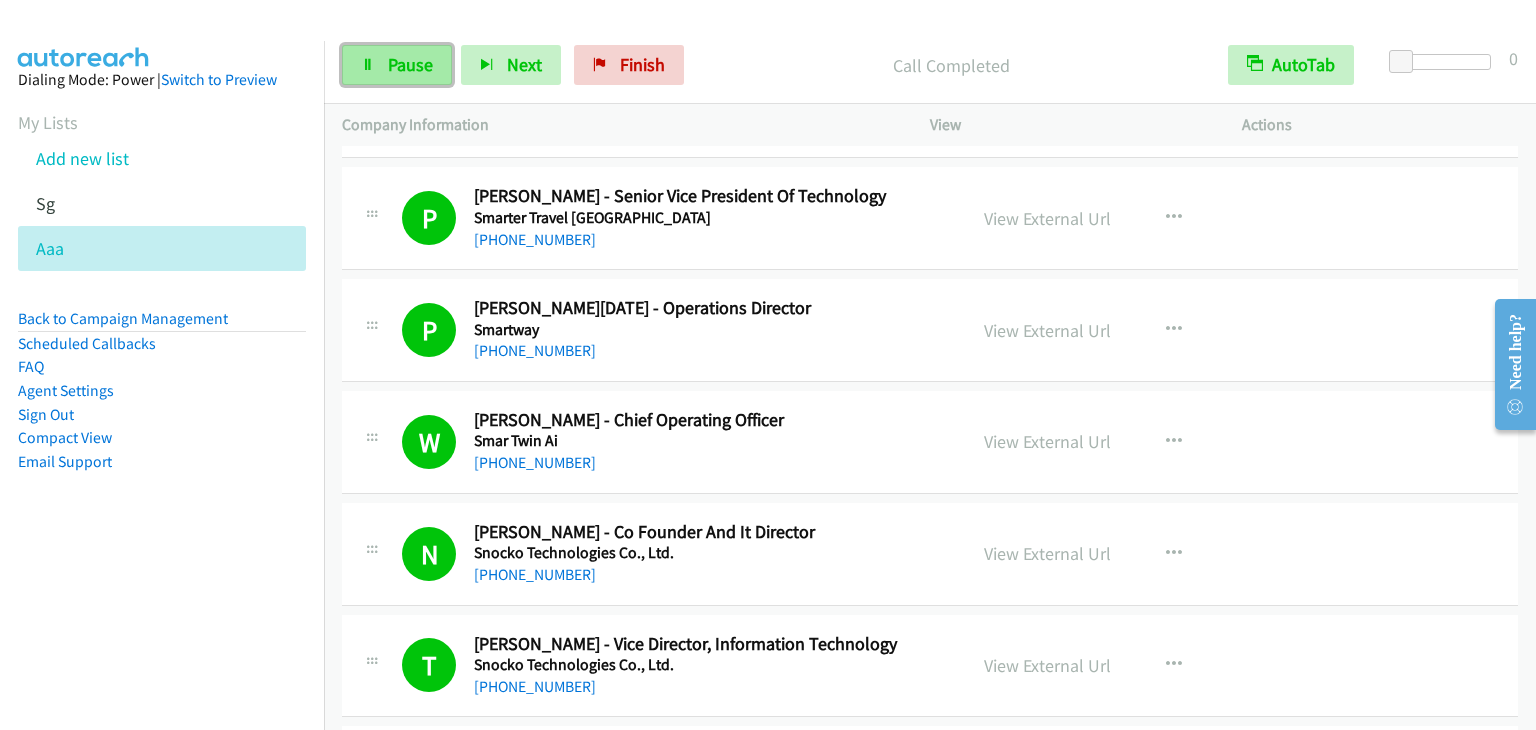
click at [407, 57] on span "Pause" at bounding box center [410, 64] width 45 height 23
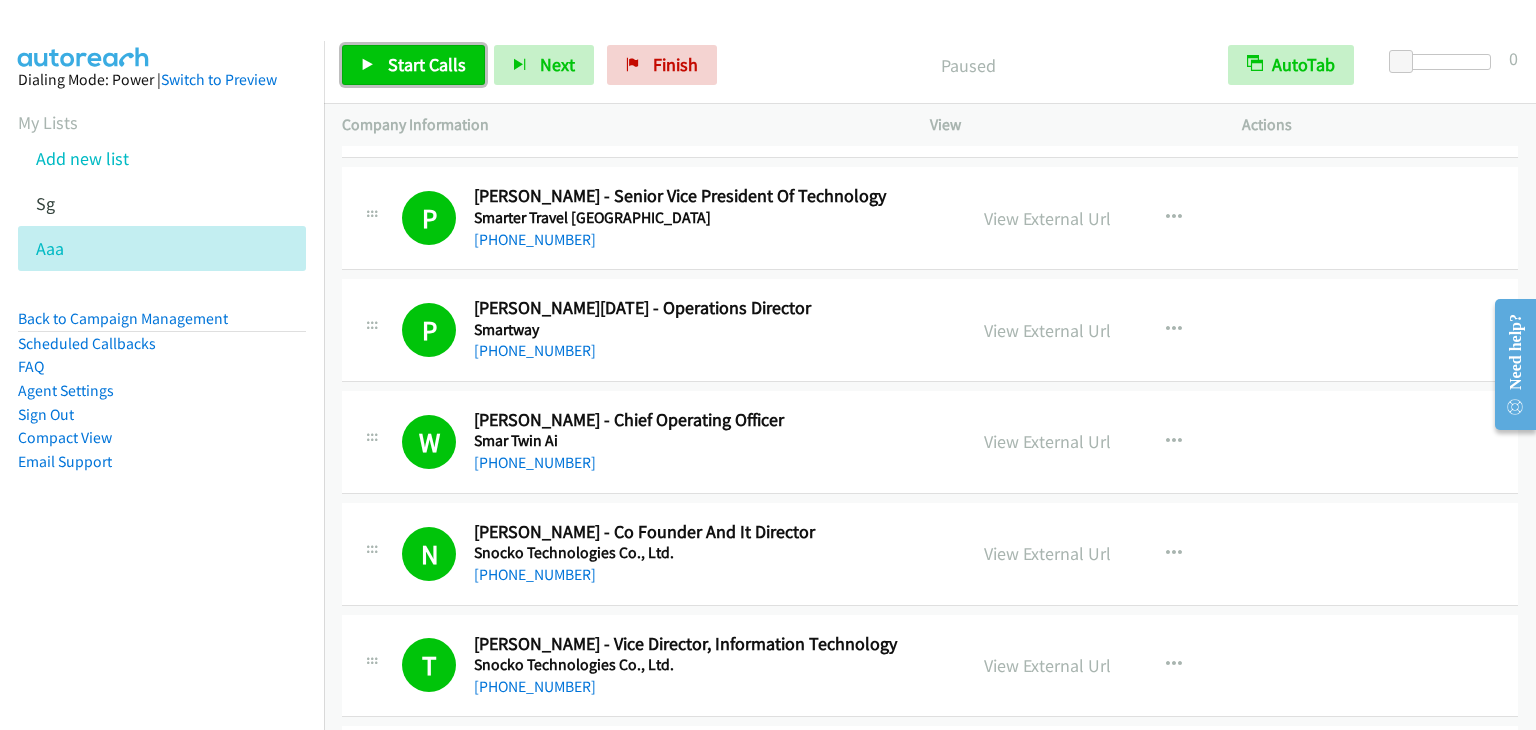
click at [407, 58] on span "Start Calls" at bounding box center [427, 64] width 78 height 23
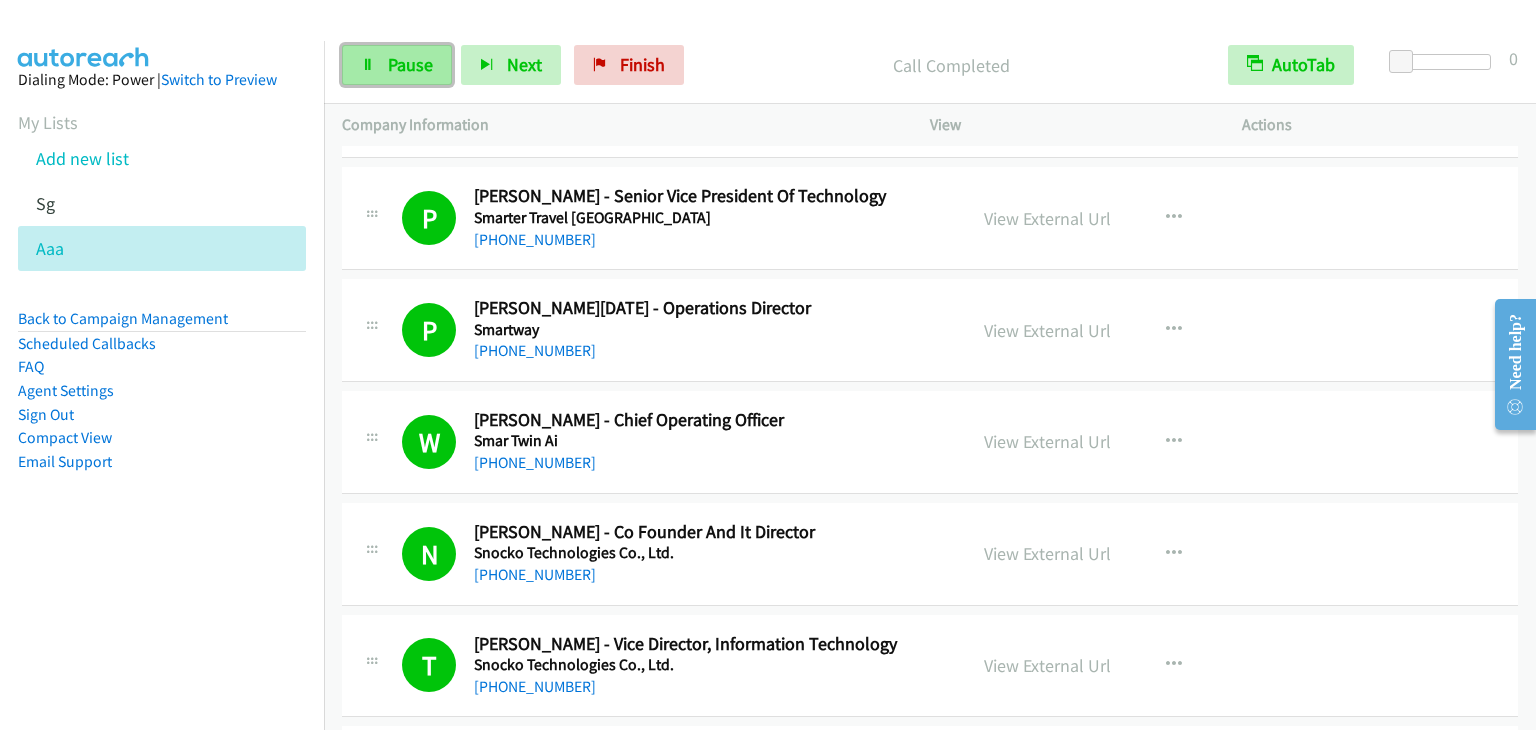
click at [440, 55] on link "Pause" at bounding box center [397, 65] width 110 height 40
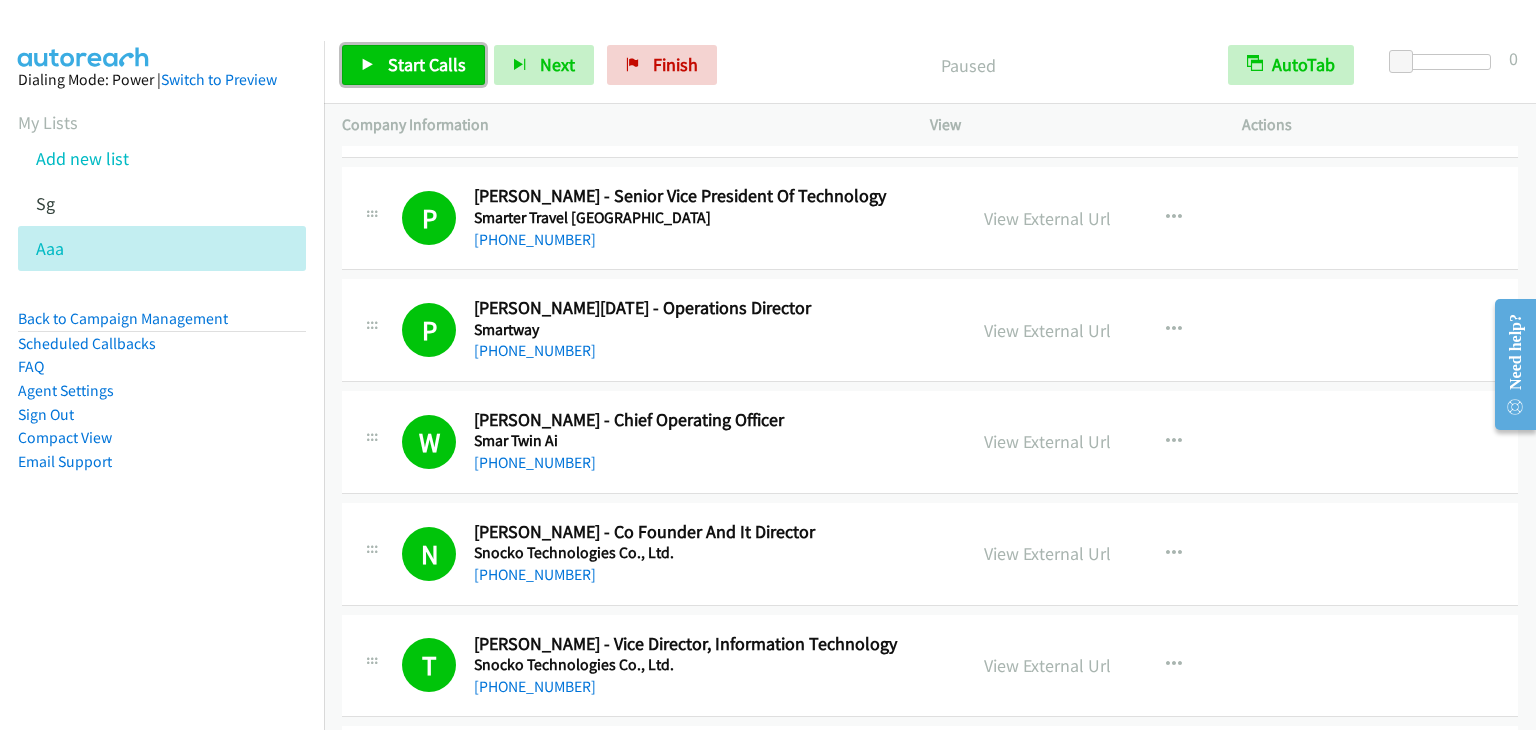
click at [444, 63] on span "Start Calls" at bounding box center [427, 64] width 78 height 23
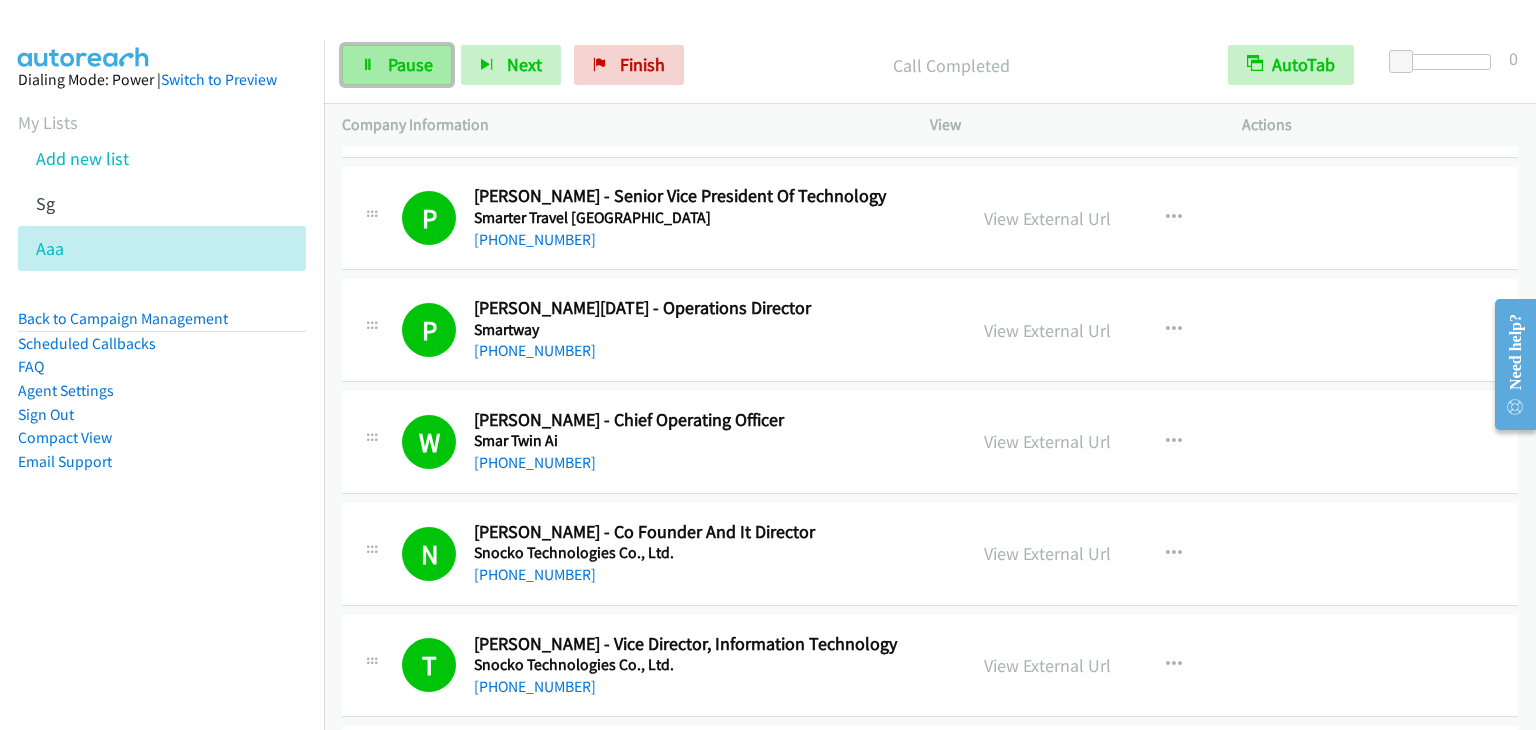
click at [392, 67] on span "Pause" at bounding box center [410, 64] width 45 height 23
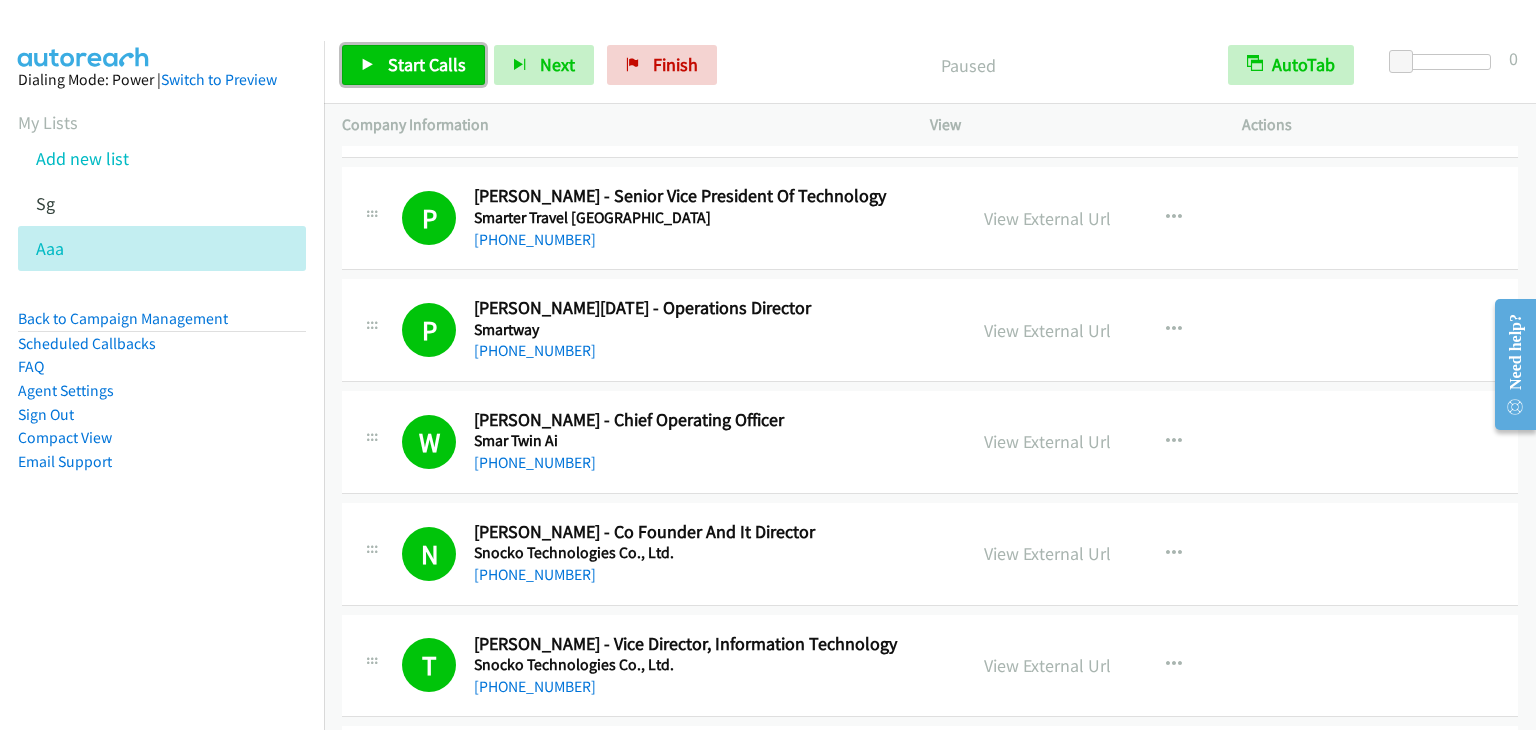
click at [400, 70] on span "Start Calls" at bounding box center [427, 64] width 78 height 23
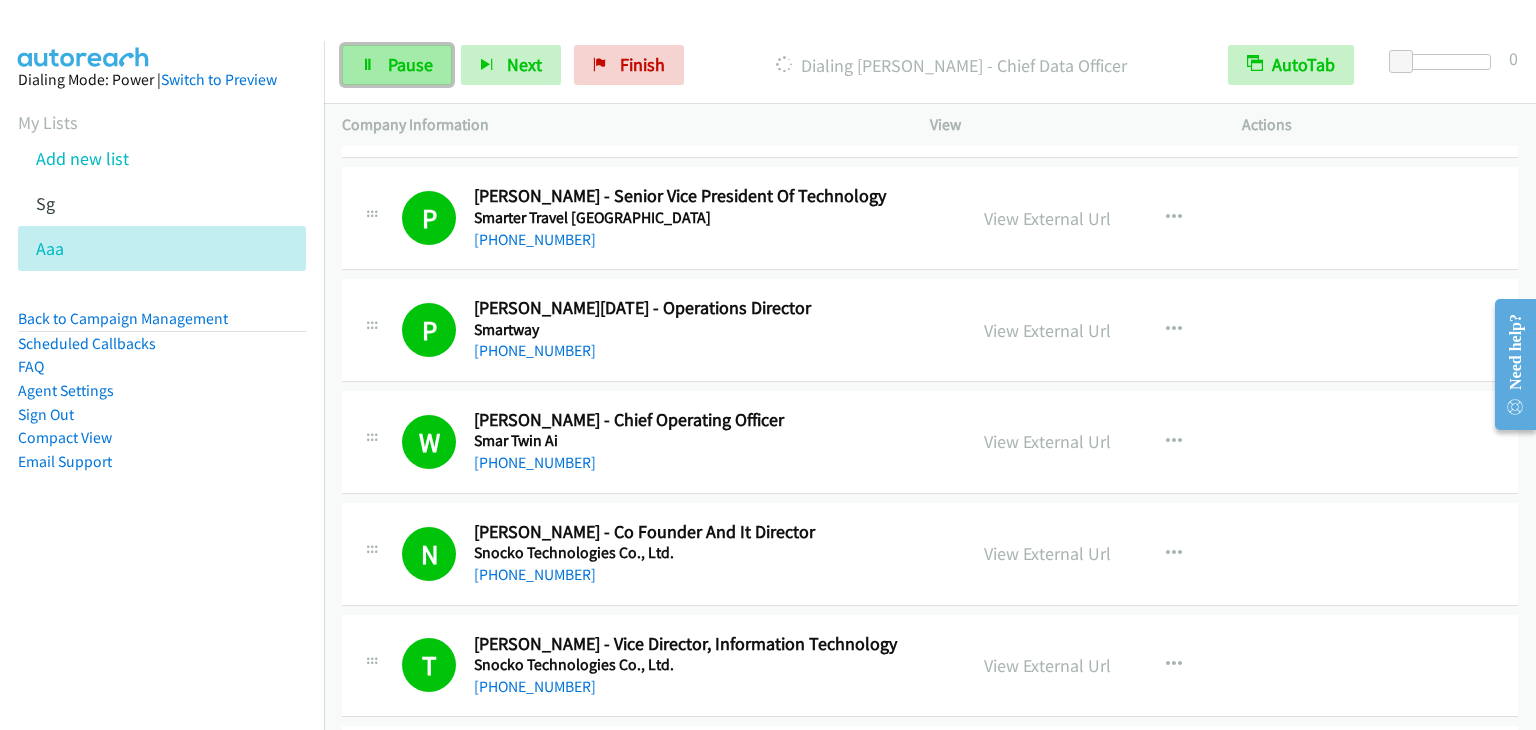
click at [369, 61] on icon at bounding box center [368, 66] width 14 height 14
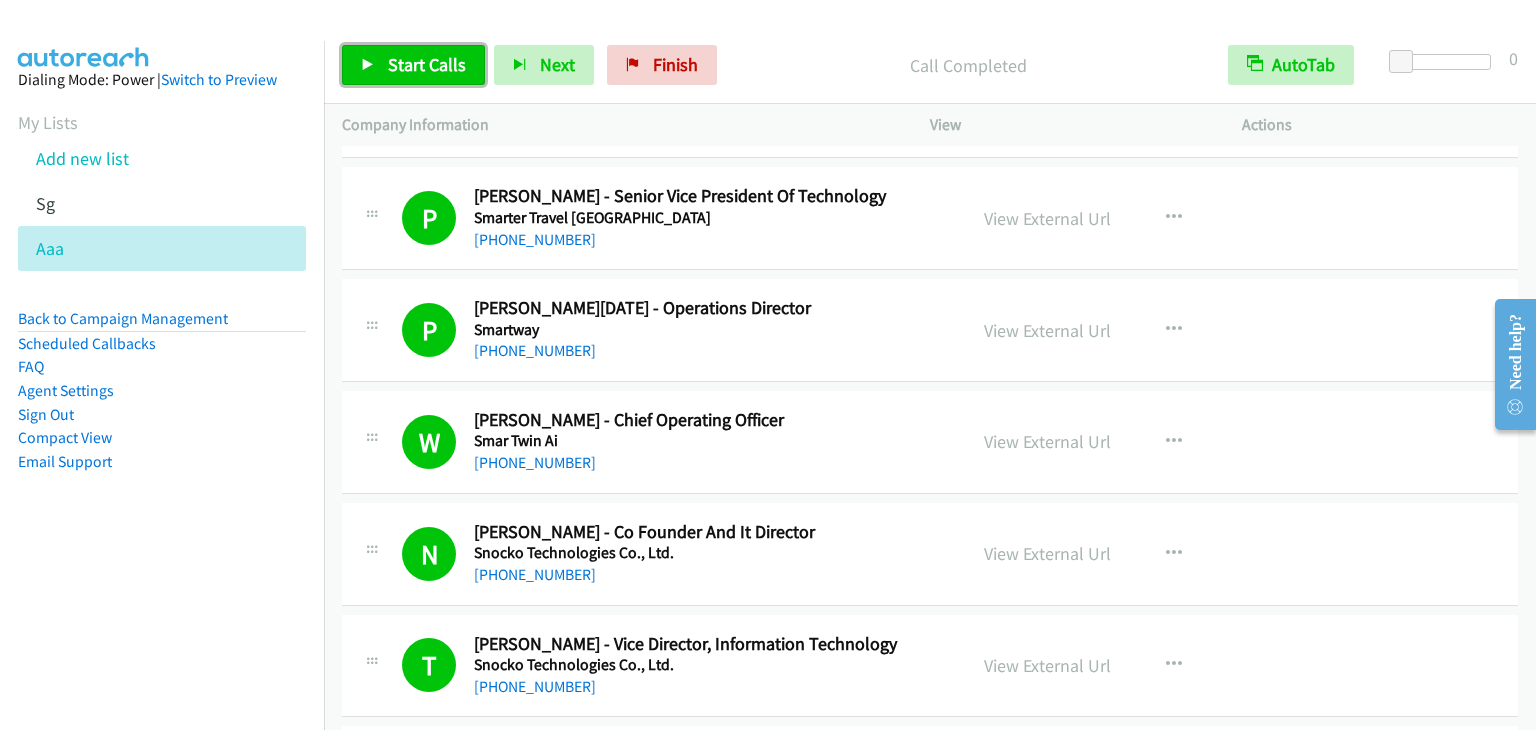
click at [434, 63] on span "Start Calls" at bounding box center [427, 64] width 78 height 23
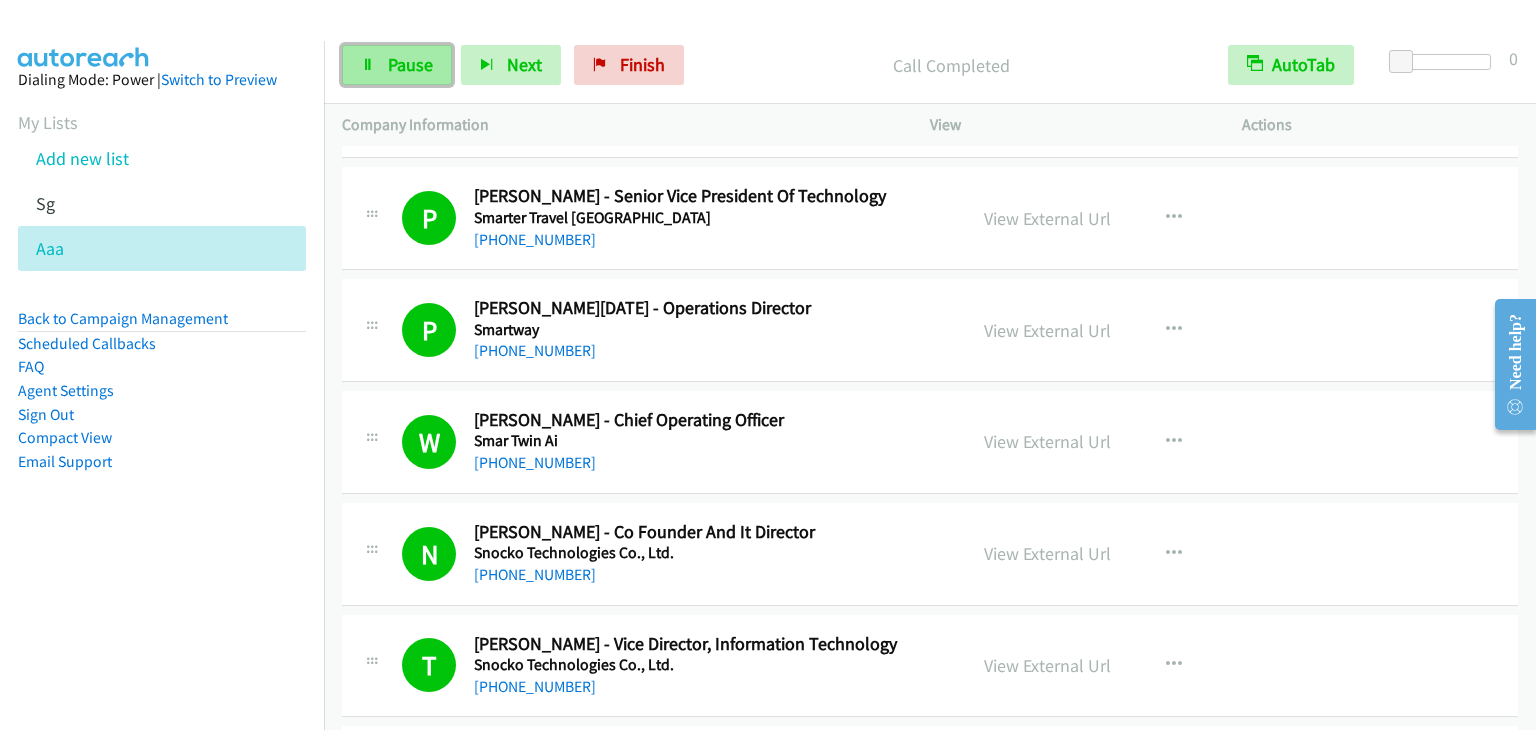
click at [408, 73] on span "Pause" at bounding box center [410, 64] width 45 height 23
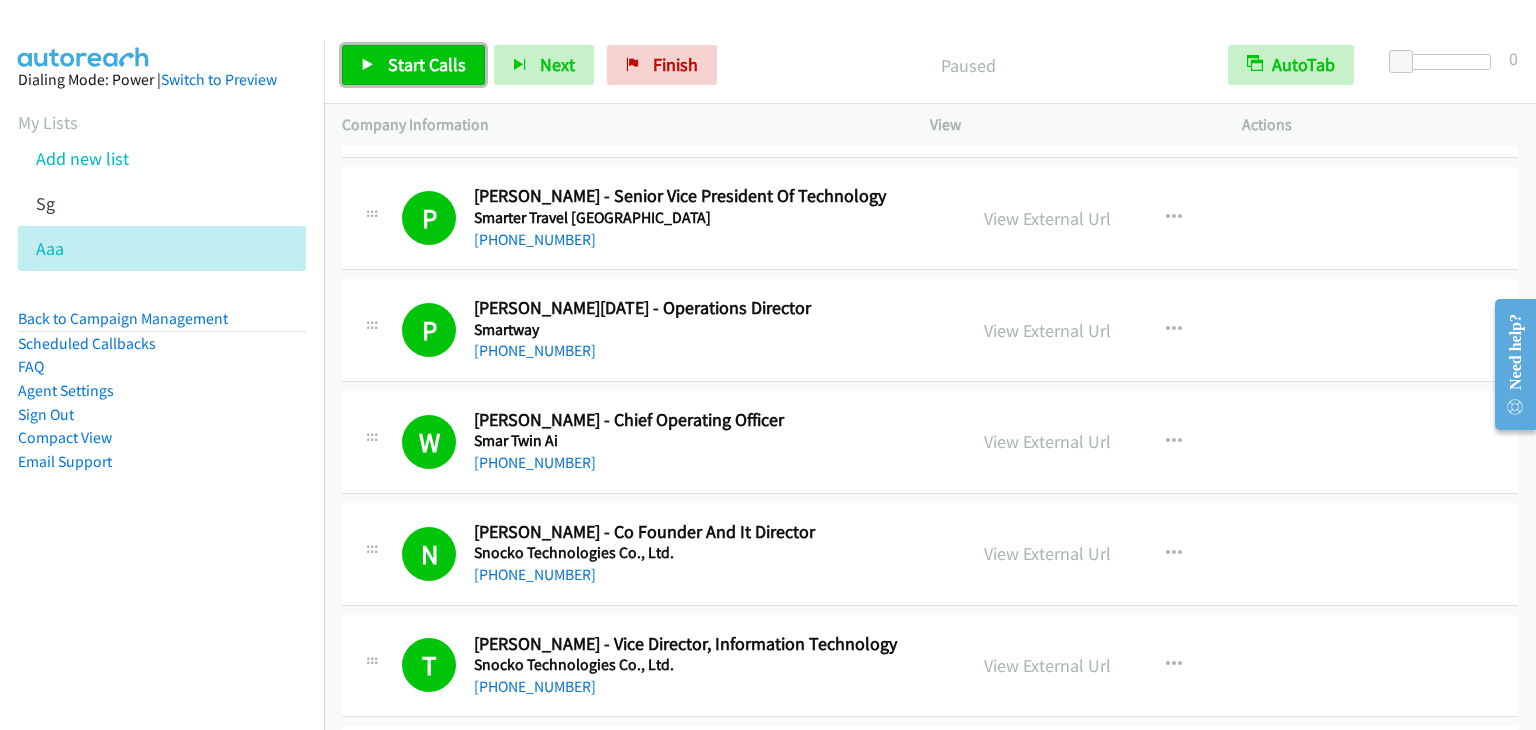
click at [408, 73] on span "Start Calls" at bounding box center [427, 64] width 78 height 23
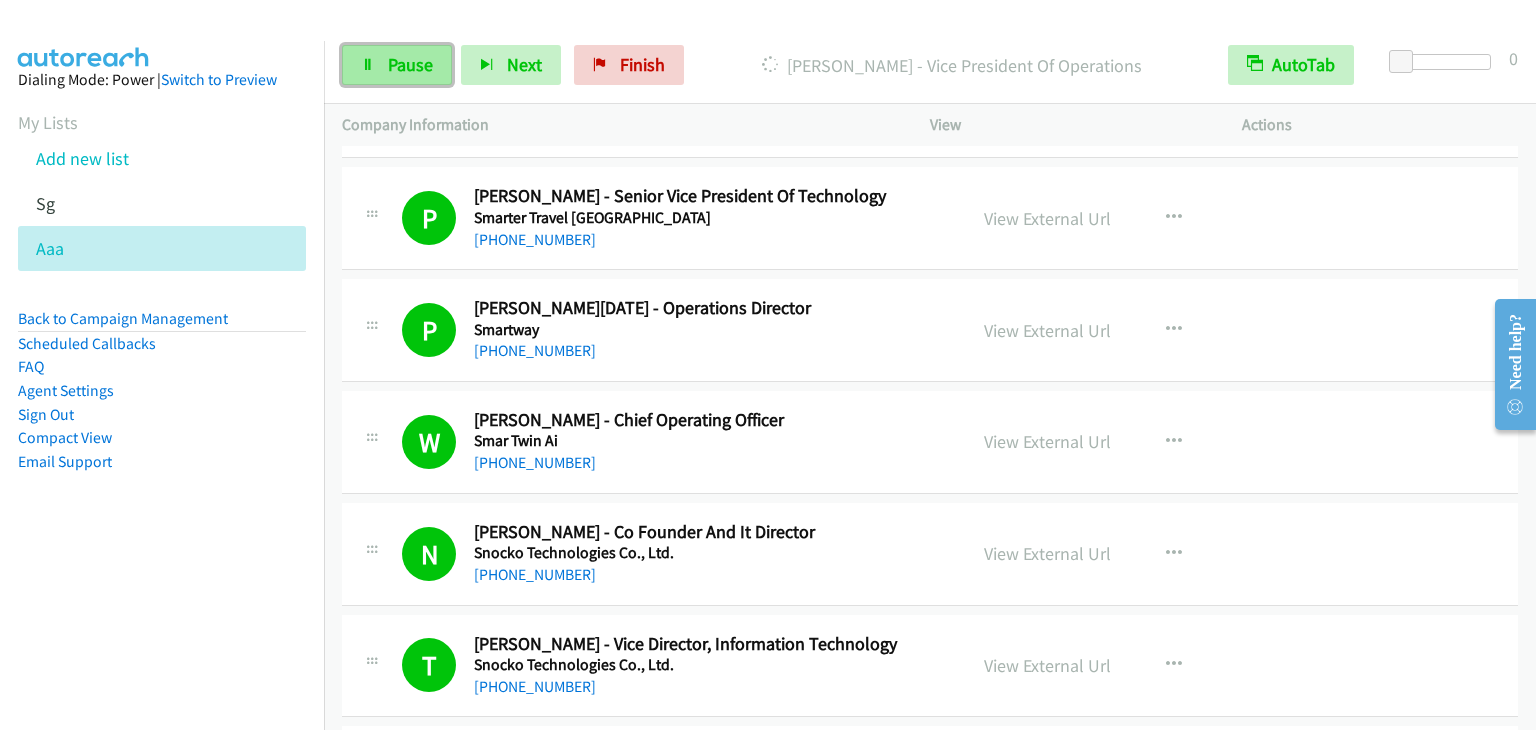
click at [402, 59] on span "Pause" at bounding box center [410, 64] width 45 height 23
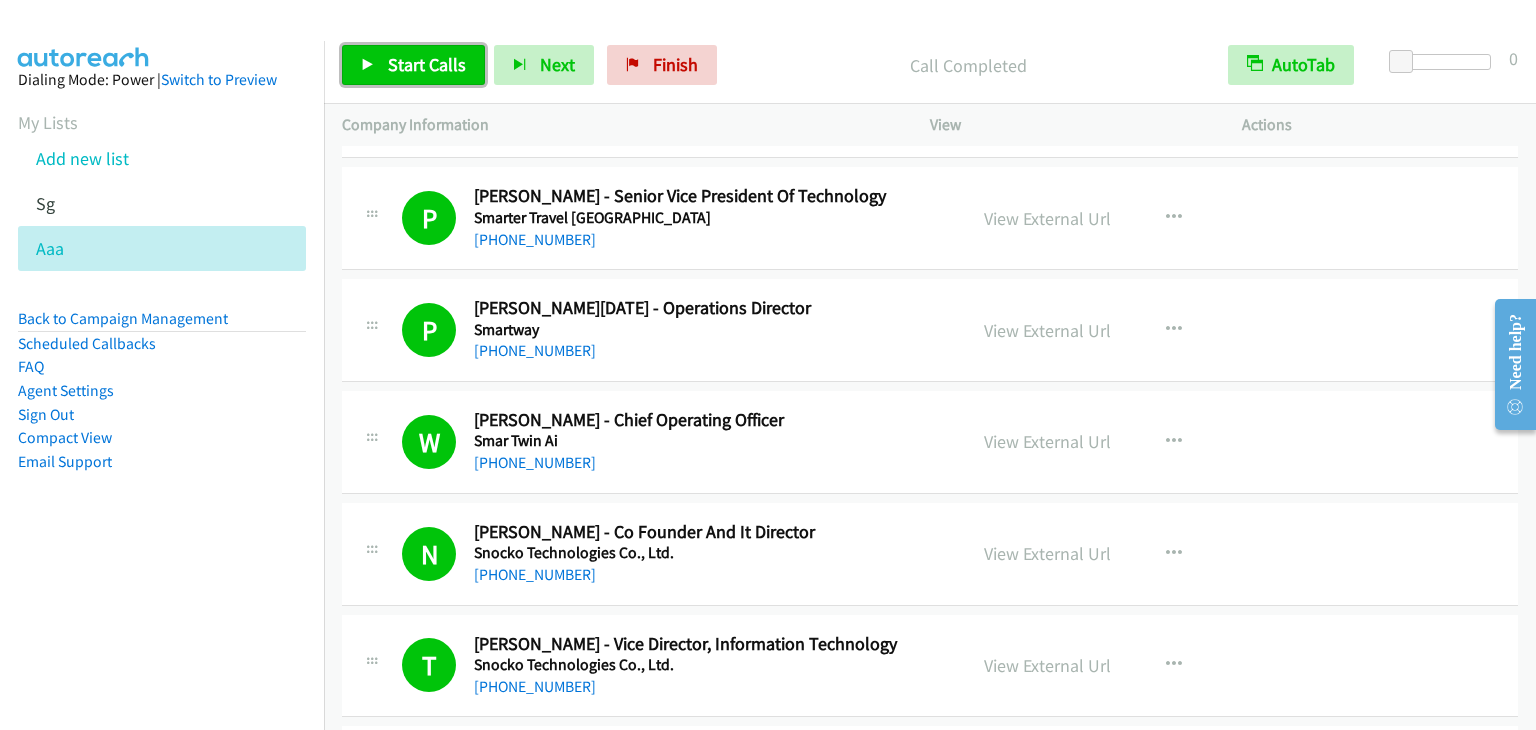
click at [445, 70] on span "Start Calls" at bounding box center [427, 64] width 78 height 23
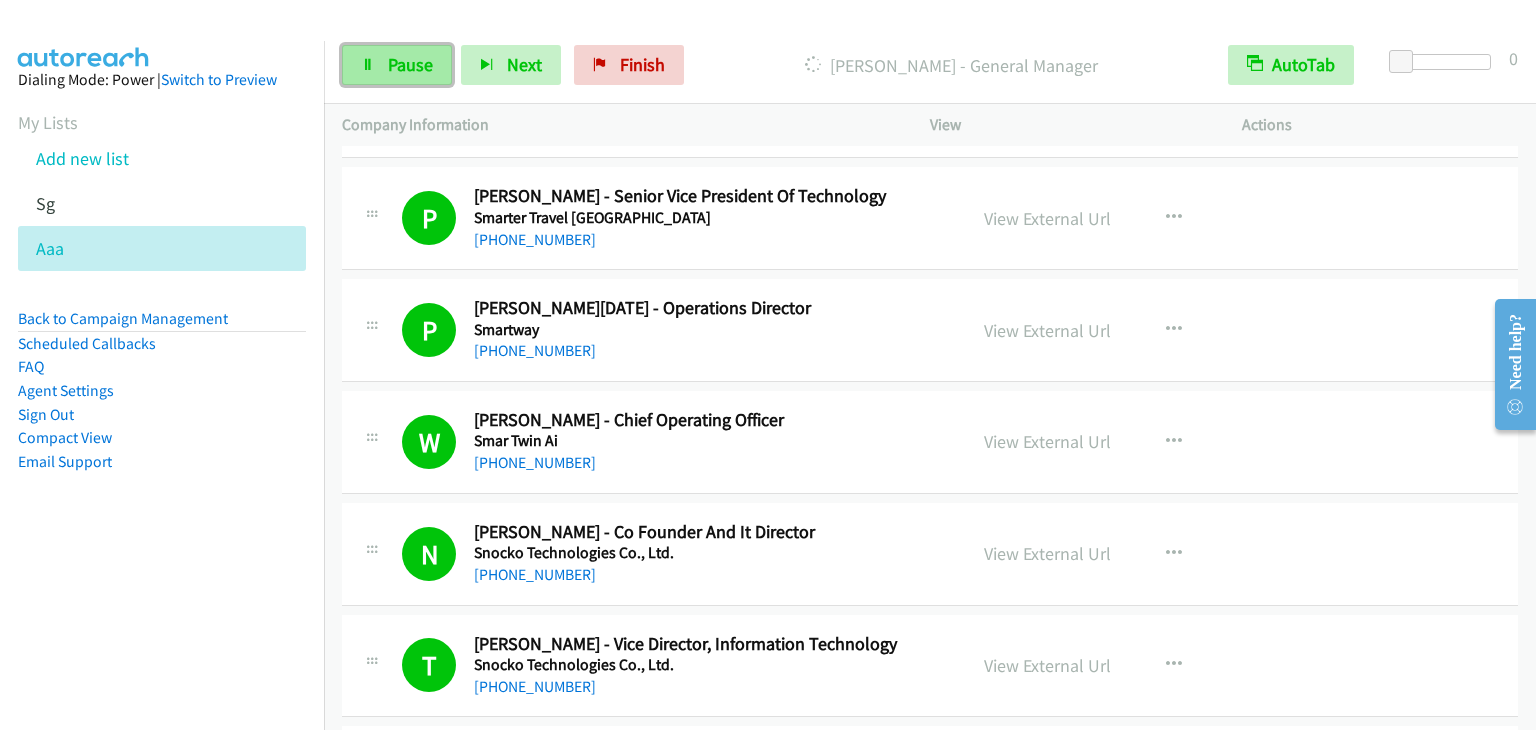
click at [390, 54] on span "Pause" at bounding box center [410, 64] width 45 height 23
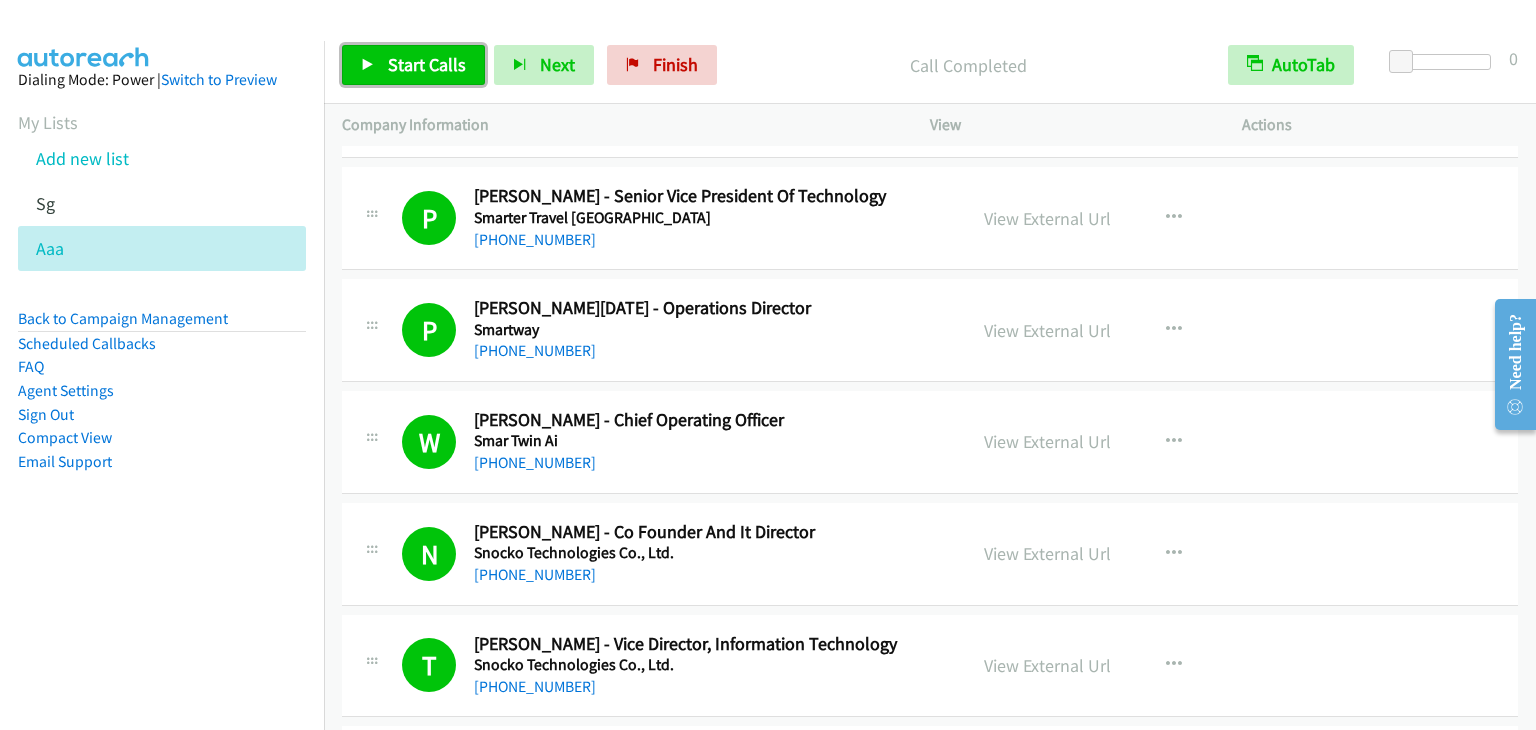
click at [439, 59] on span "Start Calls" at bounding box center [427, 64] width 78 height 23
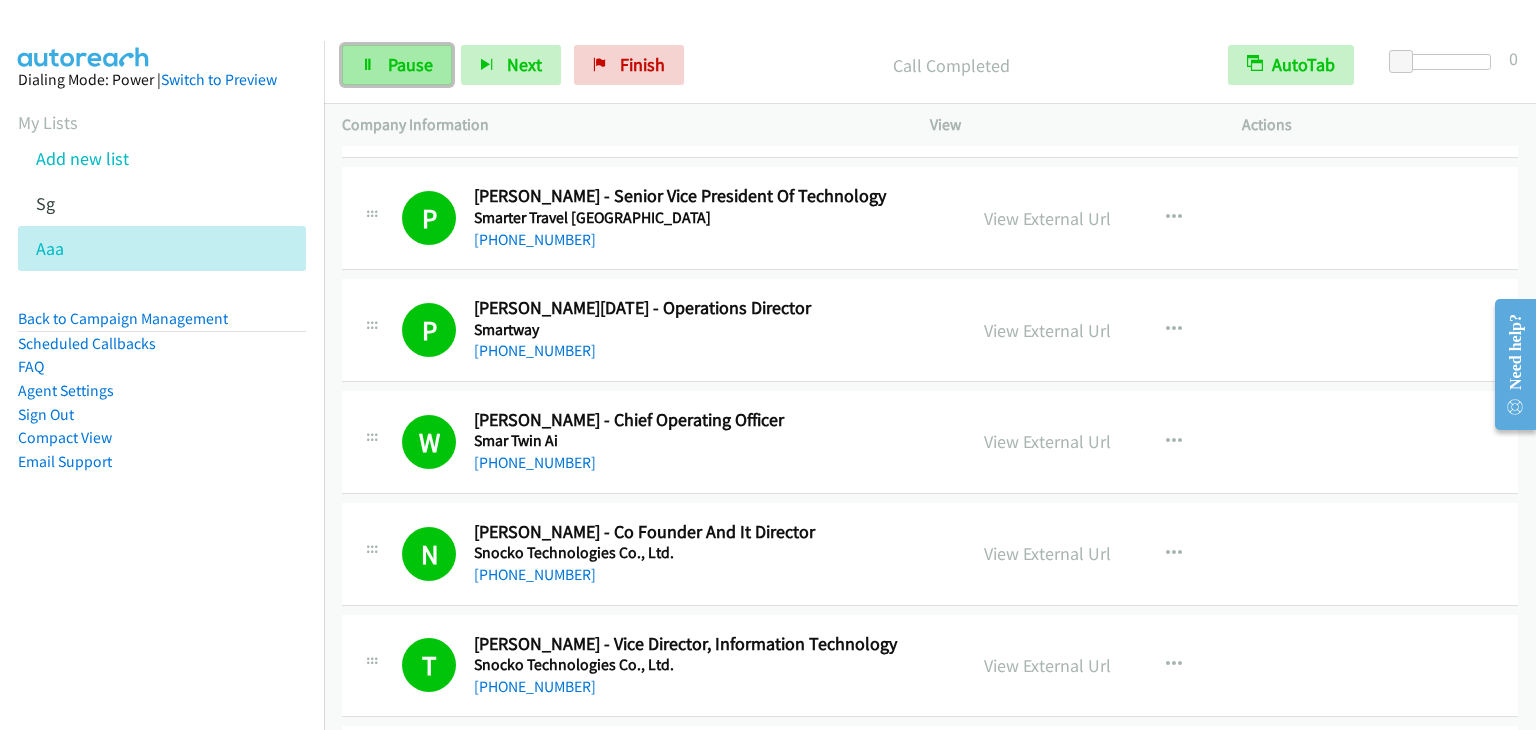
click at [432, 77] on link "Pause" at bounding box center [397, 65] width 110 height 40
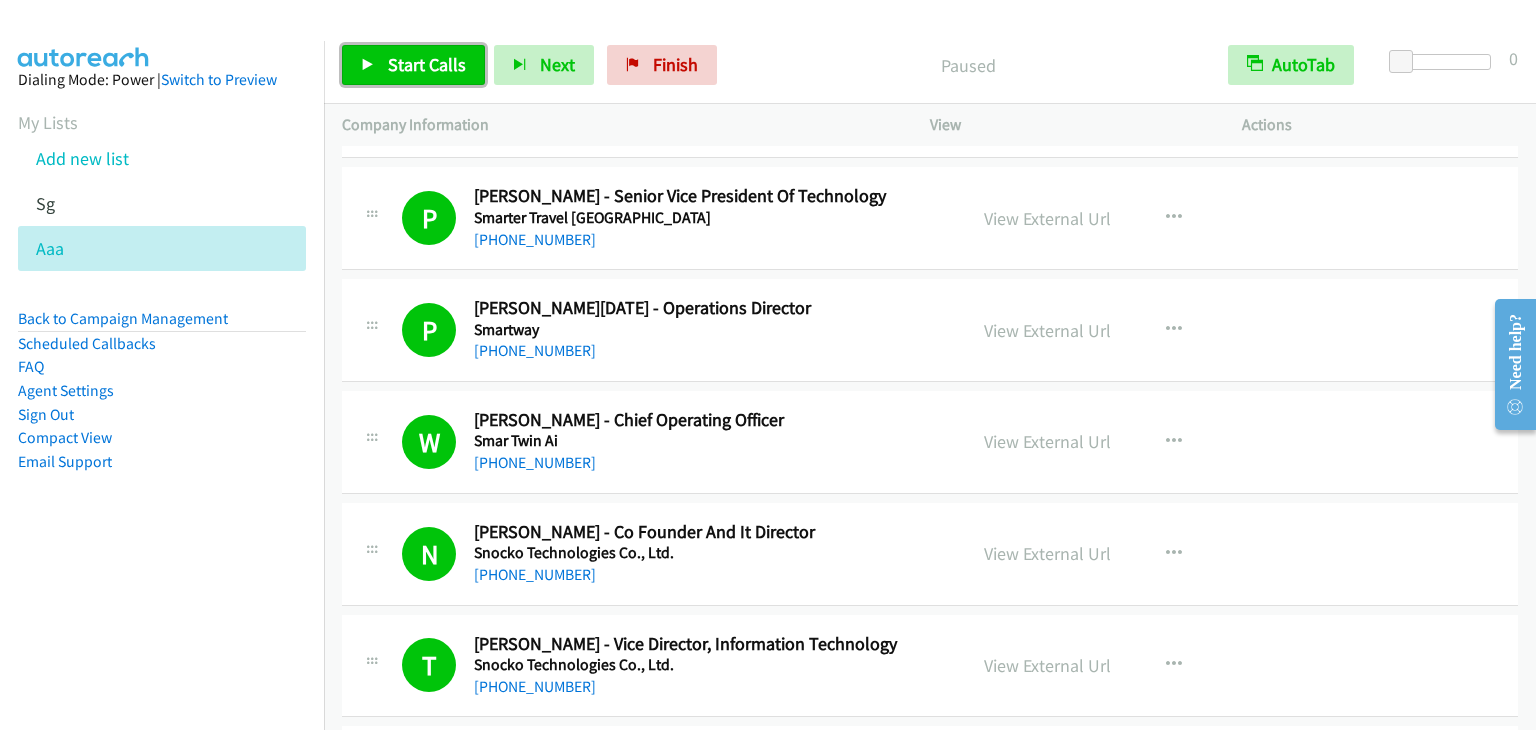
click at [437, 61] on span "Start Calls" at bounding box center [427, 64] width 78 height 23
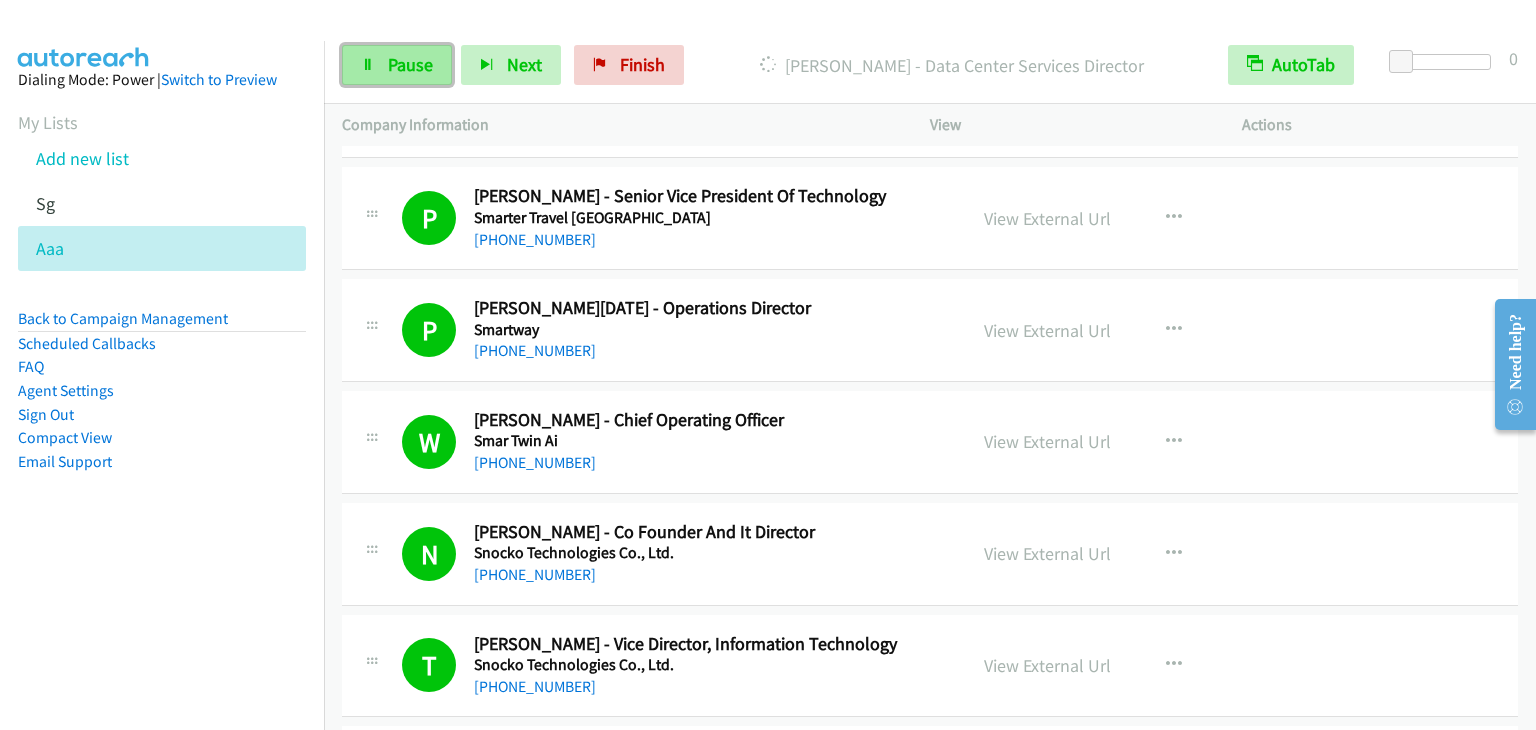
click at [399, 59] on span "Pause" at bounding box center [410, 64] width 45 height 23
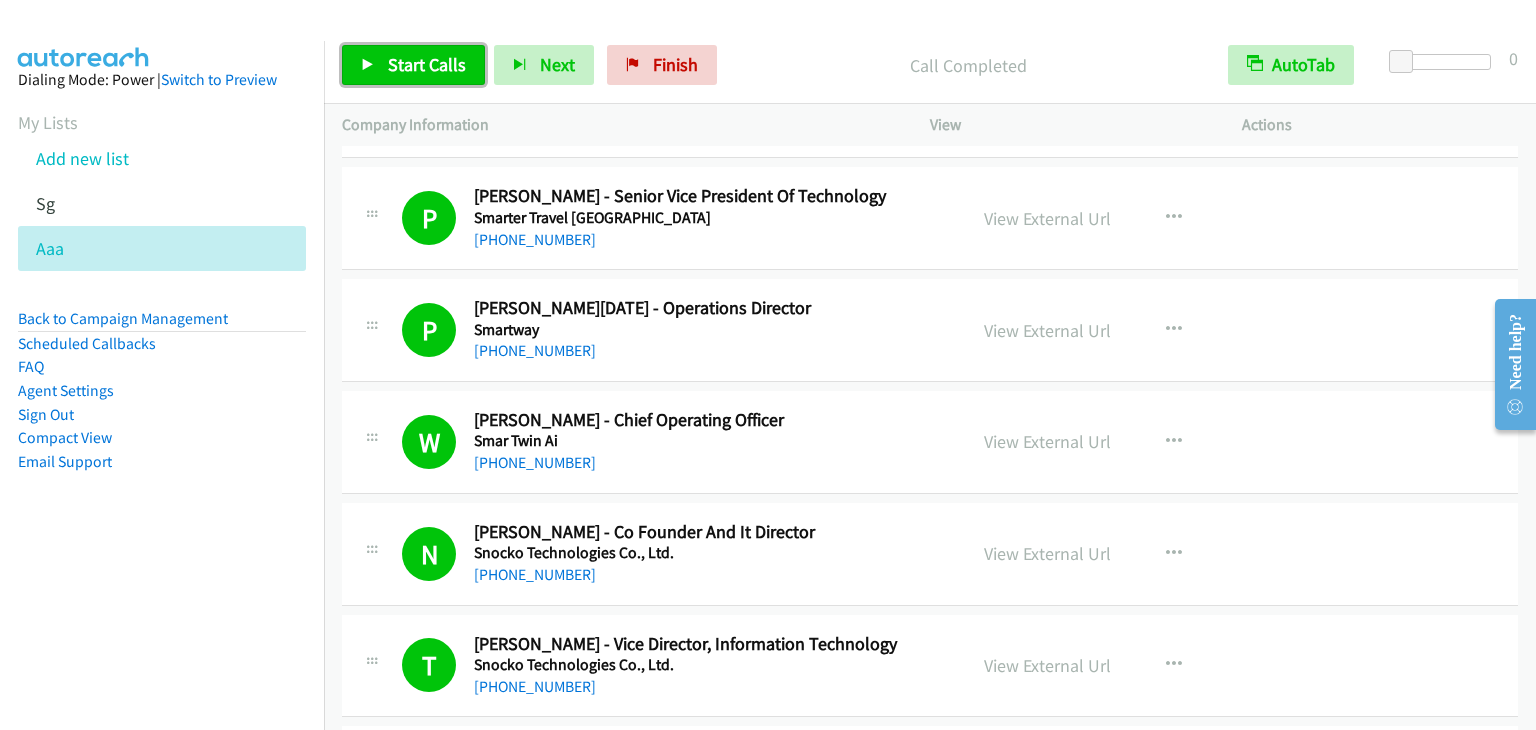
click at [454, 64] on span "Start Calls" at bounding box center [427, 64] width 78 height 23
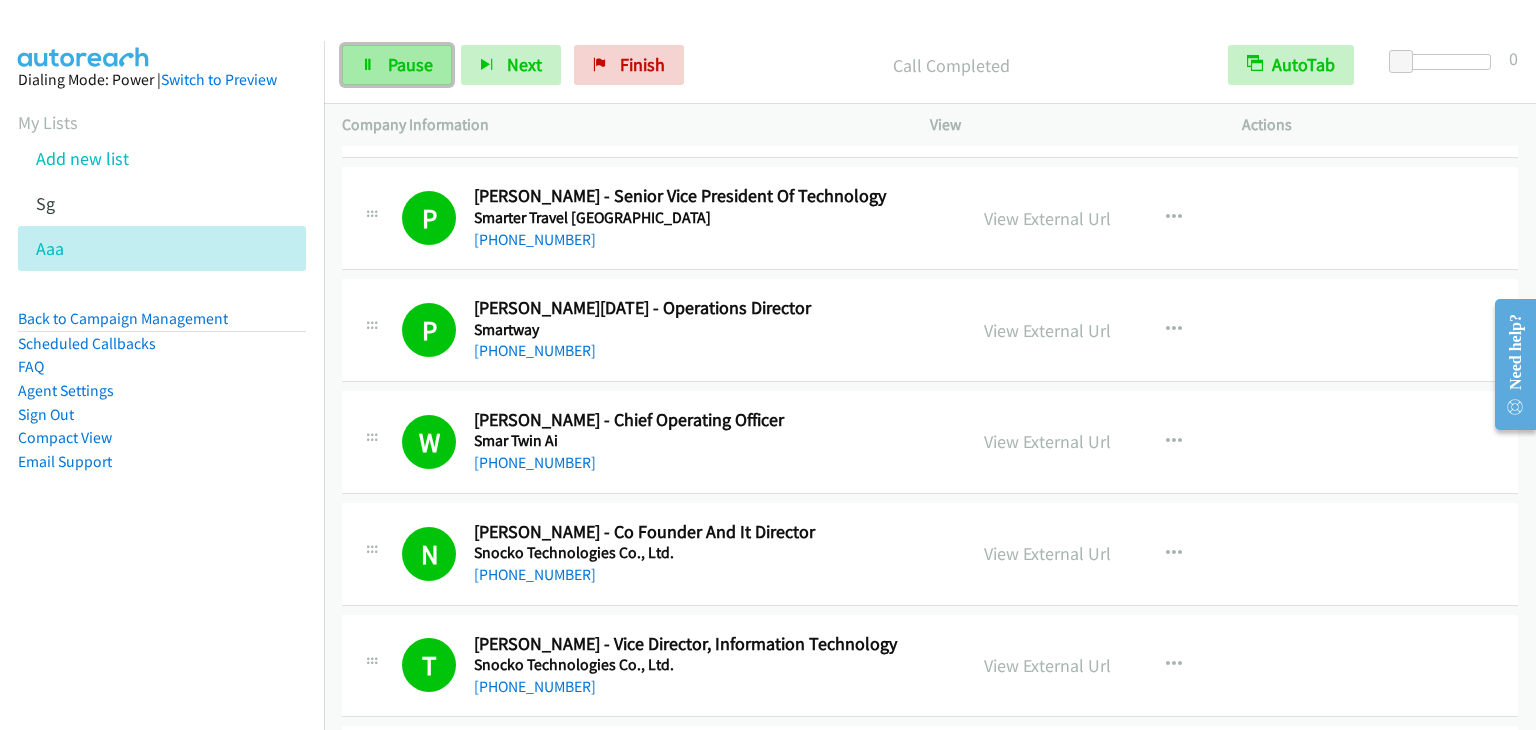
click at [395, 57] on span "Pause" at bounding box center [410, 64] width 45 height 23
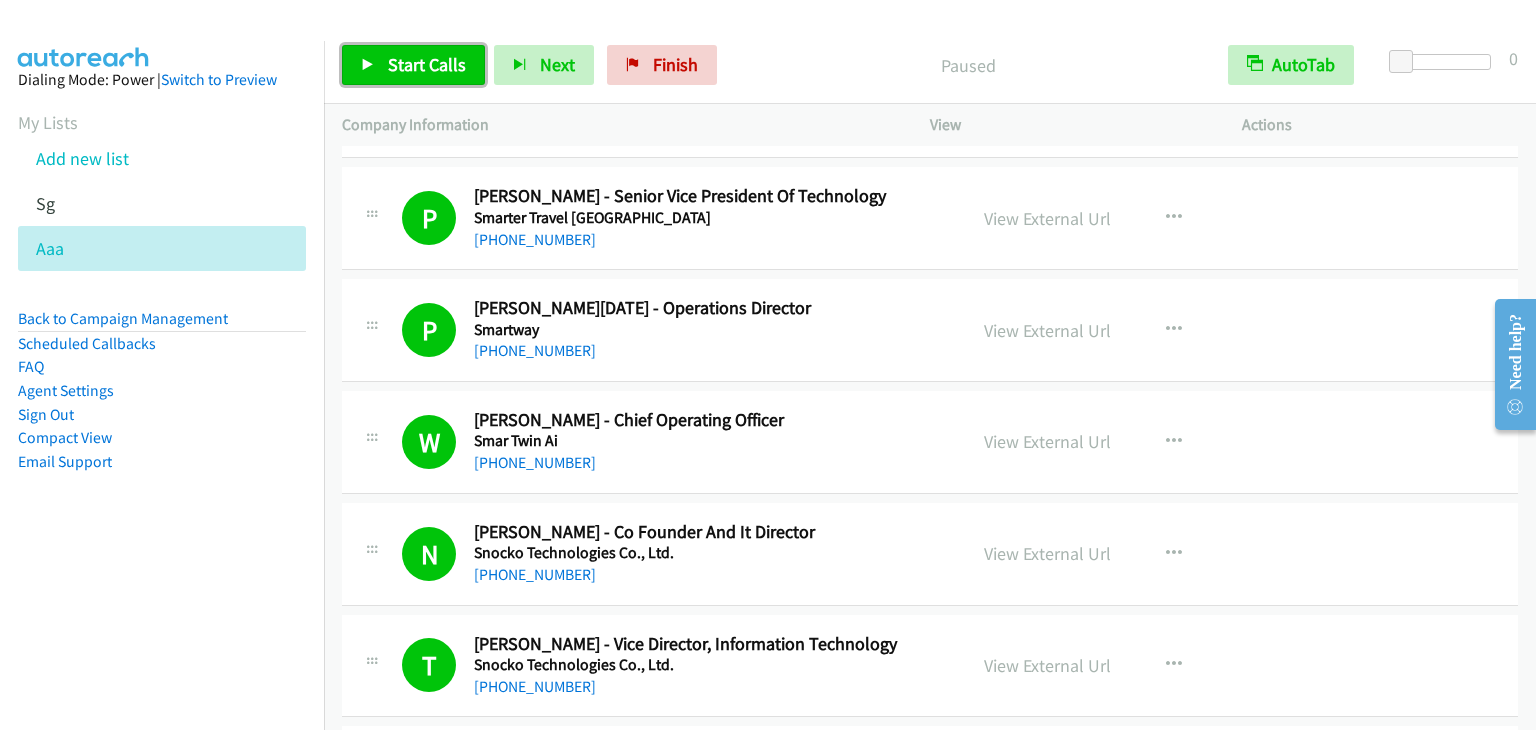
click at [395, 57] on span "Start Calls" at bounding box center [427, 64] width 78 height 23
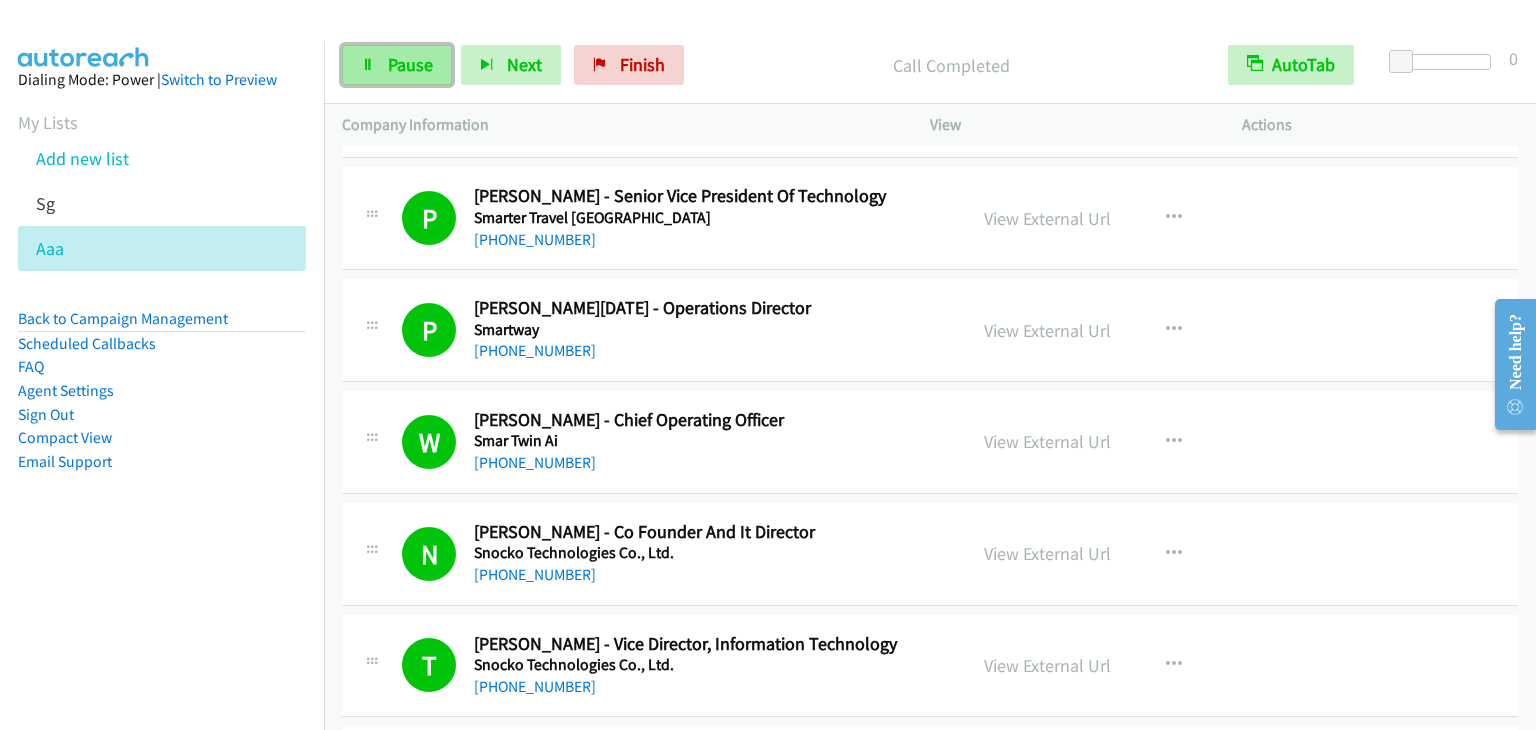
click at [397, 48] on link "Pause" at bounding box center [397, 65] width 110 height 40
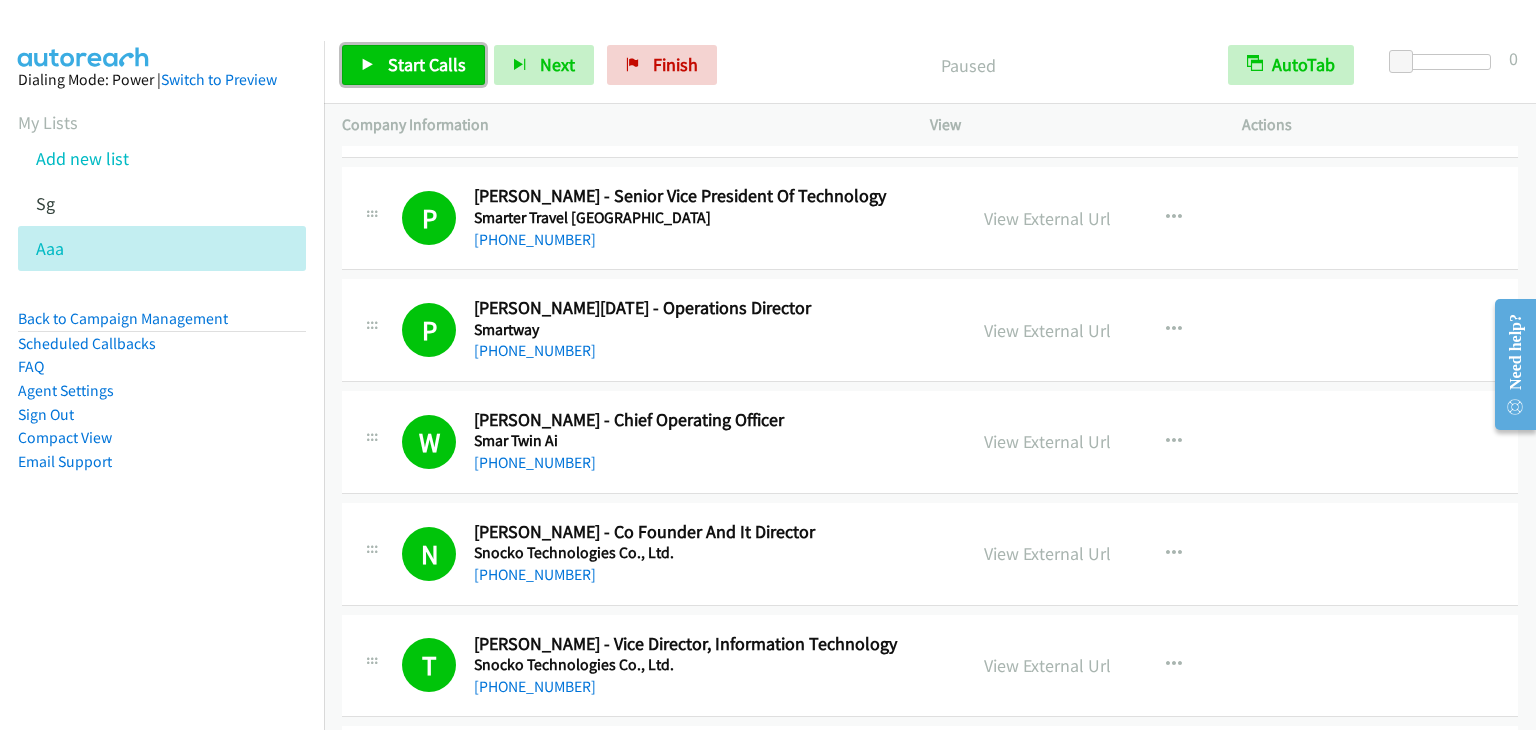
click at [397, 48] on link "Start Calls" at bounding box center [413, 65] width 143 height 40
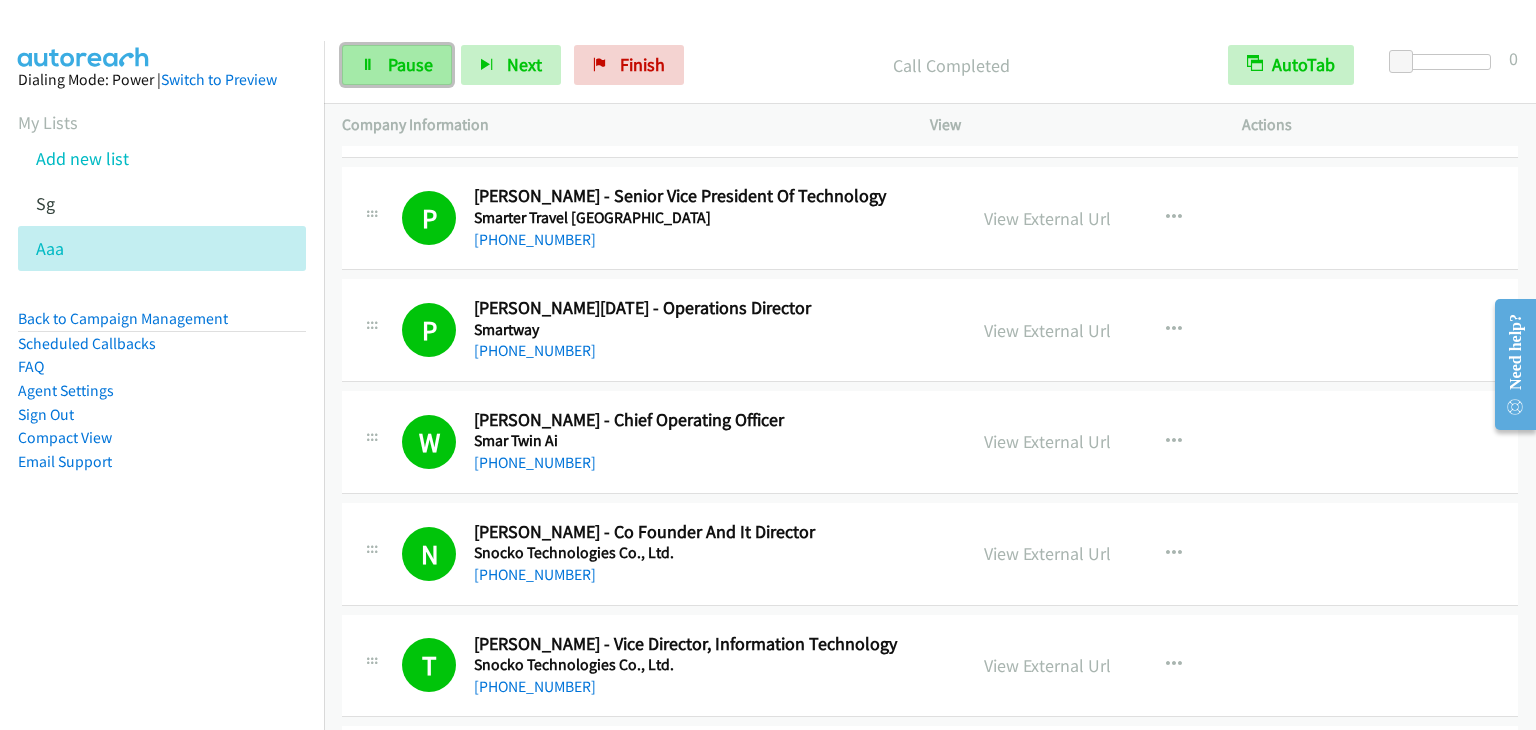
click at [379, 76] on link "Pause" at bounding box center [397, 65] width 110 height 40
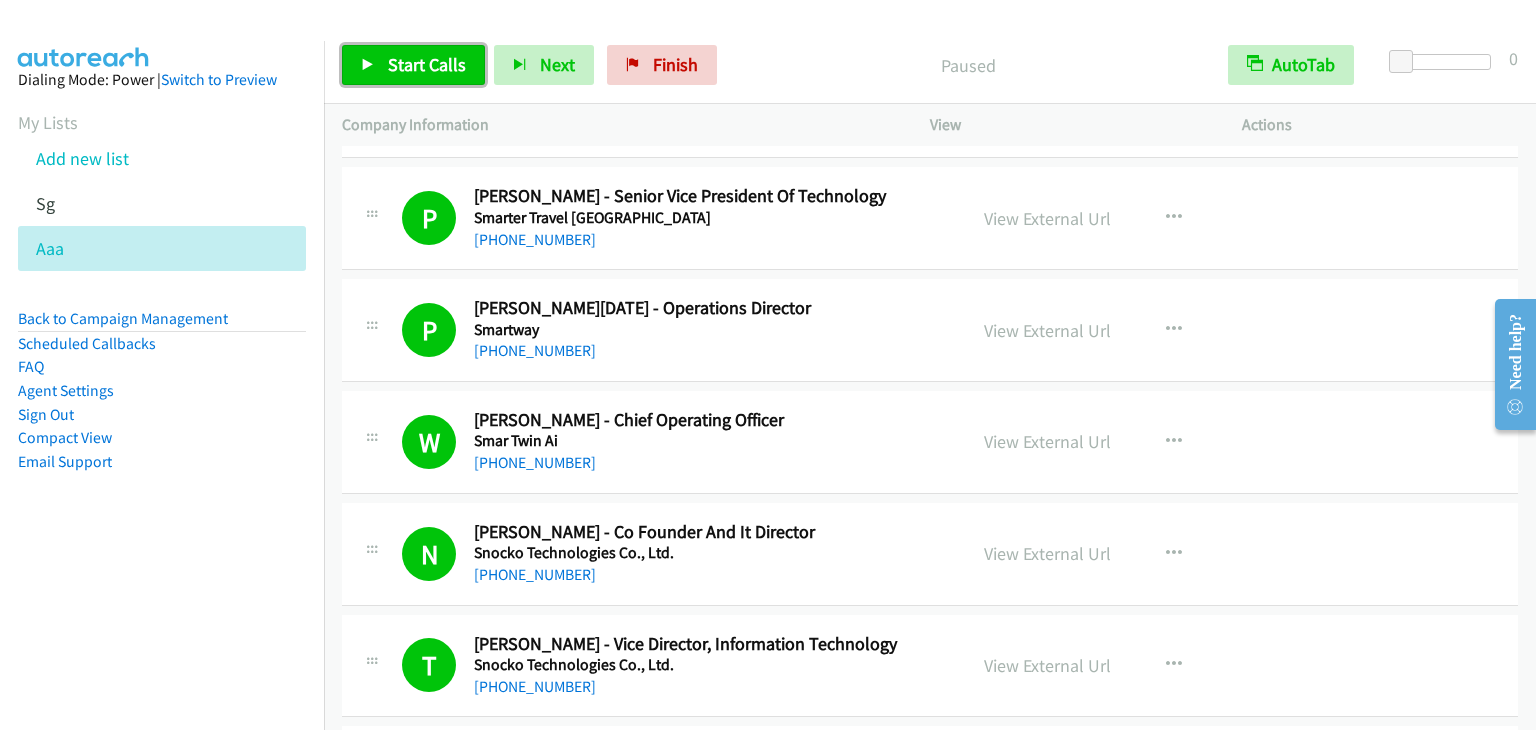
click at [416, 57] on span "Start Calls" at bounding box center [427, 64] width 78 height 23
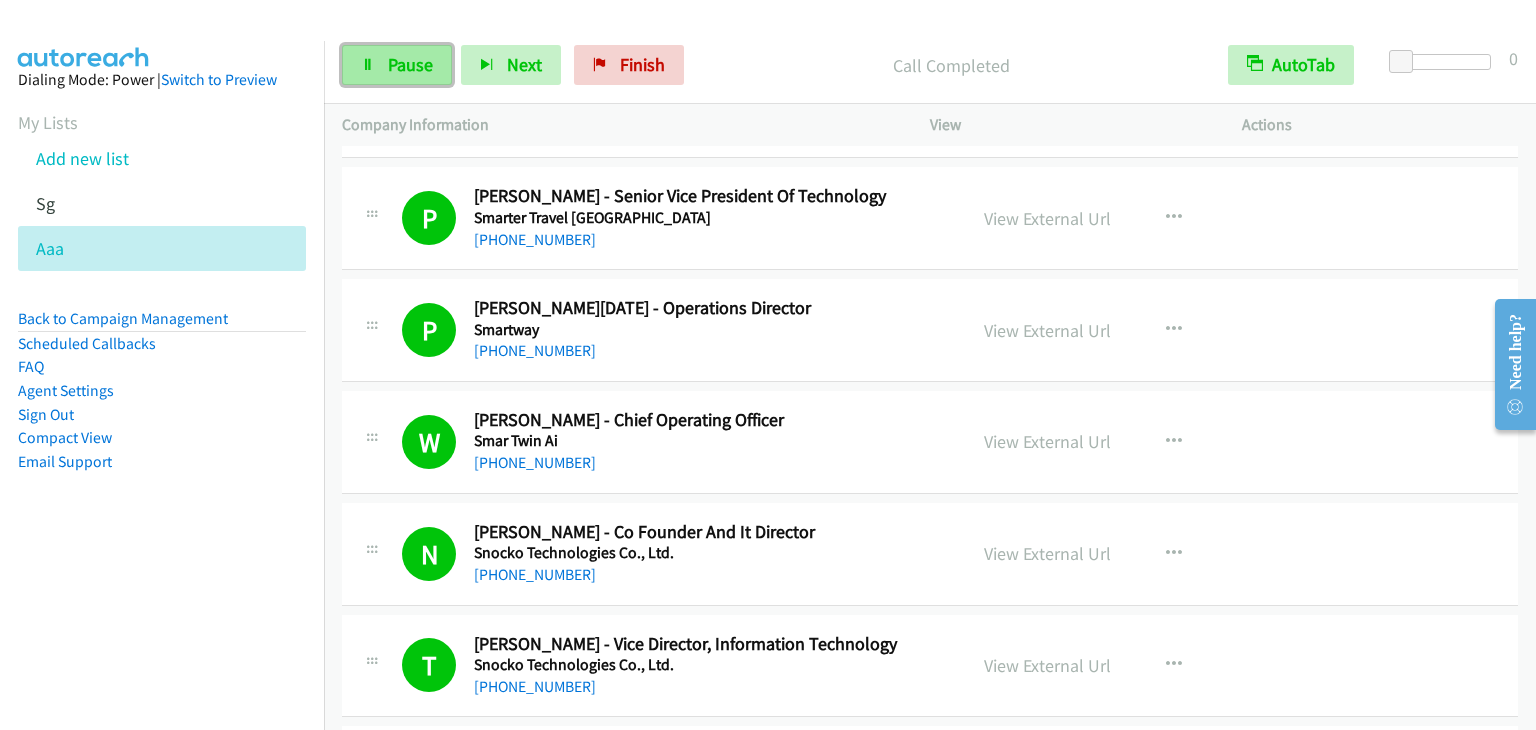
click at [384, 56] on link "Pause" at bounding box center [397, 65] width 110 height 40
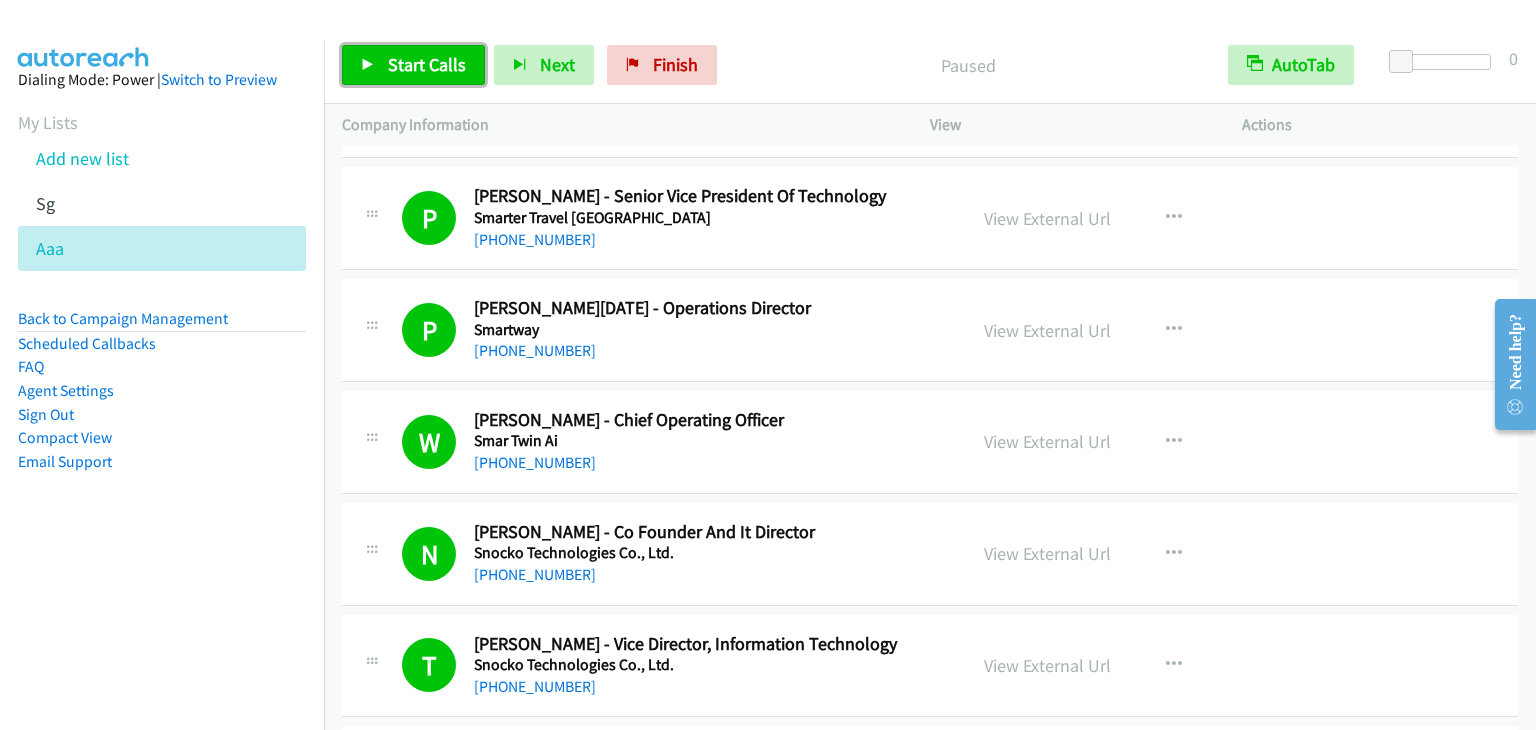
click at [433, 61] on span "Start Calls" at bounding box center [427, 64] width 78 height 23
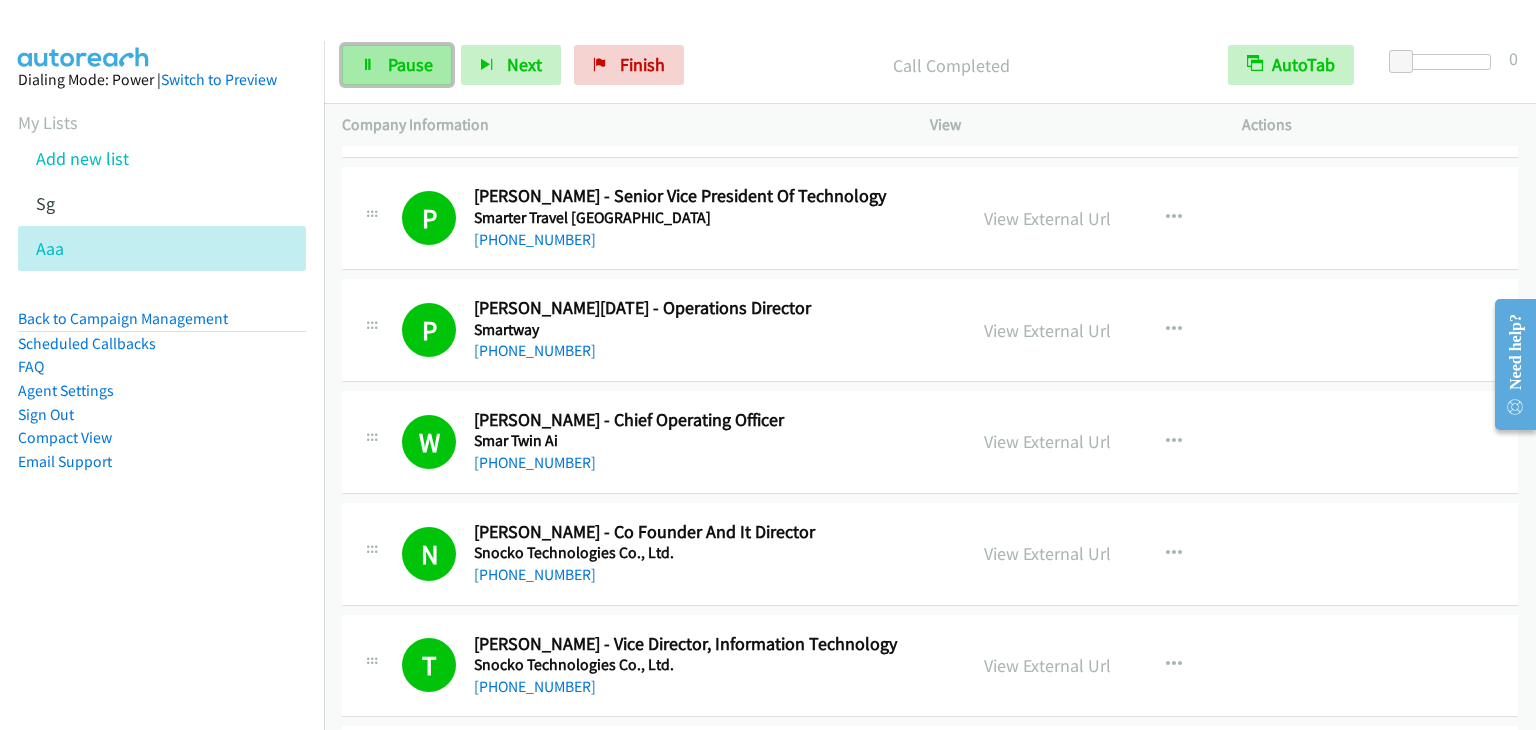
click at [395, 63] on span "Pause" at bounding box center [410, 64] width 45 height 23
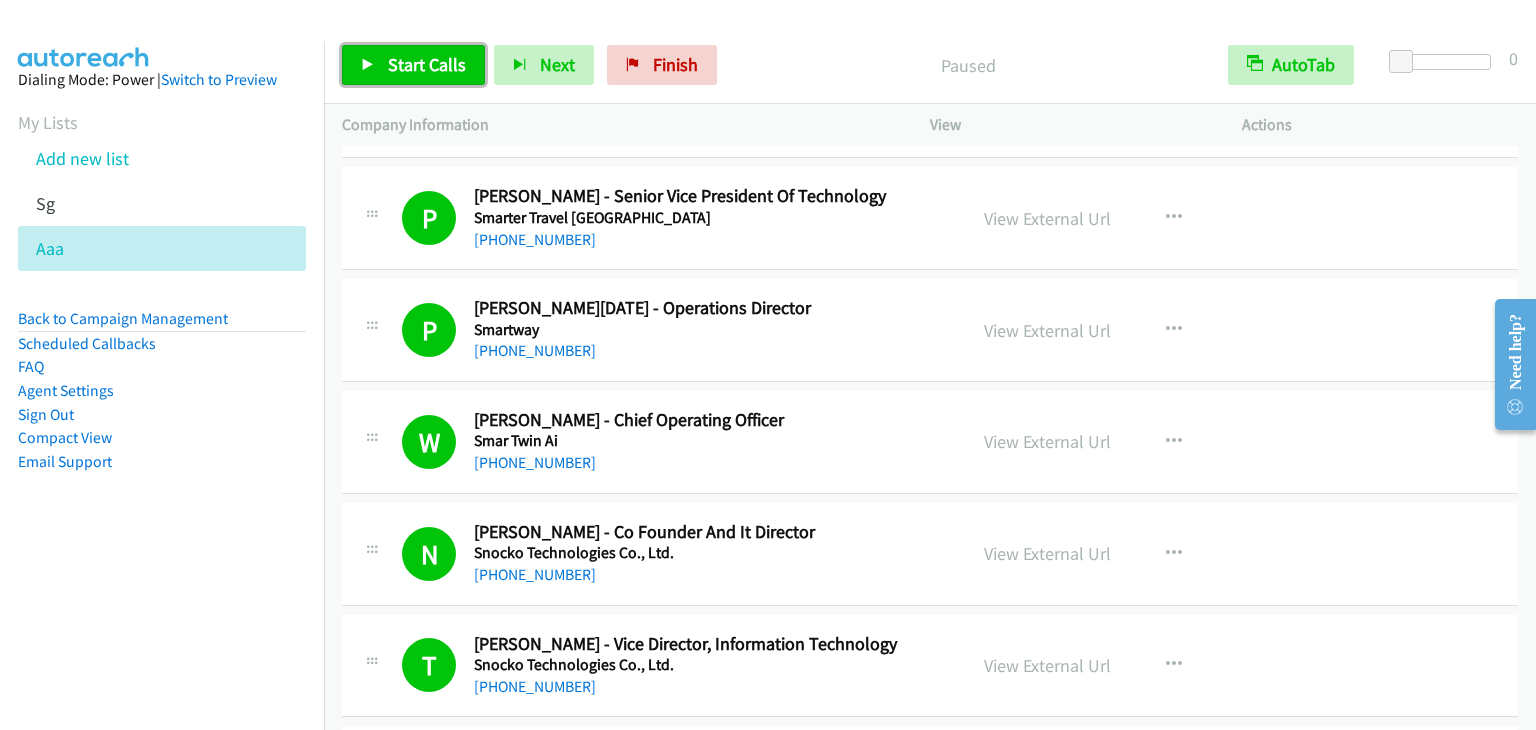
click at [395, 63] on span "Start Calls" at bounding box center [427, 64] width 78 height 23
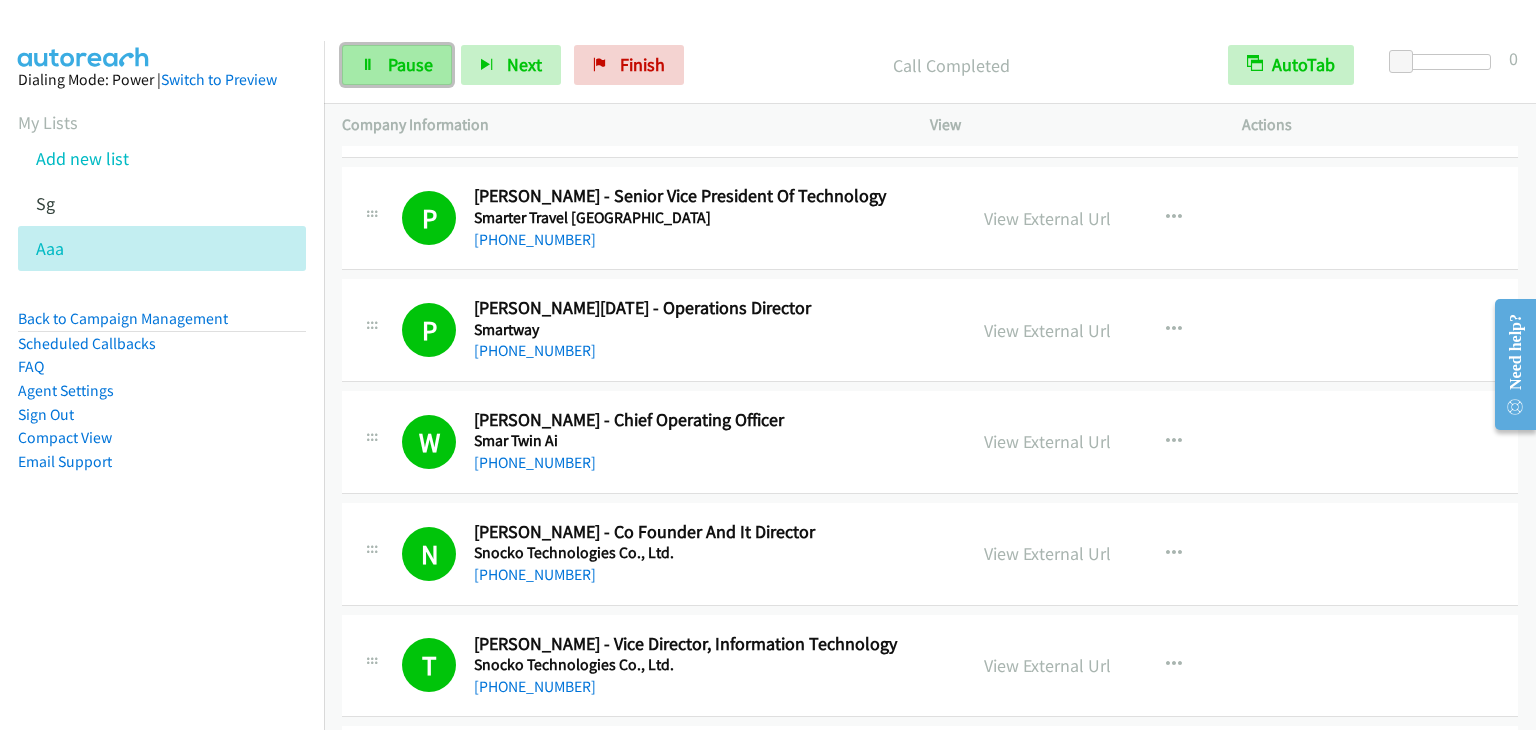
click at [368, 45] on link "Pause" at bounding box center [397, 65] width 110 height 40
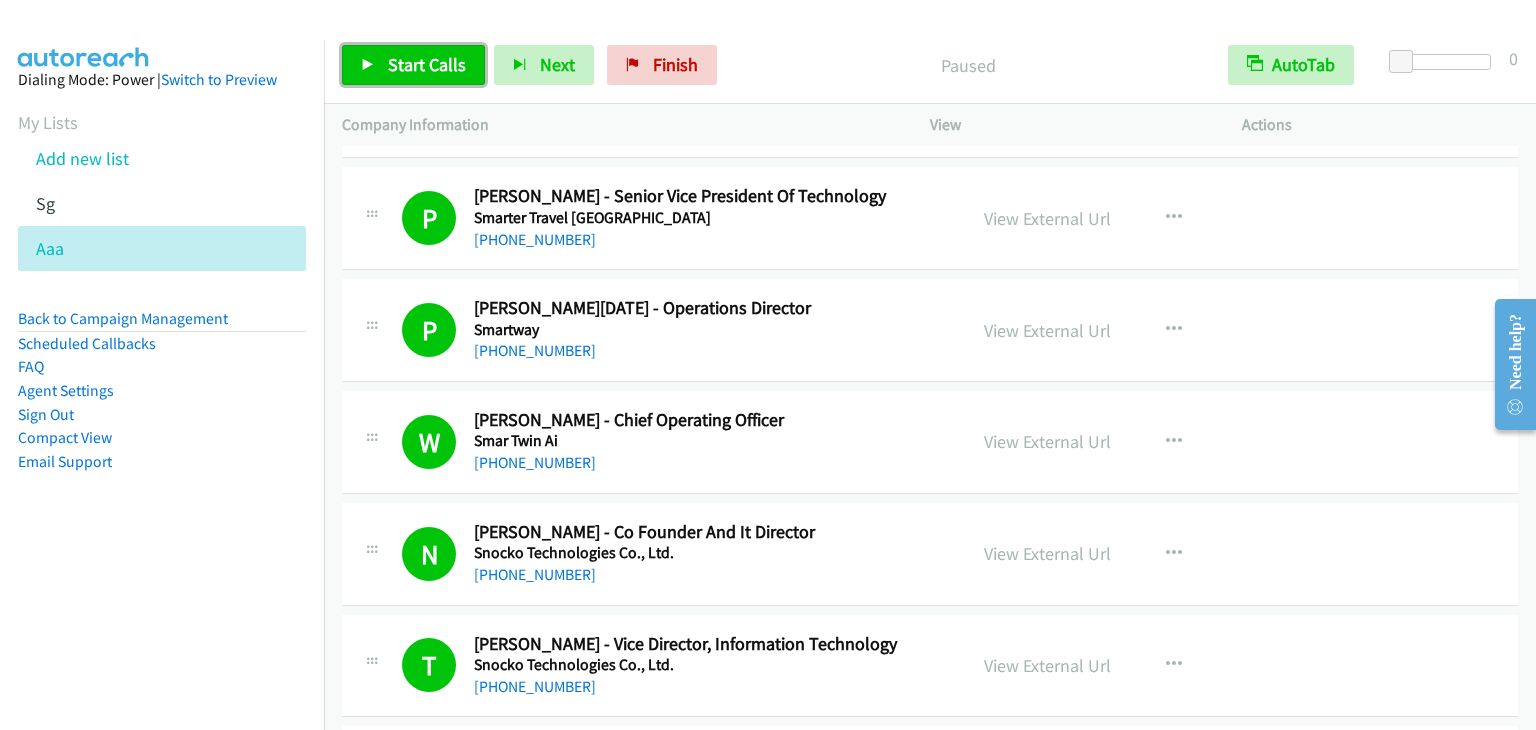
click at [404, 63] on span "Start Calls" at bounding box center [427, 64] width 78 height 23
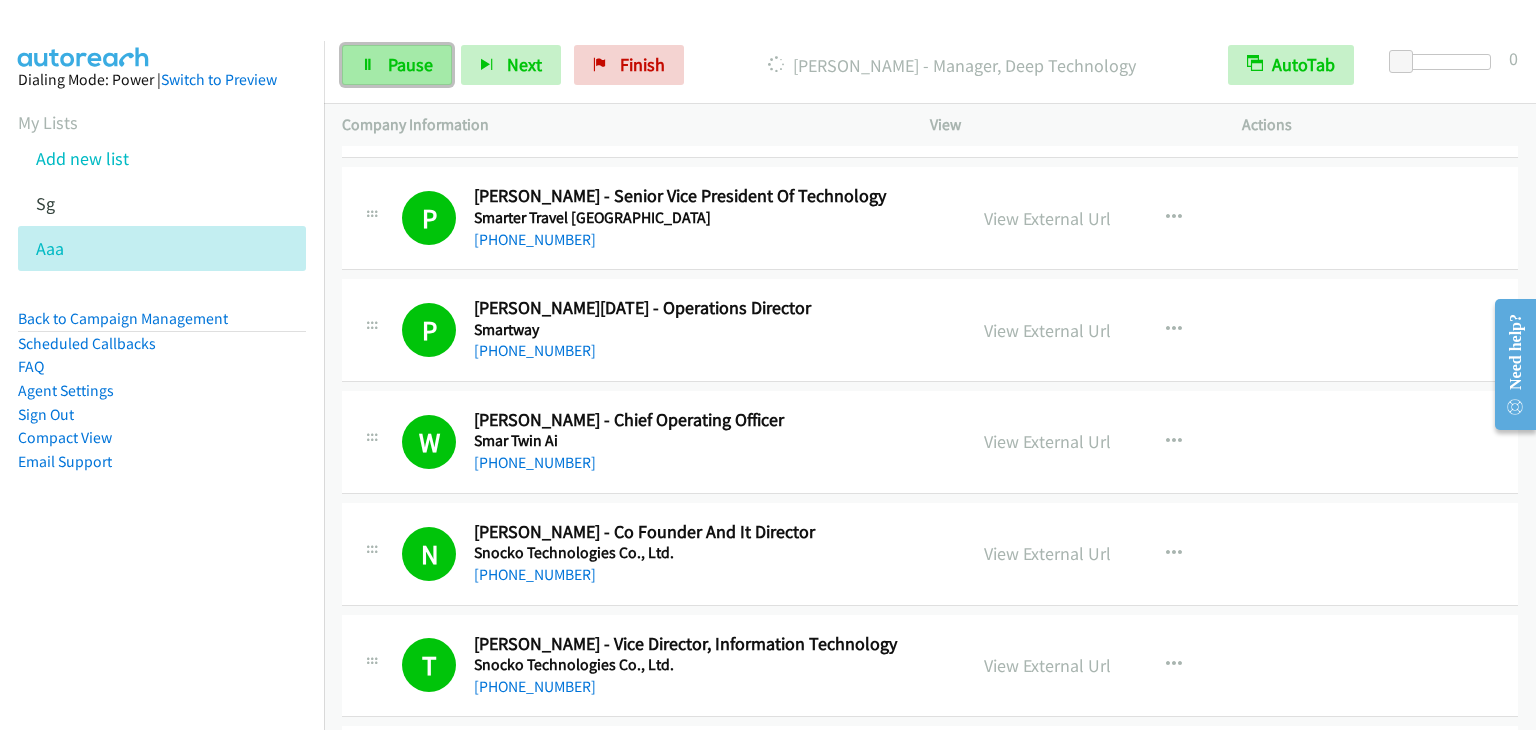
click at [397, 61] on span "Pause" at bounding box center [410, 64] width 45 height 23
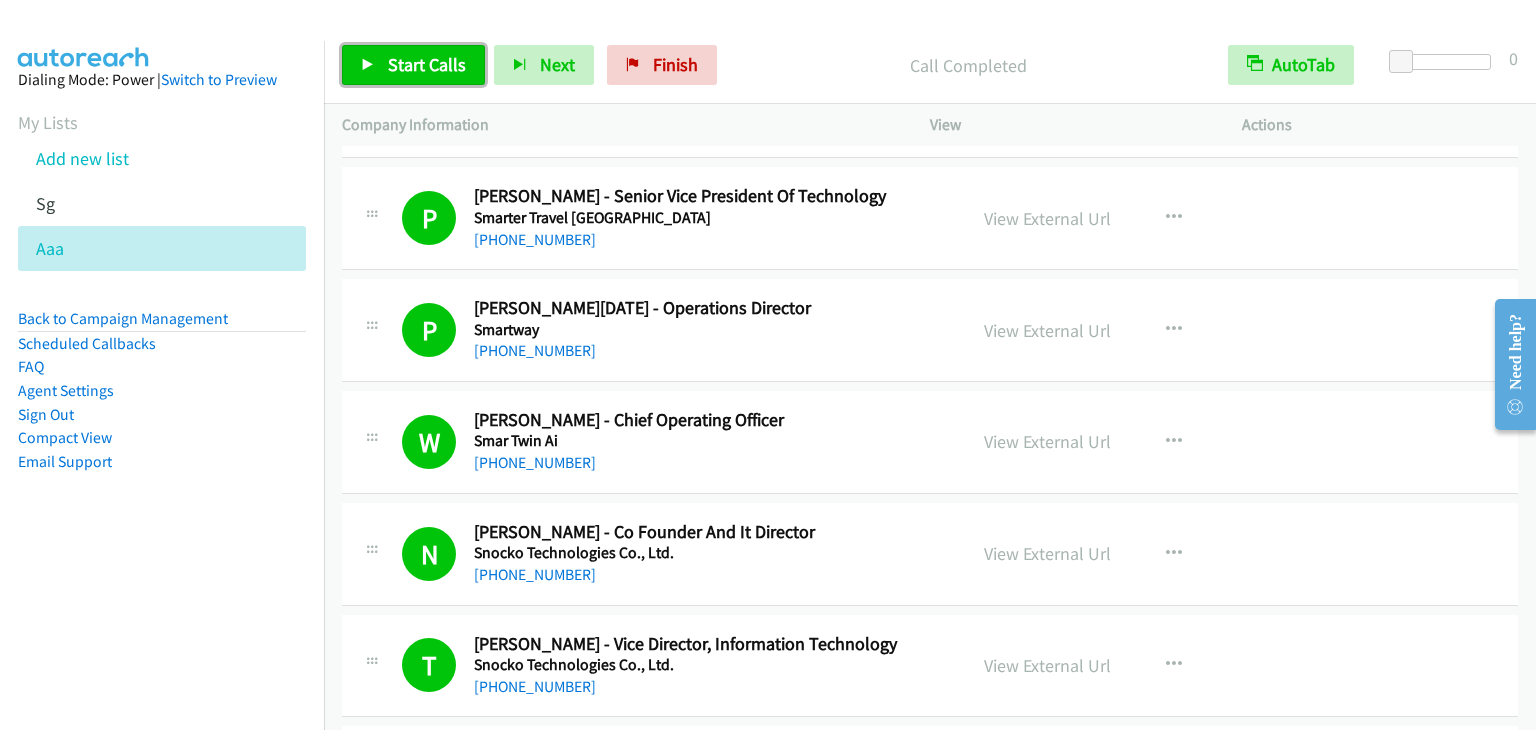
click at [458, 62] on span "Start Calls" at bounding box center [427, 64] width 78 height 23
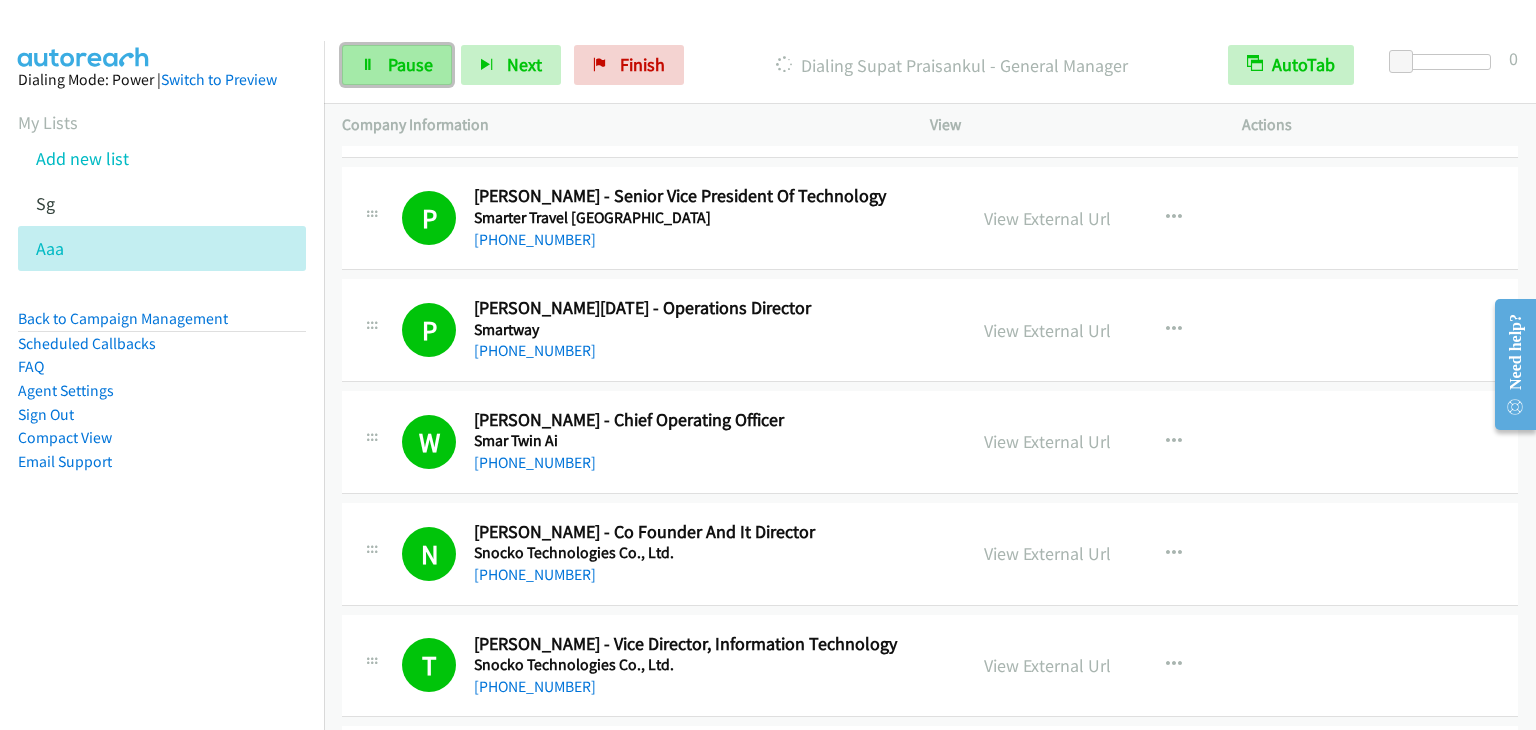
click at [368, 59] on icon at bounding box center [368, 66] width 14 height 14
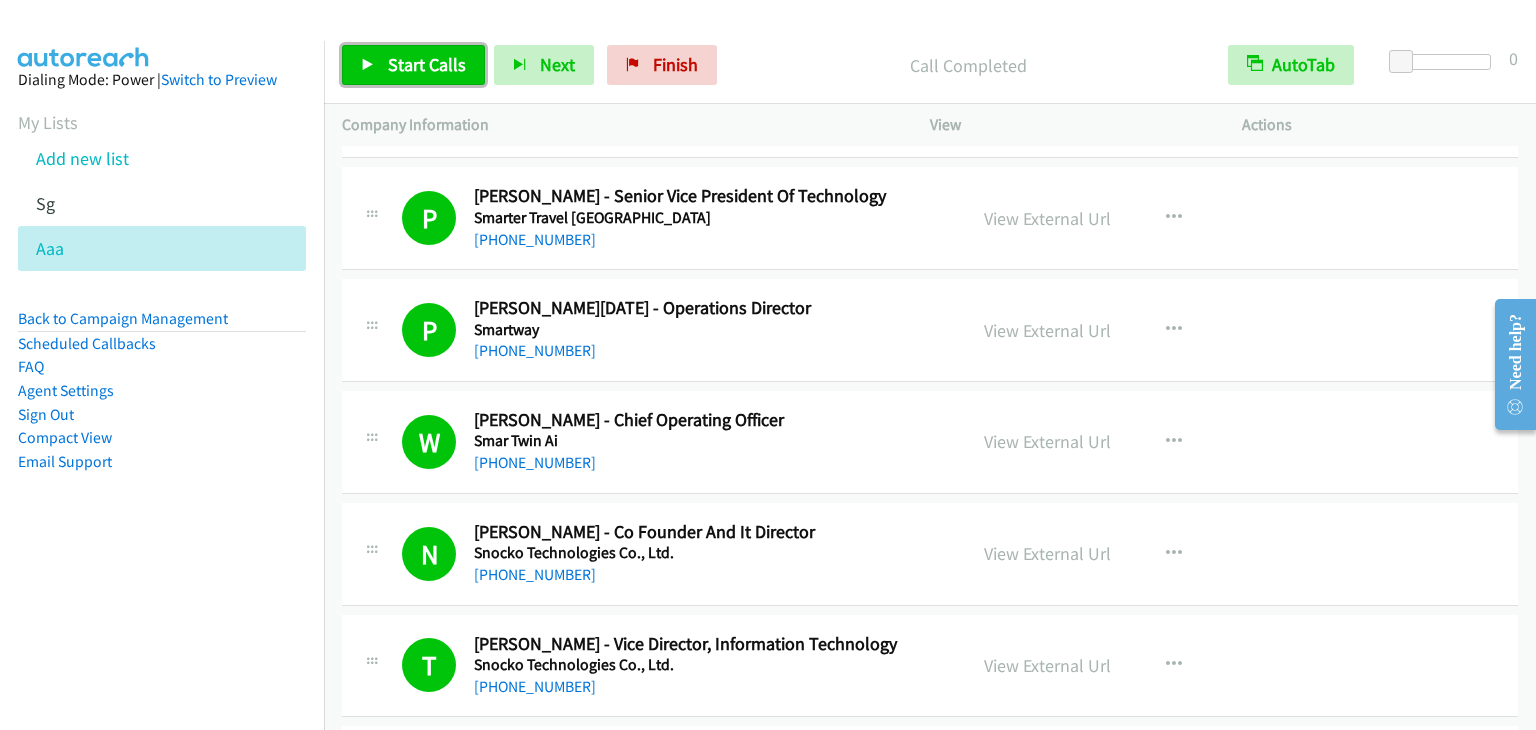
click at [439, 58] on span "Start Calls" at bounding box center [427, 64] width 78 height 23
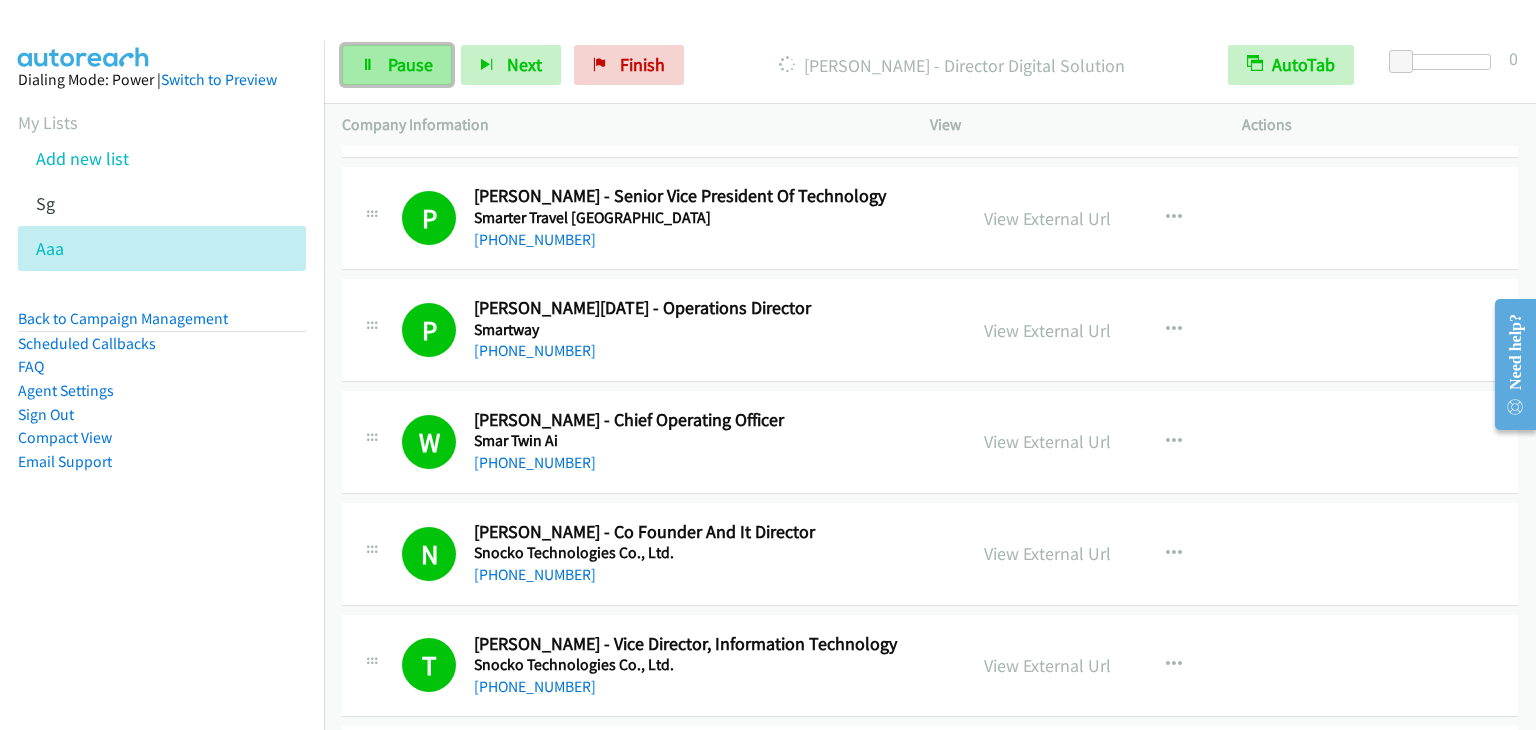
click at [422, 73] on span "Pause" at bounding box center [410, 64] width 45 height 23
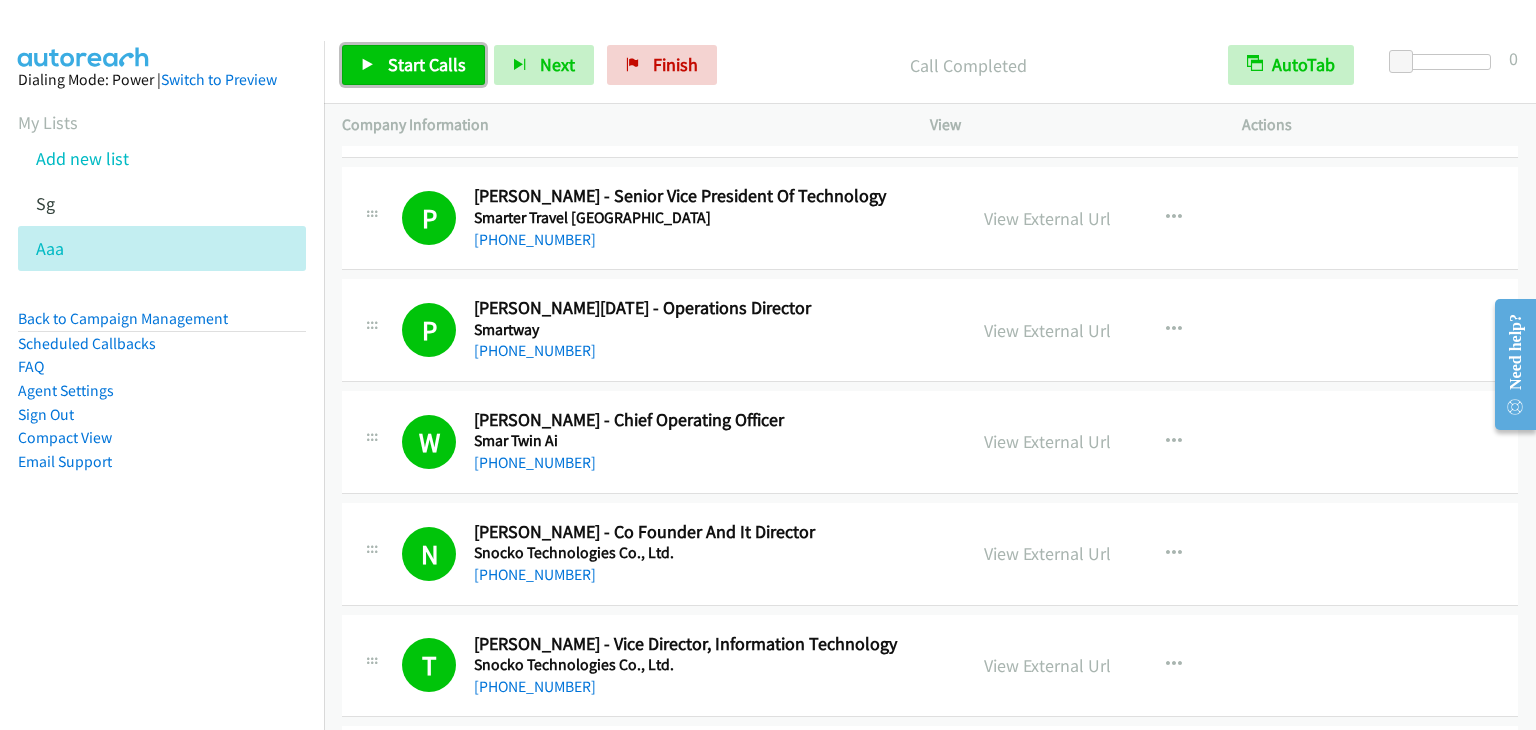
click at [430, 72] on span "Start Calls" at bounding box center [427, 64] width 78 height 23
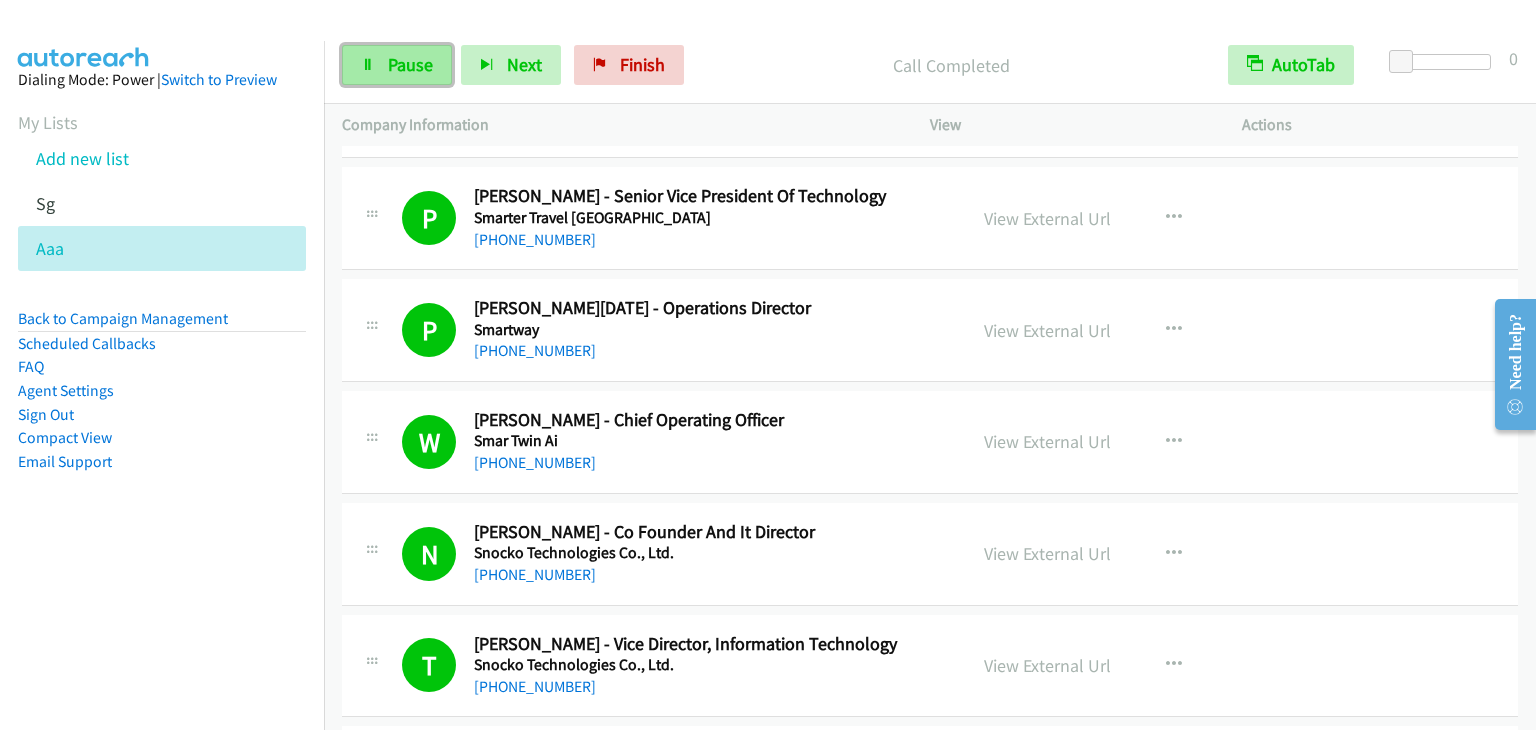
click at [357, 72] on link "Pause" at bounding box center [397, 65] width 110 height 40
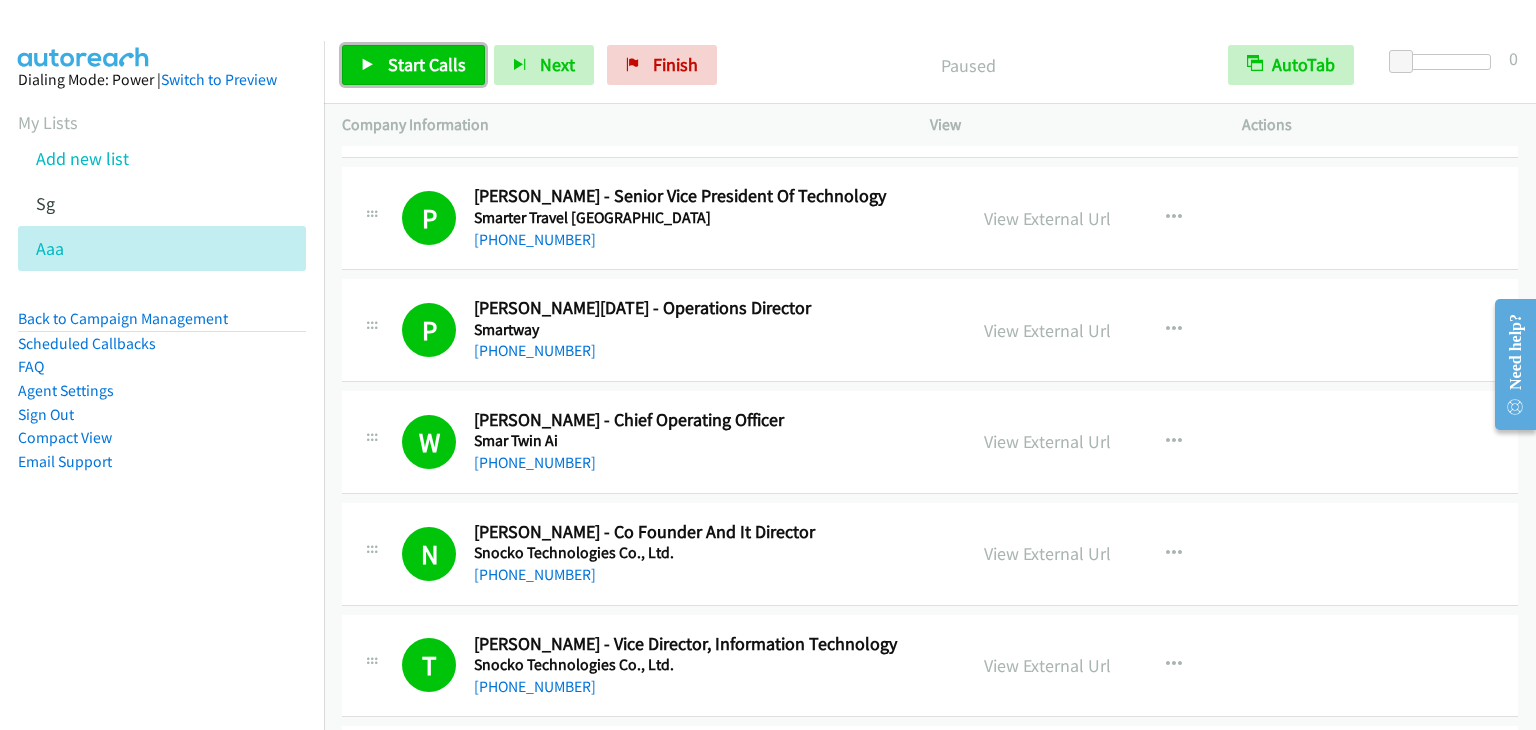
click at [443, 67] on span "Start Calls" at bounding box center [427, 64] width 78 height 23
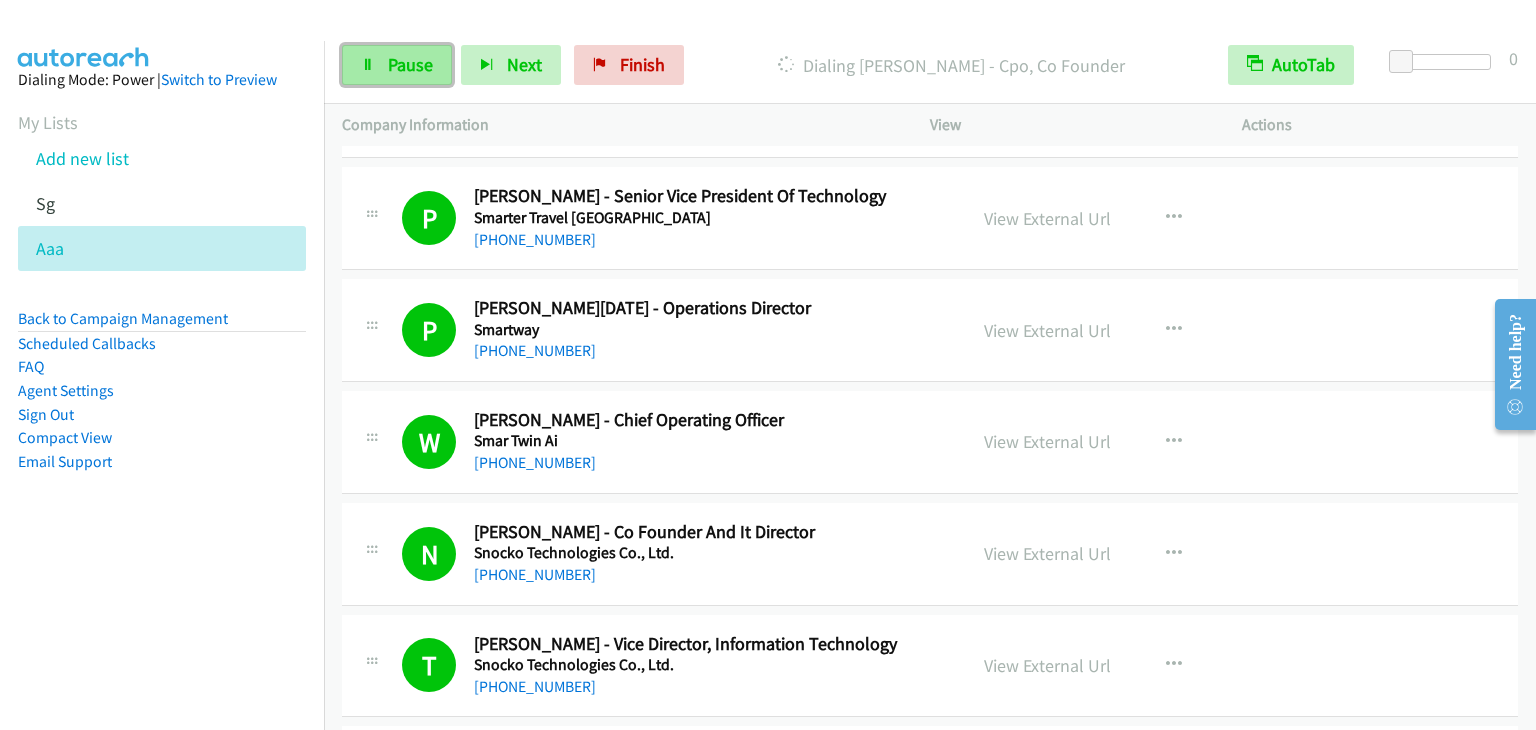
click at [418, 57] on span "Pause" at bounding box center [410, 64] width 45 height 23
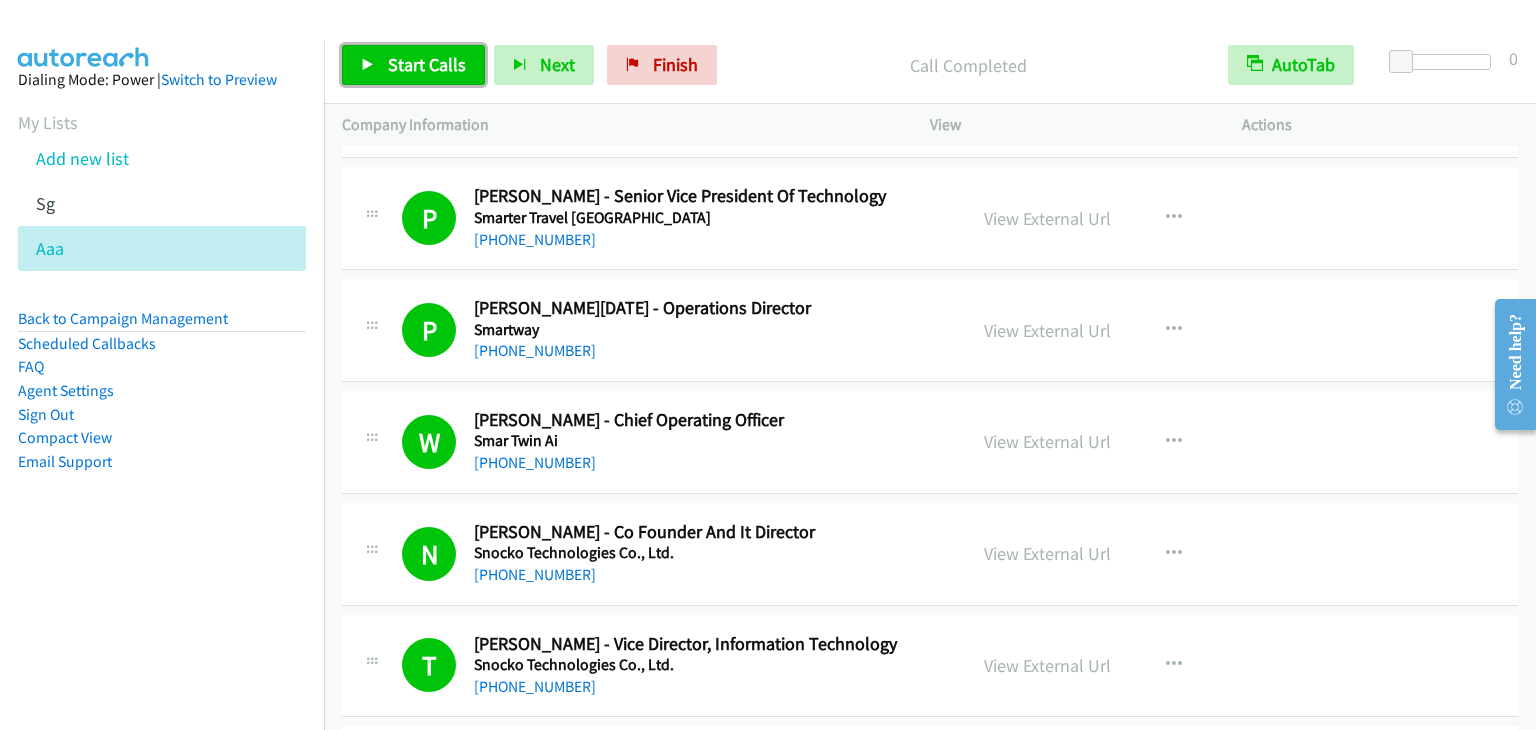
click at [424, 68] on span "Start Calls" at bounding box center [427, 64] width 78 height 23
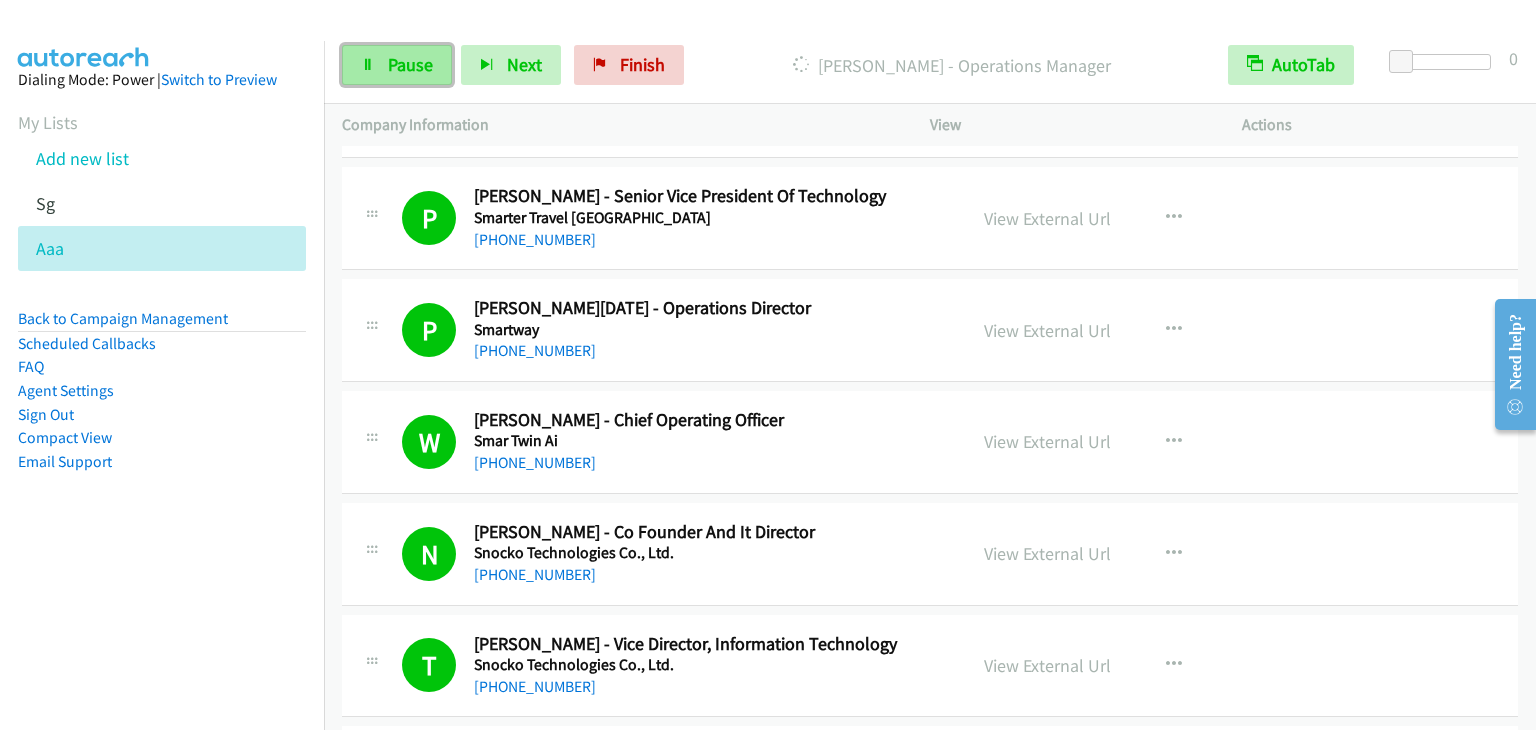
click at [400, 61] on span "Pause" at bounding box center [410, 64] width 45 height 23
